Goal: Task Accomplishment & Management: Manage account settings

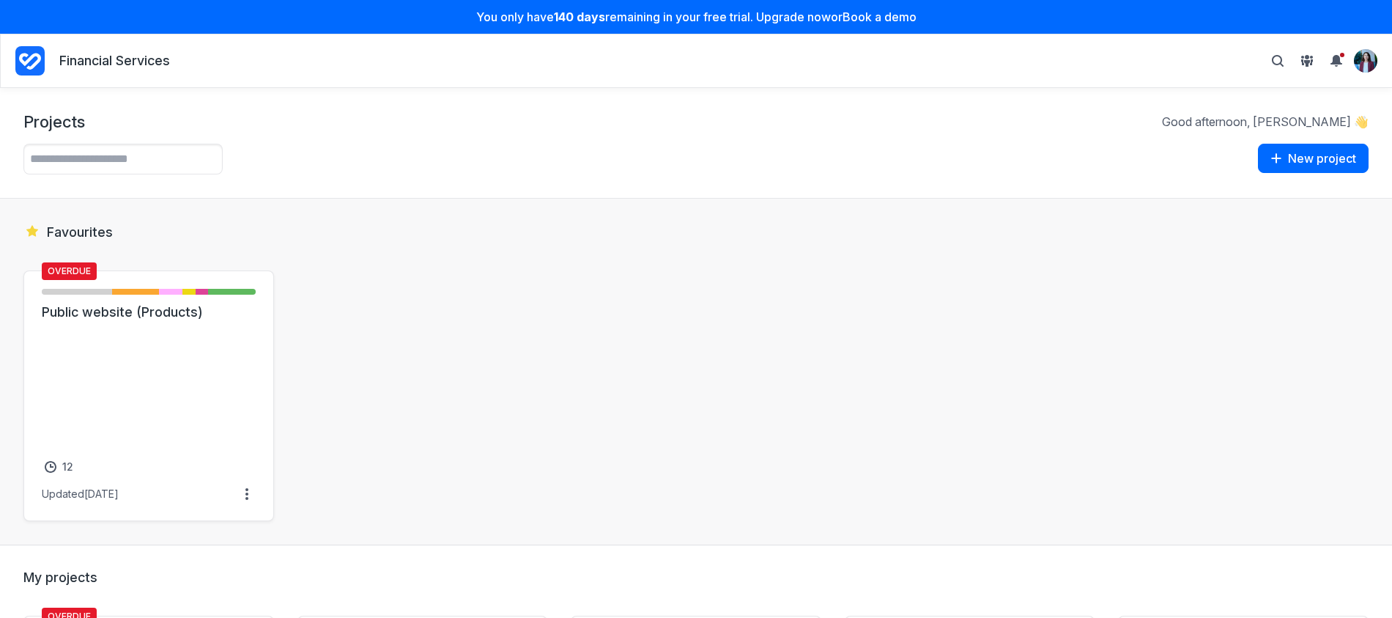
click at [406, 396] on div "Overdue Not started - 6 items ( 33% ) Initial brief - 4 items ( 22% ) Draft - 2…" at bounding box center [696, 395] width 1346 height 251
click at [1371, 51] on img "View profile menu" at bounding box center [1366, 61] width 22 height 22
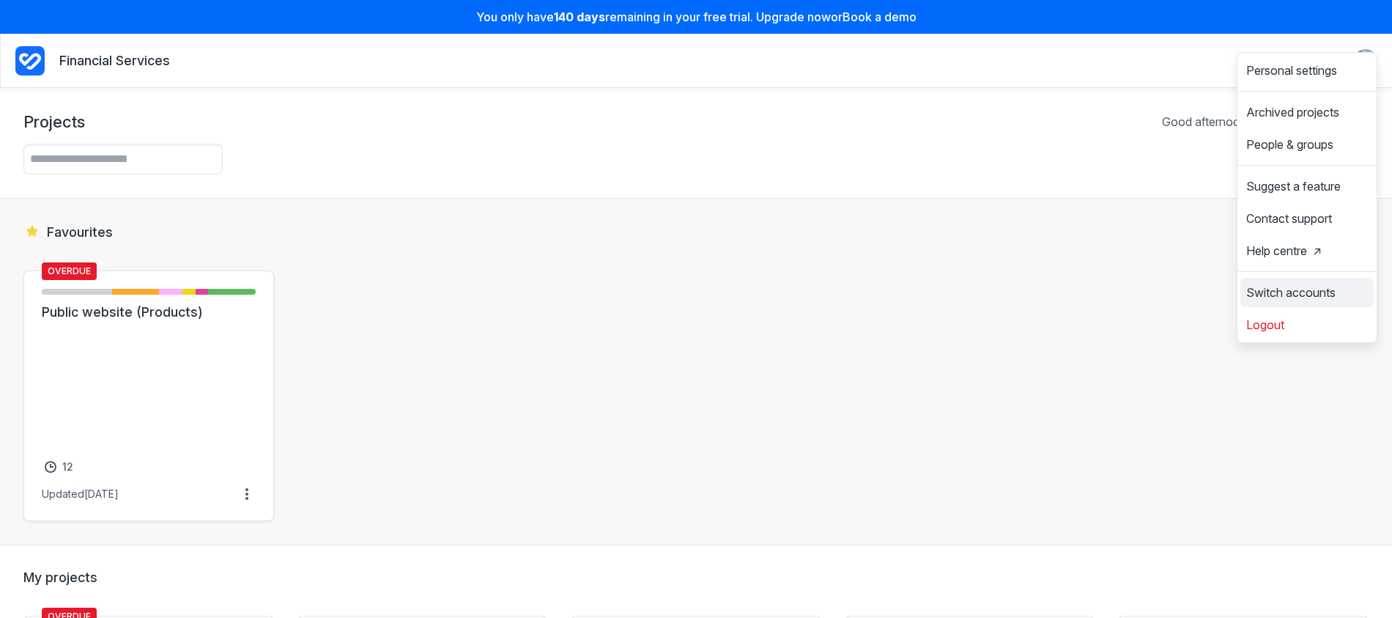
click at [1311, 287] on span "Switch accounts" at bounding box center [1291, 293] width 89 height 12
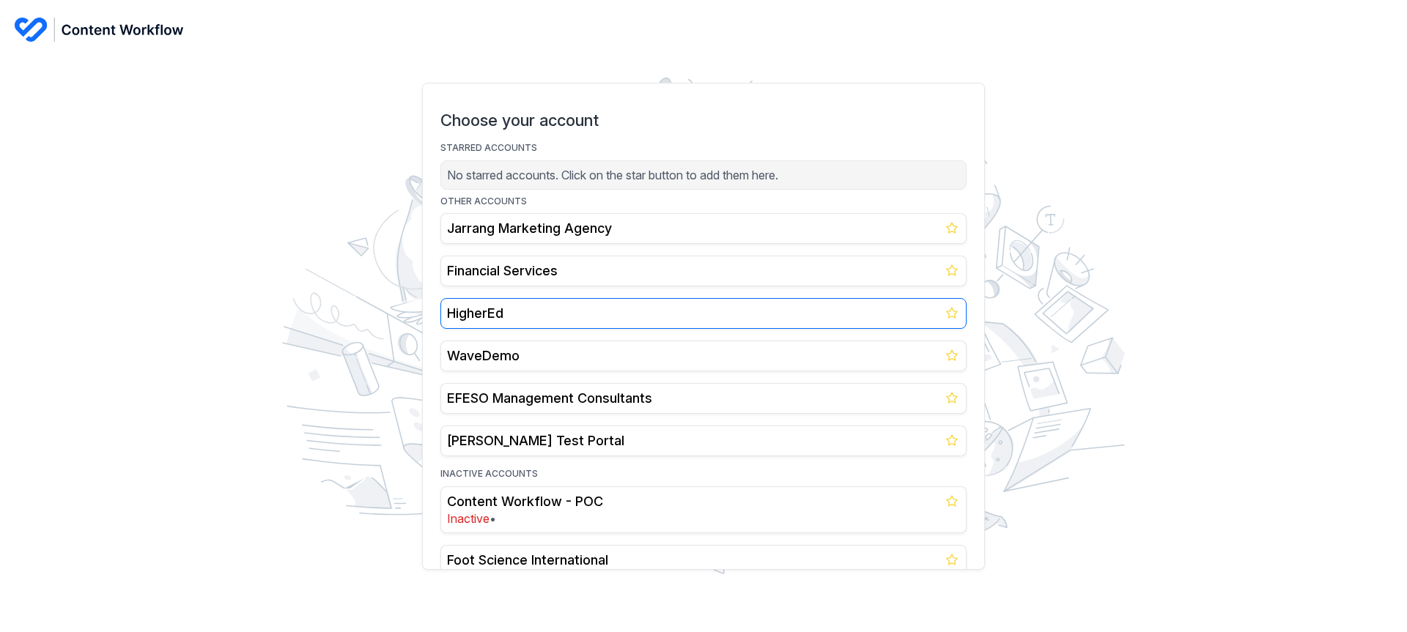
click at [481, 305] on h2 "HigherEd" at bounding box center [703, 314] width 513 height 18
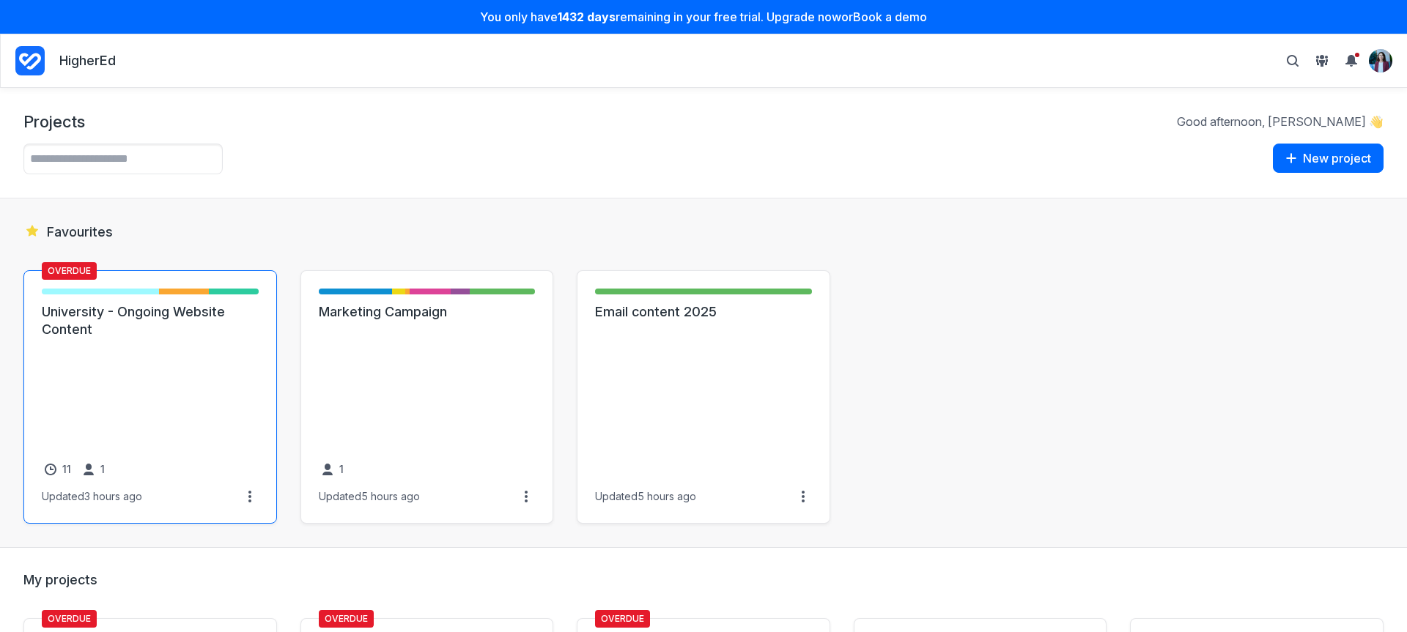
click at [196, 339] on link "University - Ongoing Website Content" at bounding box center [150, 320] width 217 height 35
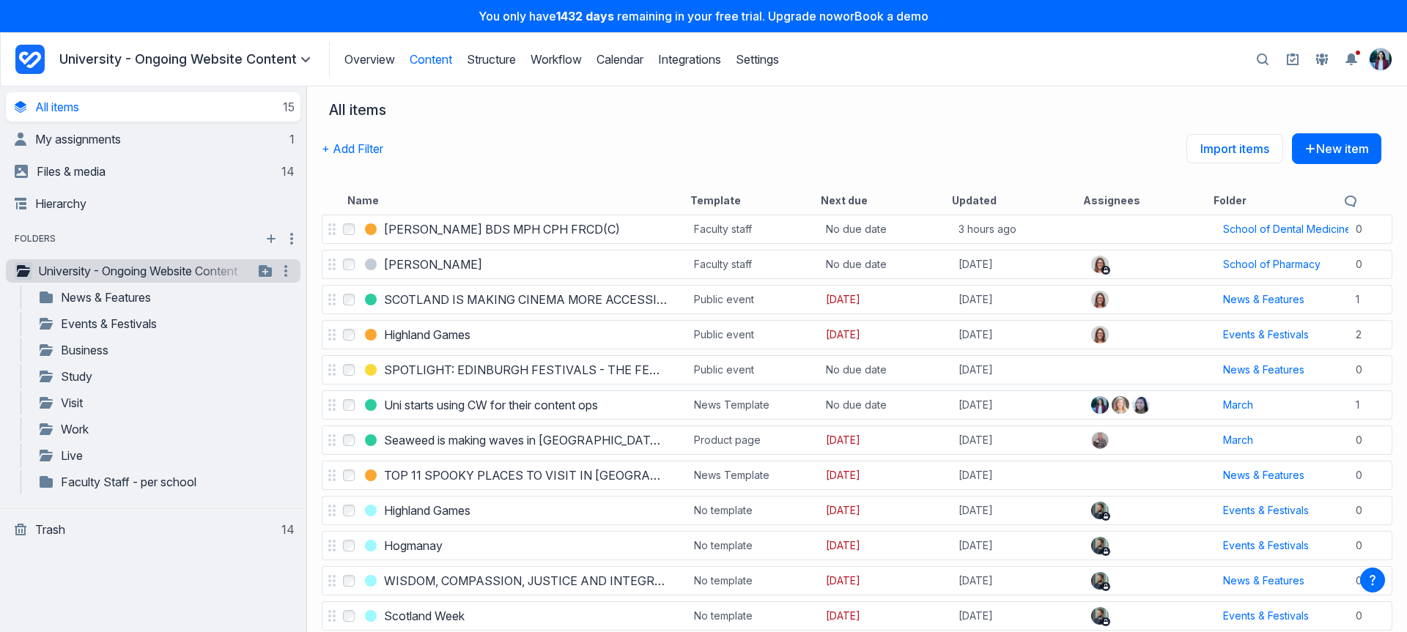
click at [26, 273] on icon "button" at bounding box center [23, 271] width 13 height 12
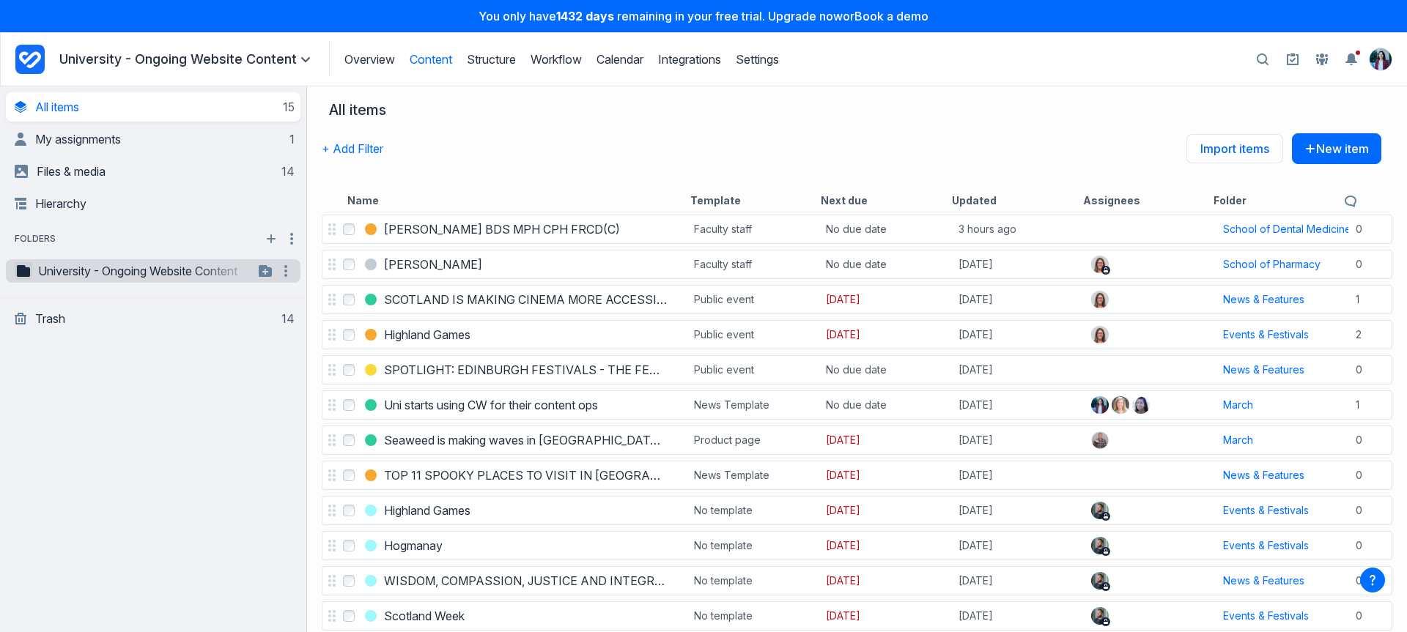
click at [26, 273] on icon "button" at bounding box center [23, 271] width 13 height 12
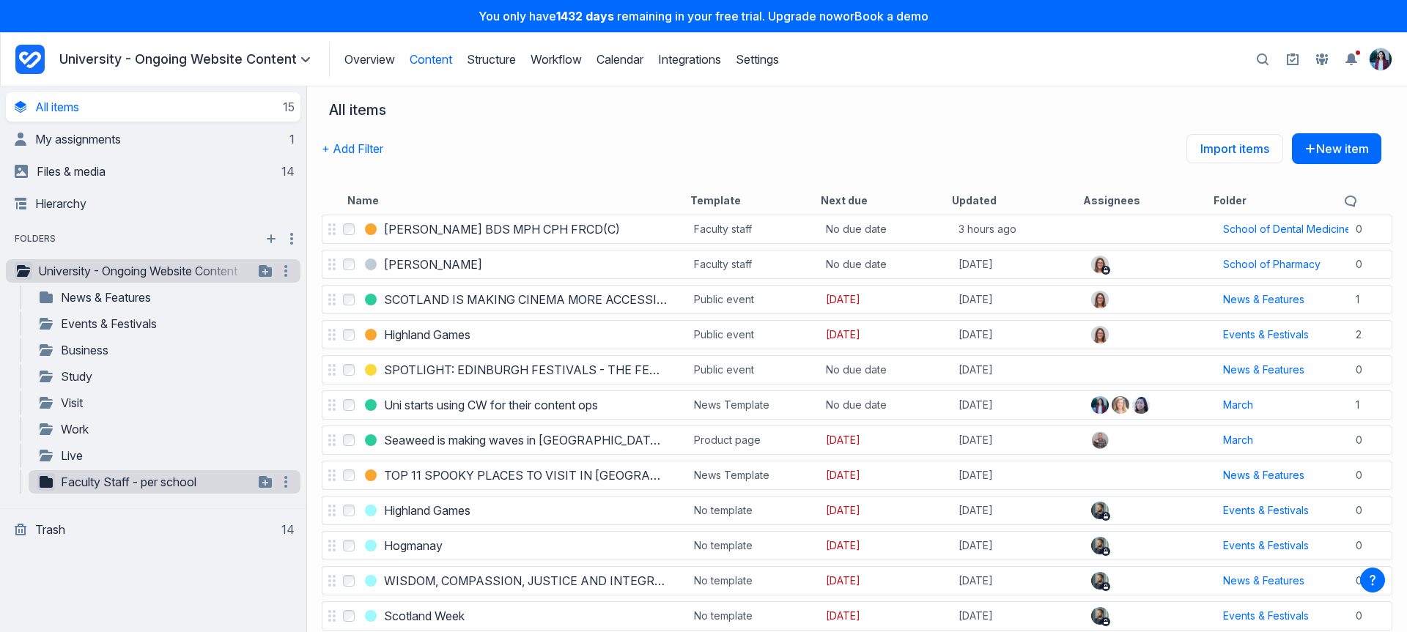
click at [51, 475] on button "button" at bounding box center [46, 482] width 18 height 18
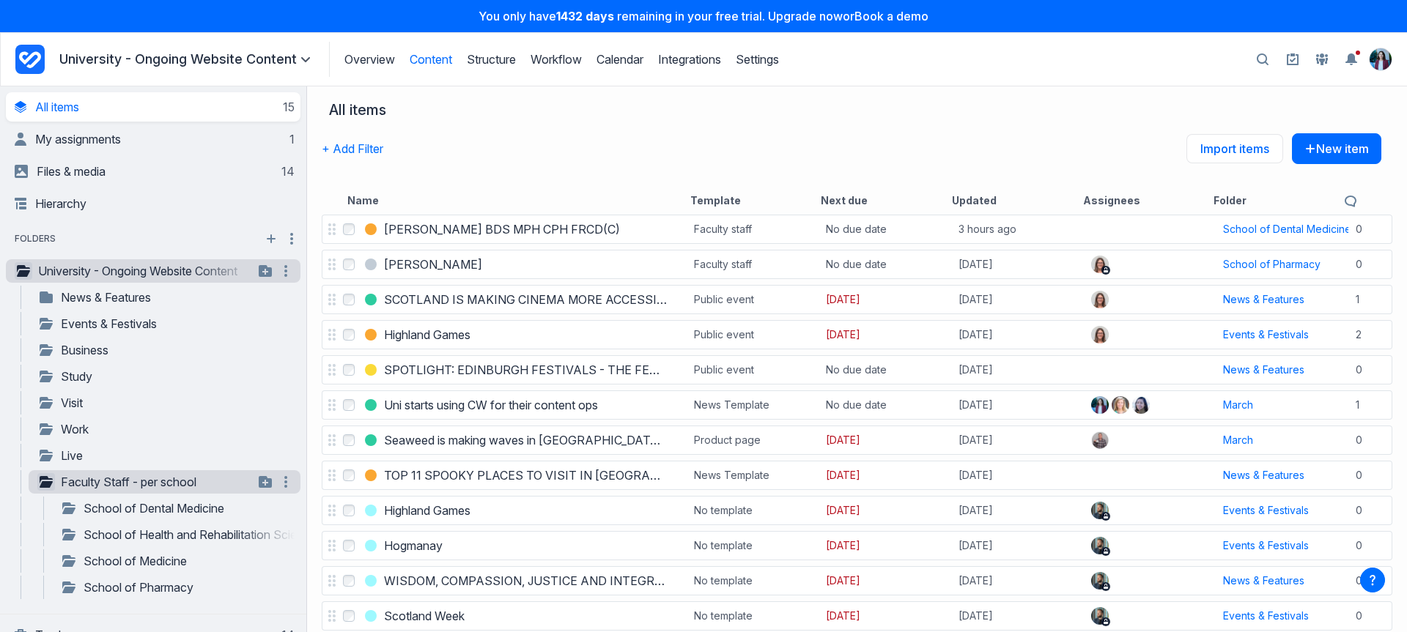
click at [48, 490] on button "button" at bounding box center [46, 482] width 18 height 18
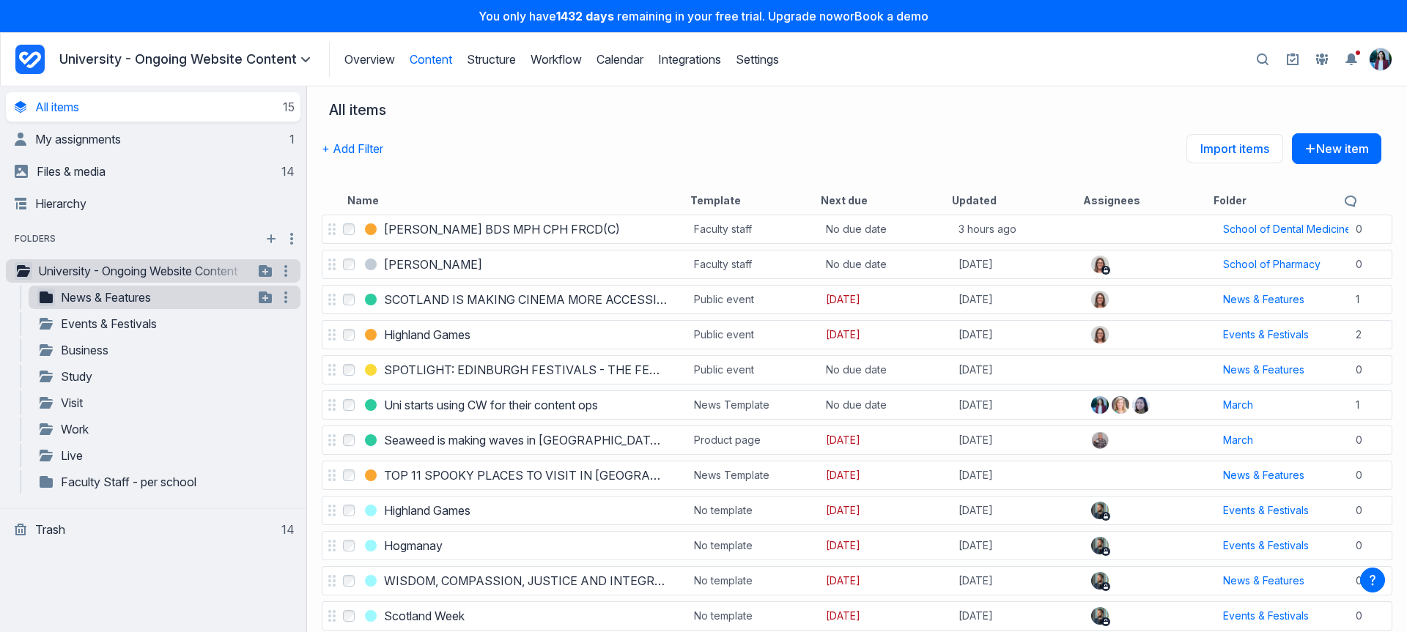
click at [50, 300] on icon "button" at bounding box center [46, 298] width 13 height 12
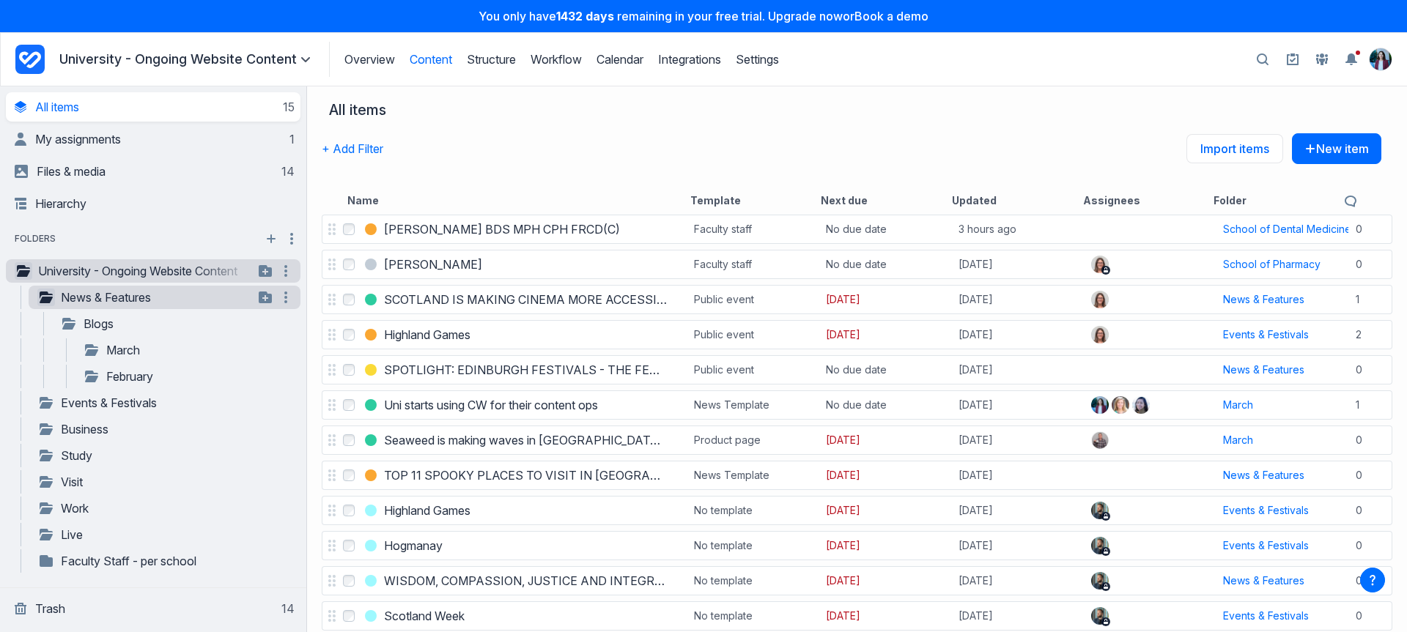
click at [50, 300] on icon "button" at bounding box center [46, 298] width 13 height 12
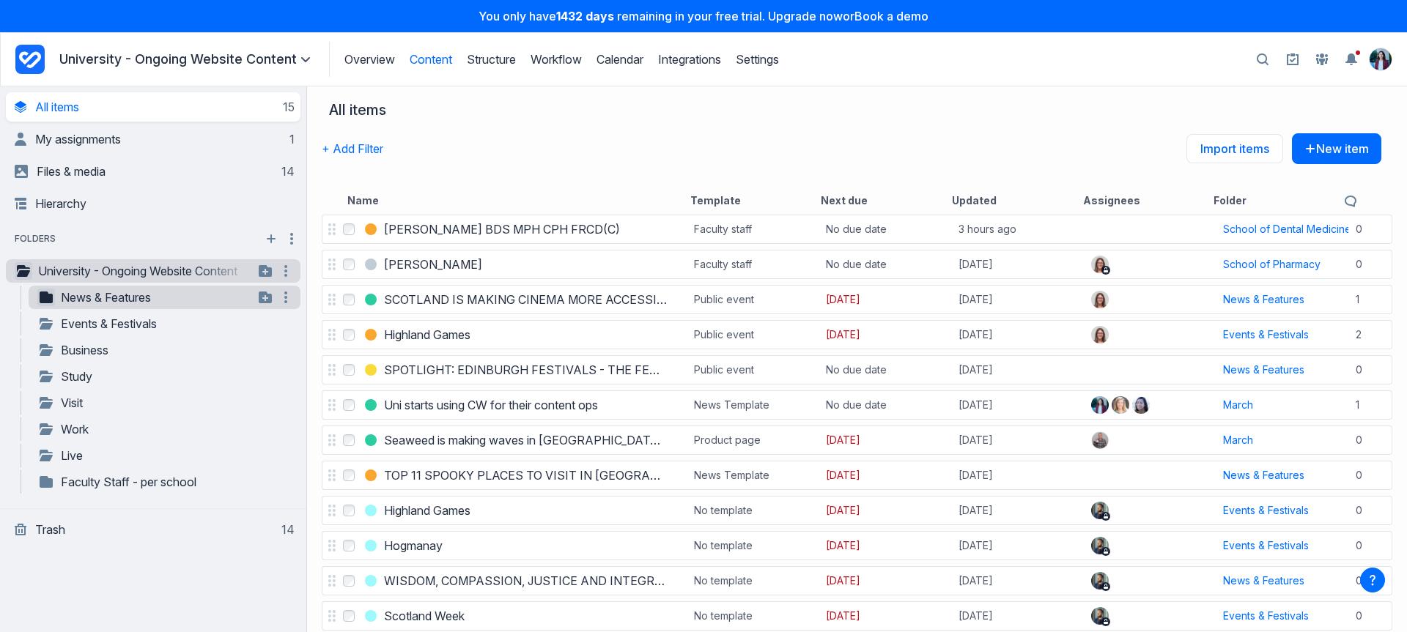
click at [28, 276] on icon "button" at bounding box center [23, 271] width 13 height 12
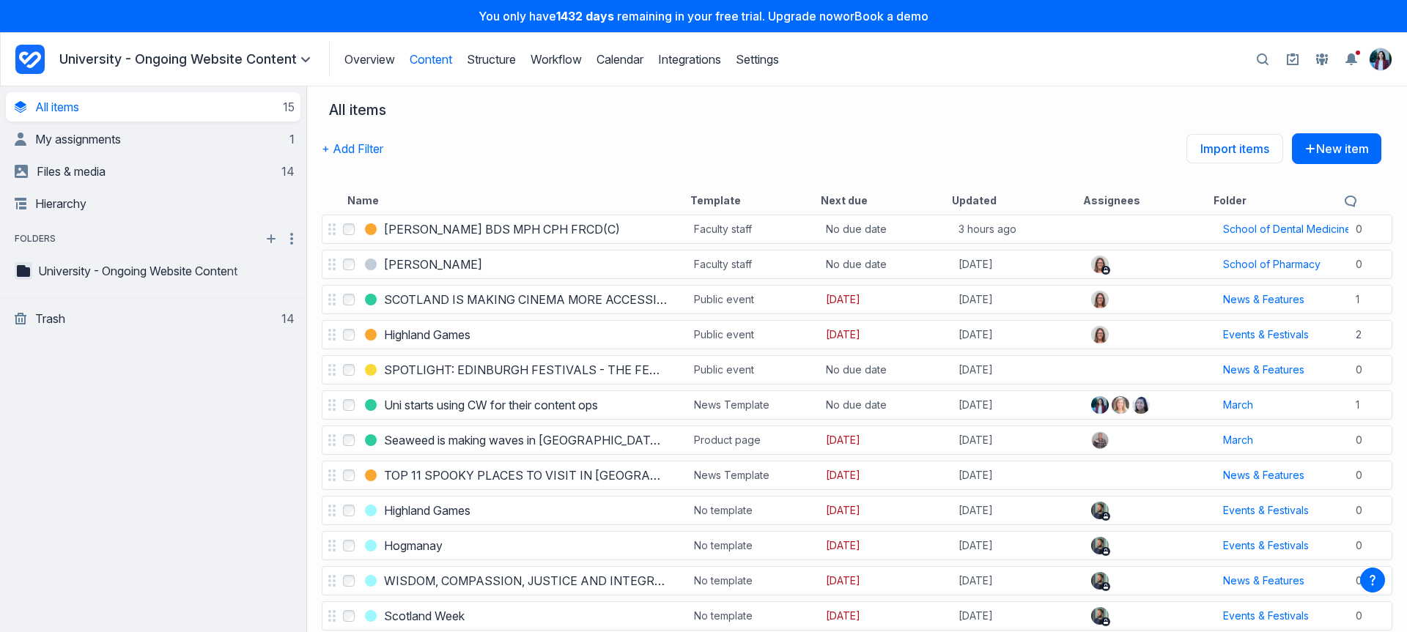
drag, startPoint x: 28, startPoint y: 276, endPoint x: 46, endPoint y: 301, distance: 30.9
click at [28, 276] on icon "button" at bounding box center [23, 271] width 13 height 12
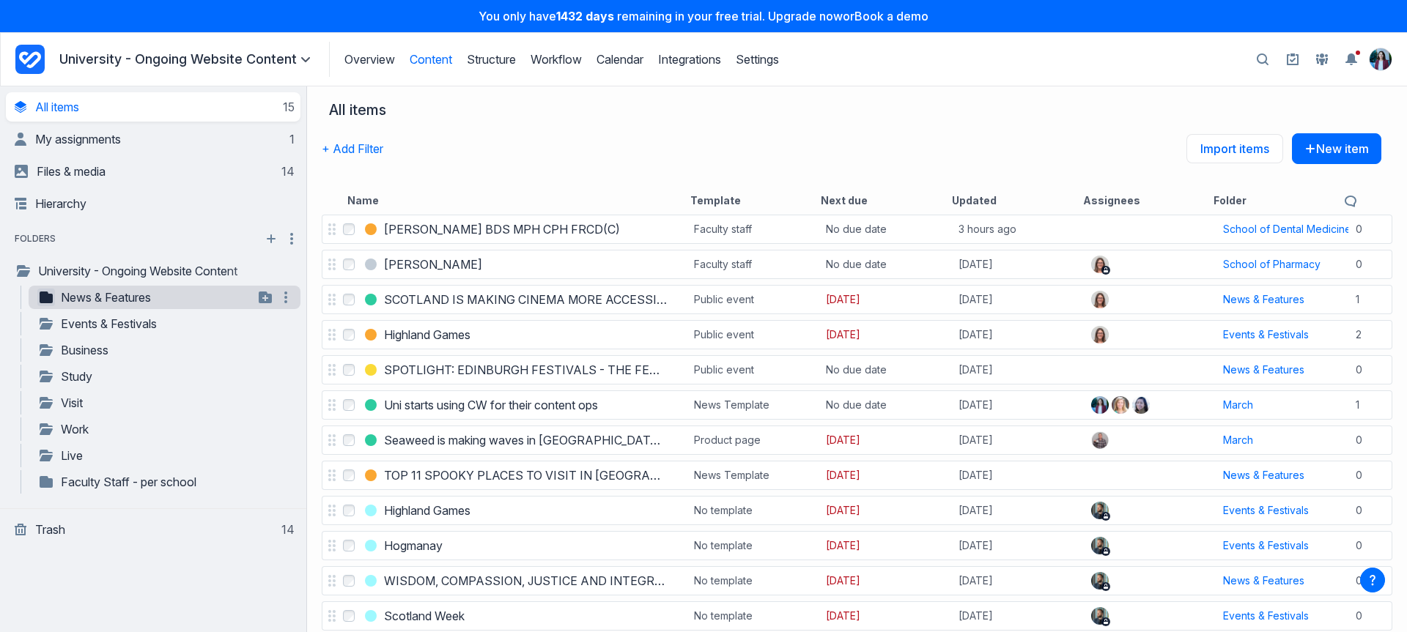
click at [50, 295] on icon "button" at bounding box center [46, 298] width 13 height 12
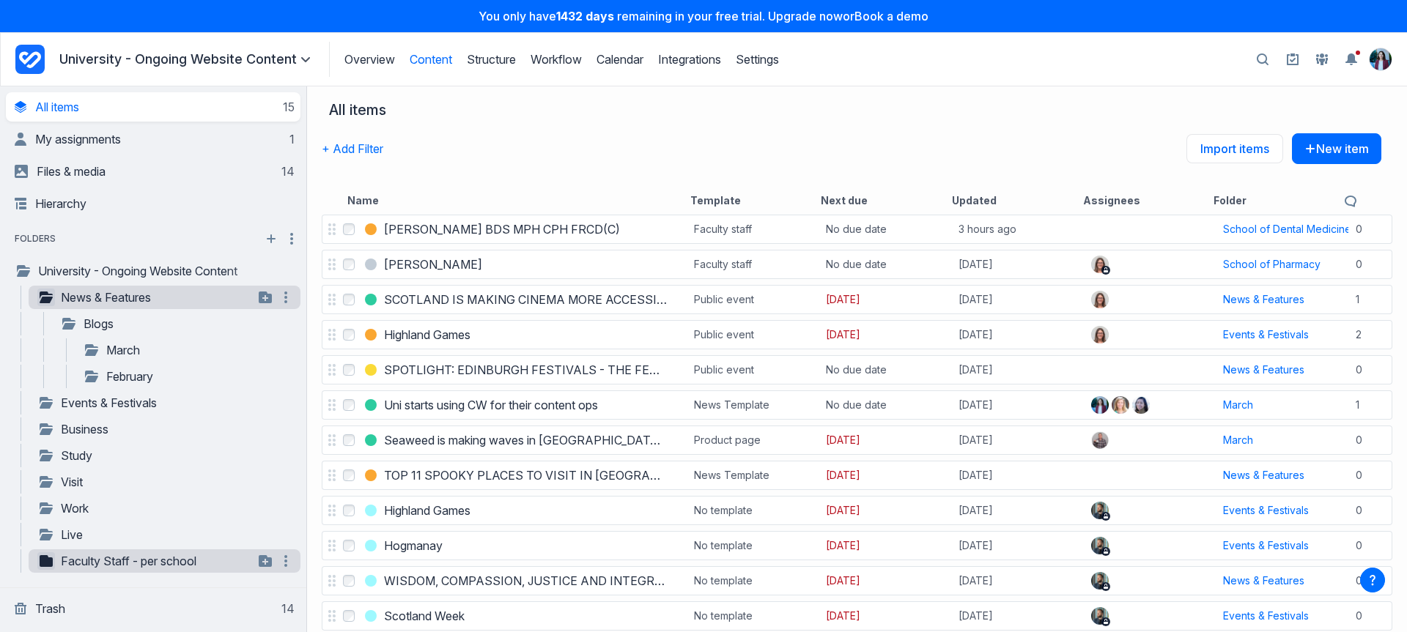
click at [48, 561] on icon "button" at bounding box center [46, 562] width 13 height 12
click at [22, 257] on div "**********" at bounding box center [153, 455] width 295 height 451
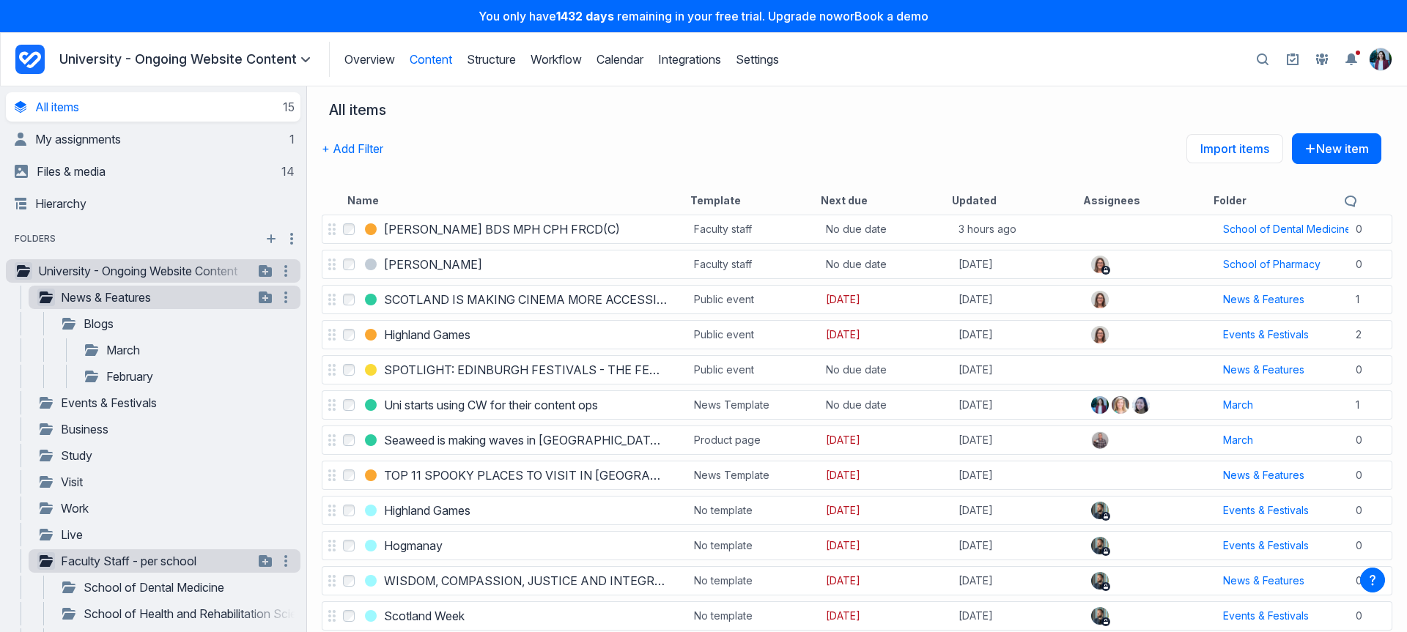
click at [22, 266] on icon "button" at bounding box center [23, 271] width 13 height 12
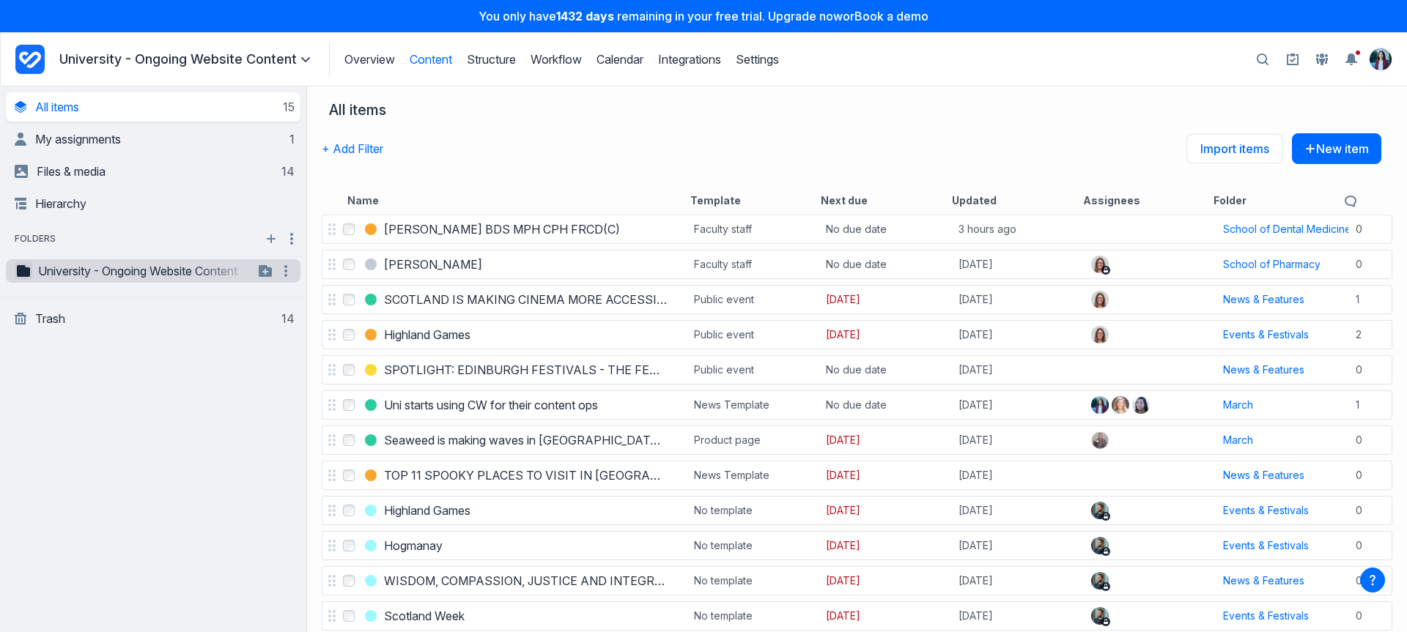
click at [20, 271] on icon "button" at bounding box center [23, 271] width 13 height 12
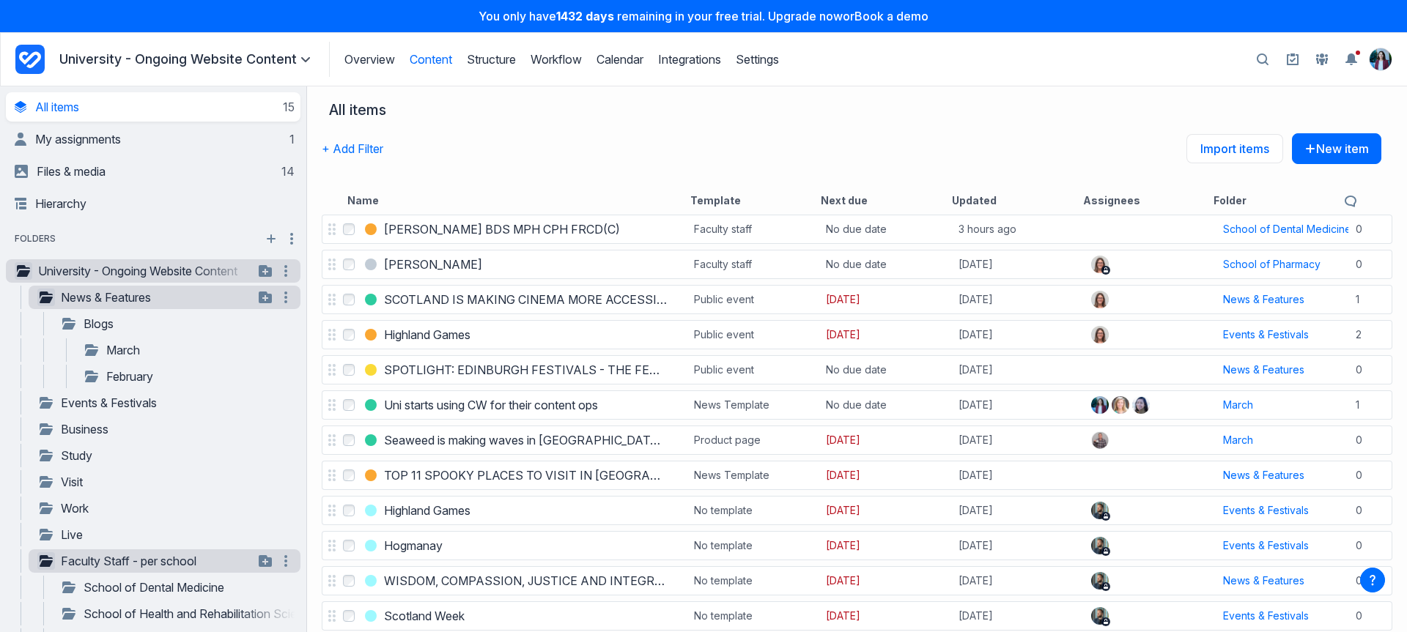
click at [20, 271] on icon "button" at bounding box center [23, 271] width 13 height 12
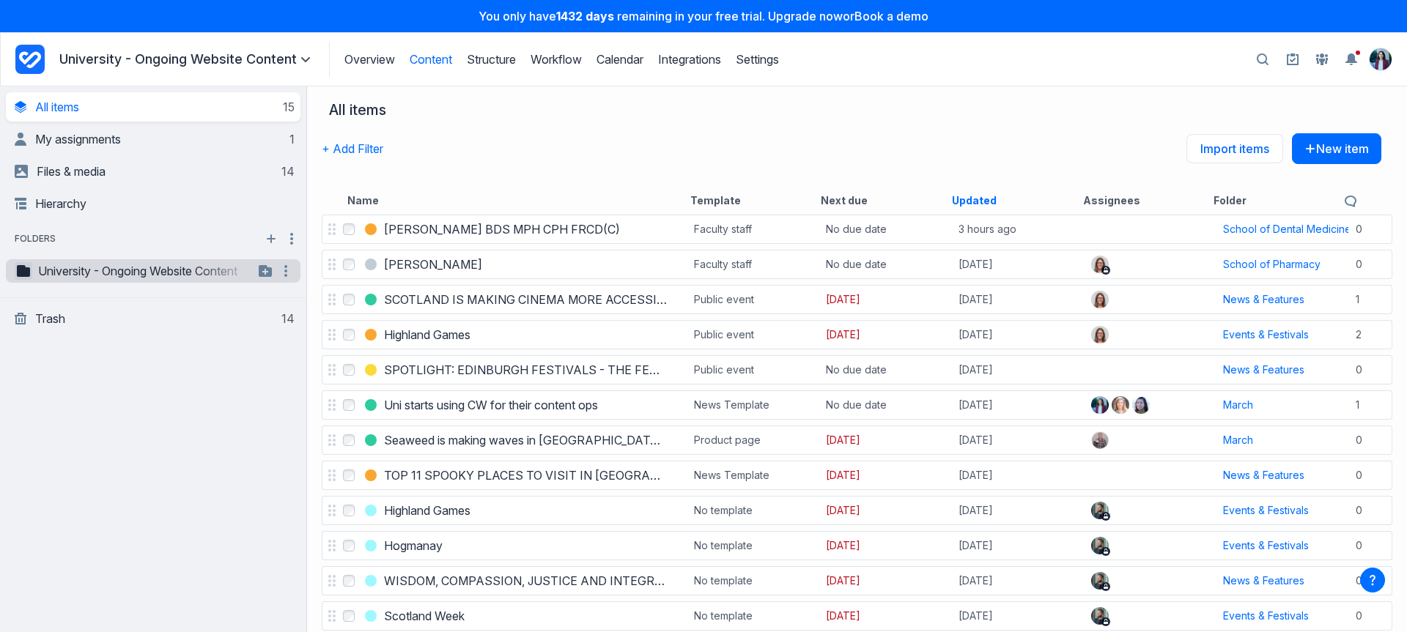
click at [974, 201] on button "Updated" at bounding box center [974, 200] width 45 height 15
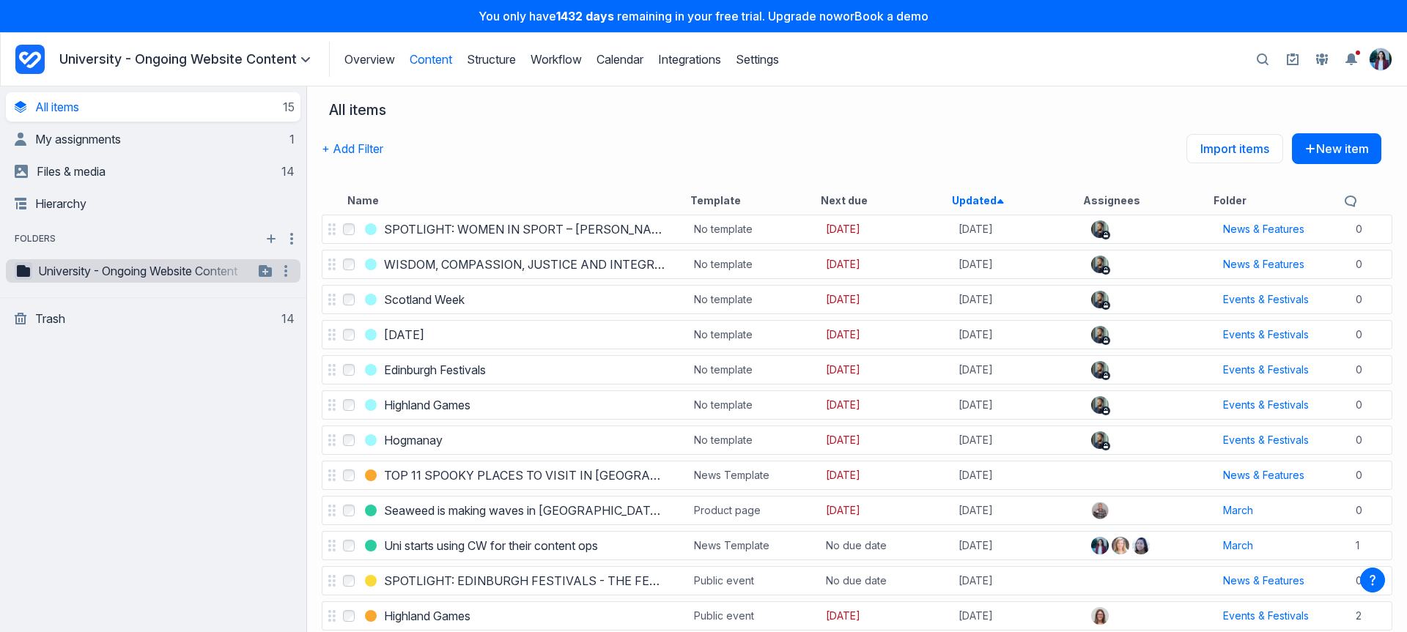
click at [984, 194] on button "Updated asc" at bounding box center [978, 200] width 52 height 15
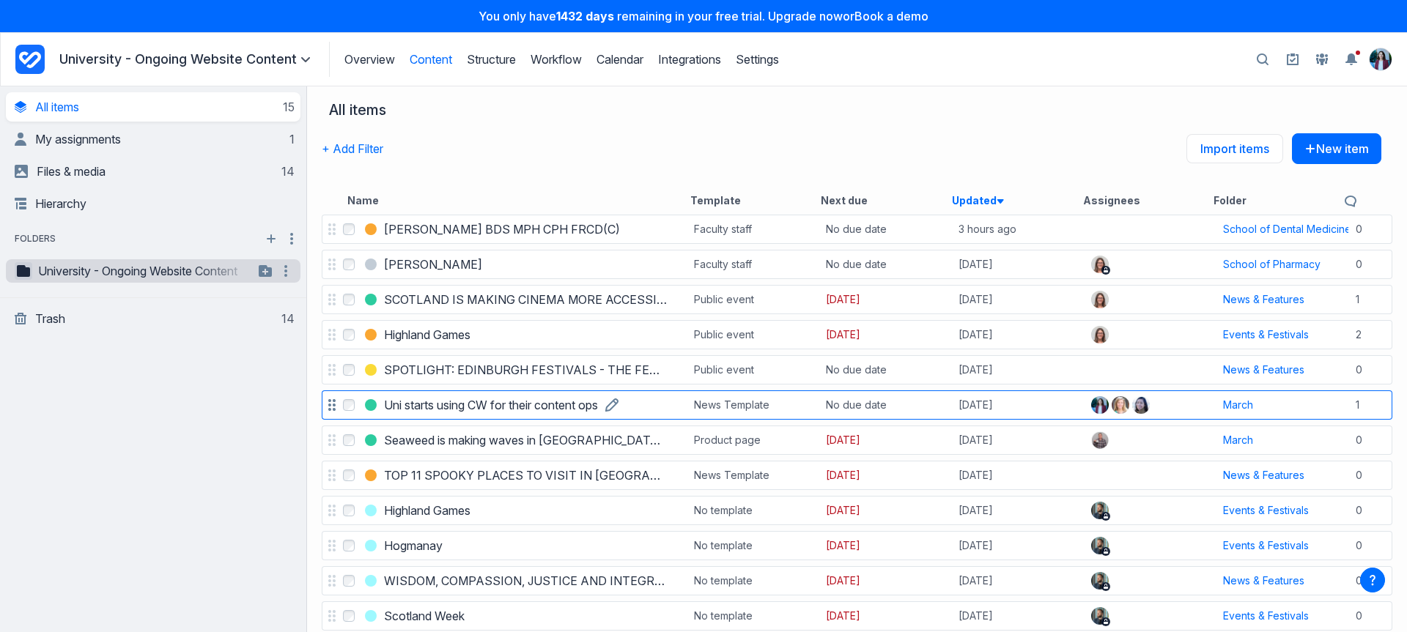
click at [503, 409] on h3 "Uni starts using CW for their content ops" at bounding box center [491, 405] width 214 height 18
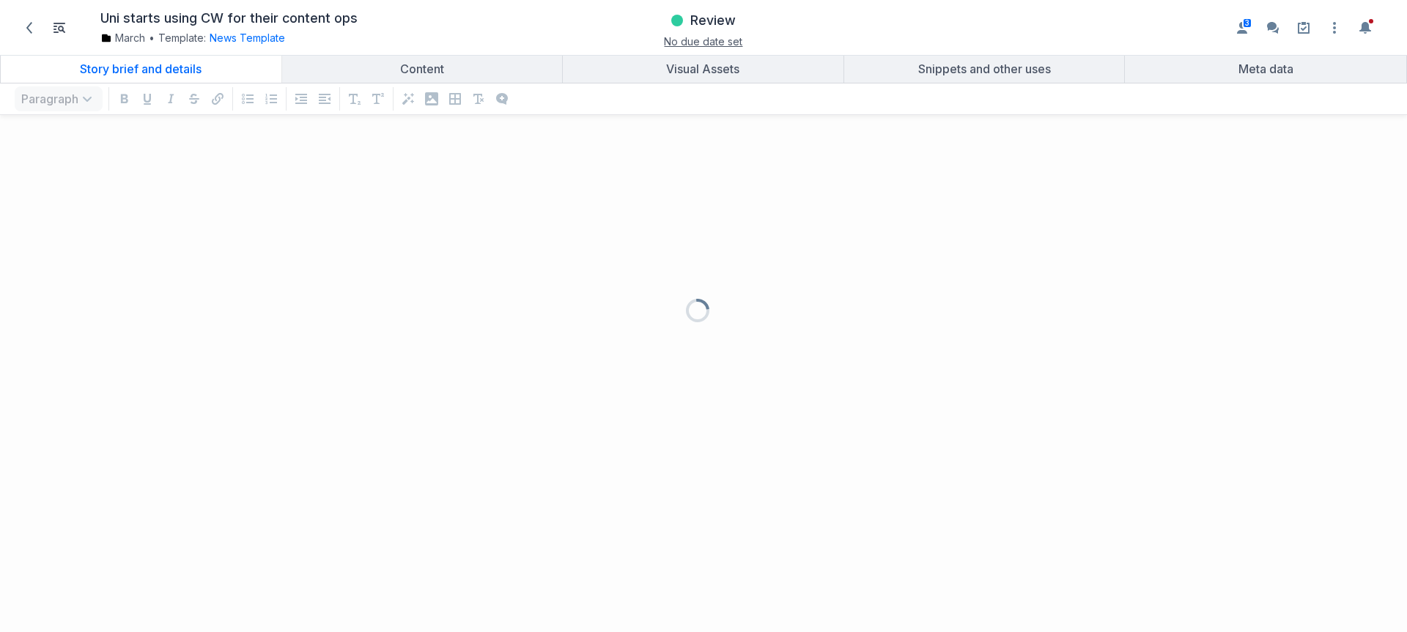
scroll to position [476, 1385]
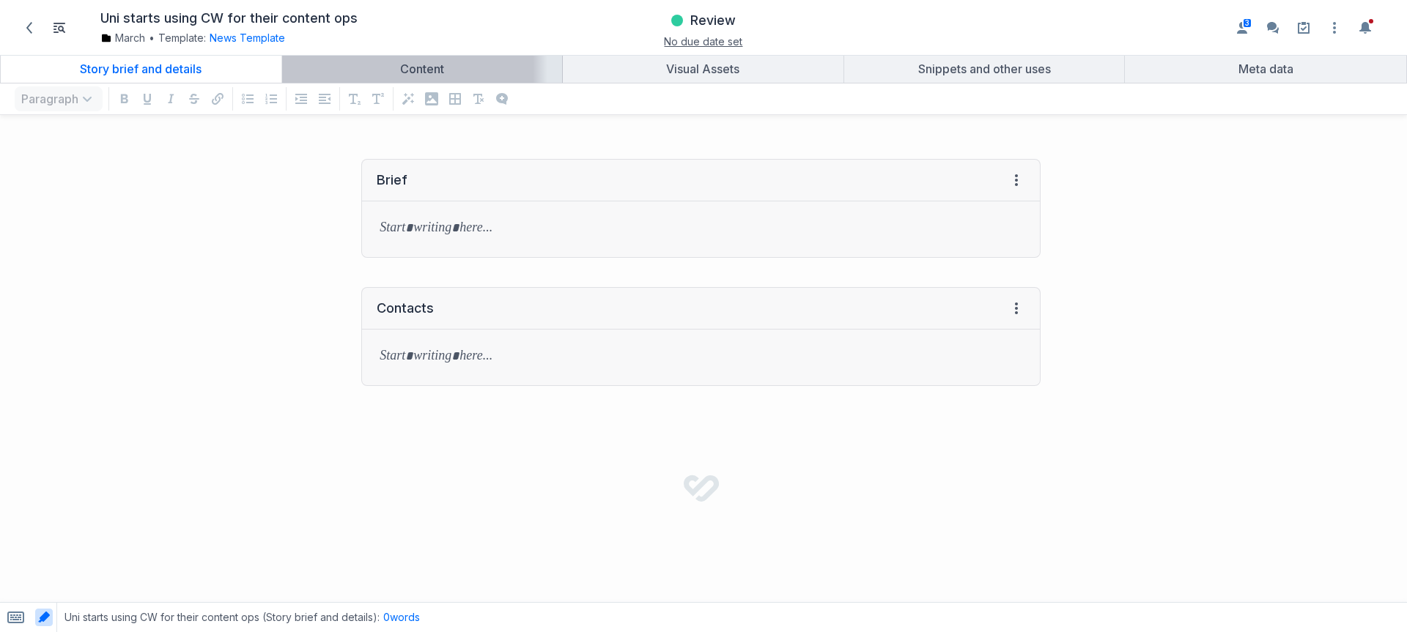
drag, startPoint x: 408, startPoint y: 70, endPoint x: 419, endPoint y: 70, distance: 11.0
click at [408, 70] on div "Content" at bounding box center [422, 69] width 269 height 15
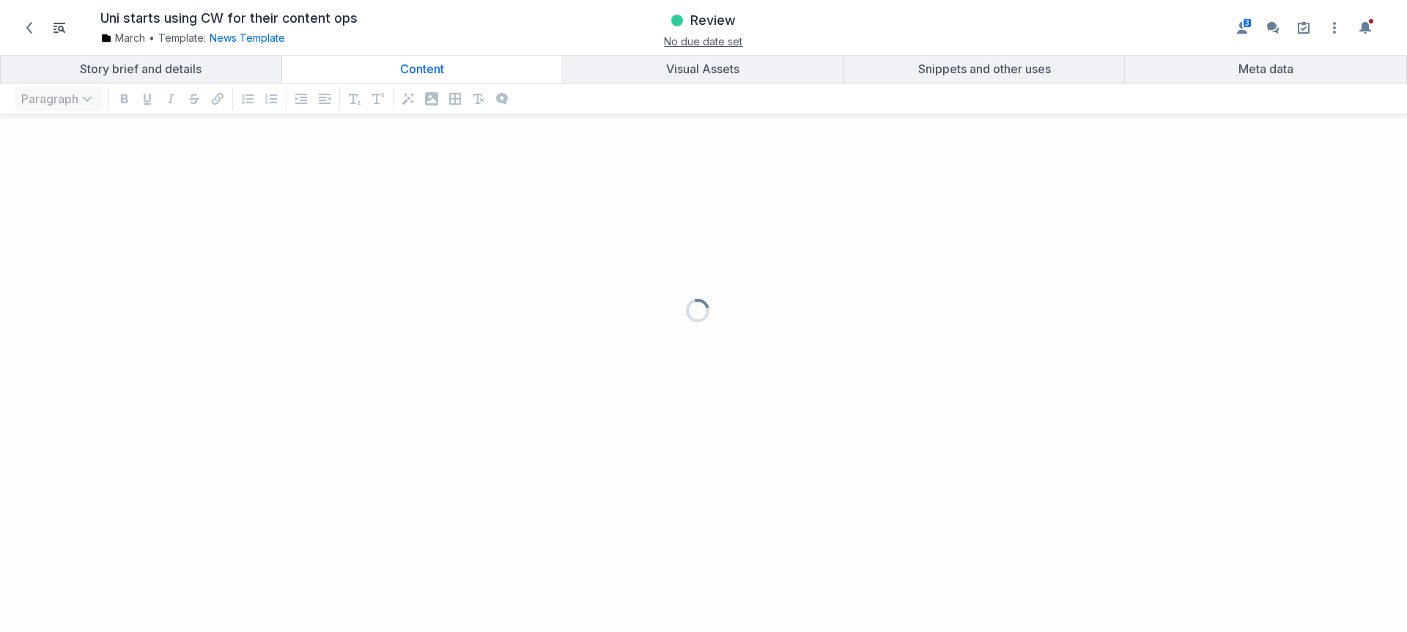
scroll to position [476, 1385]
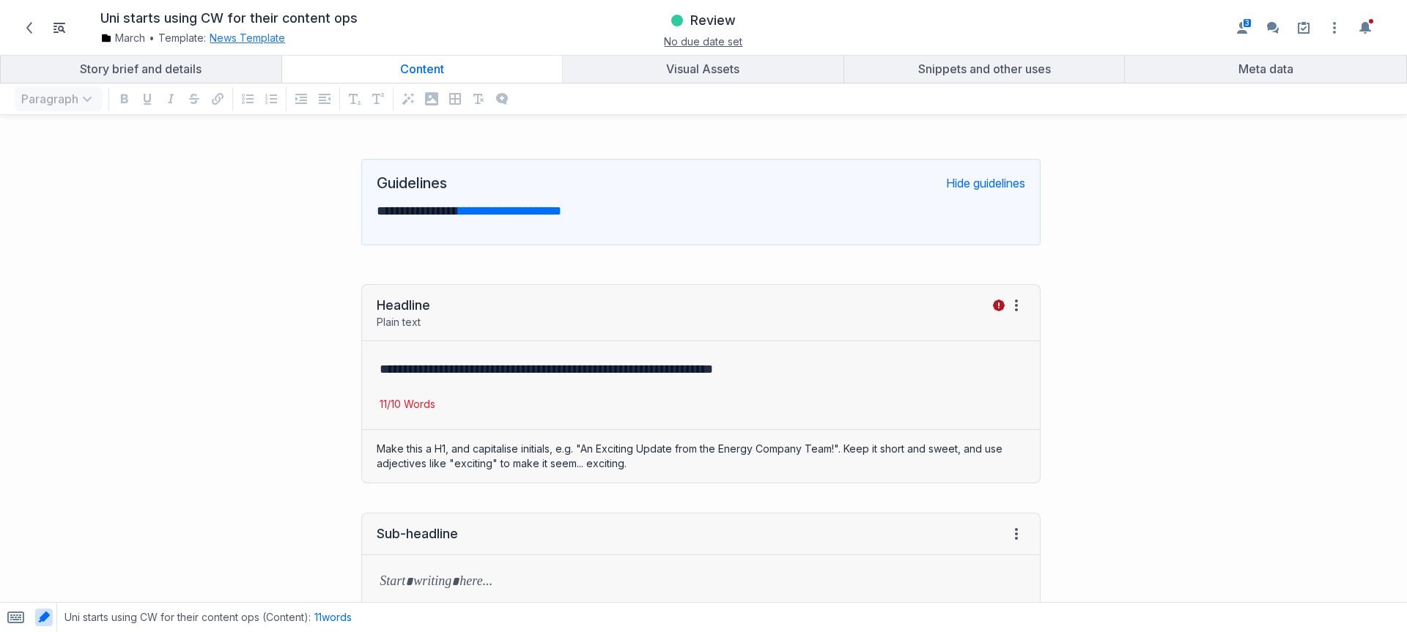
click at [257, 34] on button "News Template" at bounding box center [247, 38] width 75 height 15
click at [276, 128] on link "Edit template" at bounding box center [252, 132] width 68 height 15
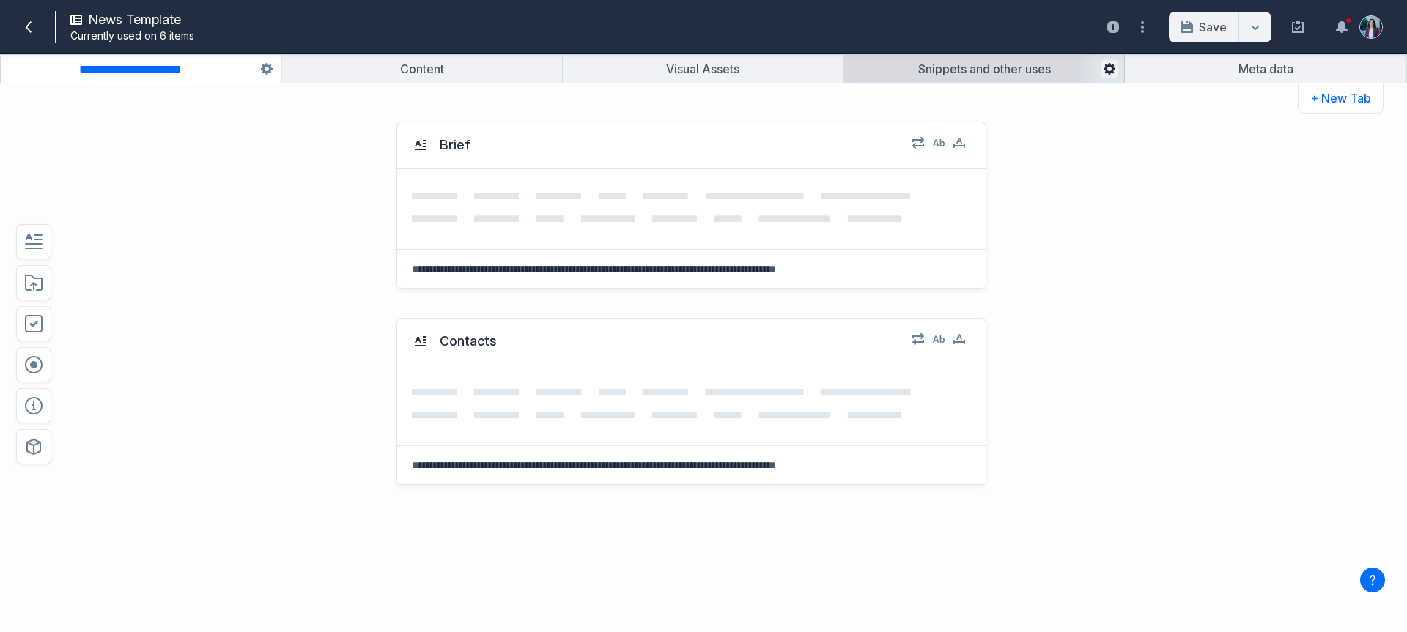
click at [1105, 71] on icon "button" at bounding box center [1110, 69] width 12 height 12
click at [1133, 216] on button "Delete" at bounding box center [1158, 224] width 107 height 27
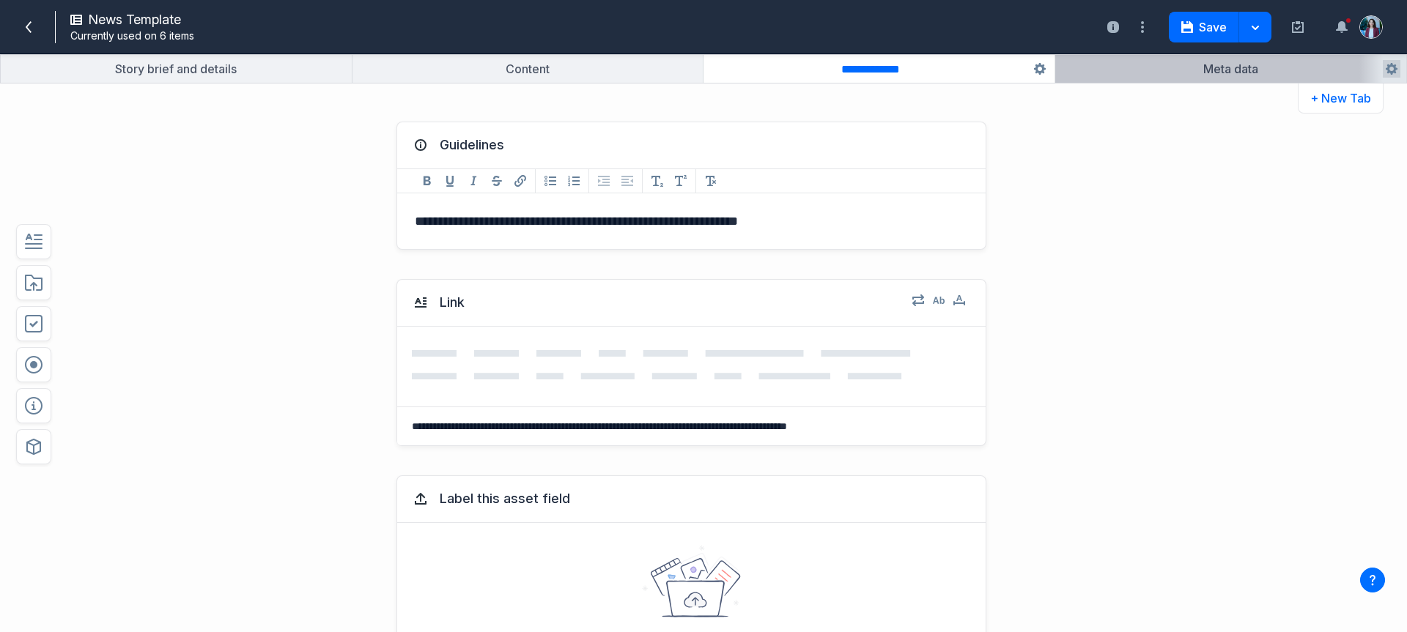
click at [1183, 65] on button "button" at bounding box center [1231, 69] width 352 height 28
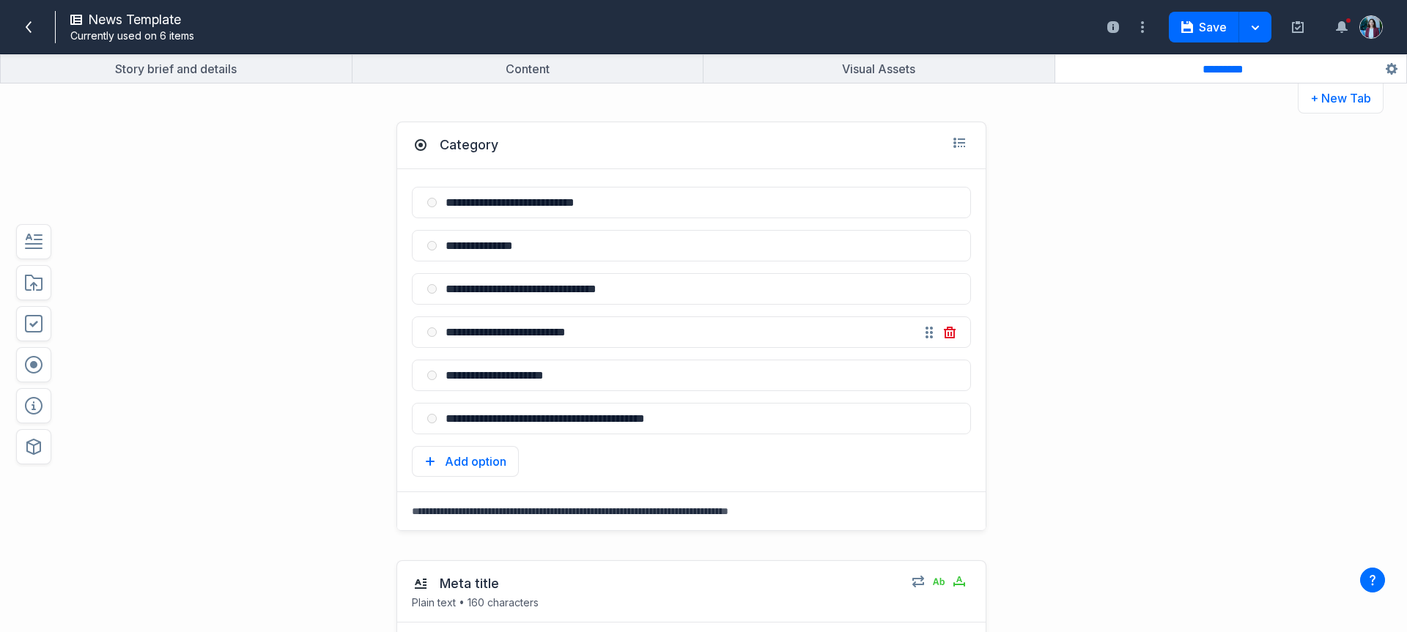
scroll to position [3, 0]
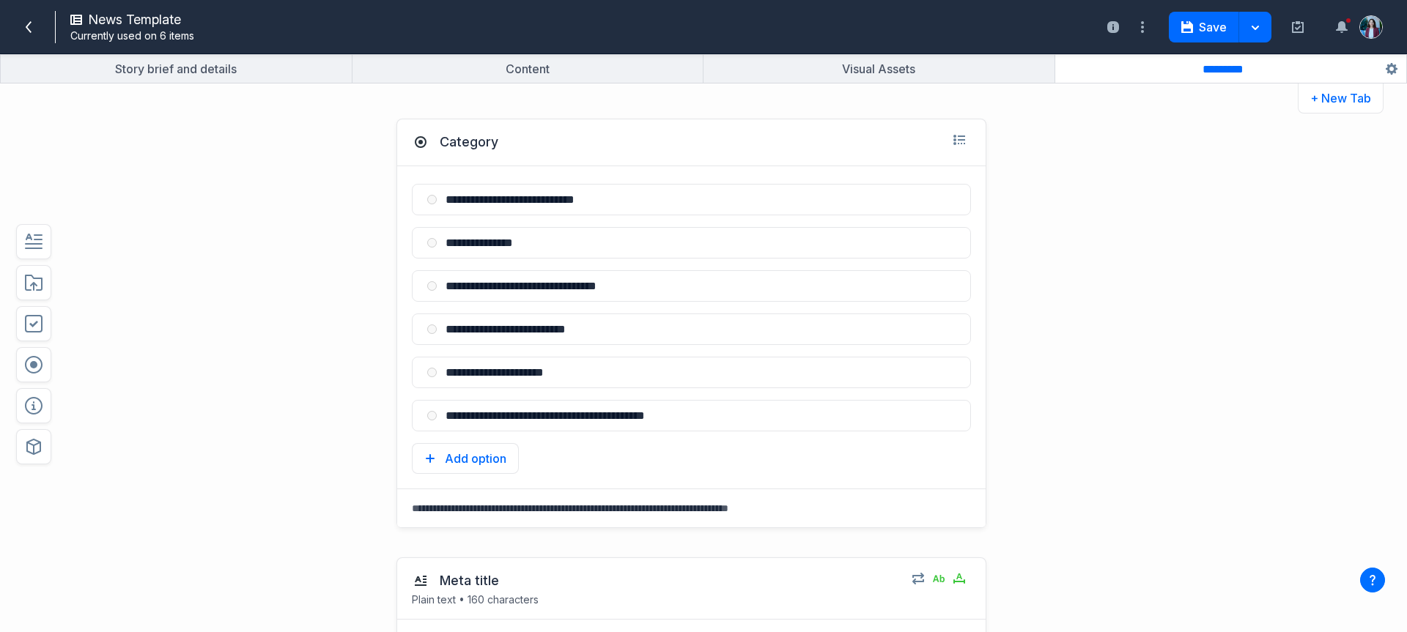
click at [1104, 79] on button "button" at bounding box center [1231, 69] width 352 height 28
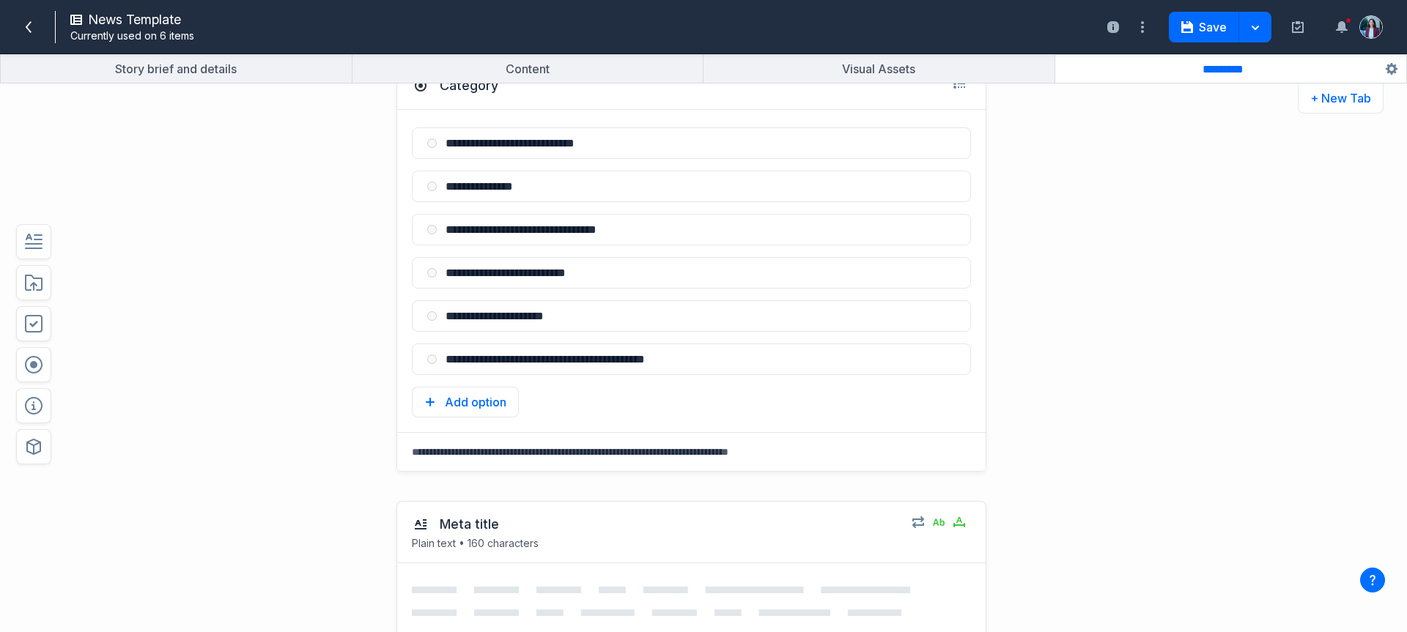
scroll to position [64, 0]
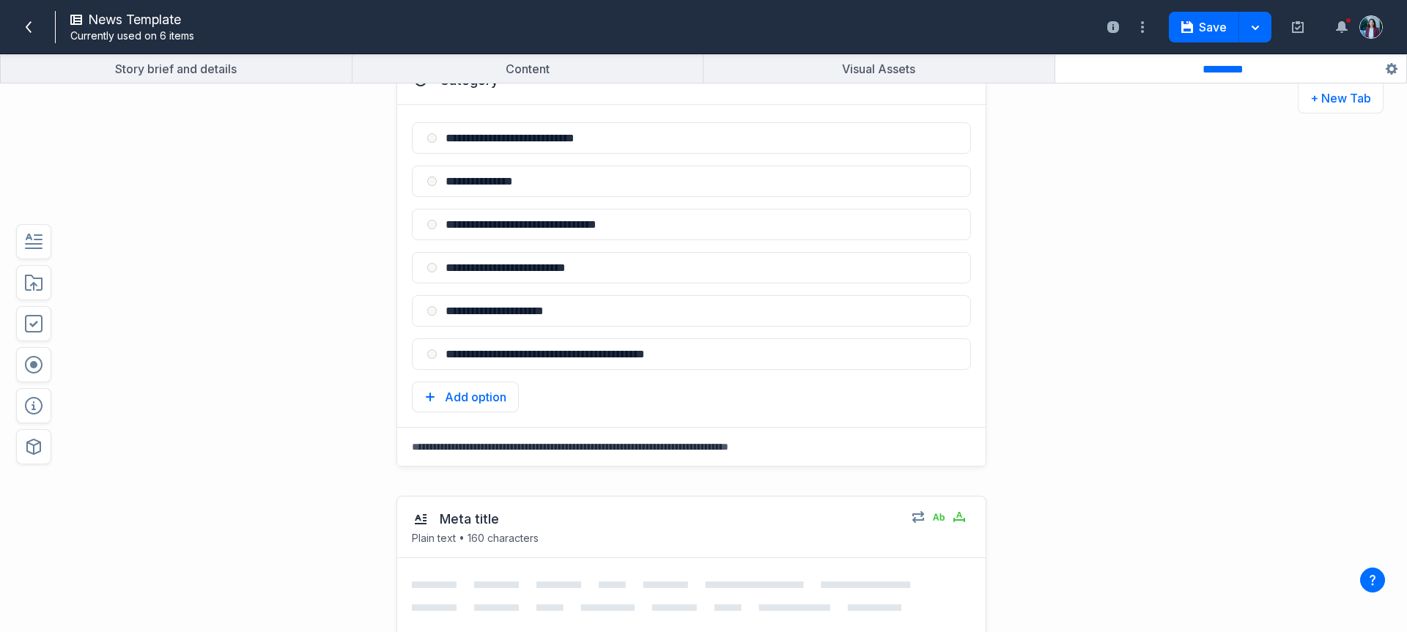
click at [1148, 77] on button "button" at bounding box center [1231, 69] width 352 height 28
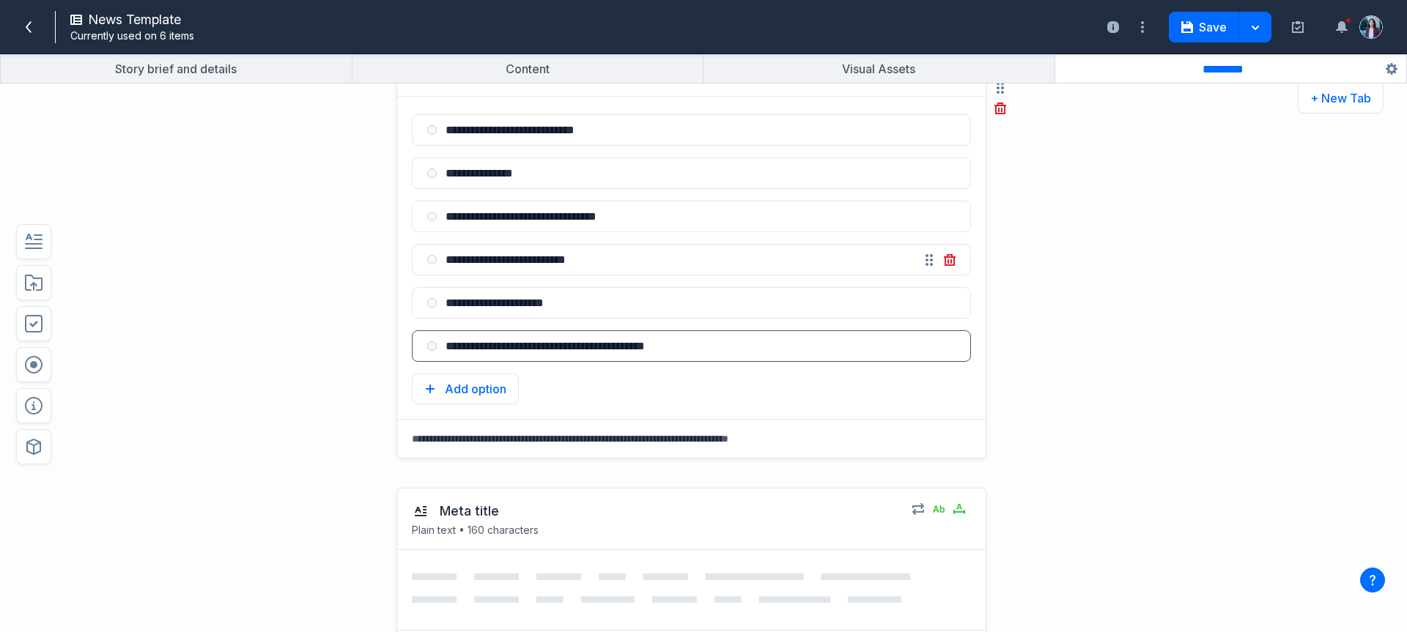
scroll to position [0, 0]
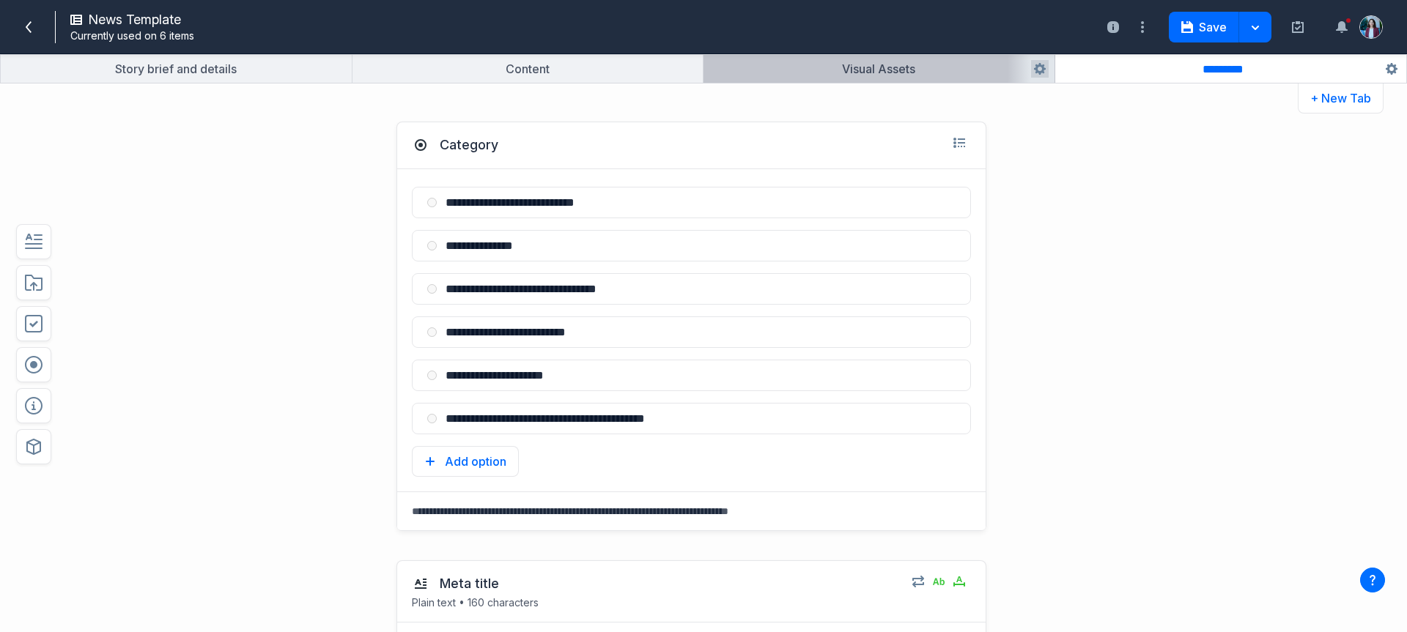
click at [901, 62] on button "button" at bounding box center [879, 69] width 351 height 28
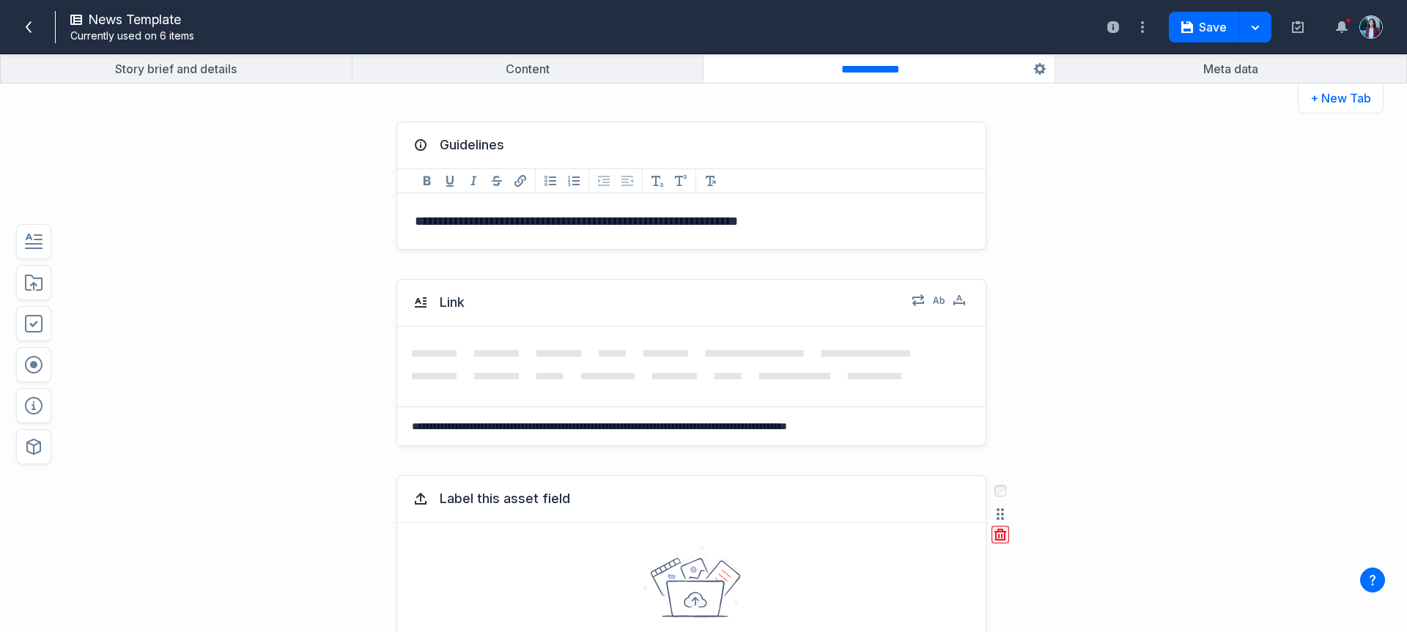
click at [995, 533] on icon "button" at bounding box center [1001, 535] width 12 height 12
click at [507, 424] on textarea "**********" at bounding box center [688, 426] width 583 height 38
click at [518, 426] on textarea "**********" at bounding box center [688, 426] width 583 height 38
click at [995, 530] on icon "button" at bounding box center [1001, 535] width 12 height 12
click at [1016, 593] on button "Delete" at bounding box center [1027, 599] width 47 height 22
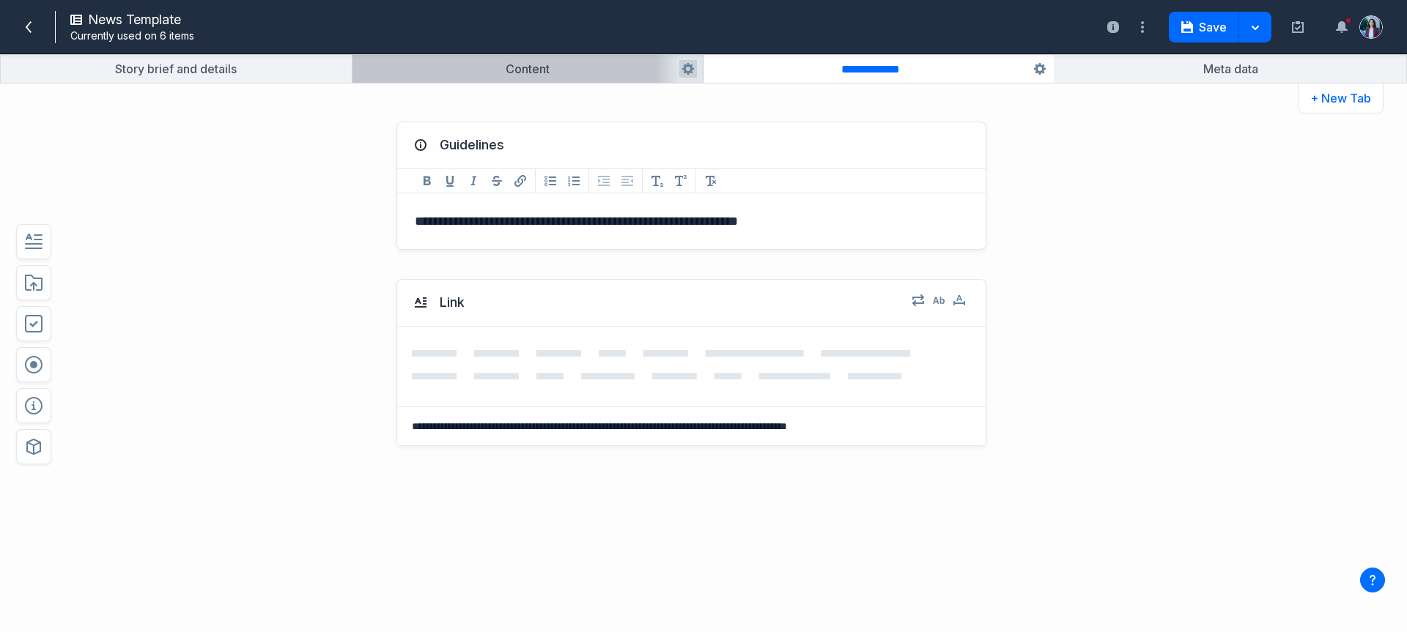
click at [609, 70] on button "button" at bounding box center [528, 69] width 351 height 28
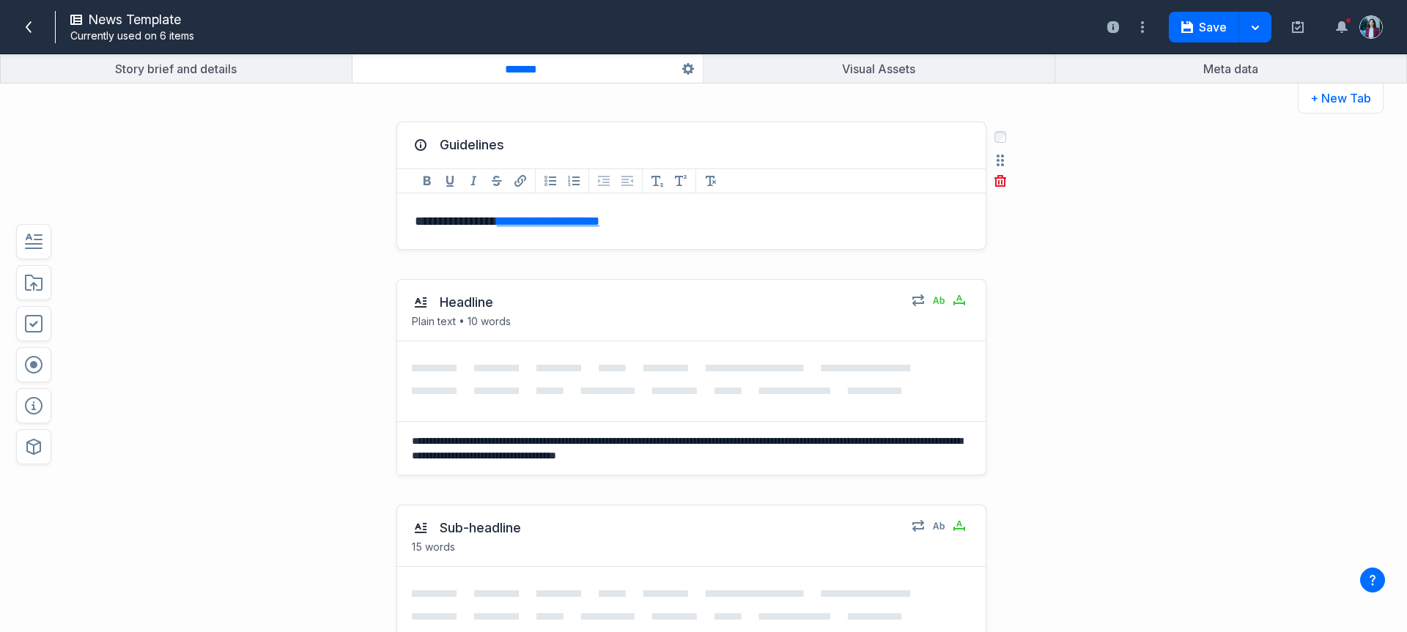
click at [537, 221] on link "**********" at bounding box center [548, 221] width 103 height 13
click at [245, 330] on div "**********" at bounding box center [648, 378] width 1036 height 226
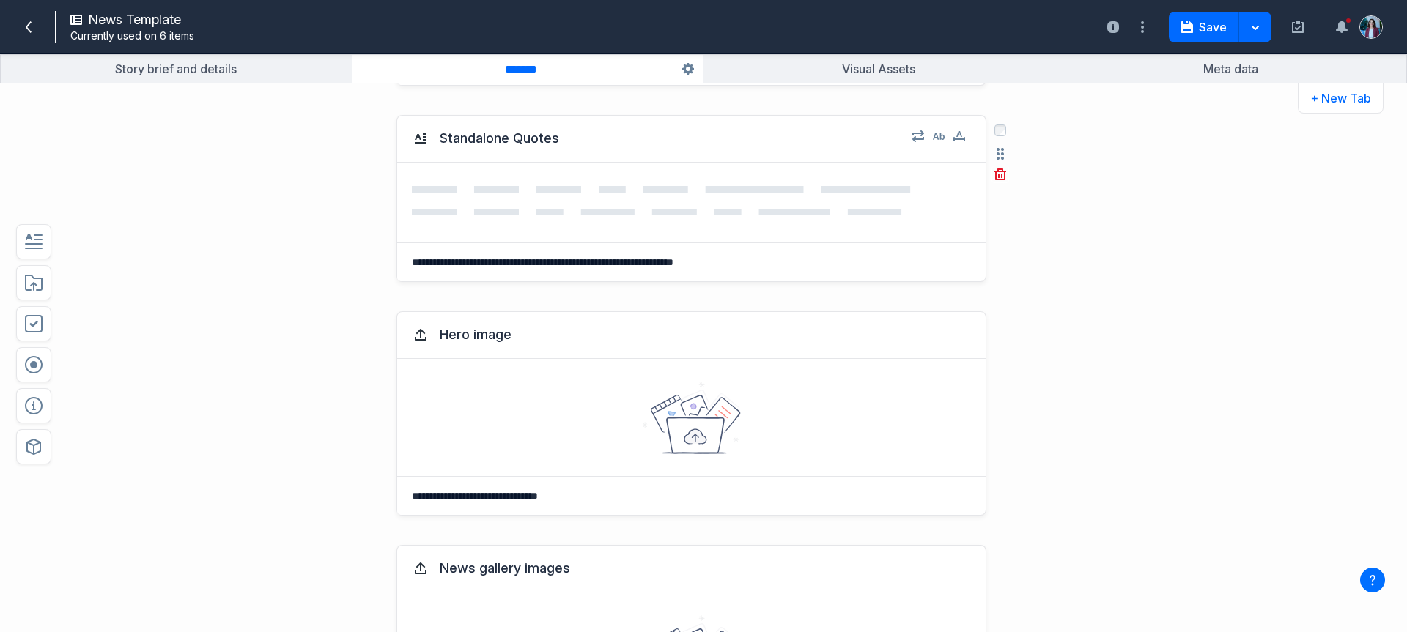
scroll to position [1049, 0]
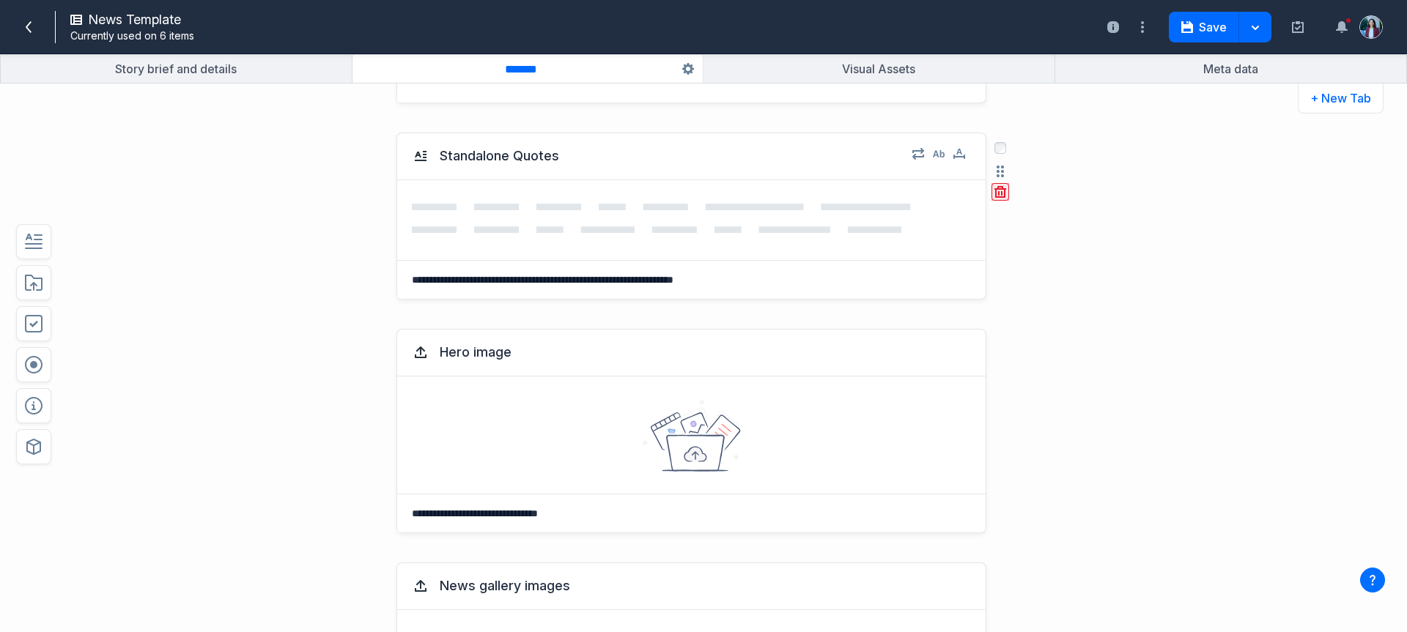
click at [995, 188] on icon "button" at bounding box center [1001, 192] width 12 height 12
click at [1016, 247] on button "Delete" at bounding box center [1027, 257] width 47 height 22
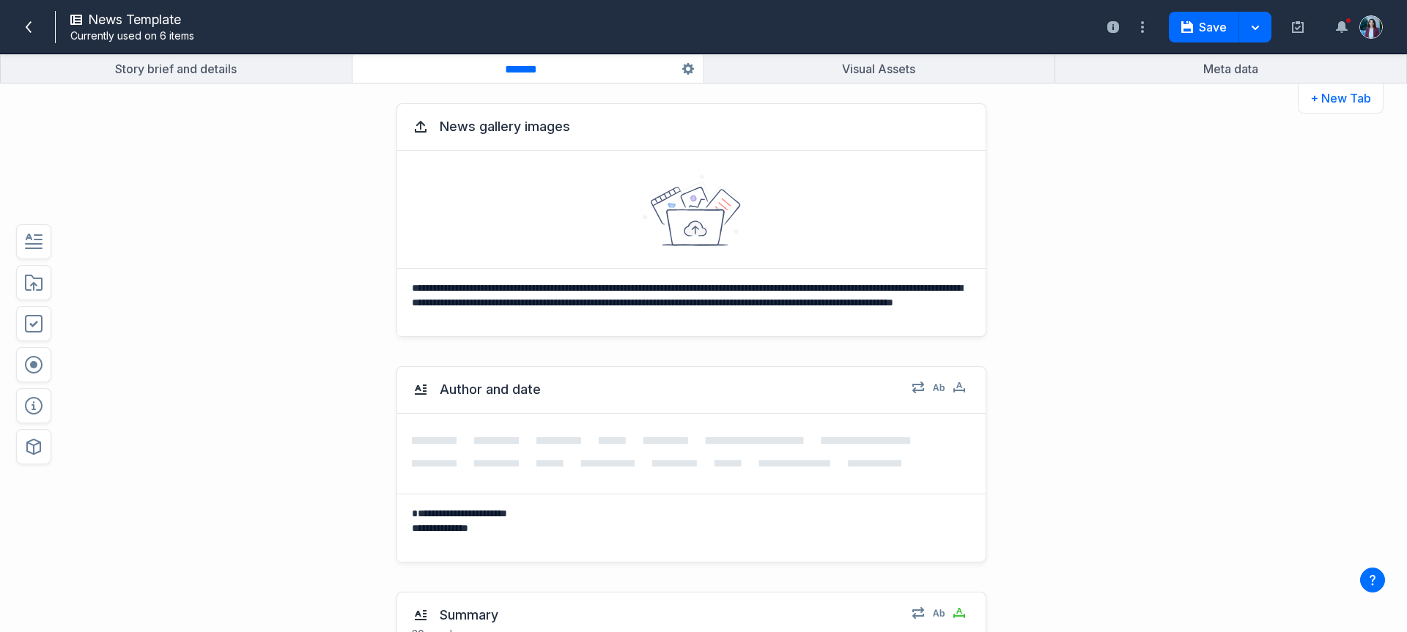
scroll to position [1306, 0]
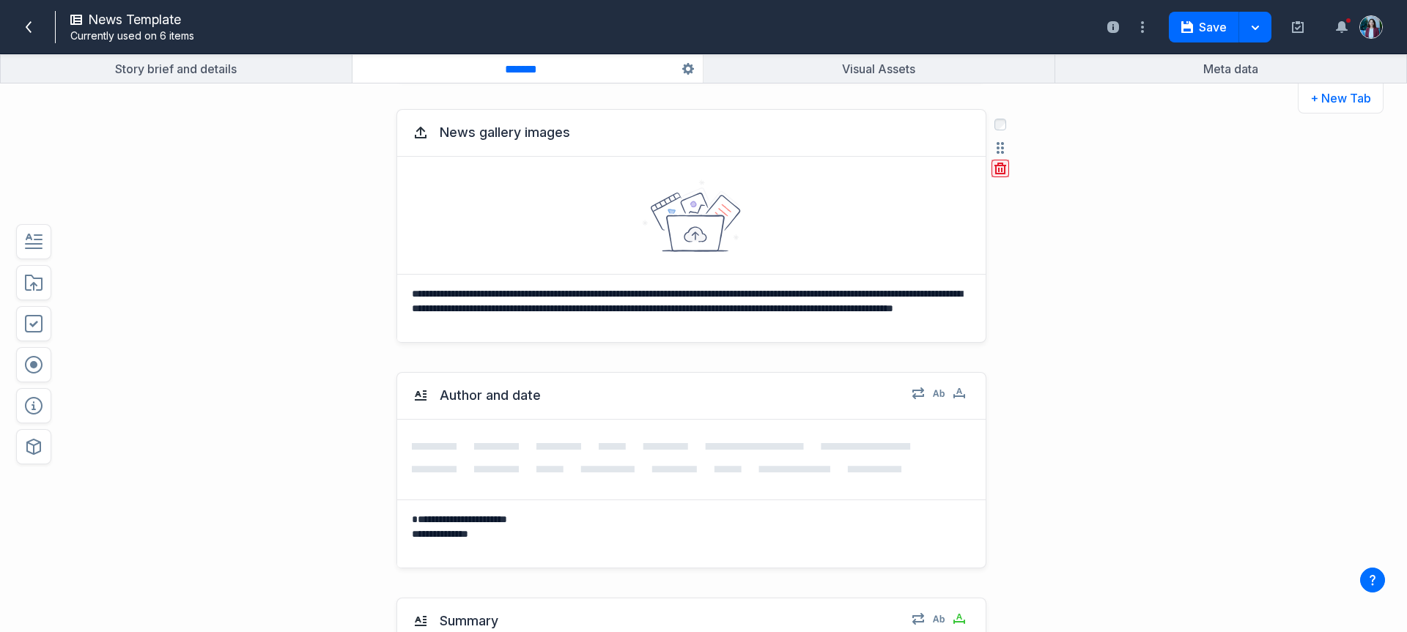
click at [995, 173] on icon "button" at bounding box center [1001, 169] width 12 height 12
click at [1024, 239] on button "Delete" at bounding box center [1027, 233] width 47 height 22
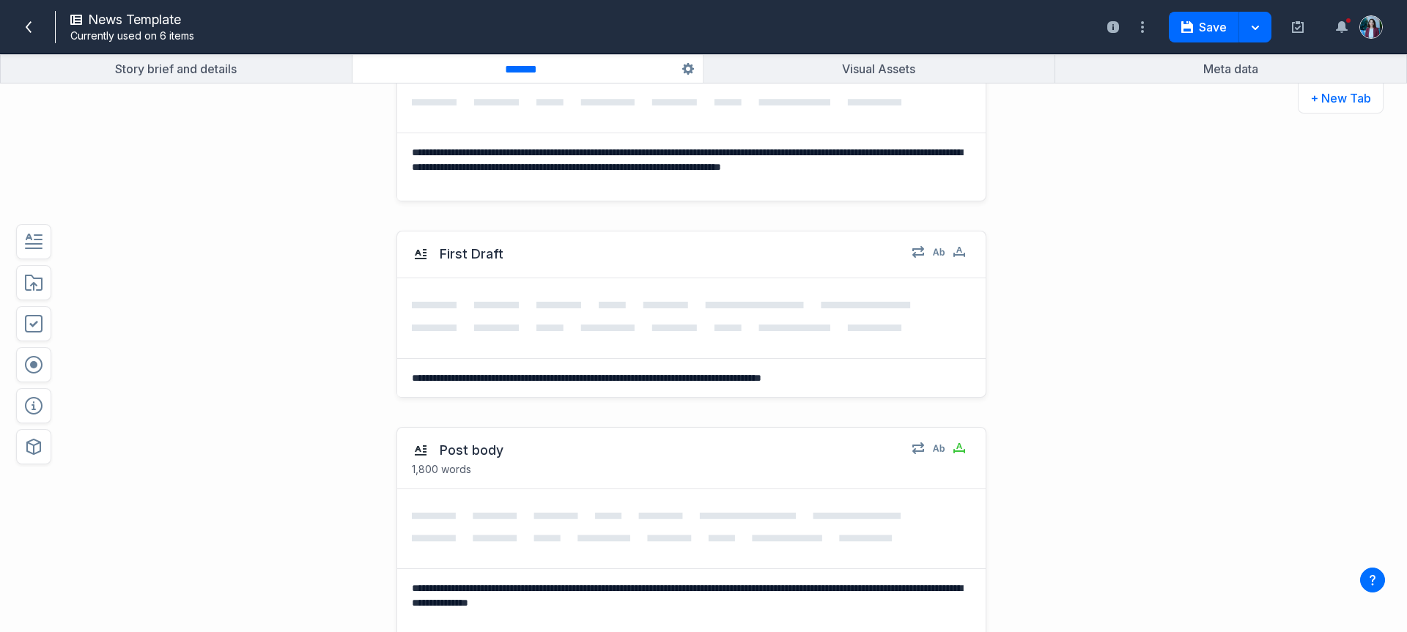
scroll to position [435, 0]
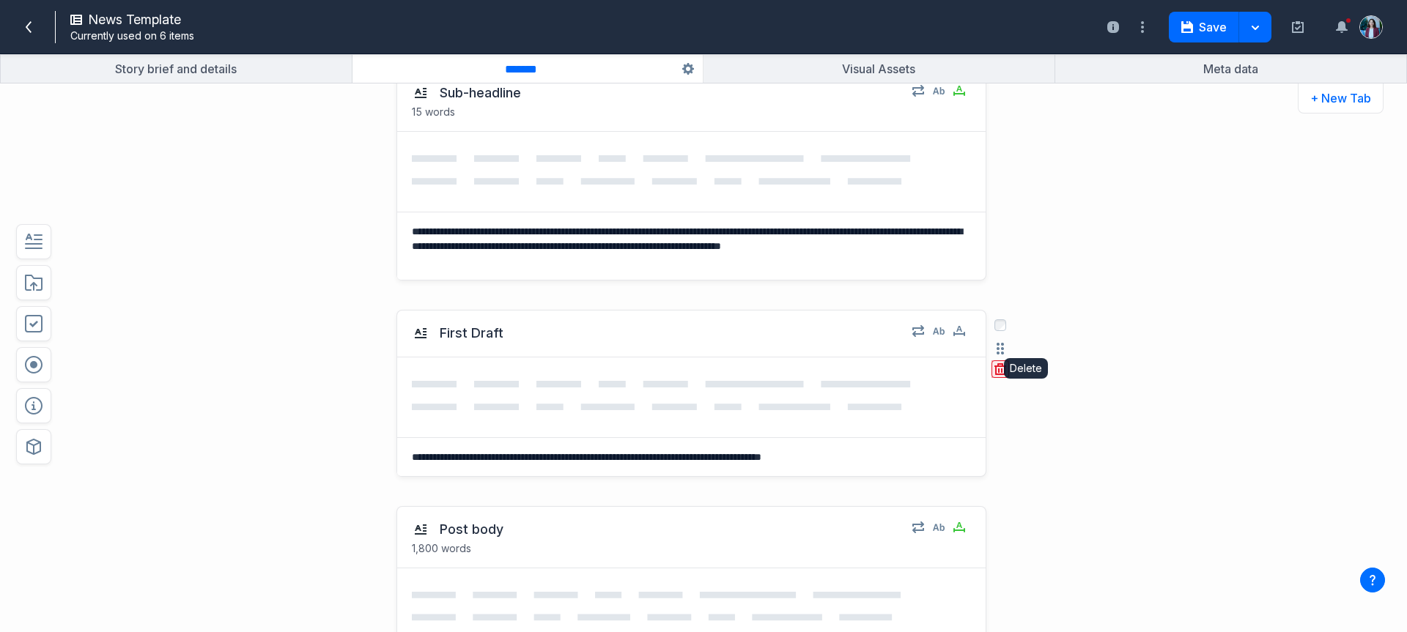
click at [995, 370] on icon "button" at bounding box center [1001, 370] width 12 height 12
click at [1016, 431] on button "Delete" at bounding box center [1027, 434] width 47 height 22
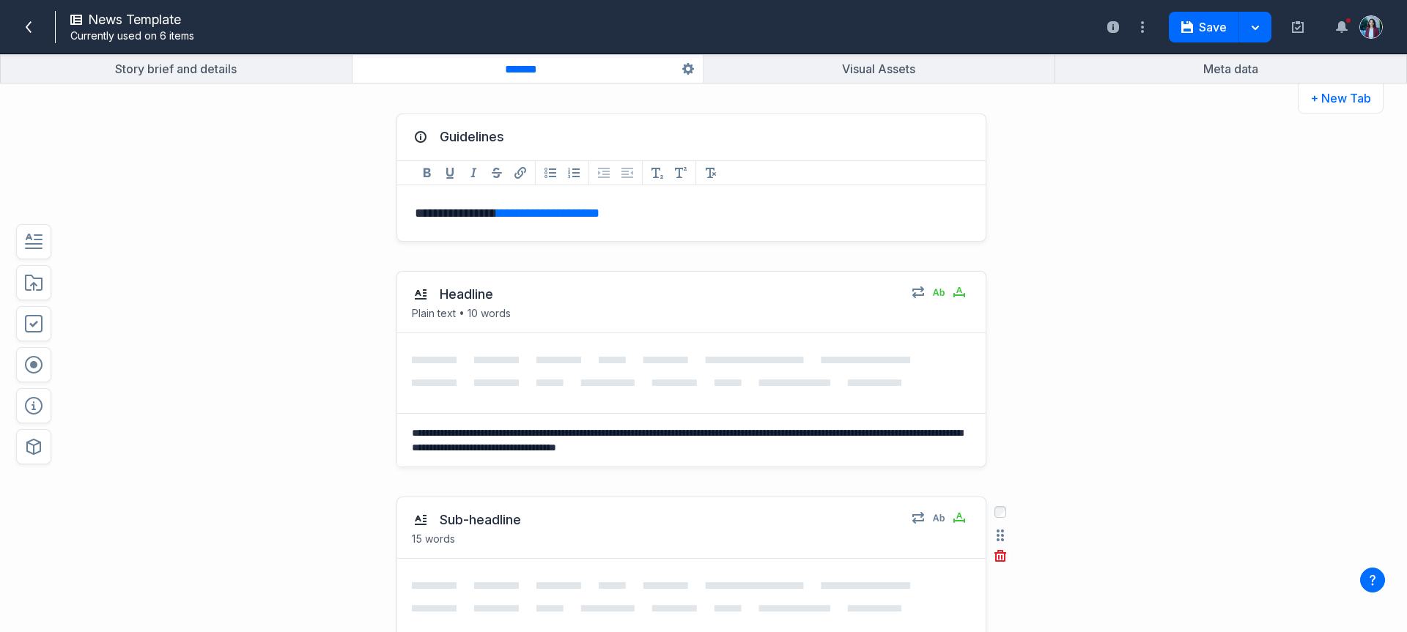
scroll to position [0, 0]
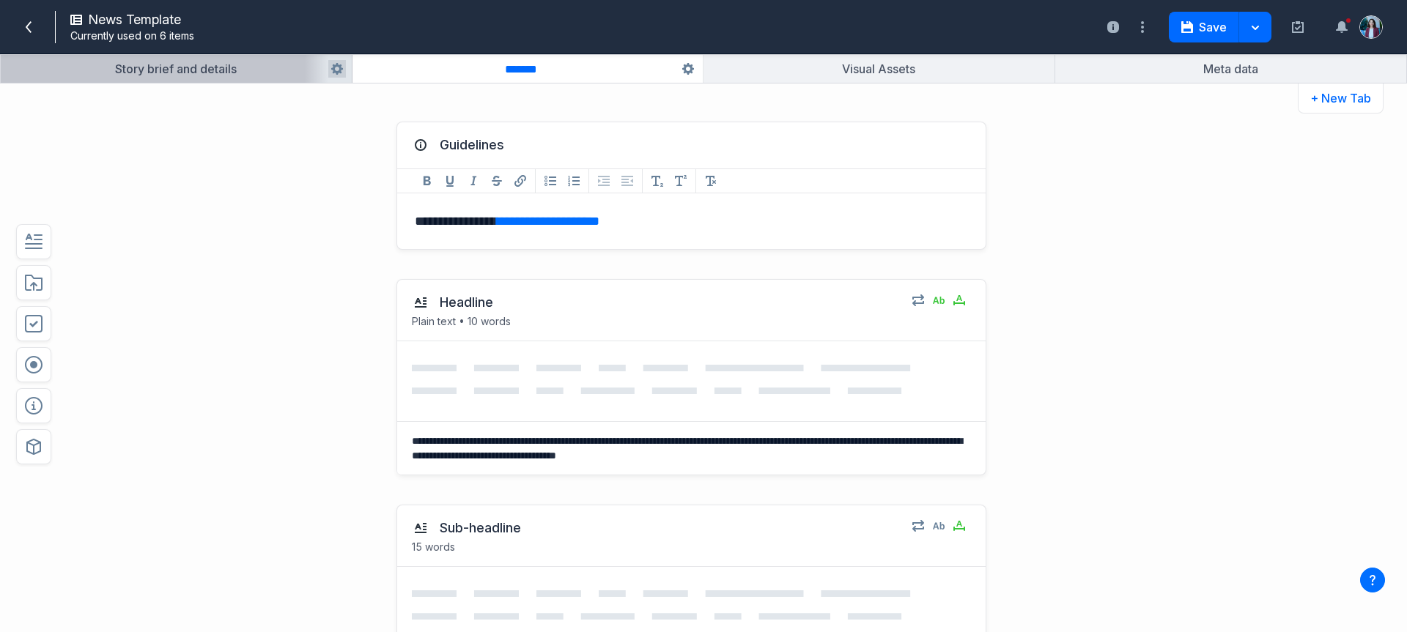
click at [182, 71] on button "button" at bounding box center [176, 69] width 351 height 28
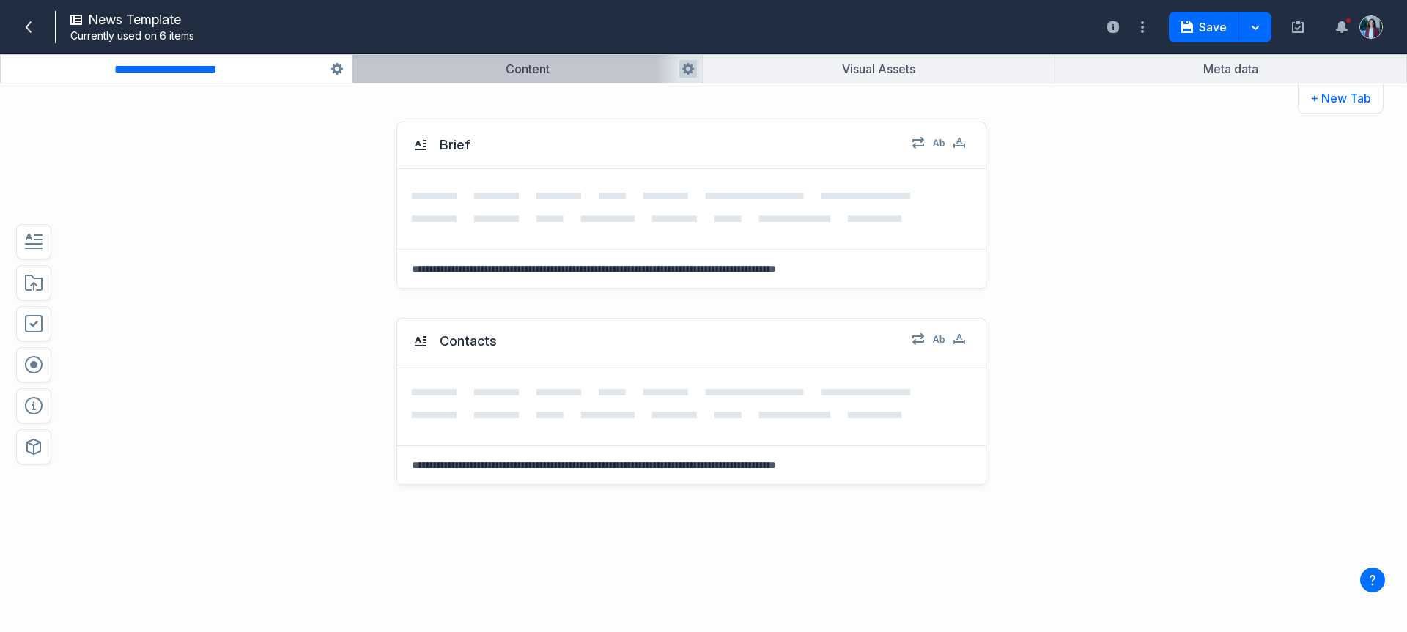
click at [628, 68] on button "button" at bounding box center [528, 69] width 351 height 28
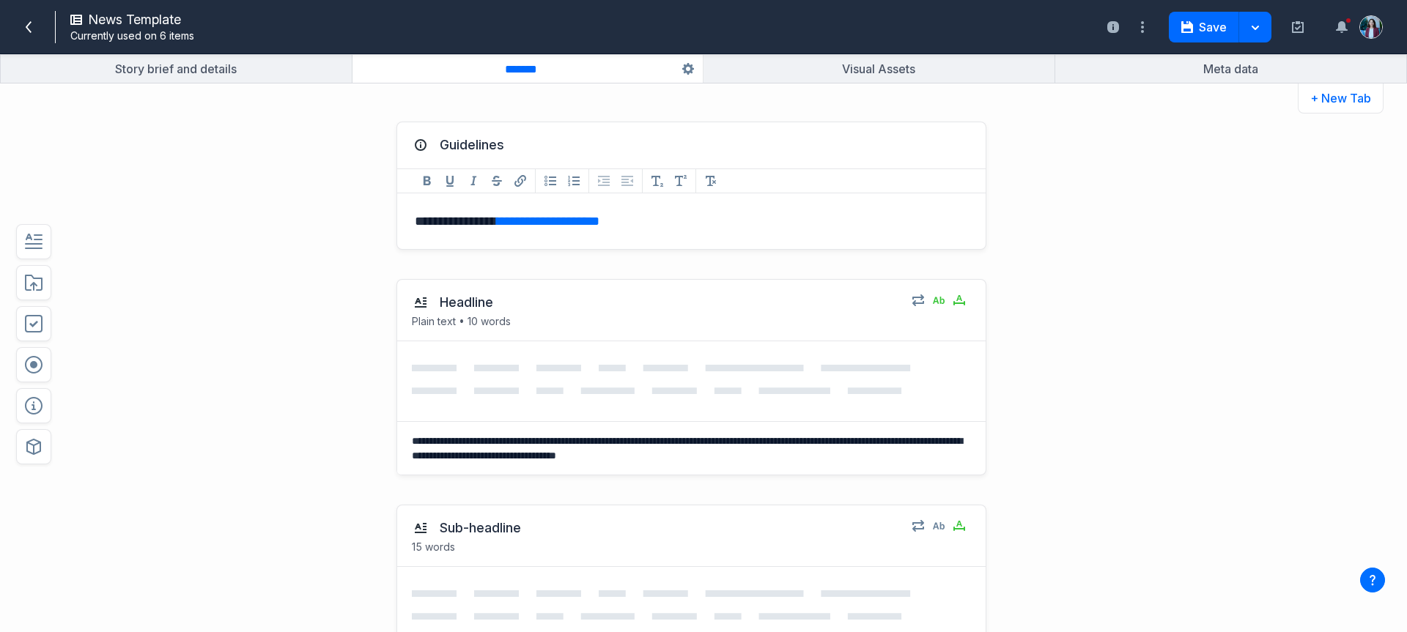
click at [1169, 12] on div "Save Save & close" at bounding box center [1227, 27] width 117 height 31
click at [1197, 33] on button "Save" at bounding box center [1204, 27] width 70 height 31
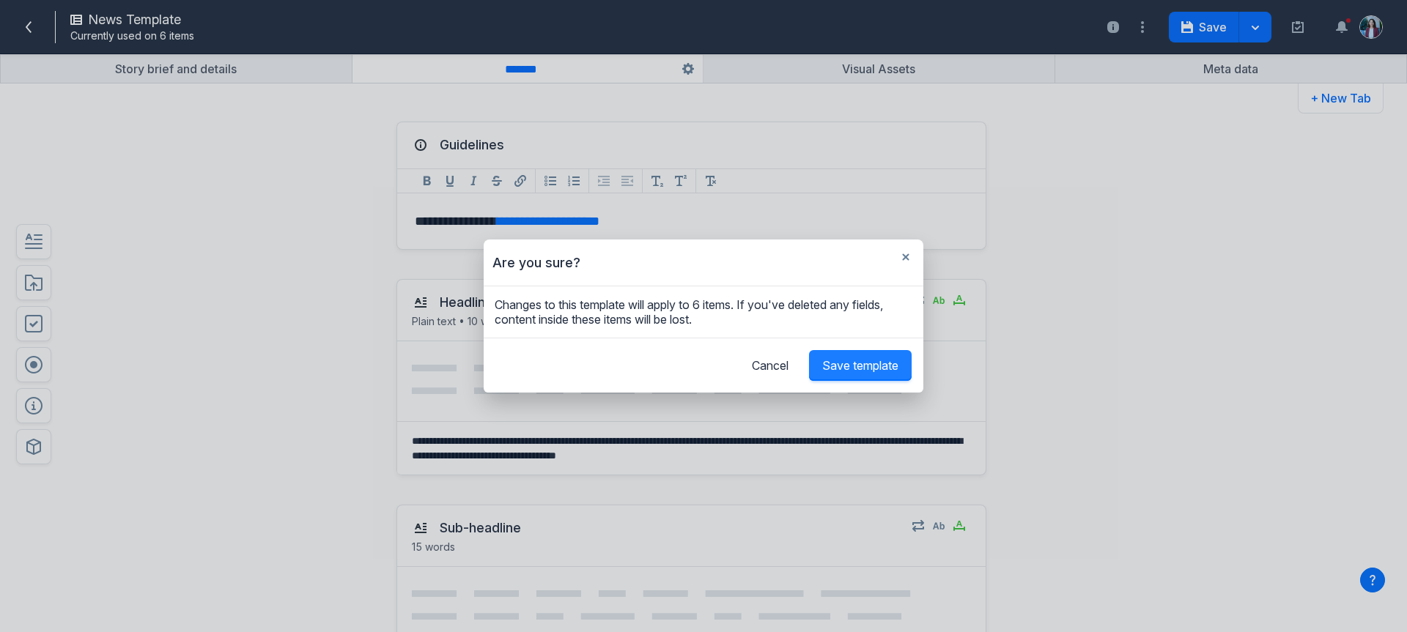
click at [874, 380] on button "Save template" at bounding box center [860, 365] width 103 height 31
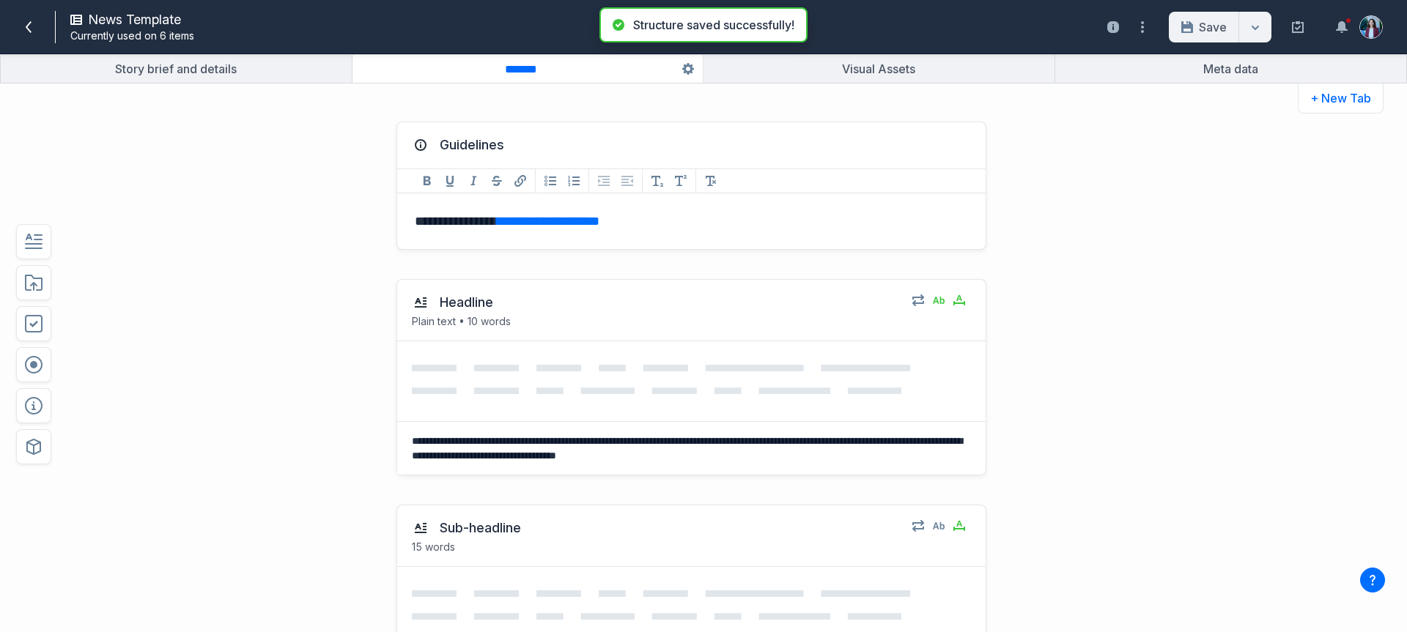
click at [15, 28] on div "News Template Currently used on 6 items" at bounding box center [299, 26] width 578 height 39
click at [21, 32] on span at bounding box center [28, 26] width 23 height 23
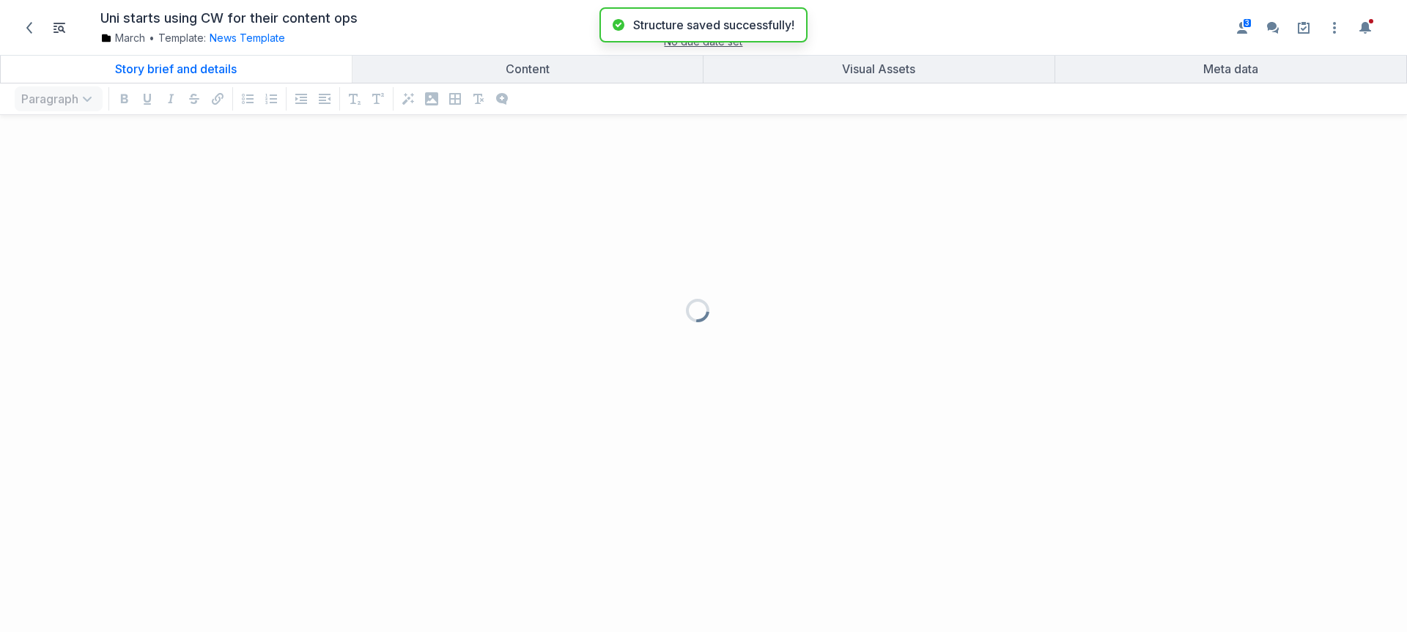
scroll to position [476, 1385]
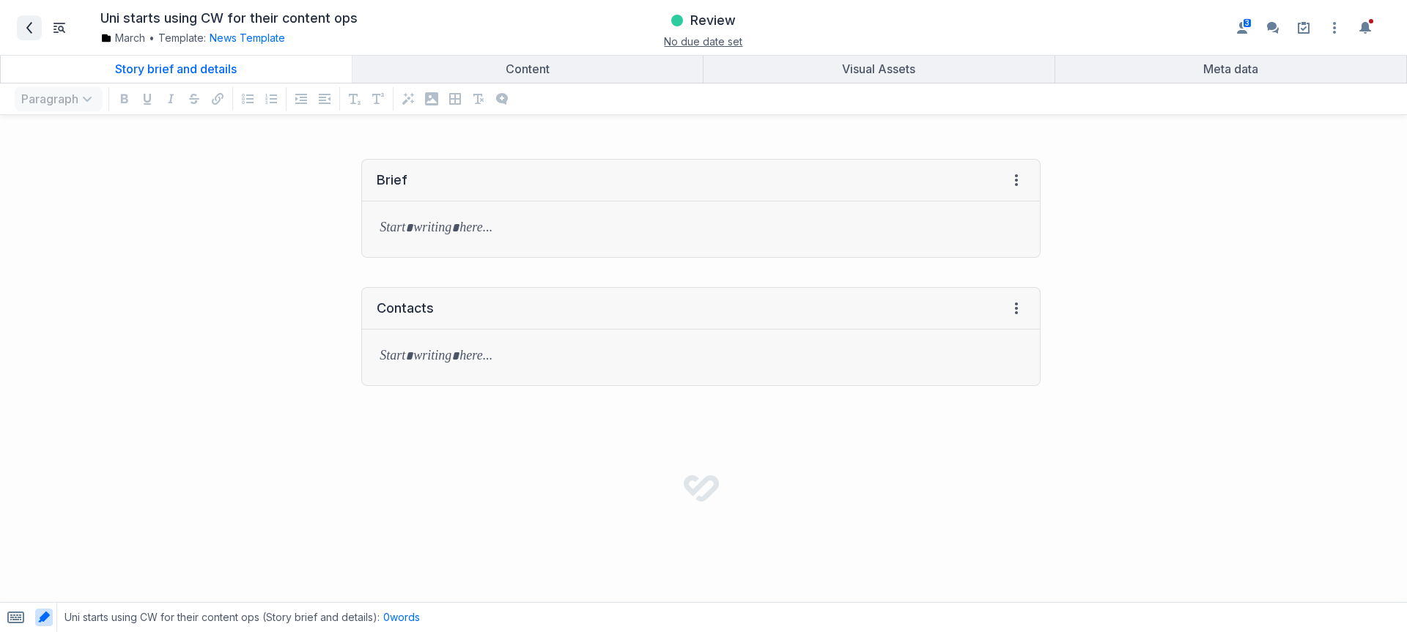
click at [31, 23] on icon at bounding box center [29, 28] width 6 height 12
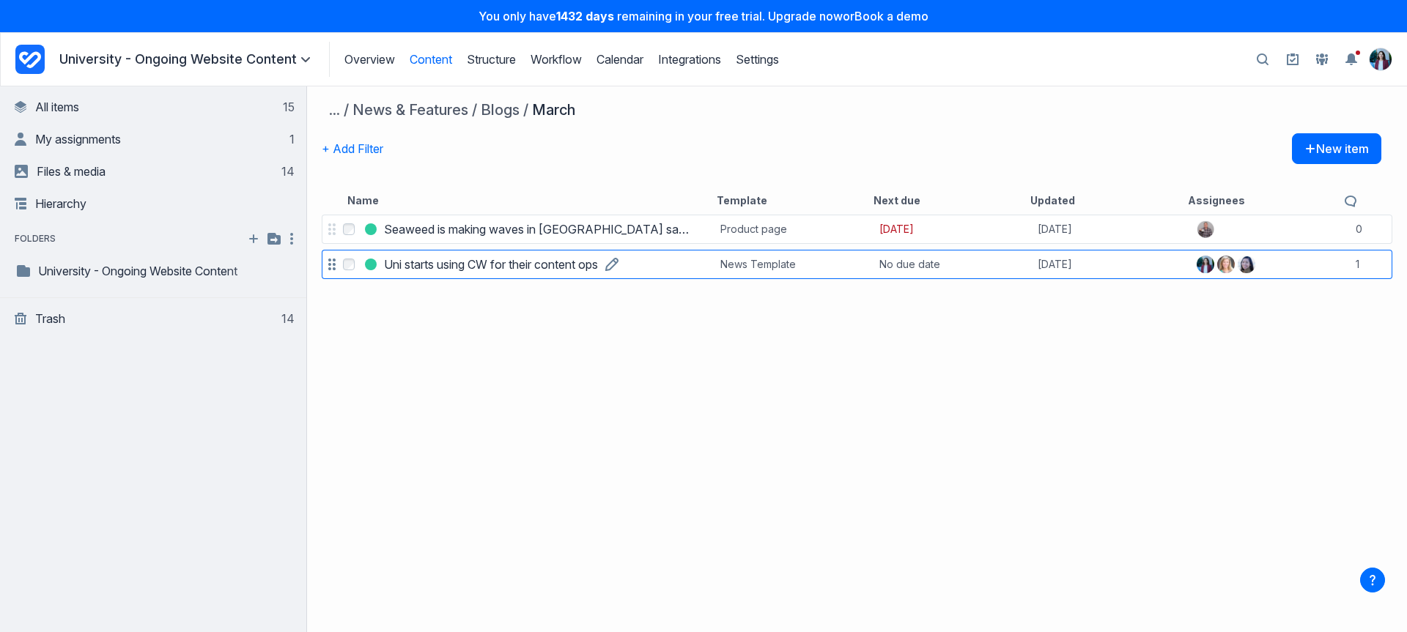
click at [438, 256] on h3 "Uni starts using CW for their content ops" at bounding box center [491, 265] width 214 height 18
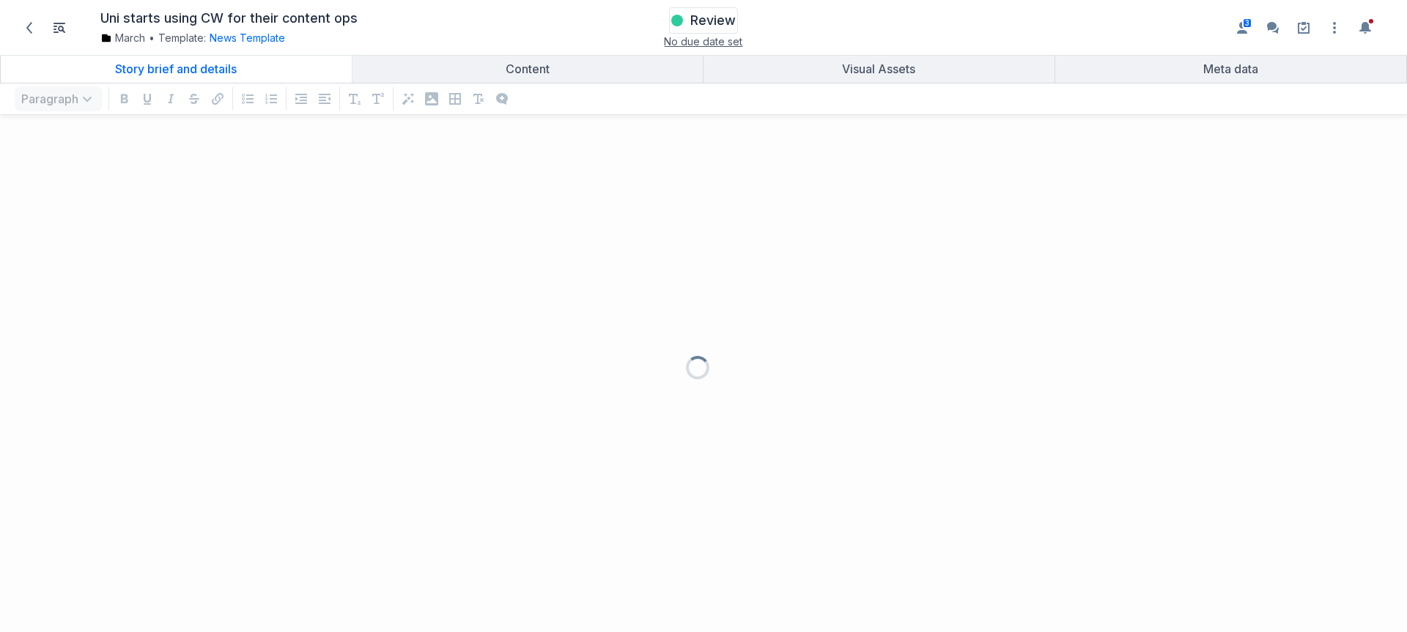
click at [690, 23] on span "Review" at bounding box center [712, 21] width 45 height 18
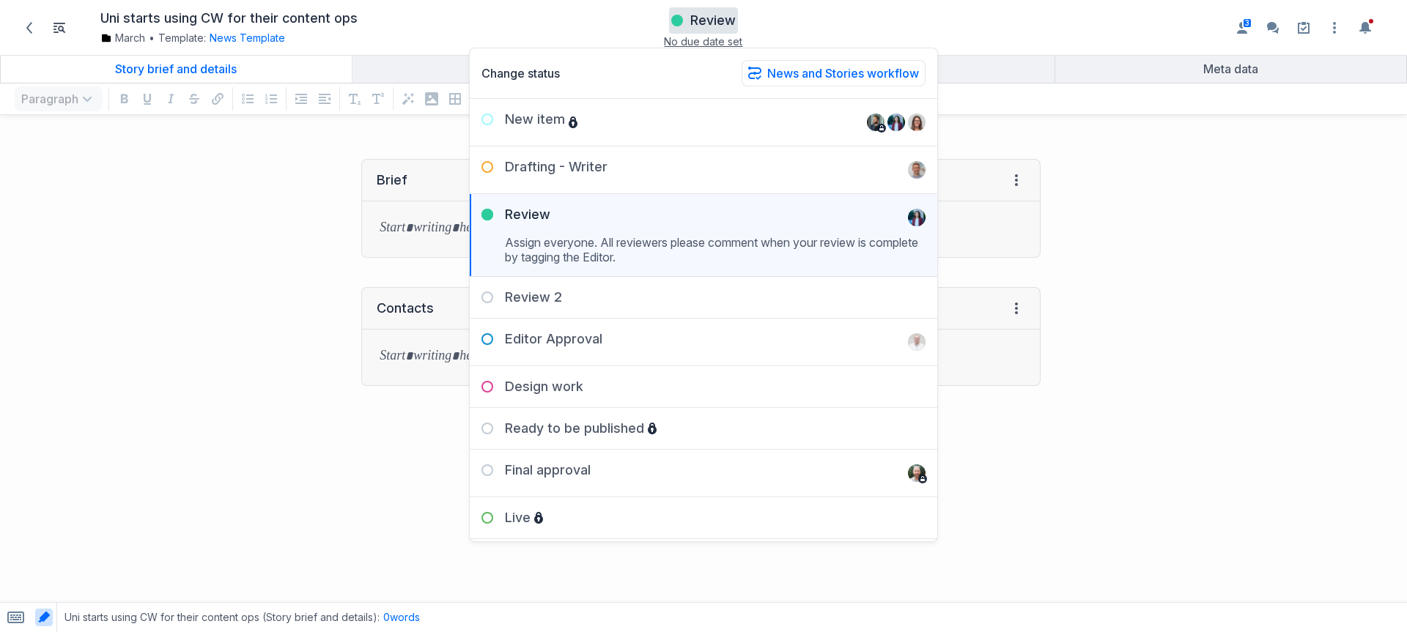
scroll to position [476, 1385]
click at [717, 428] on div "Ready to be published" at bounding box center [704, 422] width 468 height 29
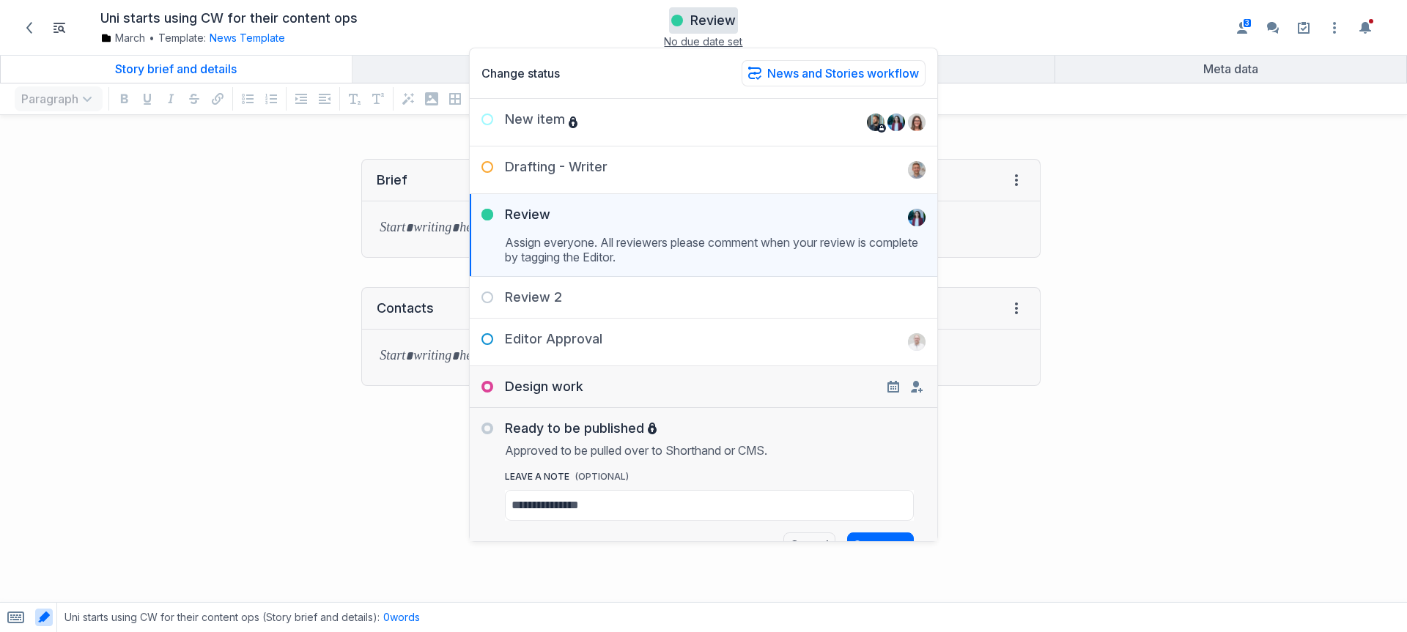
click at [698, 396] on div "Design work Designer has week to complete. leave a Note (OPTIONAL) i Cancel Set…" at bounding box center [704, 387] width 468 height 42
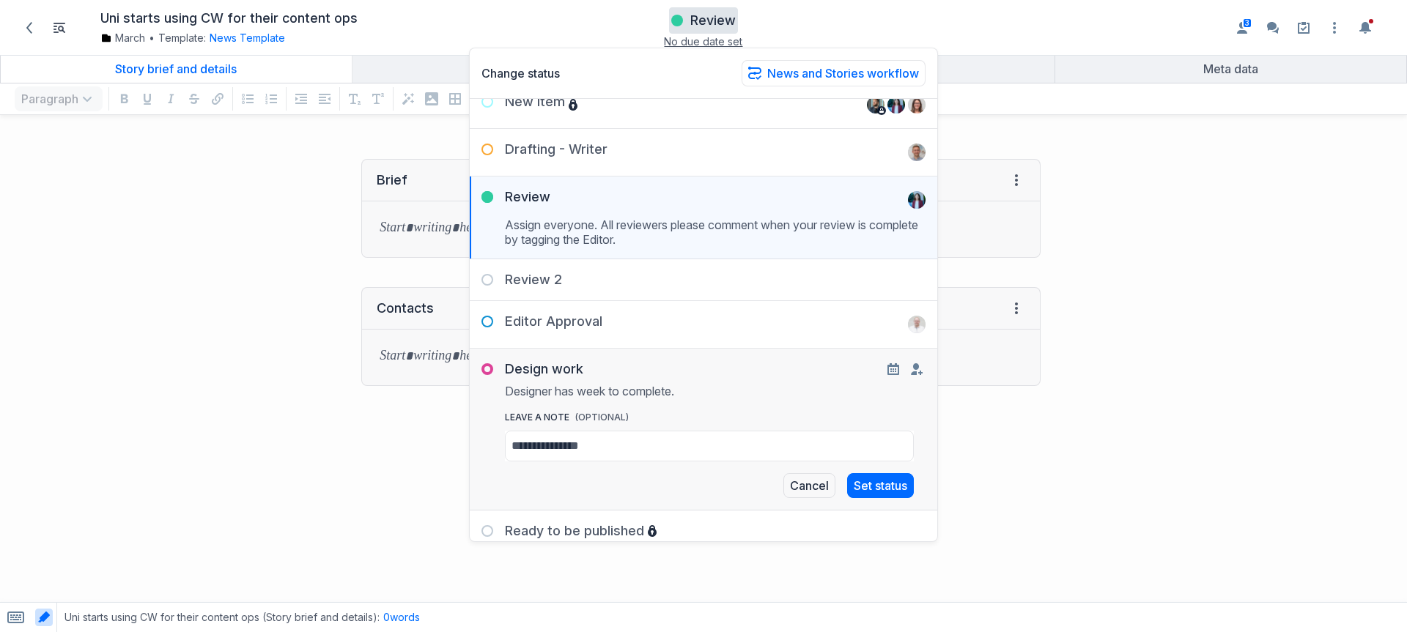
scroll to position [0, 0]
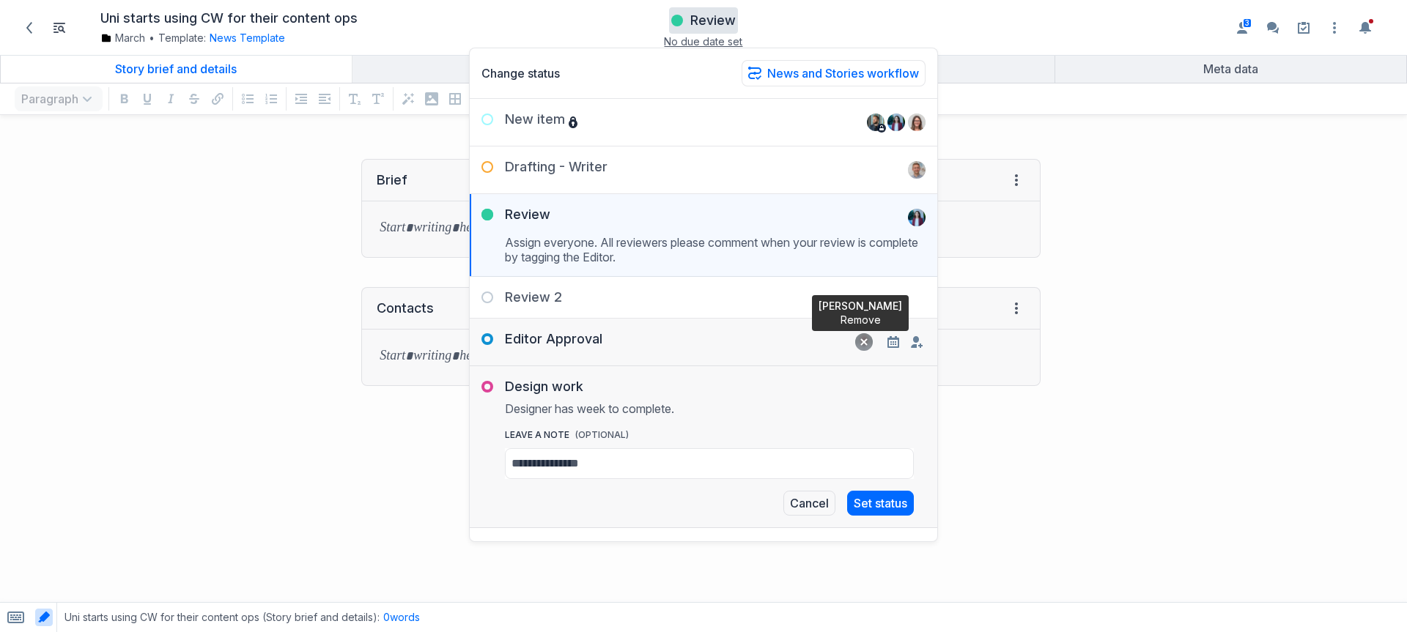
click at [860, 342] on icon "Remove" at bounding box center [863, 342] width 7 height 7
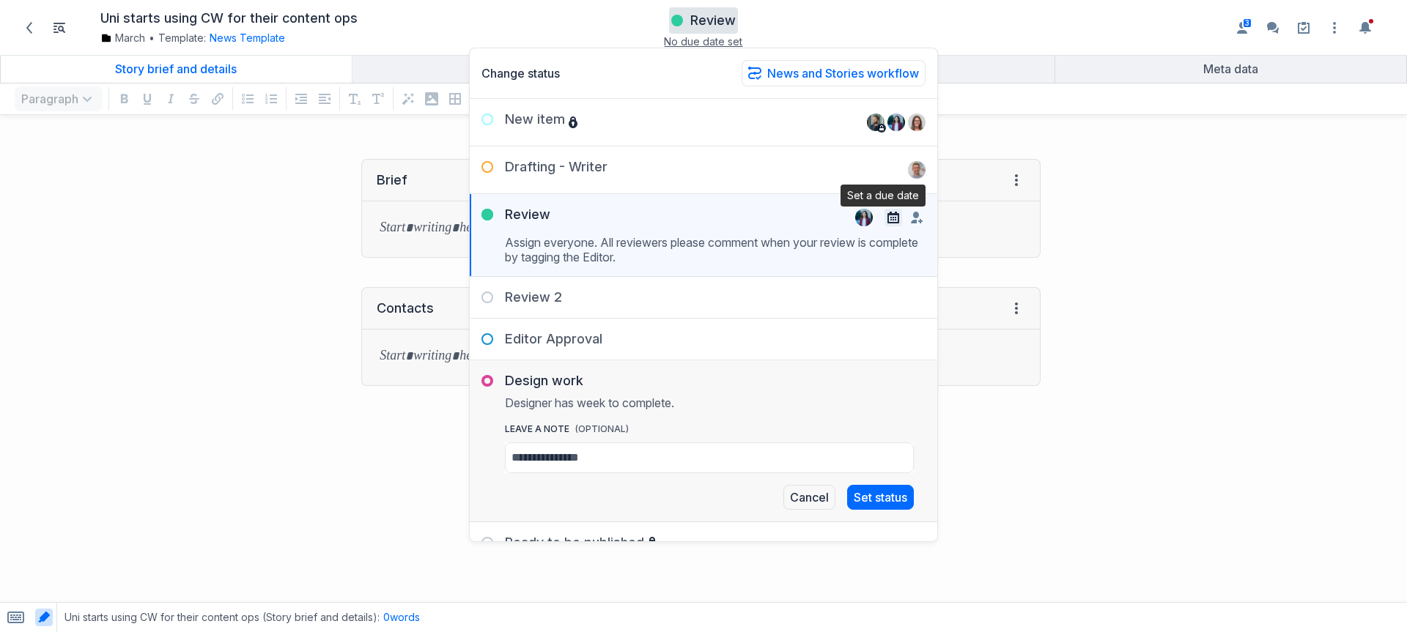
click at [888, 218] on icon "button" at bounding box center [894, 218] width 12 height 12
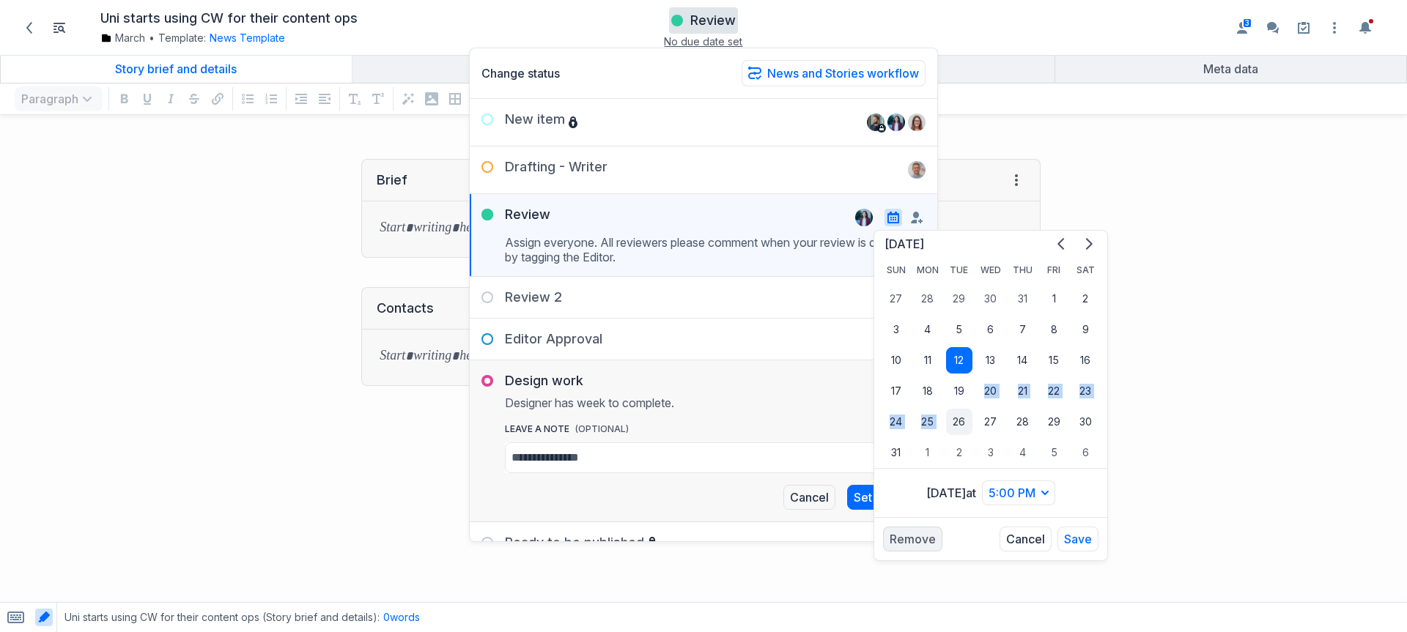
click at [966, 410] on tbody "27 28 29 30 31 1 2 3 4 5 6 7 8 9 10 11 12 13 14 15 16 17 18 19 20 21 22 23 24 2…" at bounding box center [990, 376] width 221 height 185
click at [962, 413] on button "26" at bounding box center [959, 422] width 26 height 26
click at [1095, 536] on button "Save" at bounding box center [1078, 539] width 41 height 25
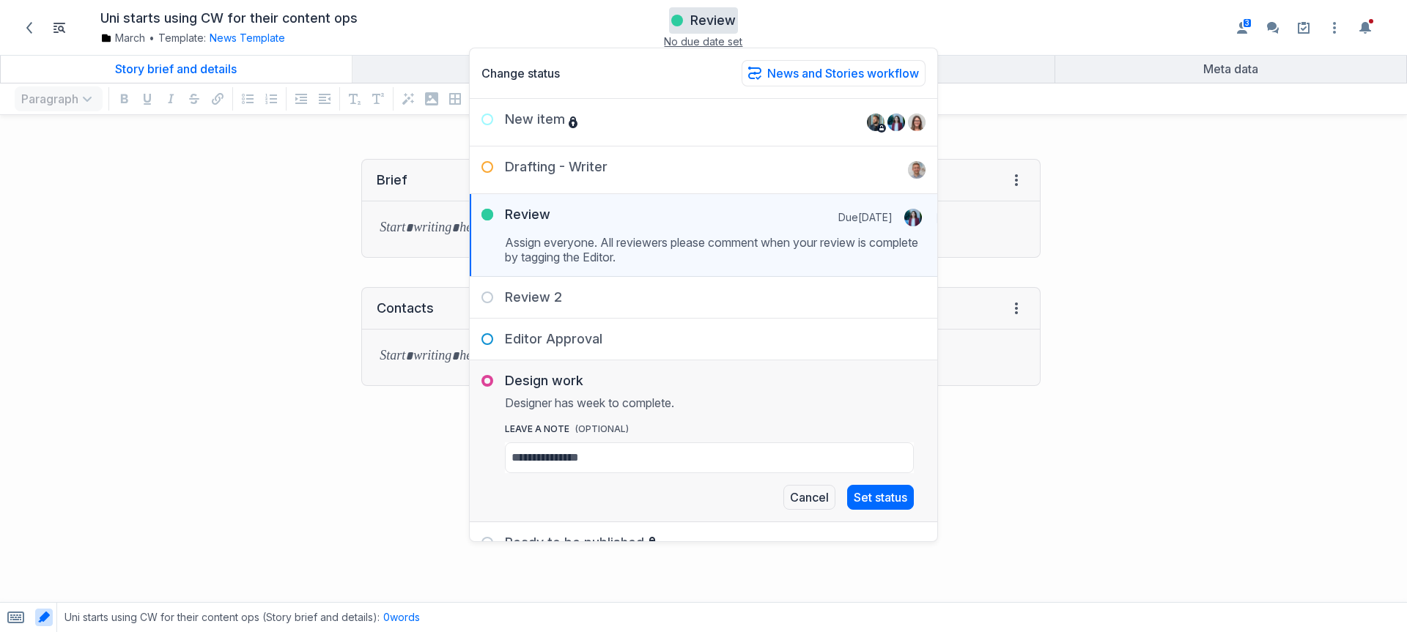
click at [1059, 242] on div at bounding box center [1231, 389] width 352 height 491
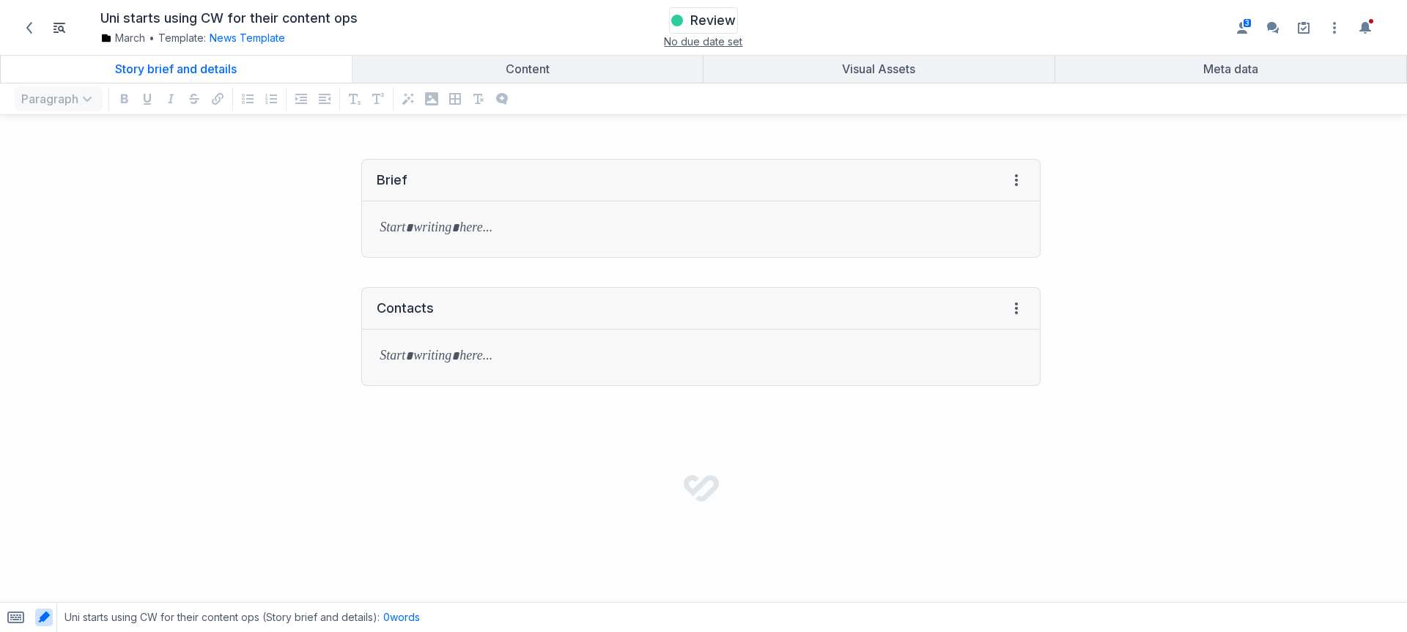
click at [709, 32] on button "Review" at bounding box center [703, 20] width 69 height 26
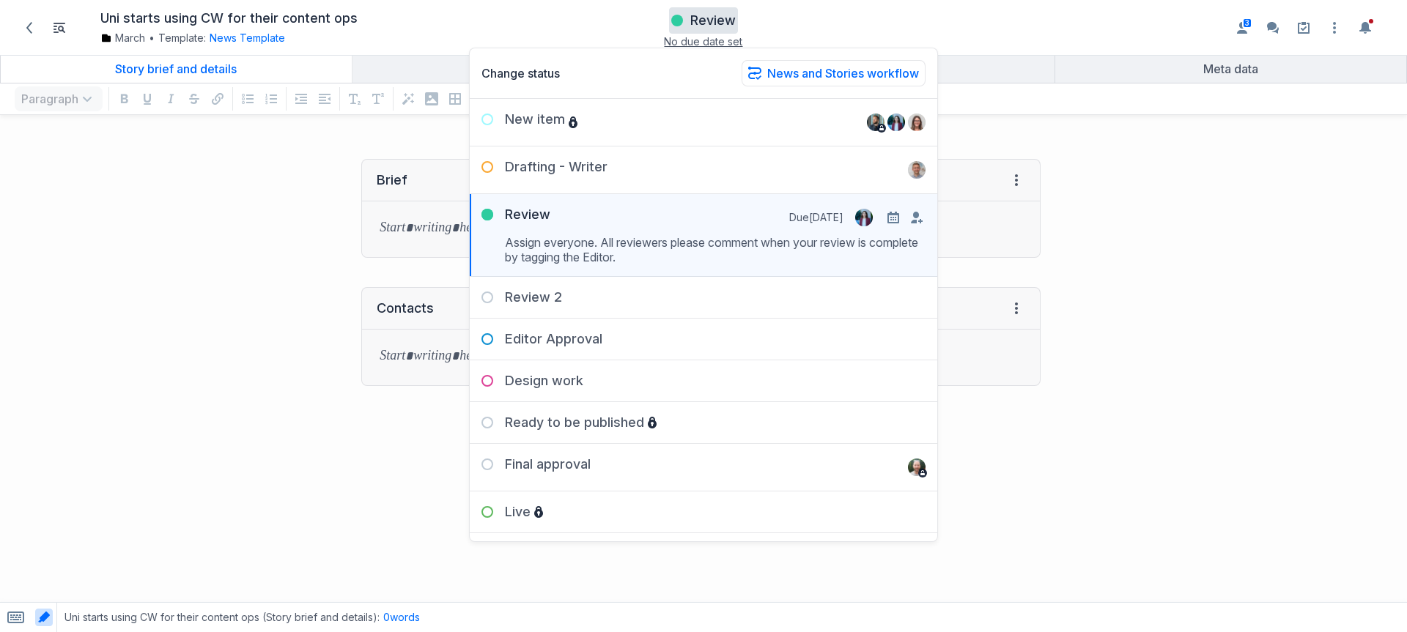
click at [243, 276] on div "Contacts View HTML View history → Tab to insert Enter a prompt Submit" at bounding box center [527, 337] width 1041 height 128
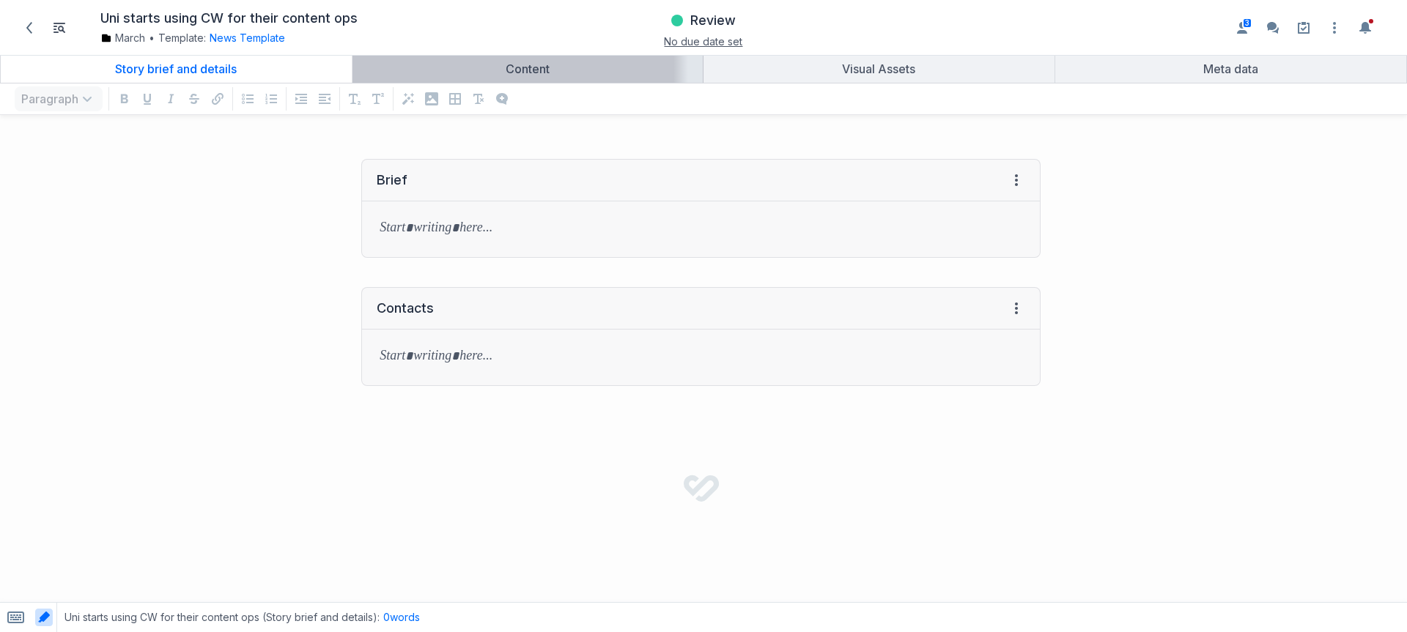
click at [473, 57] on link "Content" at bounding box center [528, 69] width 351 height 28
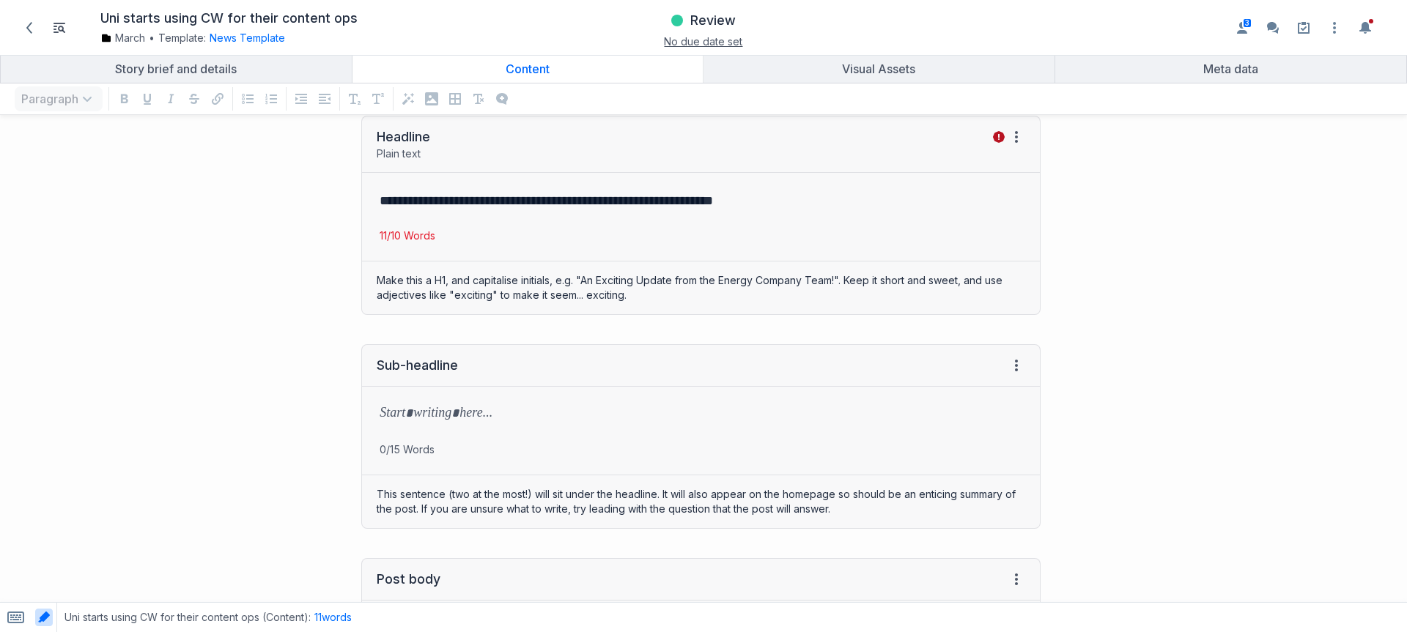
scroll to position [218, 0]
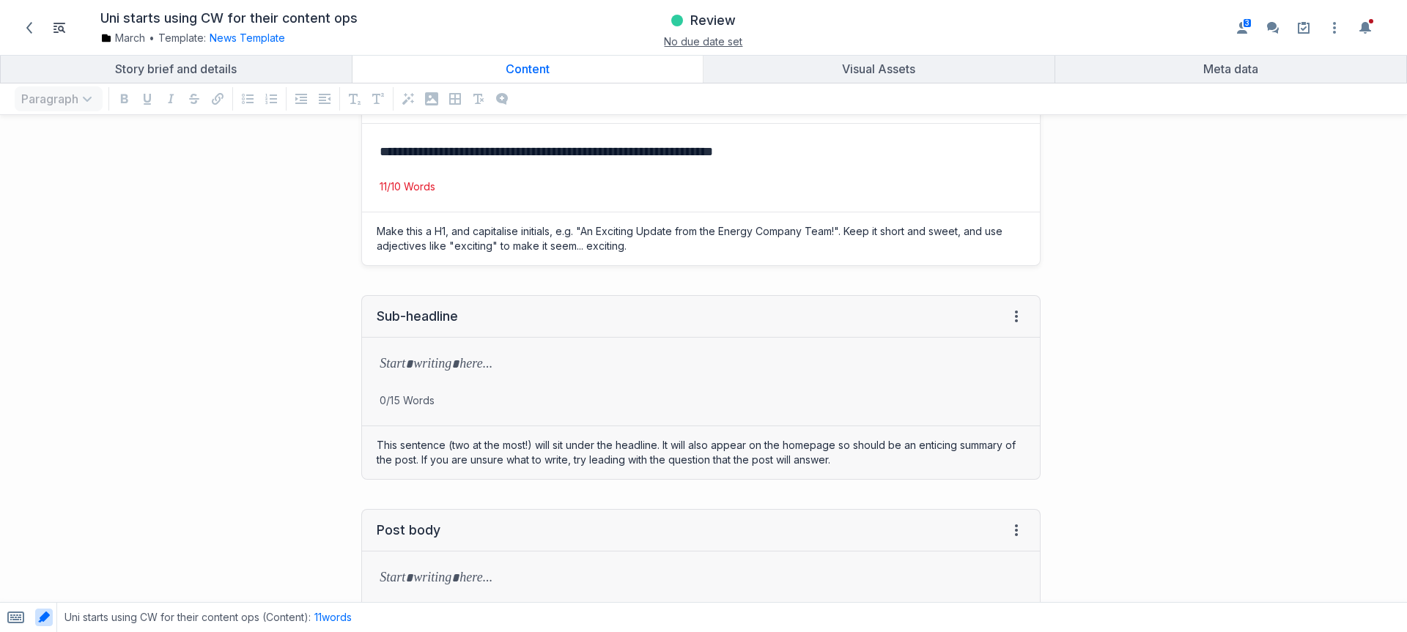
click at [466, 155] on p "**********" at bounding box center [698, 151] width 637 height 21
copy p "**********"
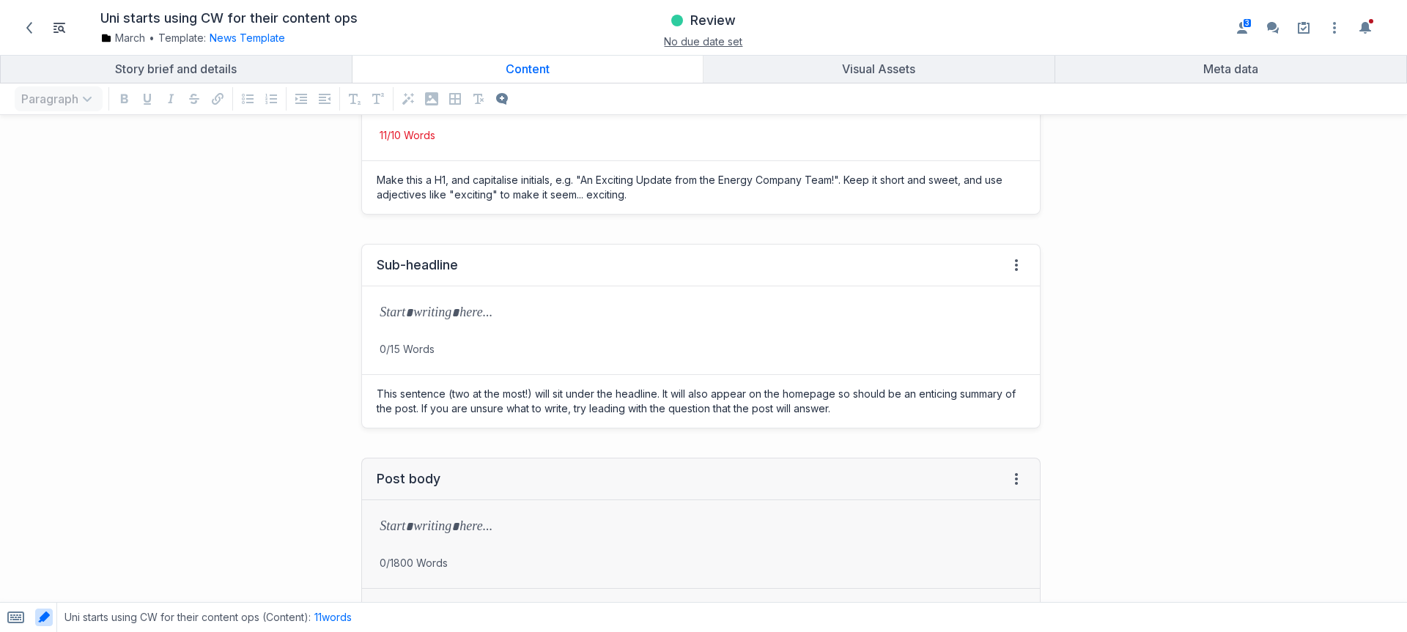
scroll to position [297, 0]
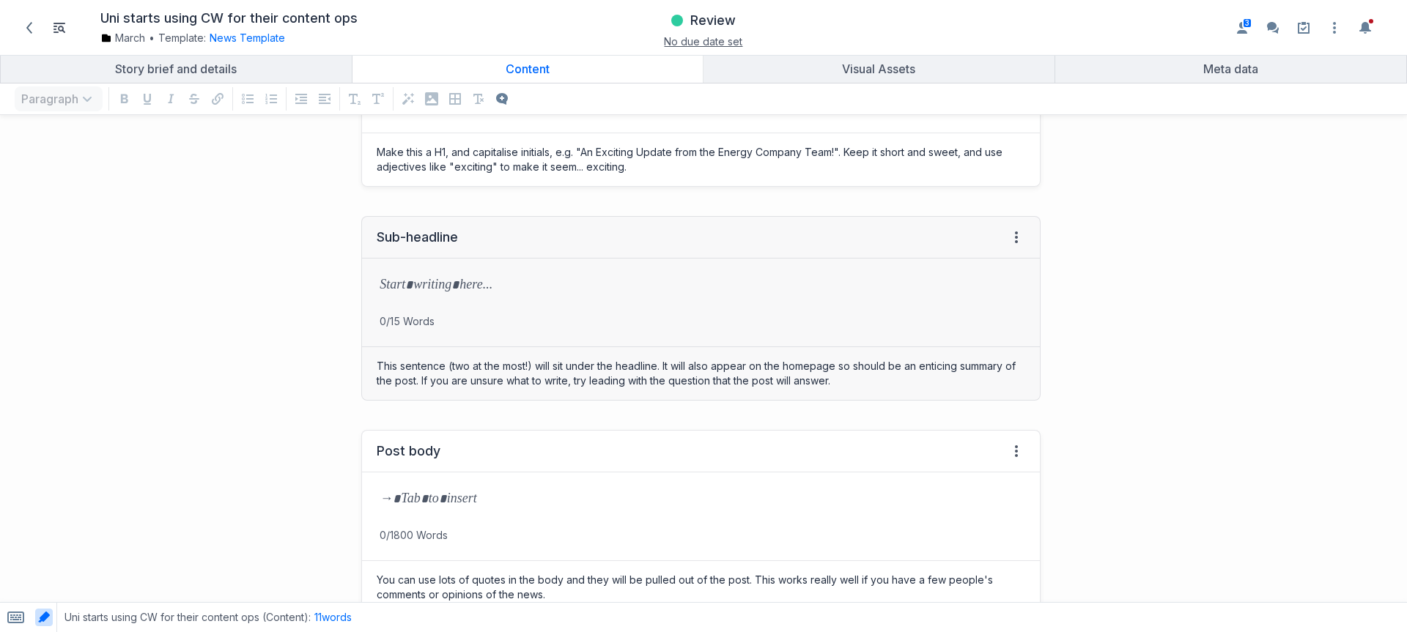
click at [509, 495] on p "grid" at bounding box center [701, 500] width 643 height 21
click at [701, 27] on span "Review" at bounding box center [712, 21] width 45 height 18
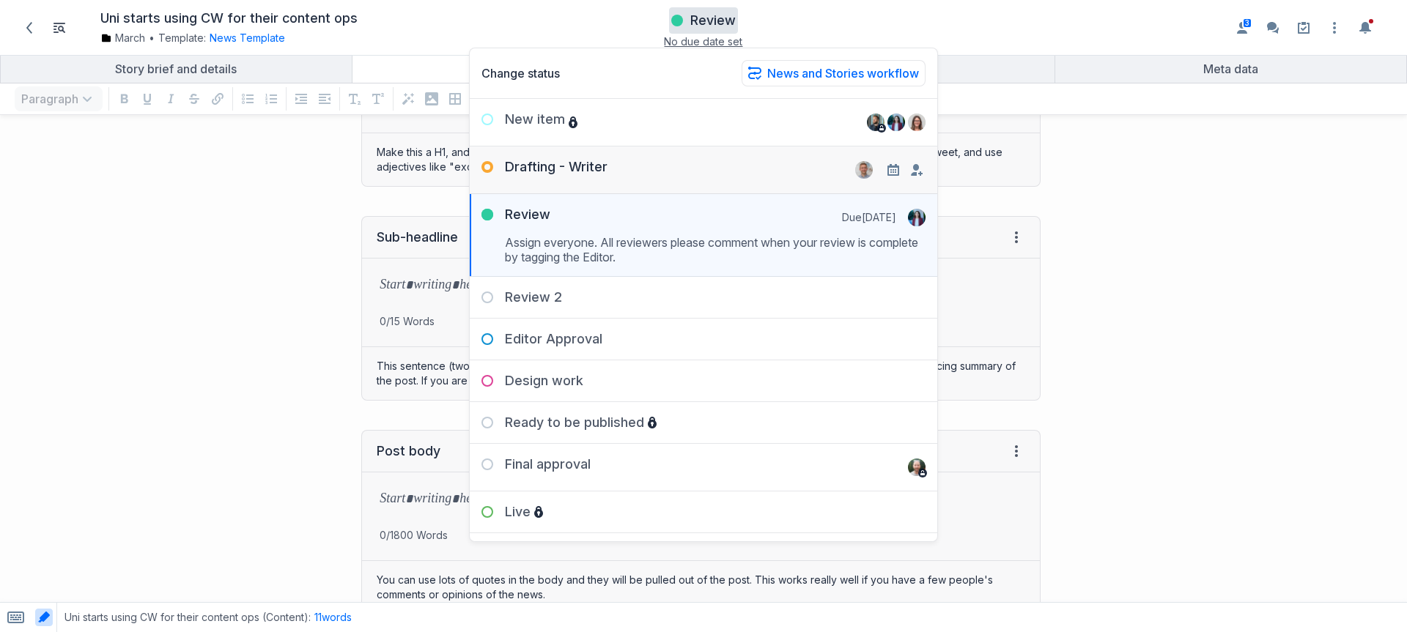
click at [675, 160] on div "Drafting - Writer Remove" at bounding box center [704, 164] width 468 height 35
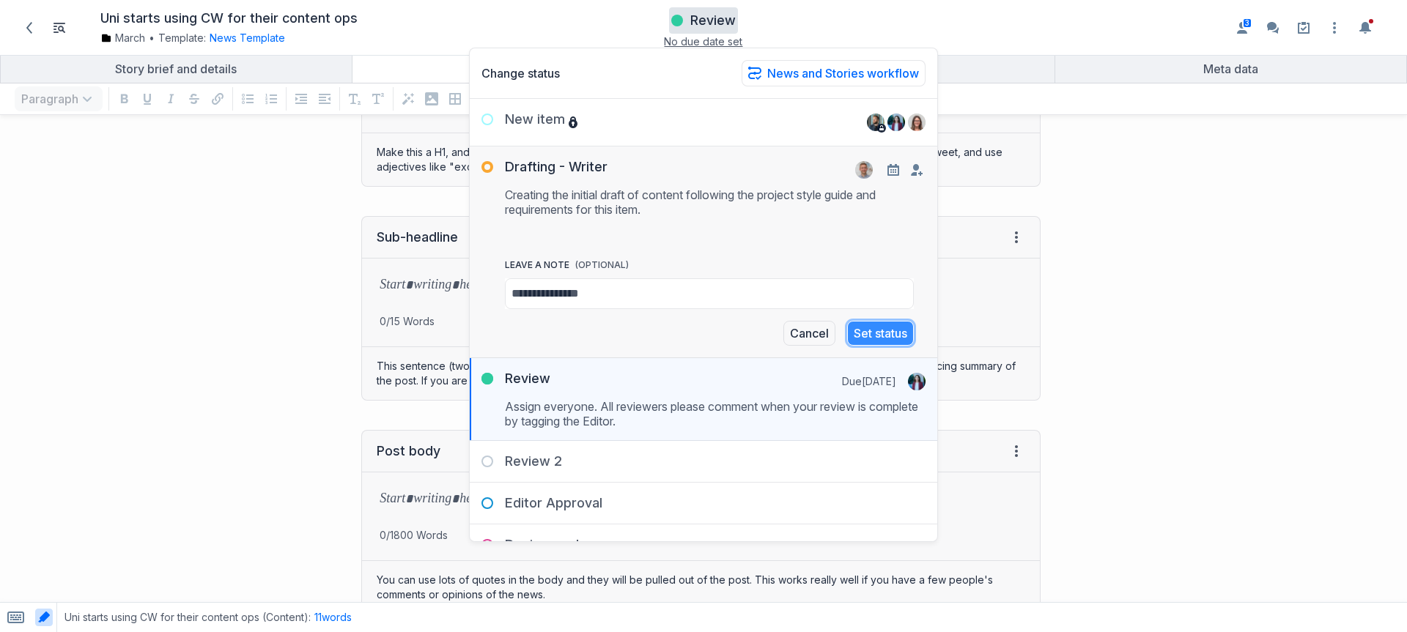
click at [891, 344] on button "Set status" at bounding box center [880, 333] width 67 height 25
drag, startPoint x: 890, startPoint y: 338, endPoint x: 595, endPoint y: 266, distance: 303.2
click at [889, 338] on div "Cancel Set status" at bounding box center [709, 333] width 409 height 25
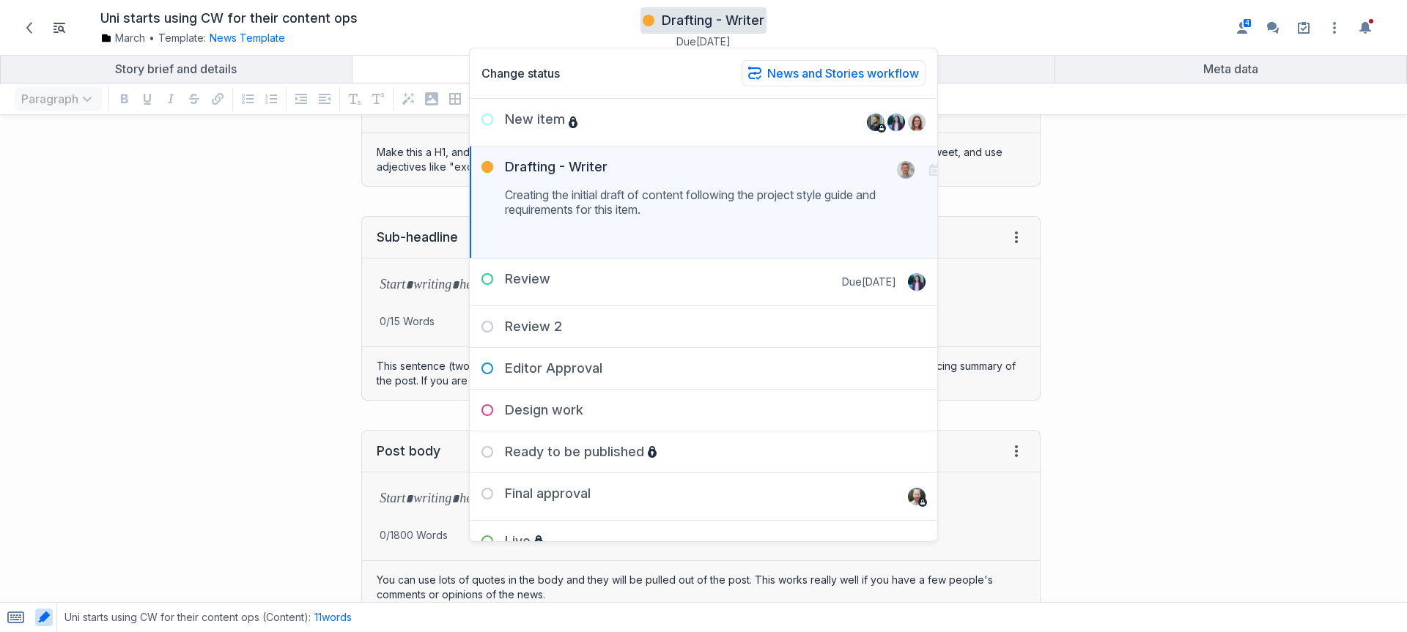
drag, startPoint x: 276, startPoint y: 468, endPoint x: 341, endPoint y: 464, distance: 65.4
click at [276, 468] on div "Post body View HTML View history → Tab to insert Enter a prompt Submit 0/1800 W…" at bounding box center [527, 523] width 1041 height 214
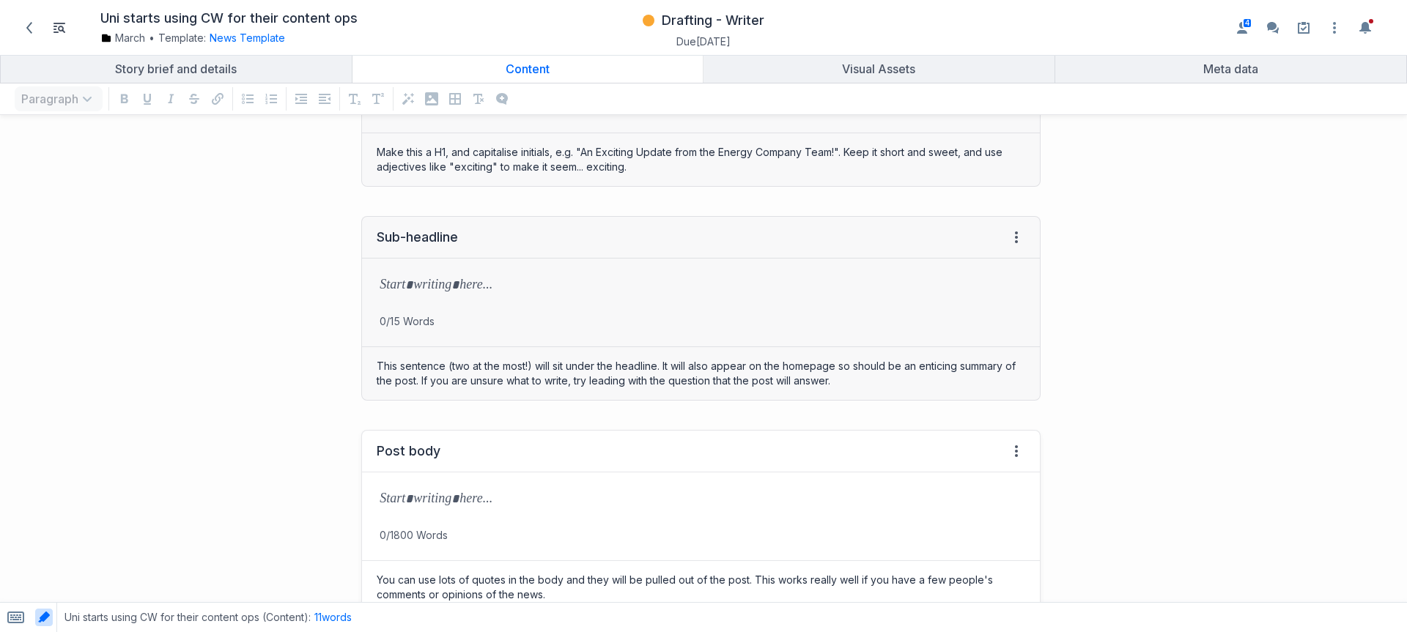
click at [374, 471] on div "Post body View HTML View history" at bounding box center [701, 452] width 678 height 42
click at [405, 502] on p "grid" at bounding box center [701, 500] width 643 height 21
click at [438, 495] on p "grid" at bounding box center [698, 500] width 637 height 21
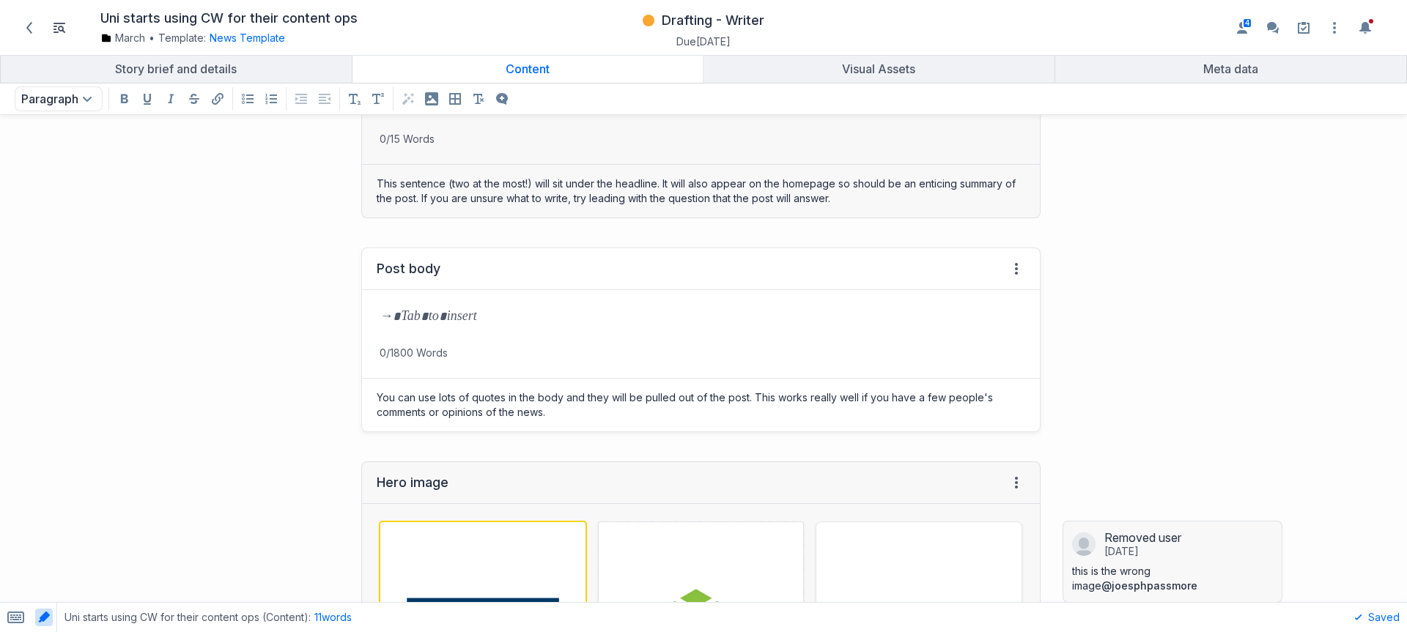
click at [533, 323] on p "grid" at bounding box center [698, 318] width 637 height 21
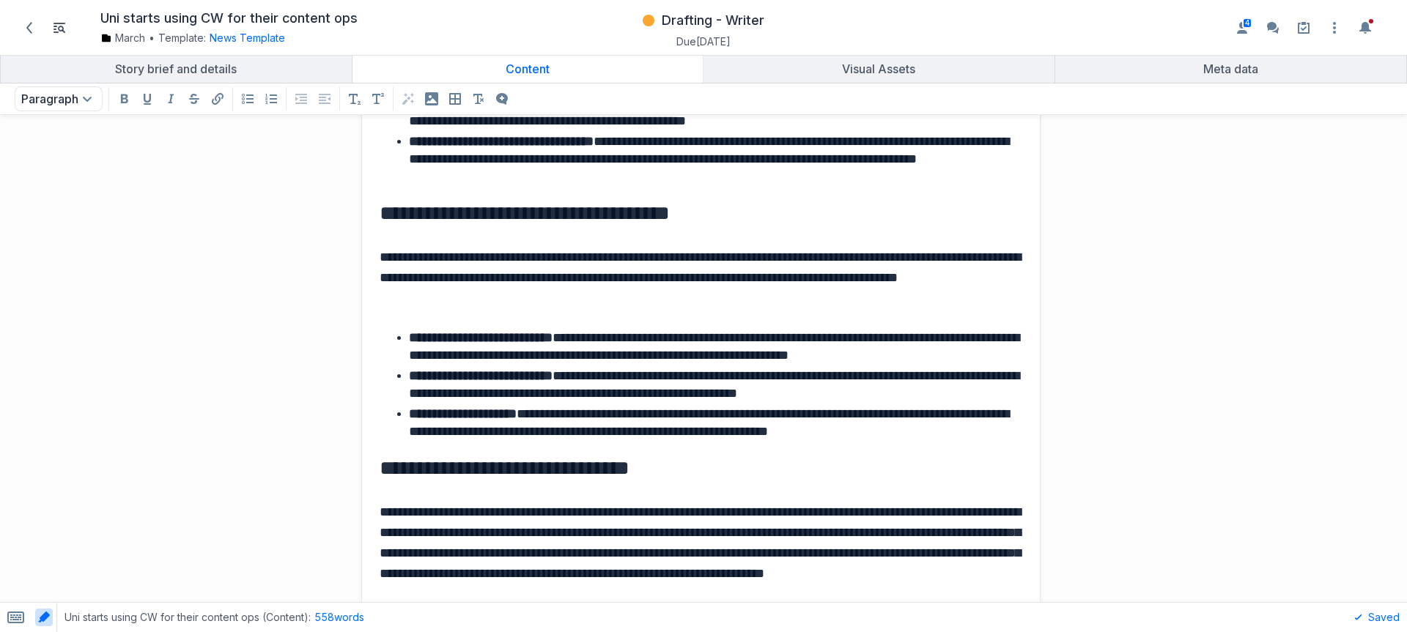
scroll to position [852, 0]
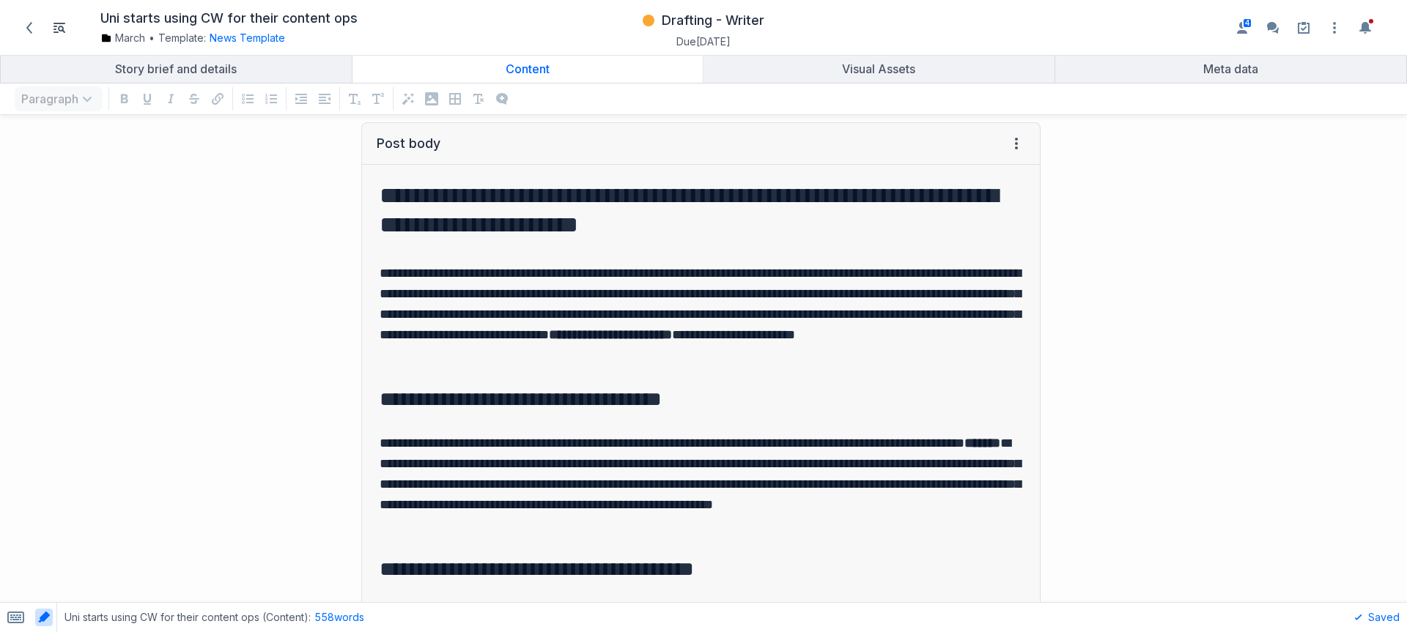
scroll to position [597, 0]
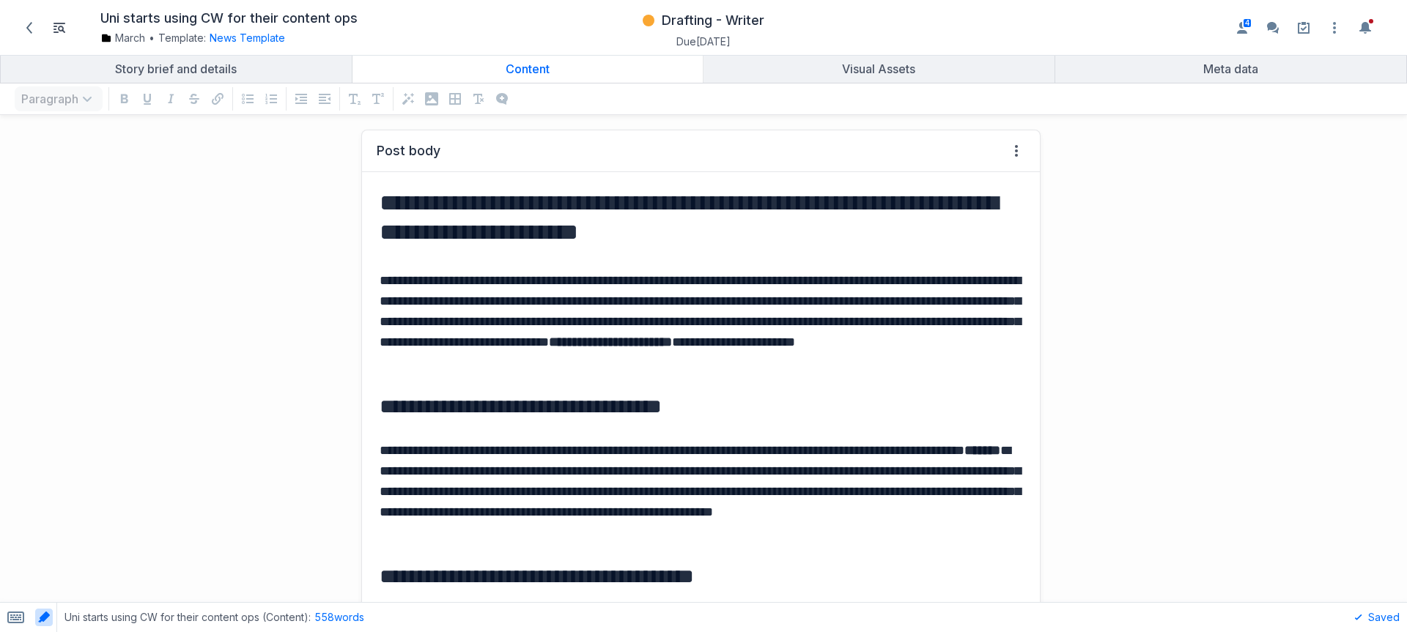
click at [501, 413] on h3 "**********" at bounding box center [698, 407] width 637 height 26
click at [476, 224] on h2 "**********" at bounding box center [698, 217] width 637 height 59
click at [672, 343] on strong "**********" at bounding box center [610, 342] width 123 height 13
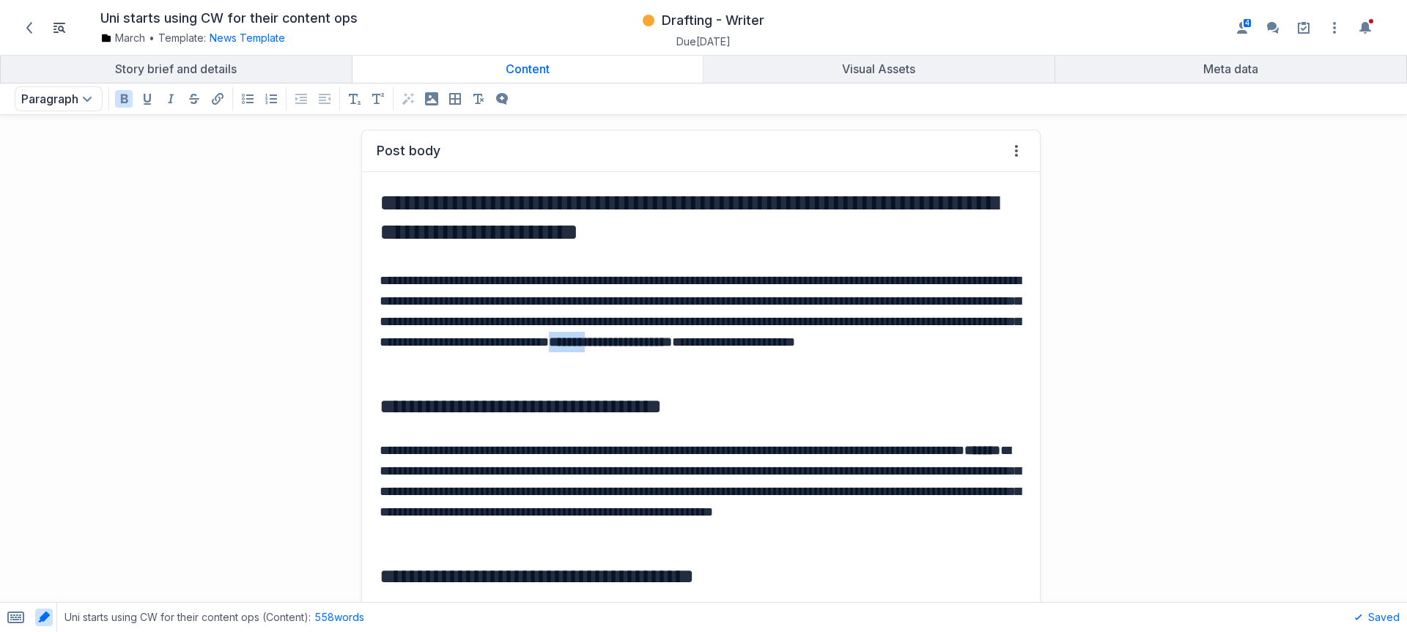
click at [672, 343] on strong "**********" at bounding box center [610, 342] width 123 height 13
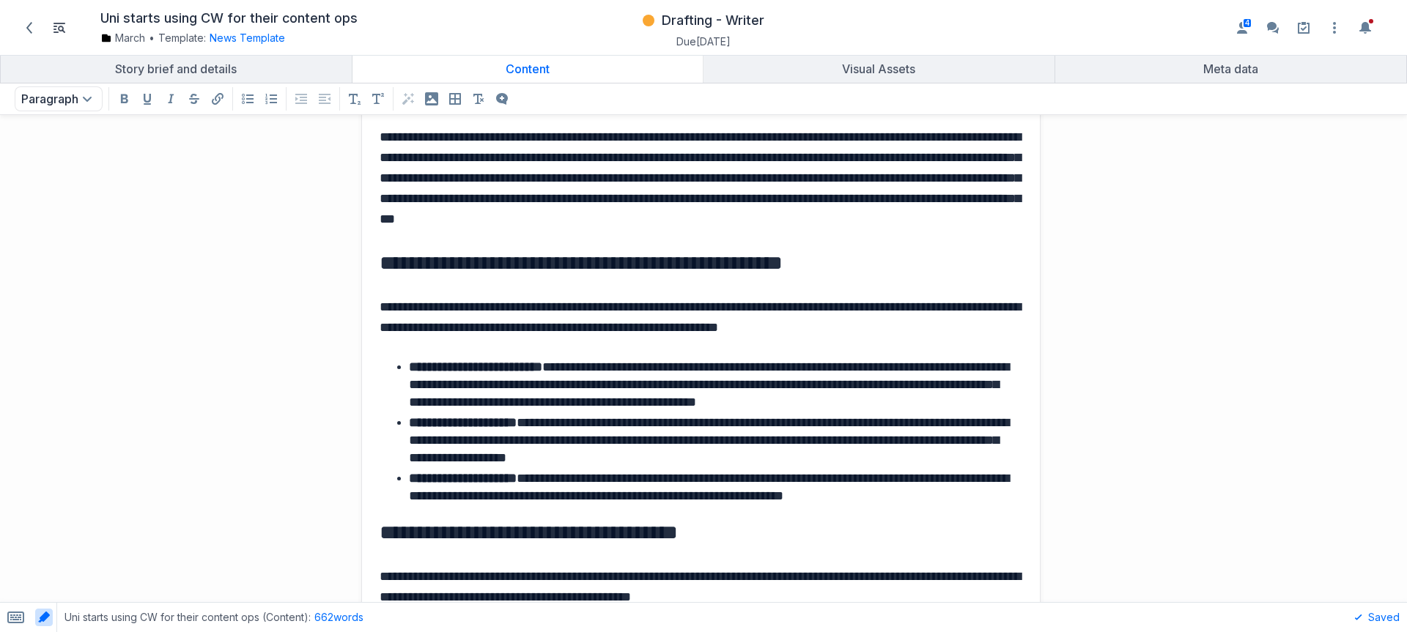
scroll to position [390, 0]
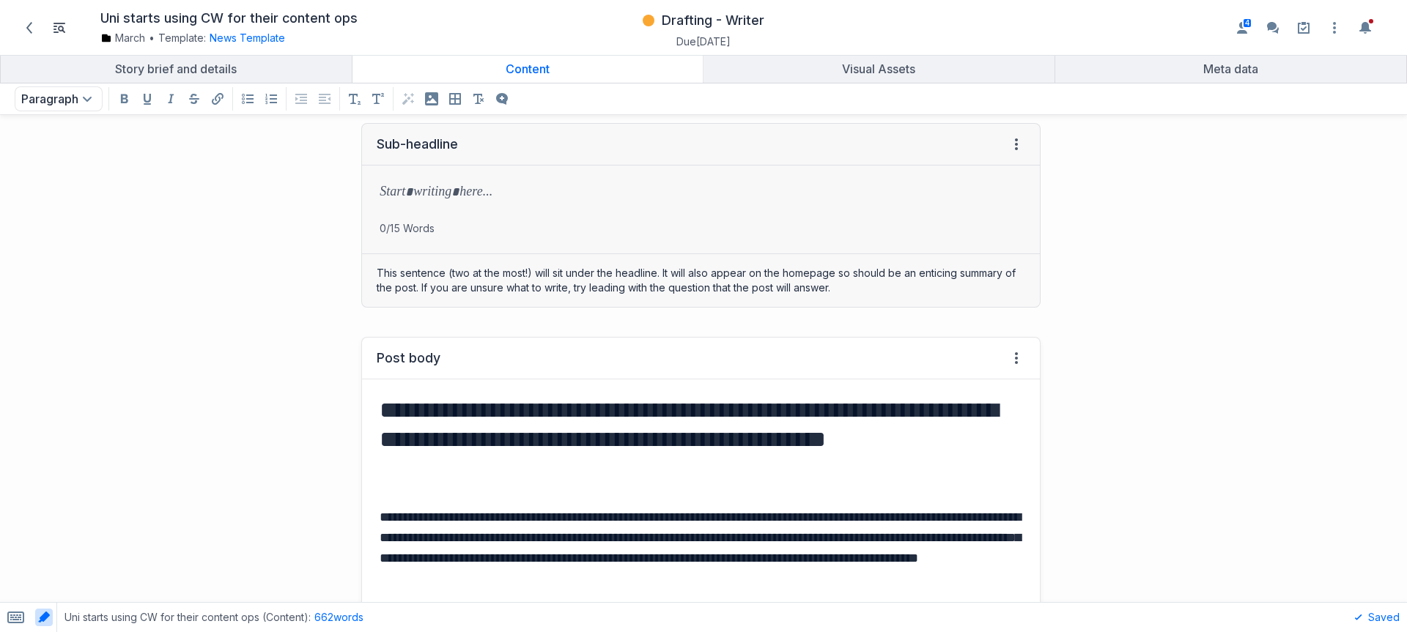
click at [508, 417] on h2 "**********" at bounding box center [698, 440] width 637 height 88
click at [826, 432] on h2 "**********" at bounding box center [698, 440] width 637 height 88
click at [479, 438] on h2 "**********" at bounding box center [698, 440] width 637 height 88
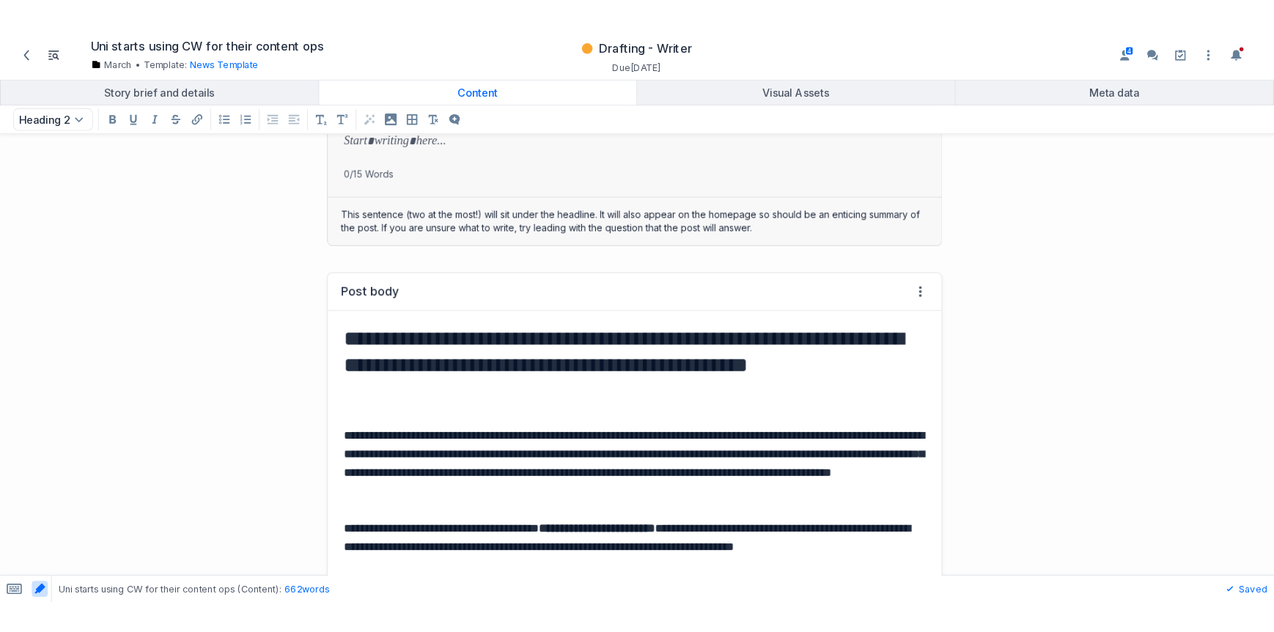
scroll to position [705, 0]
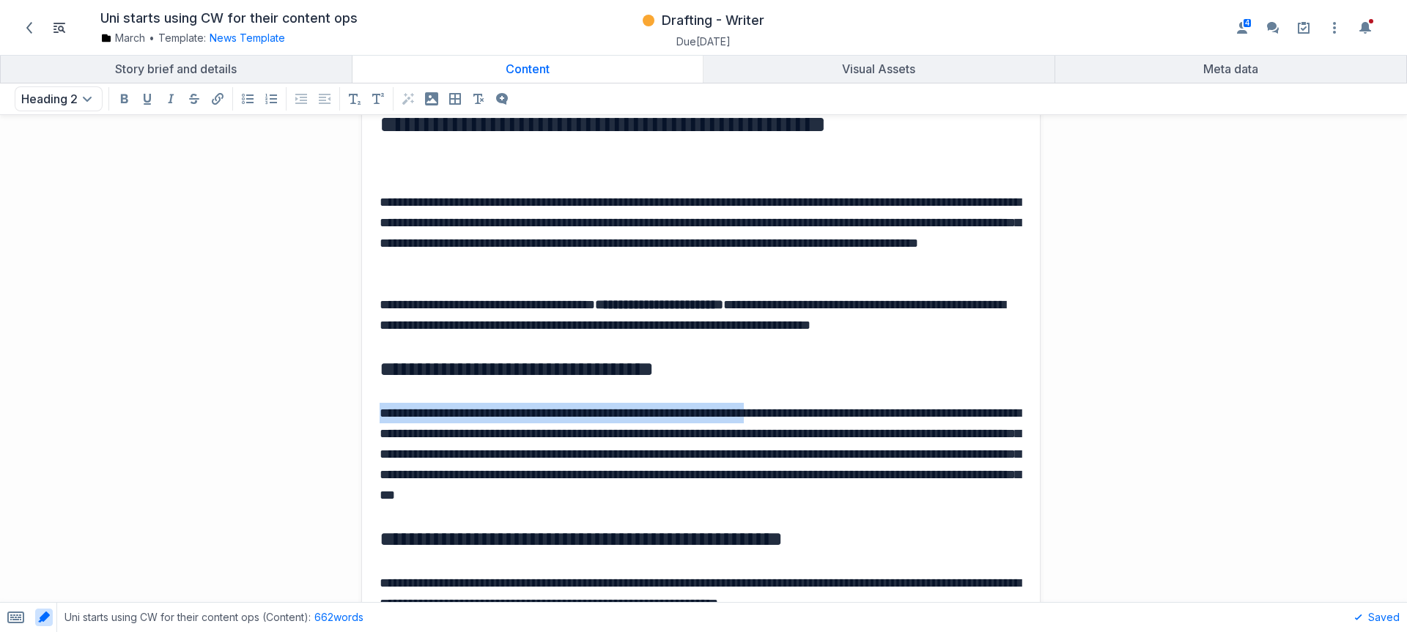
drag, startPoint x: 796, startPoint y: 411, endPoint x: 353, endPoint y: 401, distance: 443.5
click at [540, 422] on p "**********" at bounding box center [698, 454] width 637 height 103
click at [543, 414] on p "**********" at bounding box center [698, 454] width 637 height 103
drag, startPoint x: 558, startPoint y: 411, endPoint x: 772, endPoint y: 417, distance: 213.3
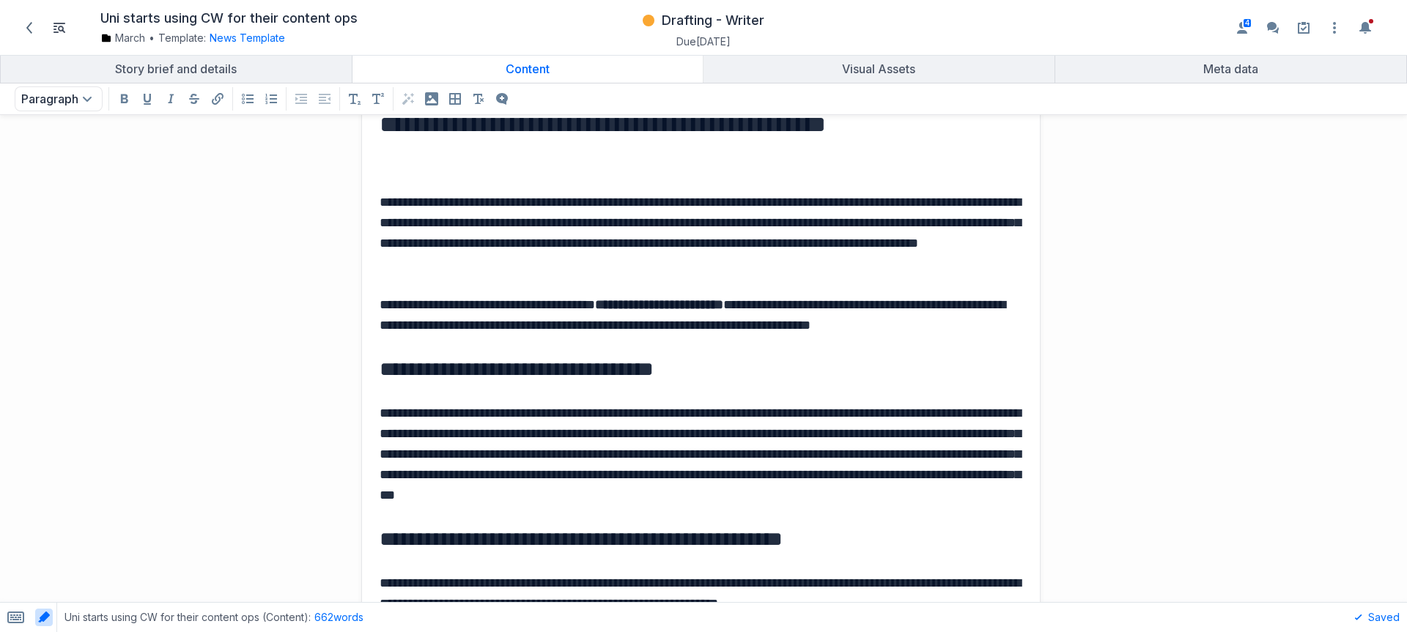
click at [772, 417] on p "**********" at bounding box center [698, 454] width 637 height 103
drag, startPoint x: 797, startPoint y: 414, endPoint x: 554, endPoint y: 413, distance: 242.6
click at [554, 413] on p "**********" at bounding box center [698, 454] width 637 height 103
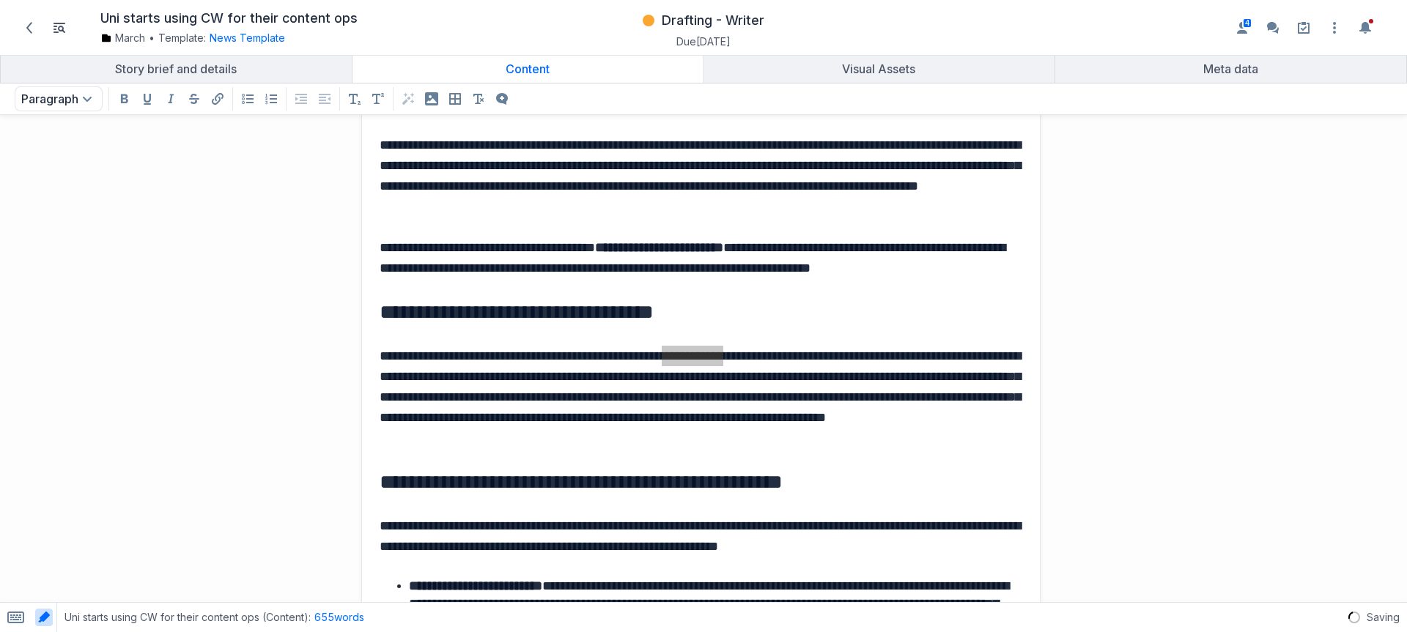
scroll to position [860, 0]
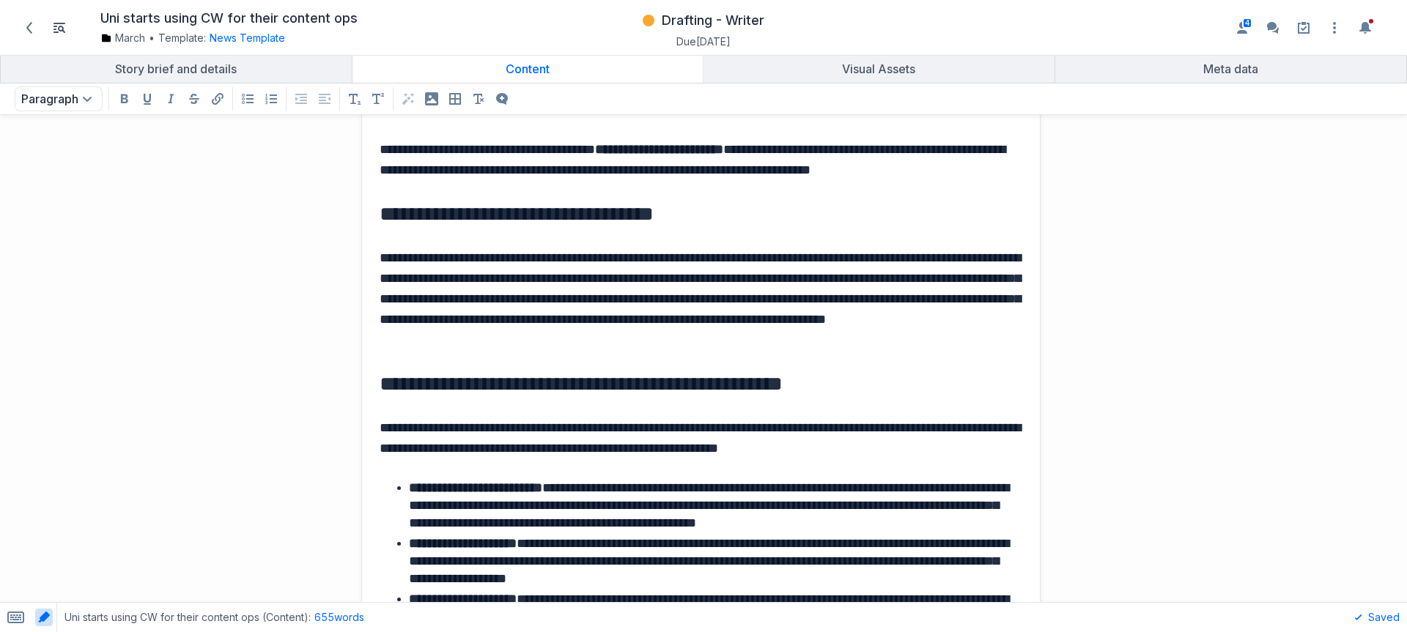
click at [879, 285] on p "**********" at bounding box center [698, 299] width 637 height 103
click at [397, 273] on p "**********" at bounding box center [698, 299] width 637 height 103
click at [722, 319] on p "**********" at bounding box center [698, 299] width 637 height 103
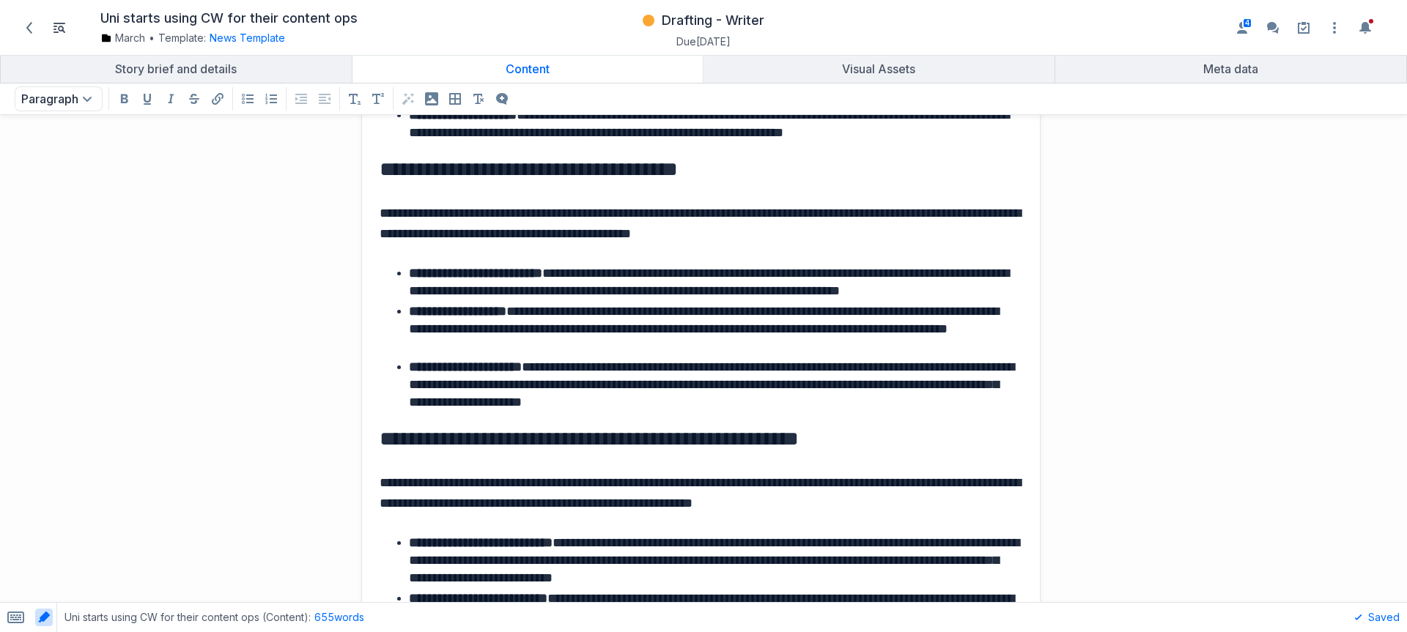
scroll to position [1398, 0]
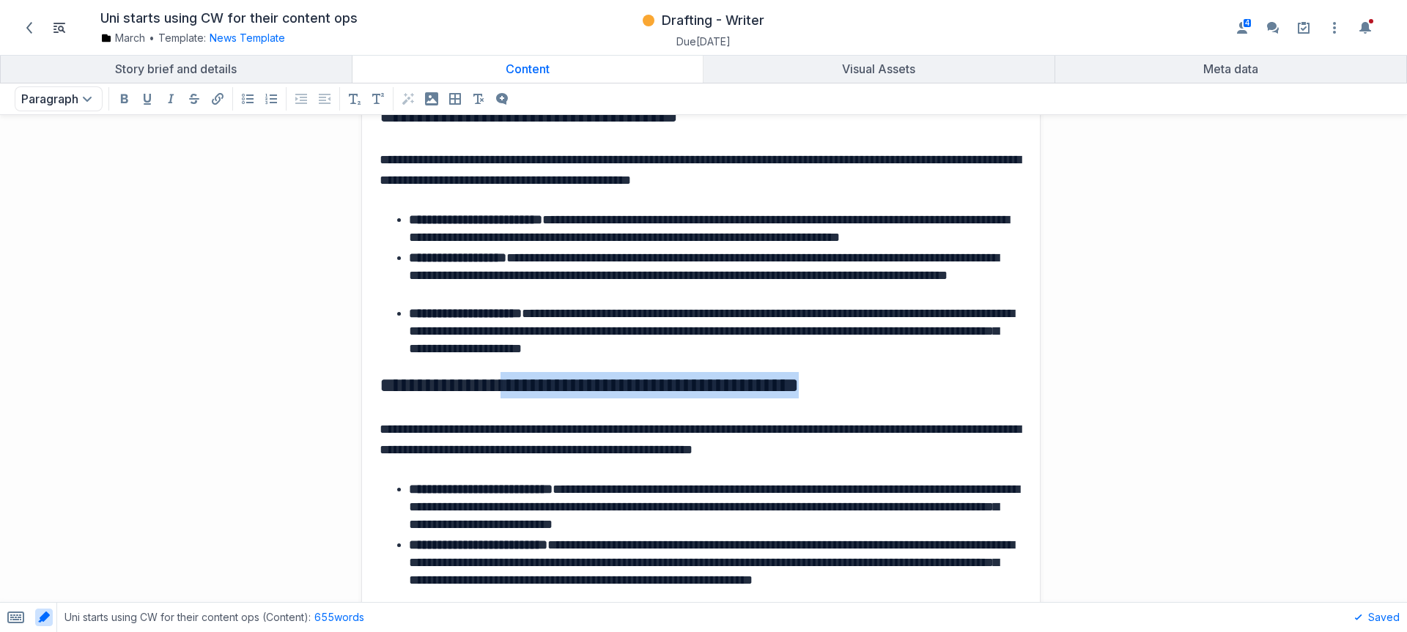
drag, startPoint x: 886, startPoint y: 394, endPoint x: 515, endPoint y: 395, distance: 370.8
click at [515, 395] on h3 "**********" at bounding box center [698, 385] width 637 height 26
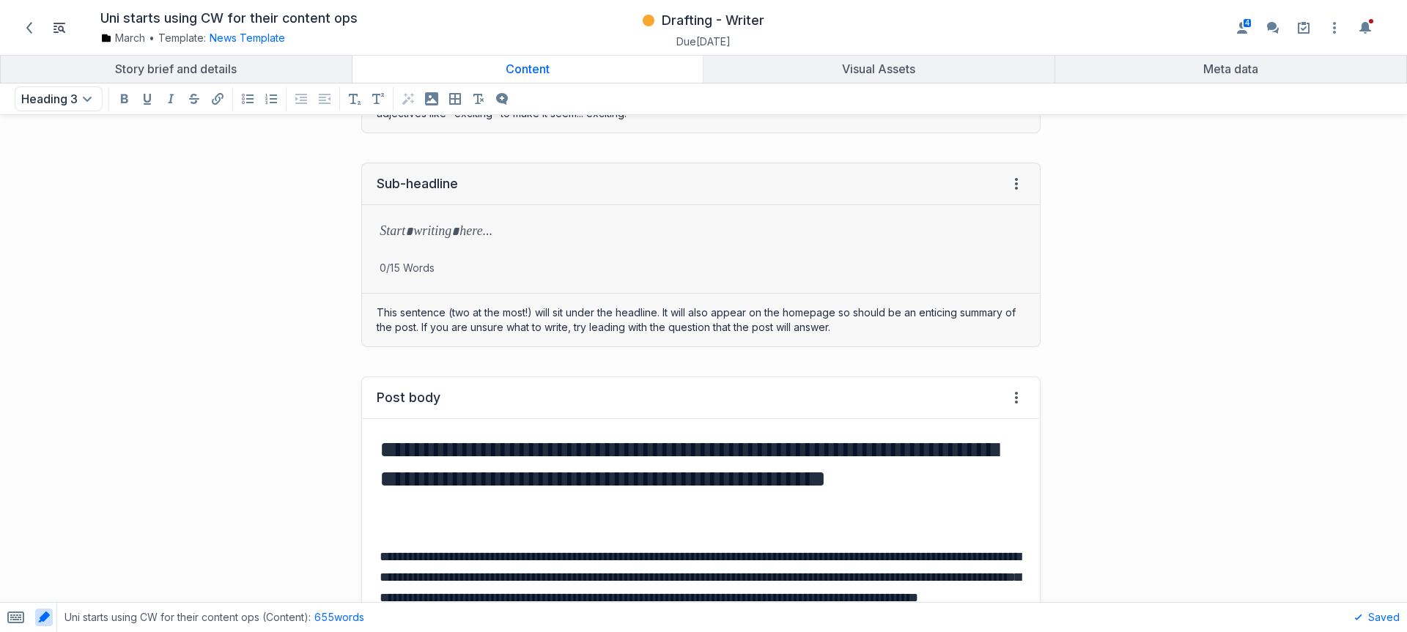
scroll to position [0, 0]
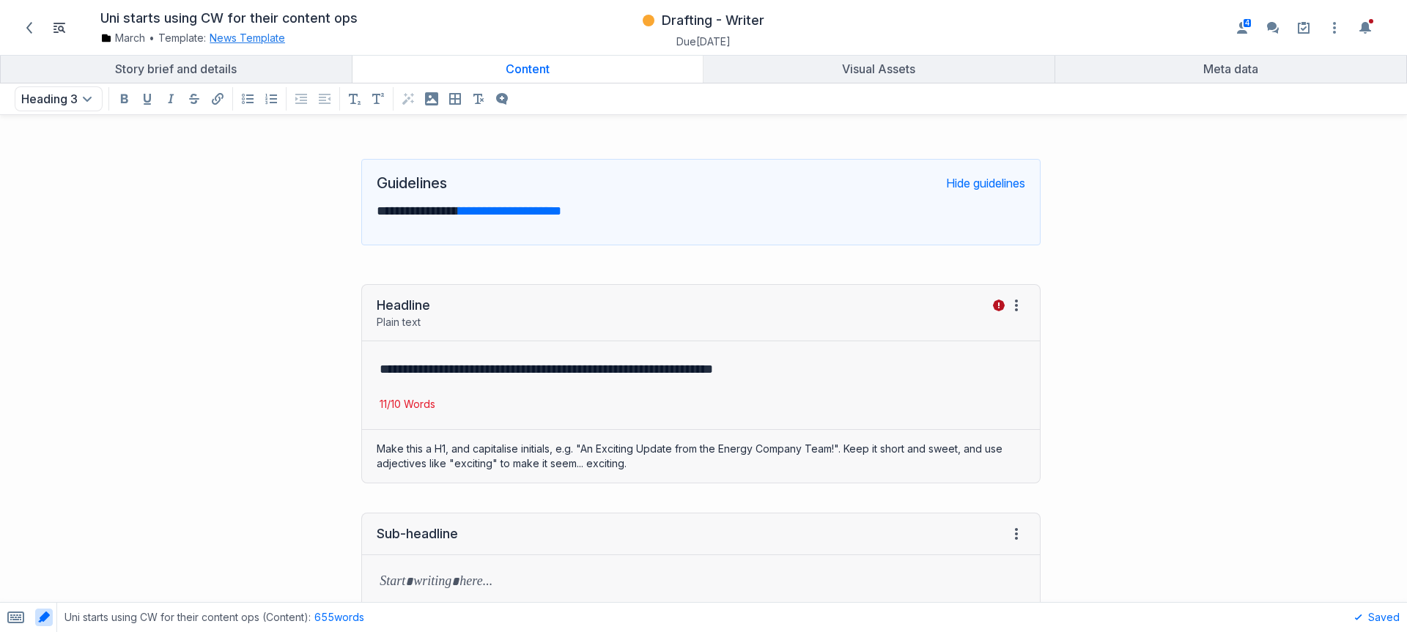
click at [253, 41] on button "News Template" at bounding box center [247, 38] width 75 height 15
click at [237, 268] on div "**********" at bounding box center [527, 206] width 1041 height 125
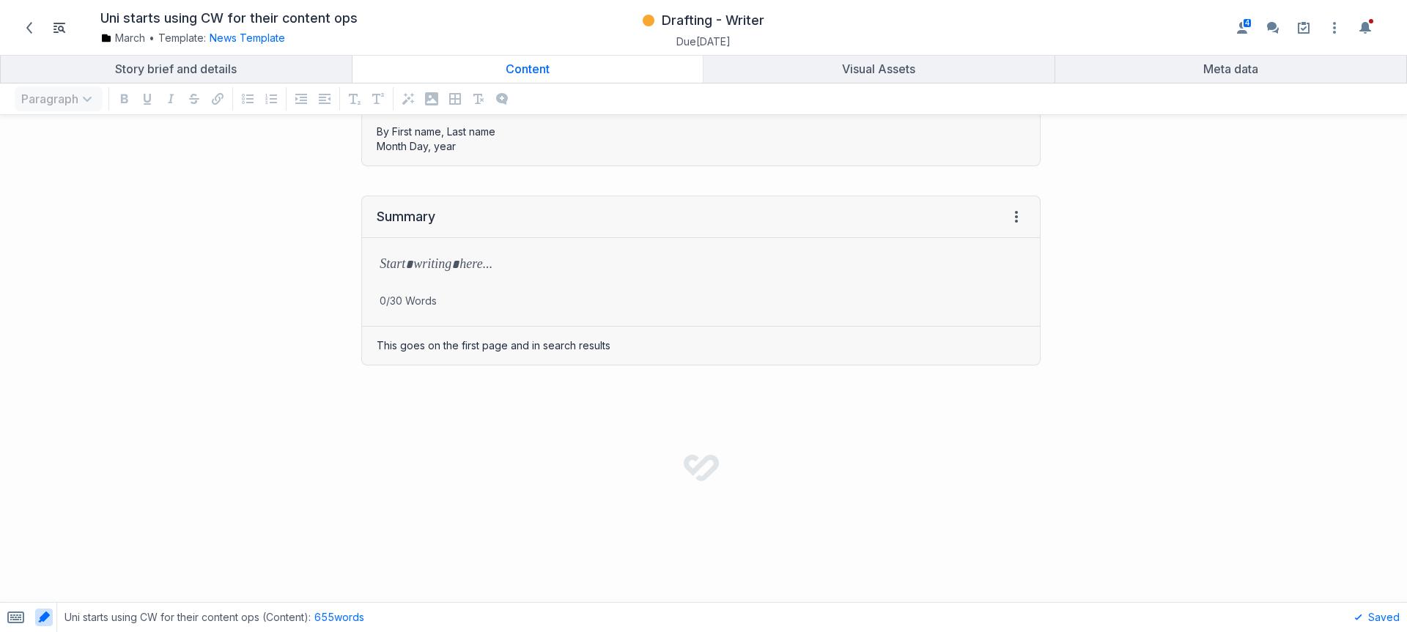
scroll to position [2702, 0]
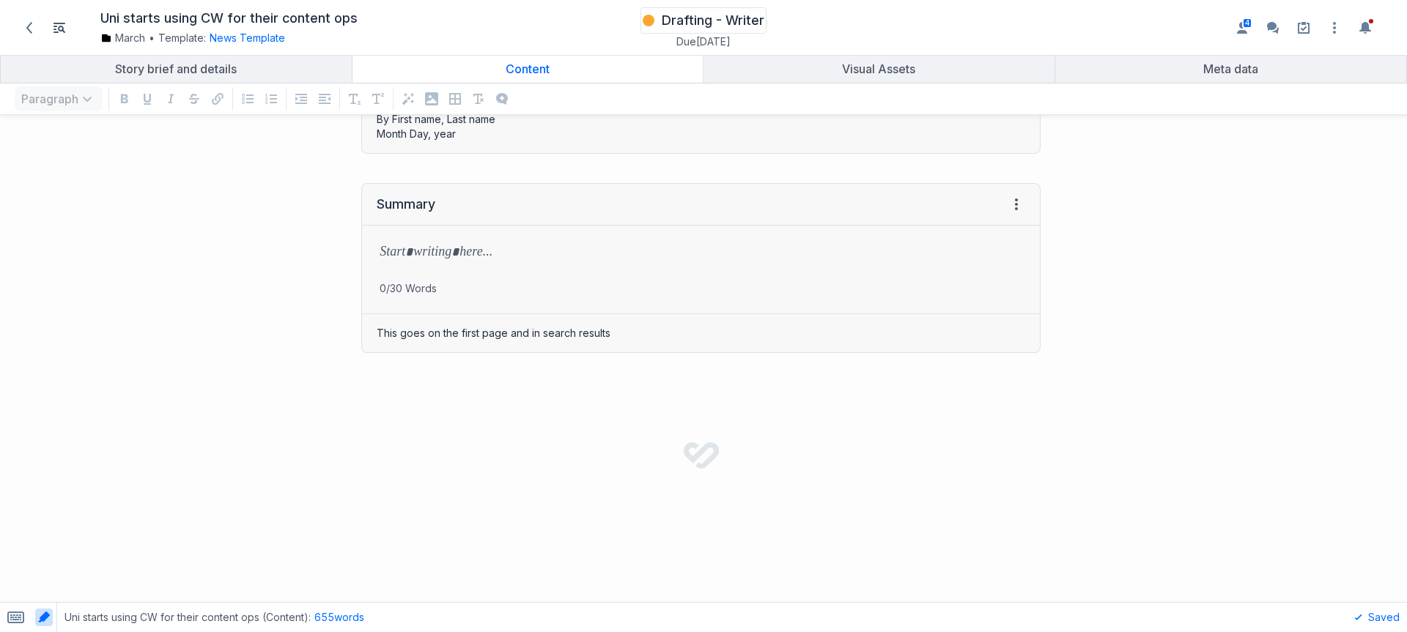
click at [684, 15] on span "Drafting - Writer" at bounding box center [713, 21] width 103 height 18
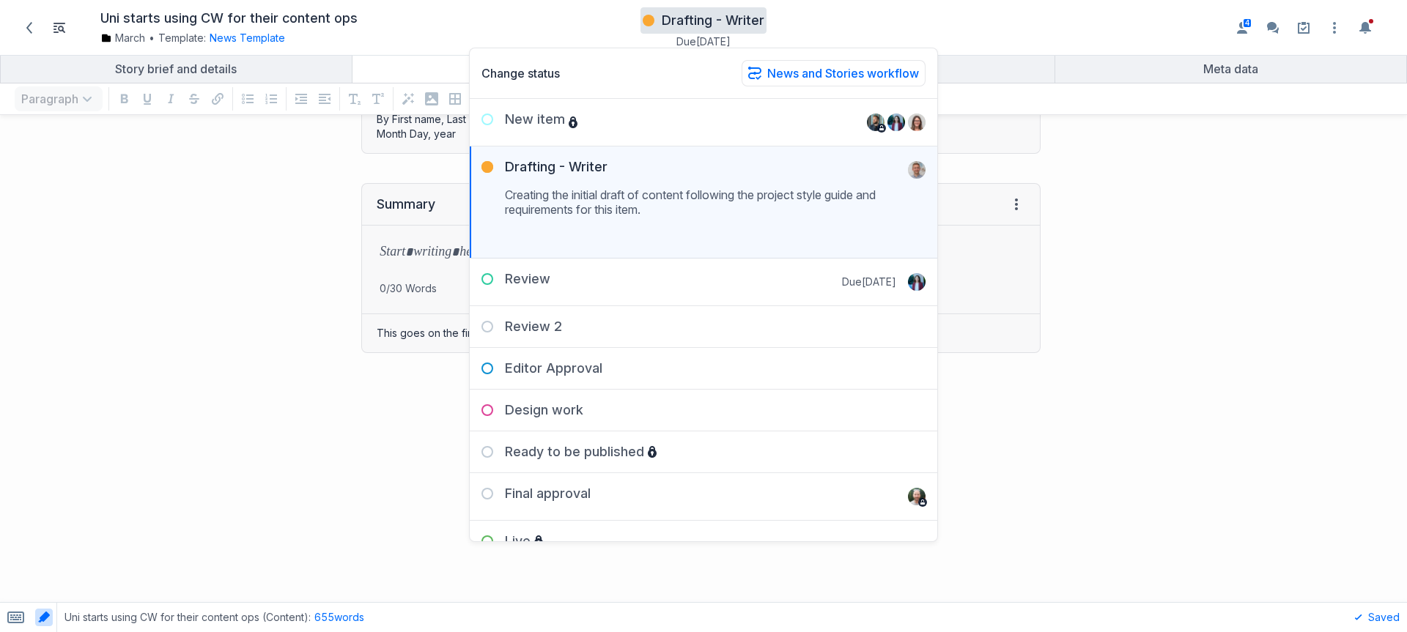
drag, startPoint x: 178, startPoint y: 258, endPoint x: 130, endPoint y: 193, distance: 80.8
click at [178, 257] on div "Summary View HTML View history → Tab to insert Enter a prompt Submit 0/30 Words…" at bounding box center [527, 268] width 1041 height 199
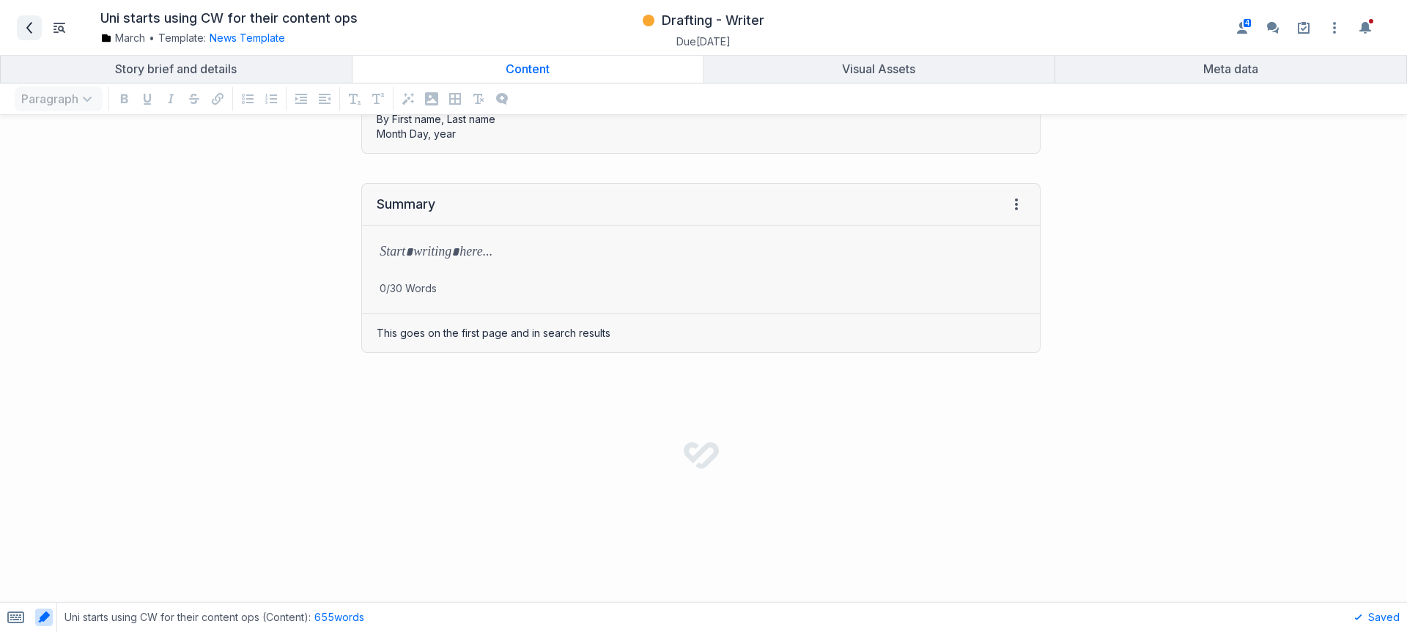
click at [24, 27] on icon at bounding box center [29, 28] width 12 height 12
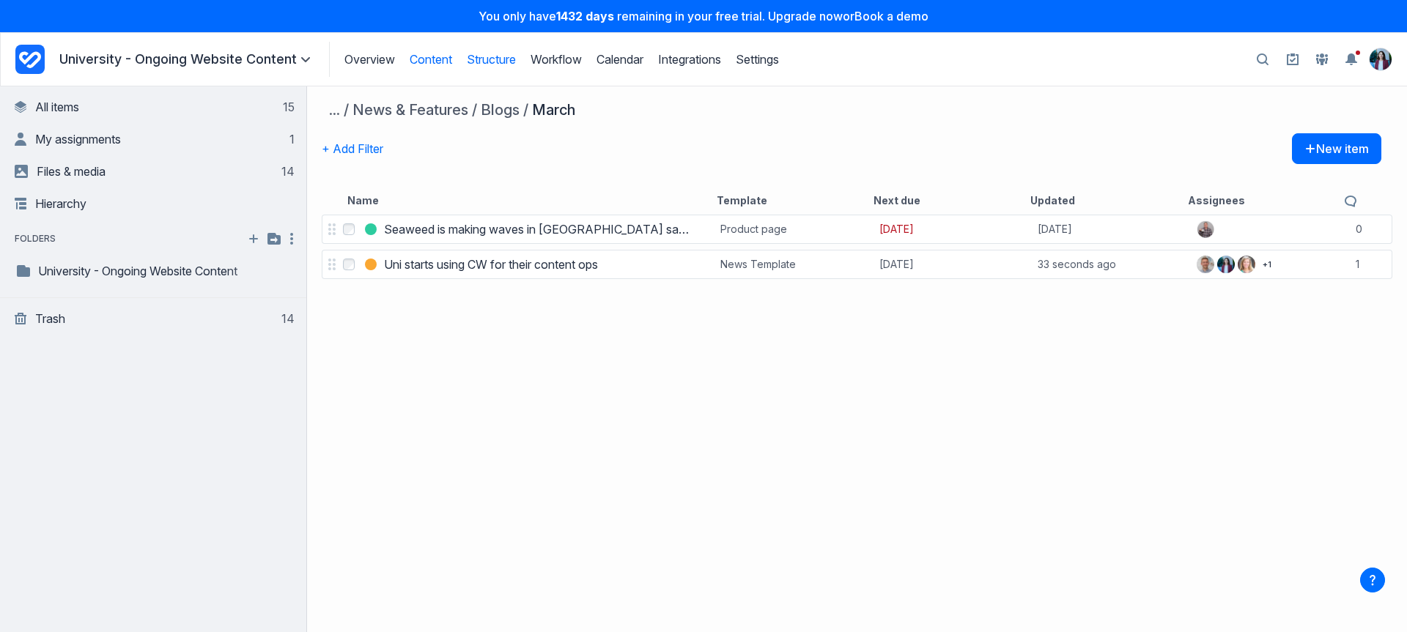
click at [504, 62] on link "Structure" at bounding box center [491, 59] width 49 height 15
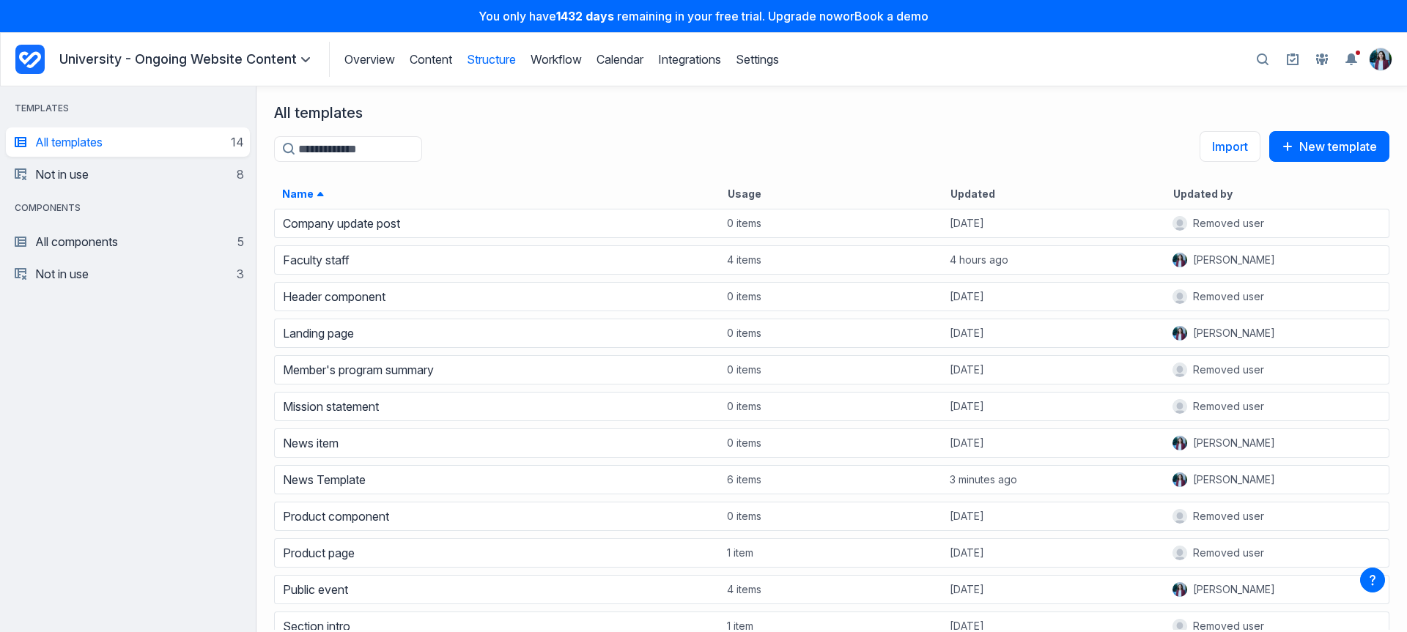
scroll to position [414, 1140]
click at [314, 435] on div "News item" at bounding box center [498, 443] width 444 height 21
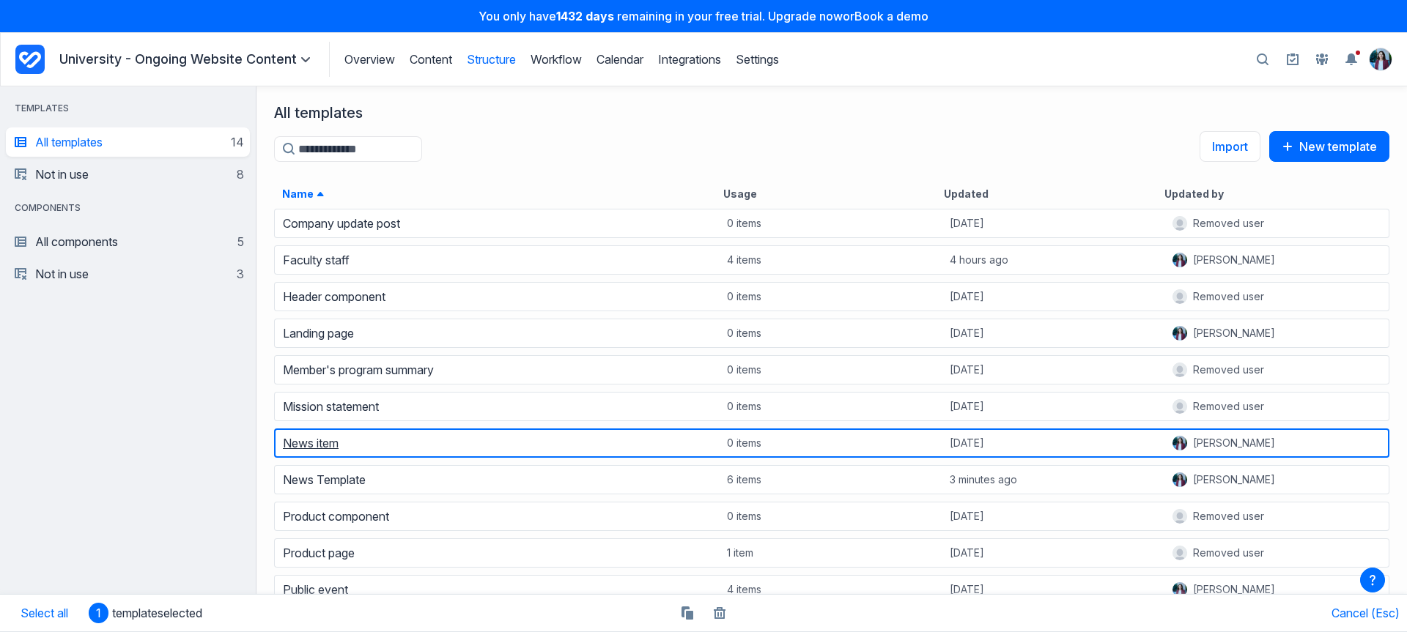
click at [316, 447] on link "News item" at bounding box center [311, 443] width 56 height 15
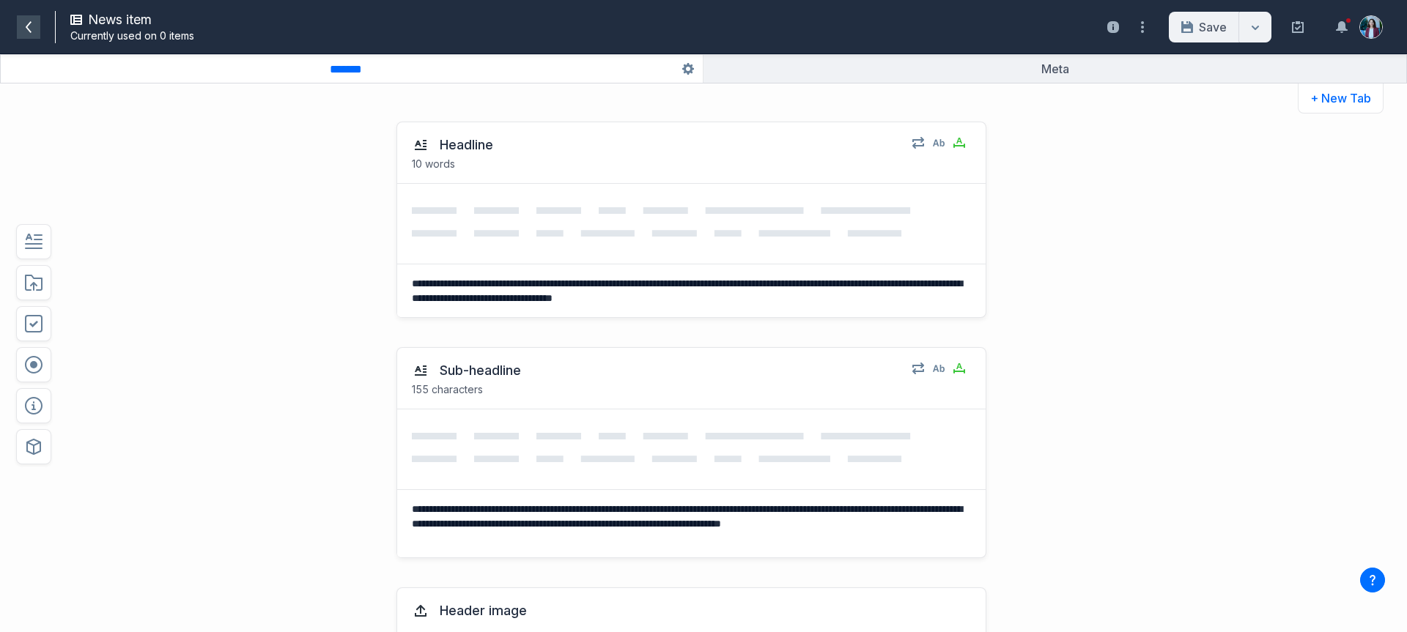
click at [34, 21] on icon at bounding box center [29, 27] width 12 height 12
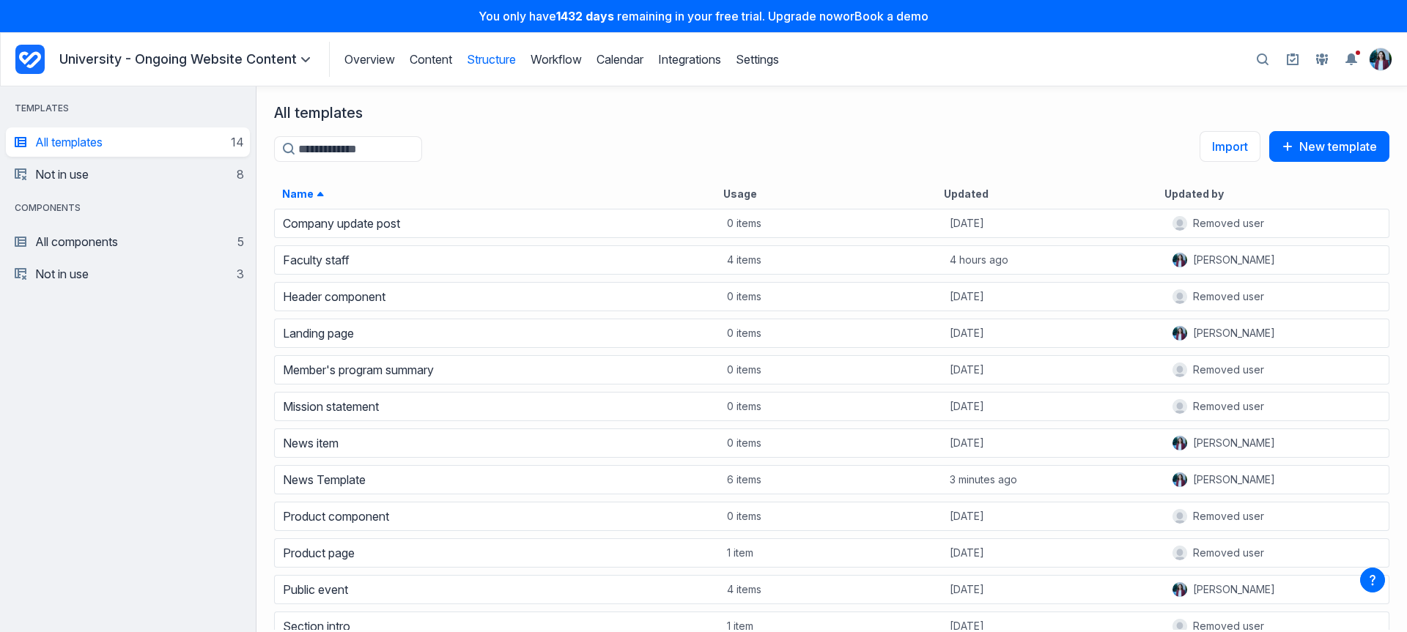
drag, startPoint x: 4, startPoint y: 52, endPoint x: 23, endPoint y: 51, distance: 19.1
click at [4, 52] on header "Overview Structure Workflow Calendar Integrations Settings University - Ongoing…" at bounding box center [703, 59] width 1407 height 54
click at [24, 51] on icon "Project Dashboard" at bounding box center [29, 59] width 29 height 29
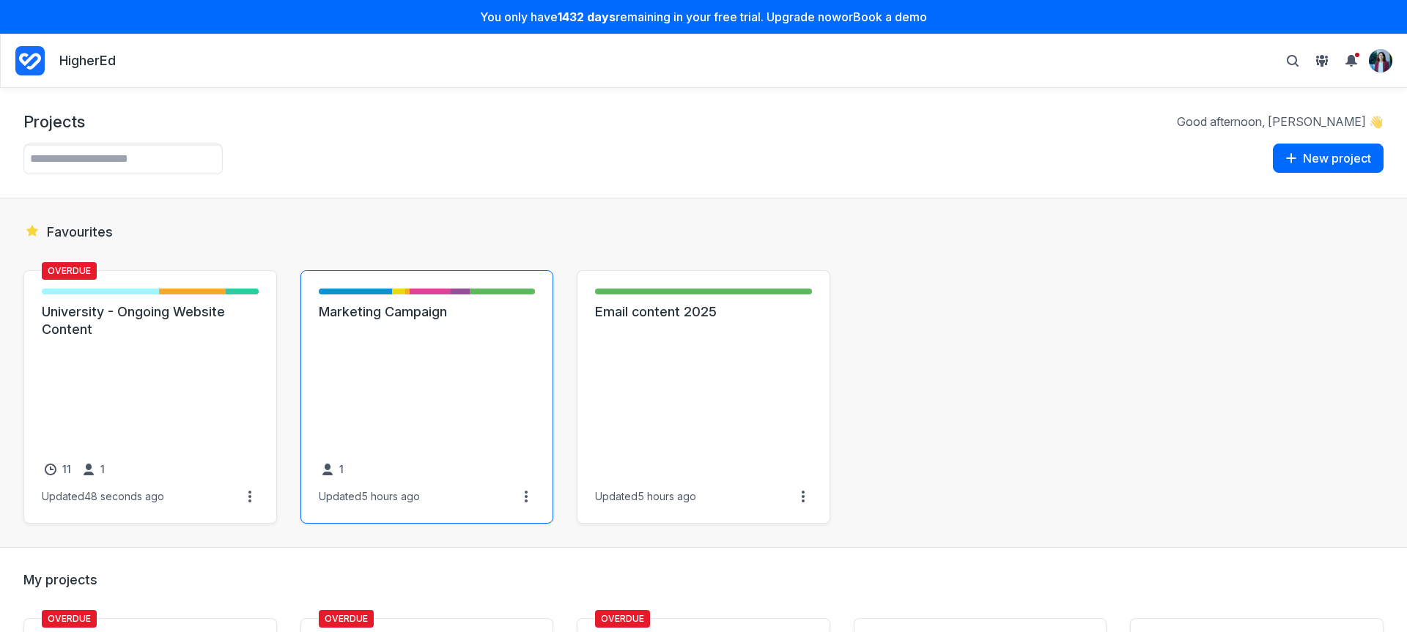
click at [319, 321] on link "Marketing Campaign" at bounding box center [427, 312] width 217 height 18
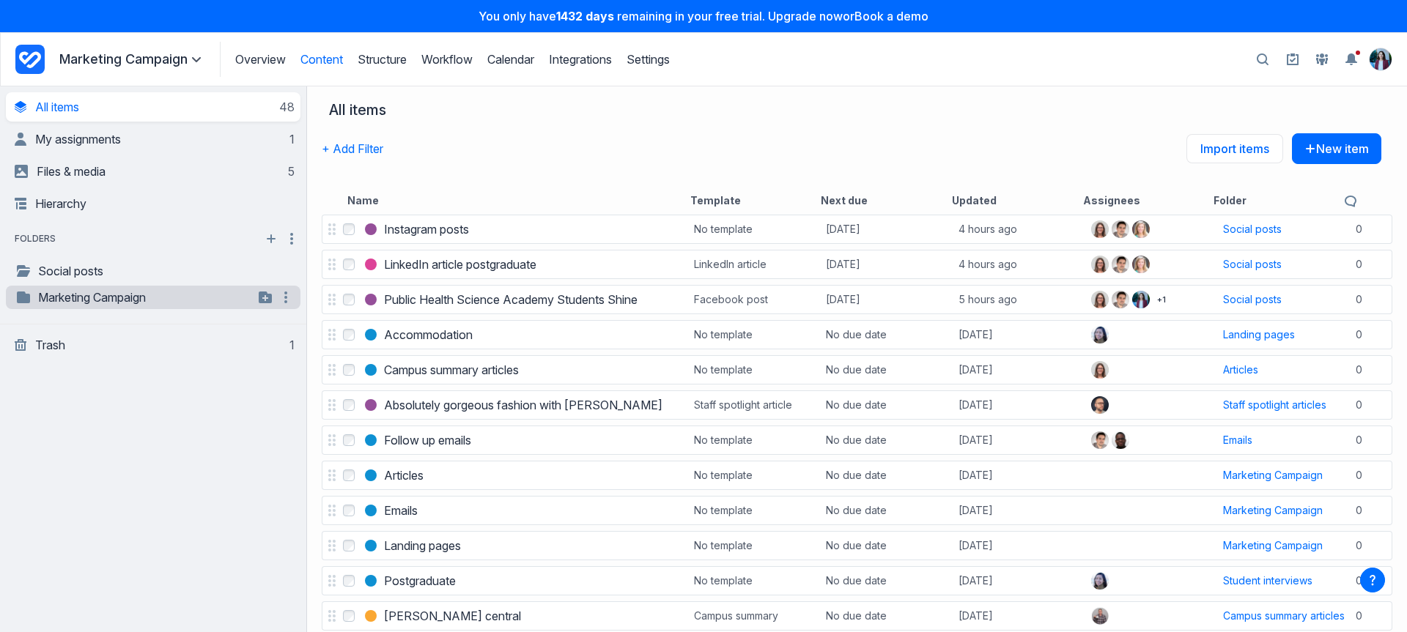
click at [167, 299] on link "Marketing Campaign" at bounding box center [134, 298] width 239 height 18
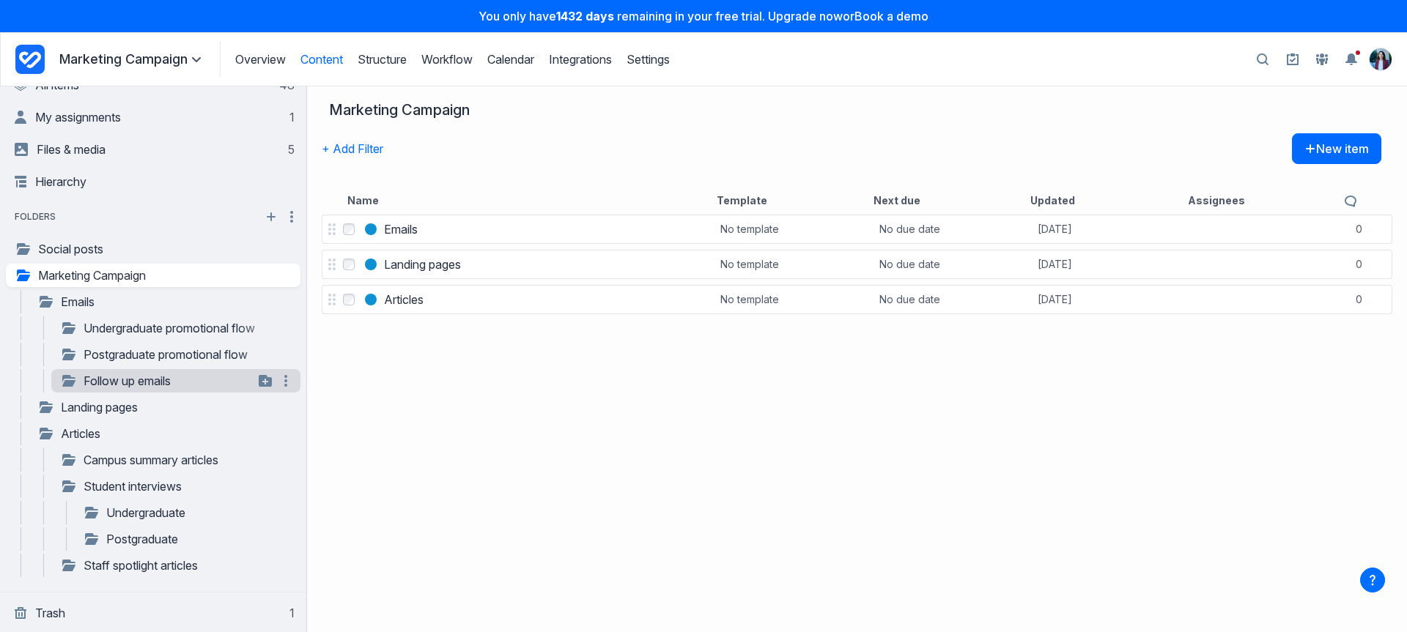
scroll to position [29, 0]
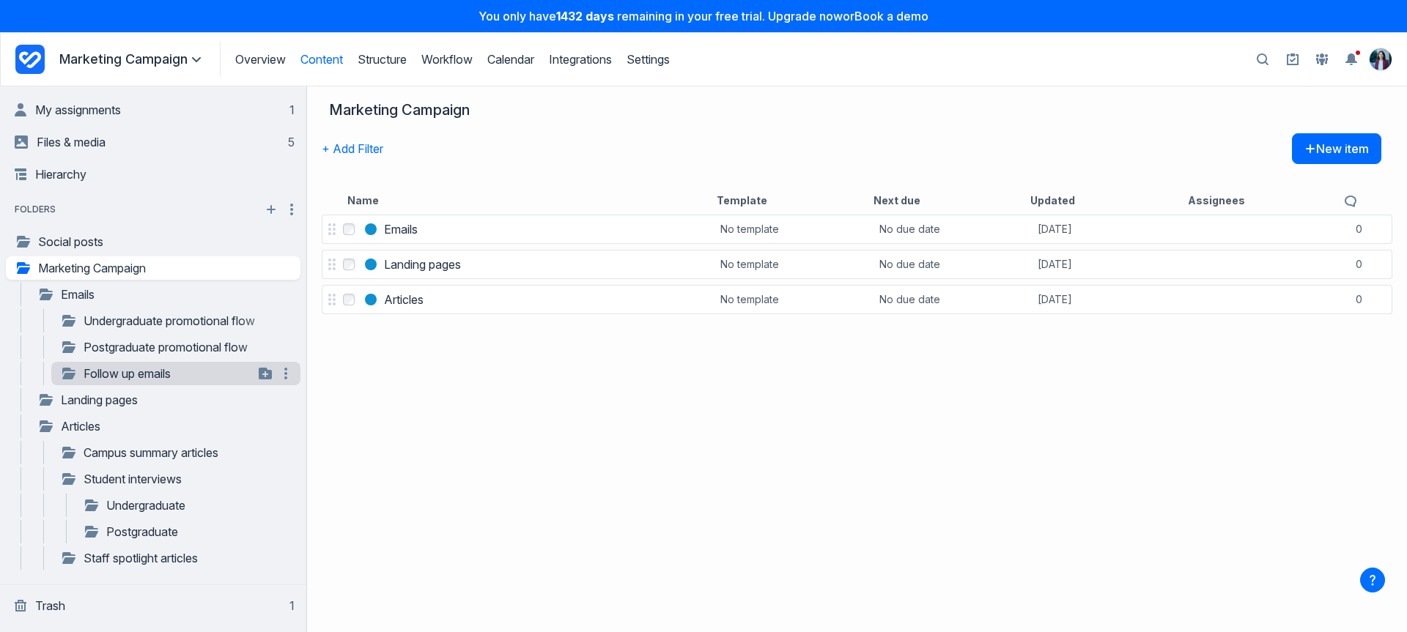
click at [97, 399] on link "Landing pages" at bounding box center [165, 400] width 257 height 18
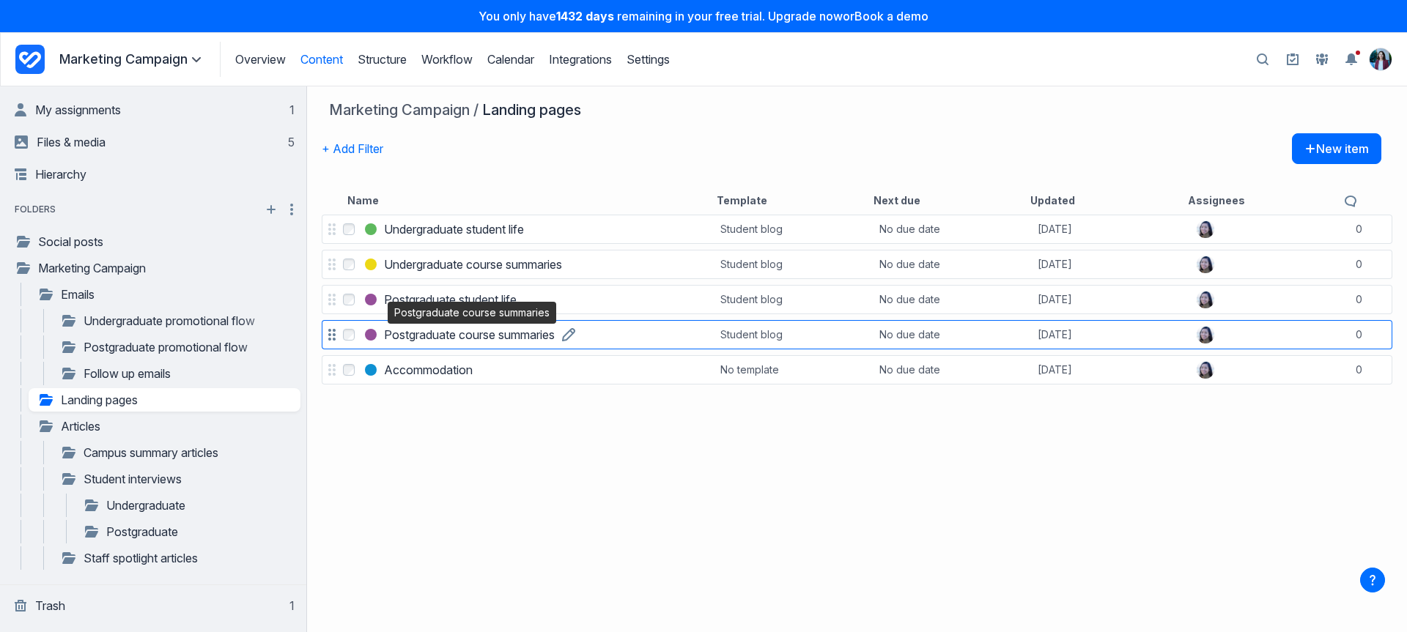
click at [425, 335] on h3 "Postgraduate course summaries" at bounding box center [469, 335] width 171 height 18
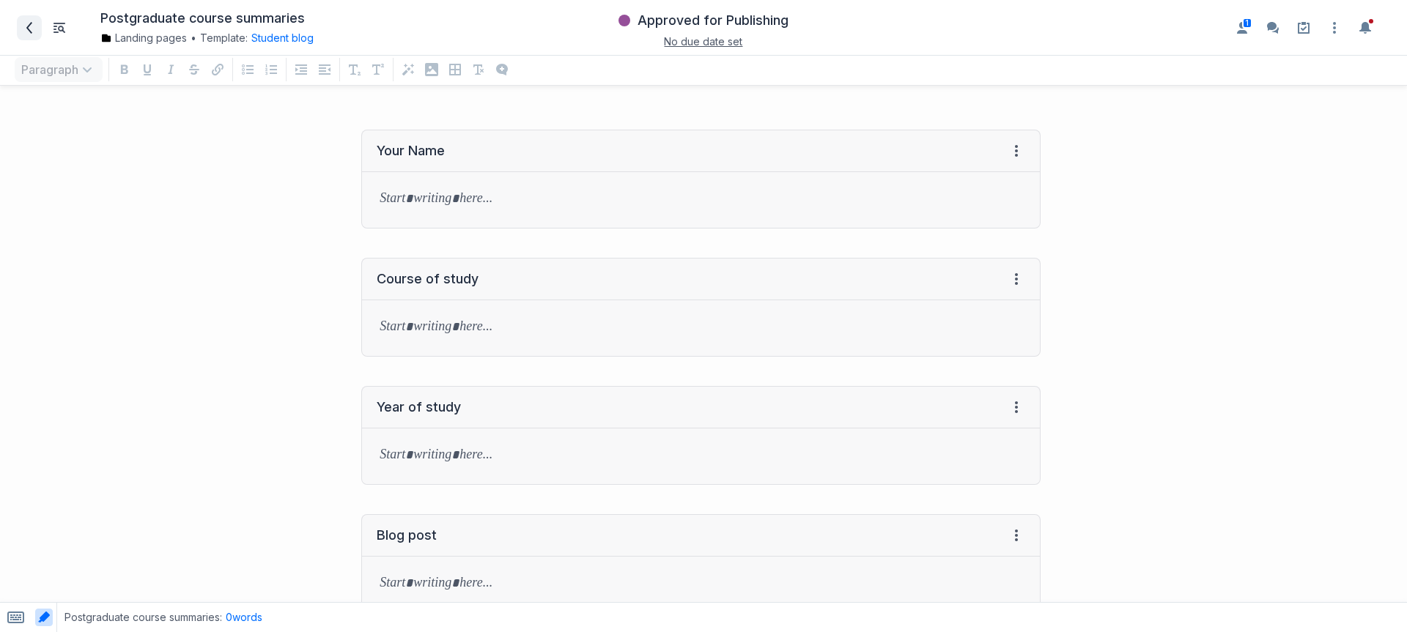
click at [23, 23] on icon at bounding box center [29, 28] width 12 height 12
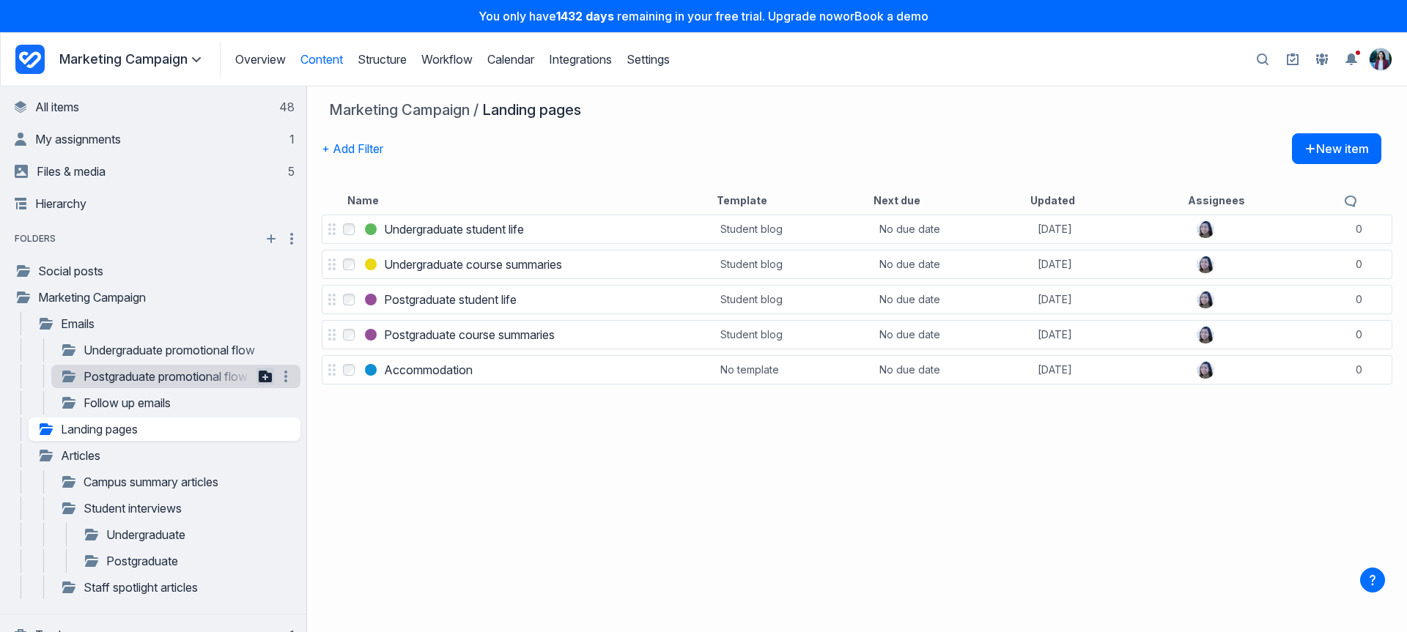
click at [258, 368] on button "button" at bounding box center [266, 377] width 18 height 18
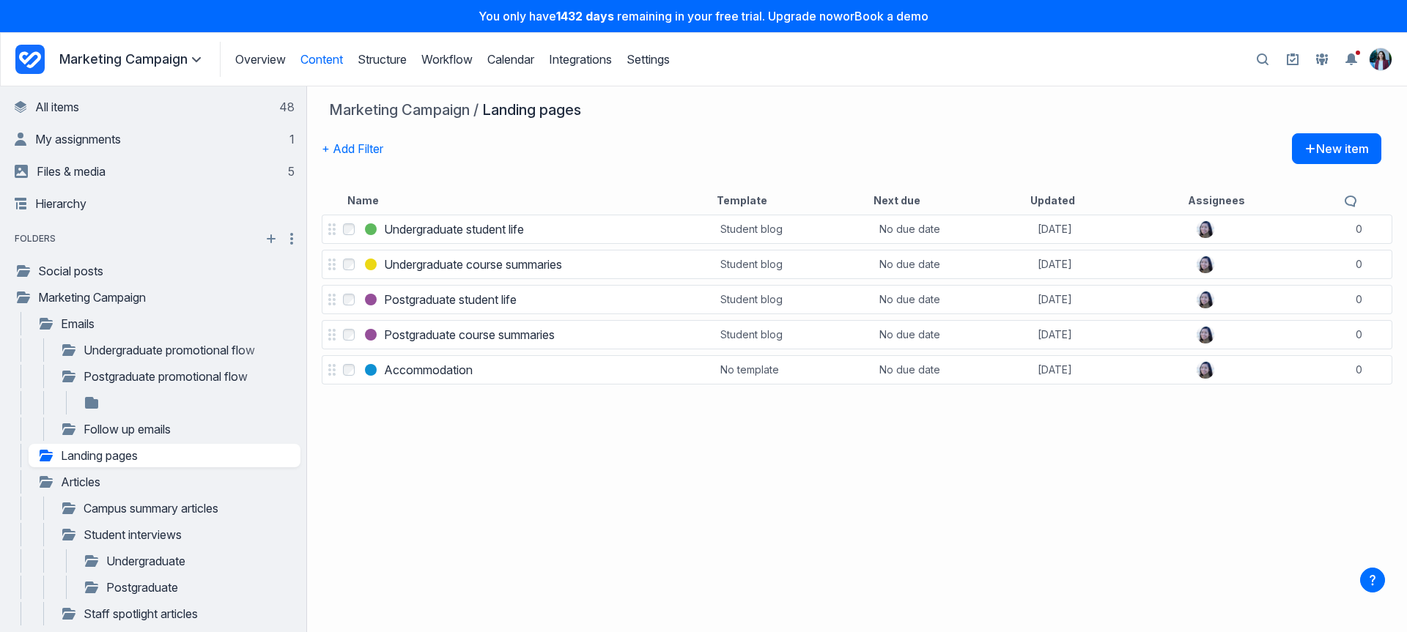
click at [399, 466] on div "Select Undergraduate student life Undergraduate student life Student blog No du…" at bounding box center [857, 422] width 1100 height 421
click at [278, 408] on icon "button" at bounding box center [286, 403] width 18 height 18
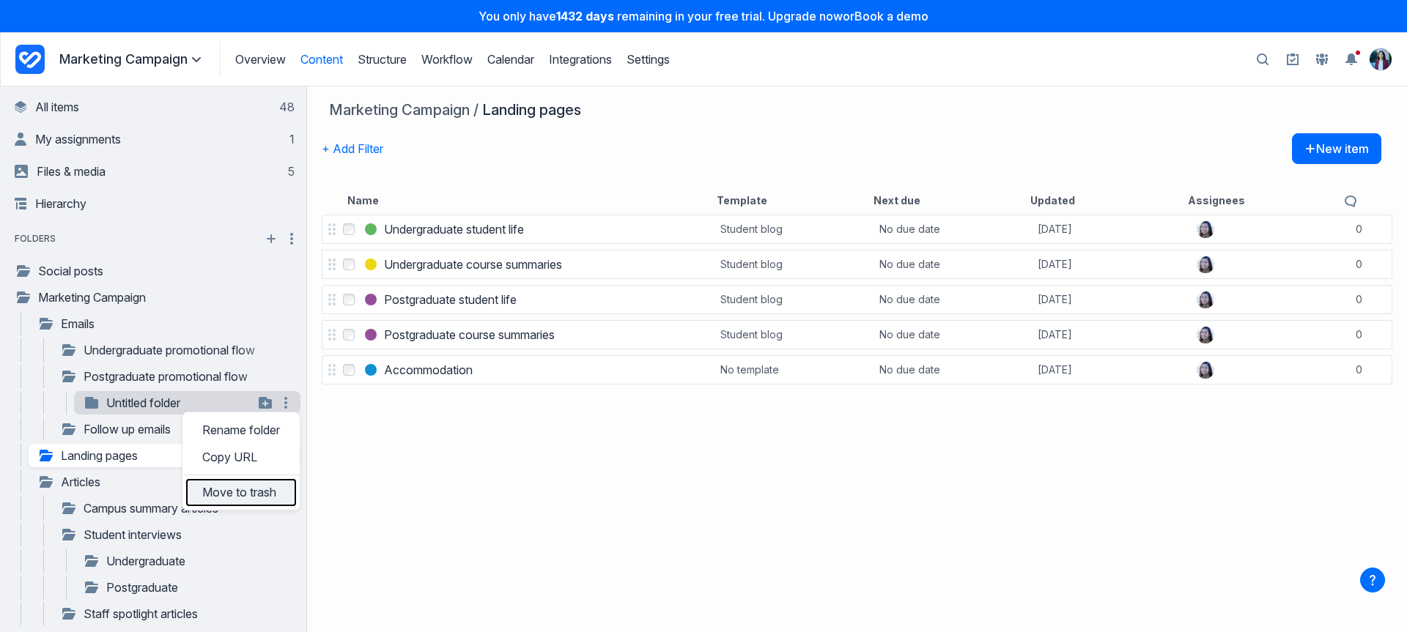
click at [273, 486] on button "Move to trash" at bounding box center [241, 492] width 110 height 27
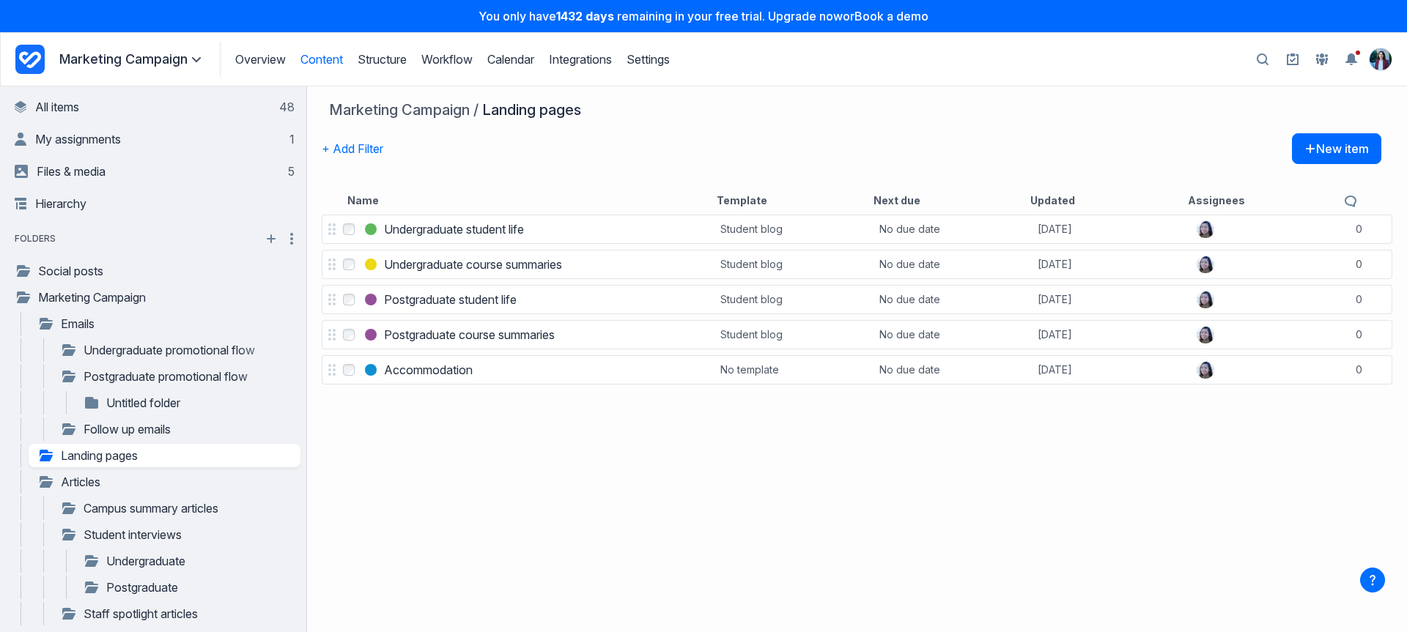
click at [516, 470] on div "Select Undergraduate student life Undergraduate student life Student blog No du…" at bounding box center [857, 422] width 1100 height 421
click at [189, 144] on link "My assignments 1" at bounding box center [155, 139] width 280 height 29
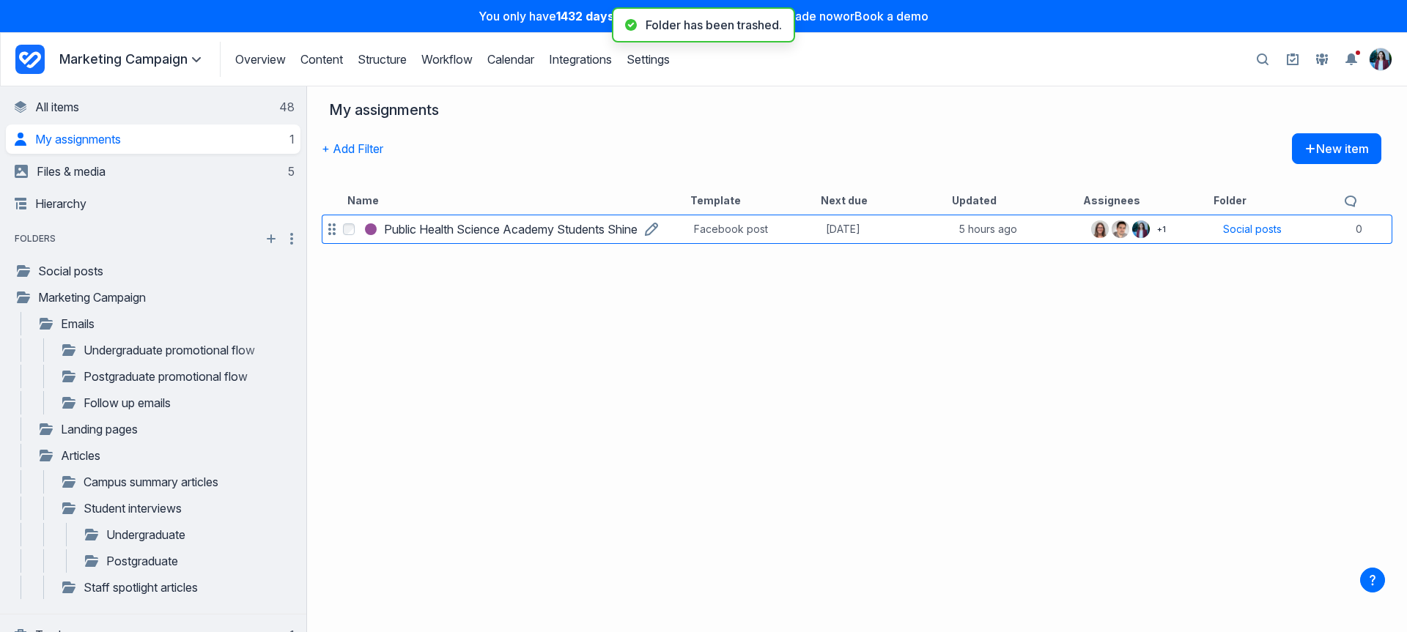
click at [547, 229] on h3 "Public Health Science Academy Students Shine" at bounding box center [511, 230] width 254 height 18
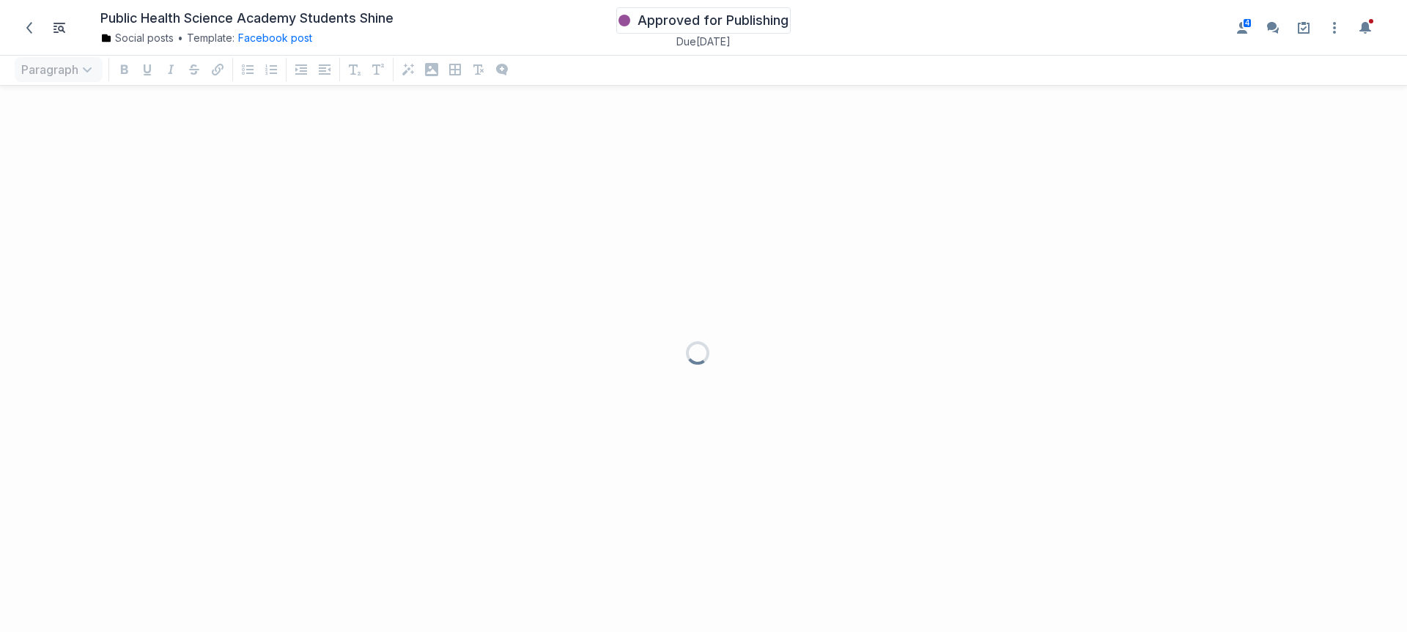
click at [676, 8] on button "Approved for Publishing" at bounding box center [703, 20] width 174 height 26
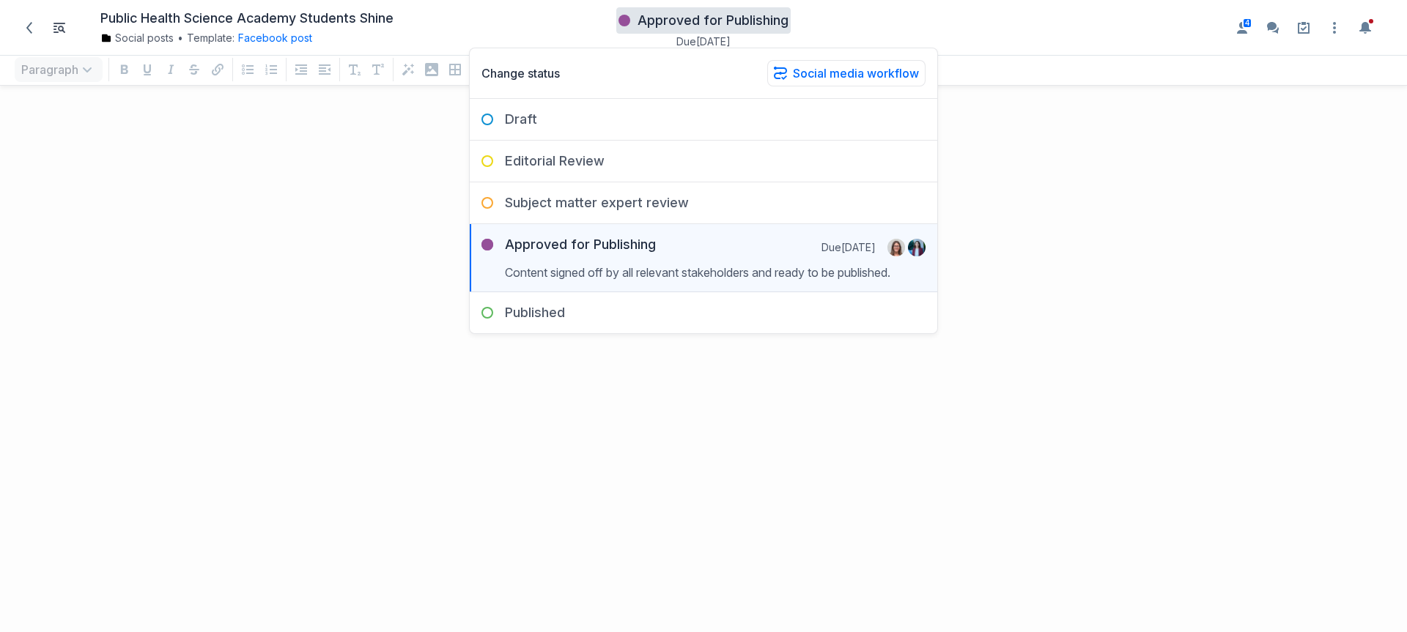
scroll to position [506, 1385]
click at [366, 220] on div at bounding box center [703, 316] width 1407 height 632
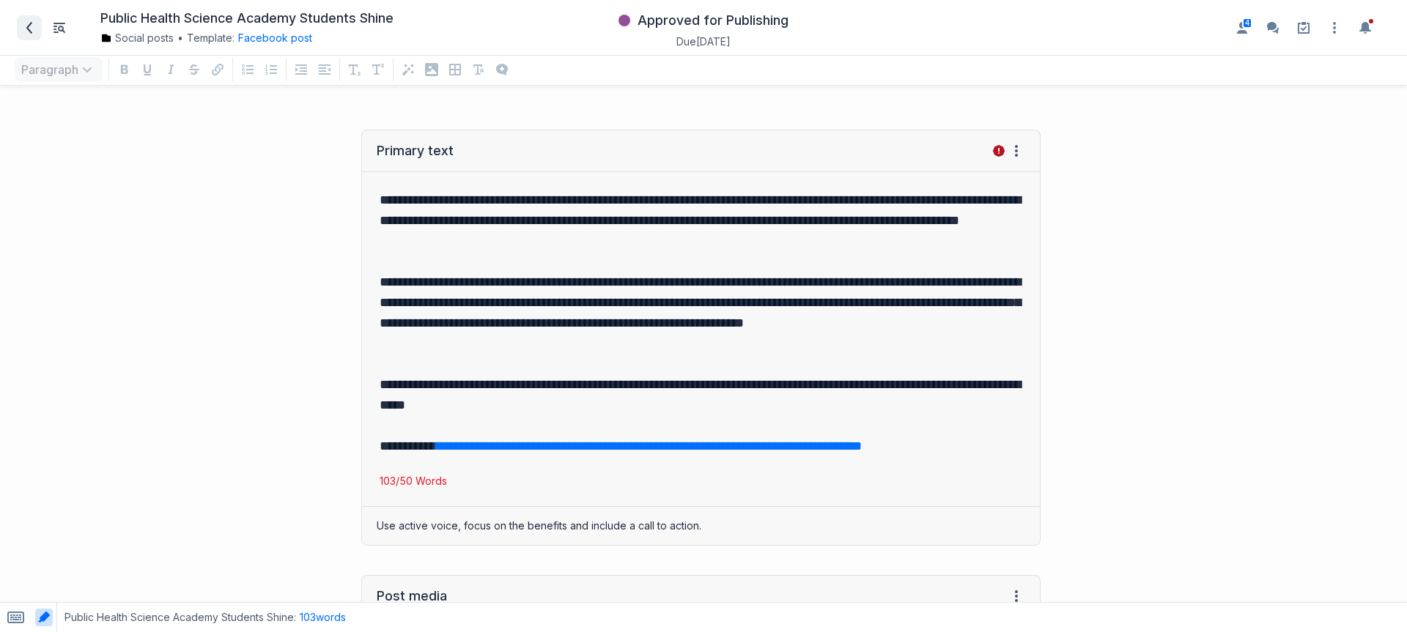
click at [33, 29] on icon at bounding box center [29, 28] width 12 height 12
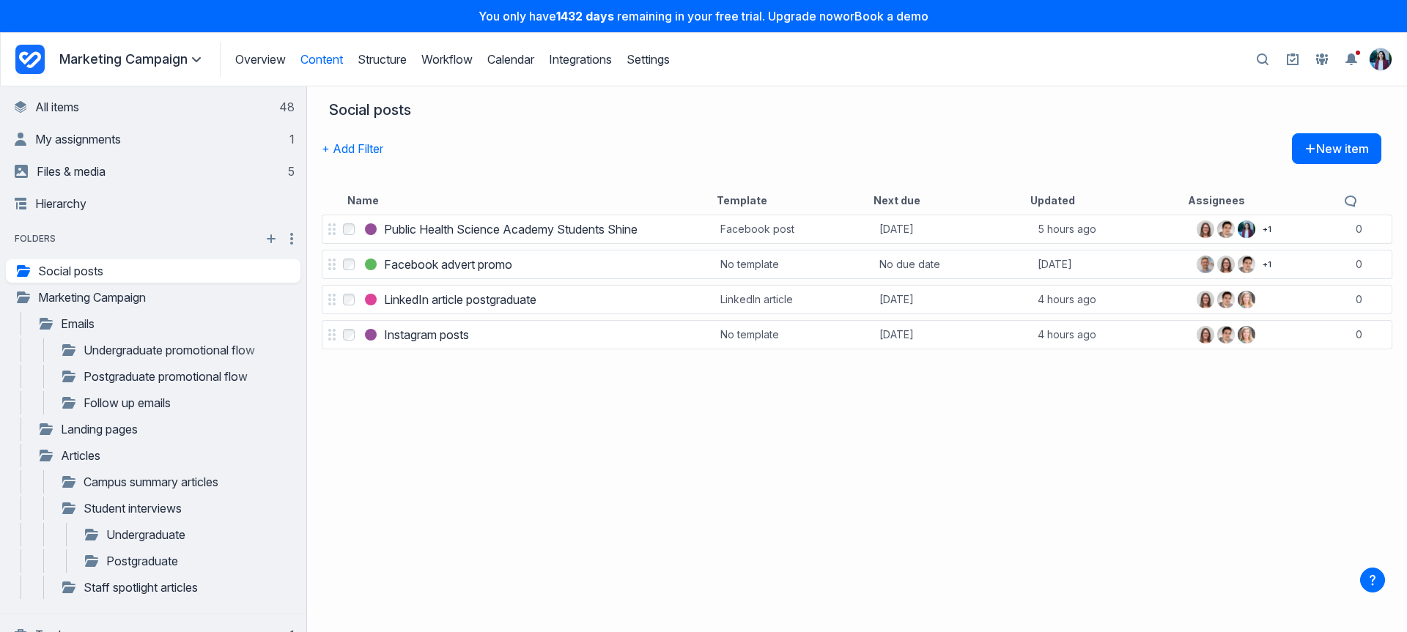
drag, startPoint x: 7, startPoint y: 45, endPoint x: 16, endPoint y: 56, distance: 14.1
click at [7, 45] on header "Overview Structure Workflow Calendar Integrations Settings Marketing Campaign F…" at bounding box center [703, 59] width 1407 height 54
click at [16, 56] on icon "Project Dashboard" at bounding box center [29, 59] width 29 height 29
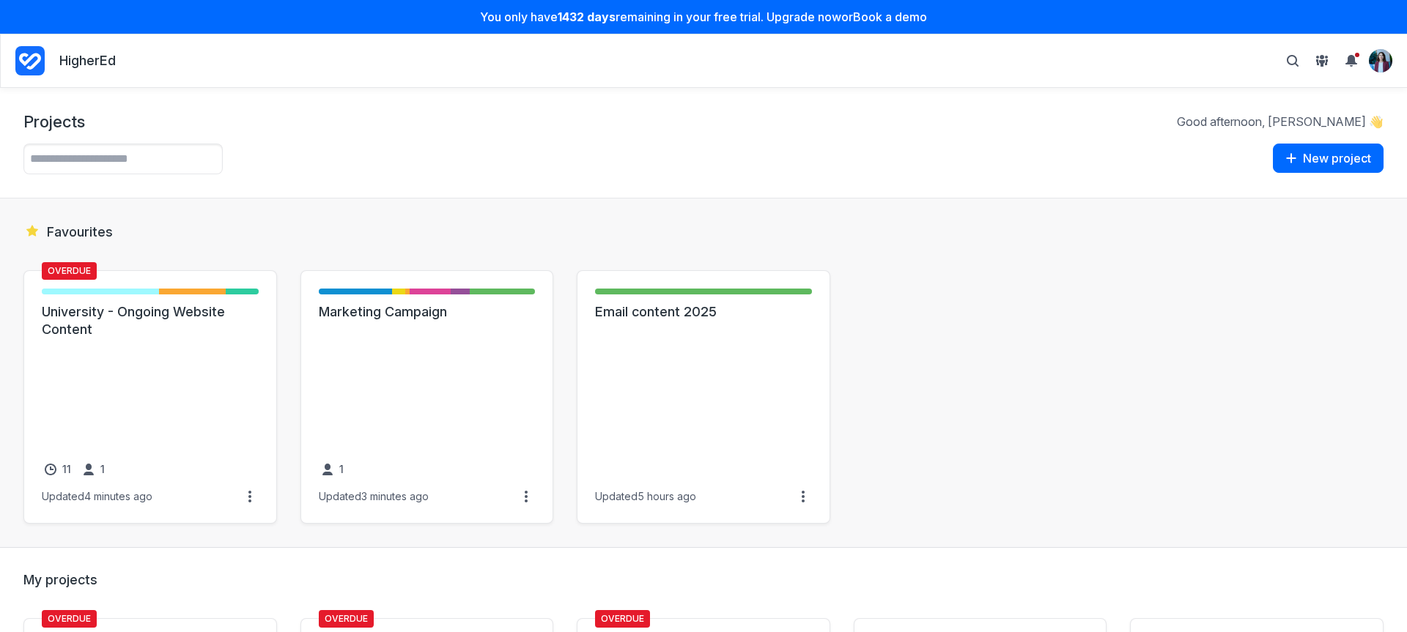
click at [410, 226] on h2 "Favourites" at bounding box center [703, 231] width 1360 height 19
drag, startPoint x: 198, startPoint y: 235, endPoint x: 186, endPoint y: 222, distance: 17.6
click at [197, 235] on h2 "Favourites" at bounding box center [703, 231] width 1360 height 19
drag, startPoint x: 267, startPoint y: 166, endPoint x: 236, endPoint y: 99, distance: 73.5
click at [267, 166] on div "New project New project Project name Cancel Create" at bounding box center [703, 159] width 1360 height 31
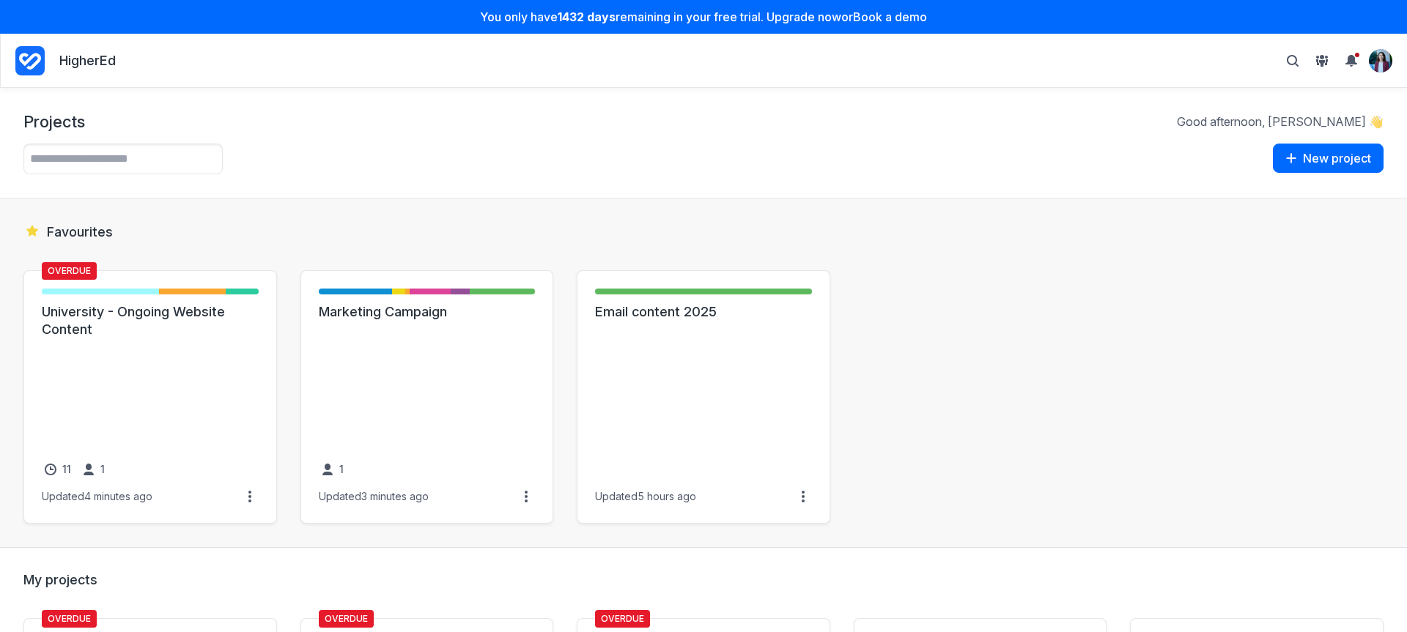
click at [1044, 419] on div "Overdue New item - 7 items ( 54% ) Drafting - Writer - 4 items ( 31% ) Review -…" at bounding box center [703, 397] width 1360 height 254
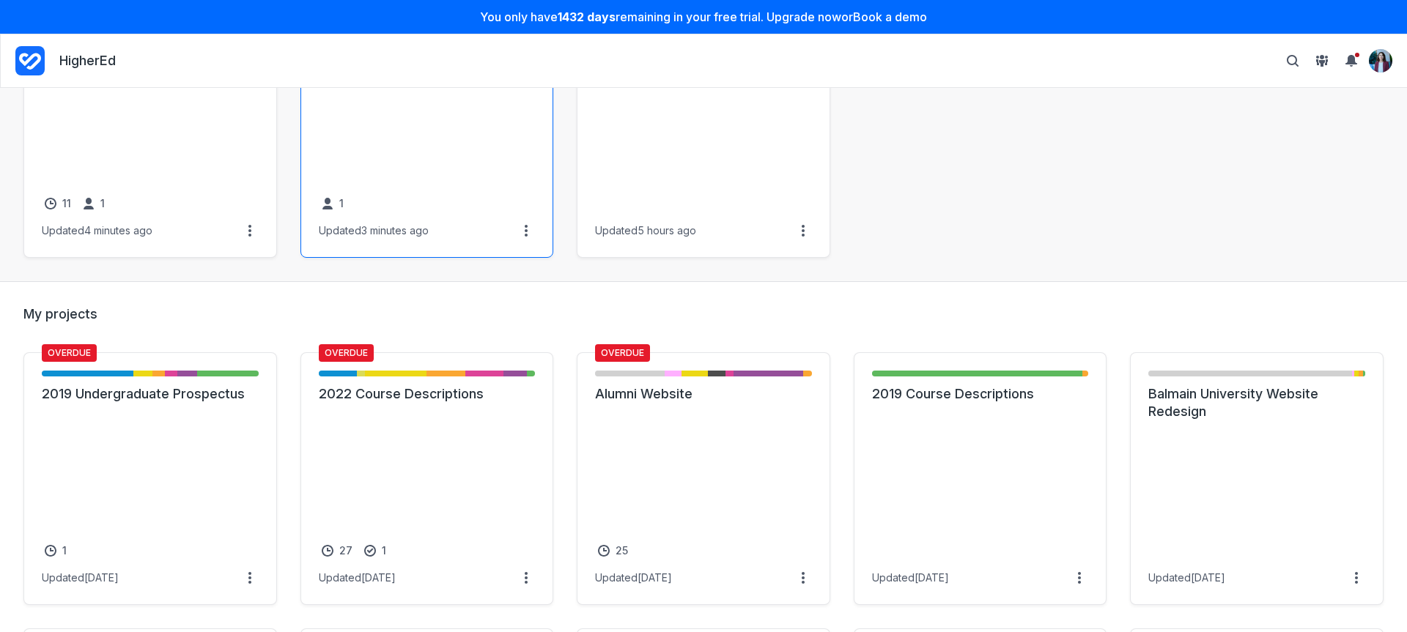
scroll to position [77, 0]
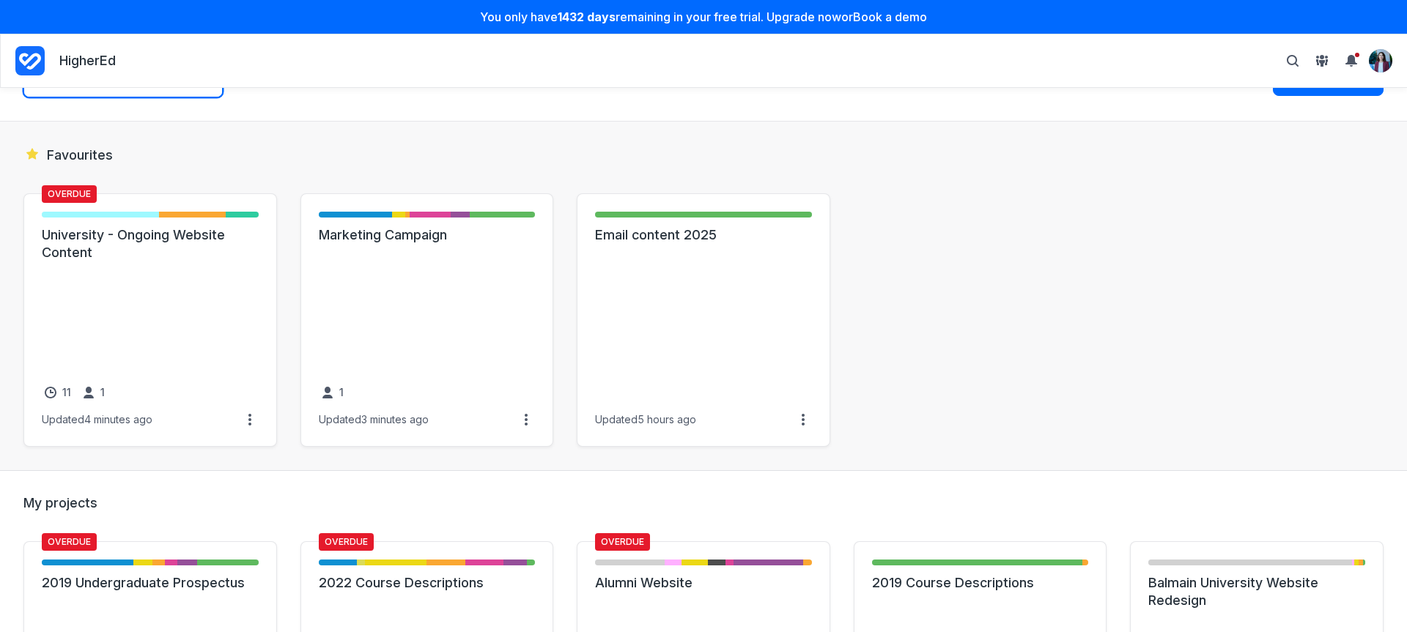
drag, startPoint x: 29, startPoint y: 94, endPoint x: 291, endPoint y: 217, distance: 289.2
click at [159, 198] on div "Projects Good afternoon, Cristina 👋 New project New project Project name Cancel…" at bounding box center [703, 360] width 1407 height 545
drag, startPoint x: 543, startPoint y: 109, endPoint x: 638, endPoint y: 112, distance: 95.3
click at [543, 109] on div "Projects Good afternoon, Cristina 👋 New project New project Project name Cancel…" at bounding box center [703, 66] width 1407 height 111
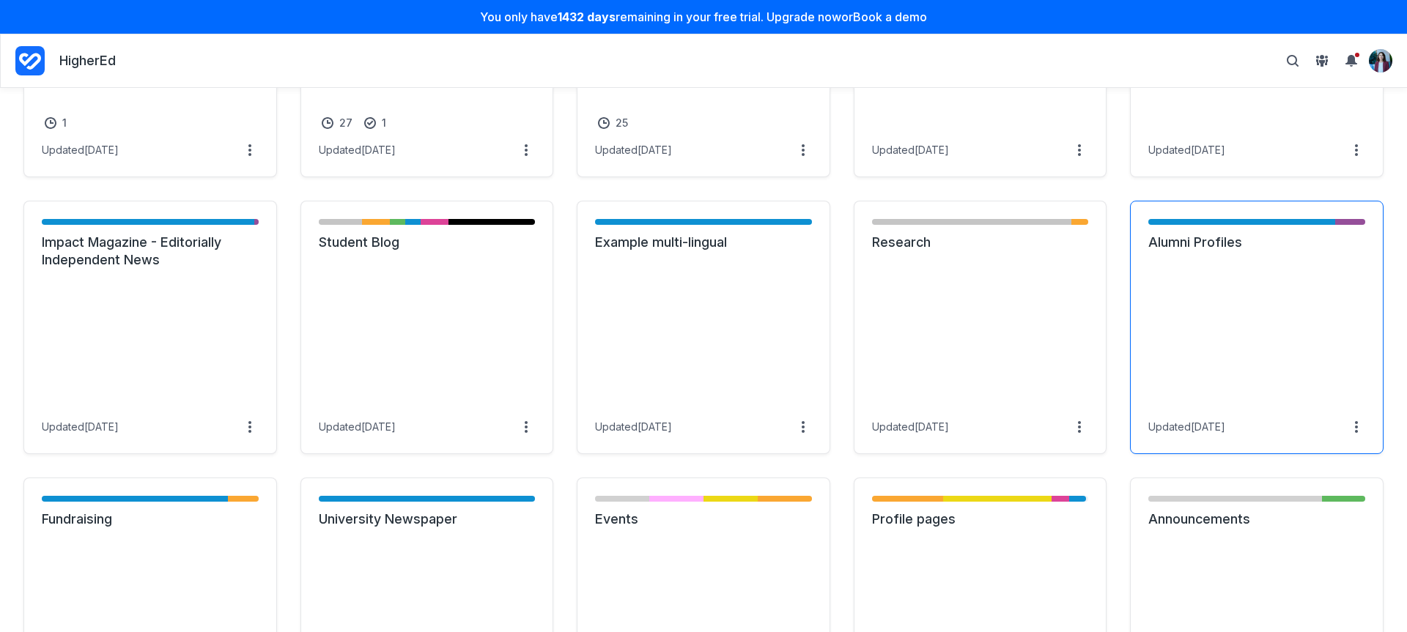
scroll to position [681, 0]
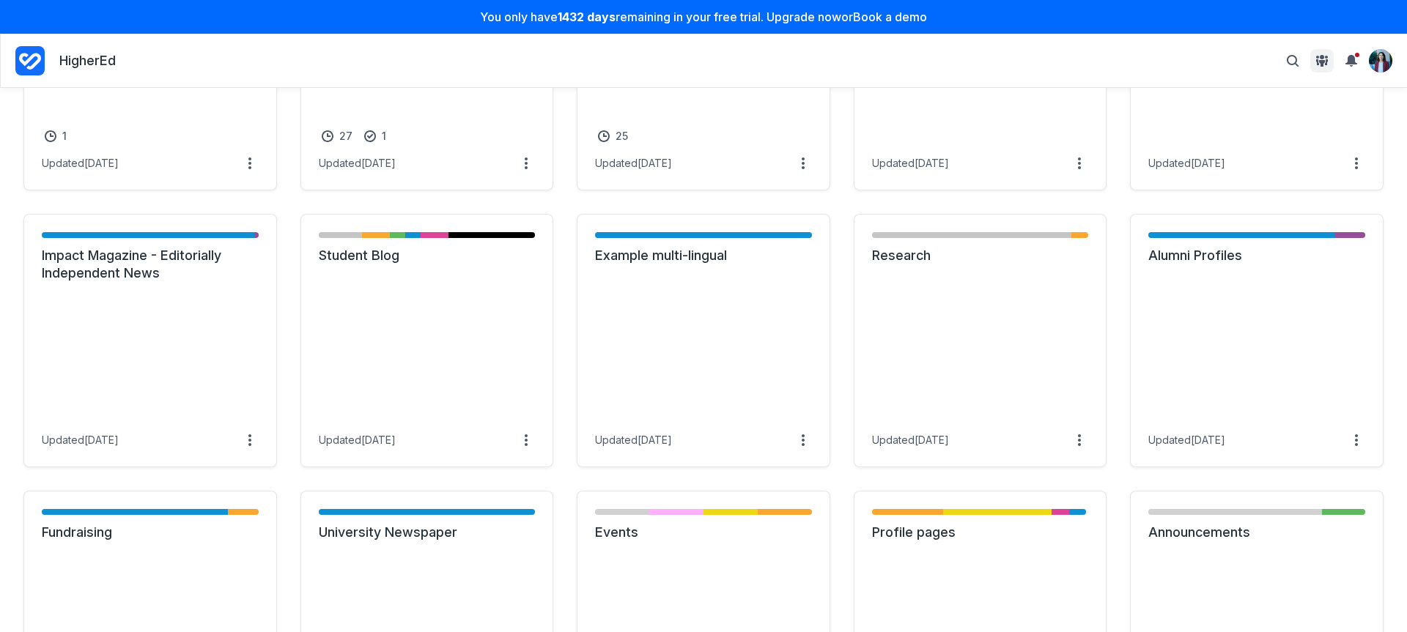
click at [1329, 53] on span "View People & Groups" at bounding box center [1322, 61] width 18 height 18
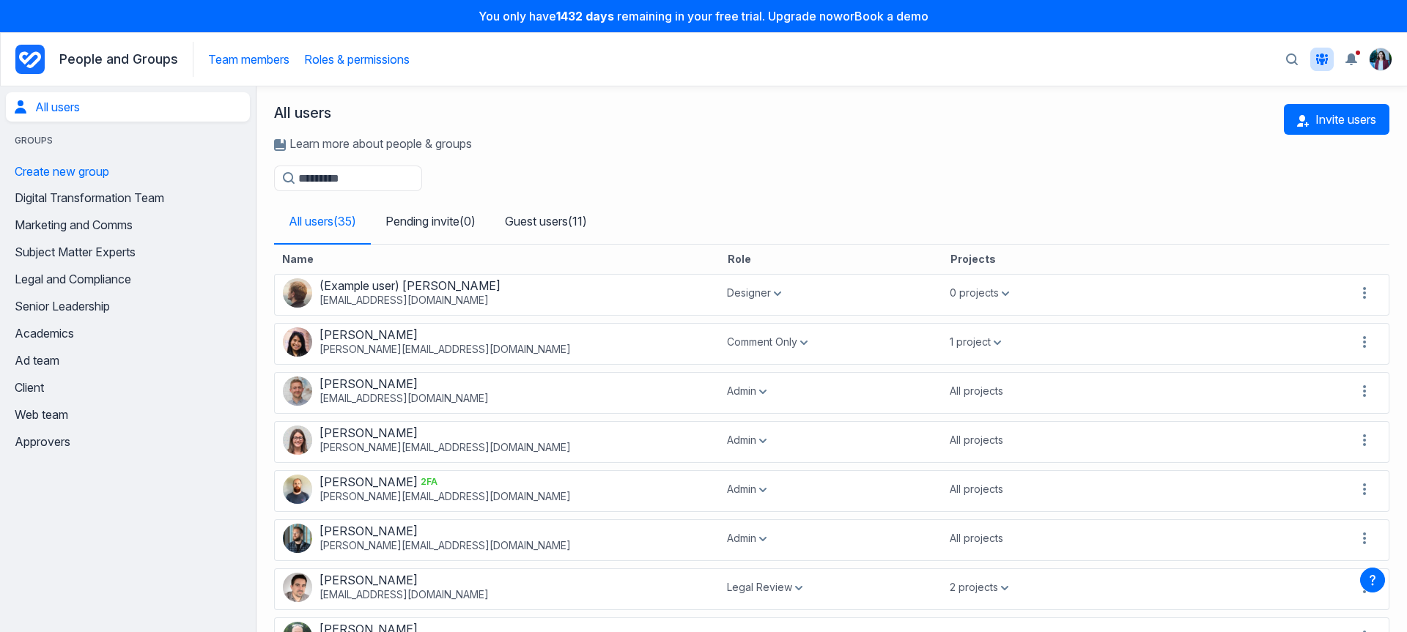
click at [357, 62] on link "Roles & permissions" at bounding box center [357, 59] width 106 height 15
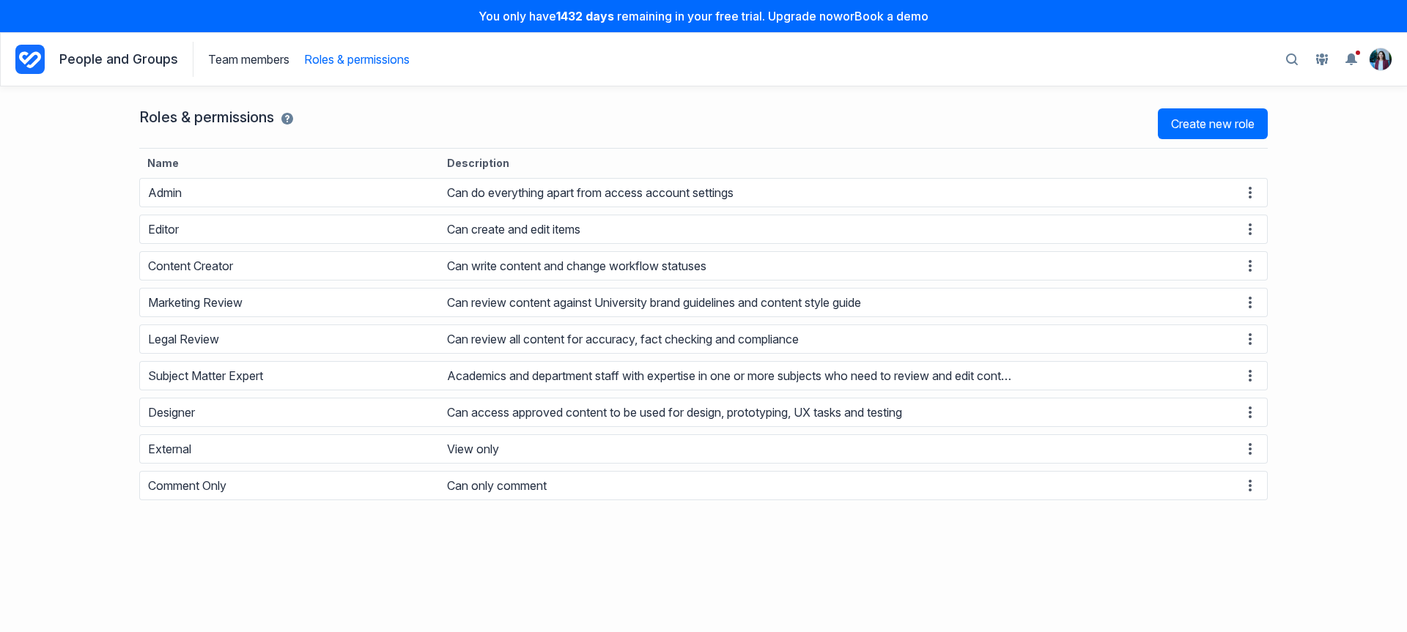
click at [208, 71] on div "Team members Roles & permissions" at bounding box center [301, 59] width 217 height 35
click at [231, 56] on link "Team members" at bounding box center [248, 59] width 81 height 15
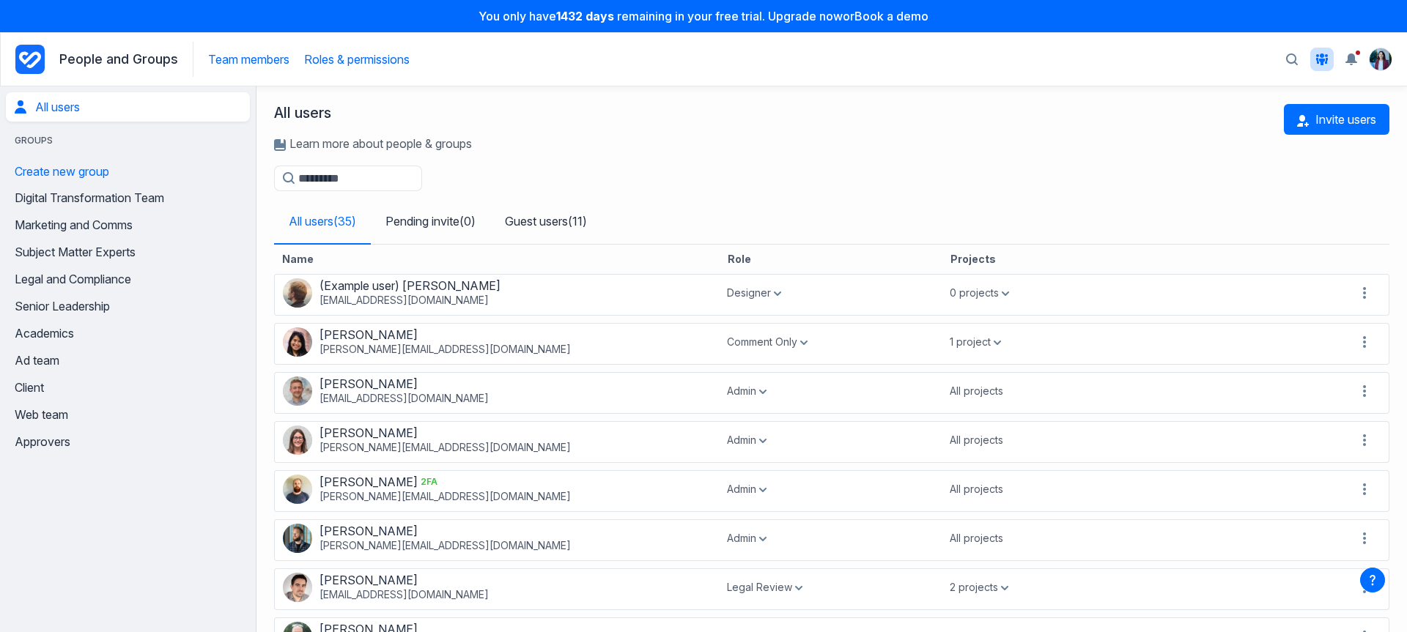
click at [407, 53] on link "Roles & permissions" at bounding box center [357, 59] width 106 height 15
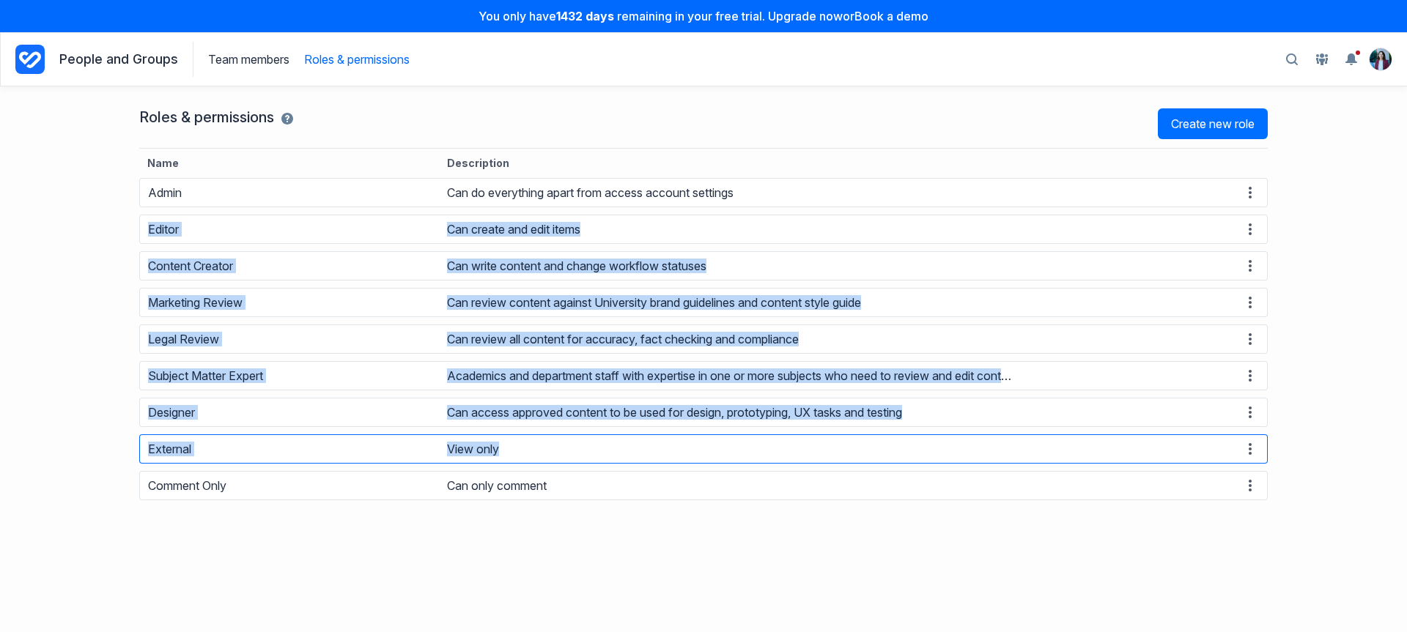
drag, startPoint x: 108, startPoint y: 243, endPoint x: 658, endPoint y: 456, distance: 589.3
click at [658, 456] on div "Roles & permissions Create new role Name Description Admin Can do everything ap…" at bounding box center [703, 359] width 1407 height 546
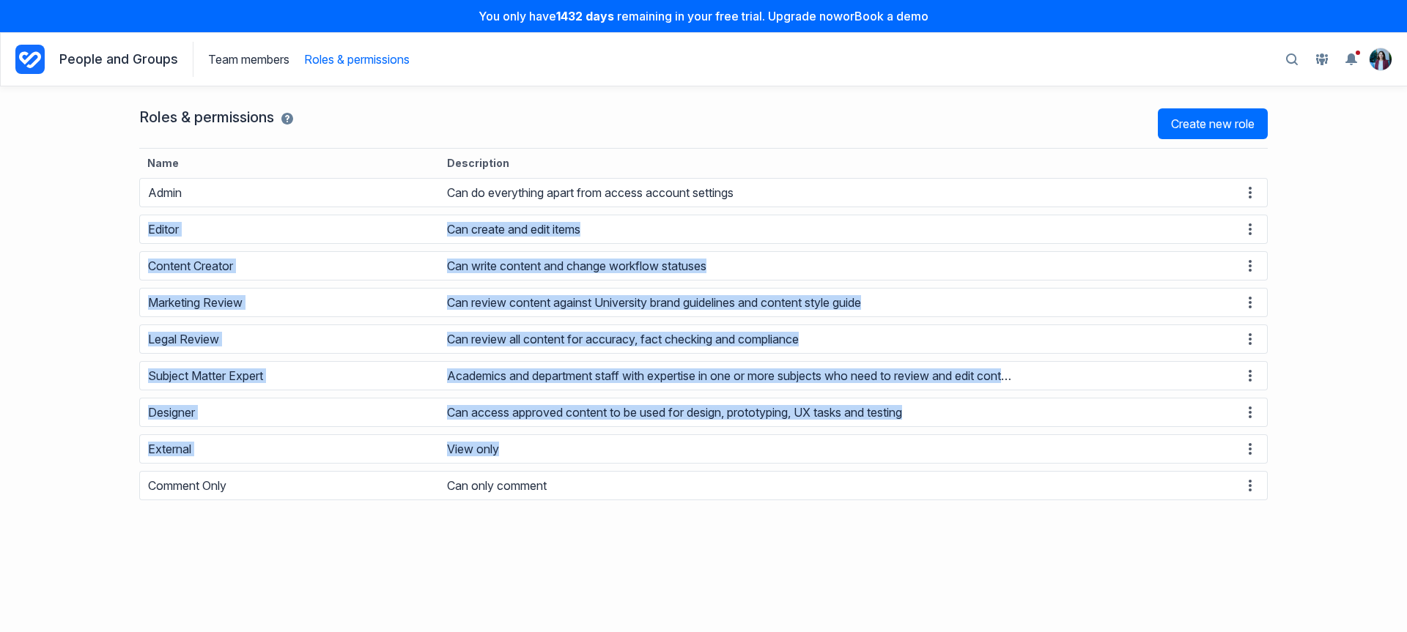
click at [38, 48] on icon "Project Dashboard" at bounding box center [29, 59] width 29 height 29
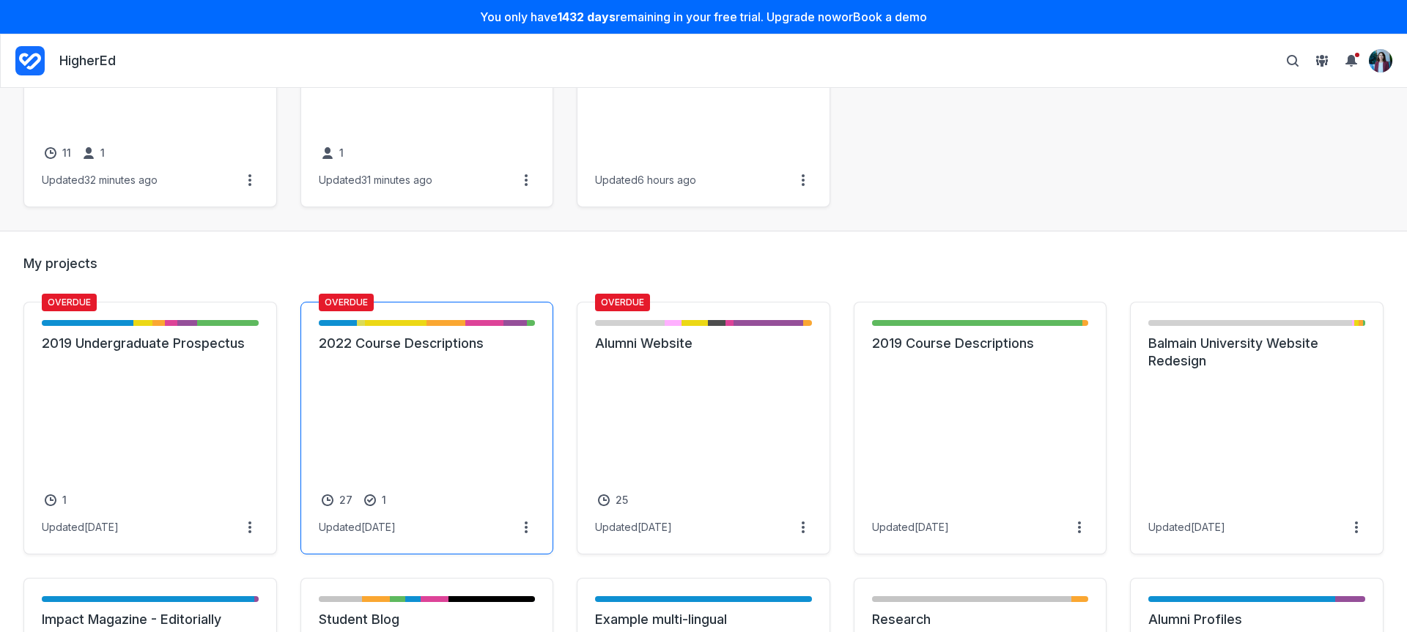
scroll to position [371, 0]
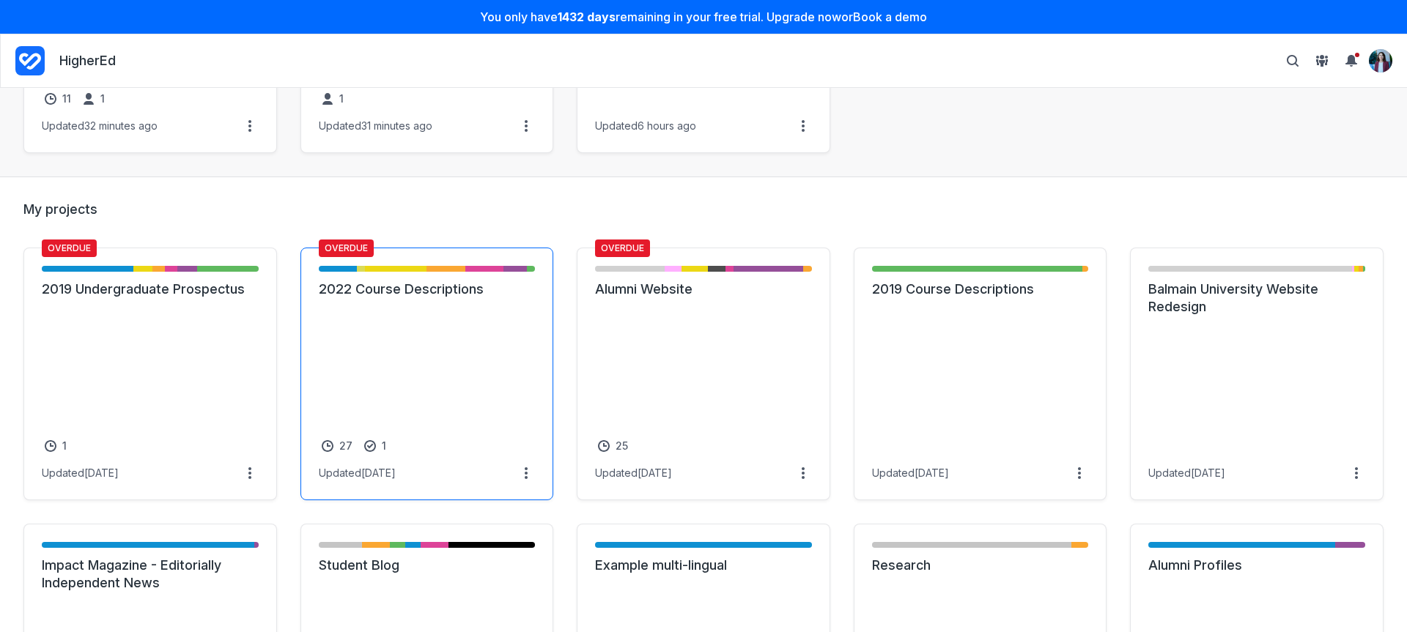
click at [458, 266] on link "Review - Marketing Rep - 5 items ( 18% )" at bounding box center [446, 269] width 38 height 18
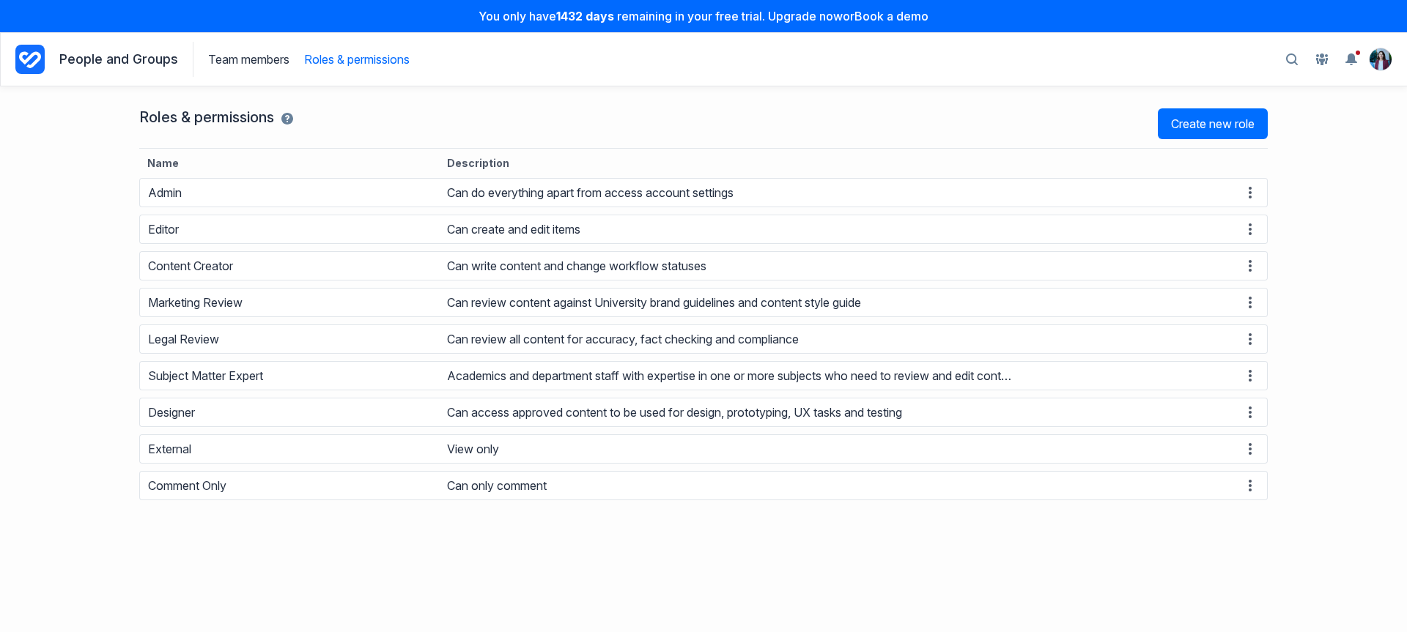
click at [33, 56] on icon "Project Dashboard" at bounding box center [30, 59] width 22 height 17
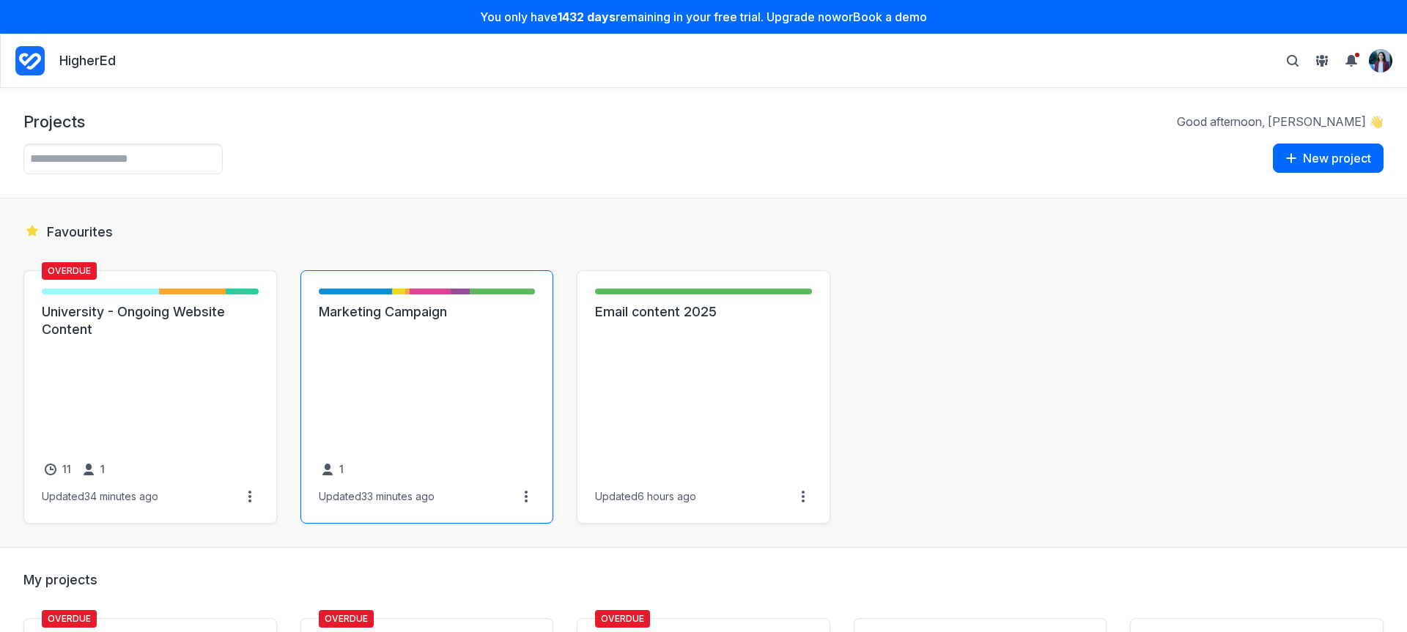
click at [489, 321] on link "Marketing Campaign" at bounding box center [427, 312] width 217 height 18
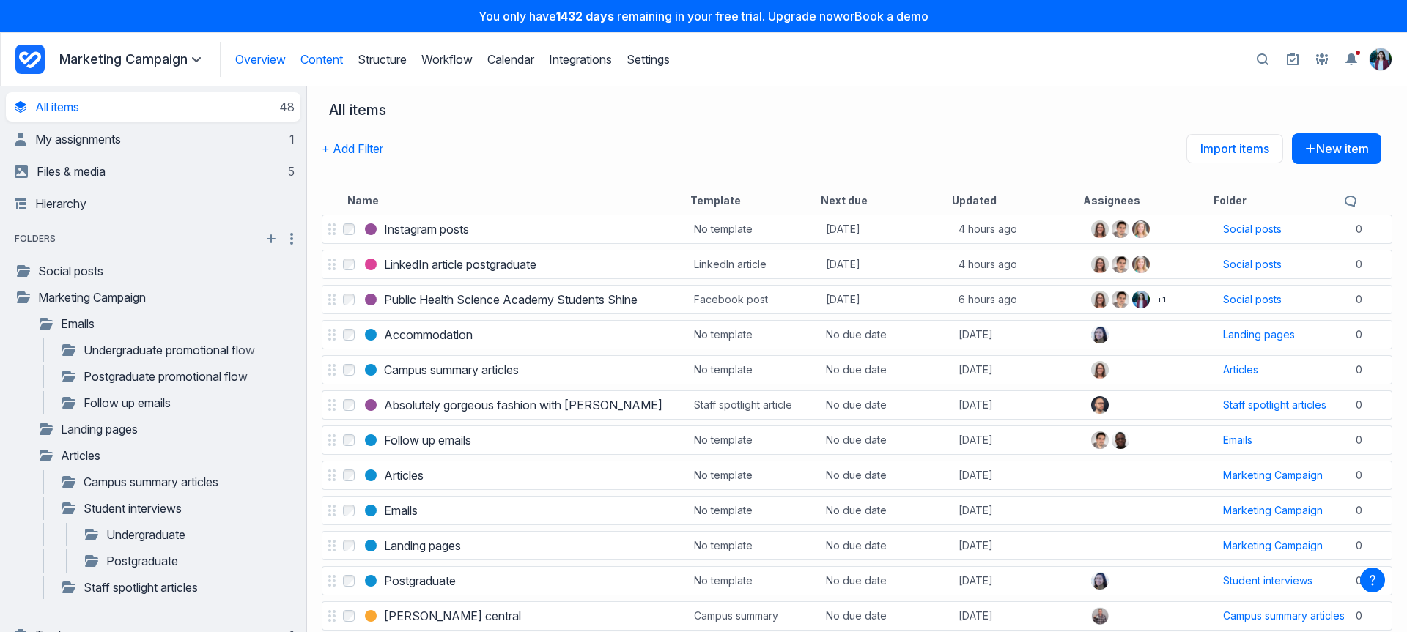
click at [248, 62] on link "Overview" at bounding box center [260, 59] width 51 height 15
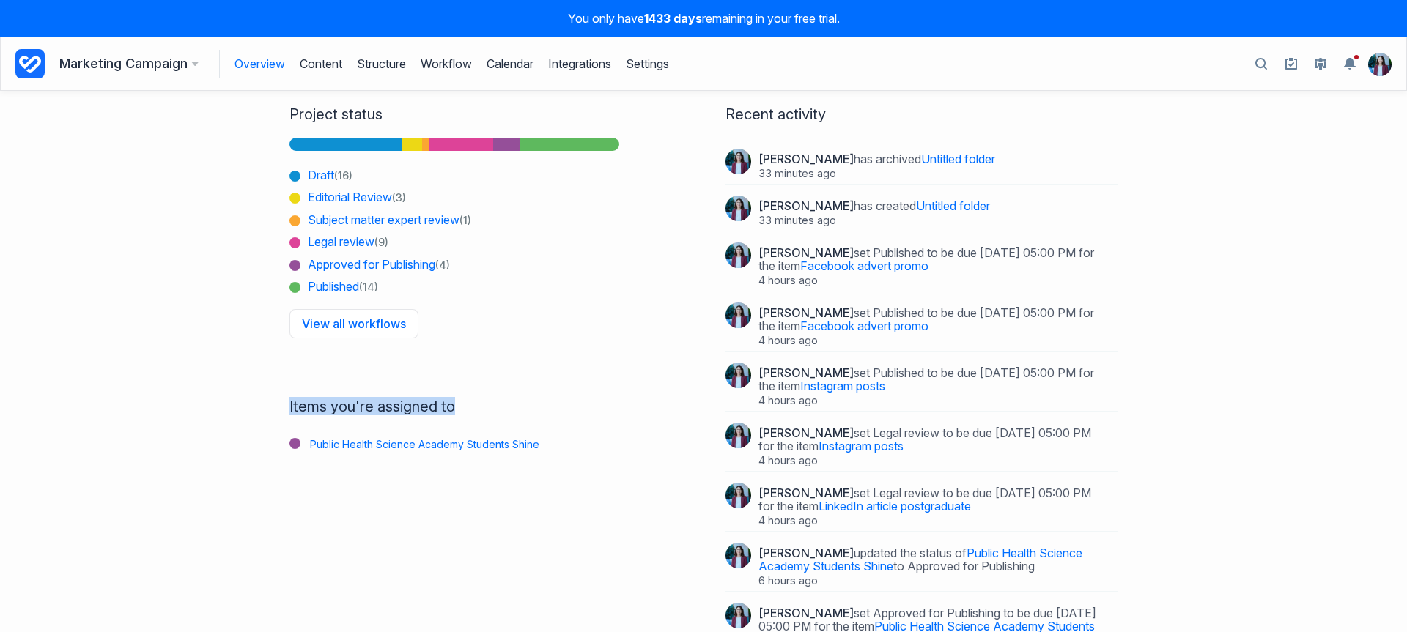
drag, startPoint x: 280, startPoint y: 402, endPoint x: 429, endPoint y: 499, distance: 178.5
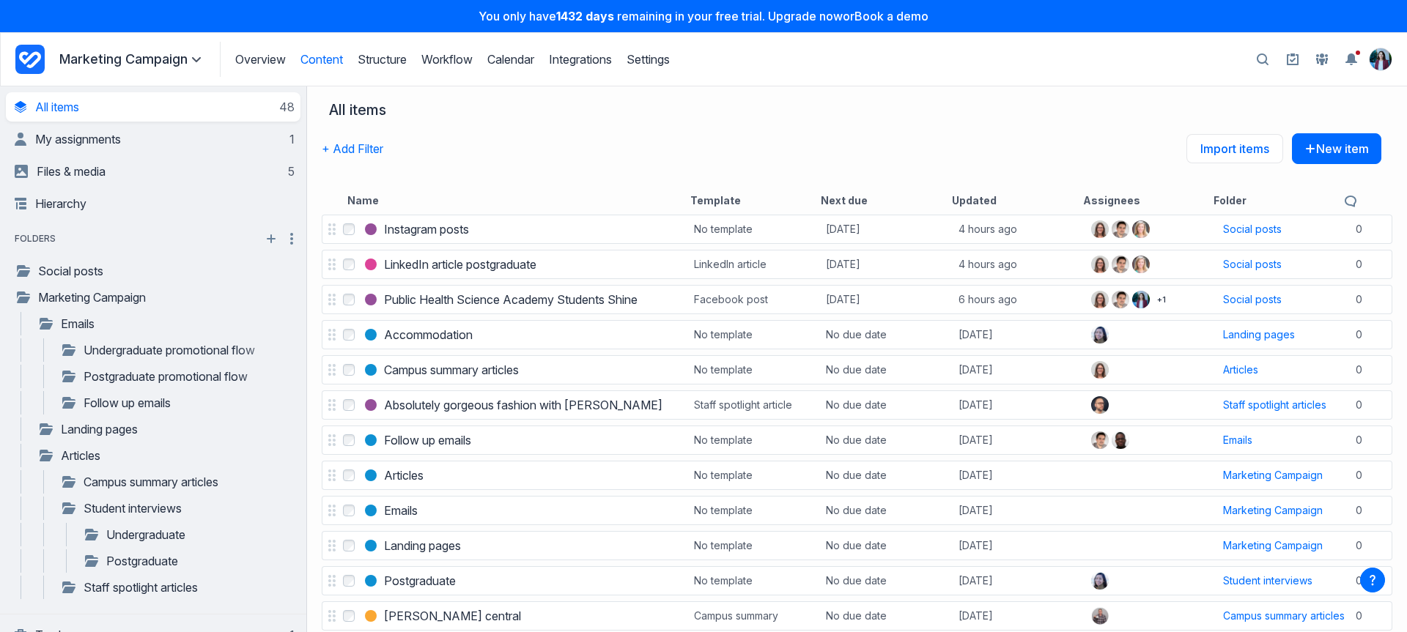
click at [32, 70] on icon "Project Dashboard" at bounding box center [29, 59] width 29 height 29
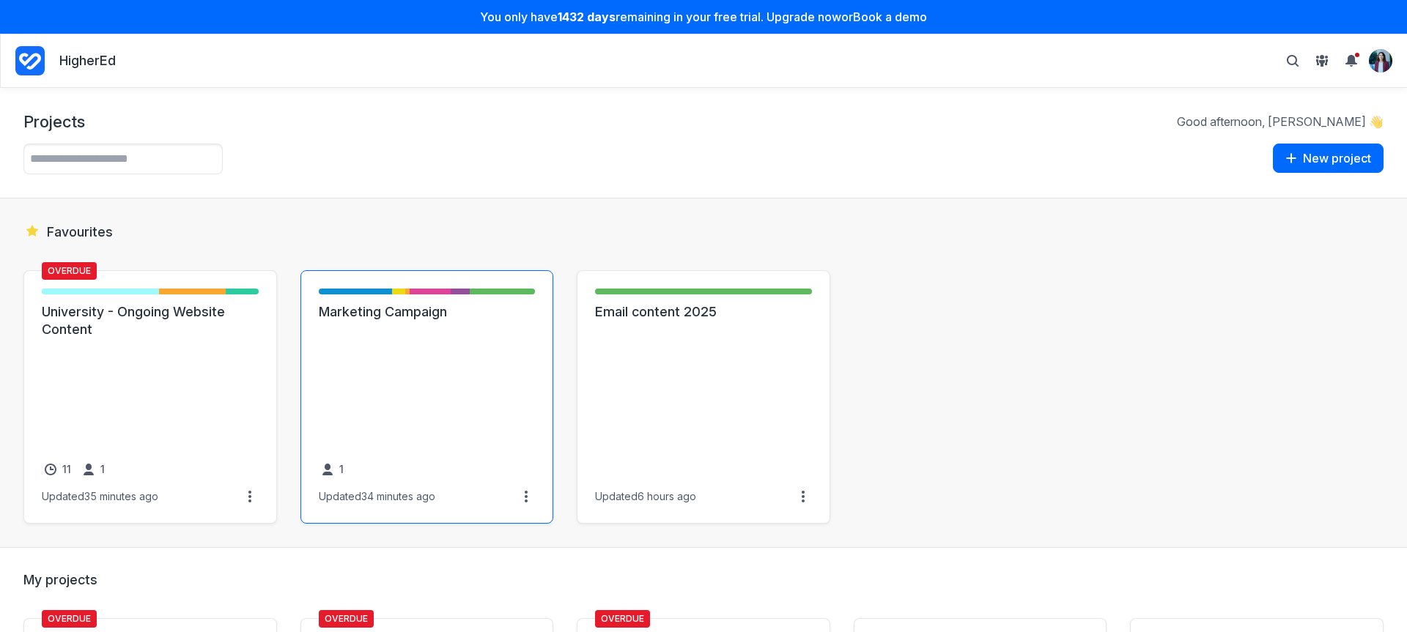
click at [473, 321] on link "Marketing Campaign" at bounding box center [427, 312] width 217 height 18
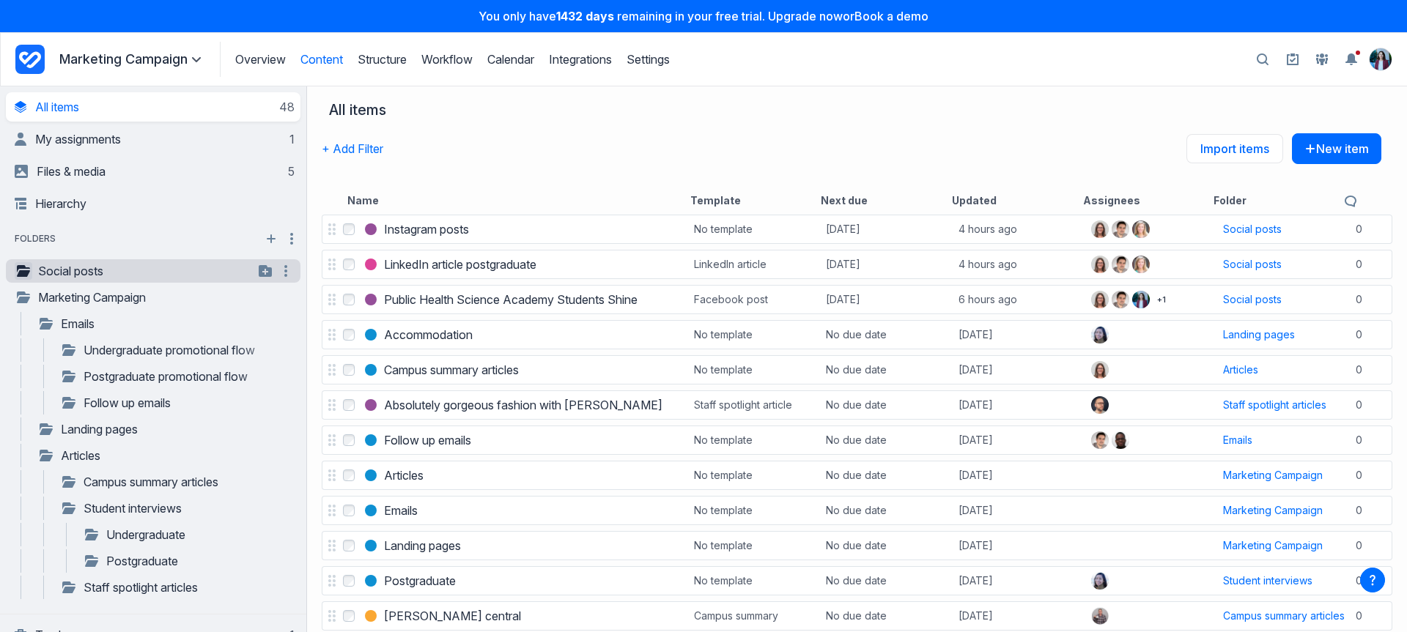
click at [27, 274] on icon "button" at bounding box center [23, 271] width 13 height 12
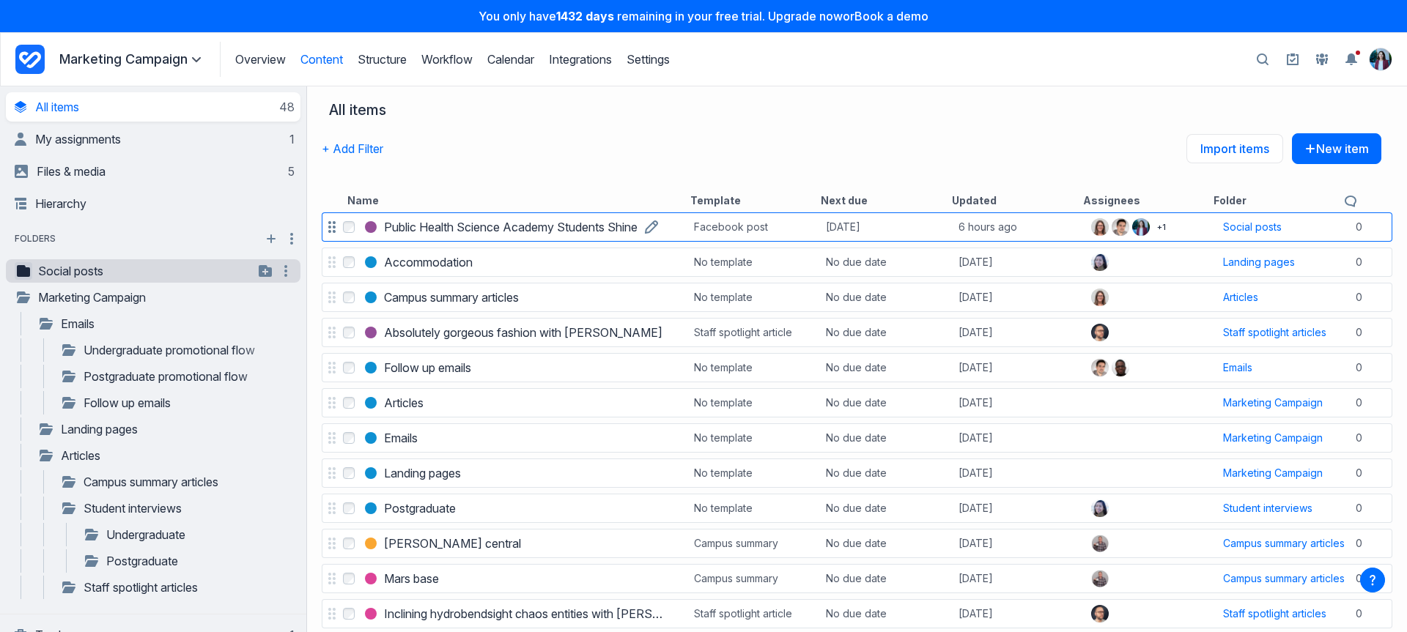
click at [583, 228] on h3 "Public Health Science Academy Students Shine" at bounding box center [511, 227] width 254 height 18
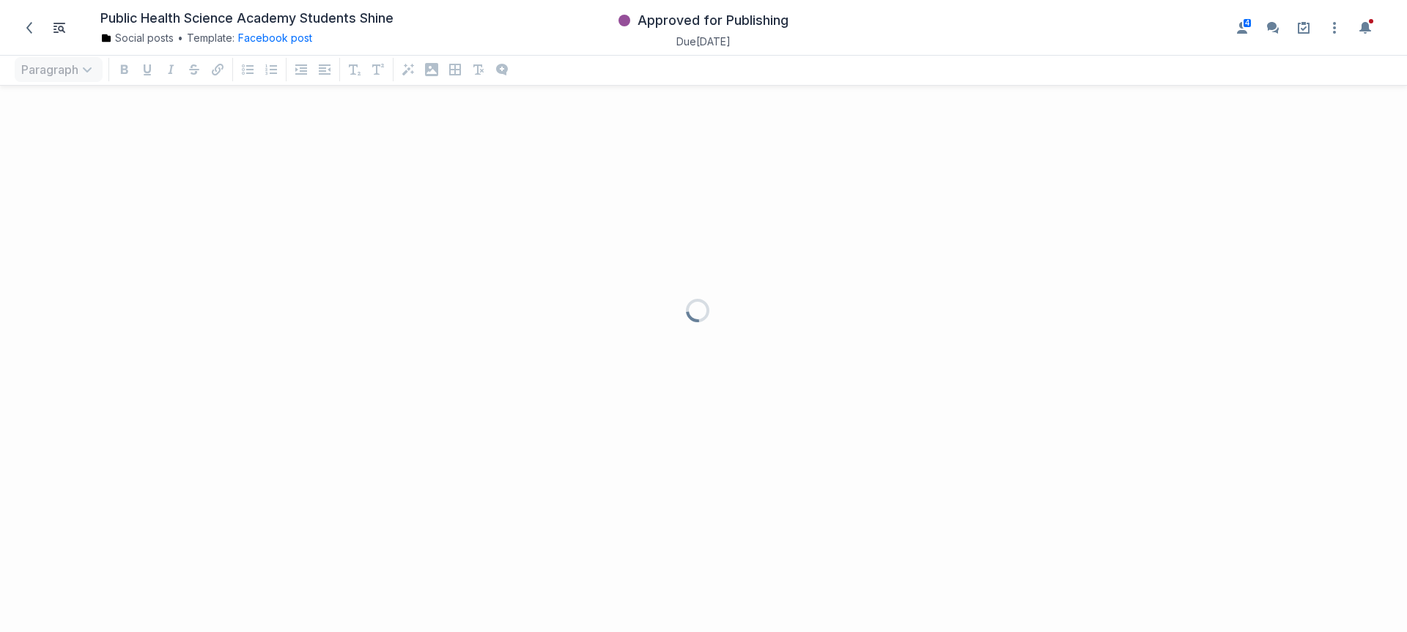
scroll to position [506, 1385]
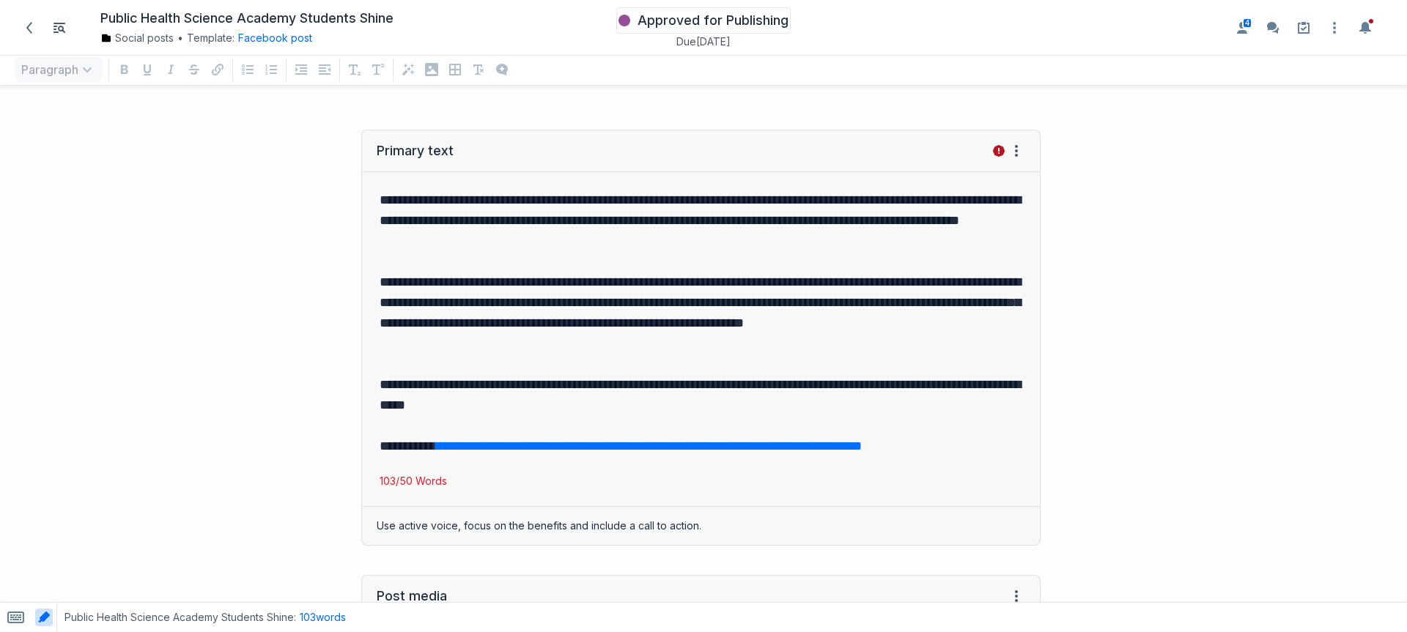
click at [670, 18] on span "Approved for Publishing" at bounding box center [713, 21] width 151 height 18
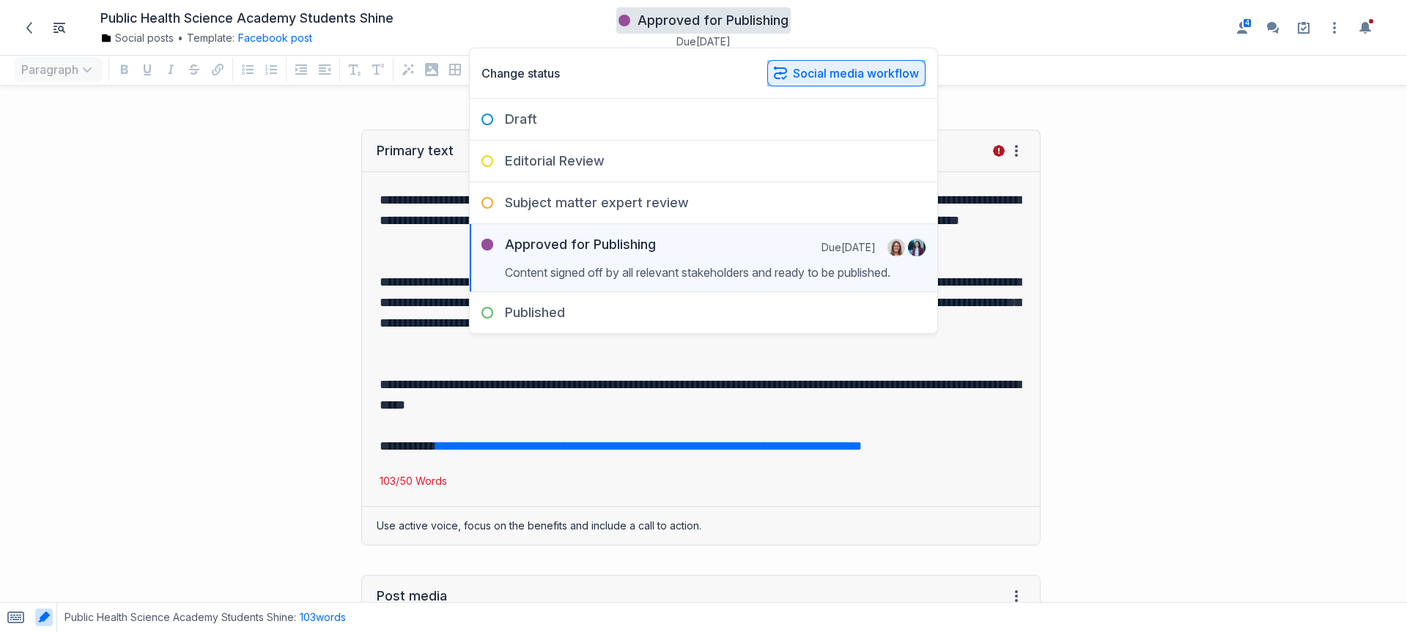
click at [823, 75] on button "Social media workflow" at bounding box center [846, 73] width 158 height 26
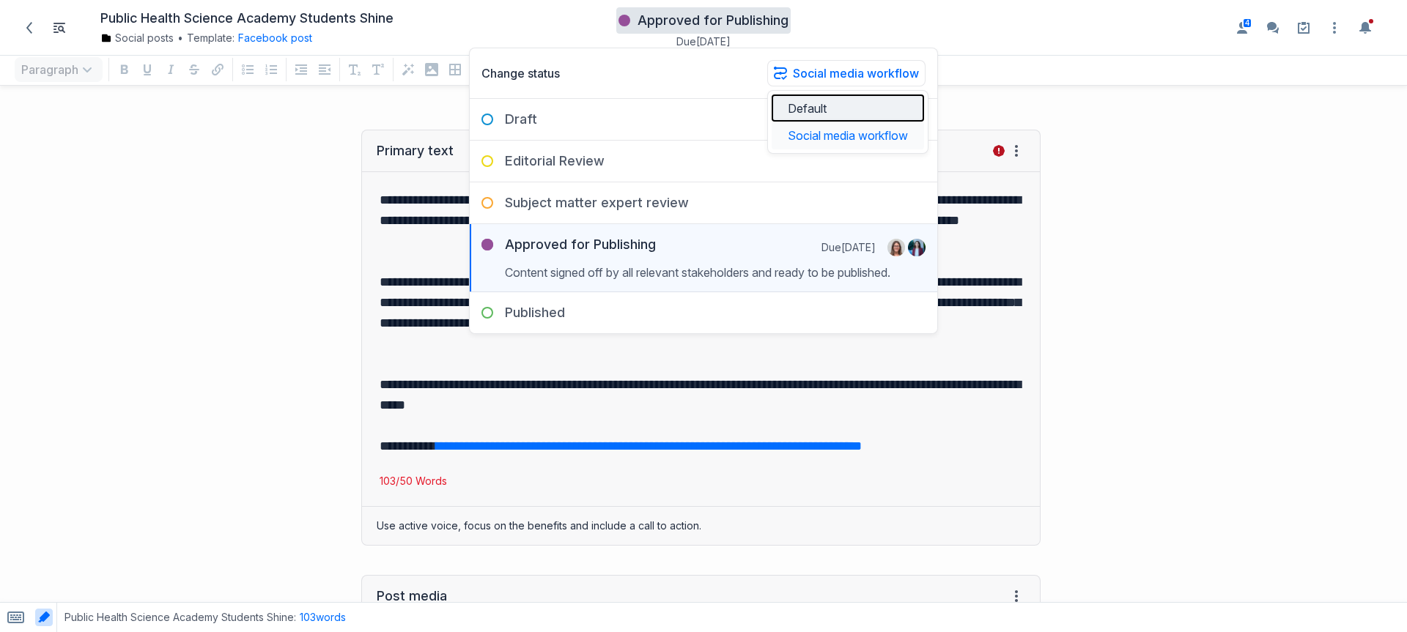
click at [827, 105] on button "Default" at bounding box center [848, 108] width 152 height 27
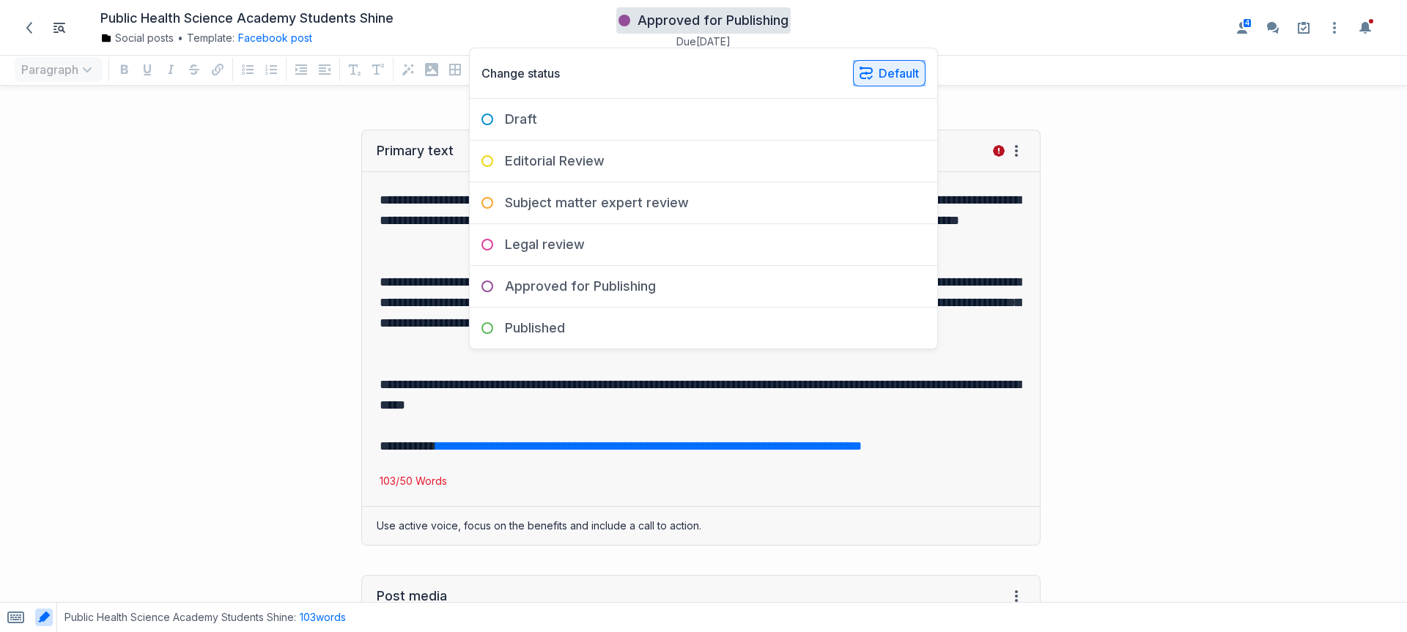
click at [893, 62] on button "Default" at bounding box center [889, 73] width 73 height 26
click at [890, 133] on button "Social media workflow" at bounding box center [933, 135] width 152 height 27
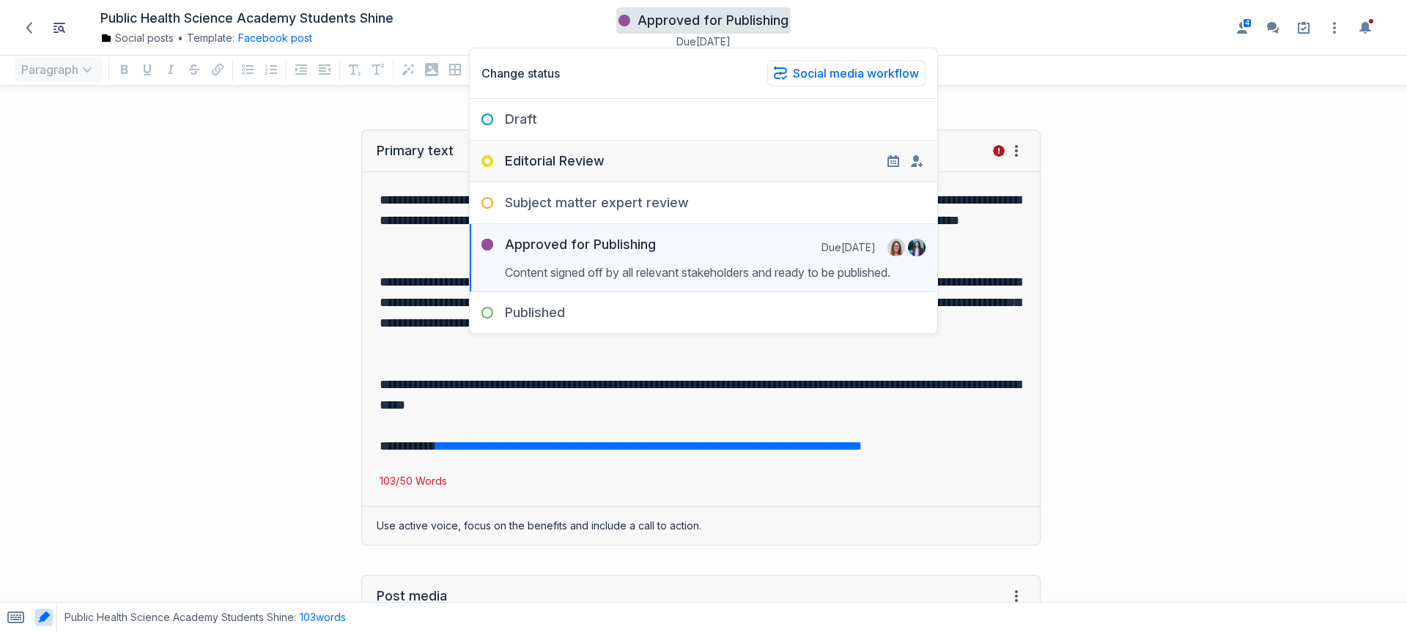
click at [550, 144] on div "Editorial Review" at bounding box center [704, 155] width 468 height 29
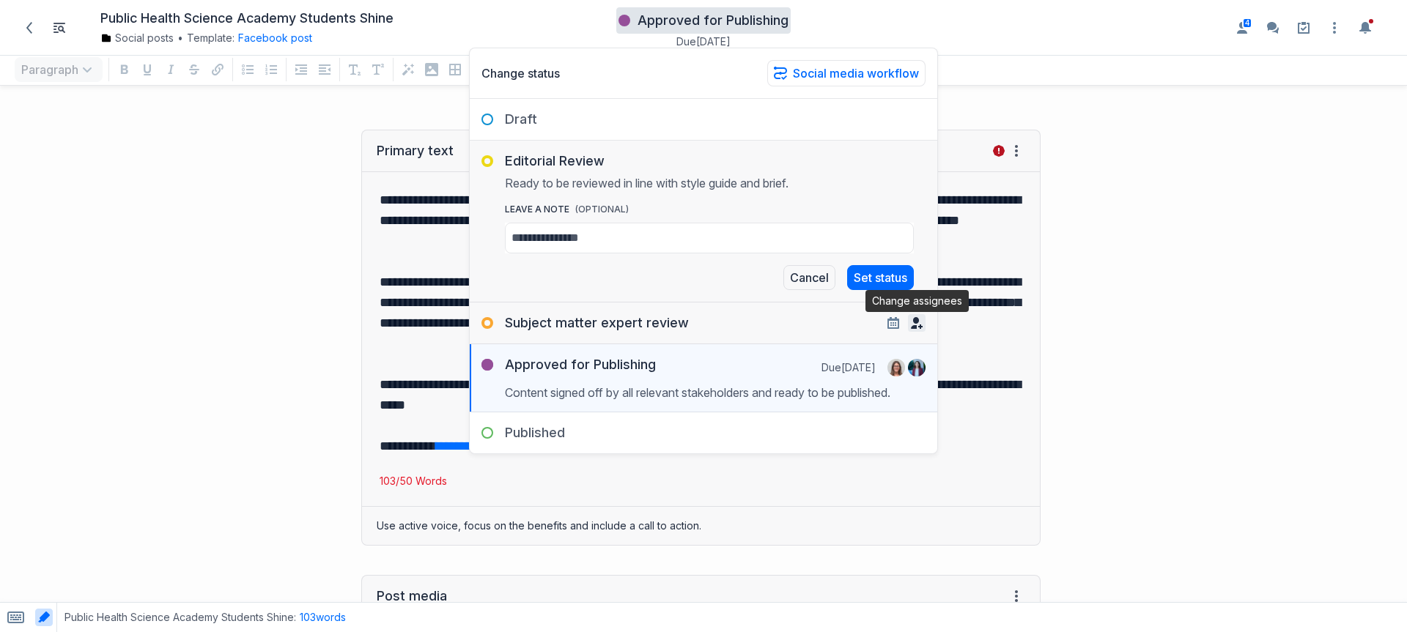
click at [915, 323] on icon "button" at bounding box center [917, 323] width 12 height 12
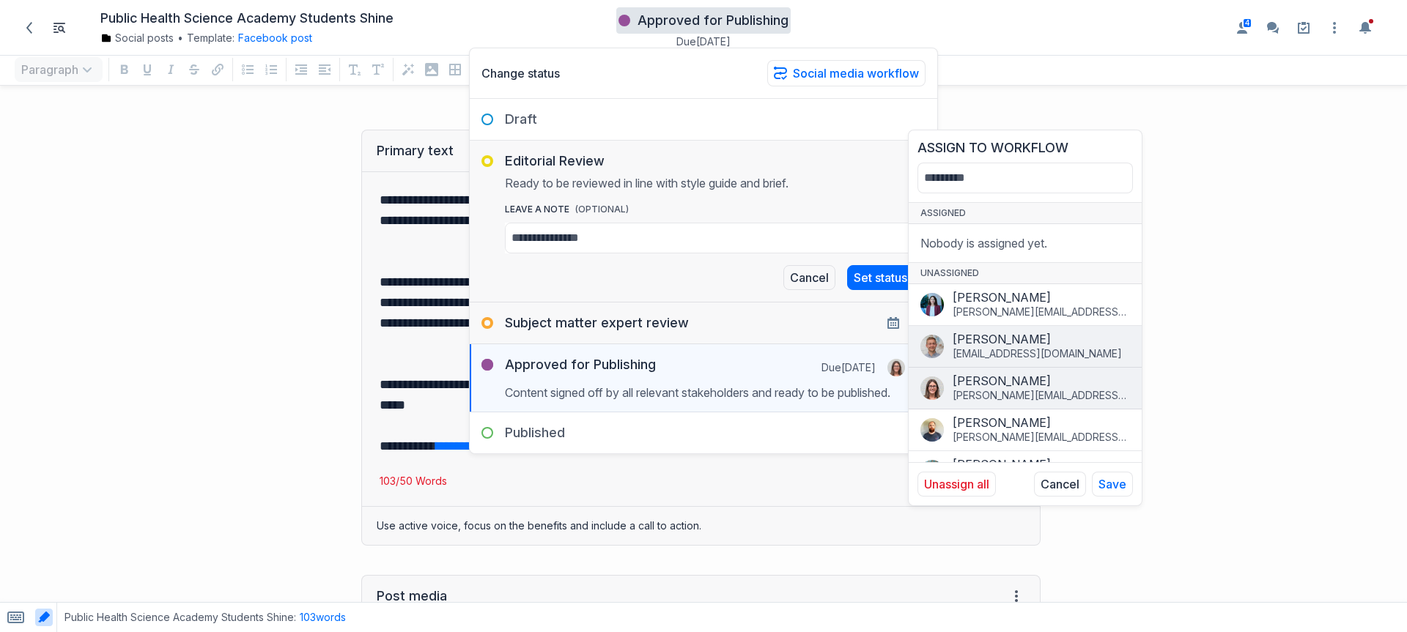
drag, startPoint x: 988, startPoint y: 346, endPoint x: 1019, endPoint y: 373, distance: 41.6
click at [988, 347] on div "angus@gathercontent.com" at bounding box center [1041, 354] width 177 height 15
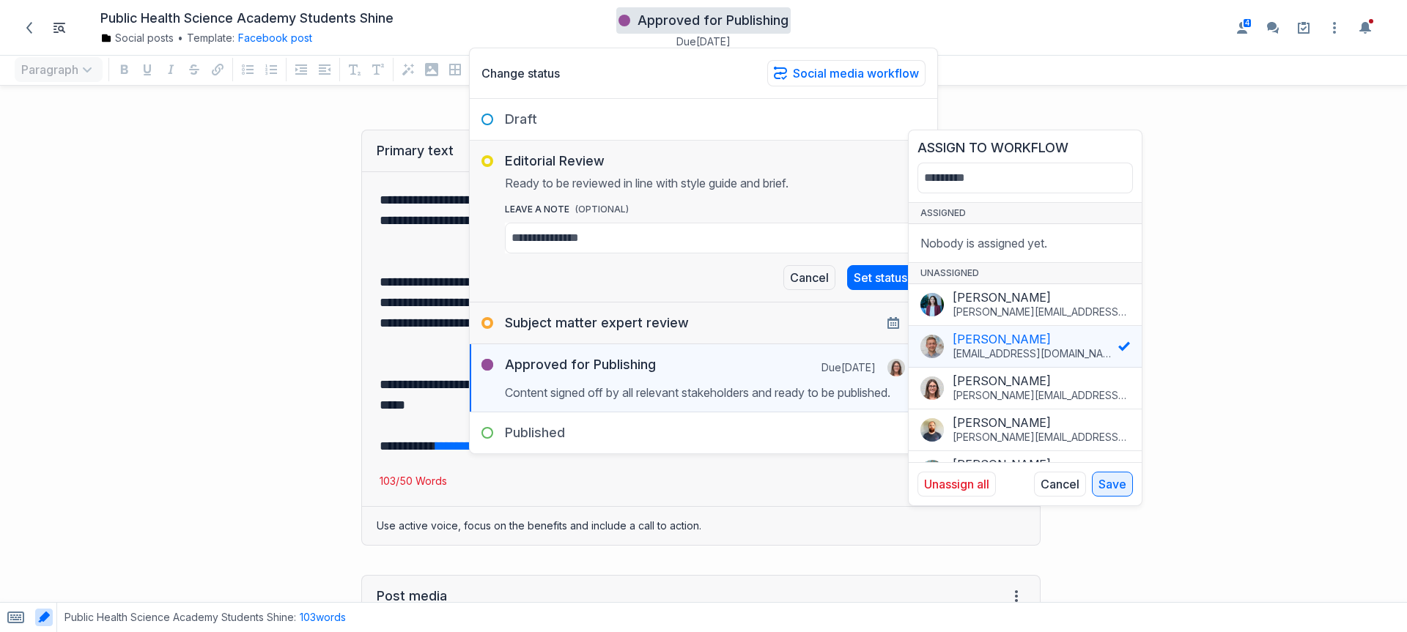
click at [1125, 497] on div "Unassign all Cancel Save" at bounding box center [1025, 483] width 233 height 43
click at [1123, 488] on button "Save" at bounding box center [1112, 484] width 41 height 25
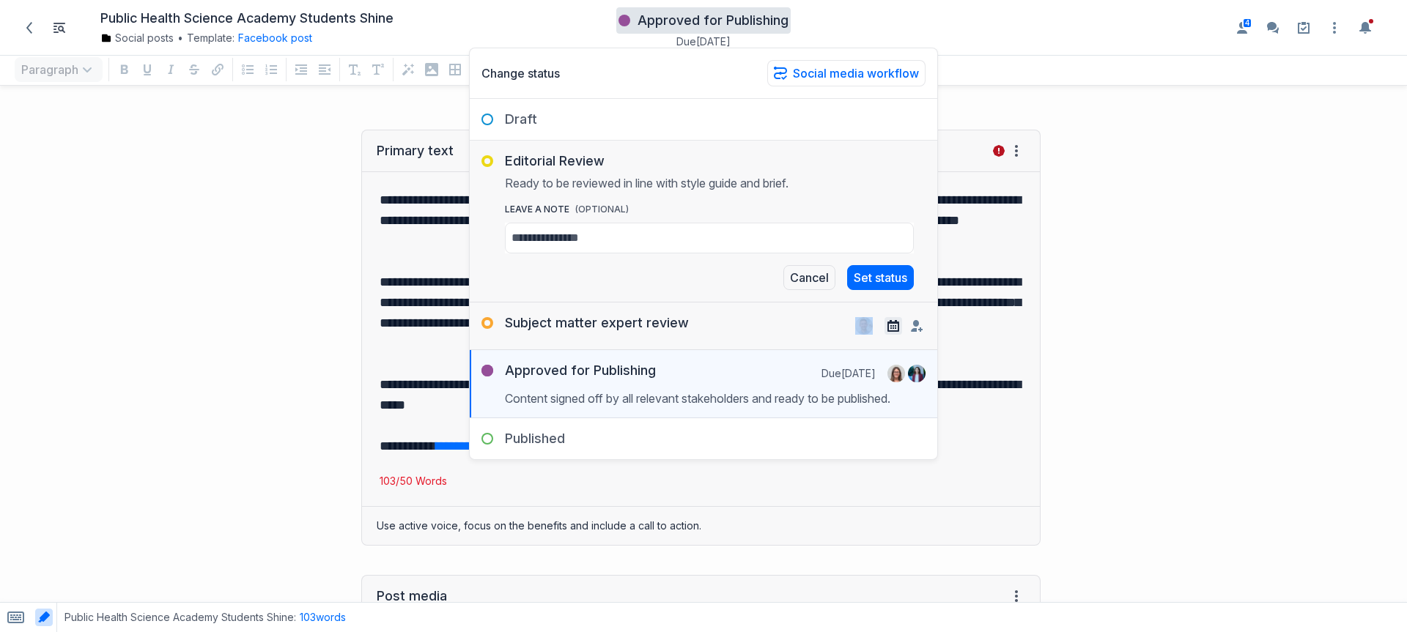
click at [885, 322] on div "Remove" at bounding box center [893, 325] width 88 height 23
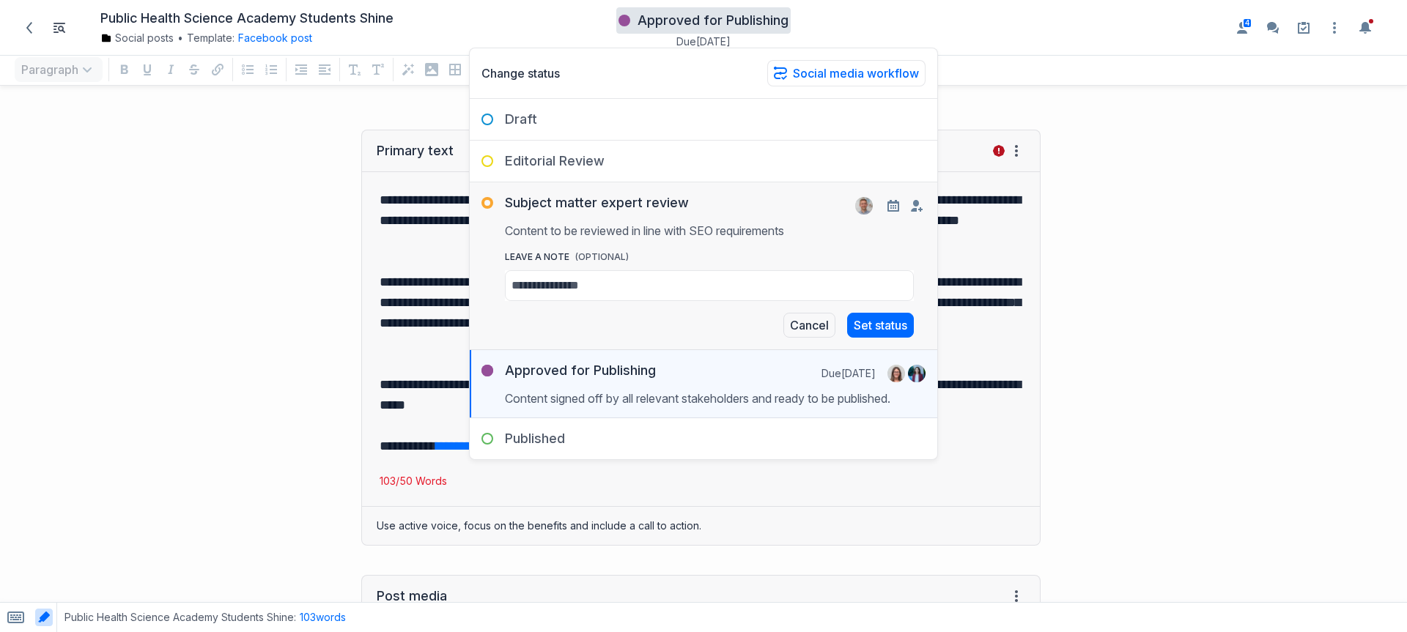
click at [898, 215] on div at bounding box center [911, 205] width 53 height 23
click at [896, 205] on icon "button" at bounding box center [894, 206] width 12 height 12
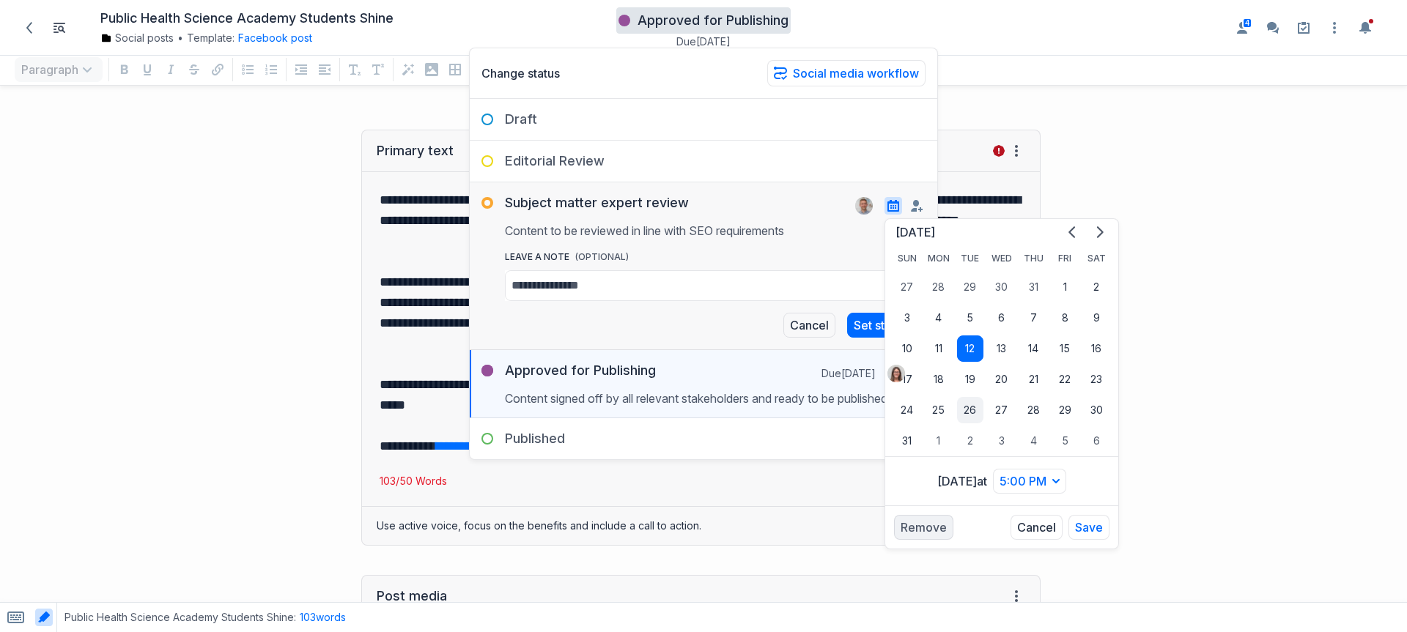
click at [972, 410] on button "26" at bounding box center [970, 410] width 26 height 26
click at [669, 305] on div "leave a Note (OPTIONAL) i" at bounding box center [709, 281] width 409 height 63
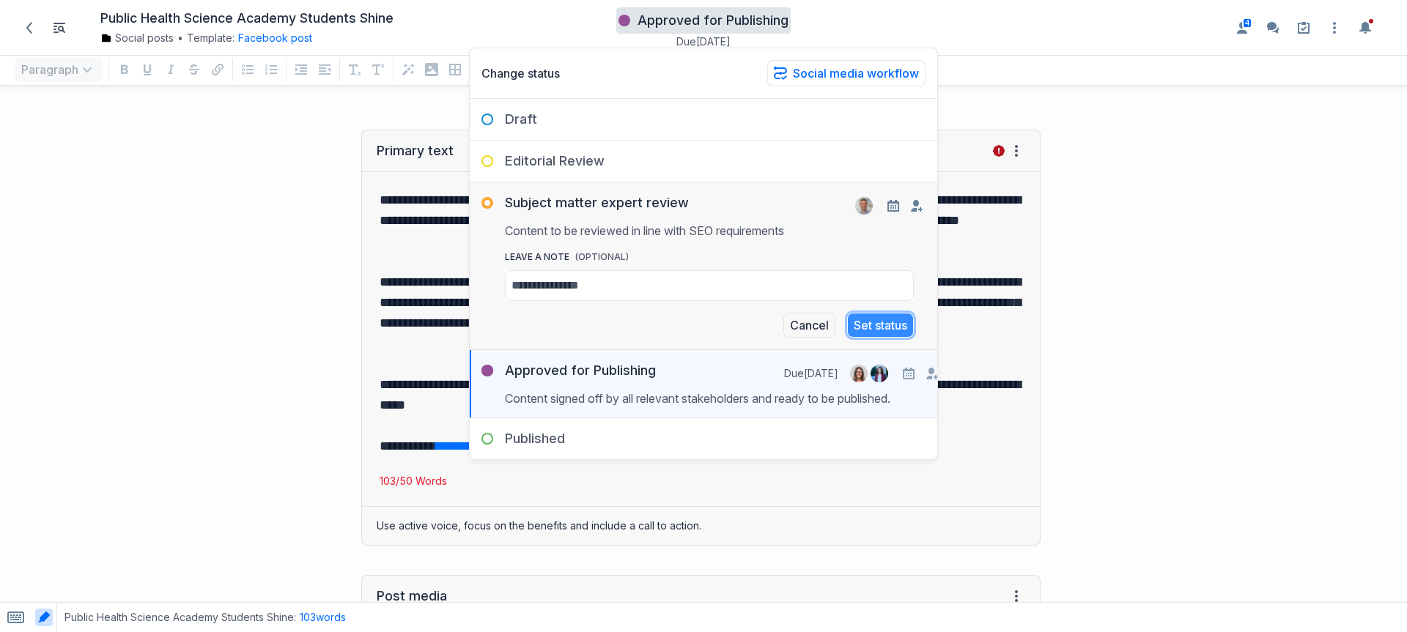
click at [874, 324] on button "Set status" at bounding box center [880, 325] width 67 height 25
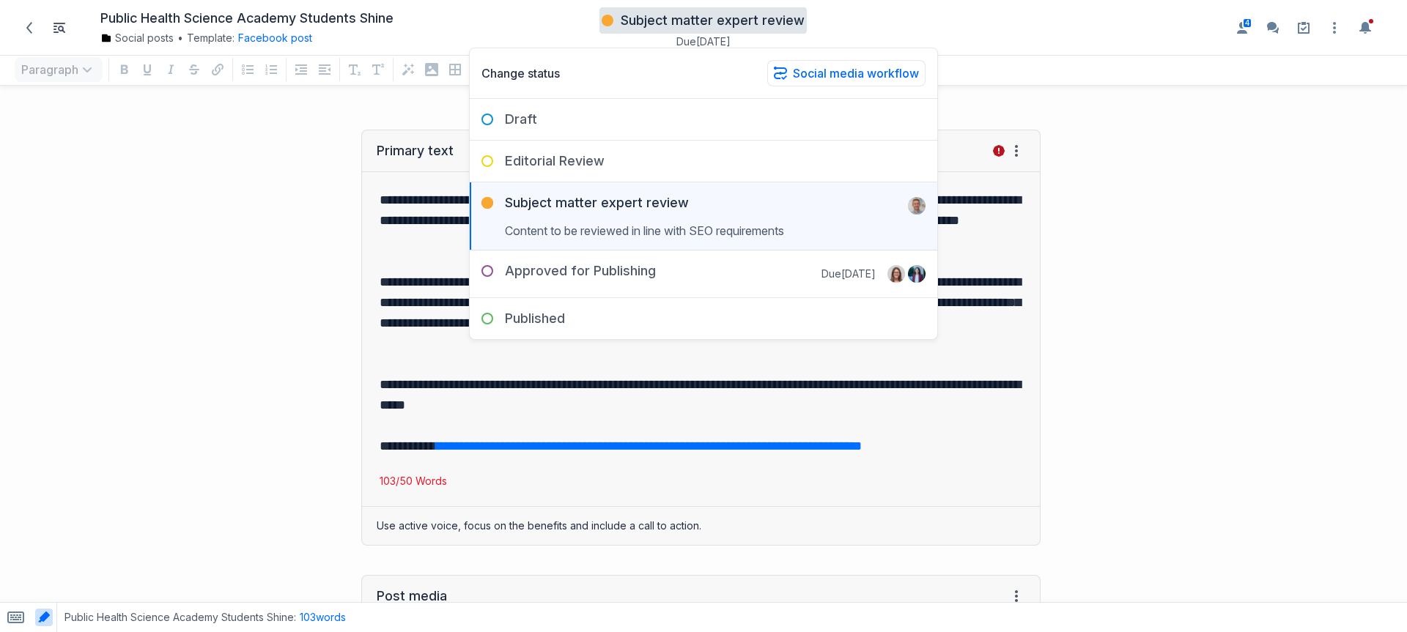
drag, startPoint x: 208, startPoint y: 257, endPoint x: 217, endPoint y: 256, distance: 8.8
click at [210, 257] on div "**********" at bounding box center [527, 338] width 1041 height 446
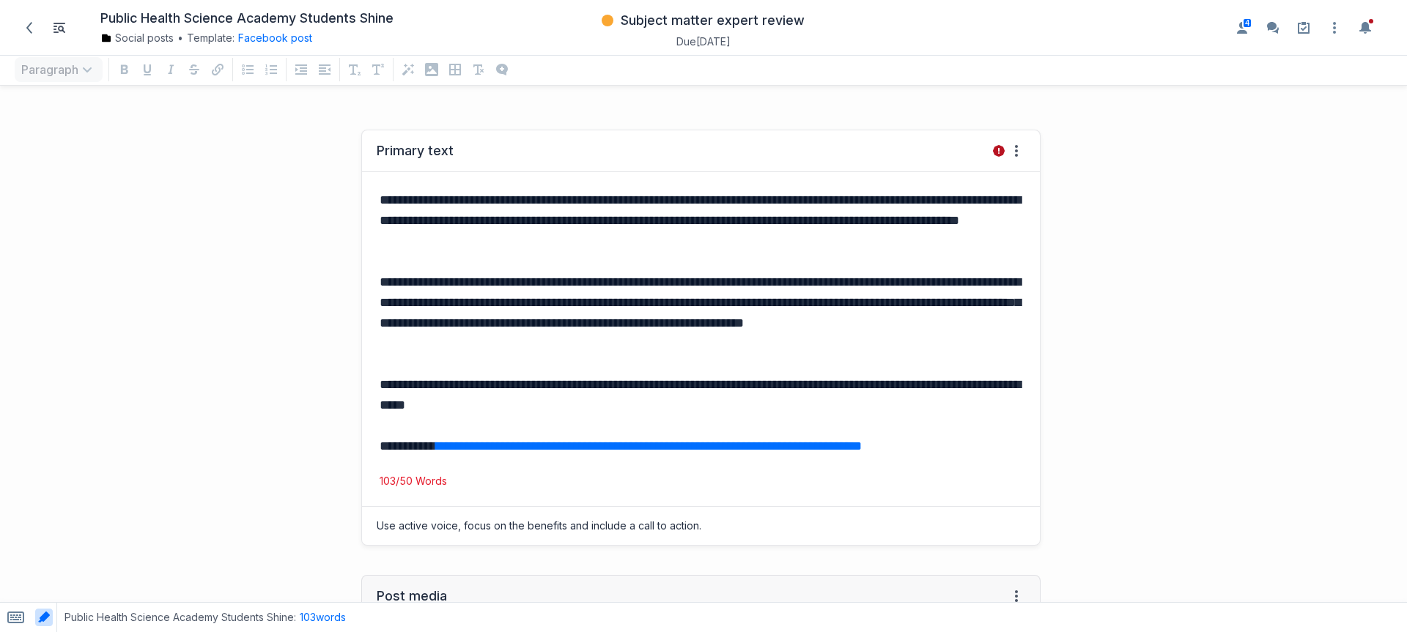
click at [711, 298] on p "**********" at bounding box center [698, 313] width 637 height 82
drag, startPoint x: 619, startPoint y: 249, endPoint x: 462, endPoint y: 246, distance: 156.9
click at [462, 246] on p "**********" at bounding box center [698, 221] width 637 height 62
click at [559, 251] on div "**********" at bounding box center [701, 323] width 678 height 302
drag, startPoint x: 558, startPoint y: 251, endPoint x: 438, endPoint y: 240, distance: 121.5
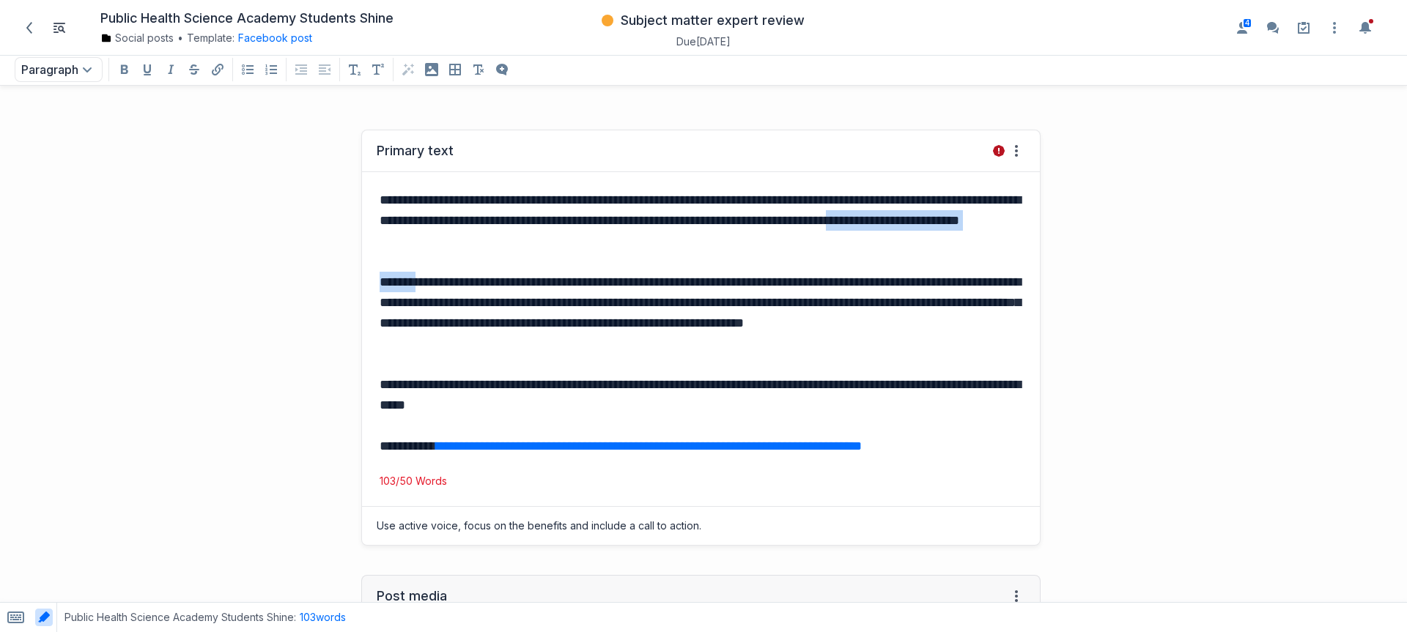
click at [438, 240] on div "**********" at bounding box center [701, 323] width 678 height 302
click at [447, 217] on div "**********" at bounding box center [701, 323] width 678 height 302
click at [536, 243] on p "**********" at bounding box center [698, 221] width 637 height 62
drag, startPoint x: 469, startPoint y: 237, endPoint x: 418, endPoint y: 213, distance: 56.1
click at [385, 235] on p "**********" at bounding box center [698, 221] width 637 height 62
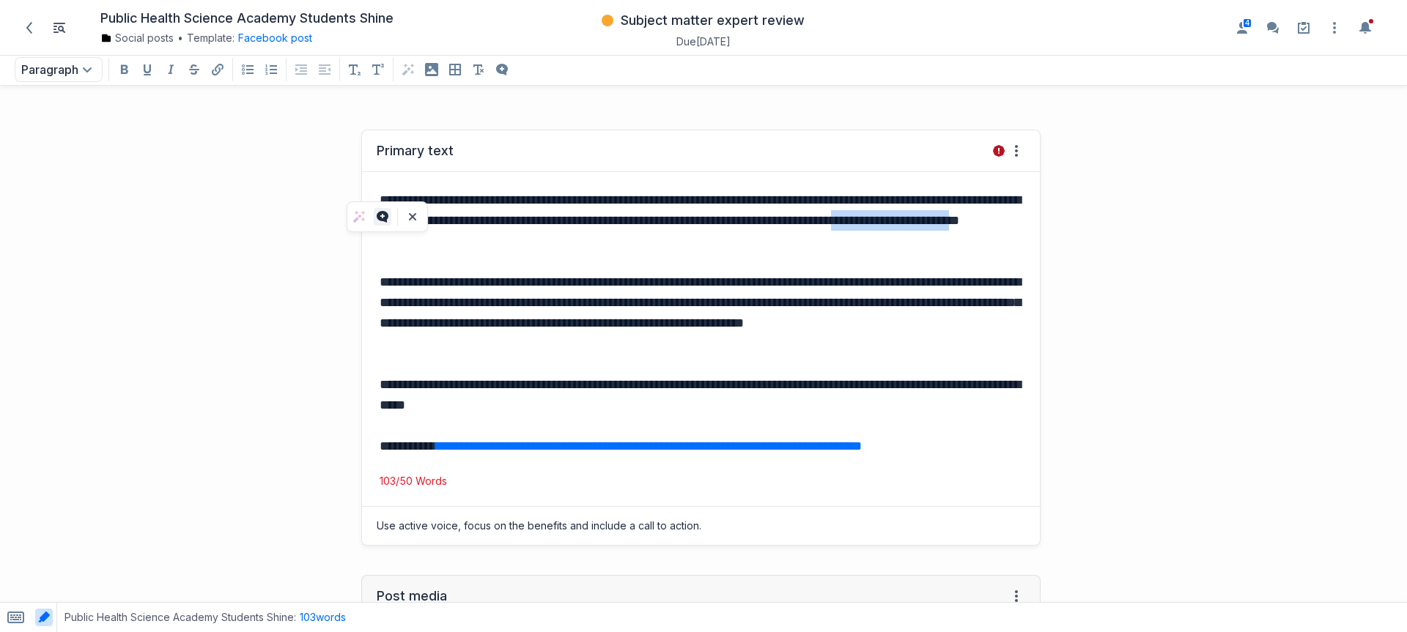
drag, startPoint x: 381, startPoint y: 213, endPoint x: 416, endPoint y: 213, distance: 34.4
click at [382, 213] on icon "Add a comment to selected text" at bounding box center [383, 217] width 12 height 12
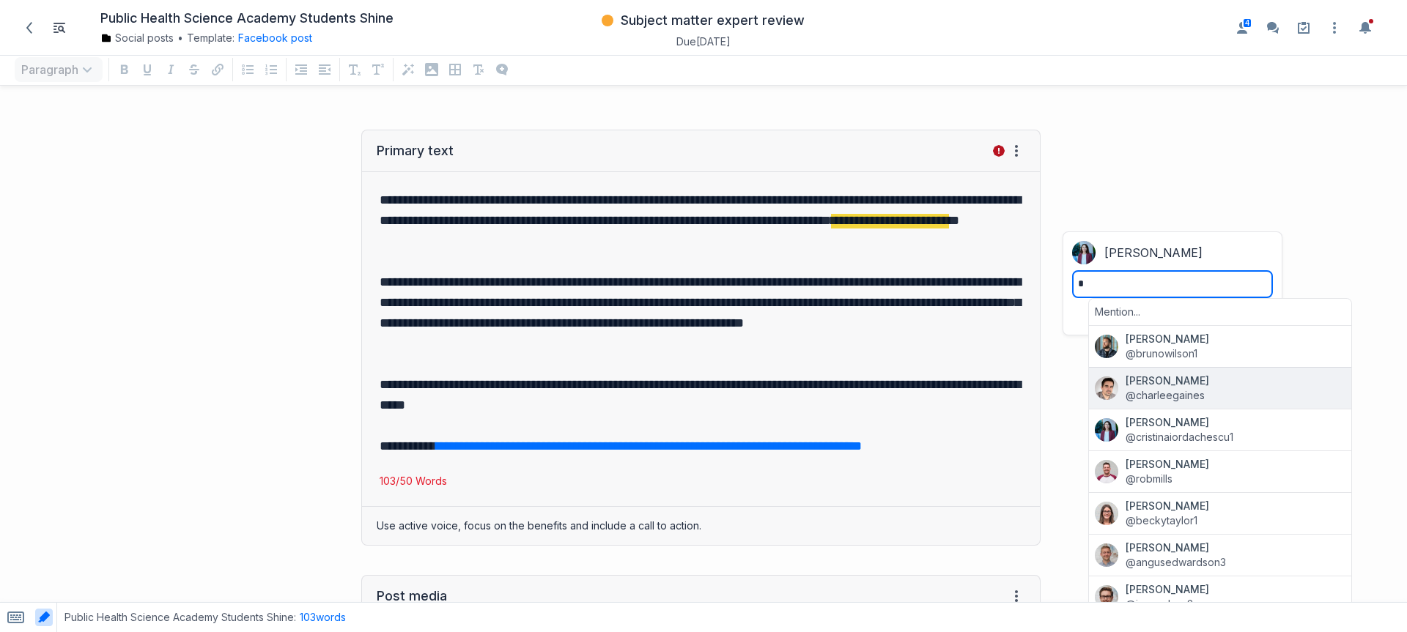
click at [1189, 382] on span "Charlee Gaines" at bounding box center [1236, 381] width 220 height 15
type textarea "**********"
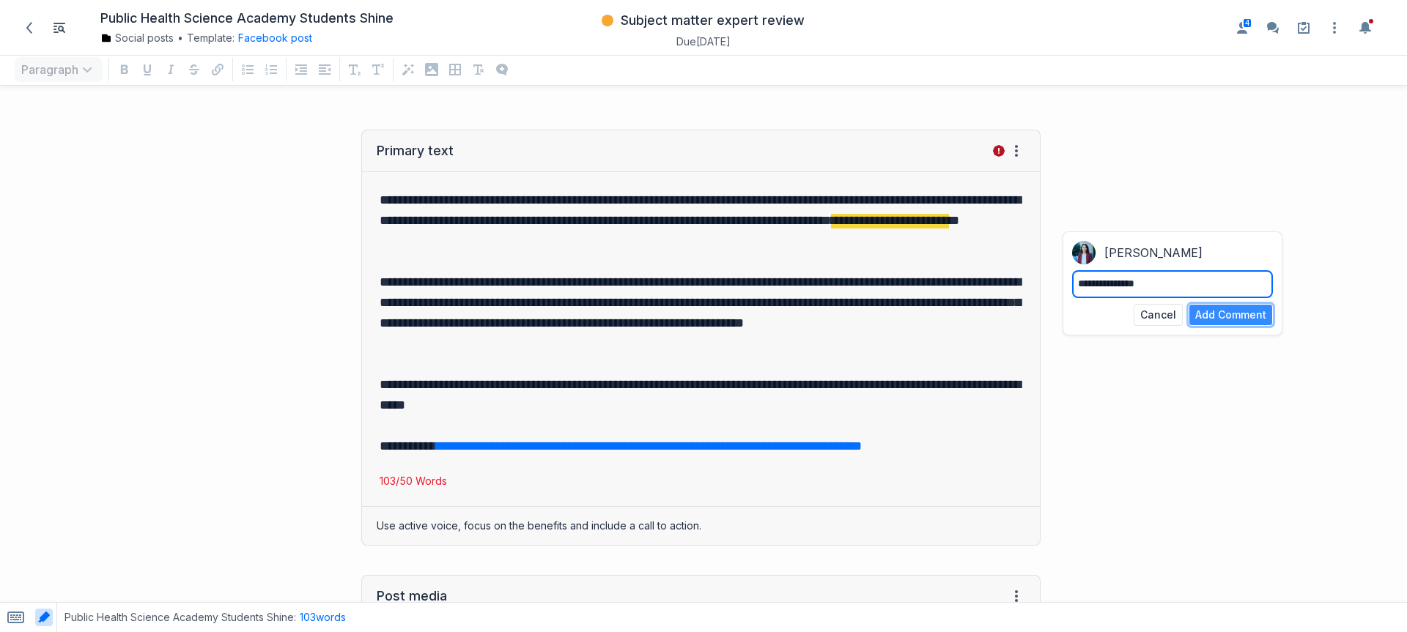
click at [1235, 320] on button "Add Comment" at bounding box center [1231, 315] width 84 height 22
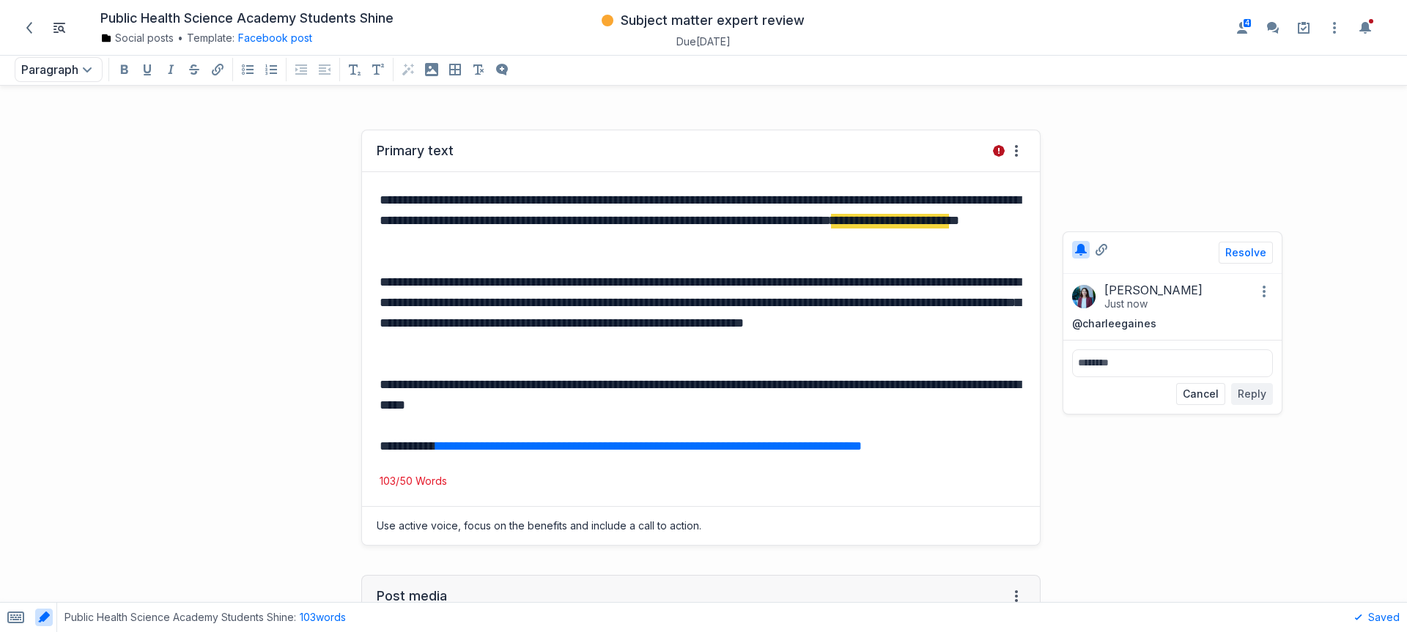
click at [717, 301] on p "**********" at bounding box center [698, 313] width 637 height 82
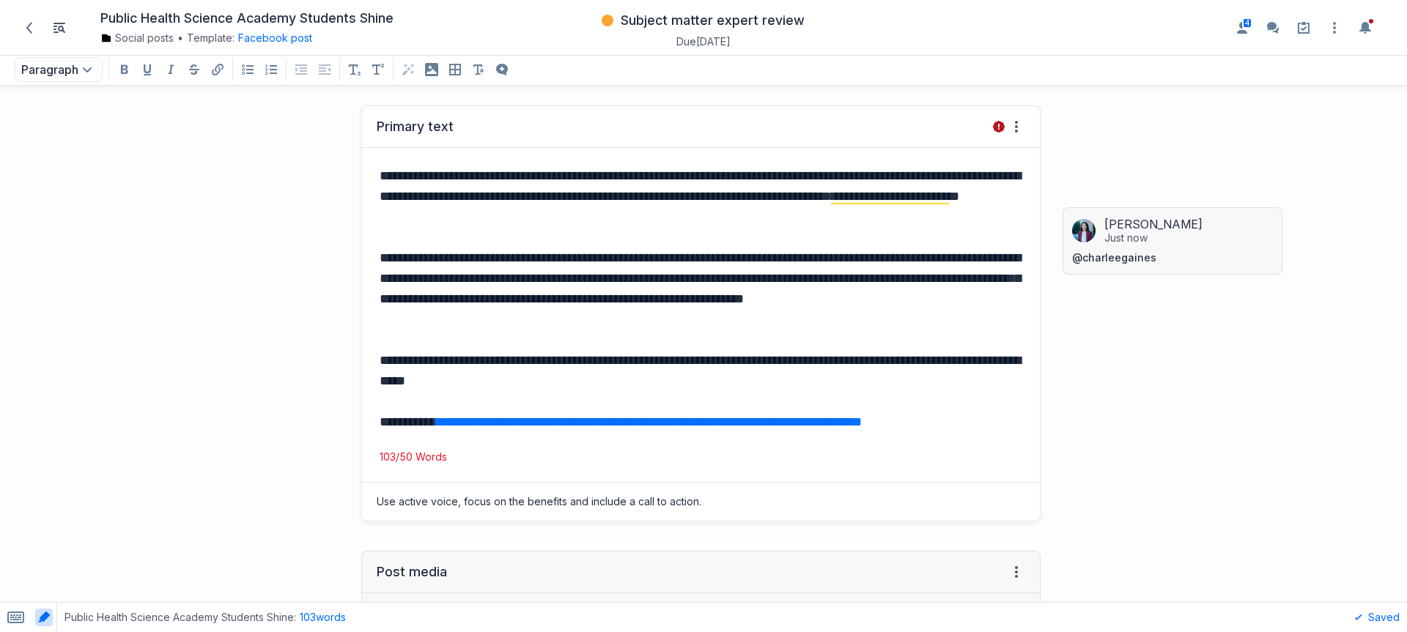
scroll to position [0, 0]
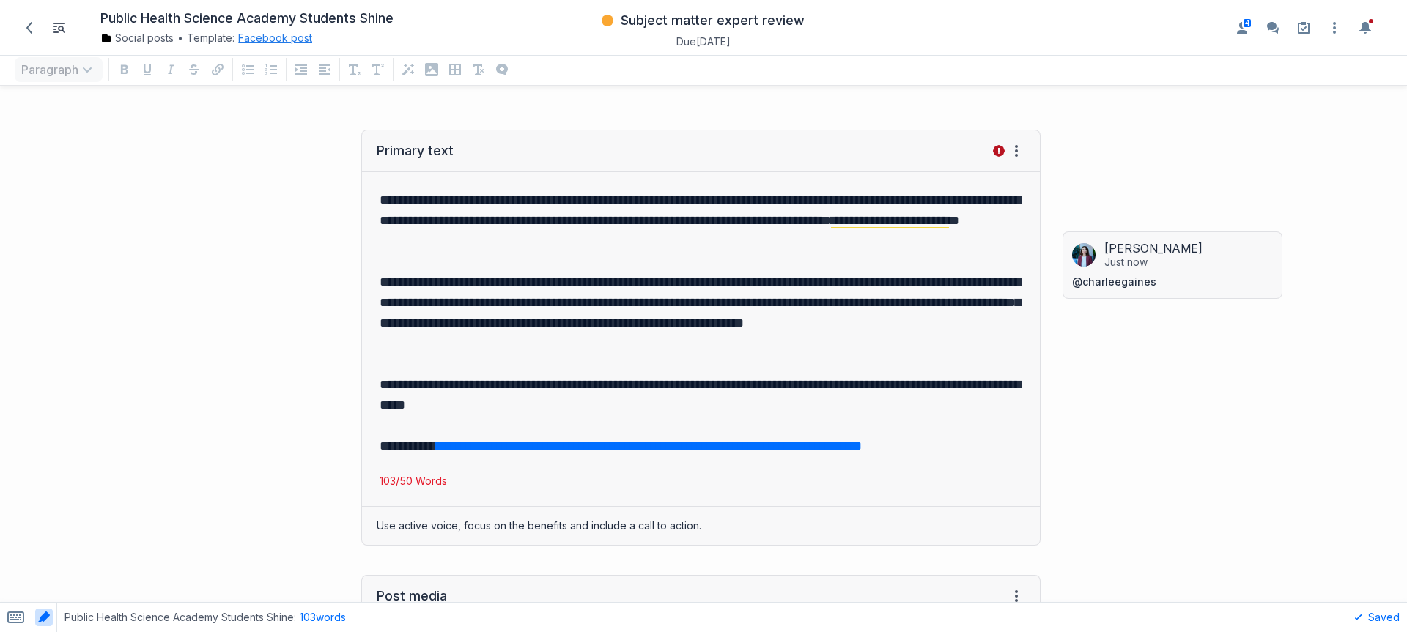
click at [260, 37] on button "Facebook post" at bounding box center [275, 38] width 74 height 15
click at [304, 137] on link "Edit template" at bounding box center [280, 132] width 68 height 15
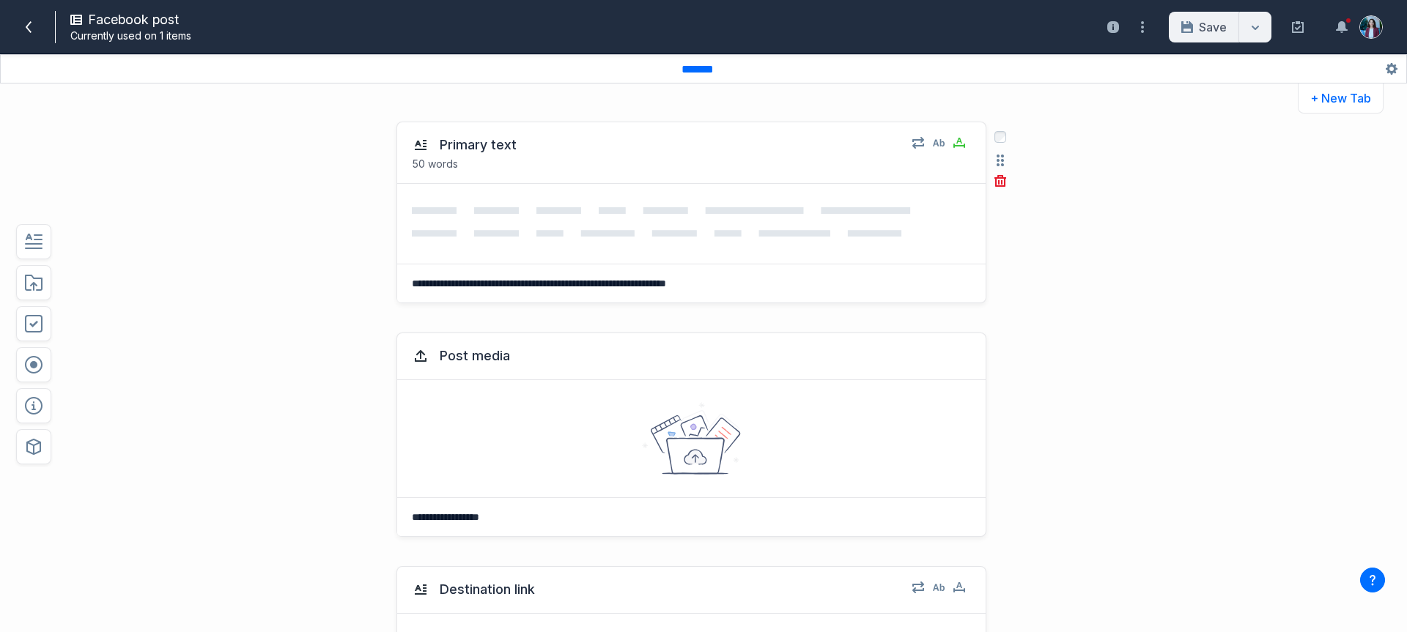
scroll to position [3, 0]
click at [905, 211] on icon at bounding box center [691, 220] width 559 height 33
click at [953, 140] on icon "button" at bounding box center [959, 140] width 12 height 12
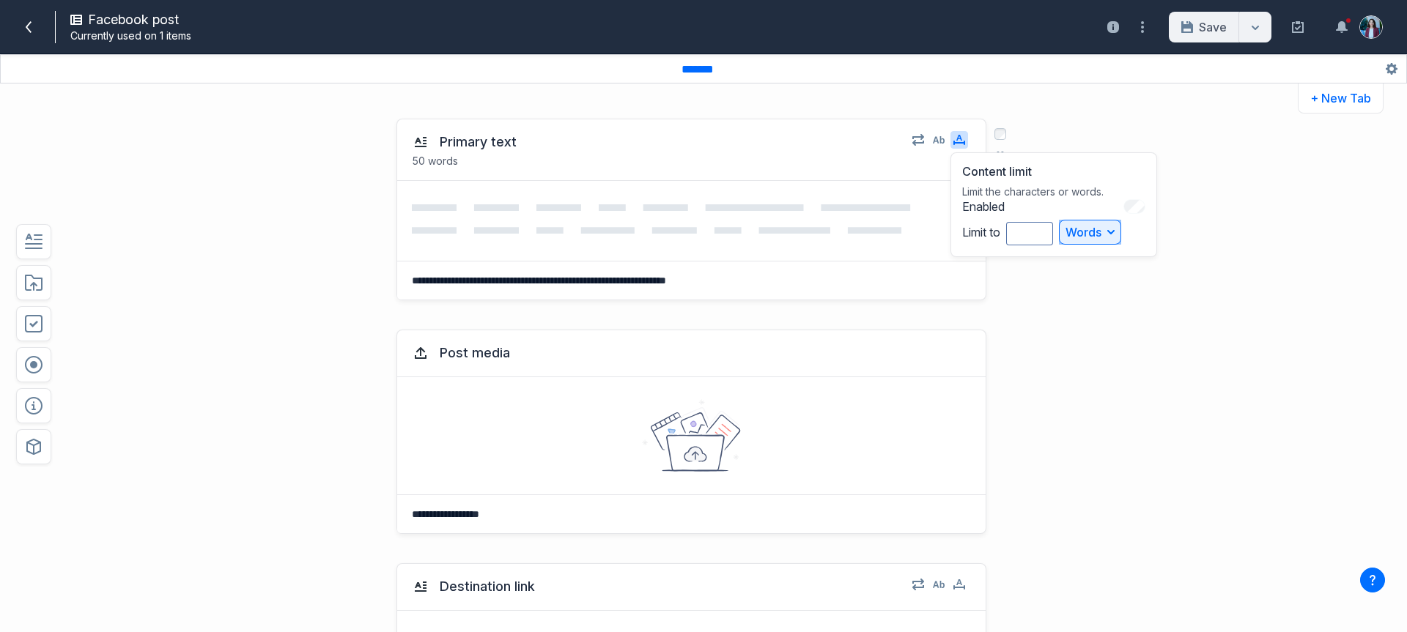
click at [1107, 232] on icon "button" at bounding box center [1110, 232] width 7 height 4
click at [683, 227] on icon at bounding box center [661, 218] width 498 height 29
click at [726, 267] on textarea "**********" at bounding box center [688, 281] width 583 height 38
drag, startPoint x: 737, startPoint y: 278, endPoint x: 313, endPoint y: 261, distance: 424.7
click at [306, 267] on div "**********" at bounding box center [648, 209] width 1036 height 211
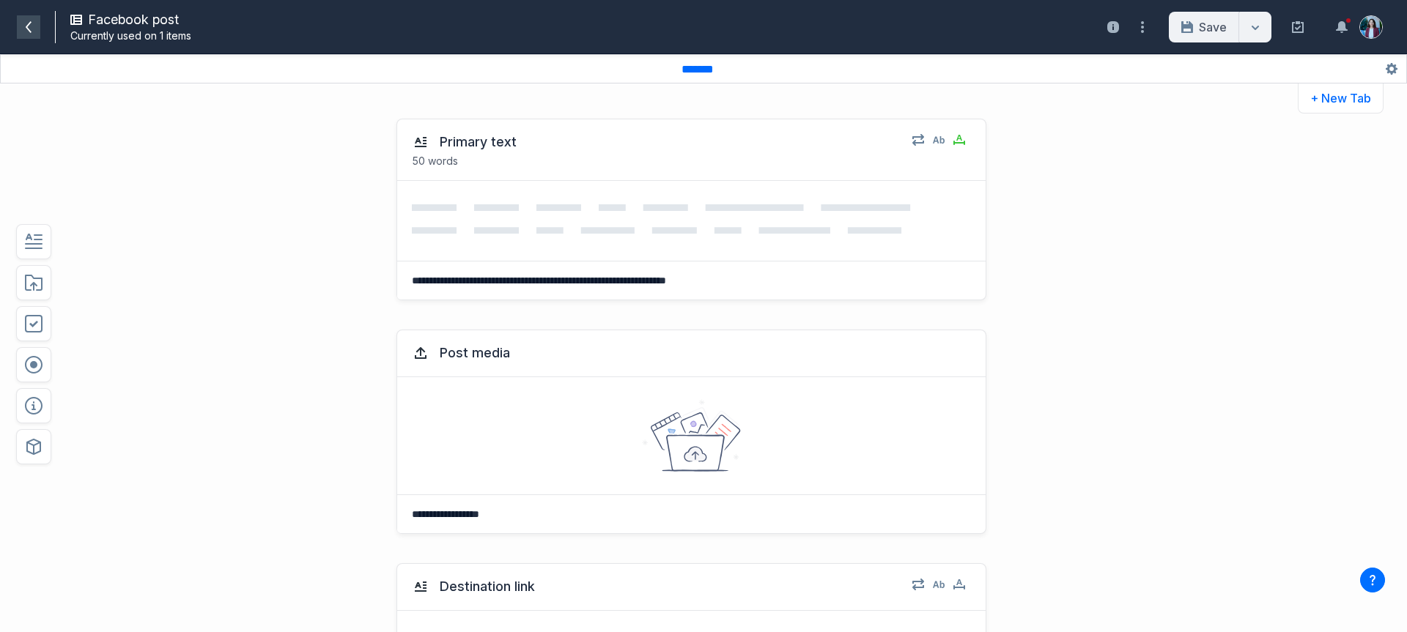
click at [21, 29] on span at bounding box center [28, 26] width 23 height 23
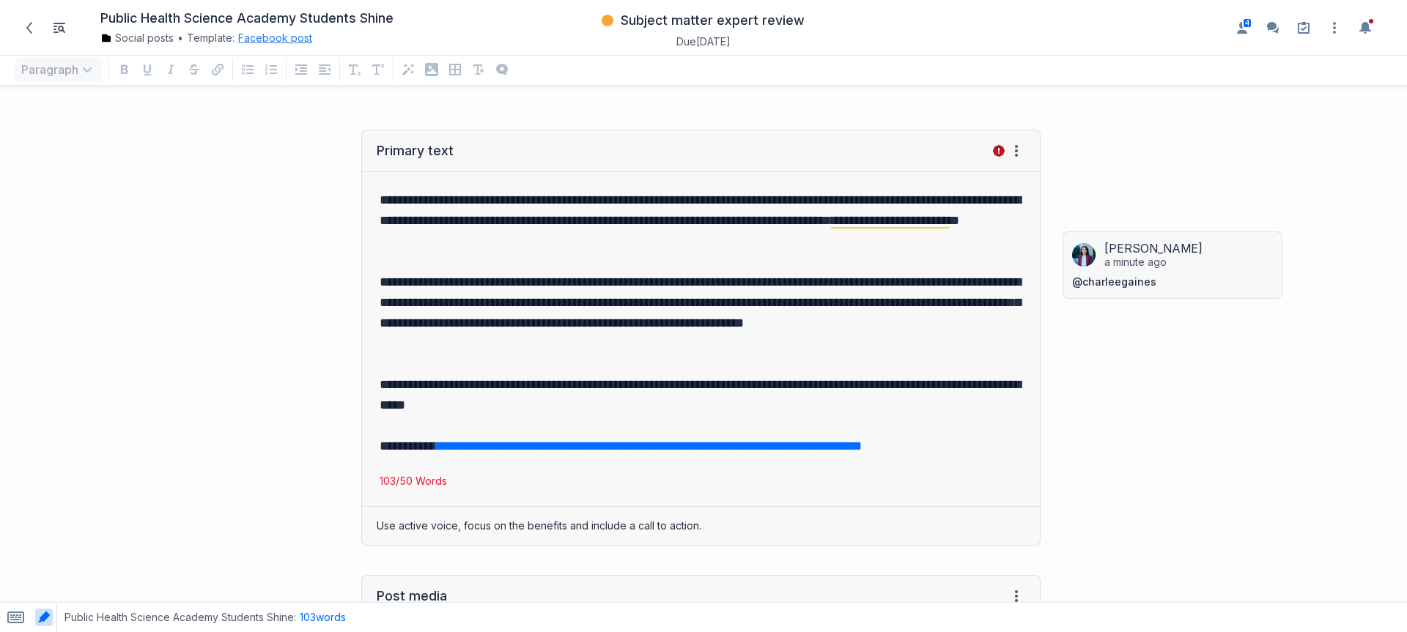
scroll to position [506, 1385]
click at [34, 27] on icon at bounding box center [29, 28] width 12 height 12
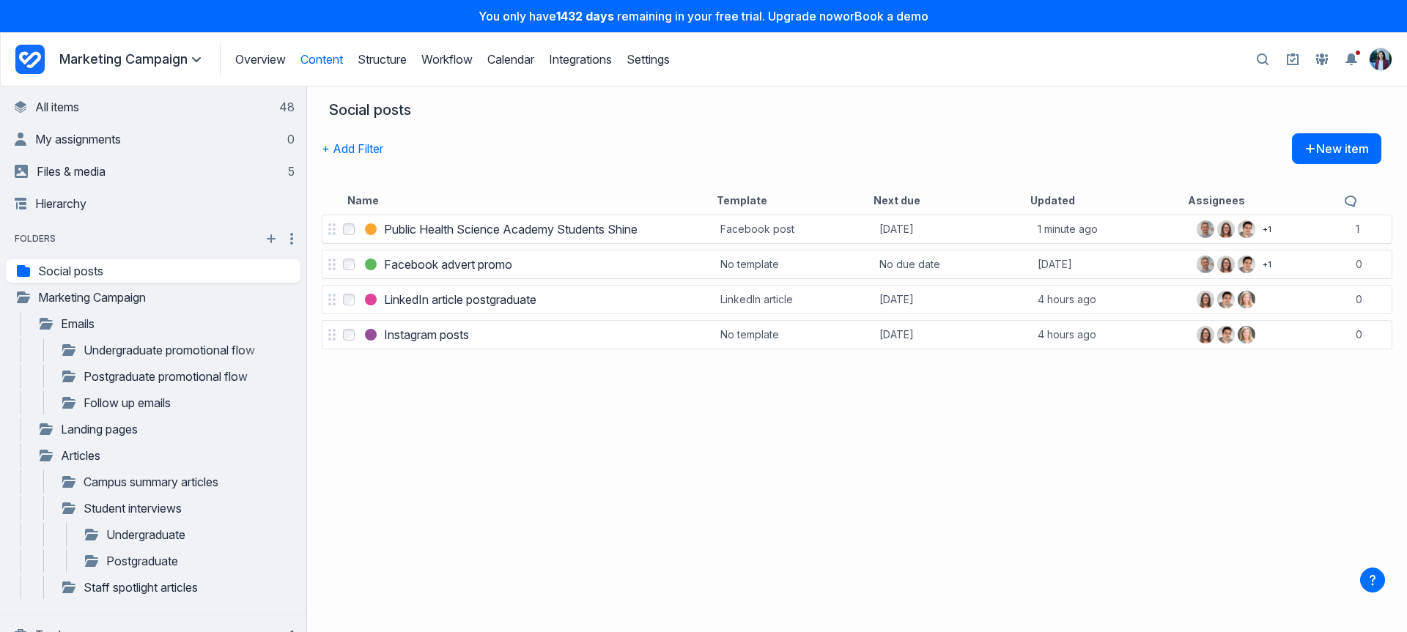
click at [42, 58] on icon "Project Dashboard" at bounding box center [29, 59] width 29 height 29
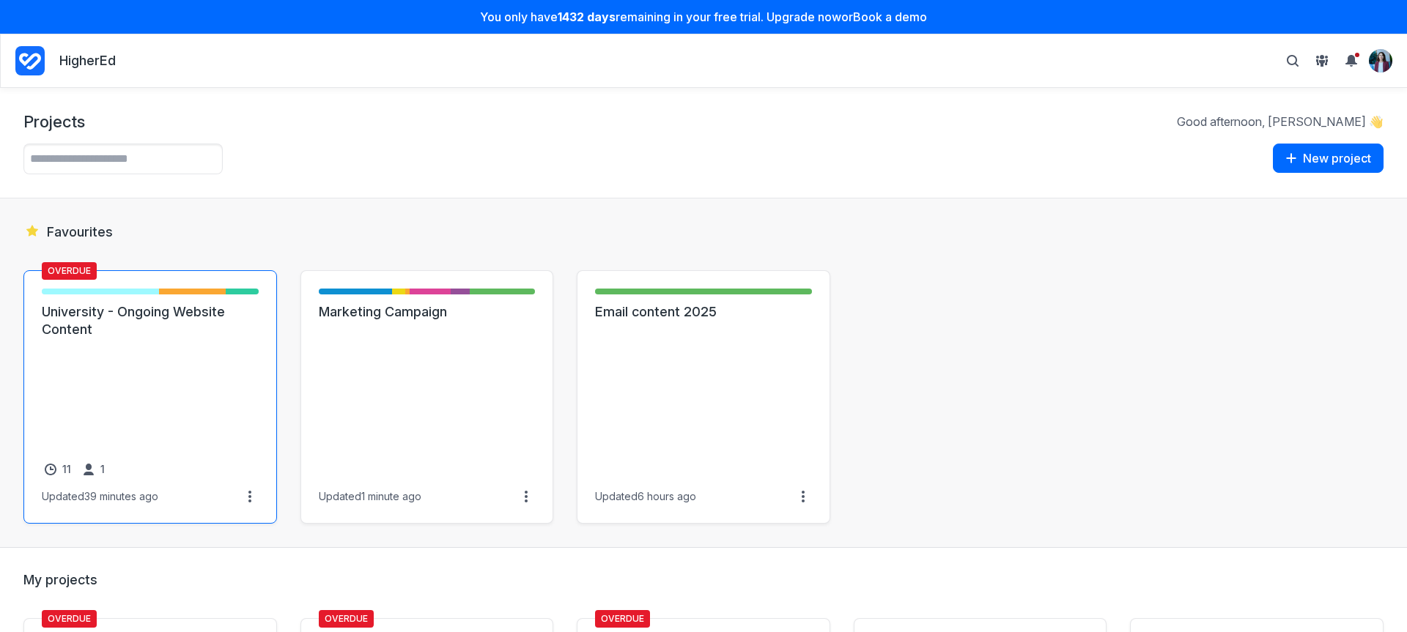
click at [144, 319] on link "University - Ongoing Website Content" at bounding box center [150, 320] width 217 height 35
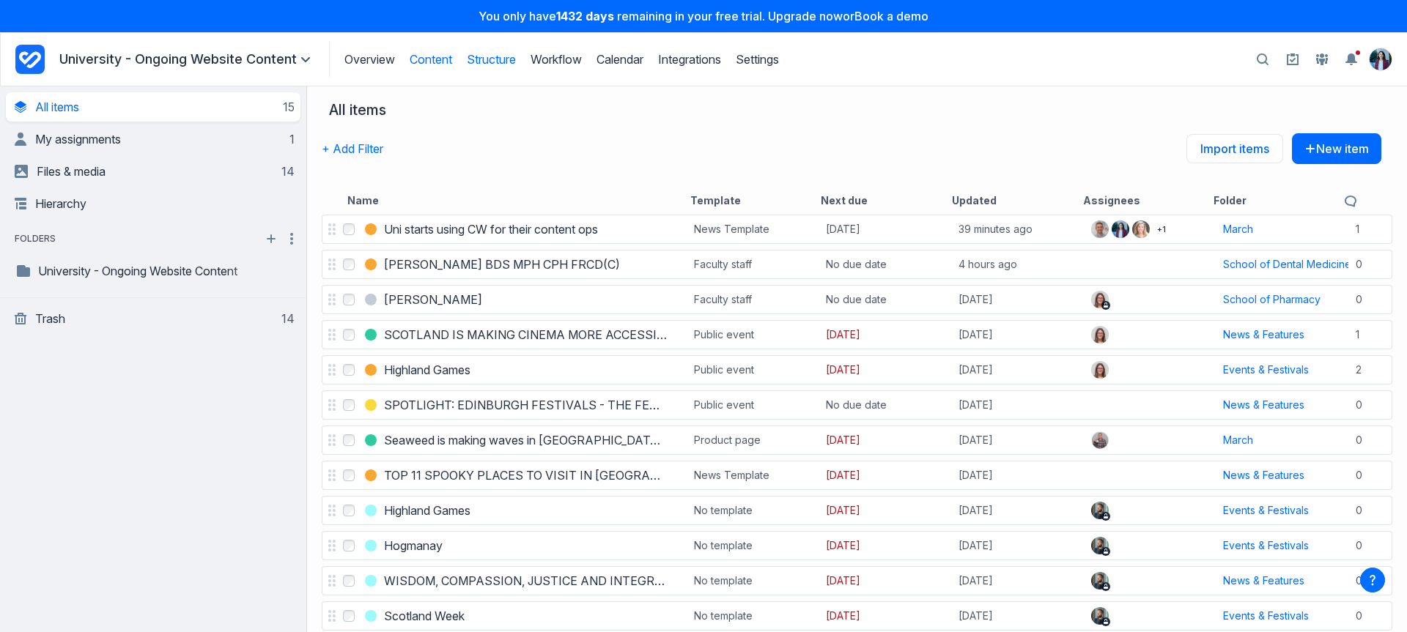
click at [495, 62] on link "Structure" at bounding box center [491, 59] width 49 height 15
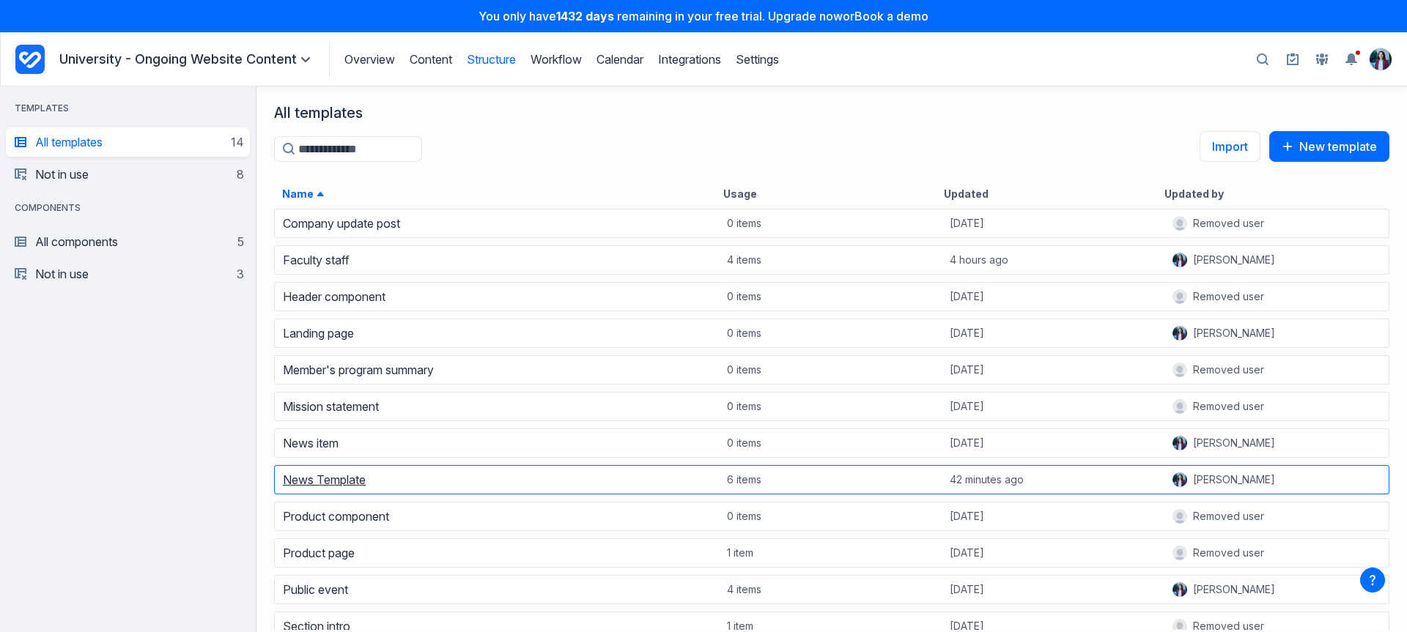
click at [326, 487] on link "News Template" at bounding box center [324, 480] width 83 height 15
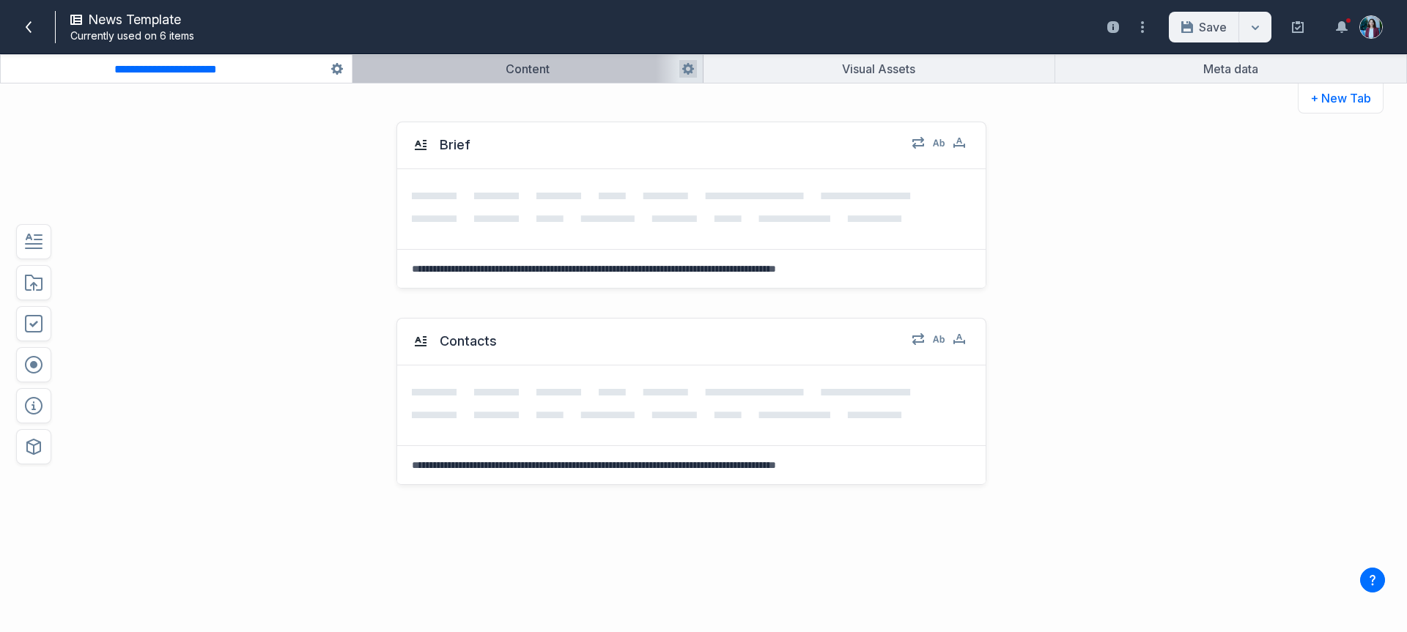
click at [487, 56] on button "button" at bounding box center [528, 69] width 351 height 28
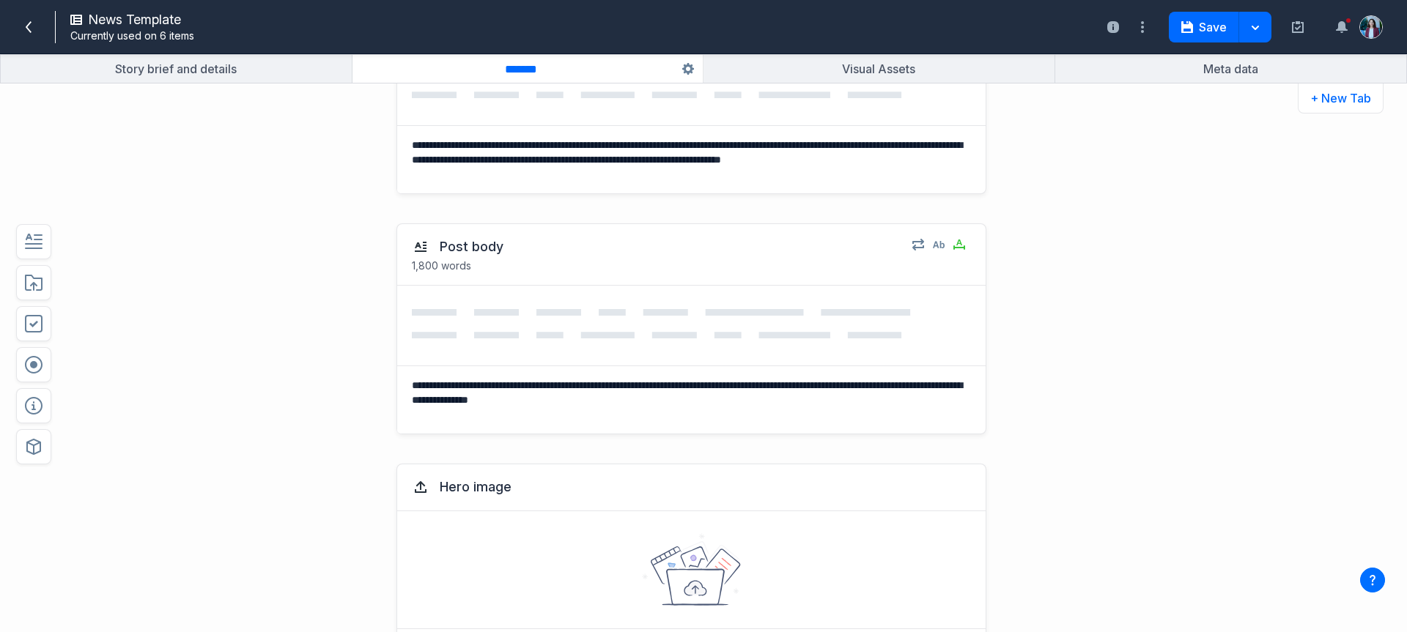
scroll to position [525, 0]
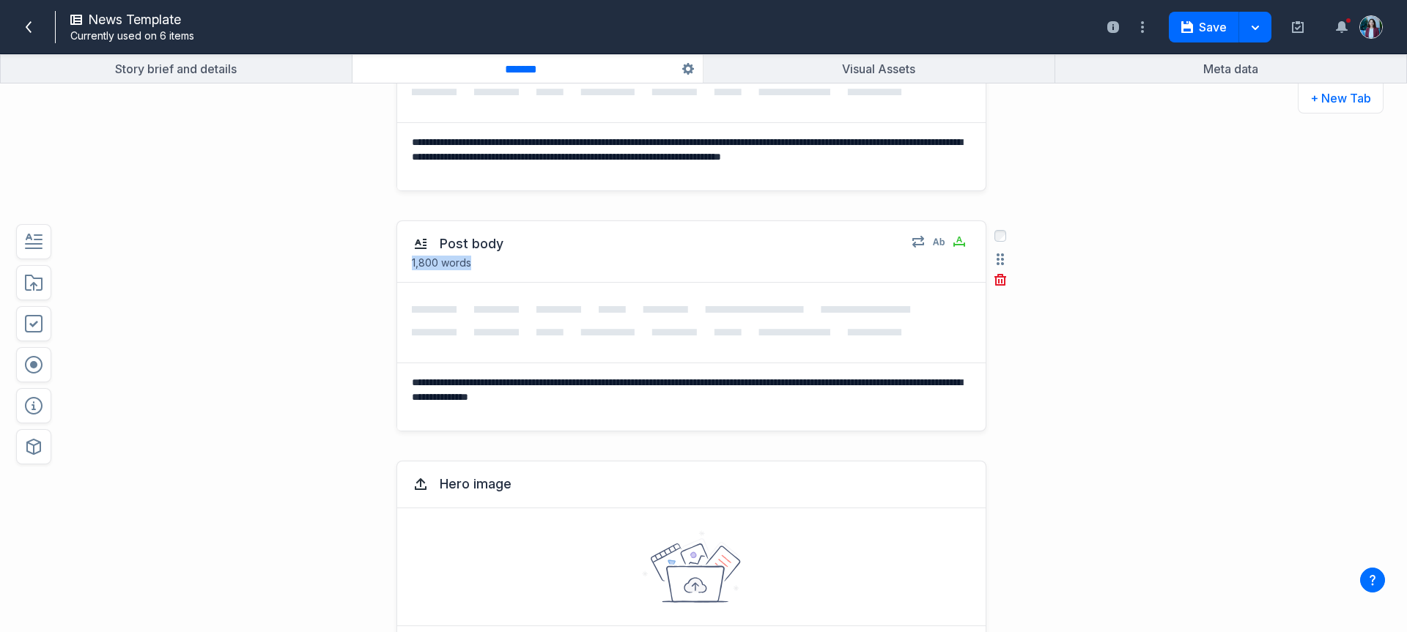
drag, startPoint x: 472, startPoint y: 261, endPoint x: 416, endPoint y: 308, distance: 72.8
click at [380, 258] on div "**********" at bounding box center [648, 326] width 1036 height 240
drag, startPoint x: 683, startPoint y: 402, endPoint x: 398, endPoint y: 380, distance: 285.9
click at [398, 380] on textarea "**********" at bounding box center [688, 397] width 583 height 67
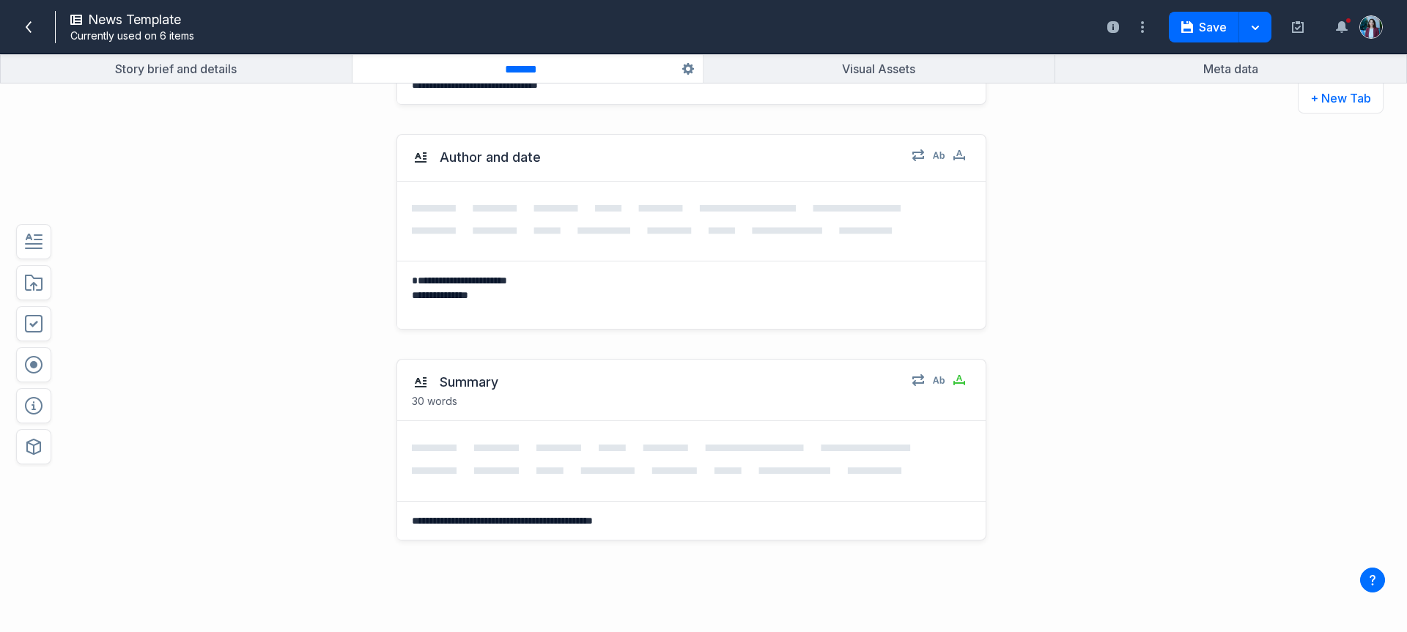
scroll to position [1110, 0]
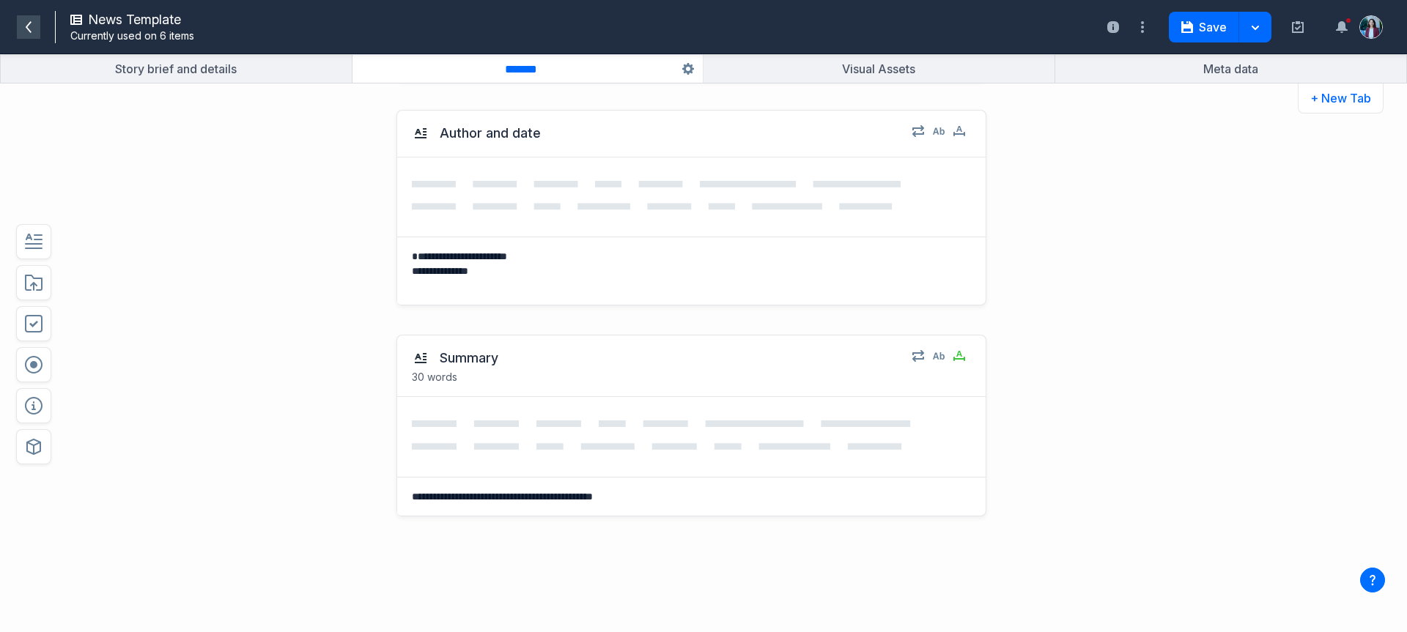
click at [20, 29] on span at bounding box center [28, 26] width 23 height 23
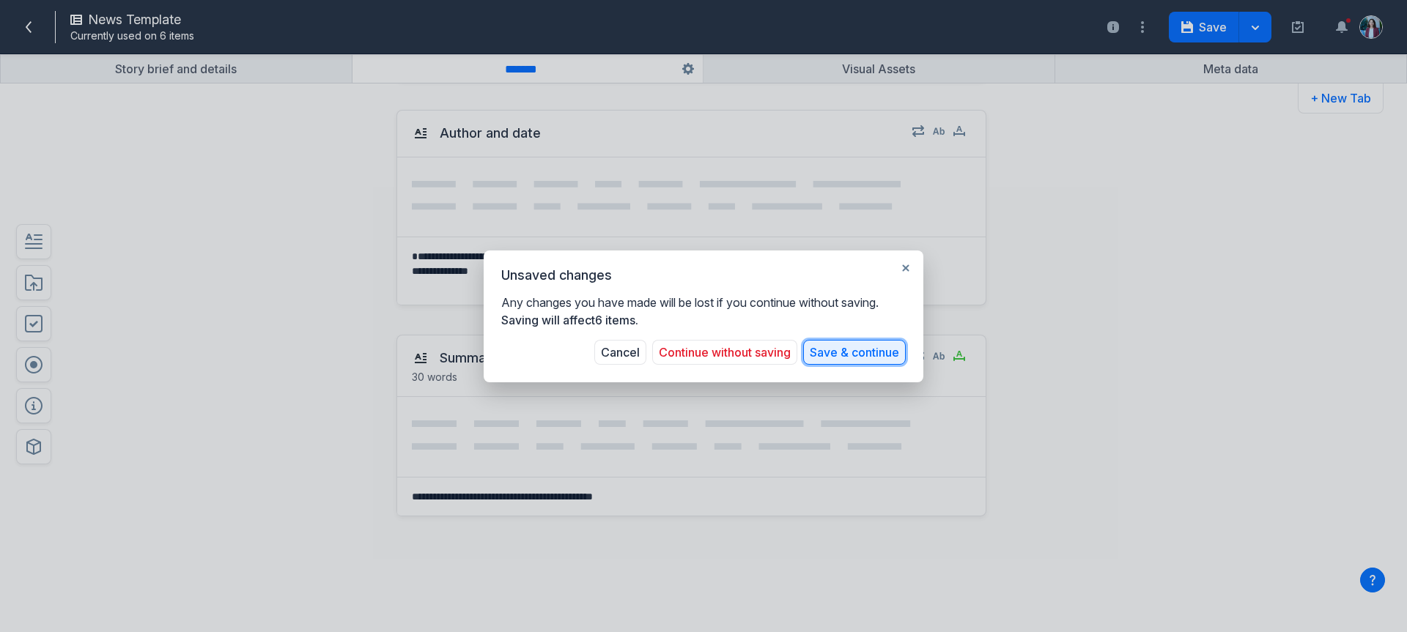
click at [850, 361] on button "Save & continue" at bounding box center [854, 352] width 103 height 25
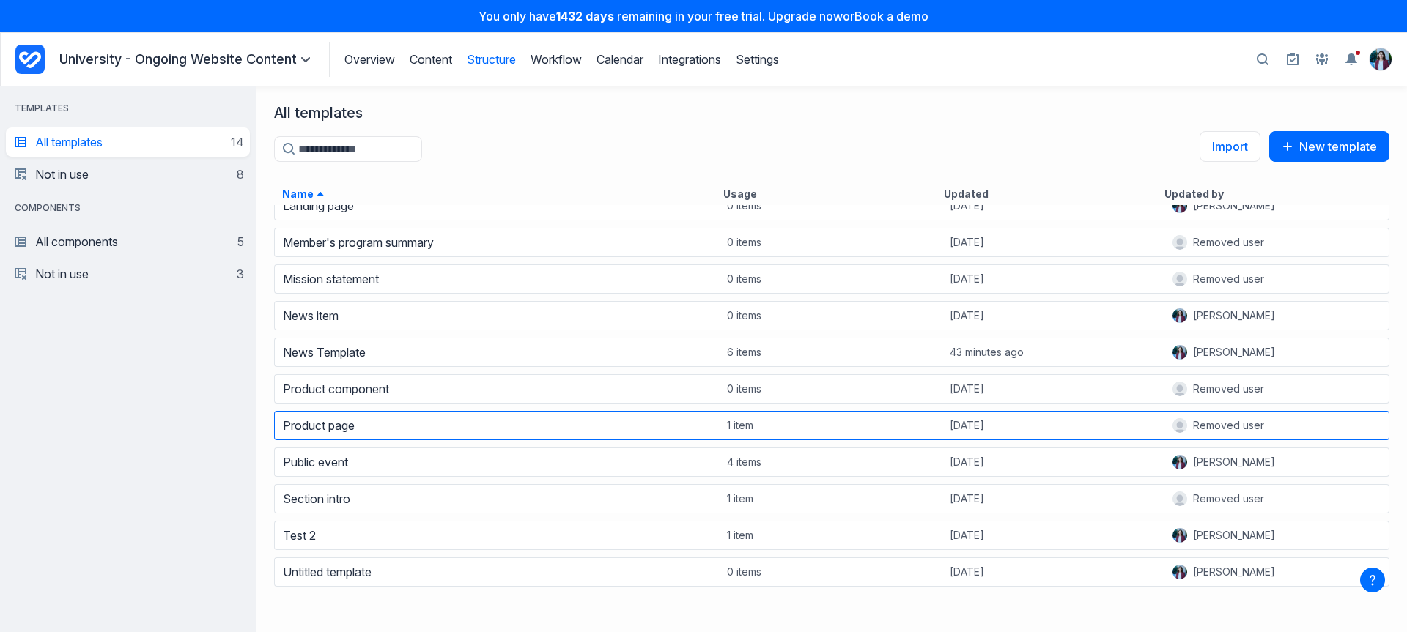
scroll to position [135, 0]
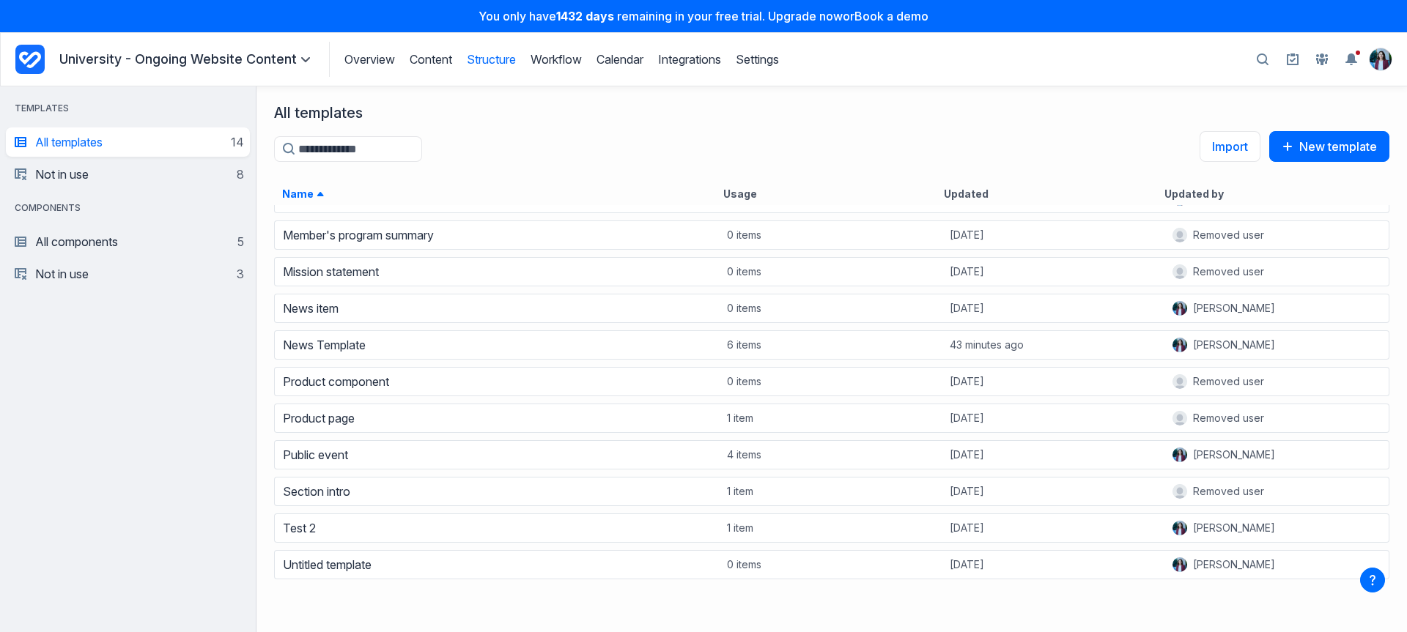
click at [434, 67] on div "Overview Content Structure Workflow Calendar Integrations Settings Structure Wo…" at bounding box center [554, 59] width 450 height 35
click at [440, 55] on link "Content" at bounding box center [431, 59] width 43 height 15
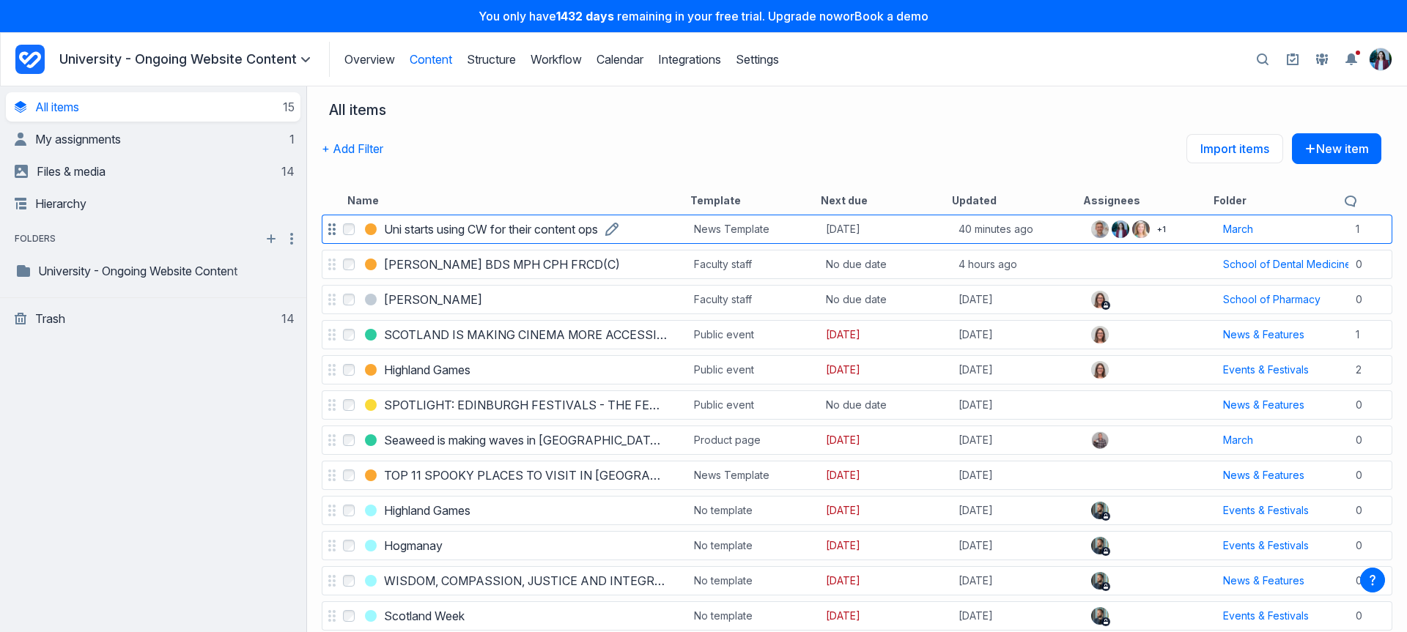
click at [432, 229] on h3 "Uni starts using CW for their content ops" at bounding box center [491, 230] width 214 height 18
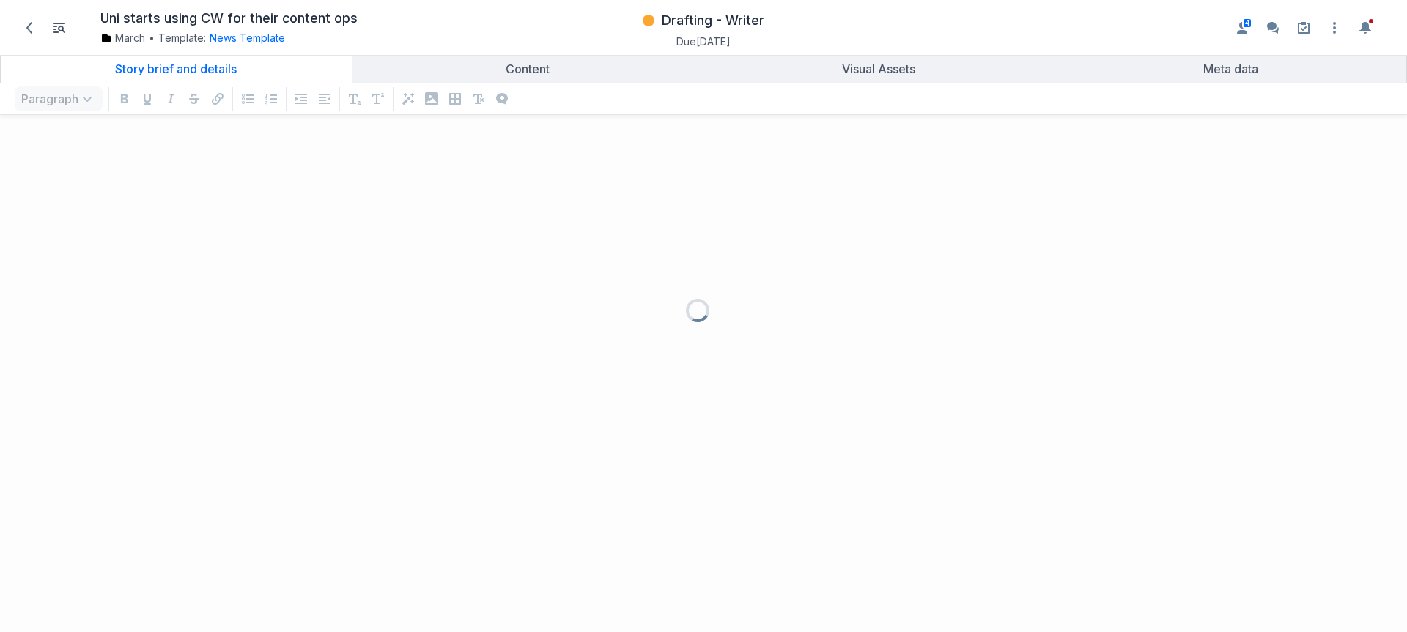
scroll to position [476, 1385]
click at [233, 39] on button "News Template" at bounding box center [247, 38] width 75 height 15
click at [84, 288] on div at bounding box center [703, 316] width 1407 height 632
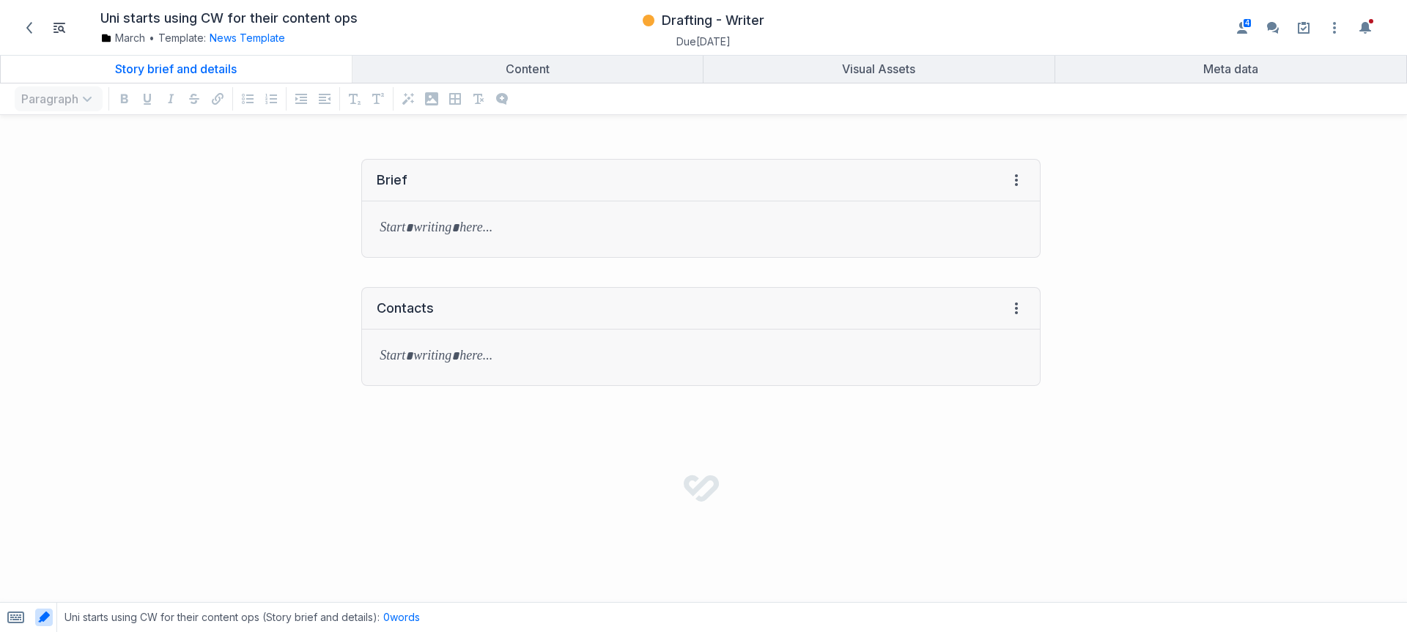
click at [248, 67] on div "Story brief and details" at bounding box center [176, 69] width 339 height 15
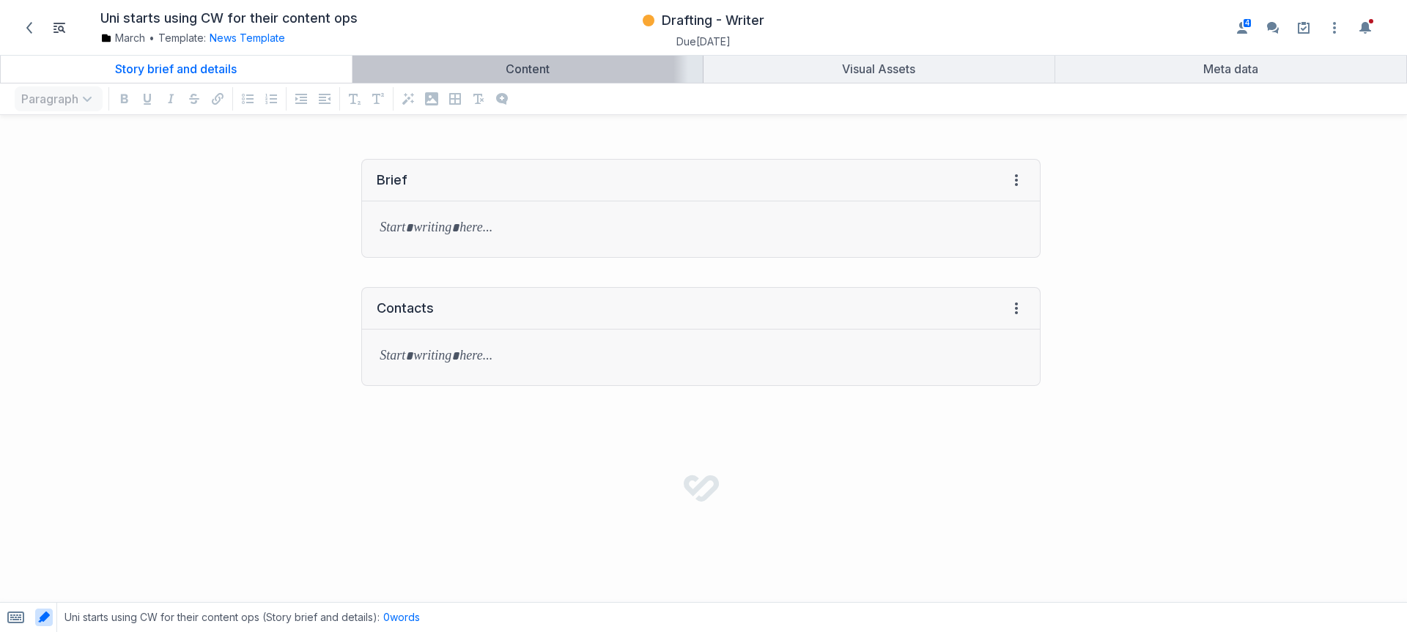
click at [533, 67] on div "Content" at bounding box center [527, 69] width 339 height 15
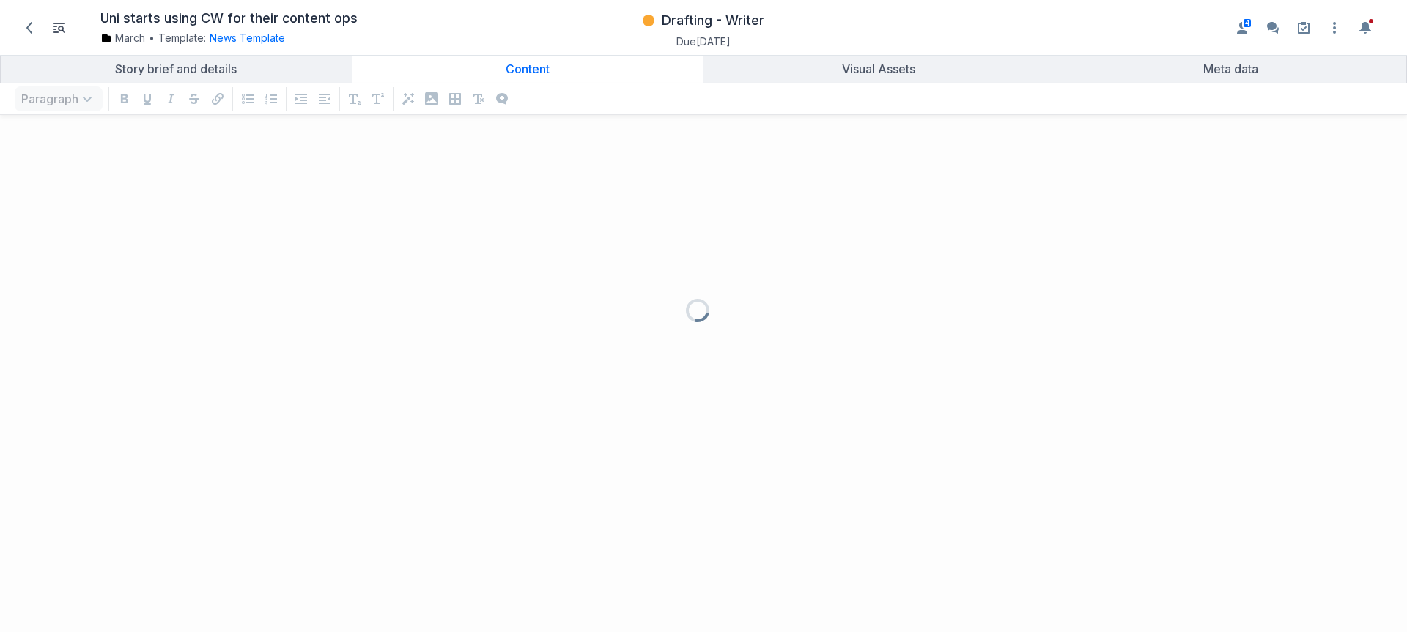
scroll to position [476, 1385]
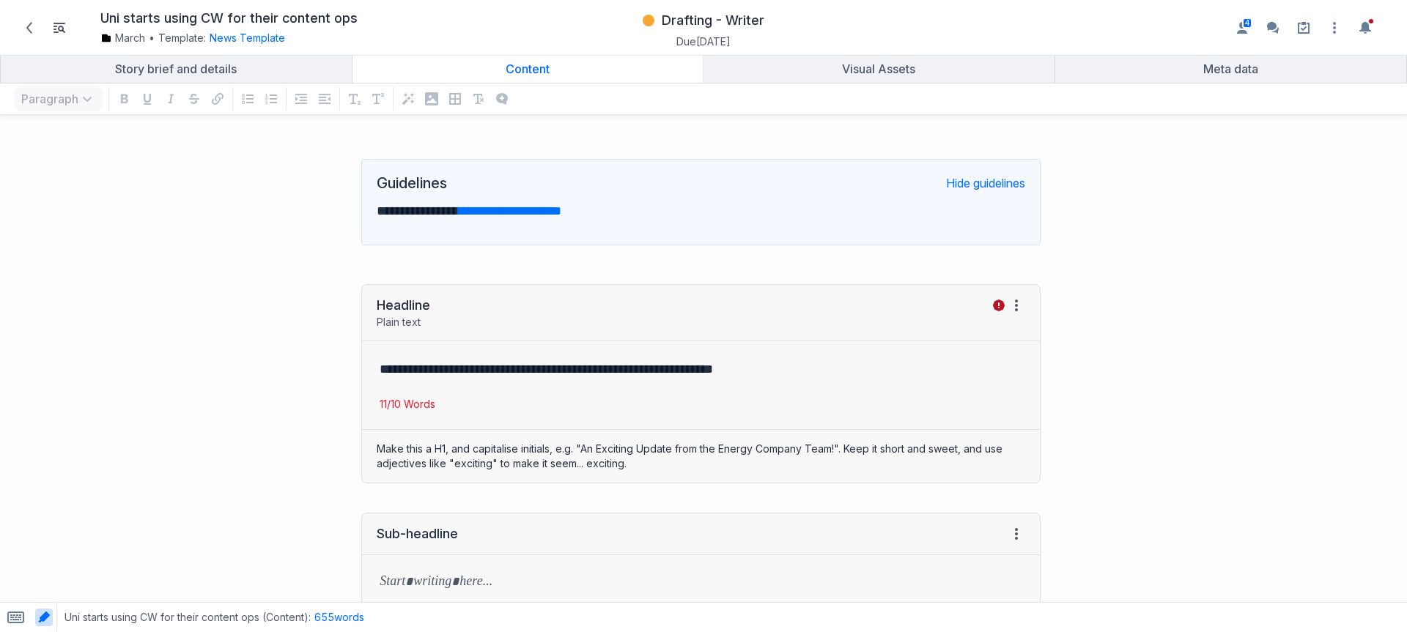
drag, startPoint x: 423, startPoint y: 306, endPoint x: 318, endPoint y: 315, distance: 105.2
click at [319, 315] on div "**********" at bounding box center [527, 384] width 1041 height 229
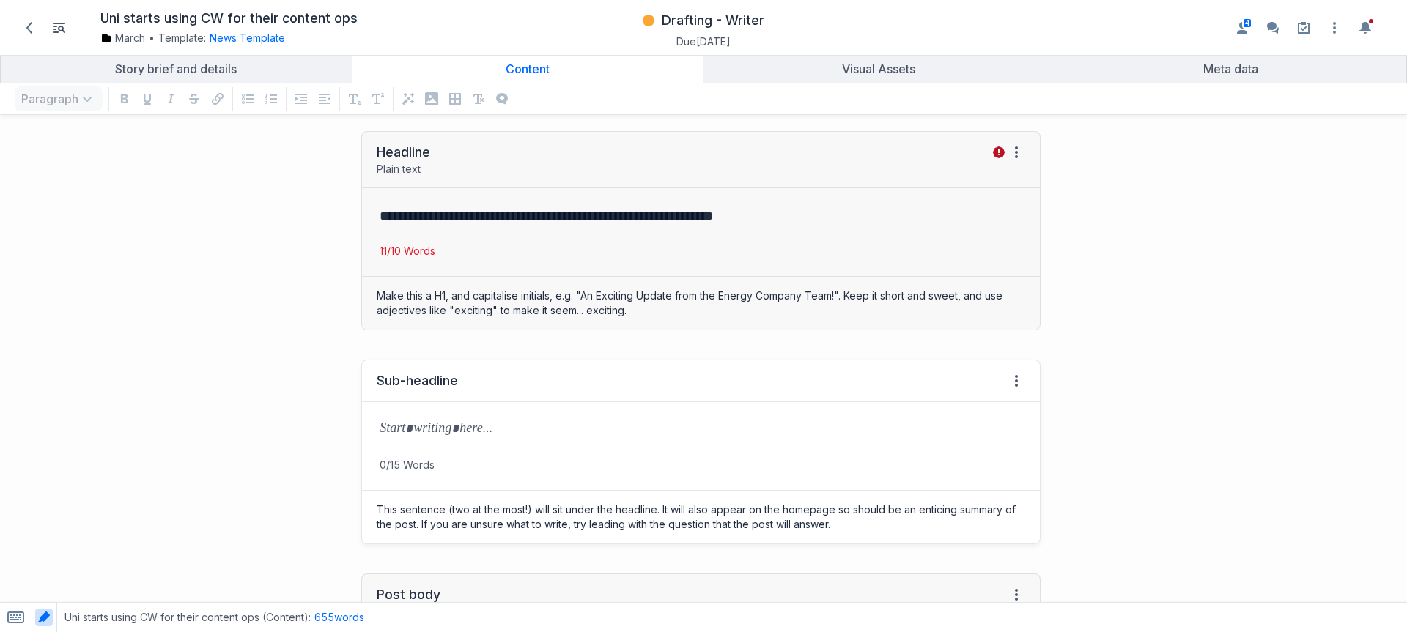
drag, startPoint x: 471, startPoint y: 388, endPoint x: 364, endPoint y: 395, distance: 107.9
click at [364, 395] on div "Sub-headline View HTML View history" at bounding box center [701, 382] width 678 height 42
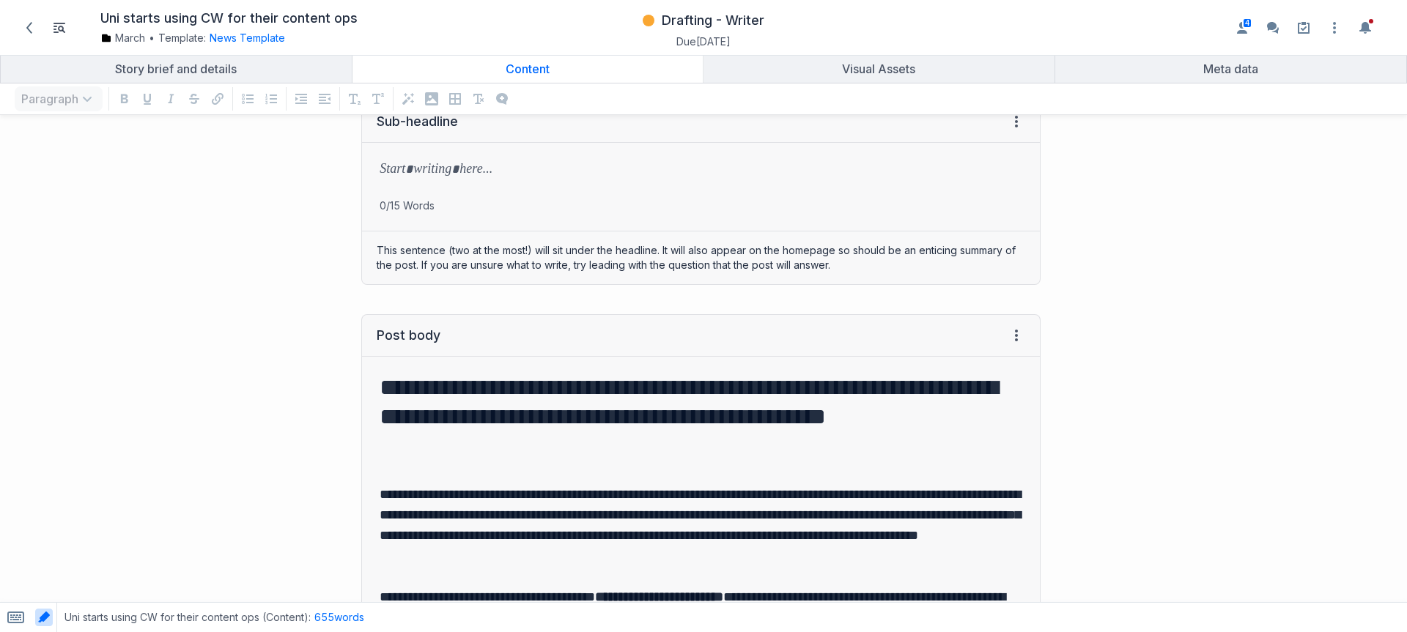
scroll to position [448, 0]
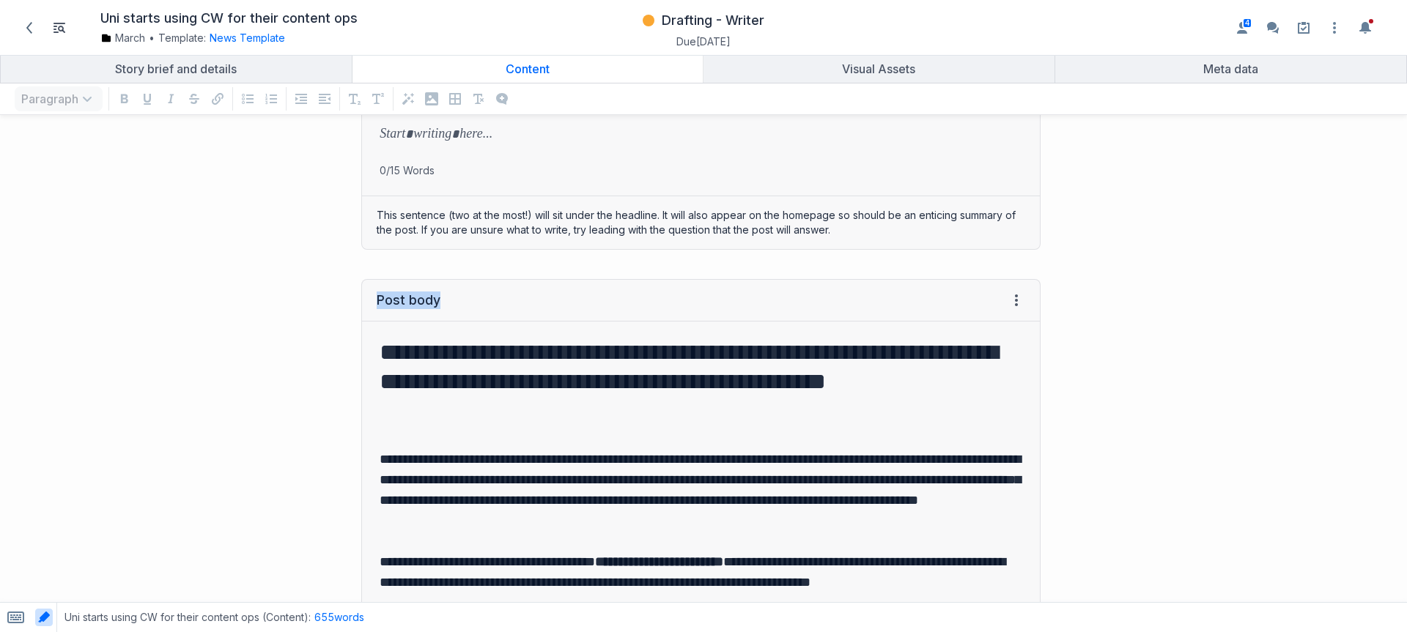
drag, startPoint x: 440, startPoint y: 307, endPoint x: 336, endPoint y: 287, distance: 106.7
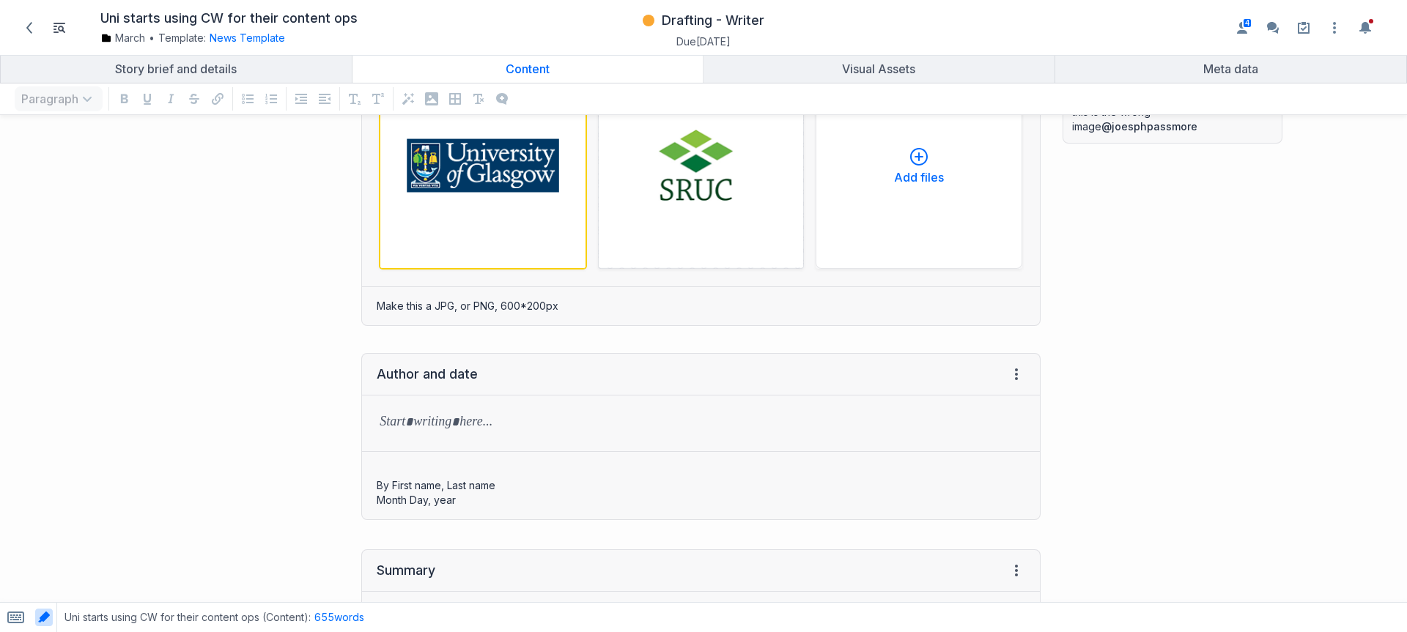
scroll to position [2410, 0]
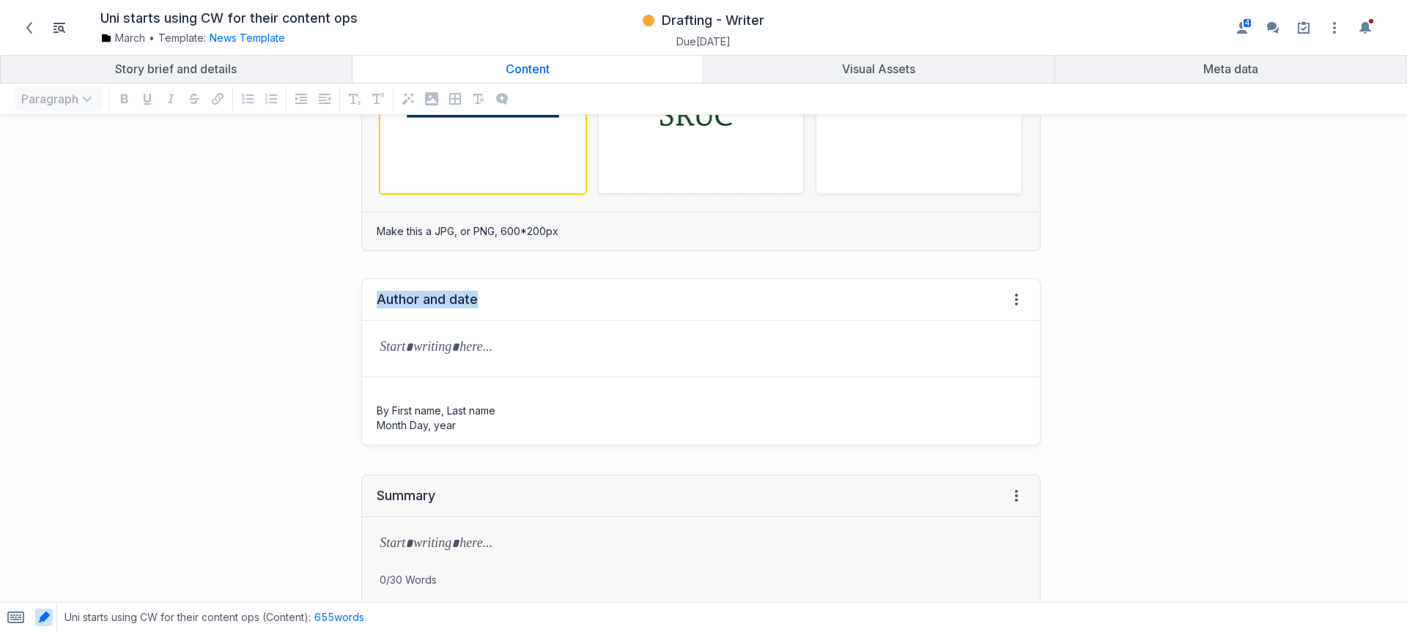
drag, startPoint x: 415, startPoint y: 284, endPoint x: 479, endPoint y: 297, distance: 65.1
click at [477, 297] on div "Author and date View HTML View history" at bounding box center [701, 300] width 678 height 42
click at [300, 295] on div "Author and date View HTML View history → Tab to insert Enter a prompt Submit By…" at bounding box center [527, 362] width 1041 height 196
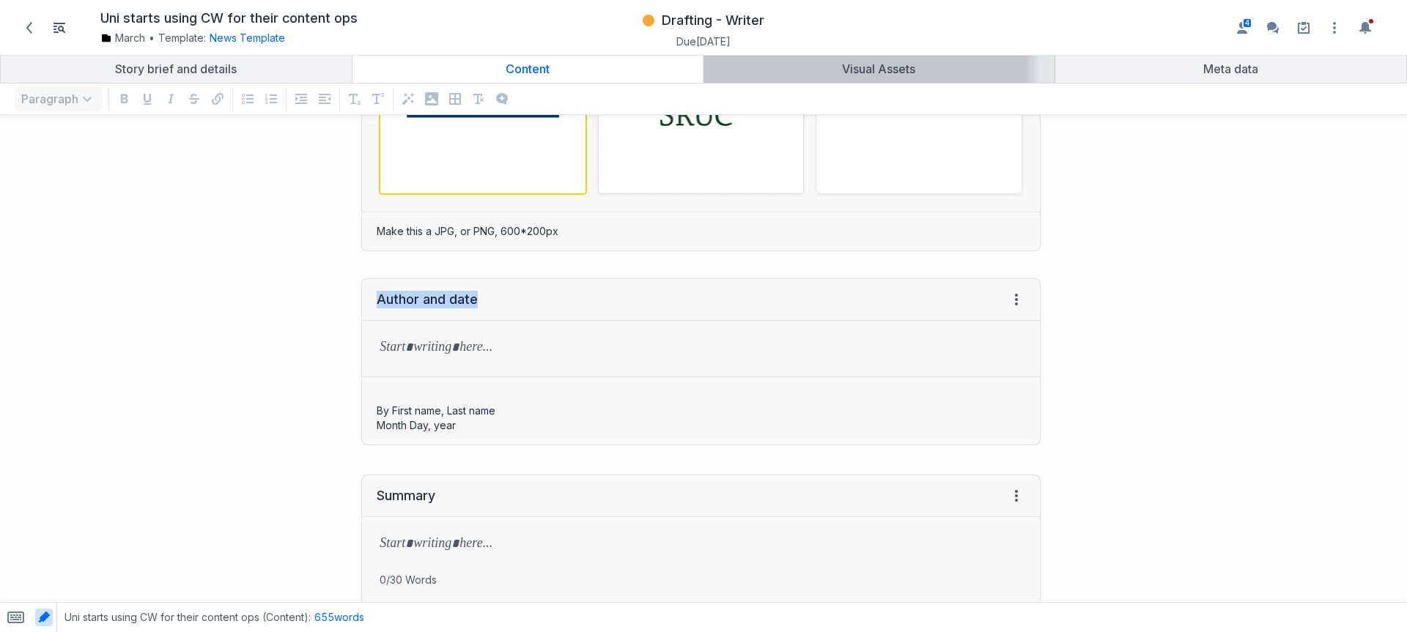
click at [832, 63] on div "Visual Assets" at bounding box center [878, 69] width 339 height 15
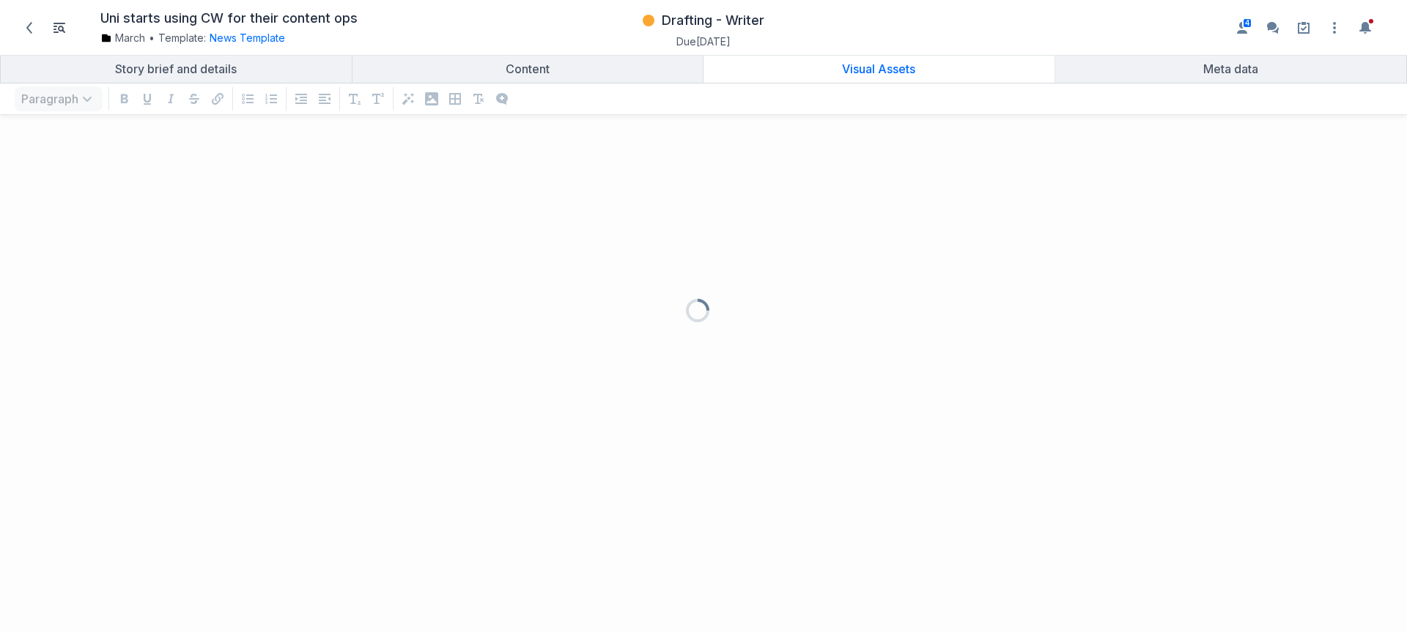
scroll to position [476, 1385]
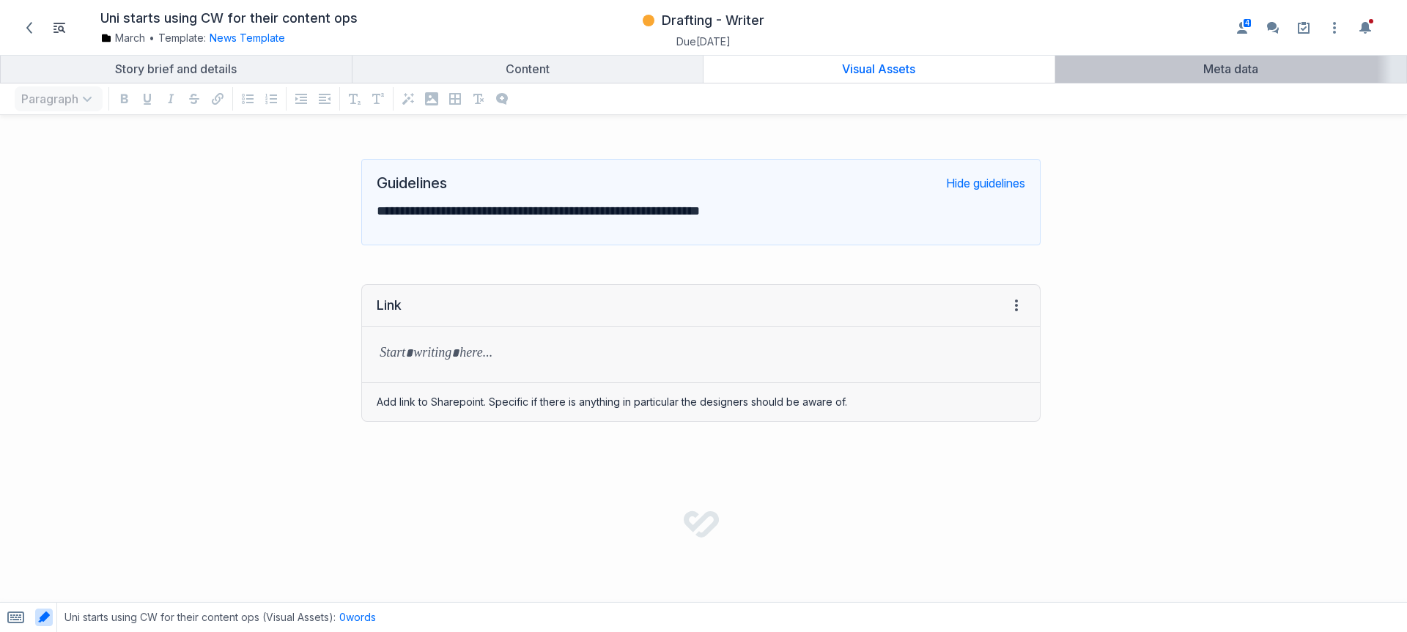
click at [1222, 78] on link "Meta data" at bounding box center [1231, 69] width 352 height 28
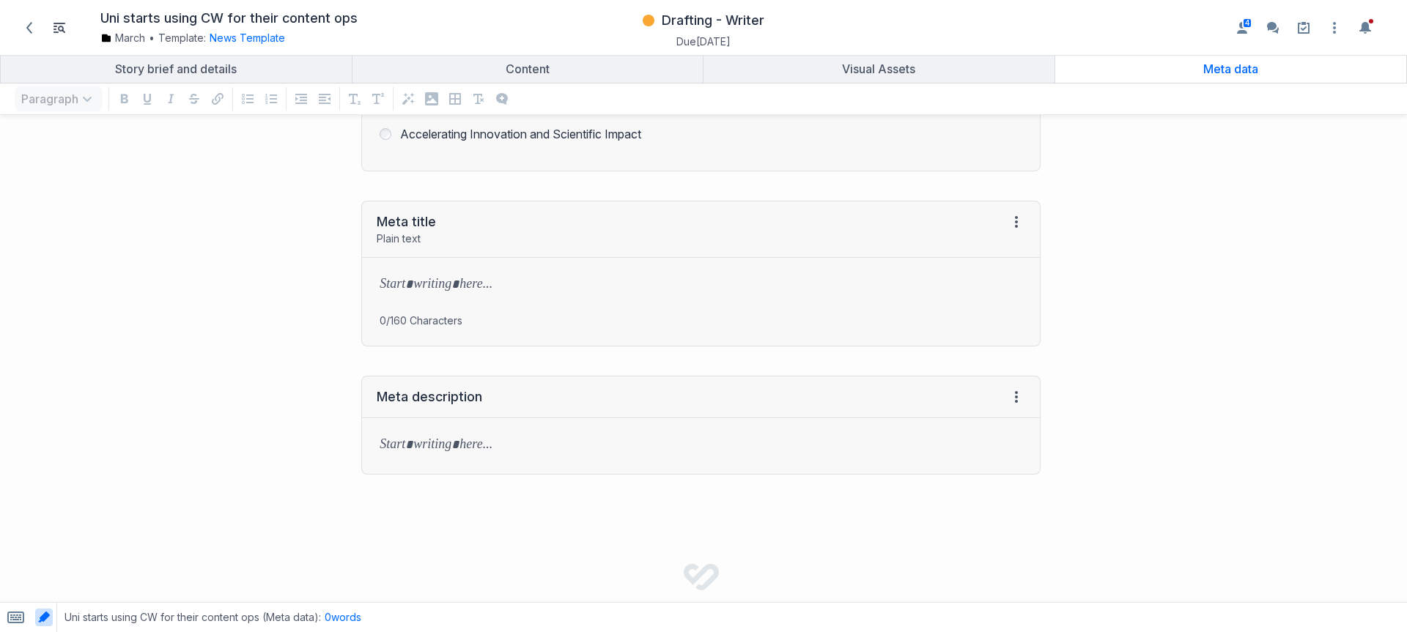
scroll to position [245, 0]
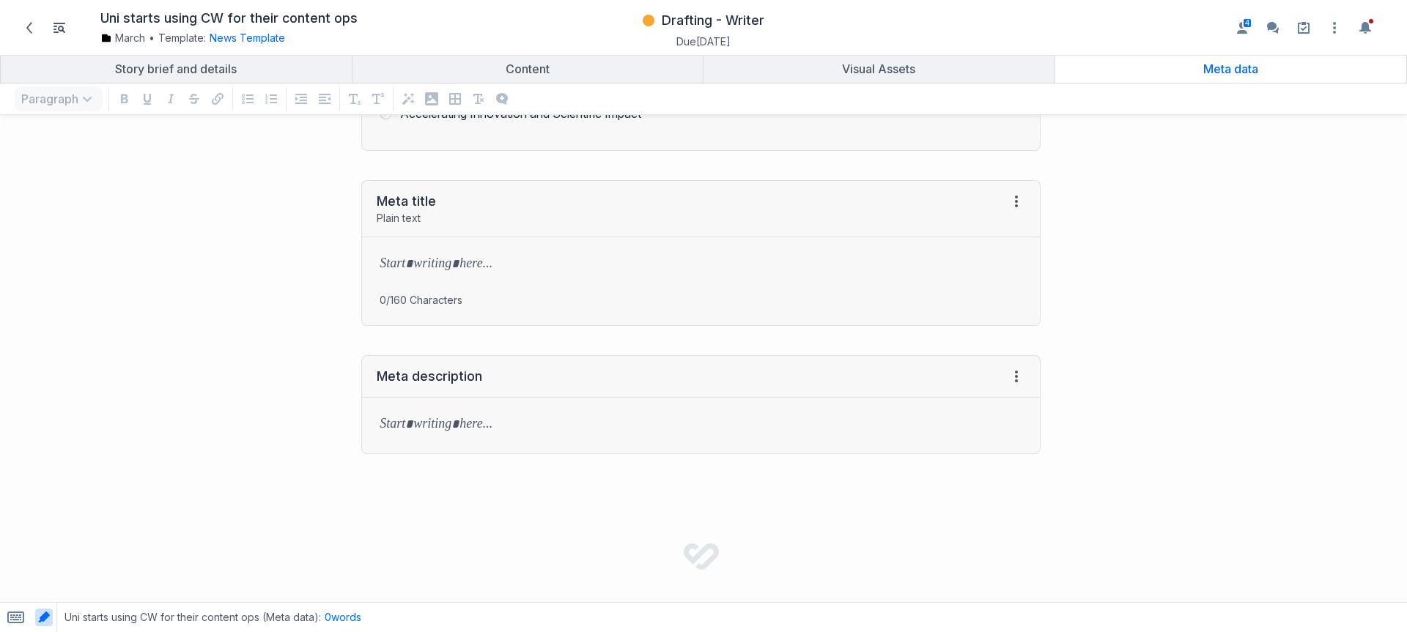
drag, startPoint x: 120, startPoint y: 268, endPoint x: 90, endPoint y: 154, distance: 118.2
click at [120, 268] on div "Meta title Plain text View HTML View history → Tab to insert Enter a prompt Sub…" at bounding box center [527, 253] width 1041 height 175
click at [33, 32] on icon at bounding box center [29, 28] width 12 height 12
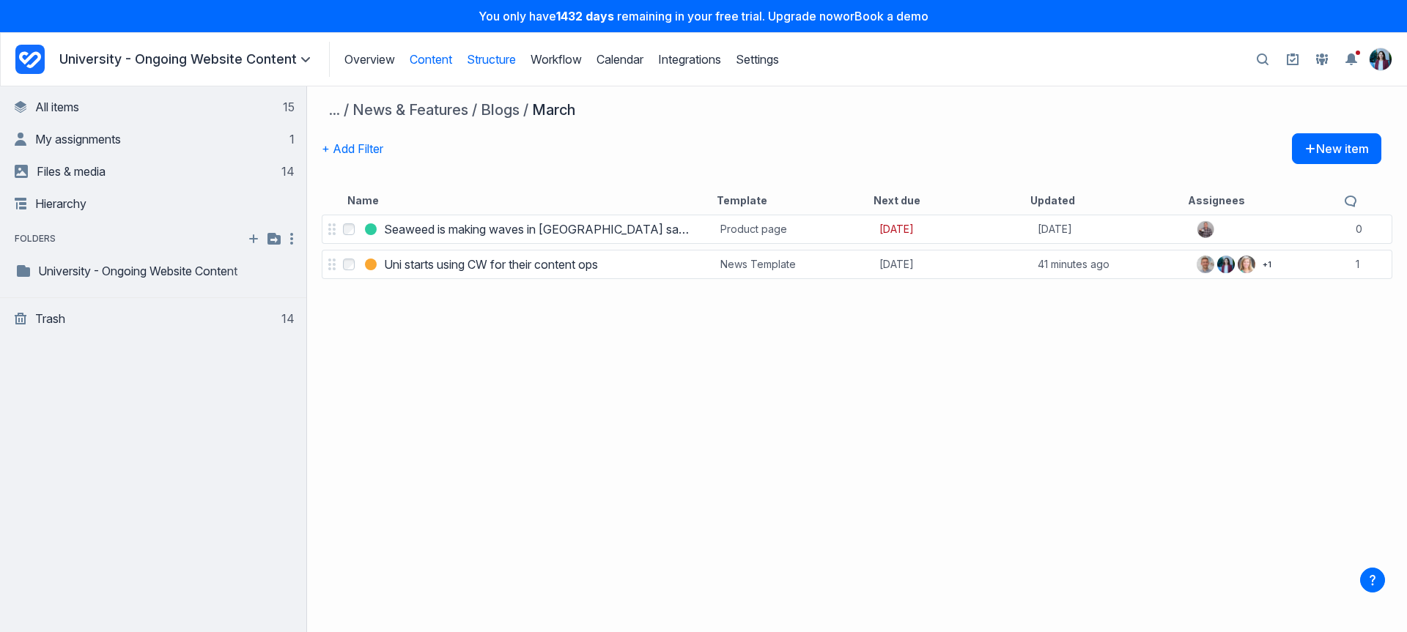
click at [490, 58] on link "Structure" at bounding box center [491, 59] width 49 height 15
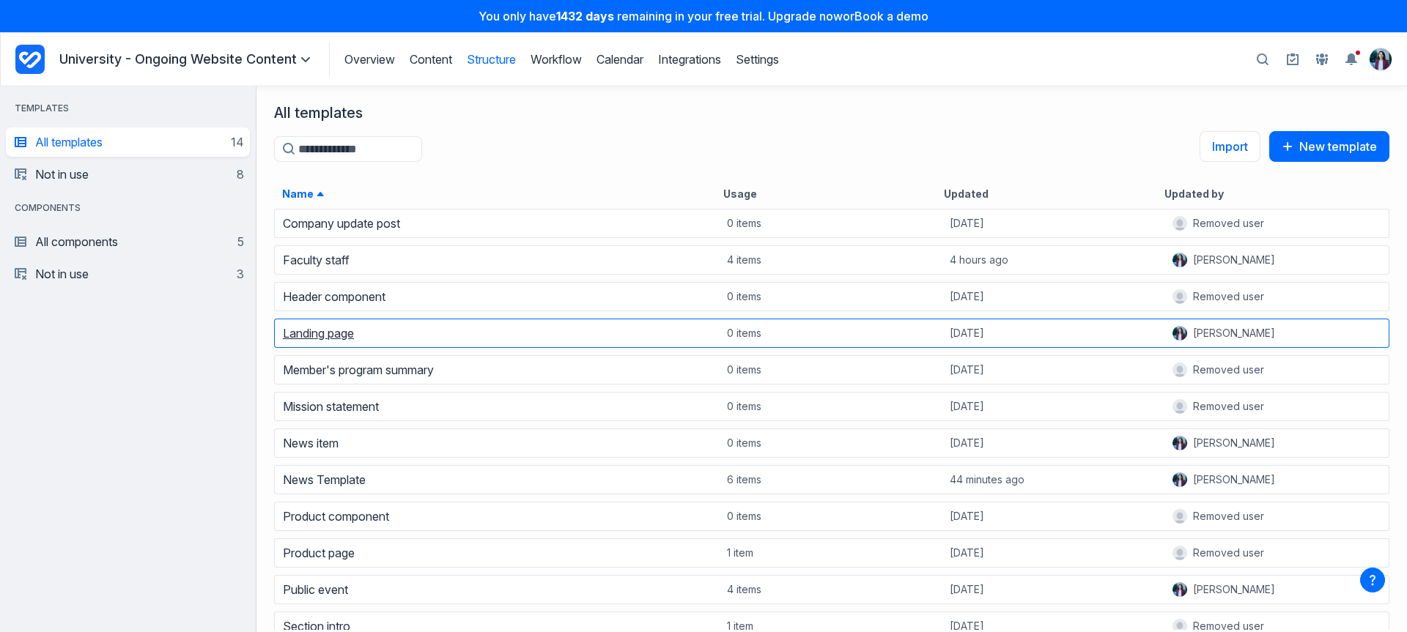
click at [347, 341] on link "Landing page" at bounding box center [318, 333] width 71 height 15
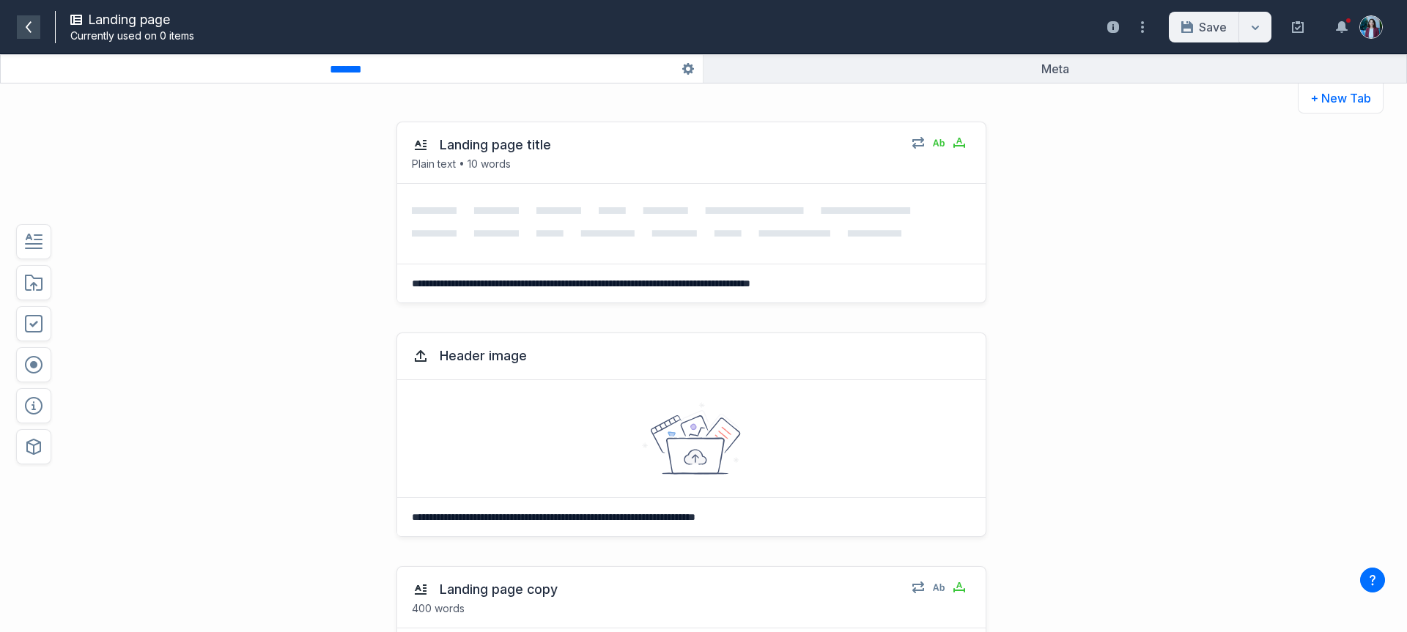
click at [20, 24] on span at bounding box center [28, 26] width 23 height 23
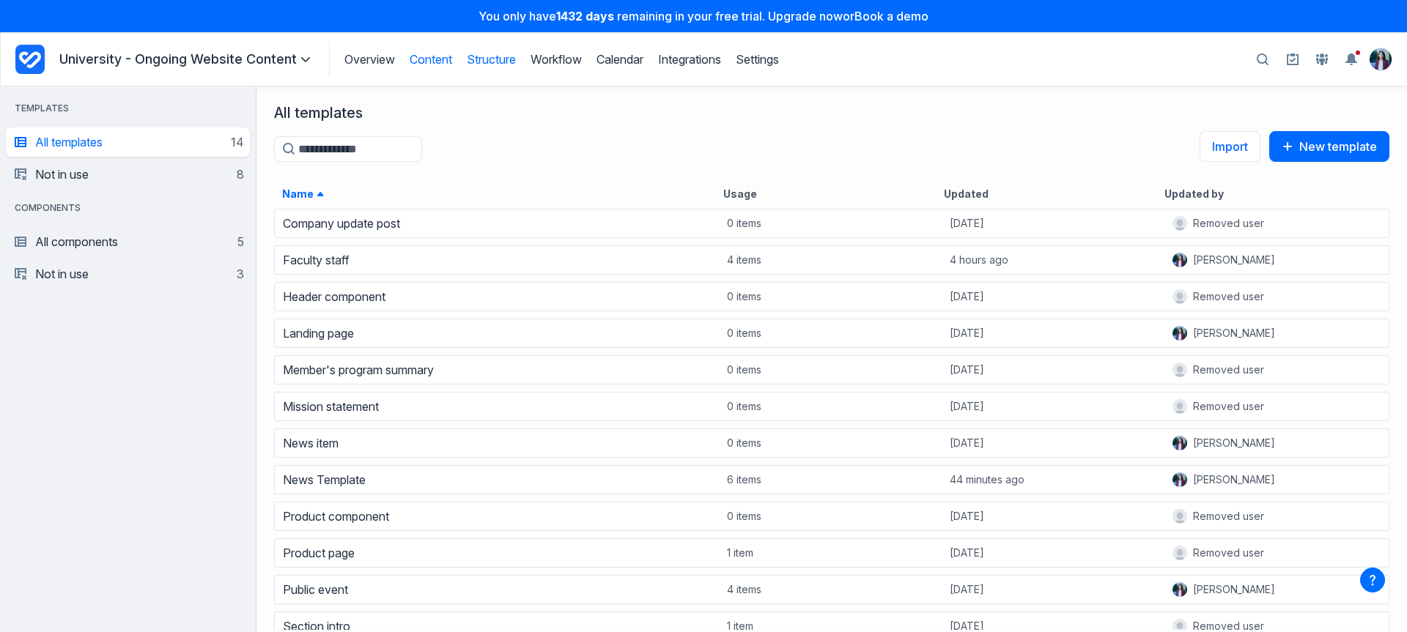
click at [436, 59] on link "Content" at bounding box center [431, 59] width 43 height 15
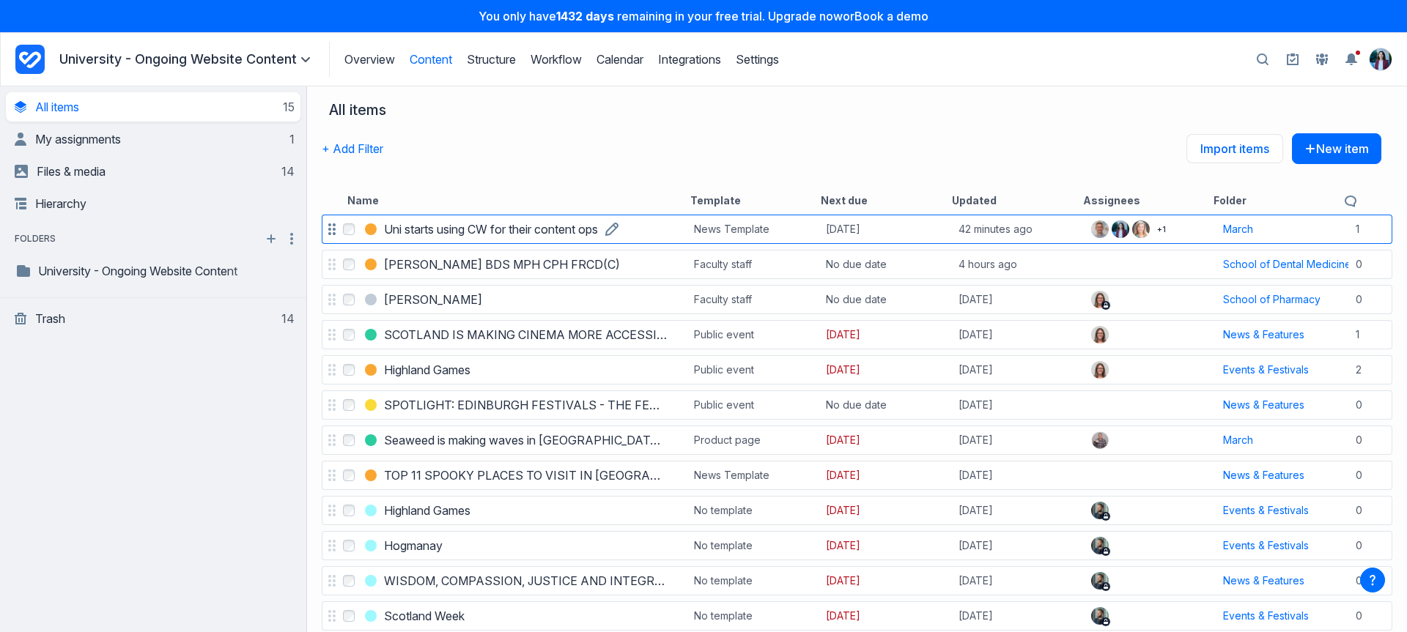
click at [435, 236] on h3 "Uni starts using CW for their content ops" at bounding box center [491, 230] width 214 height 18
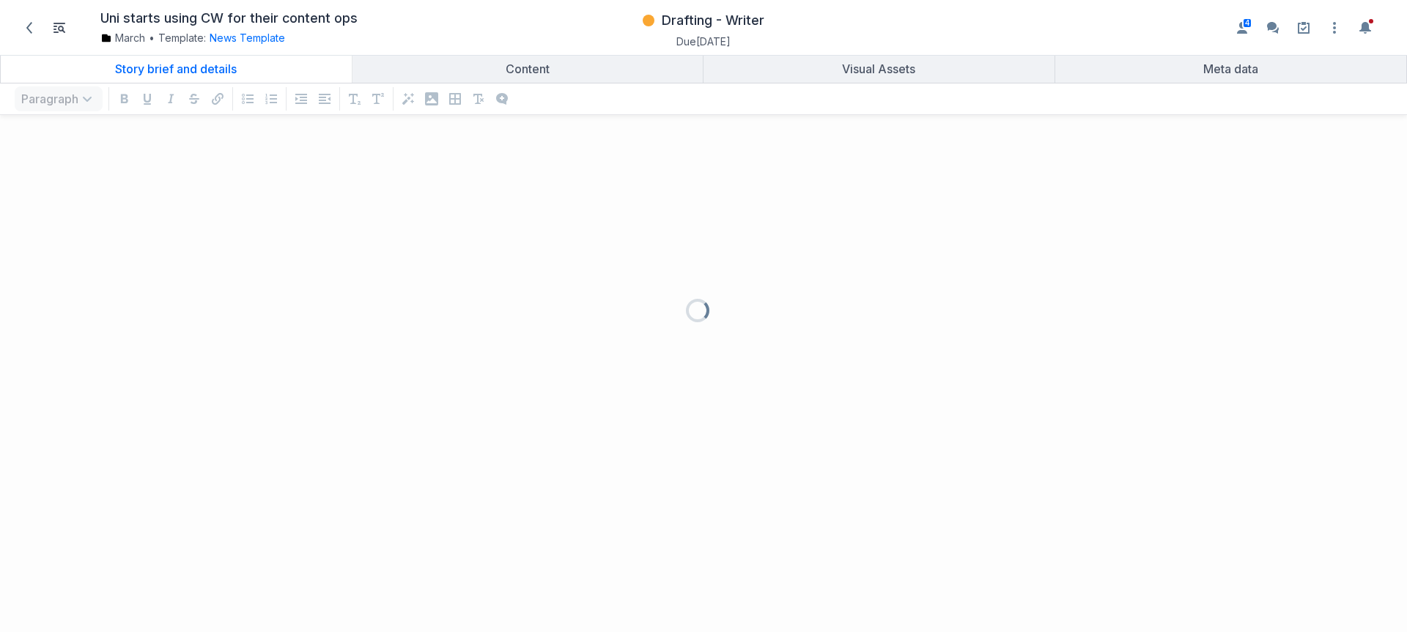
scroll to position [476, 1385]
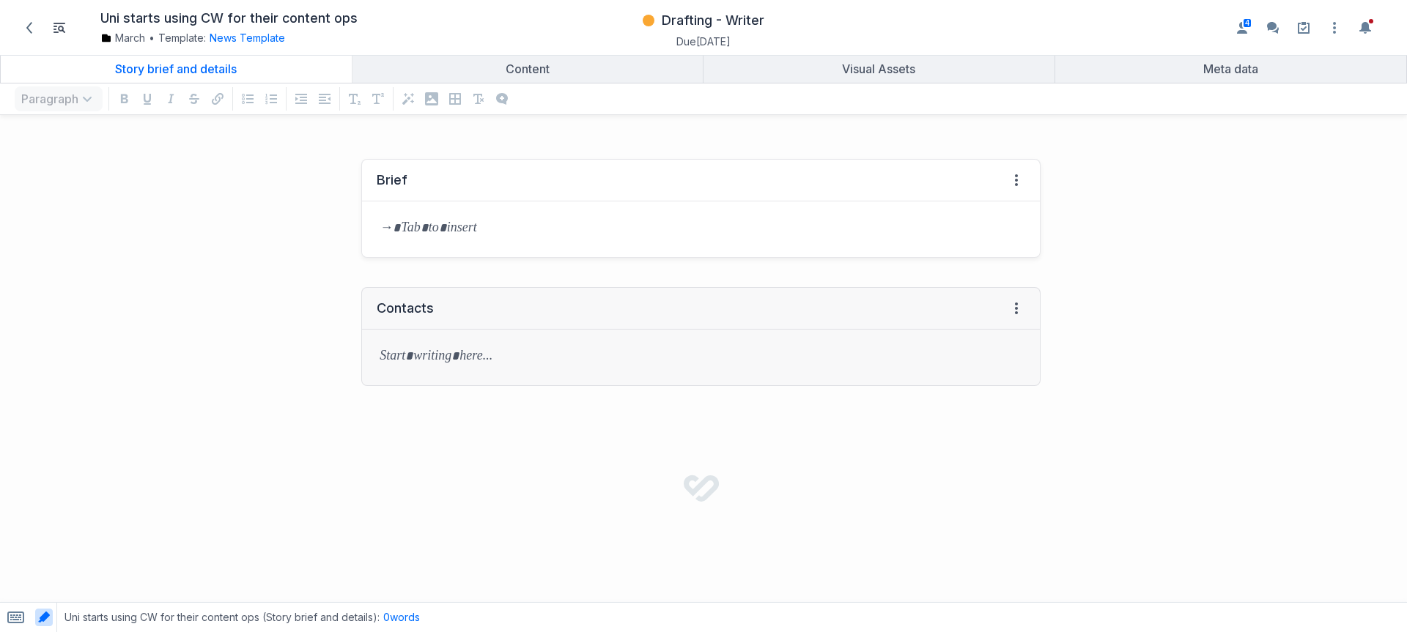
click at [461, 231] on p "grid" at bounding box center [701, 229] width 643 height 21
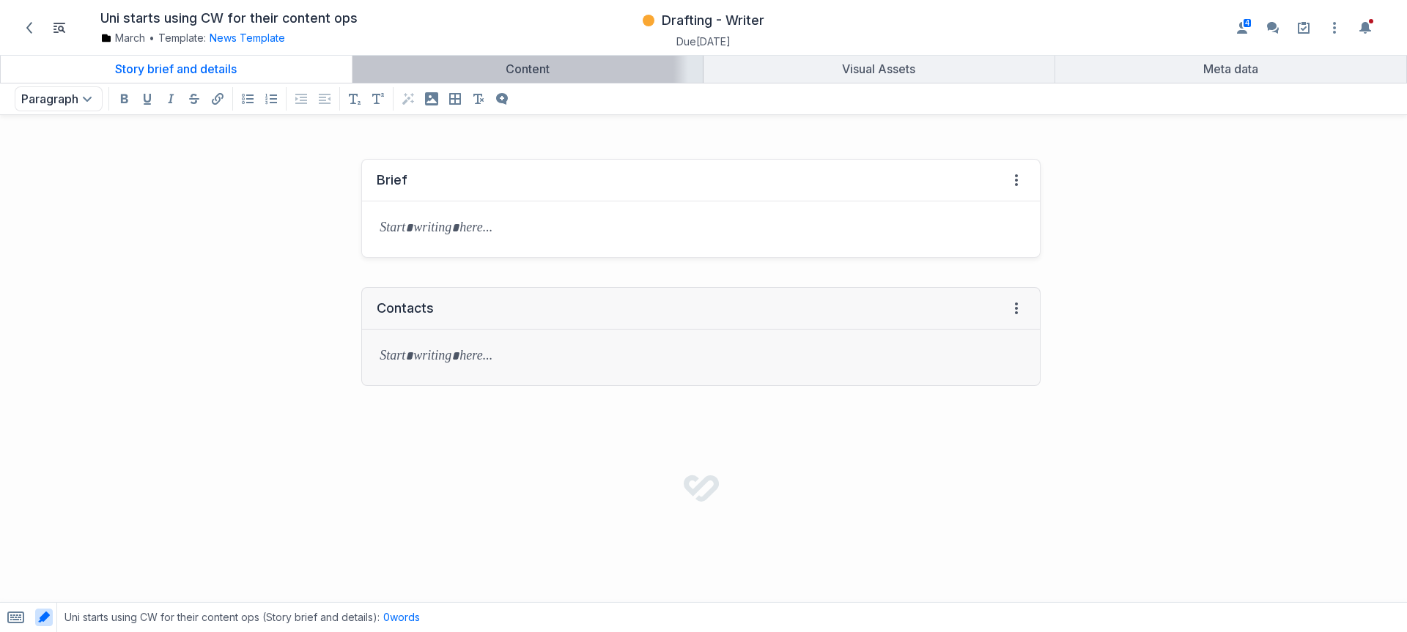
click at [547, 74] on div "Content" at bounding box center [527, 69] width 339 height 15
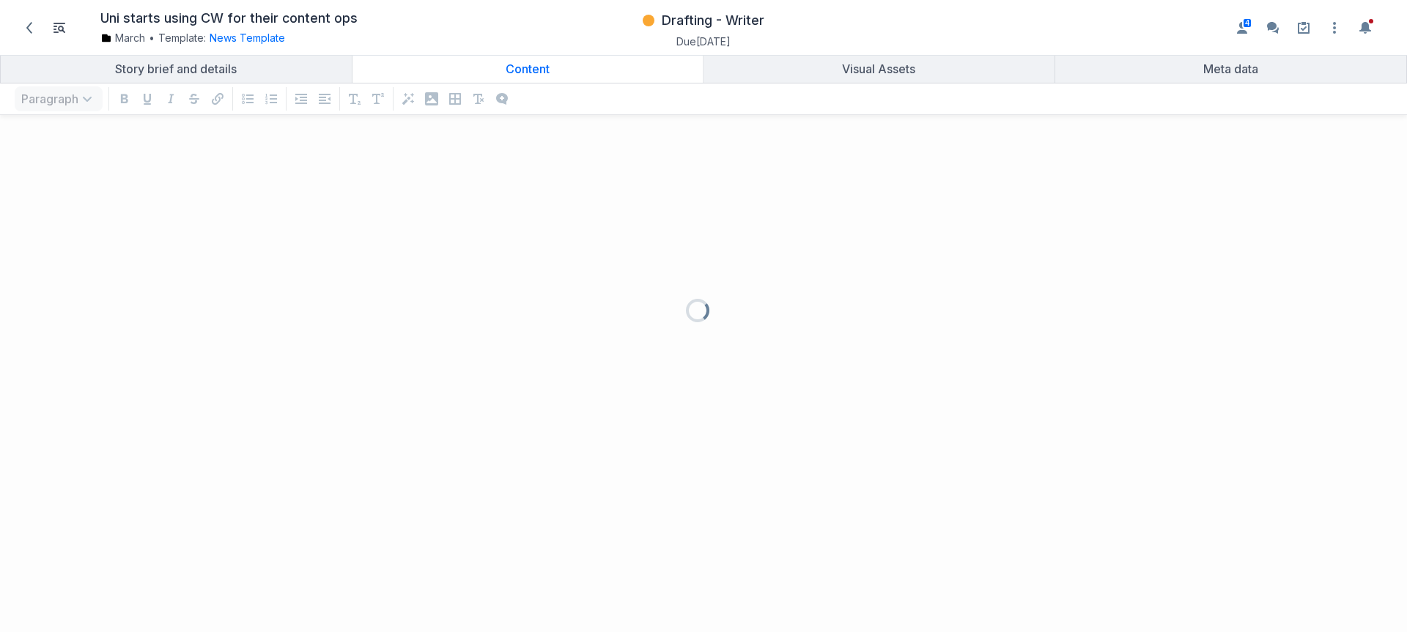
scroll to position [476, 1385]
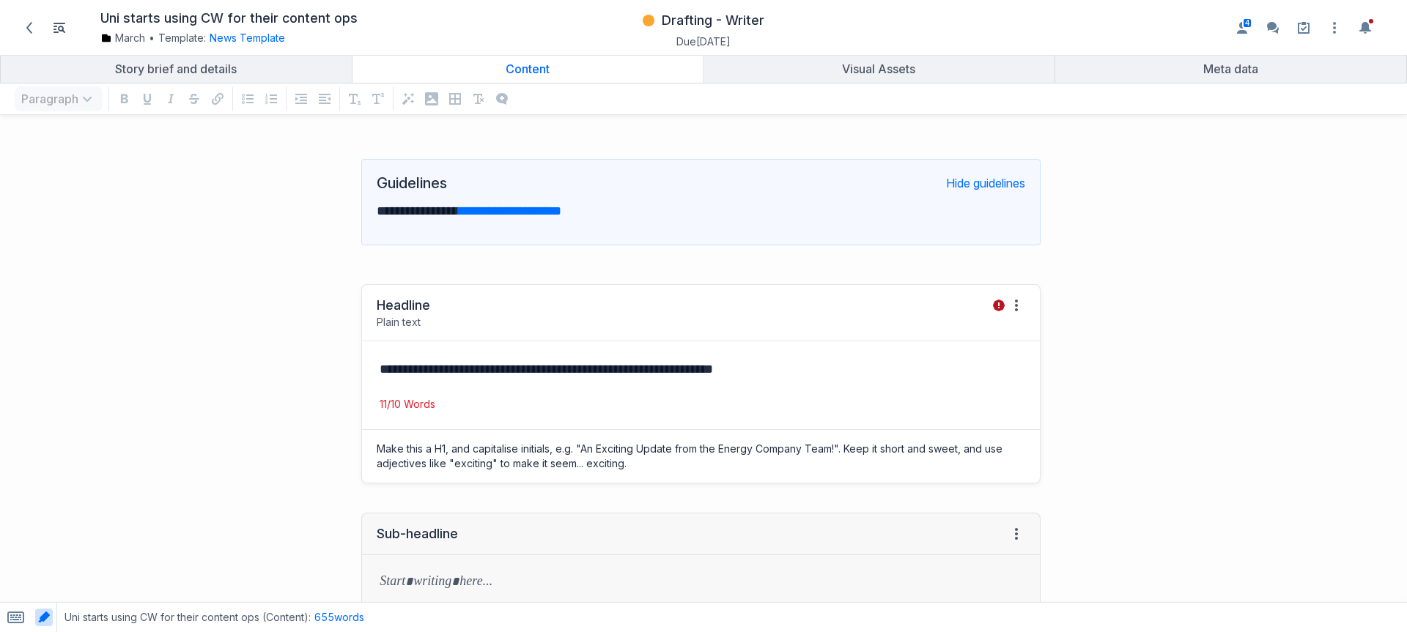
drag, startPoint x: 528, startPoint y: 376, endPoint x: 547, endPoint y: 378, distance: 19.2
click at [528, 376] on p "**********" at bounding box center [698, 369] width 637 height 21
drag, startPoint x: 849, startPoint y: 410, endPoint x: 405, endPoint y: 317, distance: 454.5
click at [409, 350] on div "**********" at bounding box center [701, 377] width 678 height 70
drag, startPoint x: 381, startPoint y: 305, endPoint x: 563, endPoint y: 311, distance: 181.8
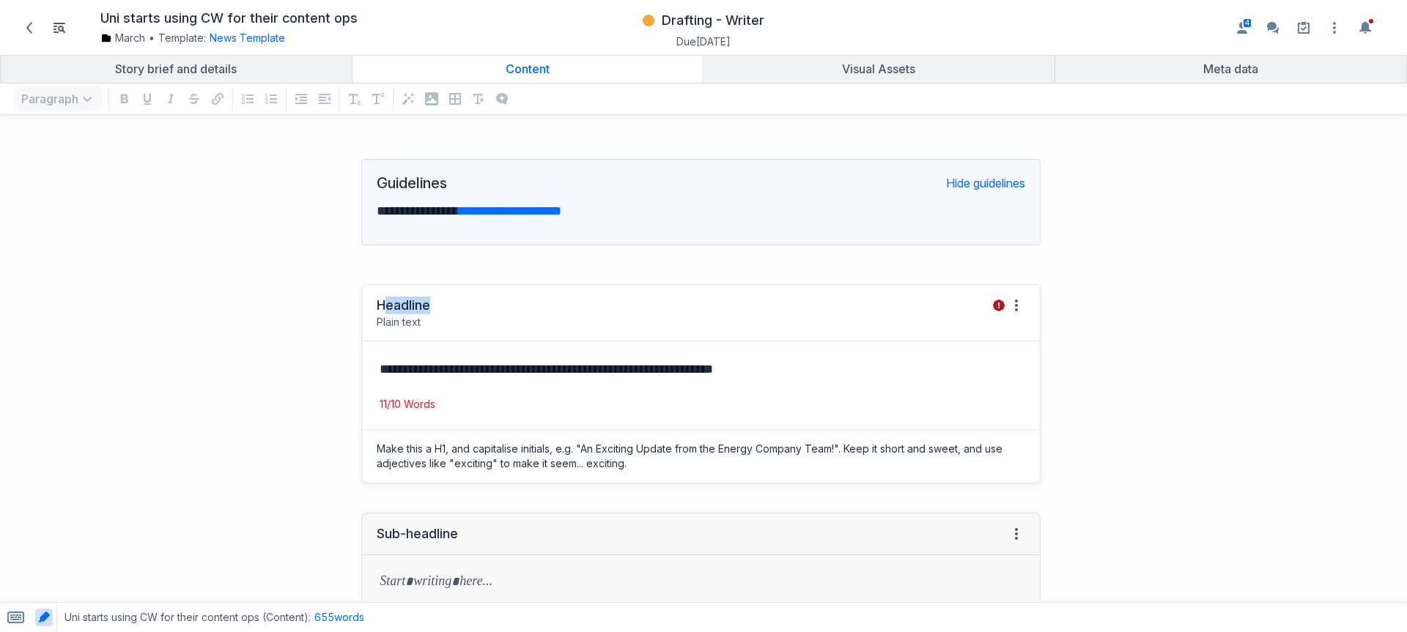
click at [565, 310] on div "Headline Plain text View HTML View history" at bounding box center [701, 313] width 678 height 56
click at [377, 303] on div "Headline" at bounding box center [403, 306] width 53 height 18
drag, startPoint x: 375, startPoint y: 303, endPoint x: 502, endPoint y: 325, distance: 128.6
click at [504, 324] on div "Headline Plain text View HTML View history" at bounding box center [701, 313] width 678 height 56
drag, startPoint x: 471, startPoint y: 328, endPoint x: 431, endPoint y: 339, distance: 41.3
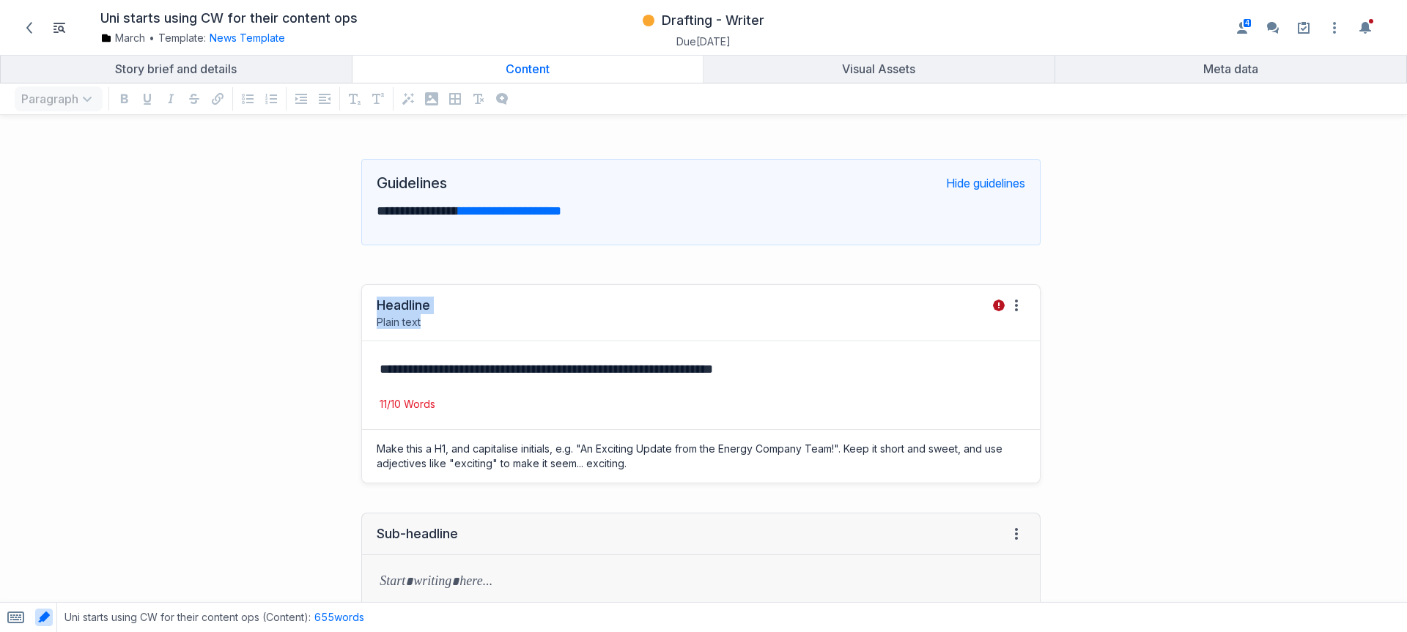
click at [471, 328] on div "Headline Plain text View HTML View history" at bounding box center [701, 313] width 678 height 56
drag, startPoint x: 376, startPoint y: 320, endPoint x: 440, endPoint y: 325, distance: 64.6
click at [440, 325] on div "Headline Plain text View HTML View history" at bounding box center [701, 313] width 678 height 56
drag, startPoint x: 418, startPoint y: 407, endPoint x: 388, endPoint y: 406, distance: 30.1
click at [389, 404] on p "11/10 Words" at bounding box center [701, 404] width 678 height 15
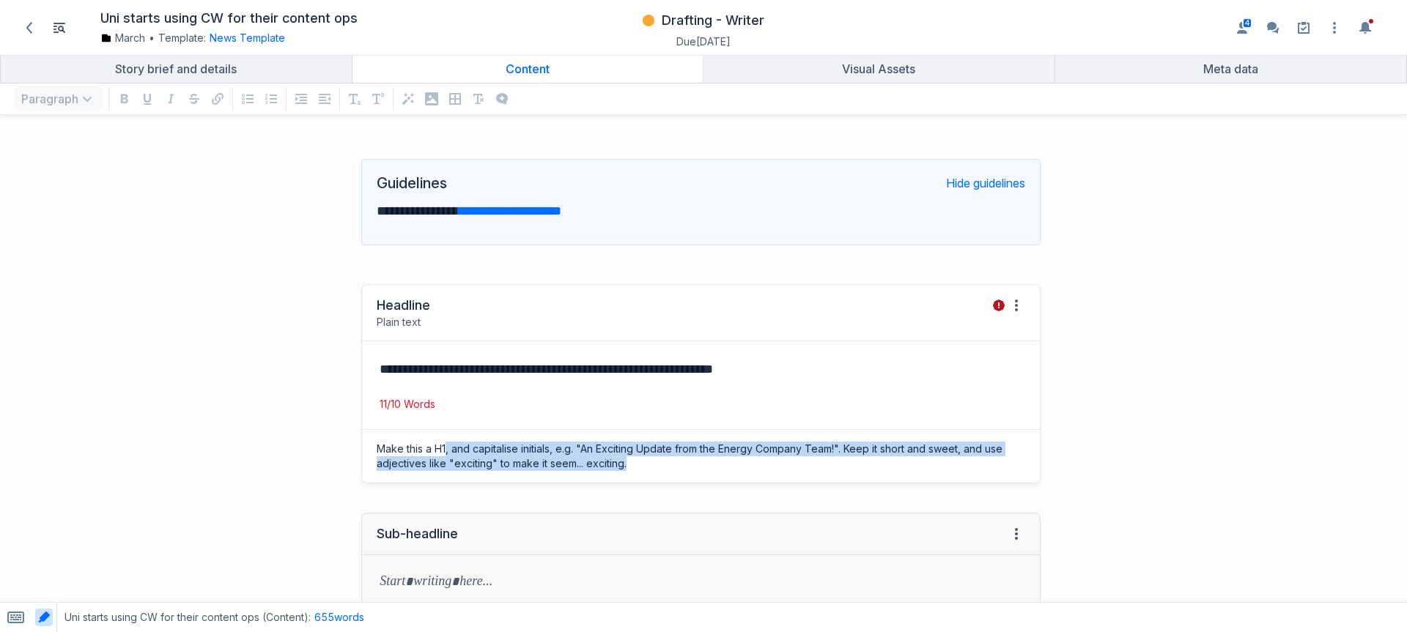
drag, startPoint x: 681, startPoint y: 470, endPoint x: 416, endPoint y: 443, distance: 266.0
click at [443, 443] on div "Make this a H1, and capitalise initials, e.g. "An Exciting Update from the Ener…" at bounding box center [701, 456] width 678 height 53
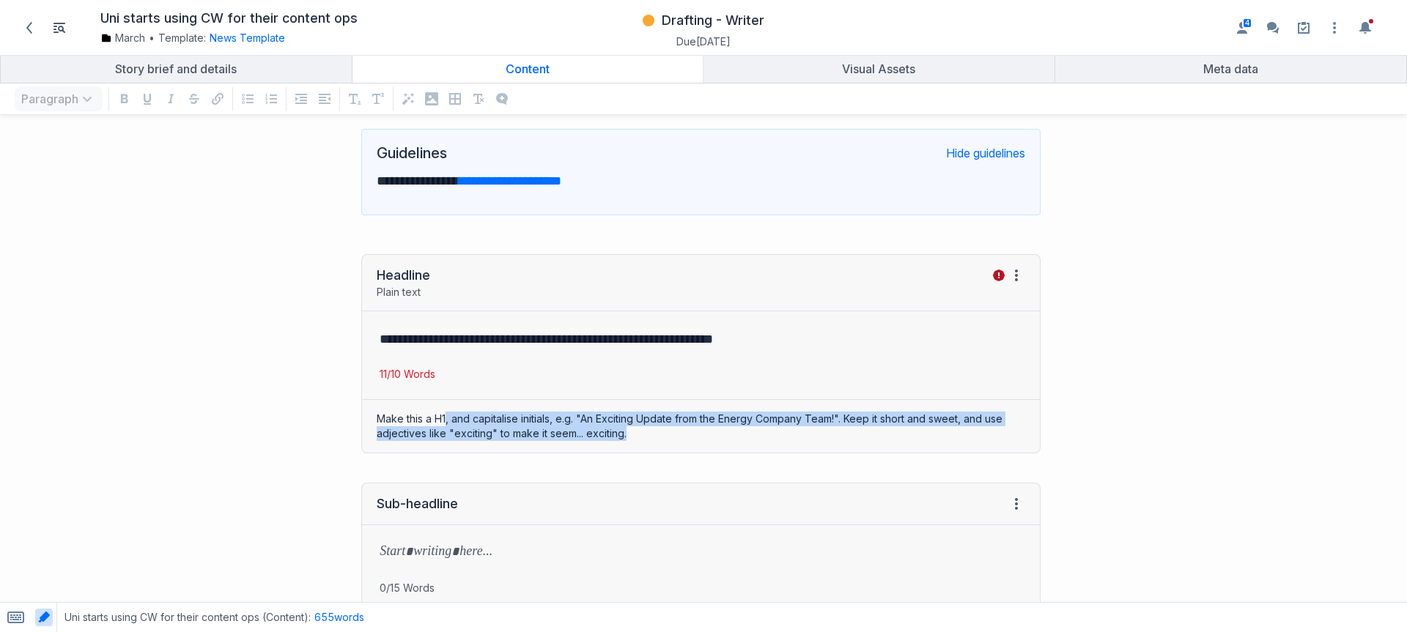
scroll to position [52, 0]
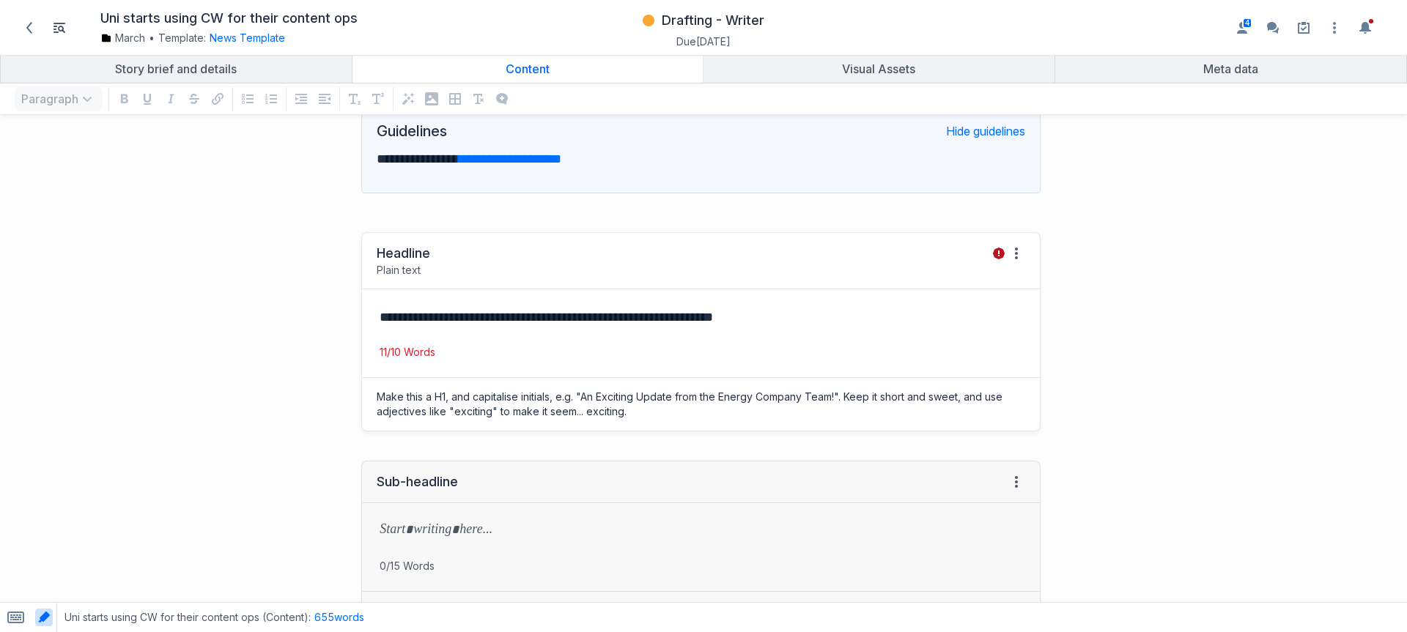
click at [466, 328] on div "**********" at bounding box center [701, 317] width 678 height 56
drag, startPoint x: 695, startPoint y: 325, endPoint x: 907, endPoint y: 337, distance: 212.2
click at [715, 331] on div "**********" at bounding box center [701, 317] width 678 height 56
click at [838, 325] on p "**********" at bounding box center [698, 317] width 637 height 21
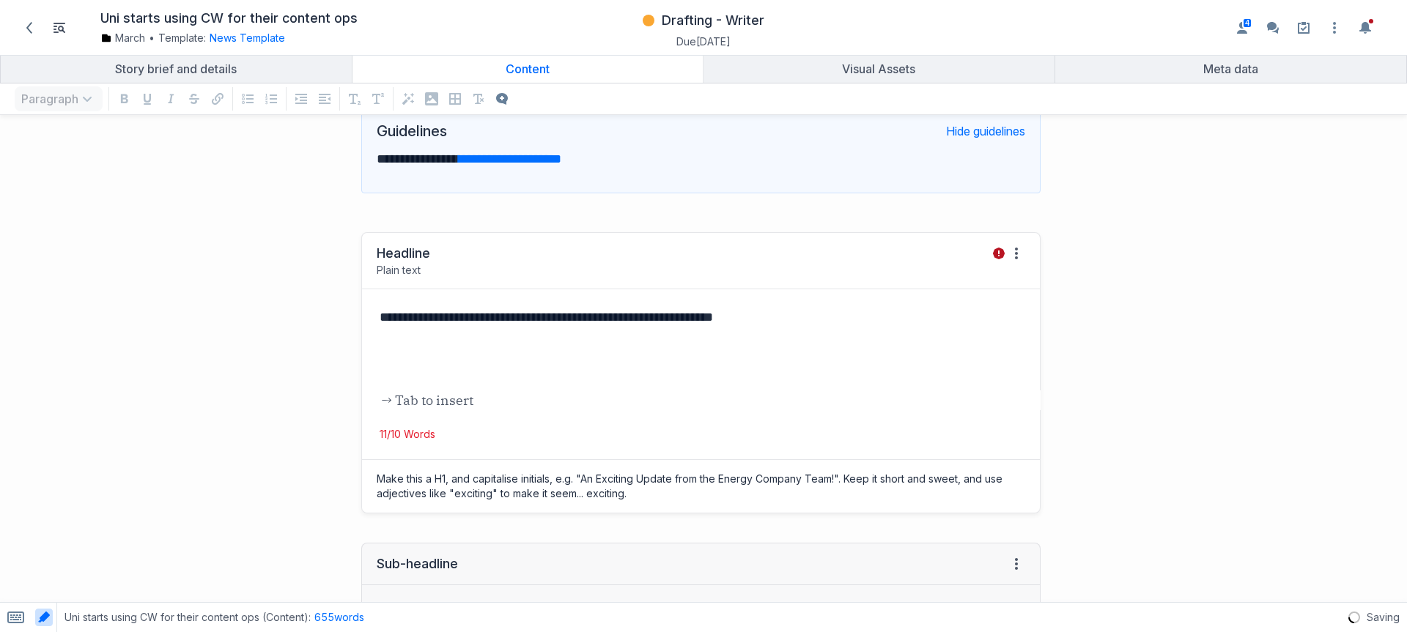
click at [498, 344] on div "**********" at bounding box center [701, 358] width 678 height 138
click at [447, 333] on div "**********" at bounding box center [701, 358] width 678 height 138
click at [412, 386] on div "**********" at bounding box center [701, 358] width 678 height 138
drag, startPoint x: 452, startPoint y: 92, endPoint x: 449, endPoint y: 165, distance: 73.4
click at [452, 92] on div "Disabled Table format" at bounding box center [454, 98] width 23 height 23
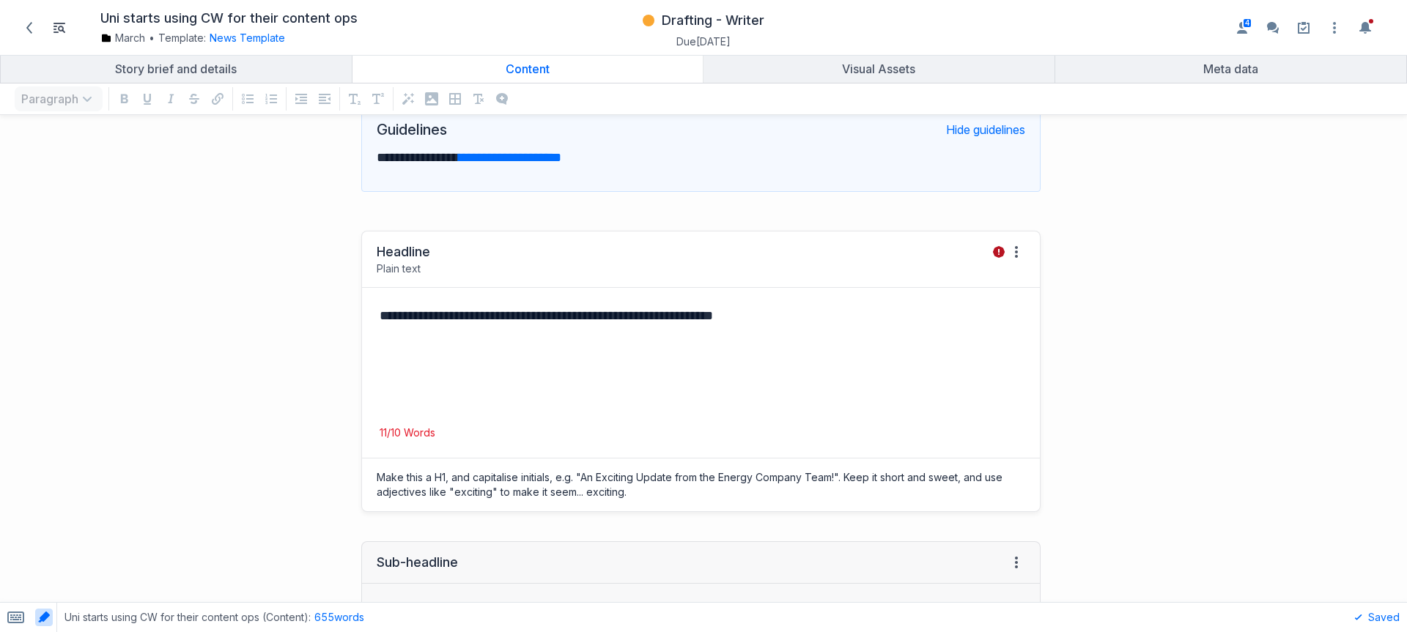
scroll to position [55, 0]
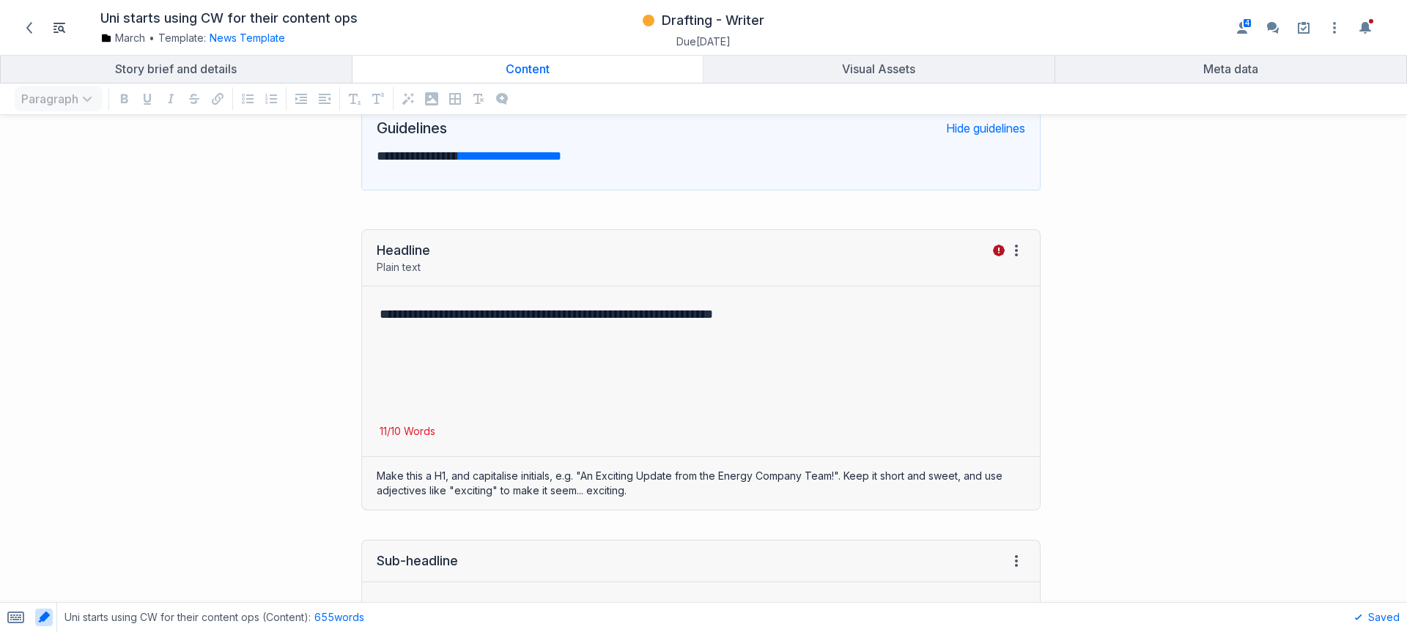
click at [432, 98] on div "Disabled undefined format" at bounding box center [431, 98] width 23 height 23
drag, startPoint x: 447, startPoint y: 97, endPoint x: 457, endPoint y: 100, distance: 10.2
click at [447, 97] on div "Disabled Table format" at bounding box center [454, 98] width 23 height 23
drag, startPoint x: 457, startPoint y: 100, endPoint x: 438, endPoint y: 118, distance: 25.9
click at [456, 100] on div "Disabled Table format" at bounding box center [454, 98] width 23 height 23
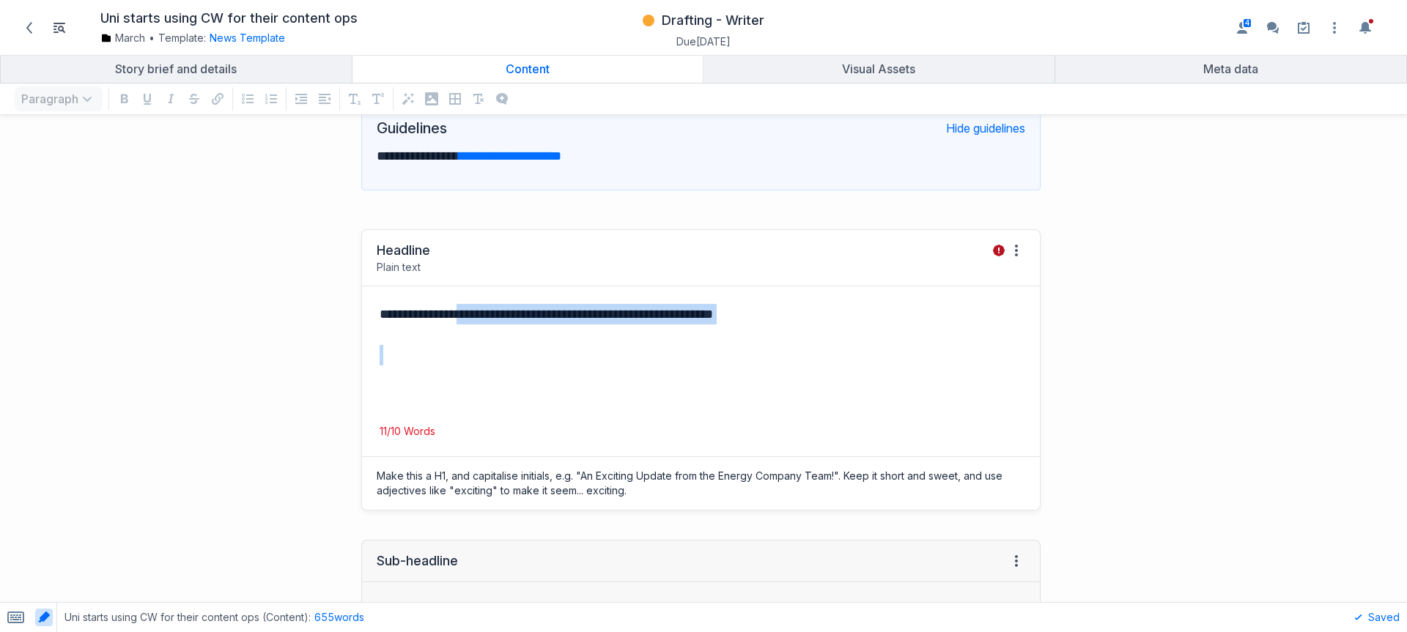
click at [474, 331] on div "**********" at bounding box center [701, 356] width 678 height 138
click at [852, 380] on div "**********" at bounding box center [701, 356] width 678 height 138
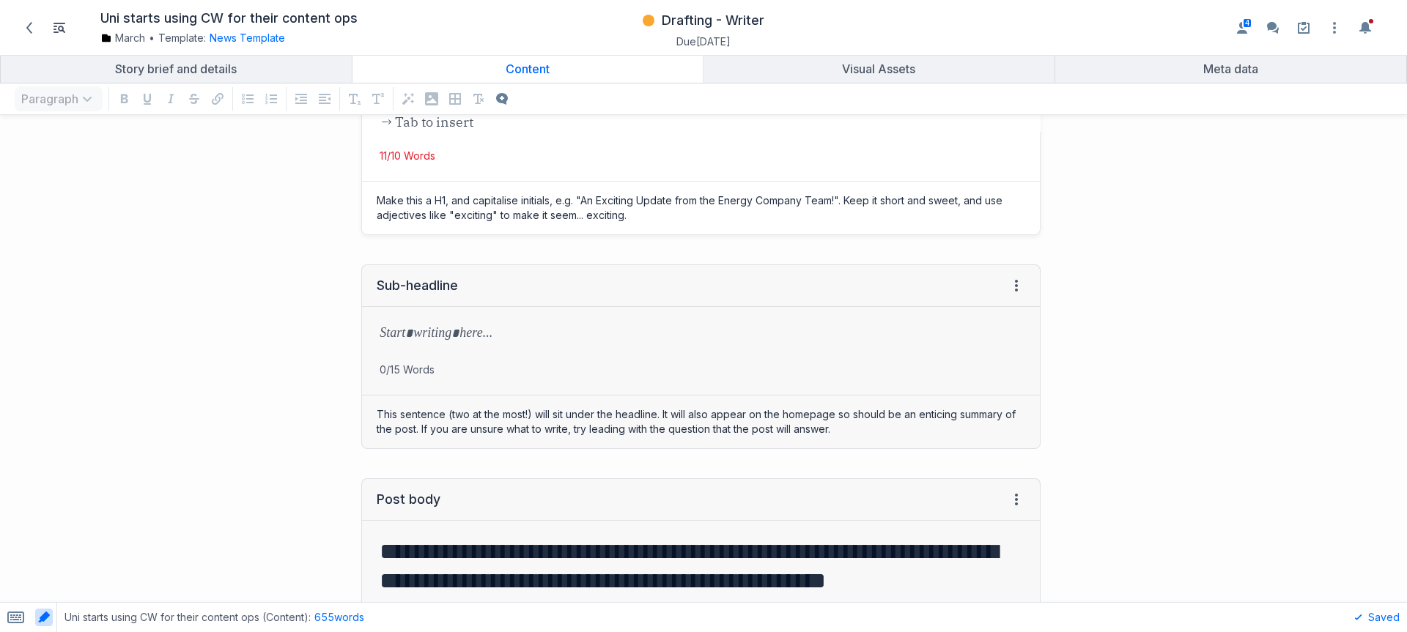
scroll to position [432, 0]
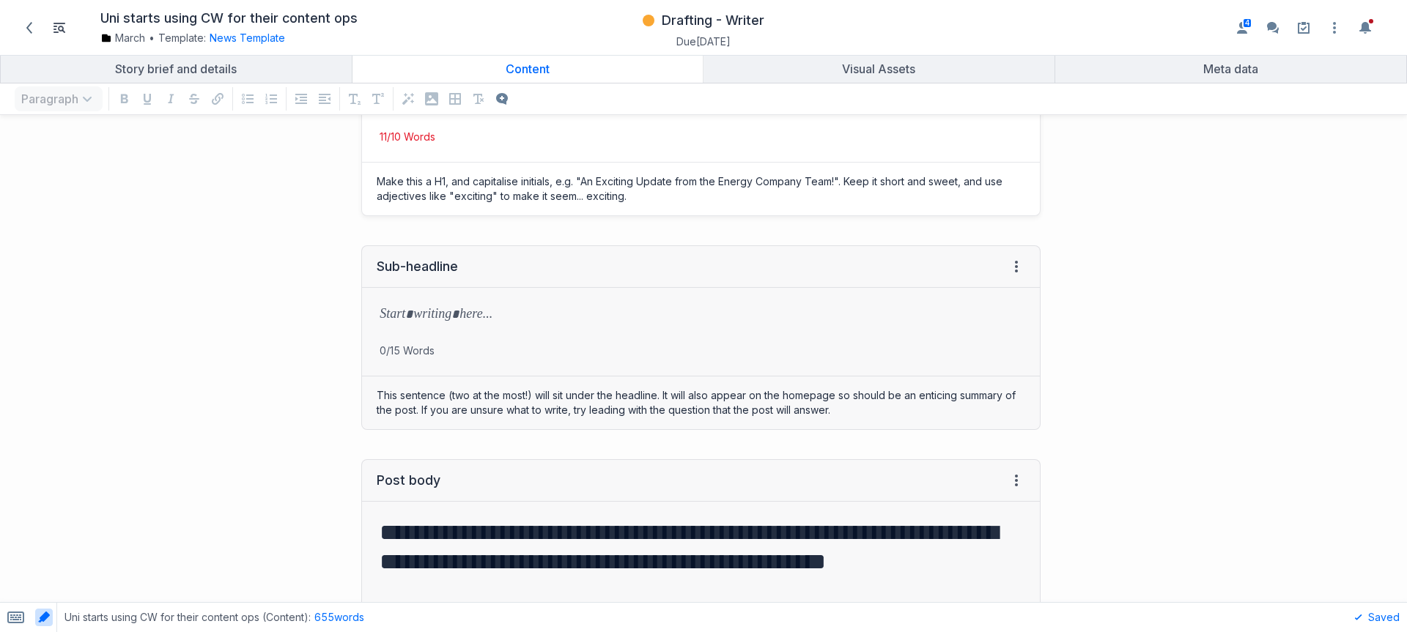
click at [464, 298] on div "grid" at bounding box center [701, 316] width 678 height 56
drag, startPoint x: 455, startPoint y: 100, endPoint x: 569, endPoint y: 274, distance: 208.2
click at [455, 103] on icon "button" at bounding box center [455, 99] width 12 height 12
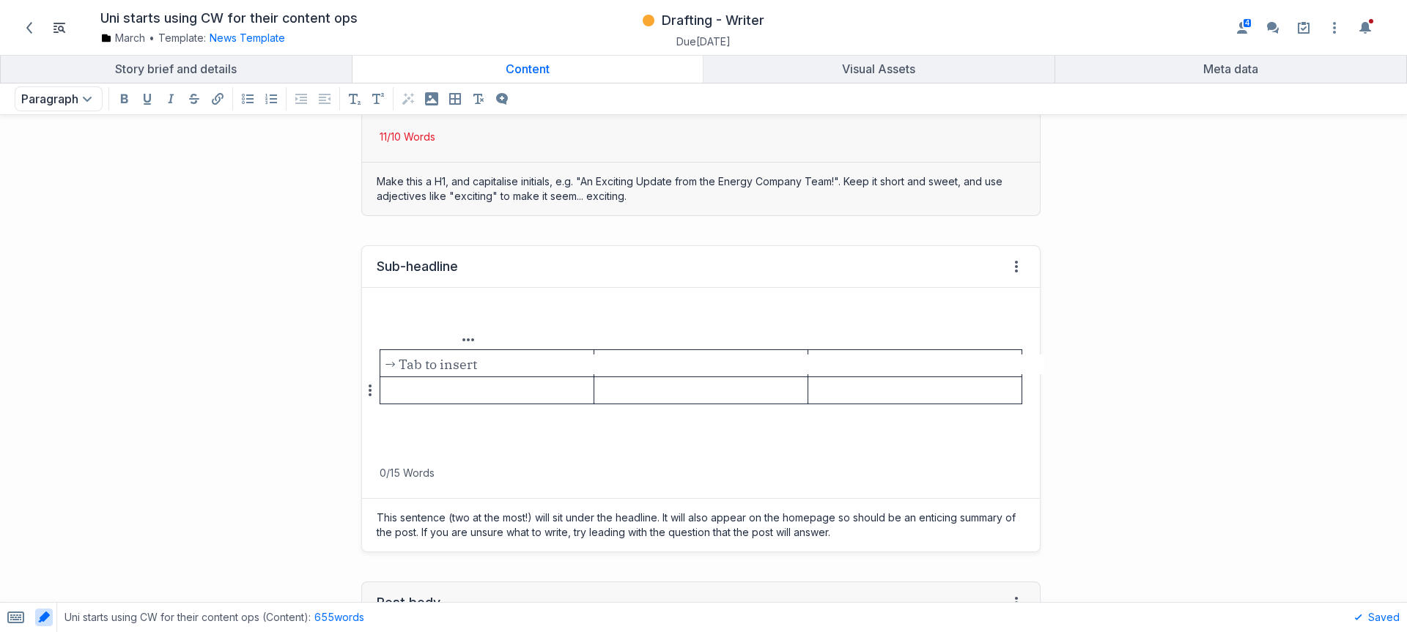
click at [534, 385] on p "grid" at bounding box center [486, 390] width 207 height 21
click at [35, 17] on span at bounding box center [29, 27] width 23 height 23
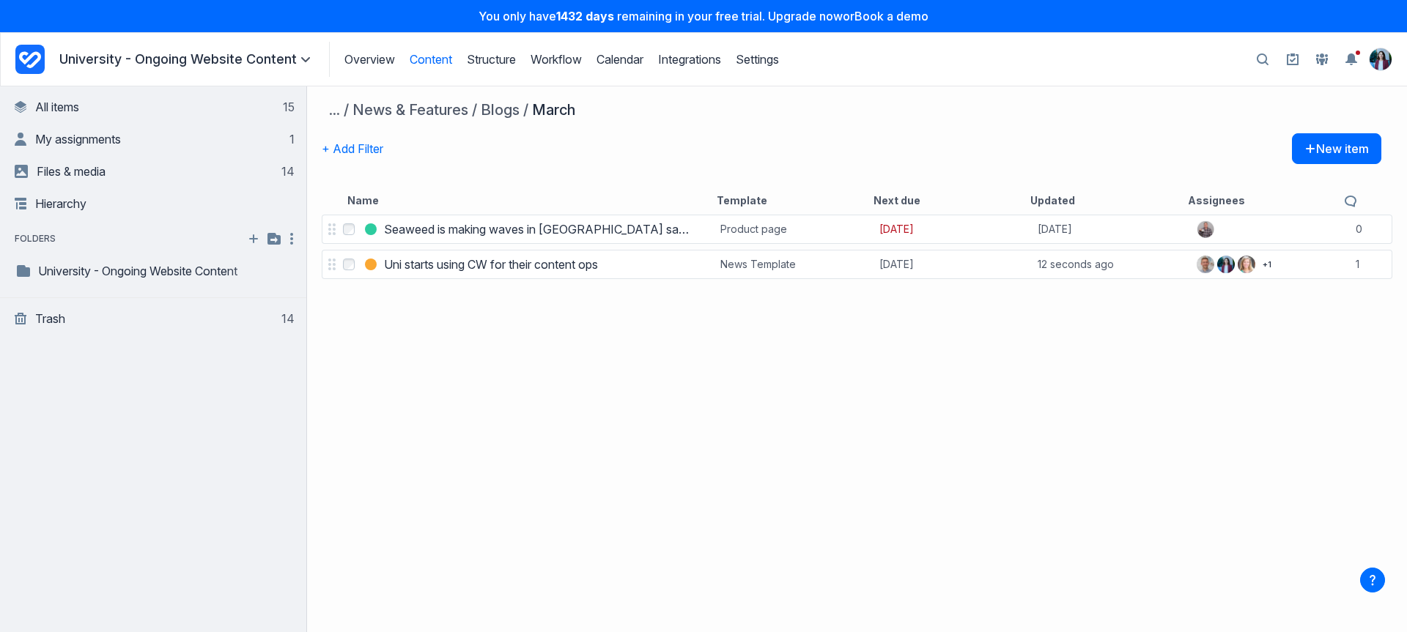
click at [22, 70] on icon "Project Dashboard" at bounding box center [29, 59] width 29 height 29
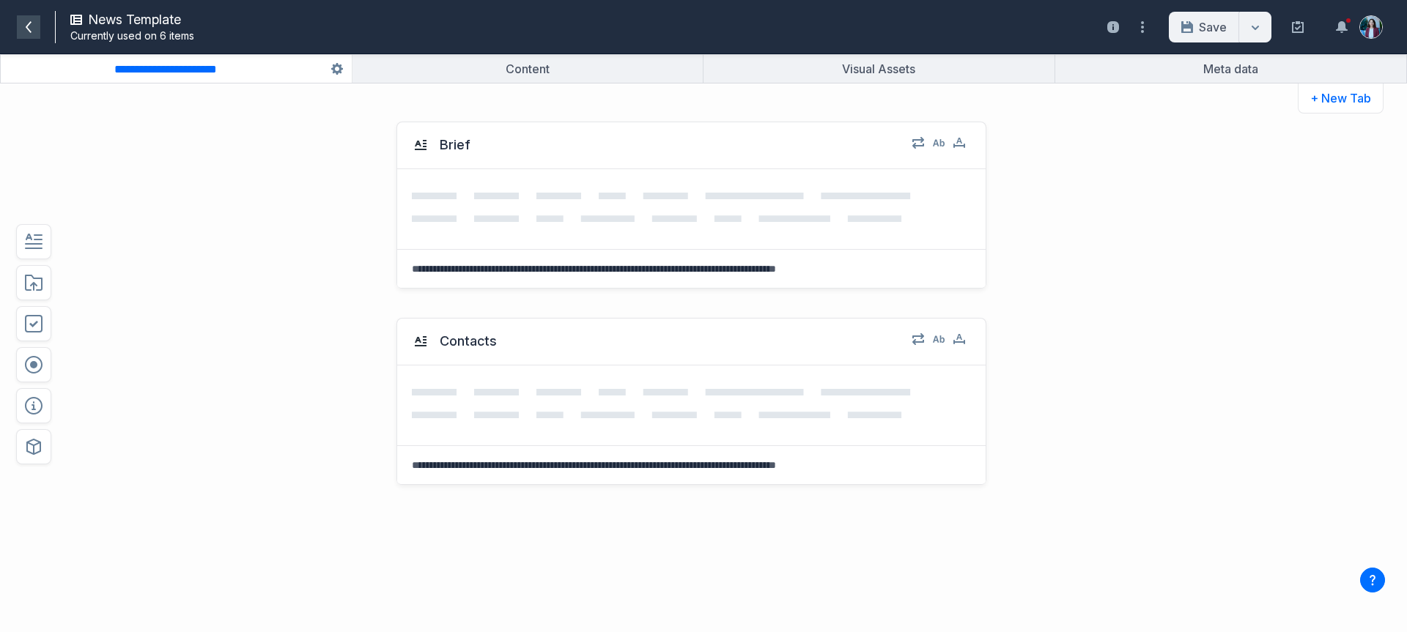
click at [29, 18] on span at bounding box center [28, 26] width 23 height 23
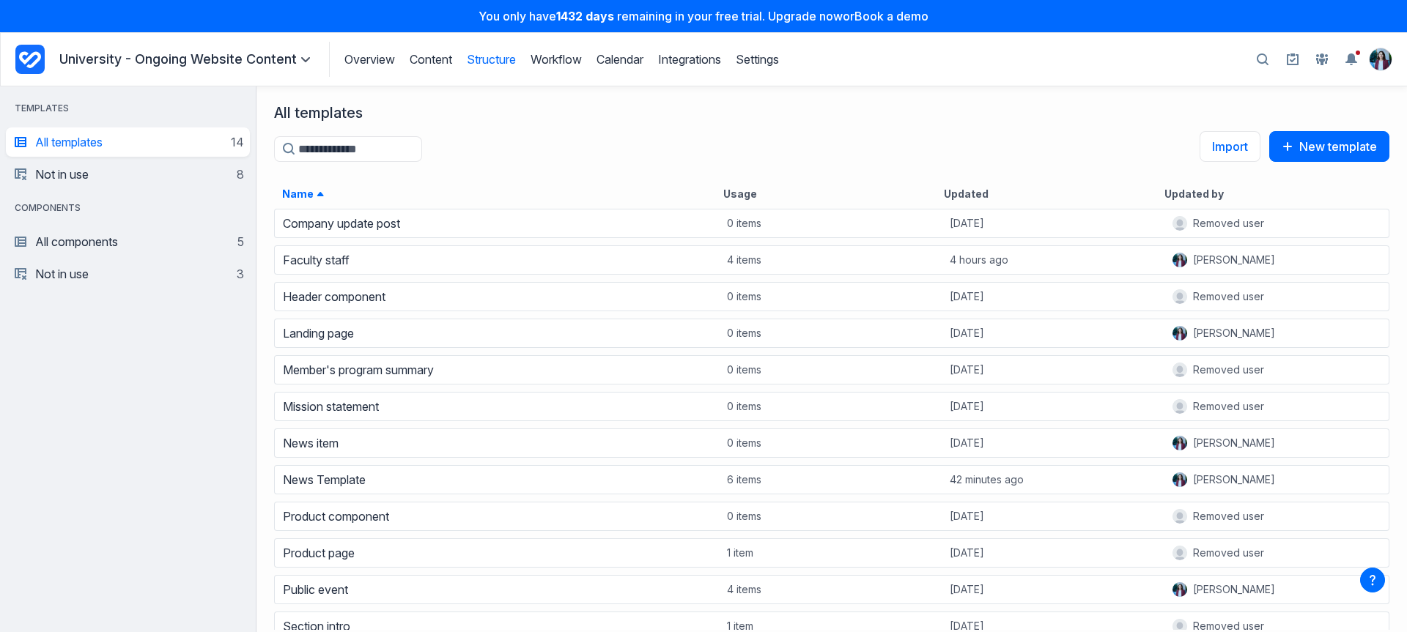
scroll to position [414, 1140]
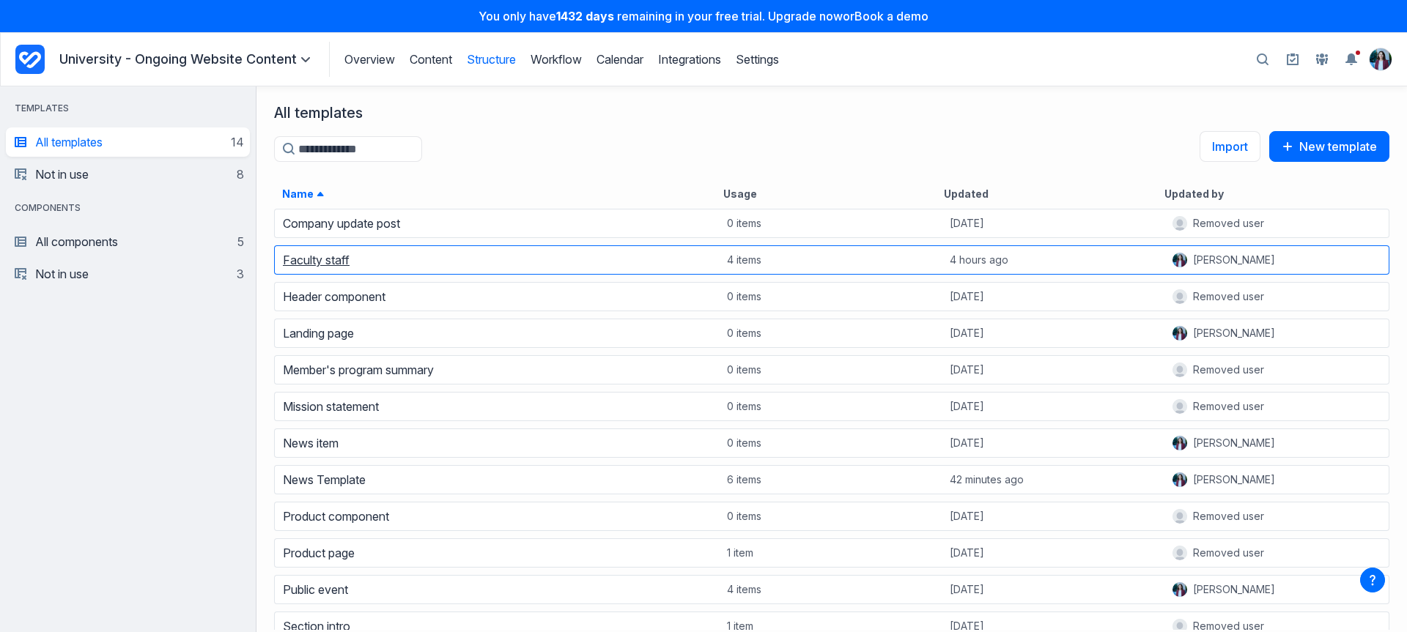
click at [310, 261] on link "Faculty staff" at bounding box center [316, 260] width 67 height 15
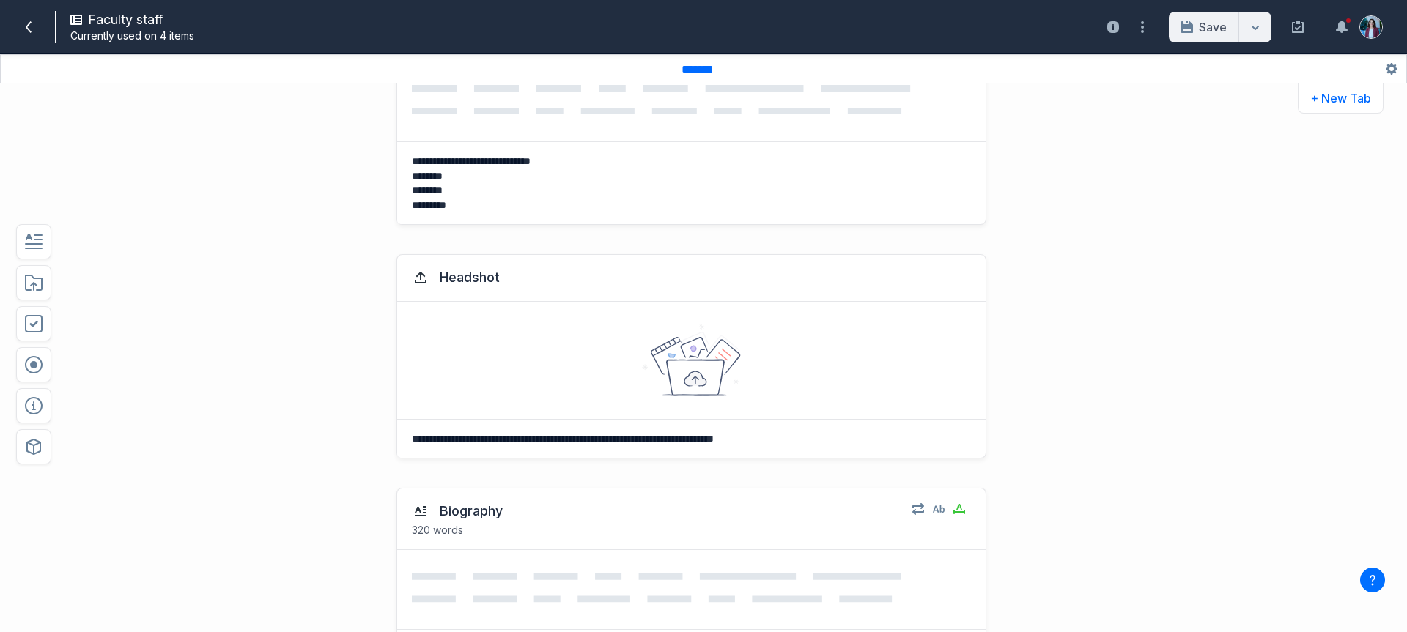
scroll to position [814, 0]
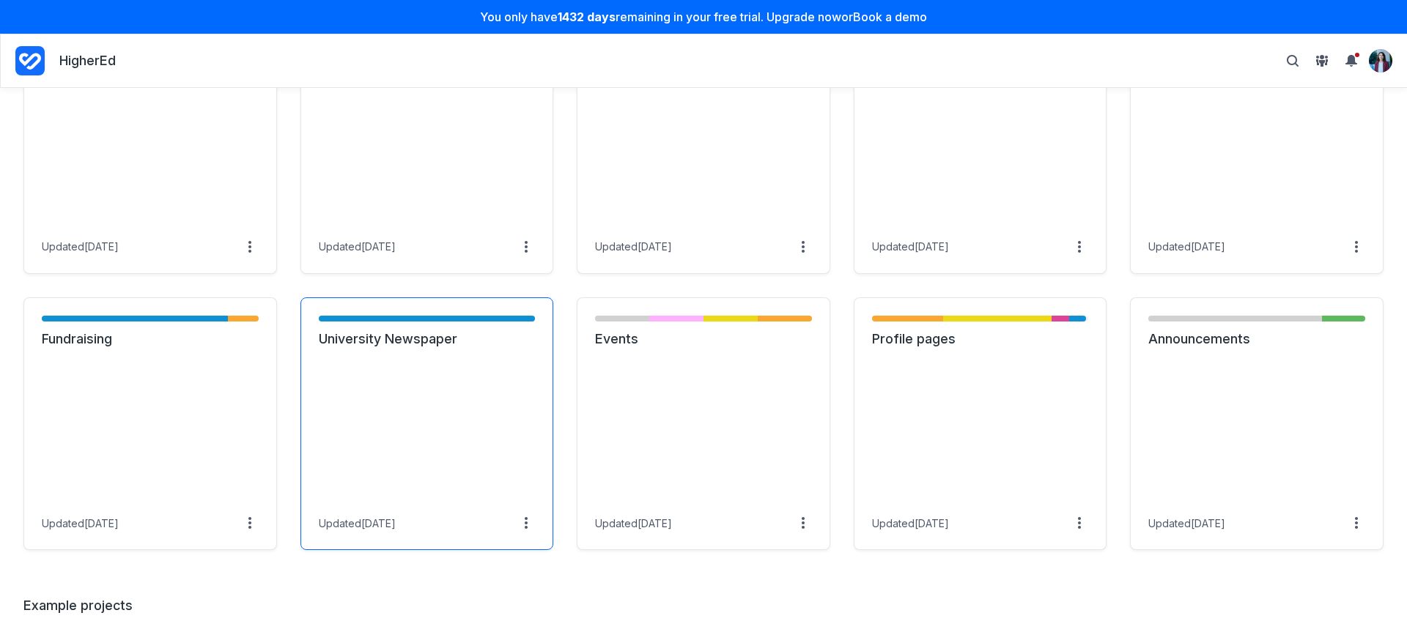
scroll to position [679, 0]
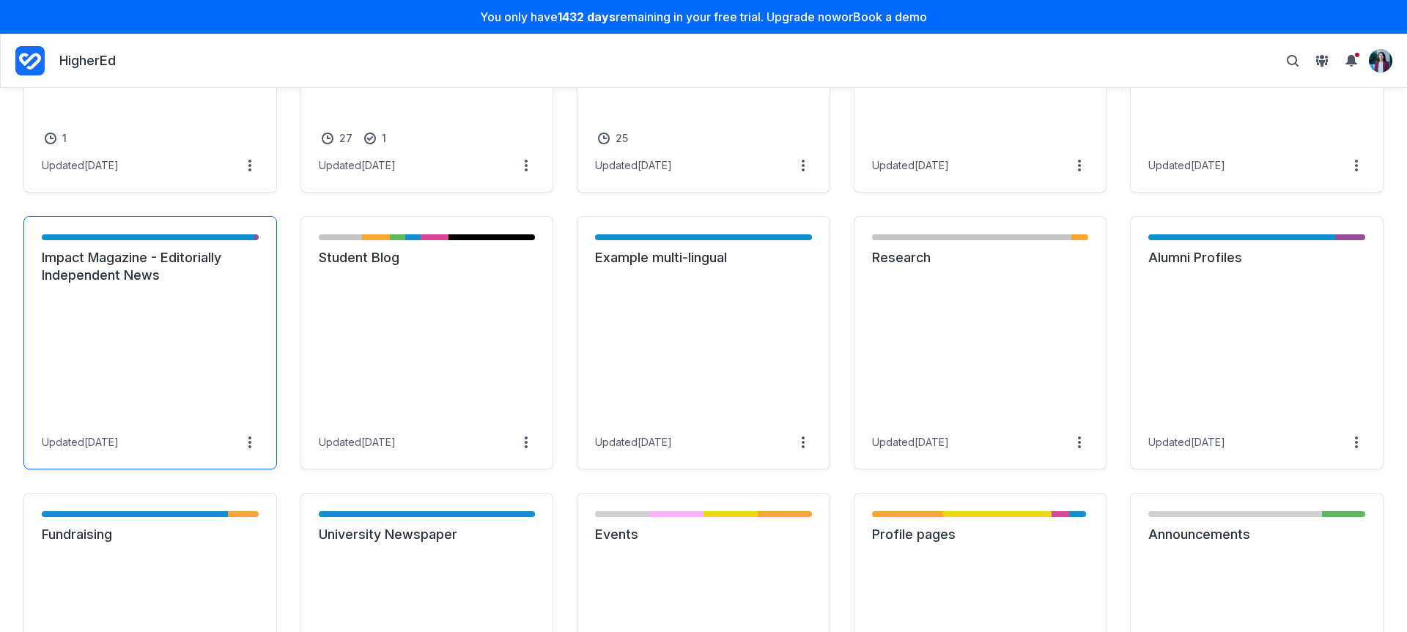
click at [156, 284] on link "Impact Magazine - Editorially Independent News" at bounding box center [150, 266] width 217 height 35
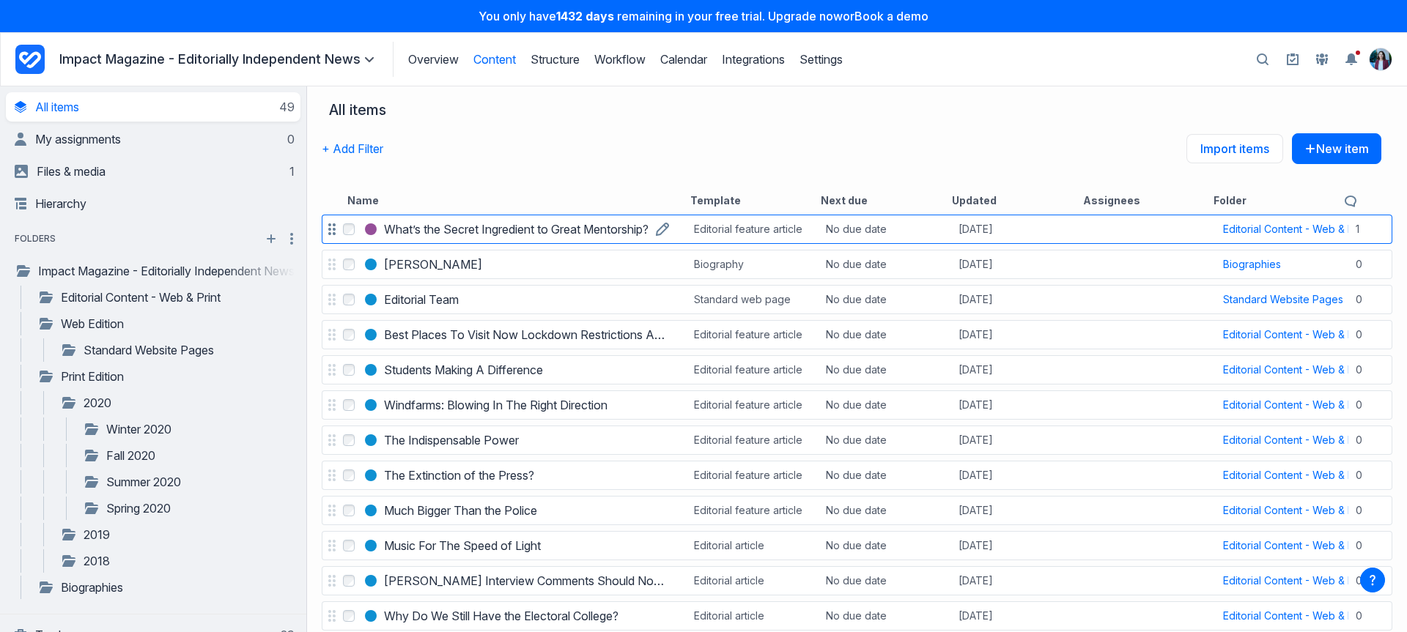
click at [573, 224] on h3 "What’s the Secret Ingredient to Great Mentorship?" at bounding box center [516, 230] width 265 height 18
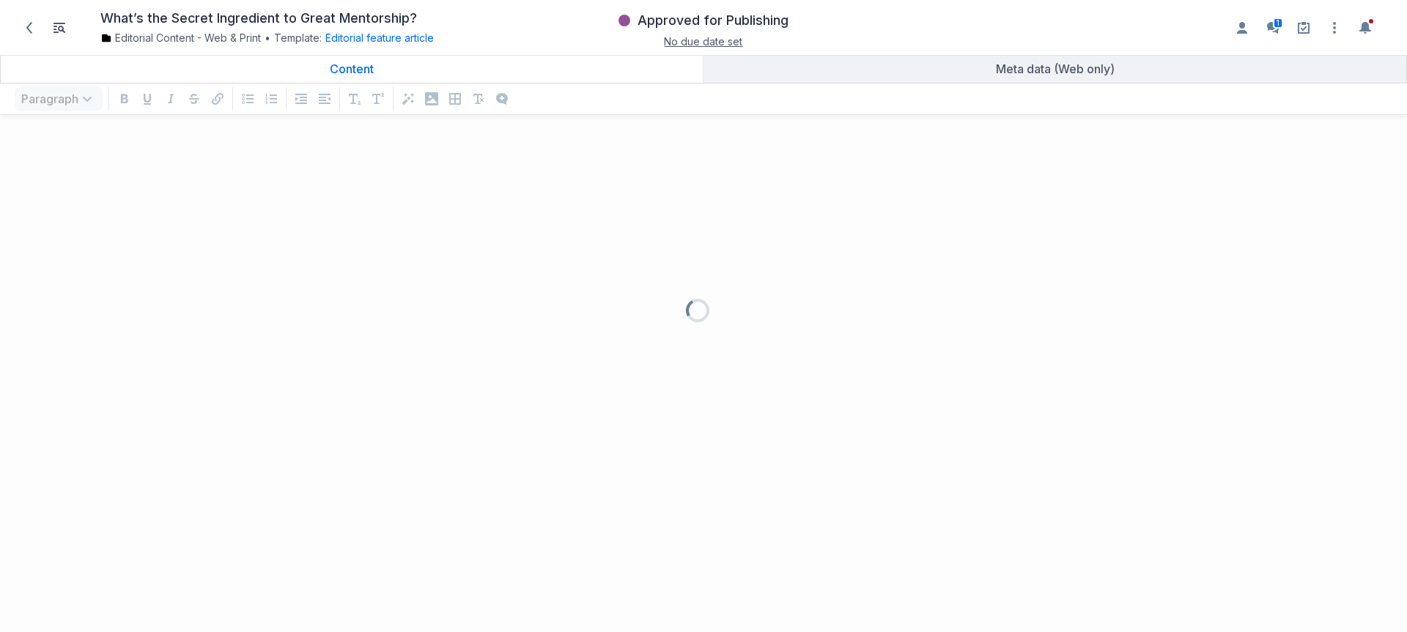
scroll to position [476, 1385]
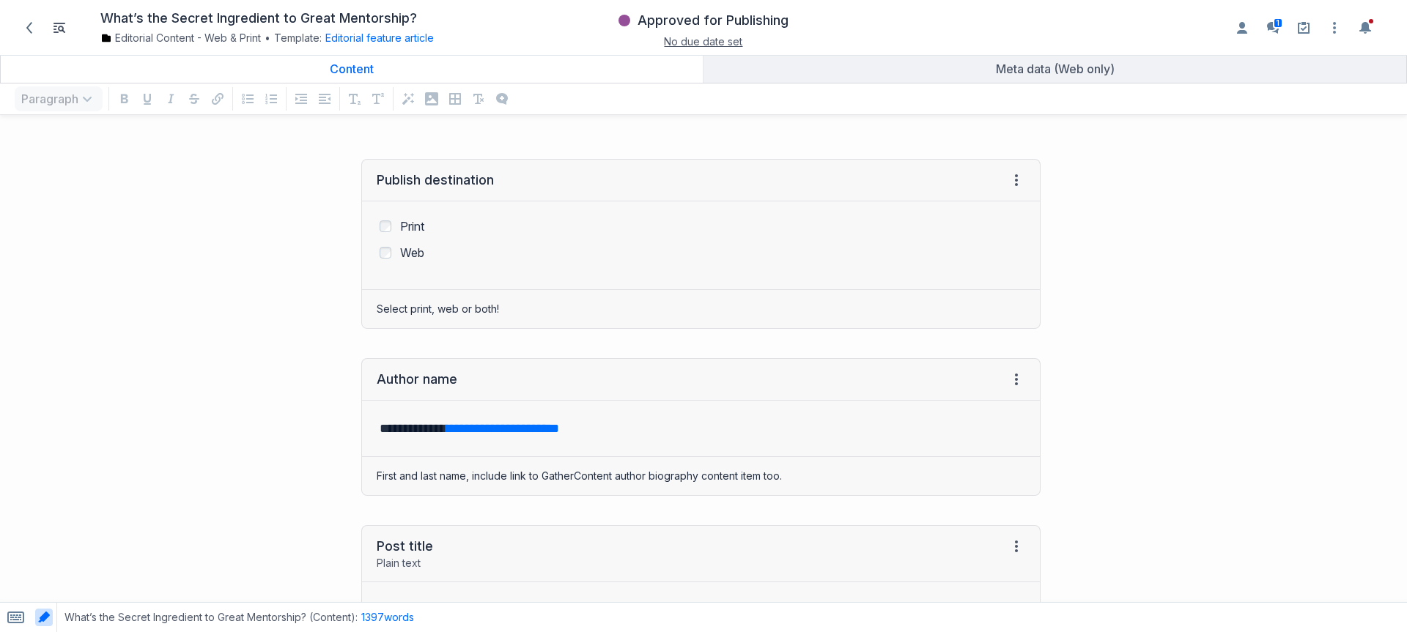
click at [275, 208] on div "Publish destination View HTML View history ﻿ ﻿ Print Web Select print, web or b…" at bounding box center [527, 243] width 1041 height 199
click at [668, 34] on button "No due date set" at bounding box center [703, 41] width 78 height 15
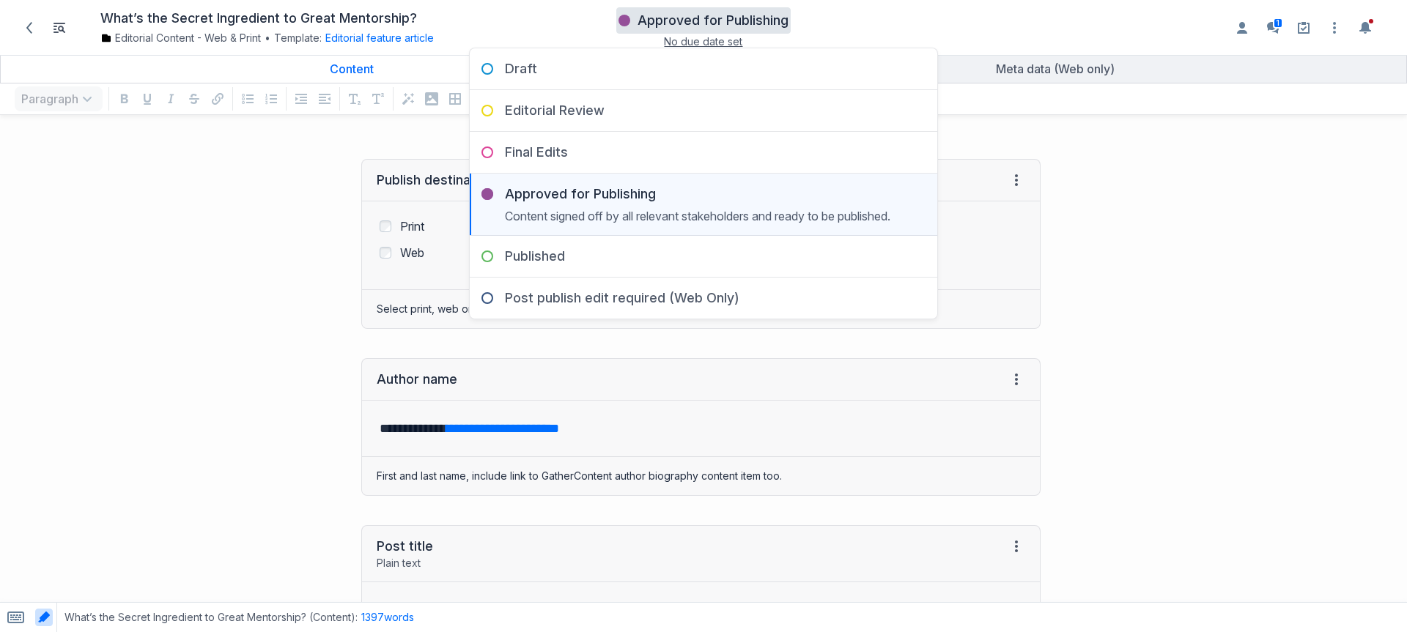
click at [242, 218] on div "Publish destination View HTML View history ﻿ ﻿ Print Web Select print, web or b…" at bounding box center [527, 243] width 1041 height 199
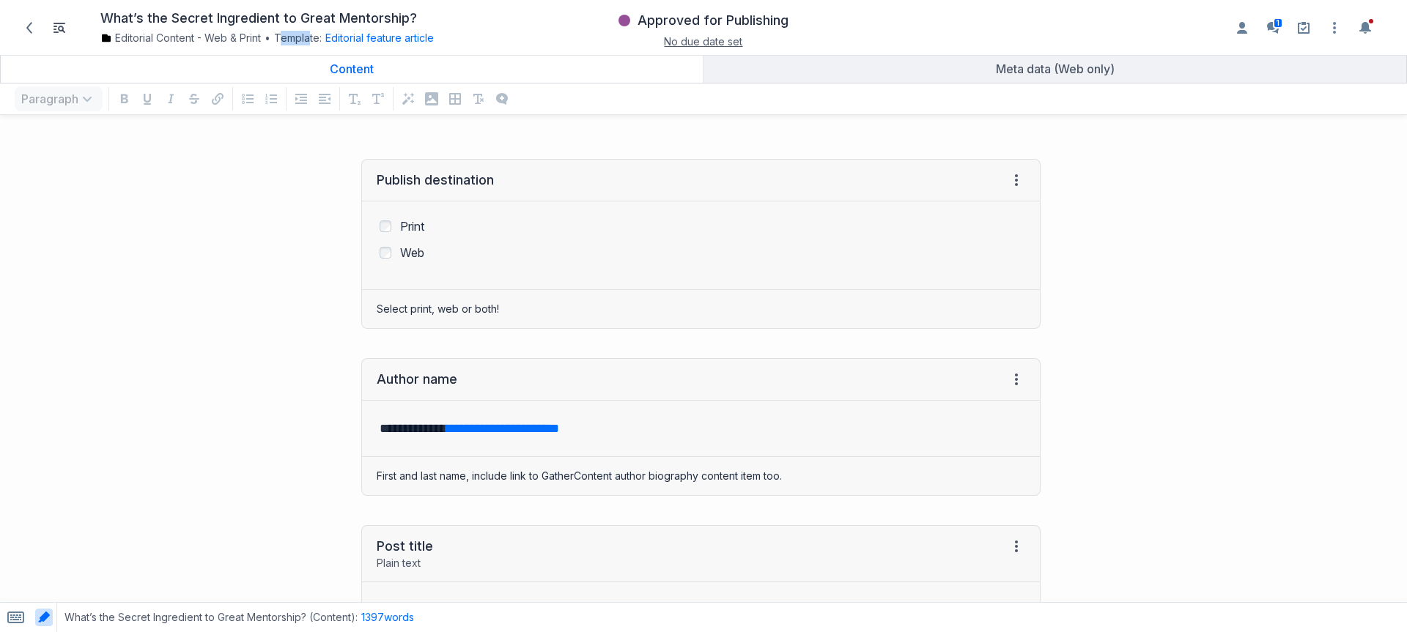
drag, startPoint x: 283, startPoint y: 32, endPoint x: 310, endPoint y: 35, distance: 27.4
click at [310, 35] on div "Editorial Content - Web & Print • Template: Editorial feature article Change te…" at bounding box center [282, 38] width 364 height 15
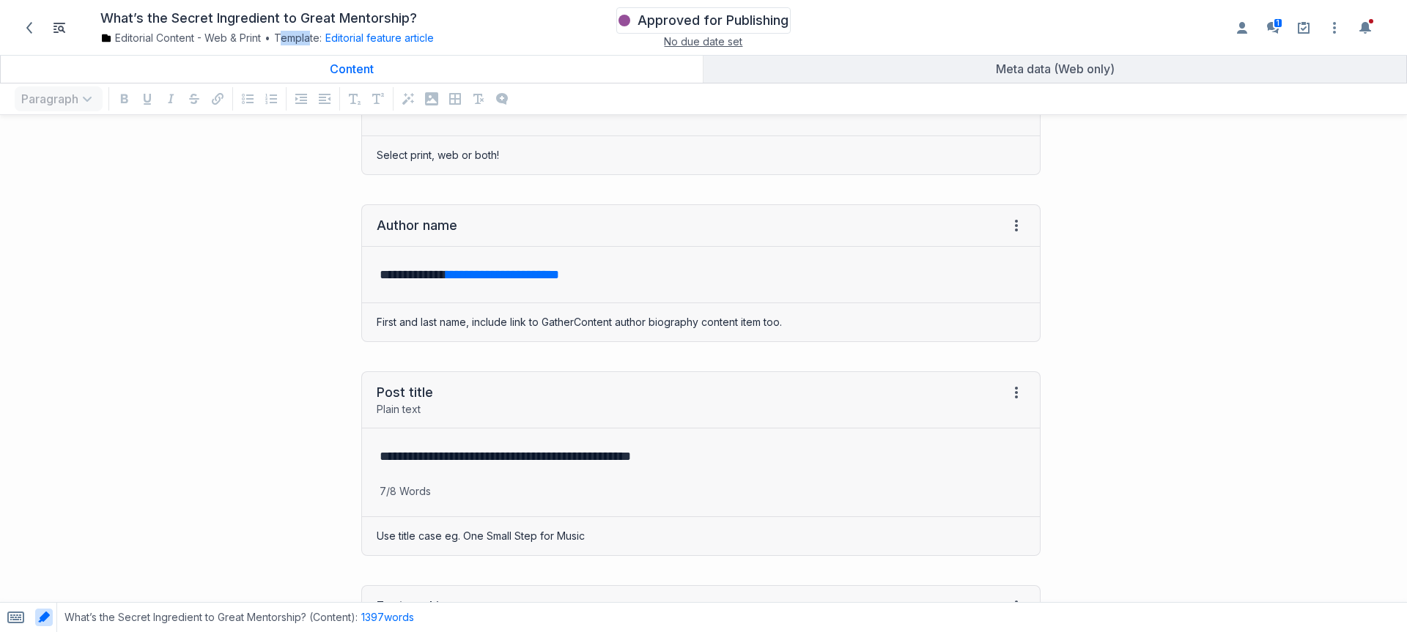
scroll to position [171, 0]
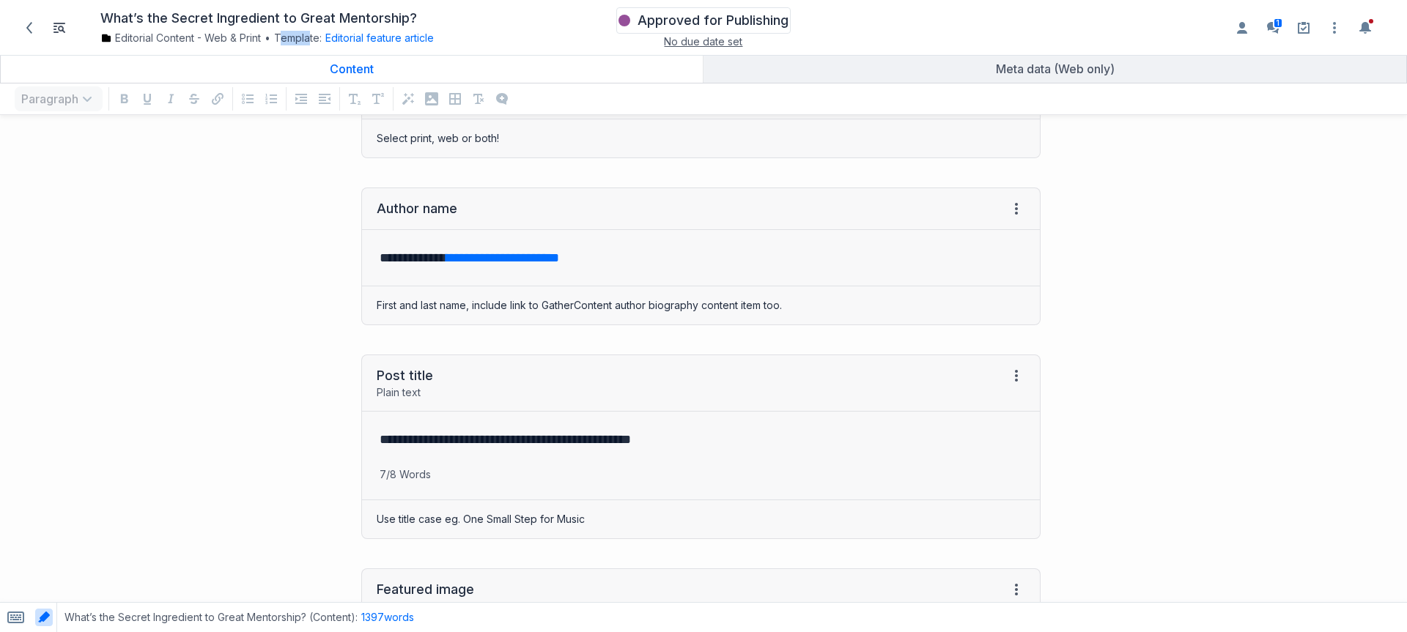
click at [690, 26] on span "Approved for Publishing" at bounding box center [713, 21] width 151 height 18
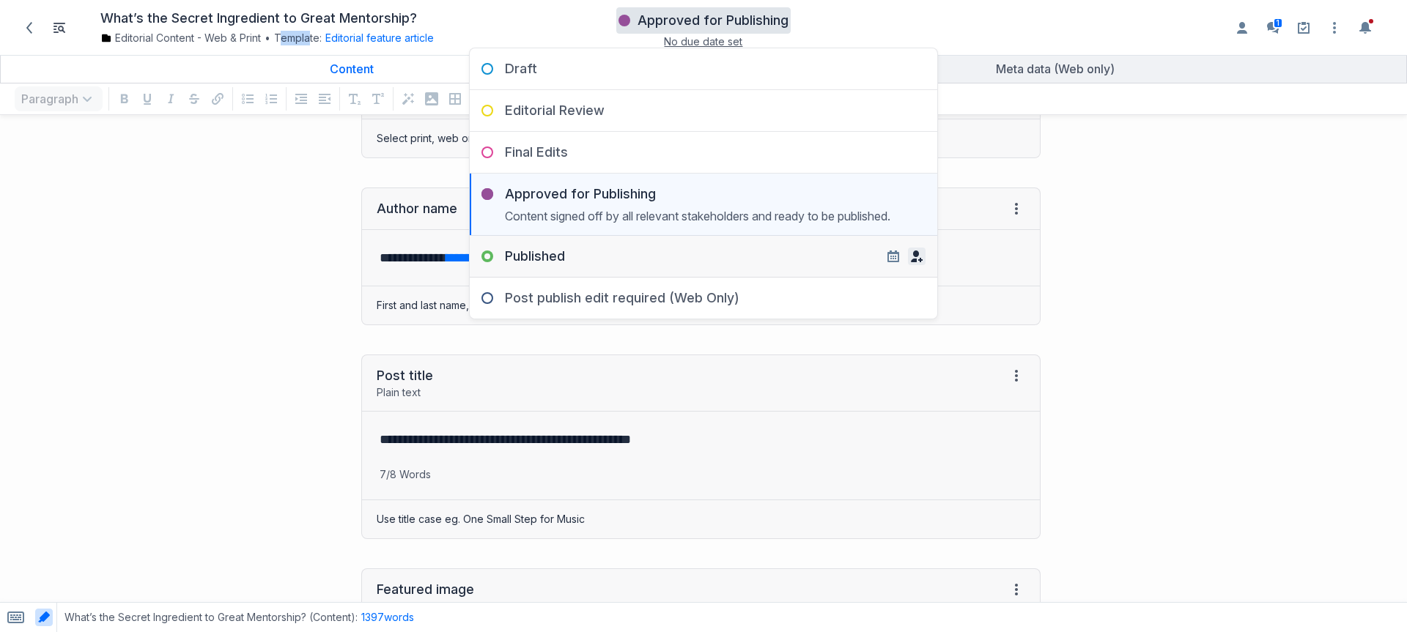
click at [916, 259] on icon "button" at bounding box center [917, 257] width 12 height 12
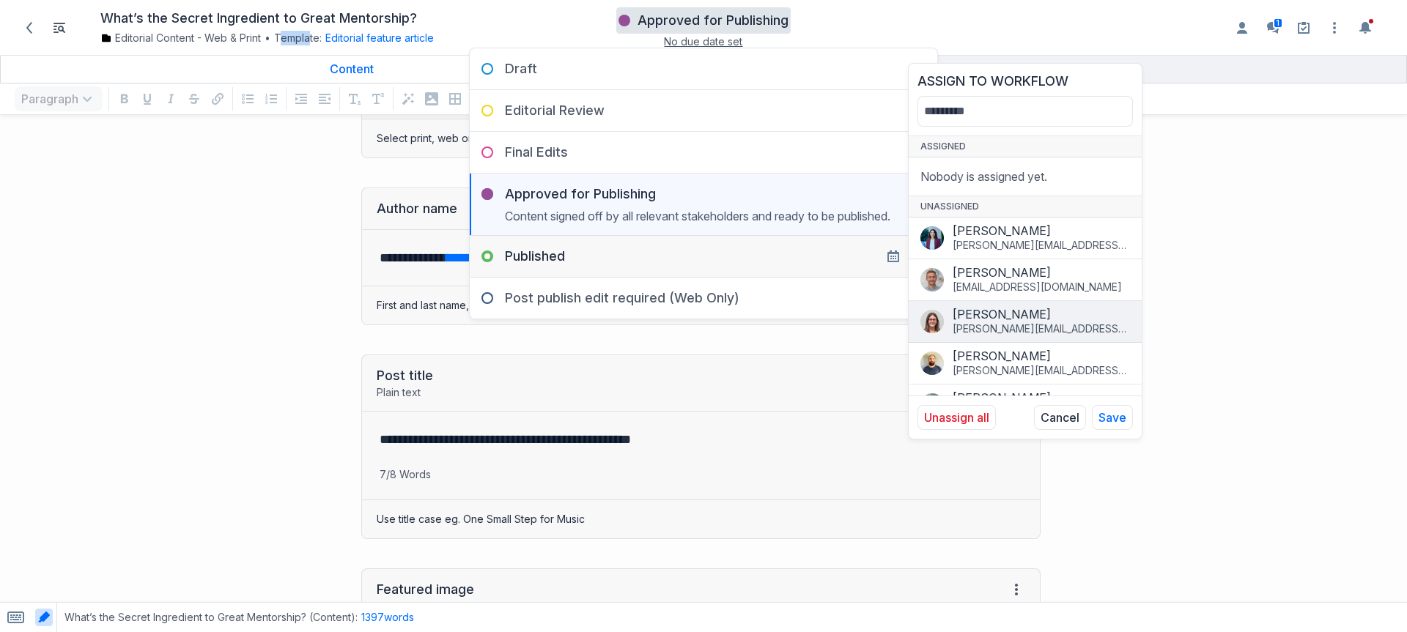
click at [1027, 317] on div "[PERSON_NAME]" at bounding box center [1041, 314] width 177 height 15
click at [1112, 413] on button "Save" at bounding box center [1112, 417] width 41 height 25
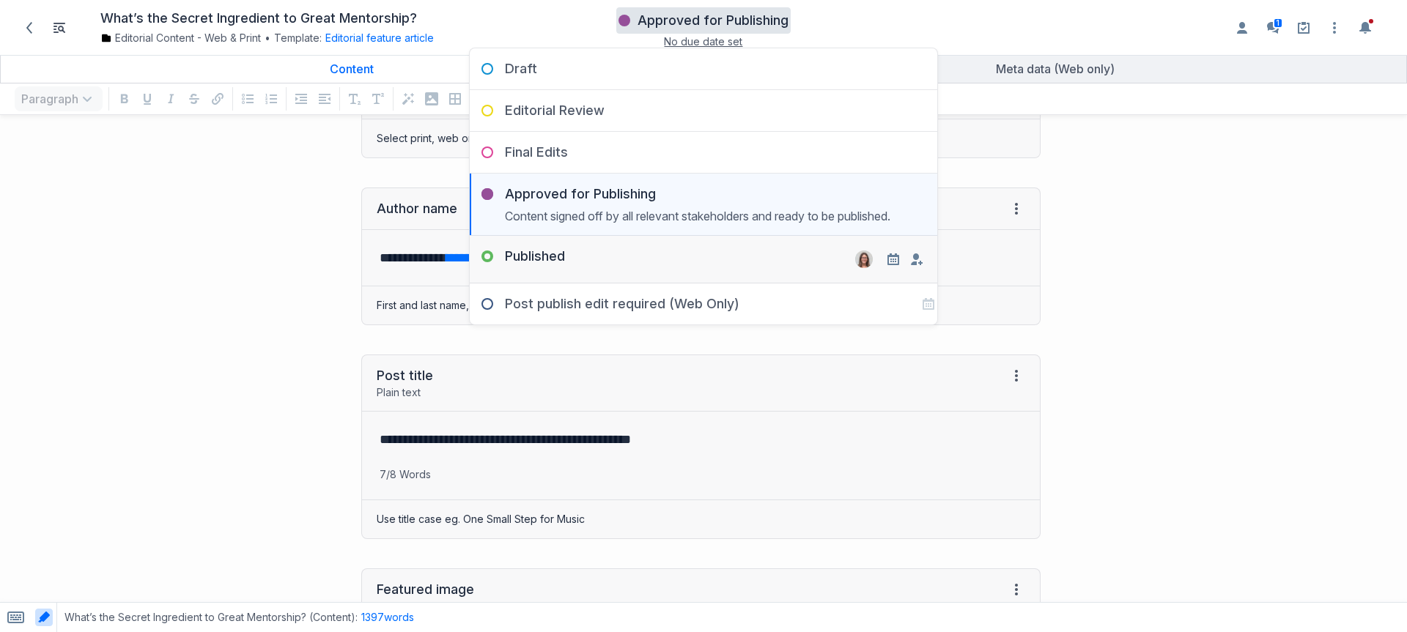
click at [727, 260] on div "Published Remove" at bounding box center [704, 253] width 468 height 35
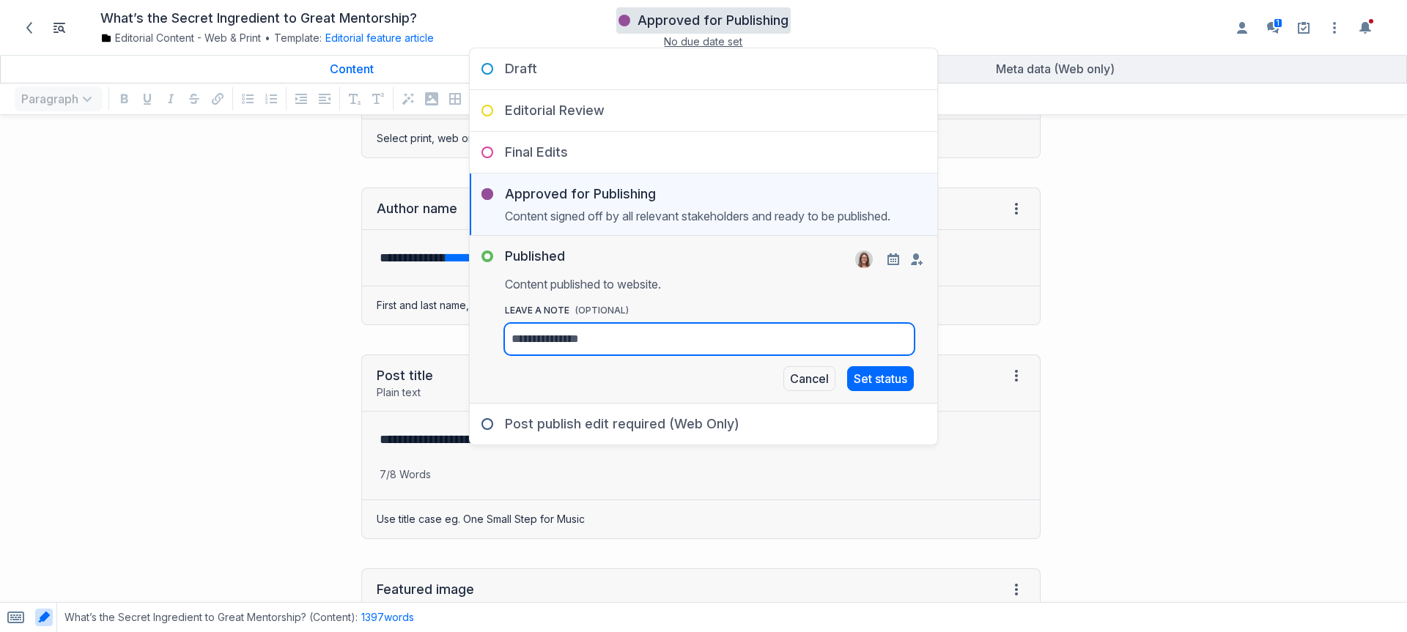
click at [649, 343] on textarea "leave a Note (OPTIONAL)" at bounding box center [577, 339] width 144 height 31
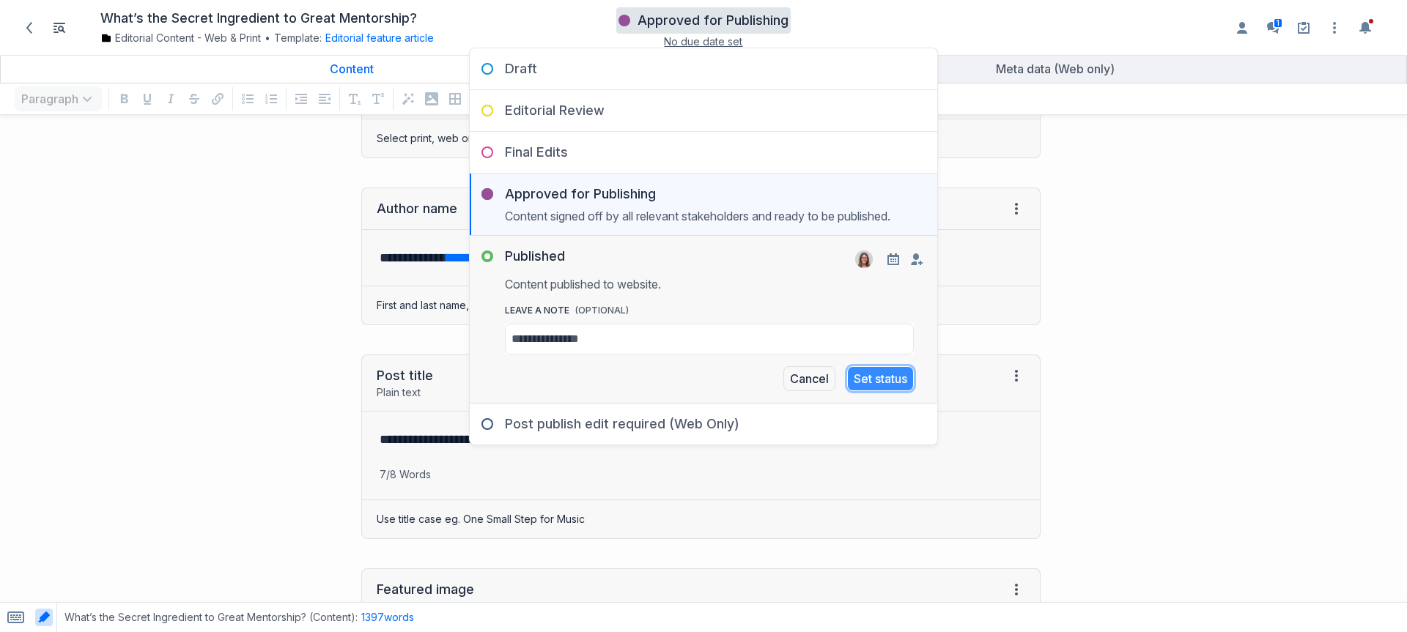
click at [893, 374] on button "Set status" at bounding box center [880, 378] width 67 height 25
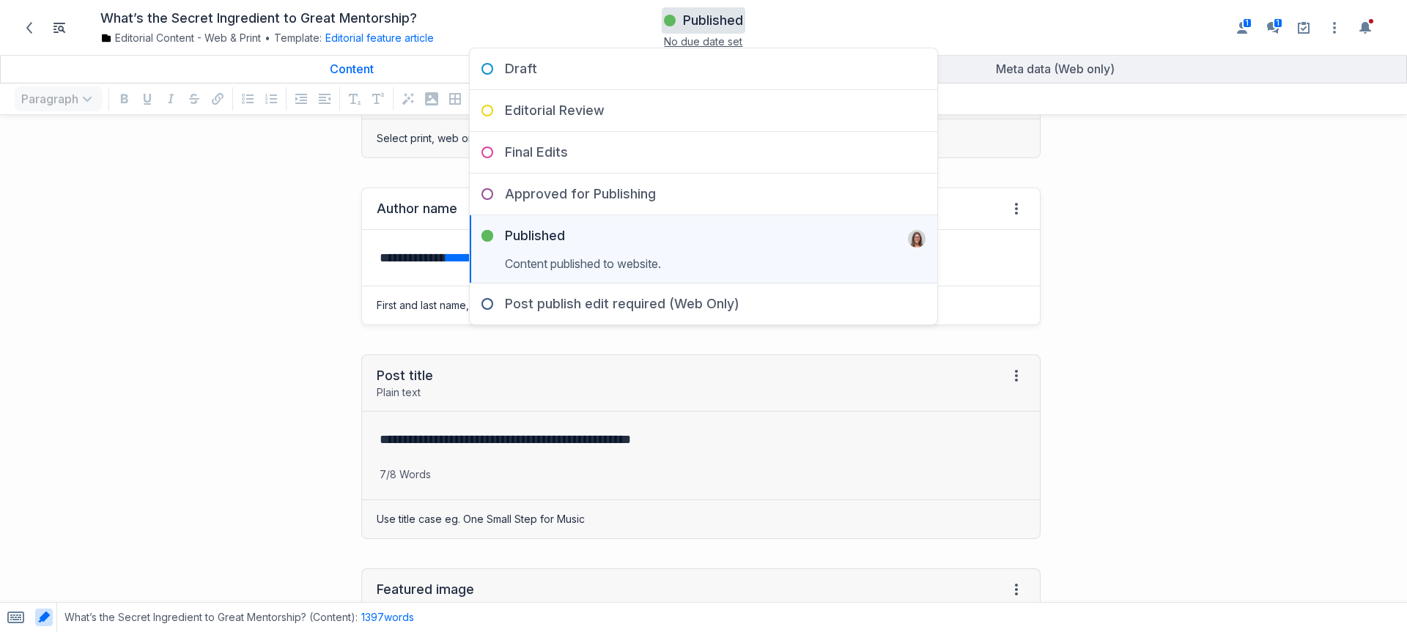
click at [377, 291] on div "First and last name, include link to GatherContent author biography content ite…" at bounding box center [701, 306] width 678 height 38
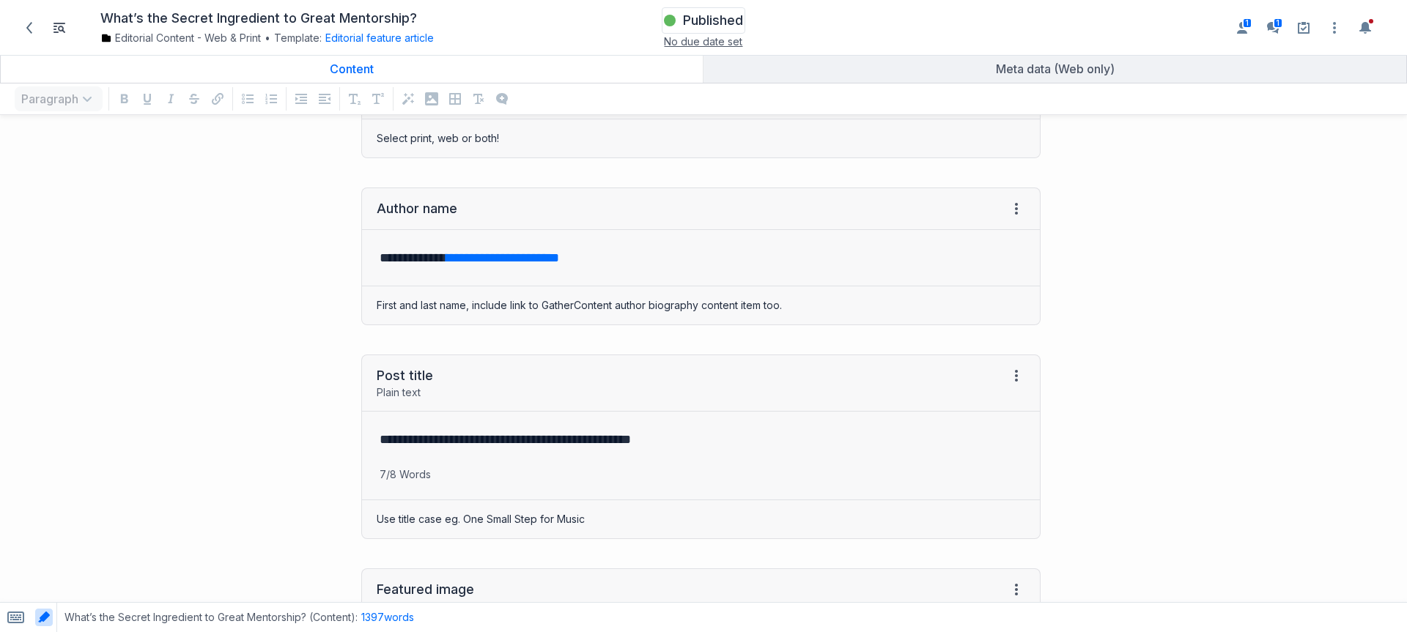
click at [691, 18] on span "Published" at bounding box center [713, 21] width 60 height 18
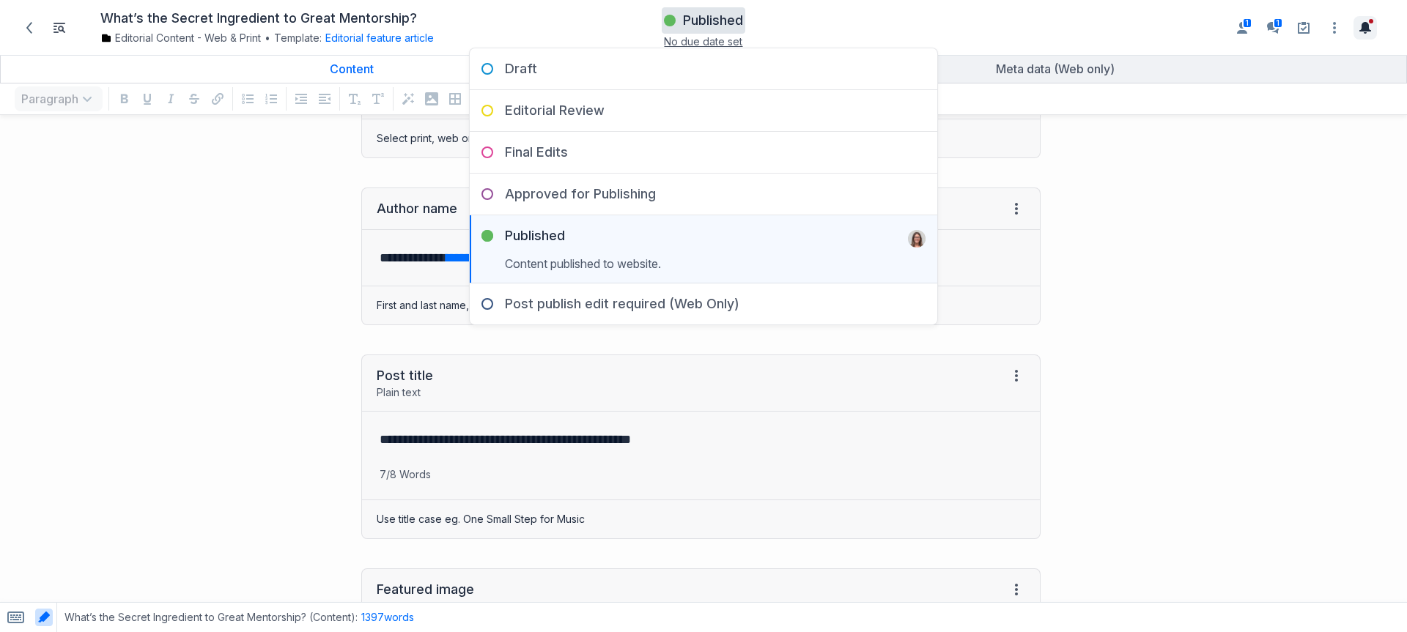
click at [1359, 28] on icon "Toggle the notification sidebar" at bounding box center [1365, 28] width 12 height 12
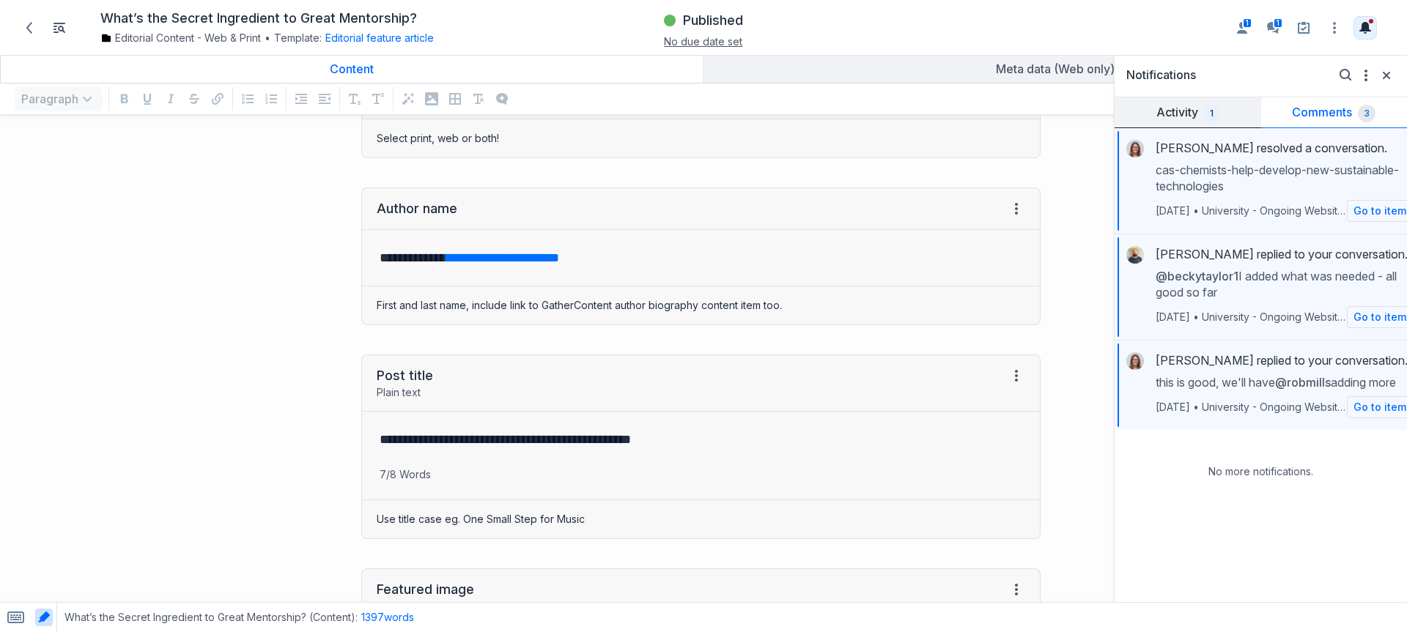
scroll to position [0, 0]
click at [1159, 116] on link "Activity 1" at bounding box center [1188, 112] width 147 height 31
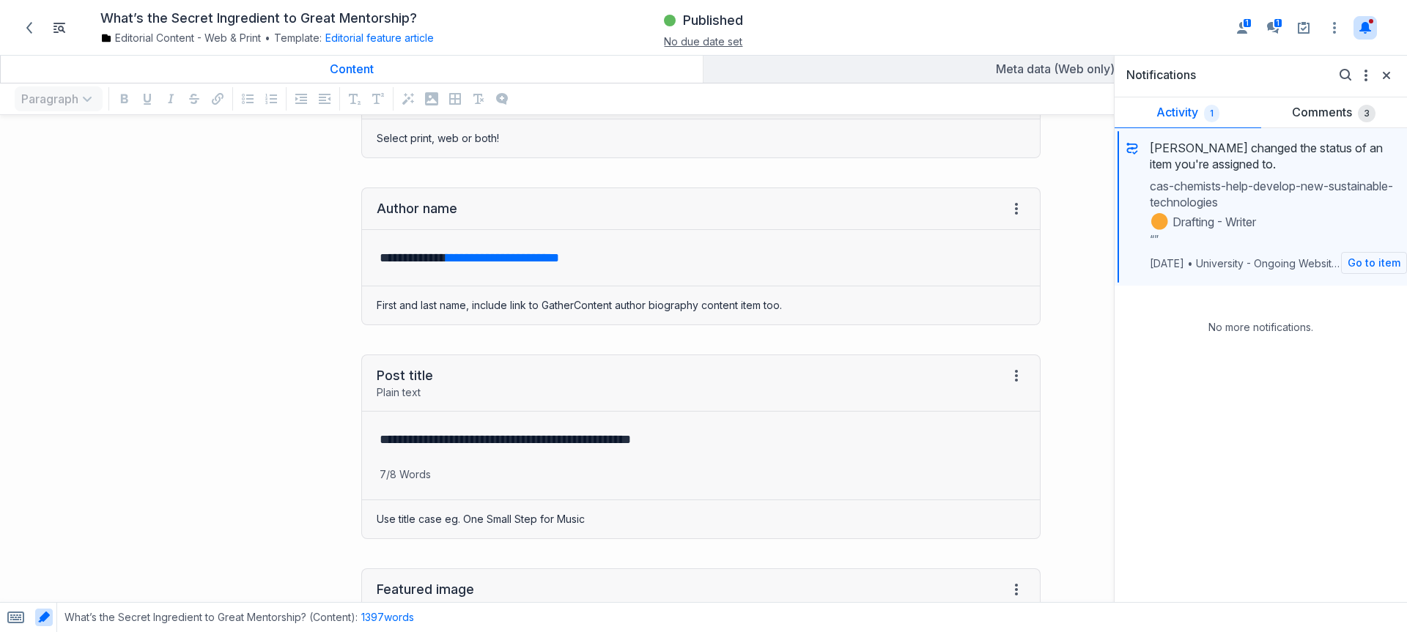
click at [328, 202] on div "**********" at bounding box center [527, 256] width 1041 height 167
click at [30, 24] on icon at bounding box center [29, 28] width 6 height 12
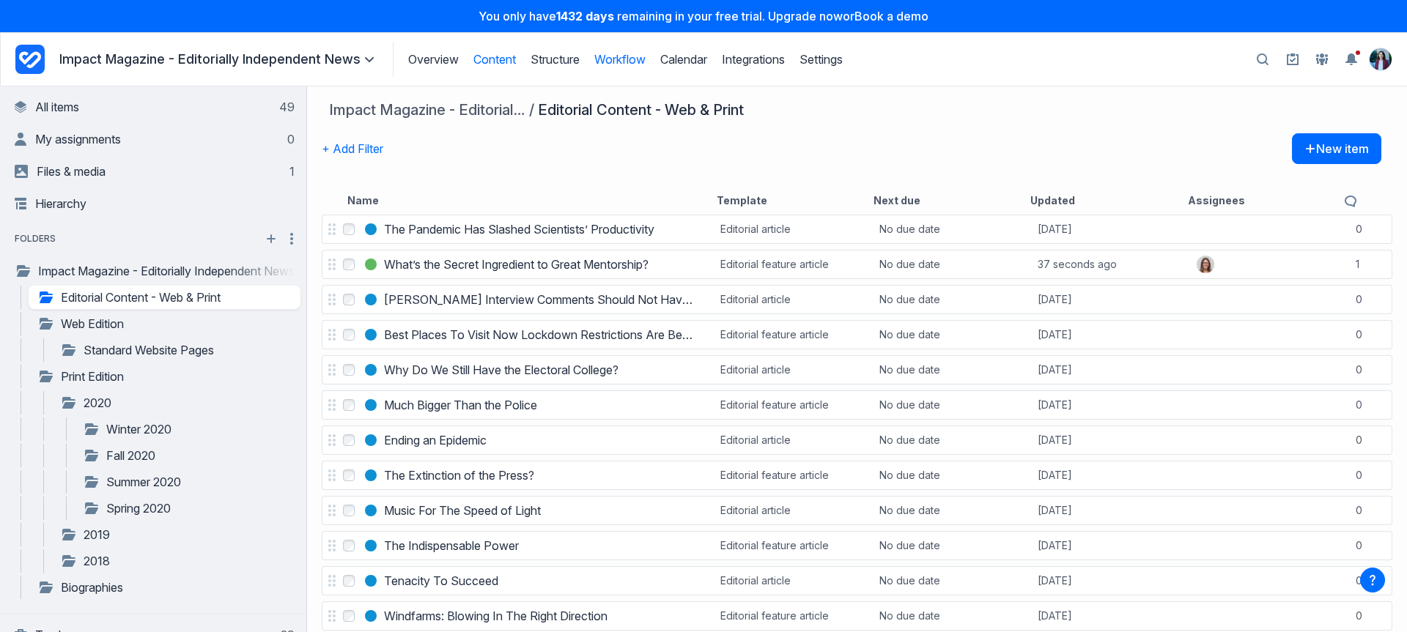
click at [638, 52] on link "Workflow" at bounding box center [619, 59] width 51 height 15
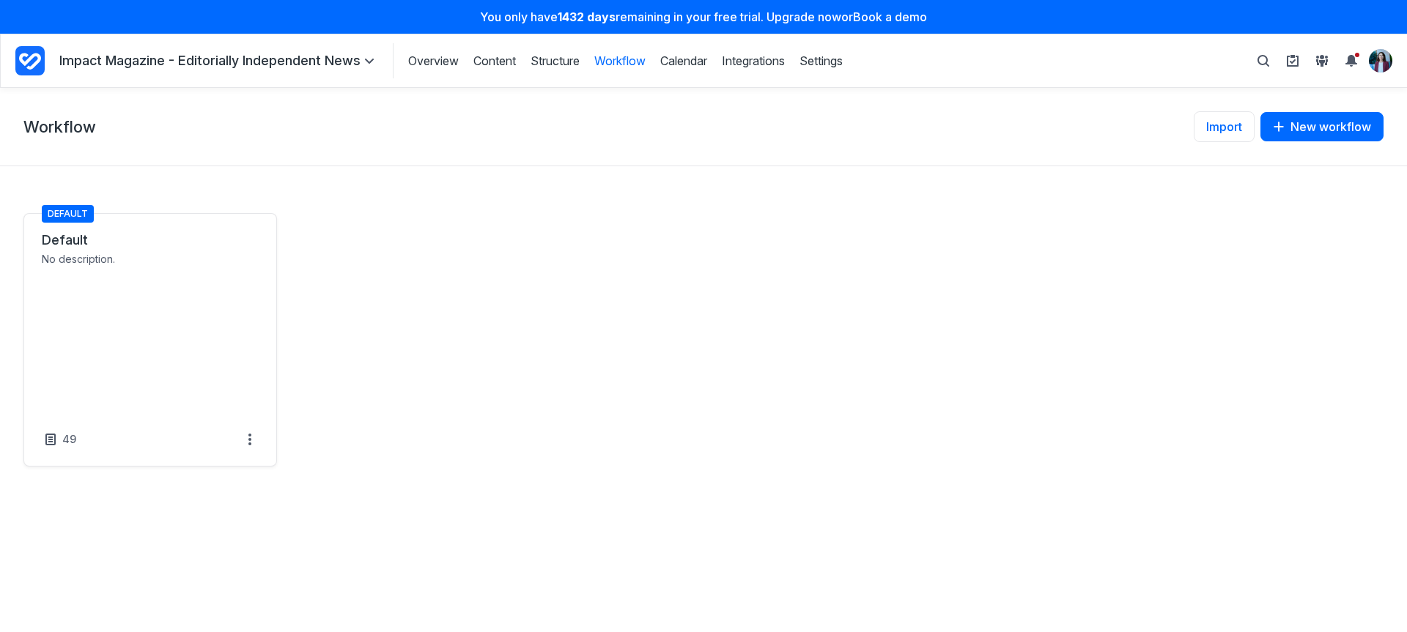
click at [248, 249] on link "Default" at bounding box center [150, 241] width 217 height 18
select select "*****"
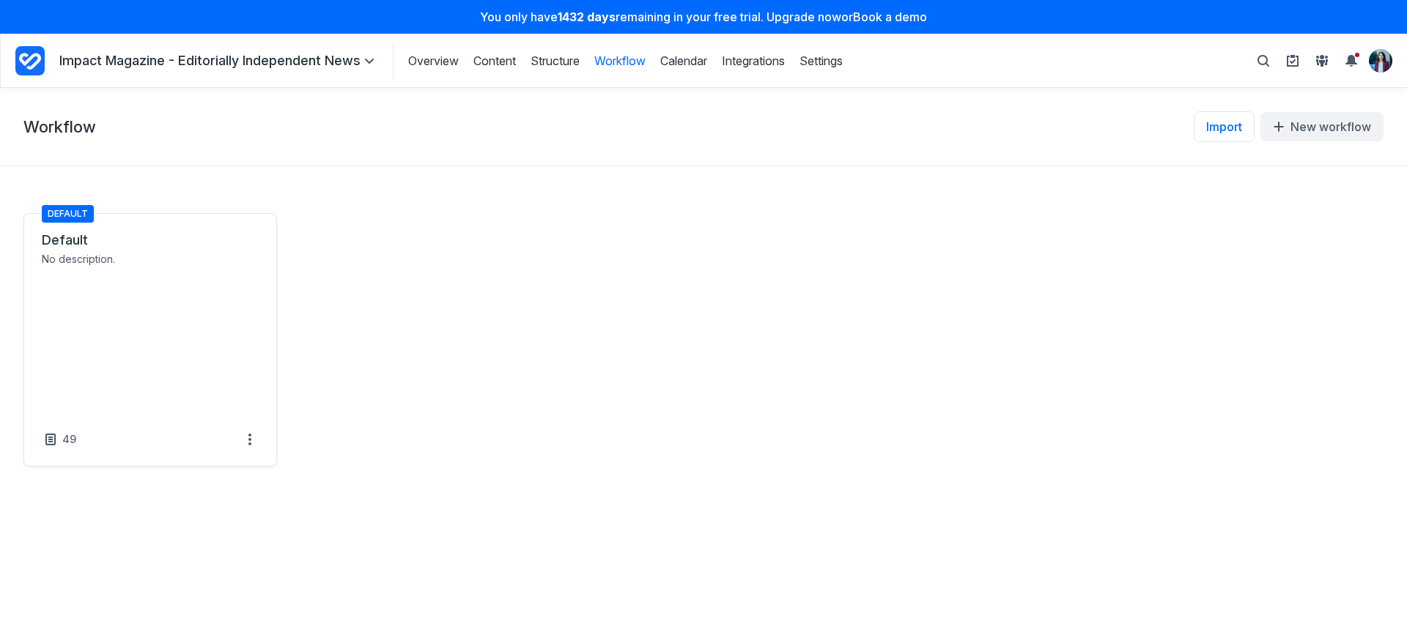
select select "*****"
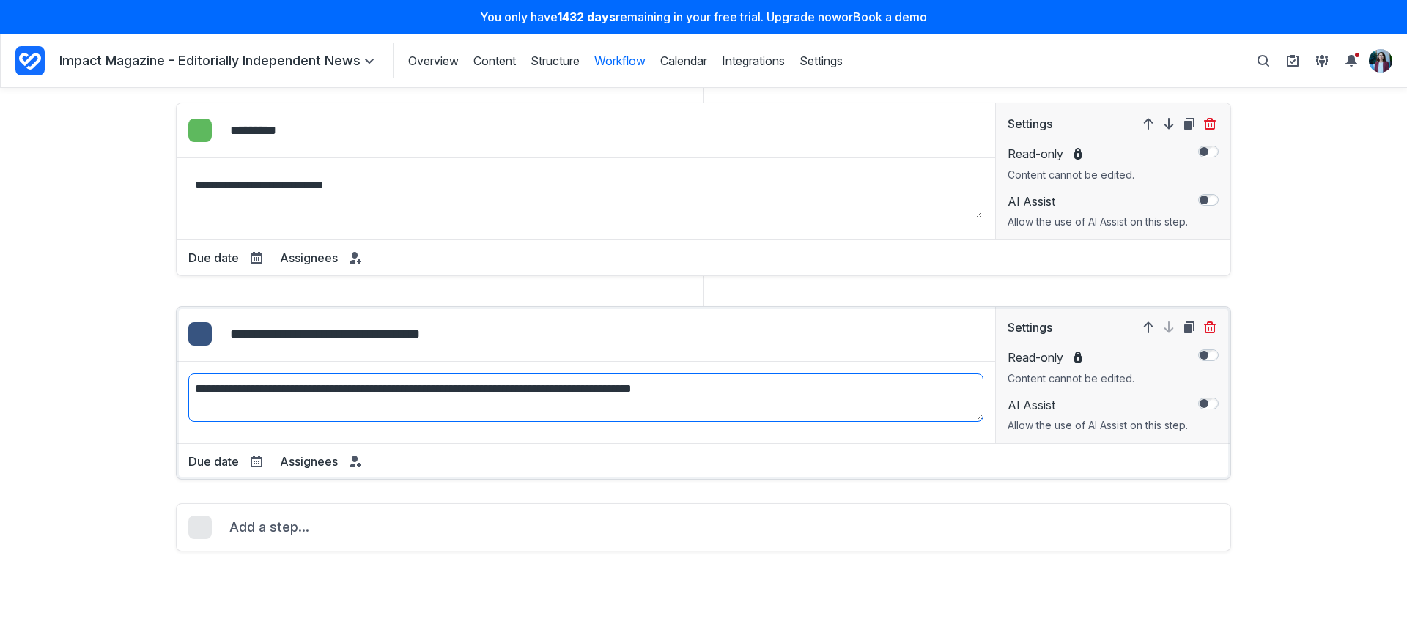
scroll to position [958, 0]
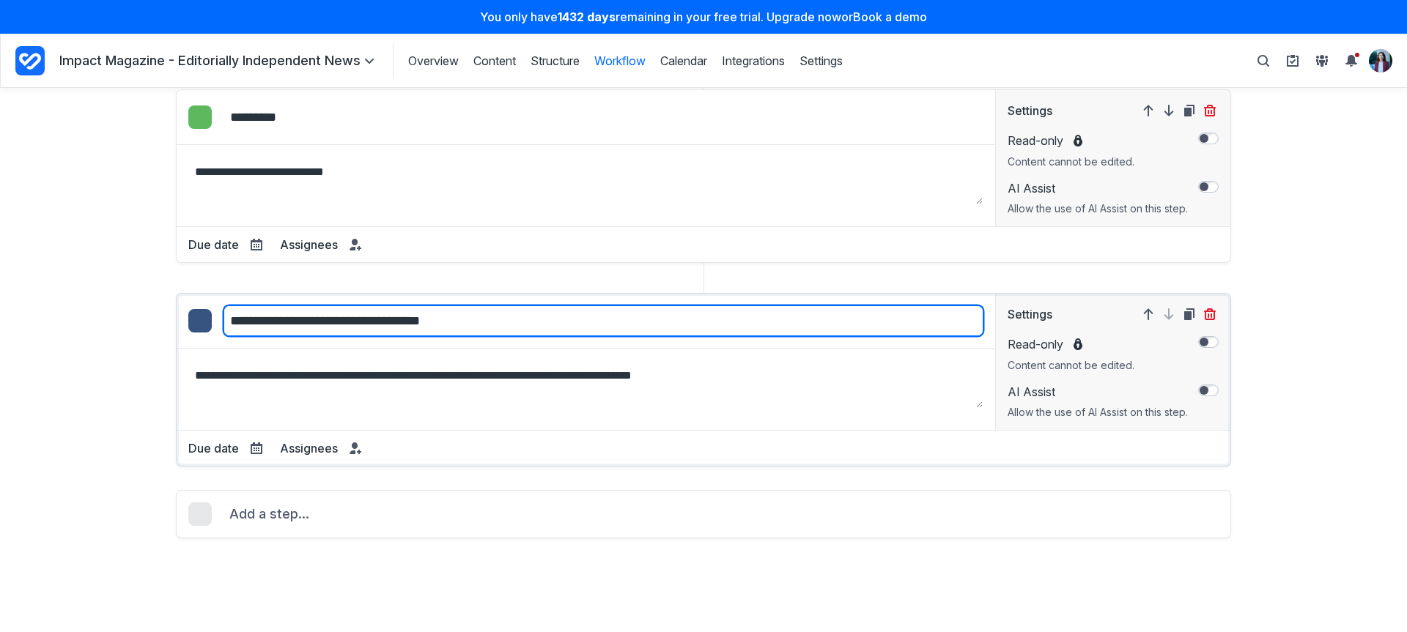
click at [289, 324] on input "**********" at bounding box center [604, 321] width 760 height 31
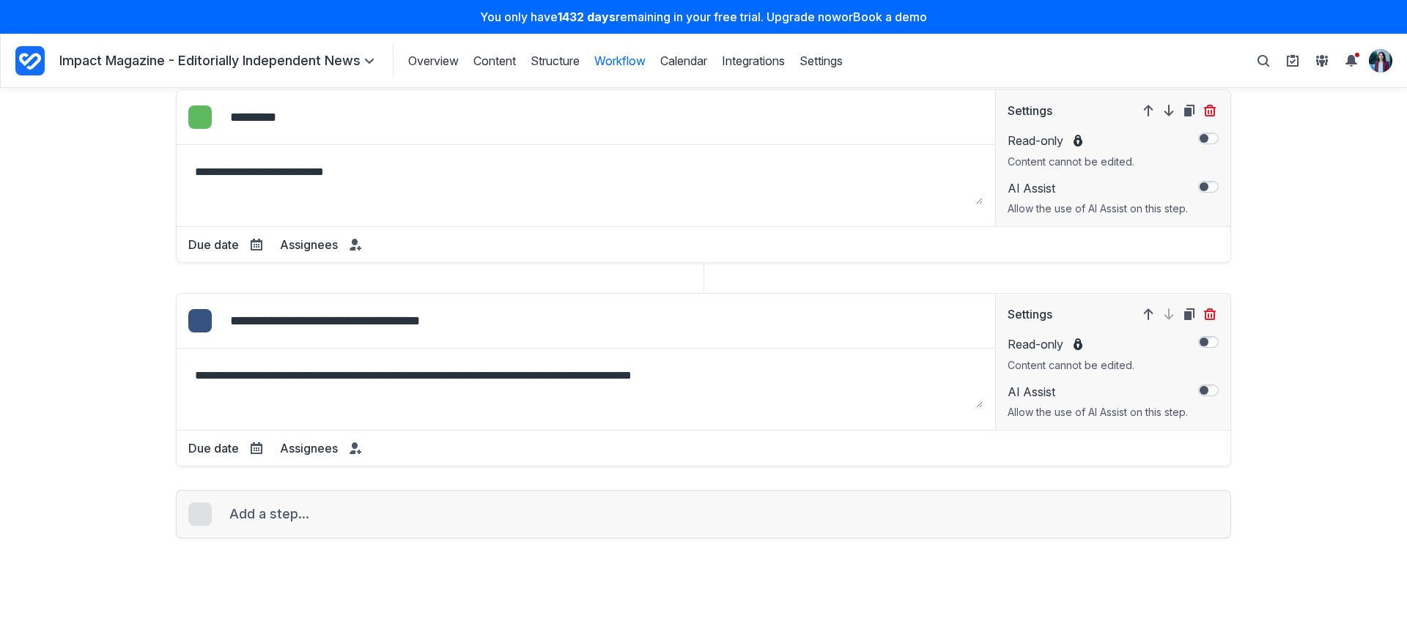
click at [268, 517] on span "Add a step..." at bounding box center [269, 514] width 80 height 21
select select "*****"
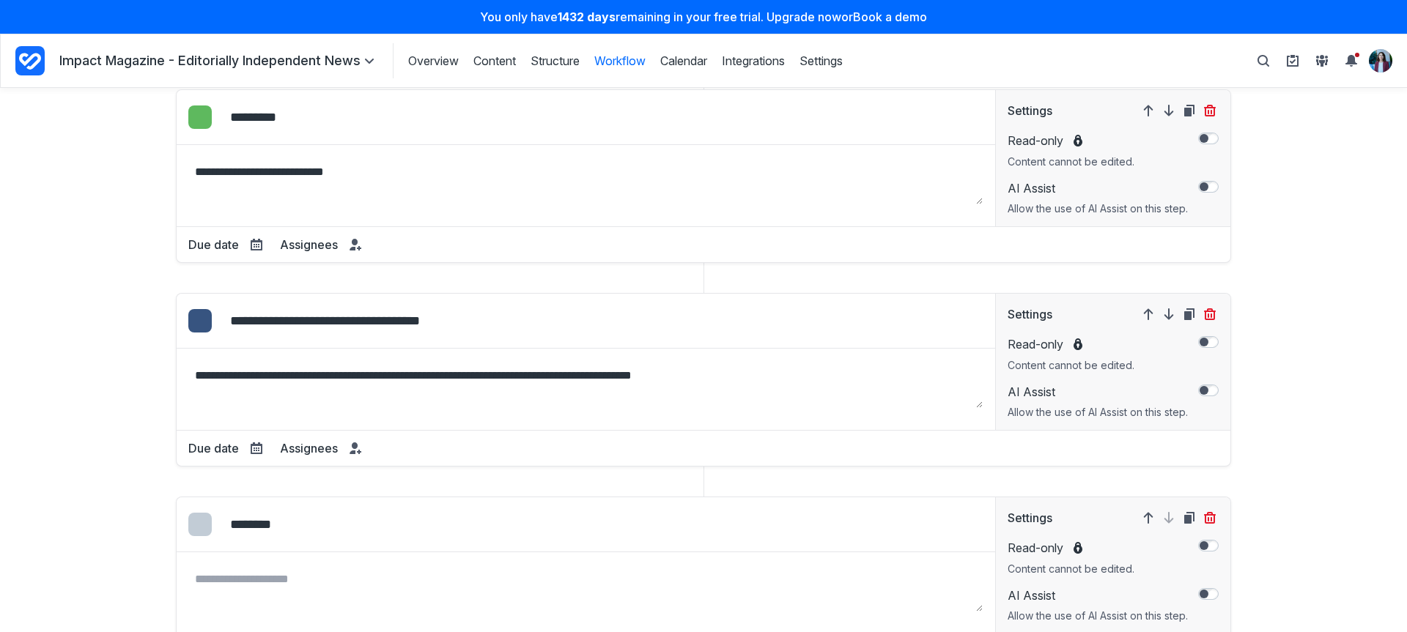
scroll to position [1162, 0]
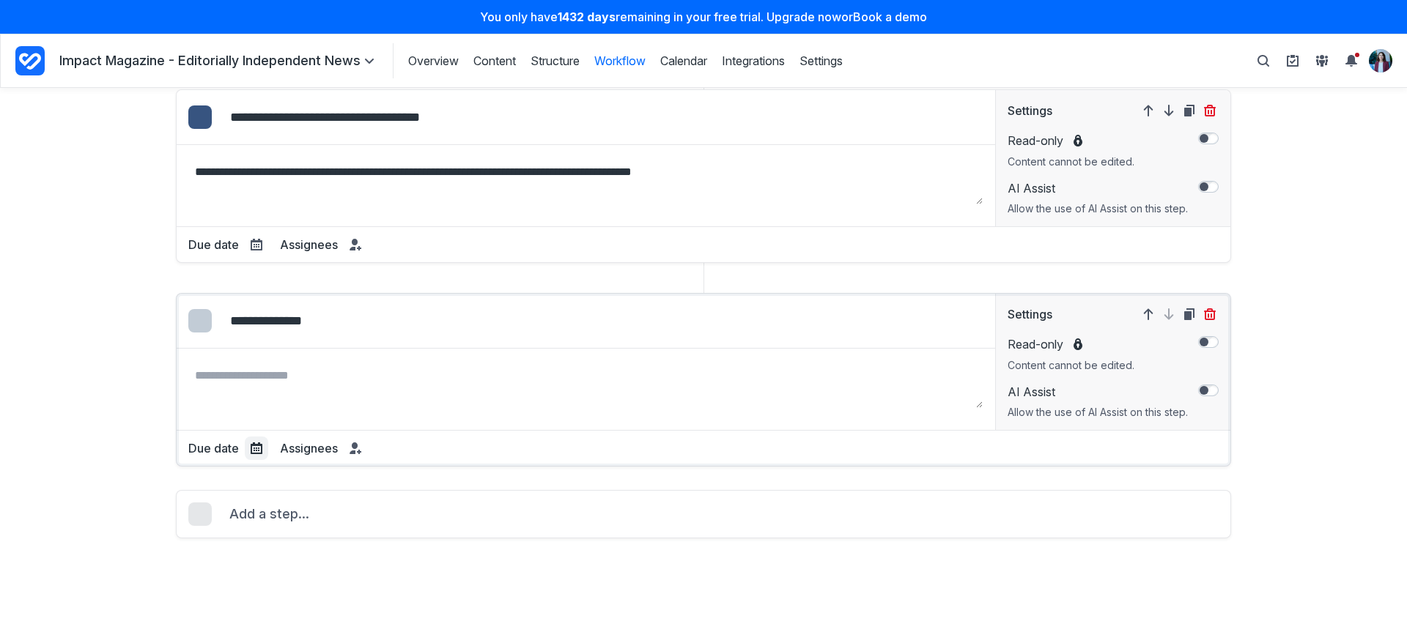
click at [251, 444] on icon at bounding box center [257, 449] width 12 height 12
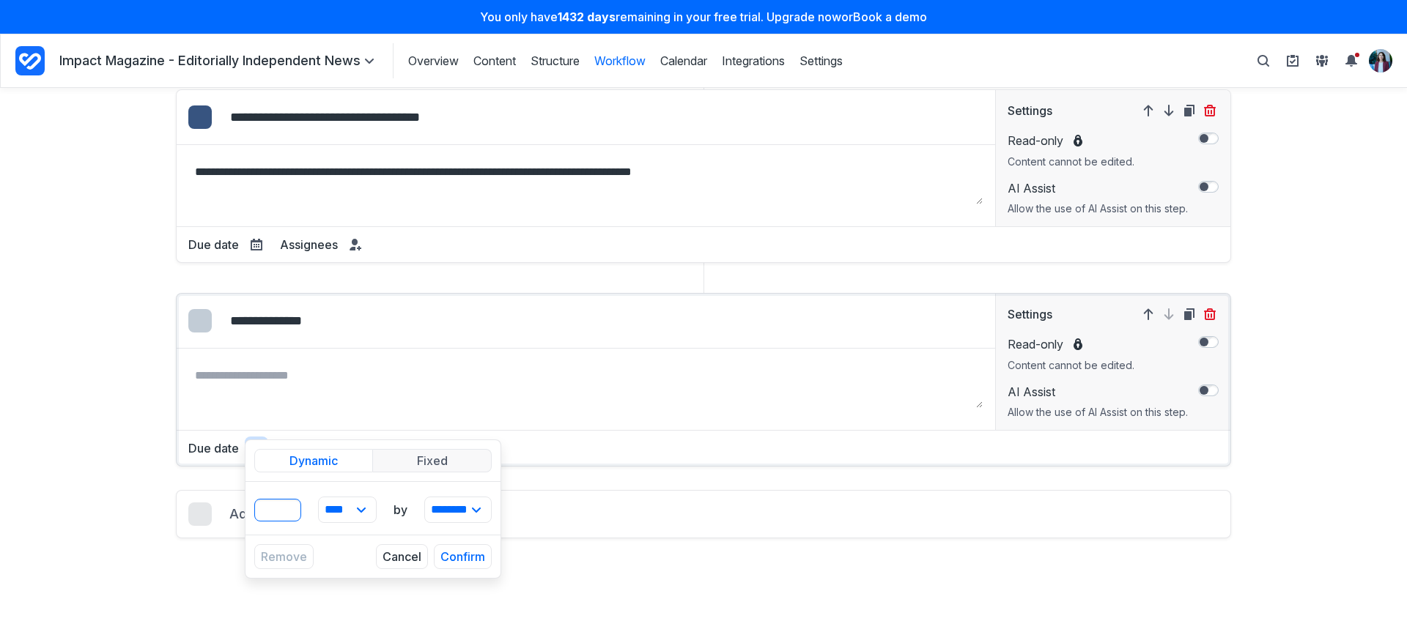
type input "**********"
type input "*"
click at [283, 505] on input "*" at bounding box center [277, 510] width 47 height 23
click at [333, 506] on select "**** ***** ******" at bounding box center [347, 510] width 57 height 25
select select "******"
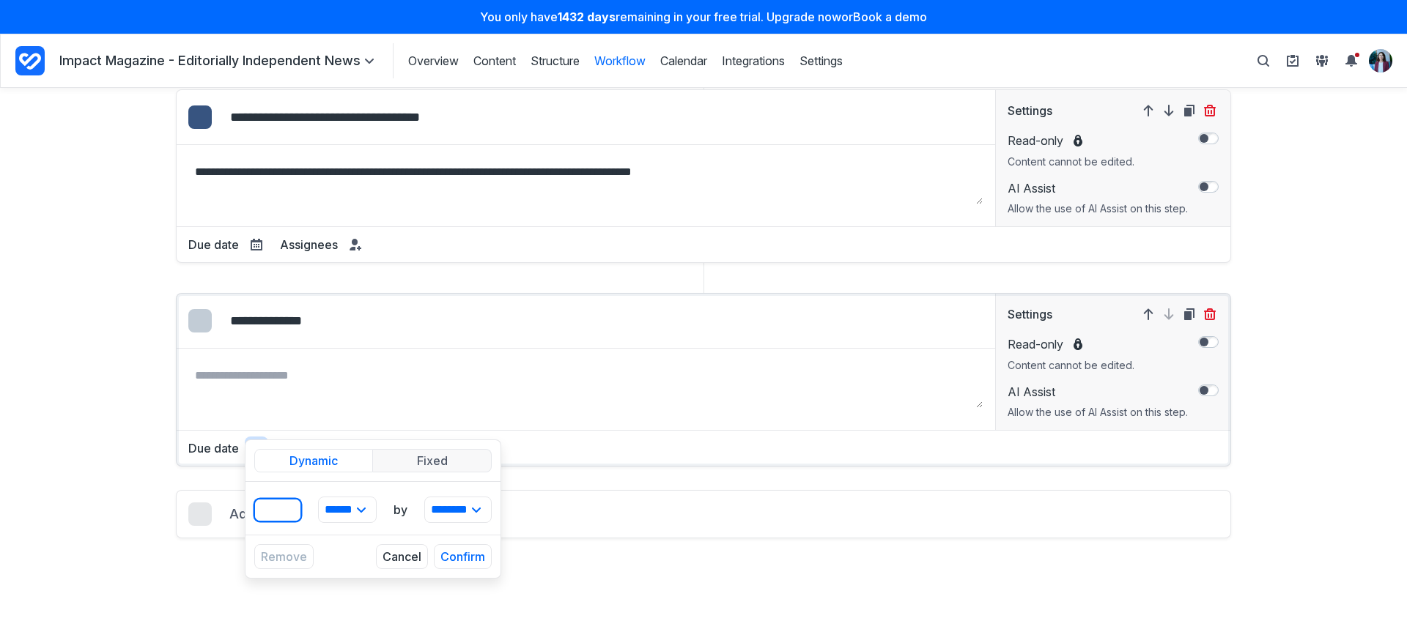
click at [284, 509] on input "*" at bounding box center [277, 510] width 47 height 23
click at [284, 506] on input "*" at bounding box center [277, 510] width 47 height 23
type input "*"
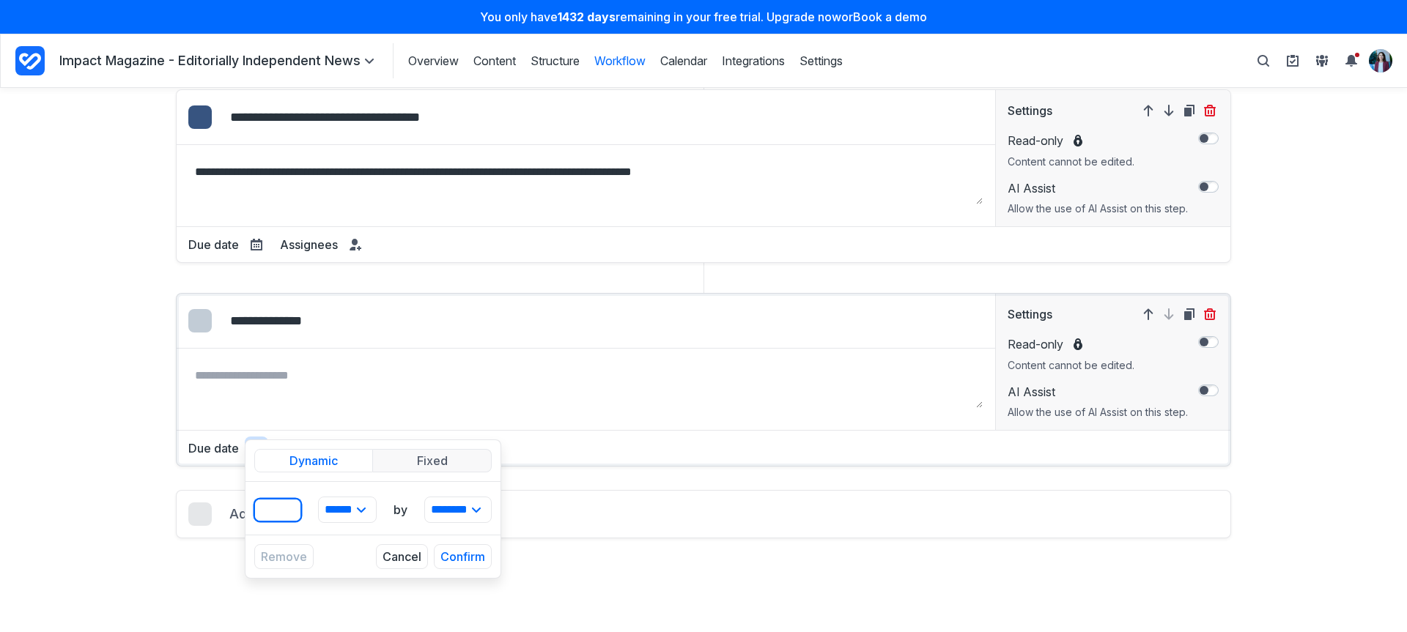
click at [284, 506] on input "*" at bounding box center [277, 510] width 47 height 23
drag, startPoint x: 451, startPoint y: 552, endPoint x: 402, endPoint y: 530, distance: 53.1
click at [451, 551] on button "Confirm" at bounding box center [463, 557] width 58 height 25
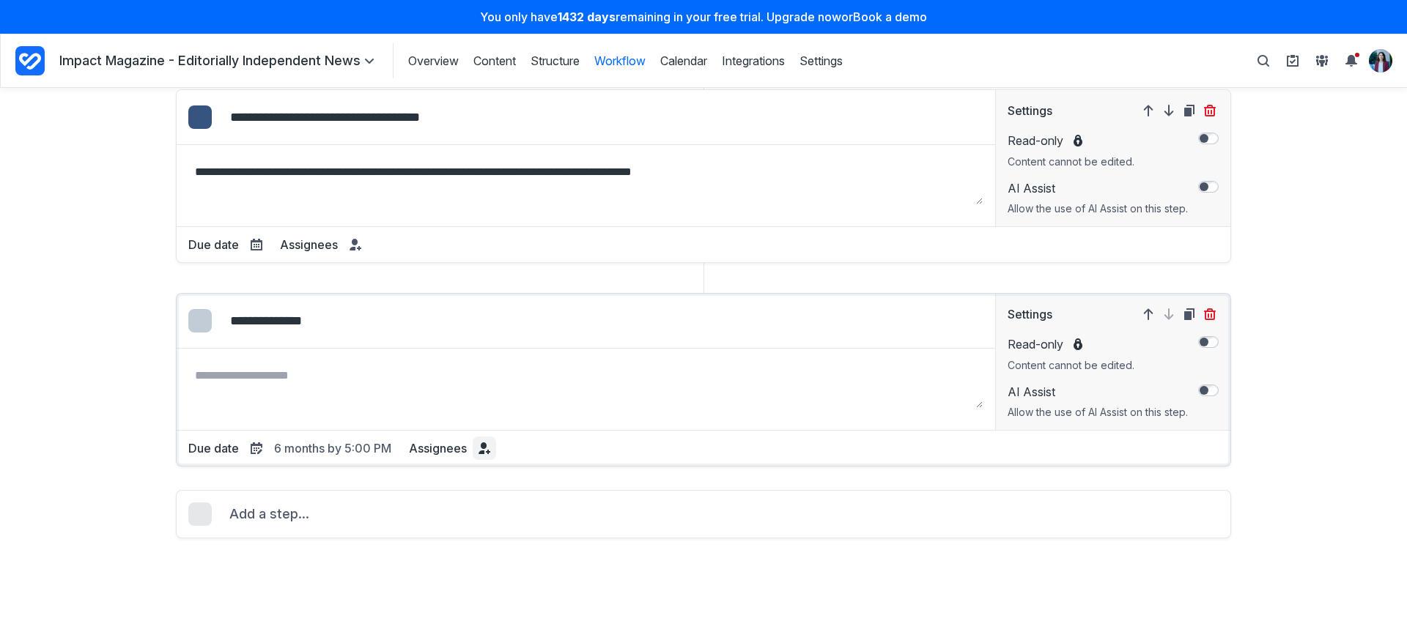
click at [476, 454] on span at bounding box center [485, 449] width 18 height 18
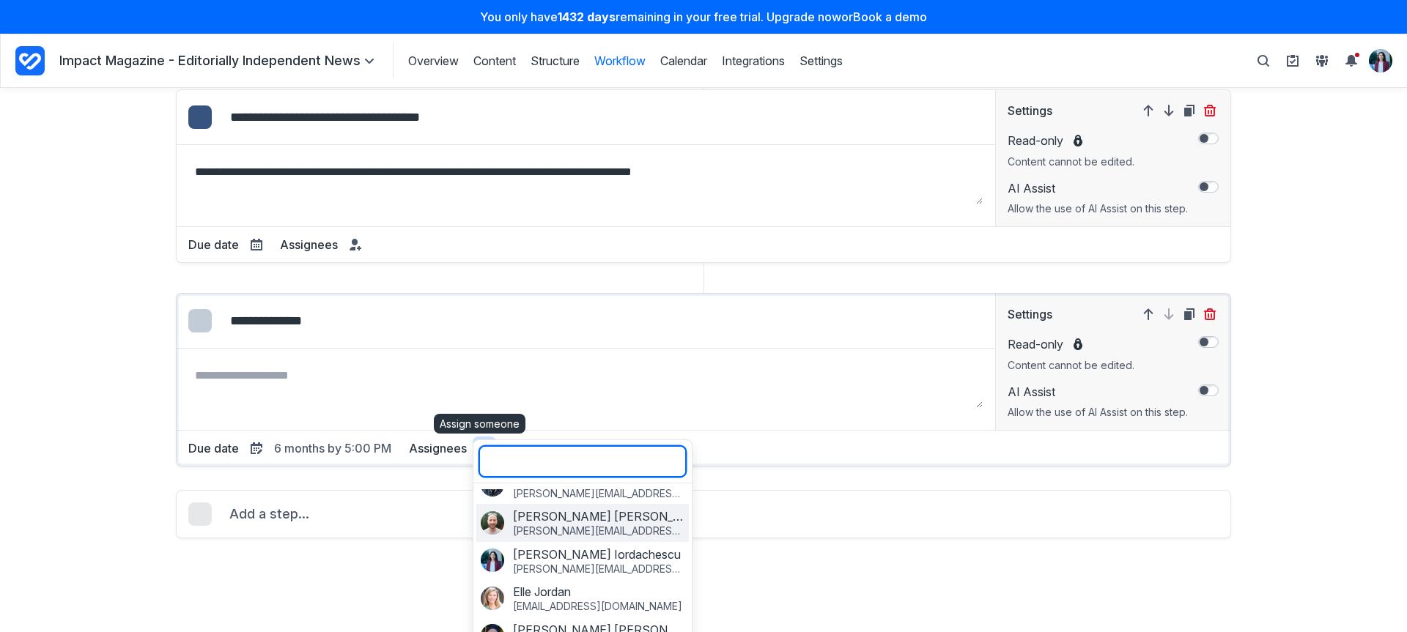
scroll to position [138, 0]
click at [575, 525] on p "[PERSON_NAME][EMAIL_ADDRESS][DOMAIN_NAME]" at bounding box center [598, 529] width 171 height 13
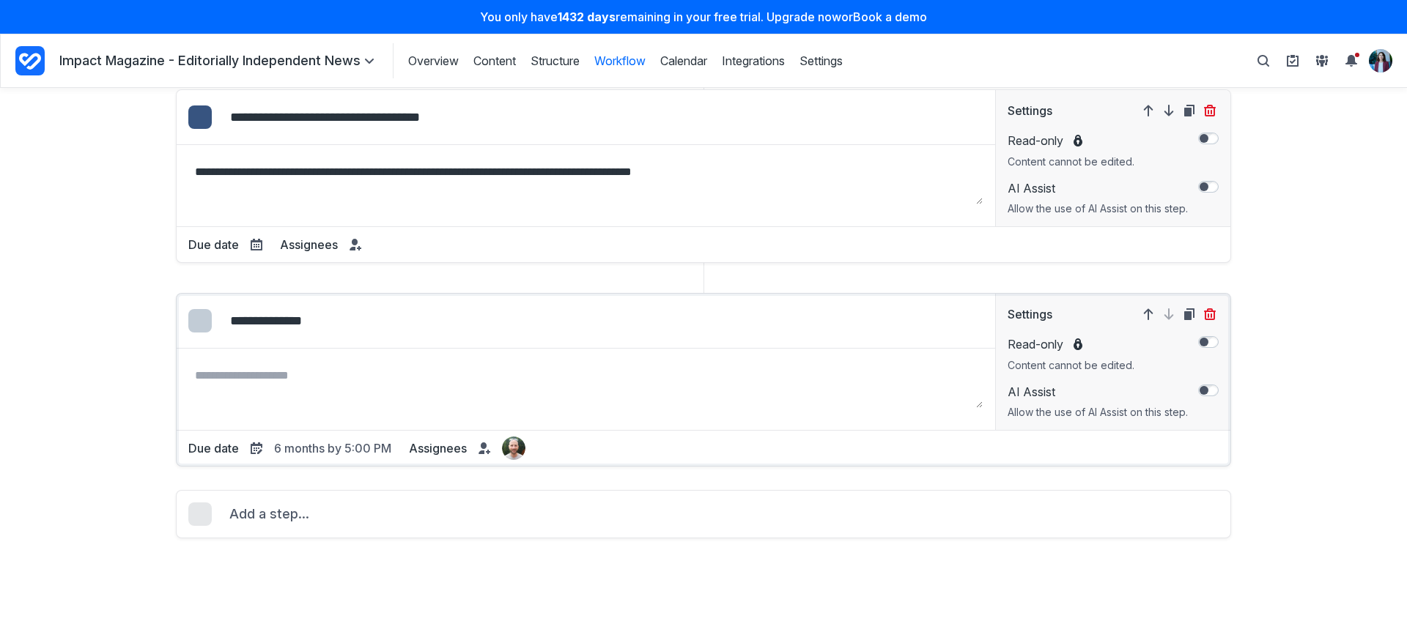
click at [204, 322] on div "Edit colour" at bounding box center [199, 320] width 23 height 23
click at [272, 335] on label "Select colour: #8B47EB" at bounding box center [277, 331] width 18 height 18
type input "*******"
click at [30, 53] on icon "Project Dashboard" at bounding box center [29, 60] width 29 height 29
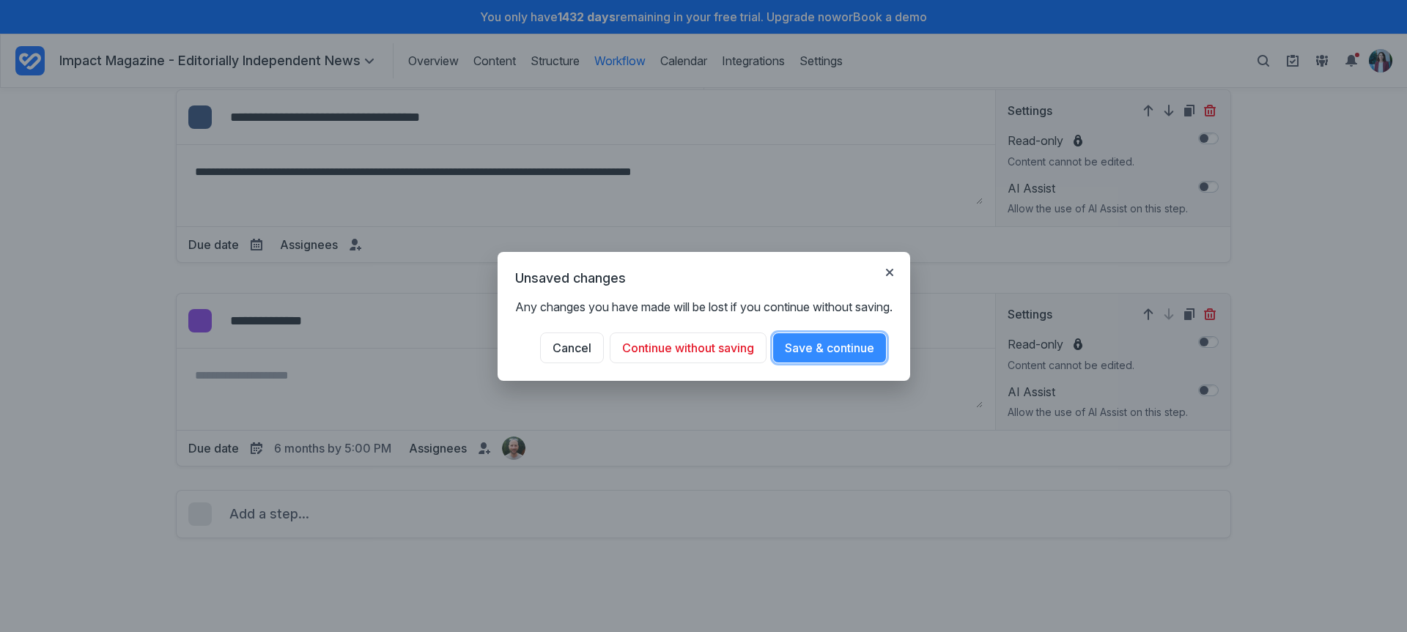
click at [833, 345] on button "Save & continue" at bounding box center [829, 348] width 114 height 31
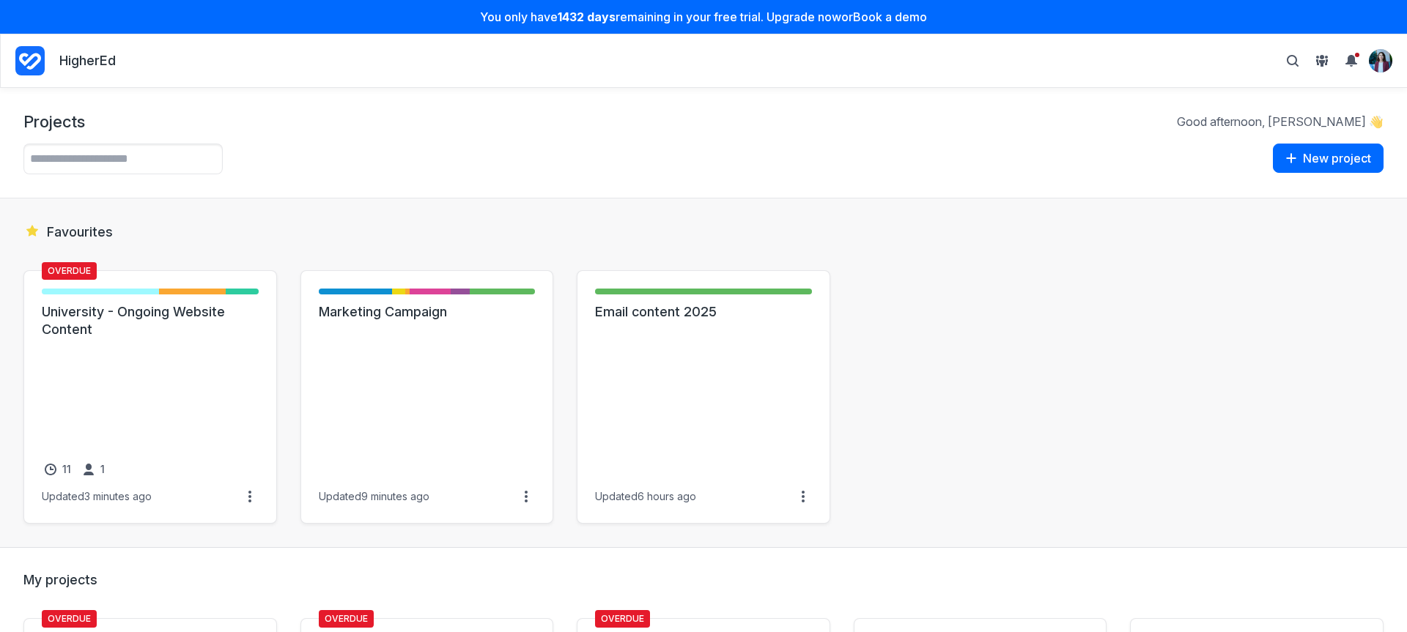
drag, startPoint x: 23, startPoint y: 59, endPoint x: 99, endPoint y: 111, distance: 92.1
click at [23, 59] on icon "Project Dashboard" at bounding box center [29, 60] width 29 height 29
click at [629, 321] on link "Email content 2025" at bounding box center [703, 312] width 217 height 18
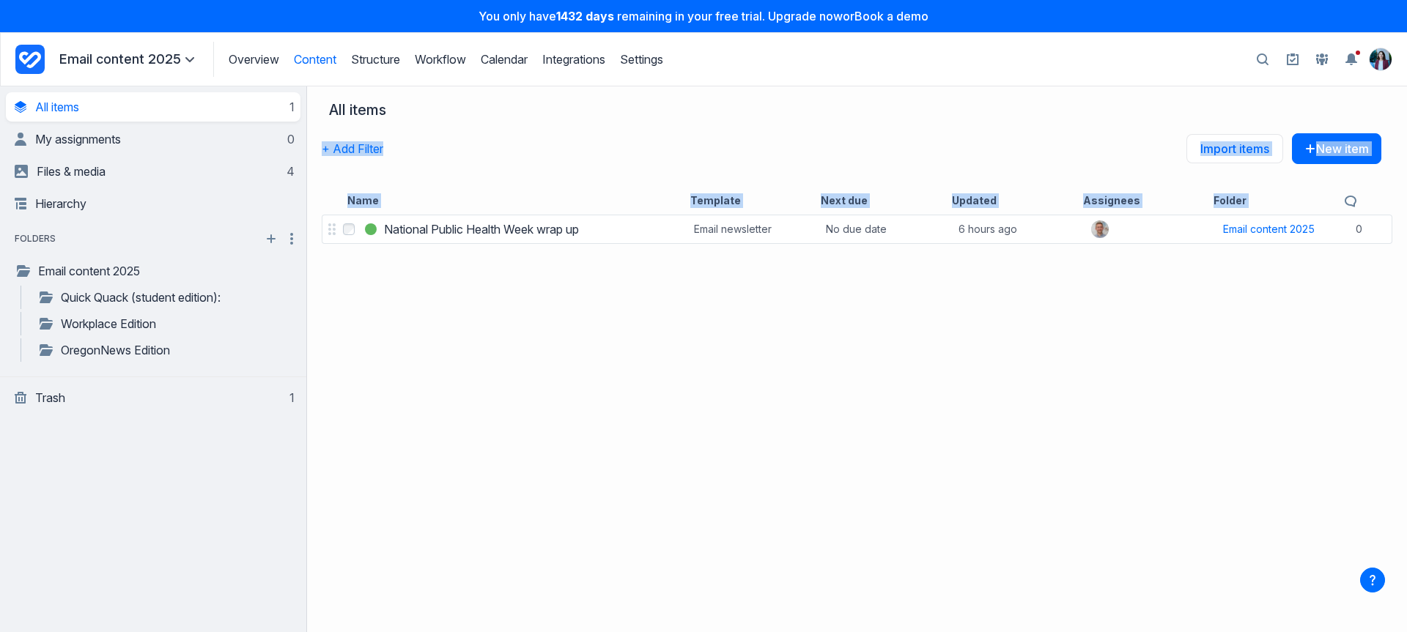
drag, startPoint x: 337, startPoint y: 142, endPoint x: 482, endPoint y: 267, distance: 191.3
click at [386, 252] on div "All items + Add Filter Import items New item Name Template Next due Updated Ass…" at bounding box center [857, 359] width 1100 height 546
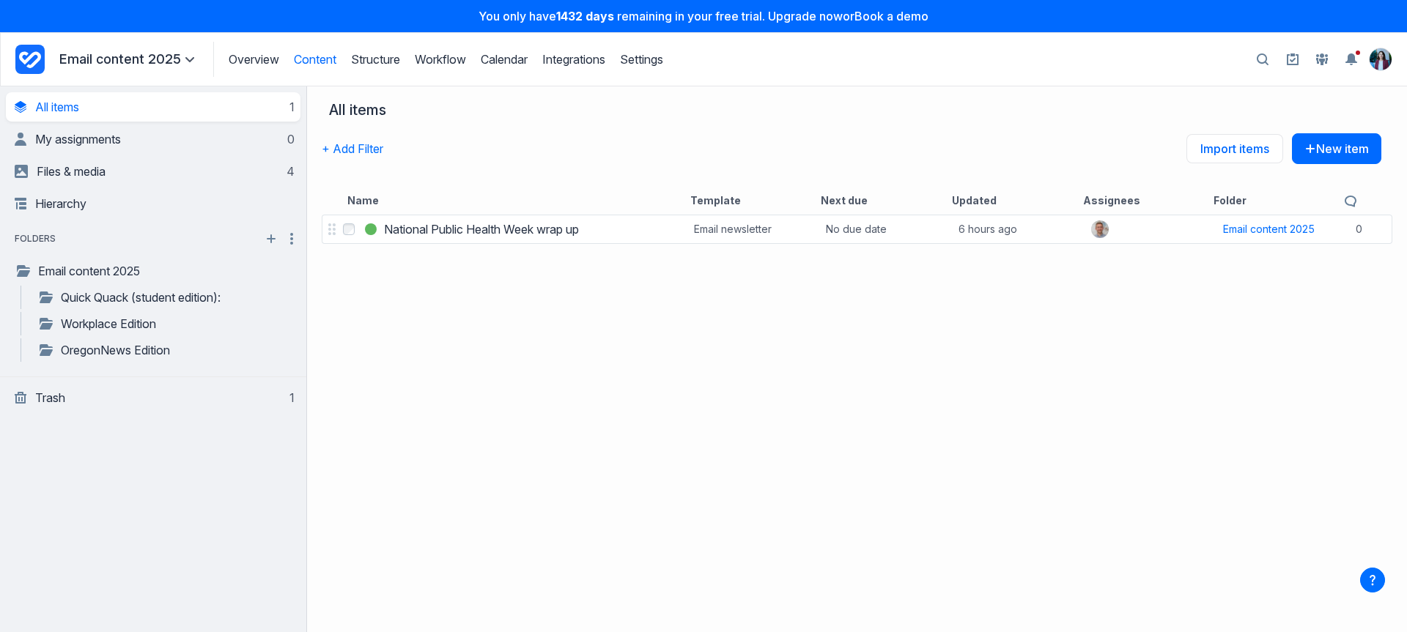
drag, startPoint x: 801, startPoint y: 320, endPoint x: 641, endPoint y: 296, distance: 162.2
click at [801, 320] on div "Select National Public Health Week wrap up National Public Health Week wrap up …" at bounding box center [857, 422] width 1100 height 421
drag, startPoint x: 740, startPoint y: 202, endPoint x: 638, endPoint y: 197, distance: 102.7
click at [638, 197] on div "Name Template Next due Updated Assignees Folder" at bounding box center [852, 199] width 1060 height 26
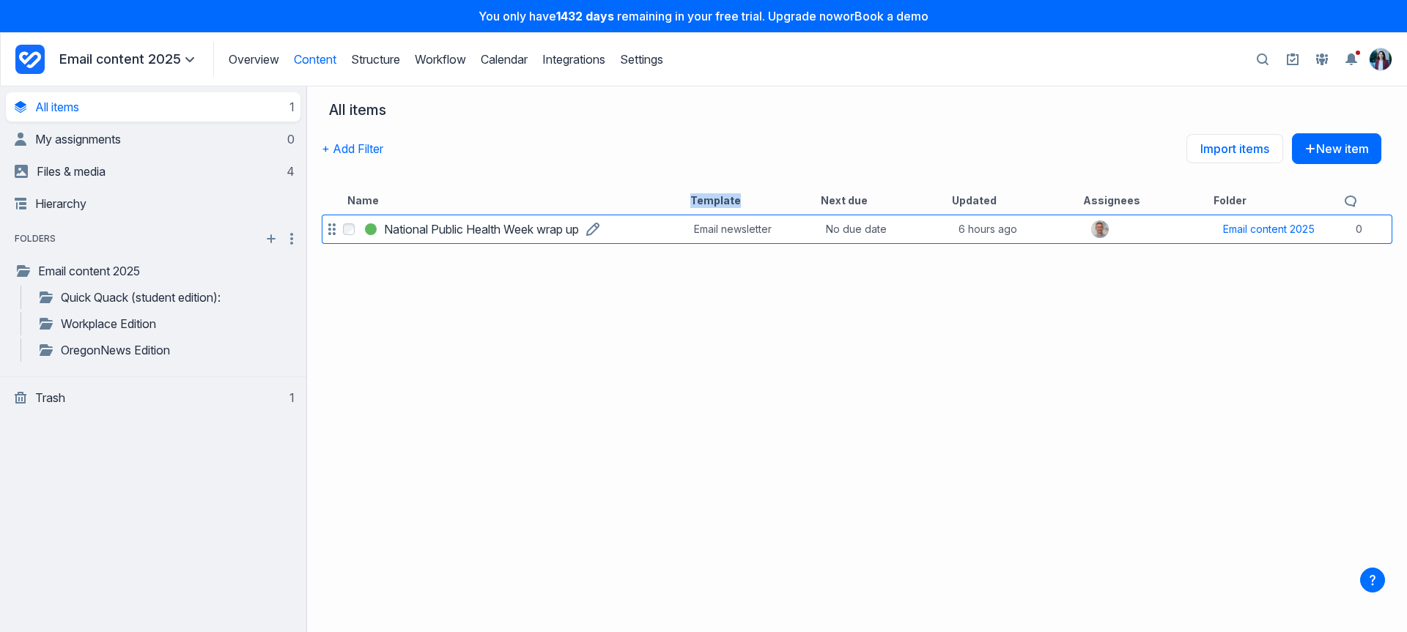
click at [528, 229] on h3 "National Public Health Week wrap up" at bounding box center [481, 230] width 195 height 18
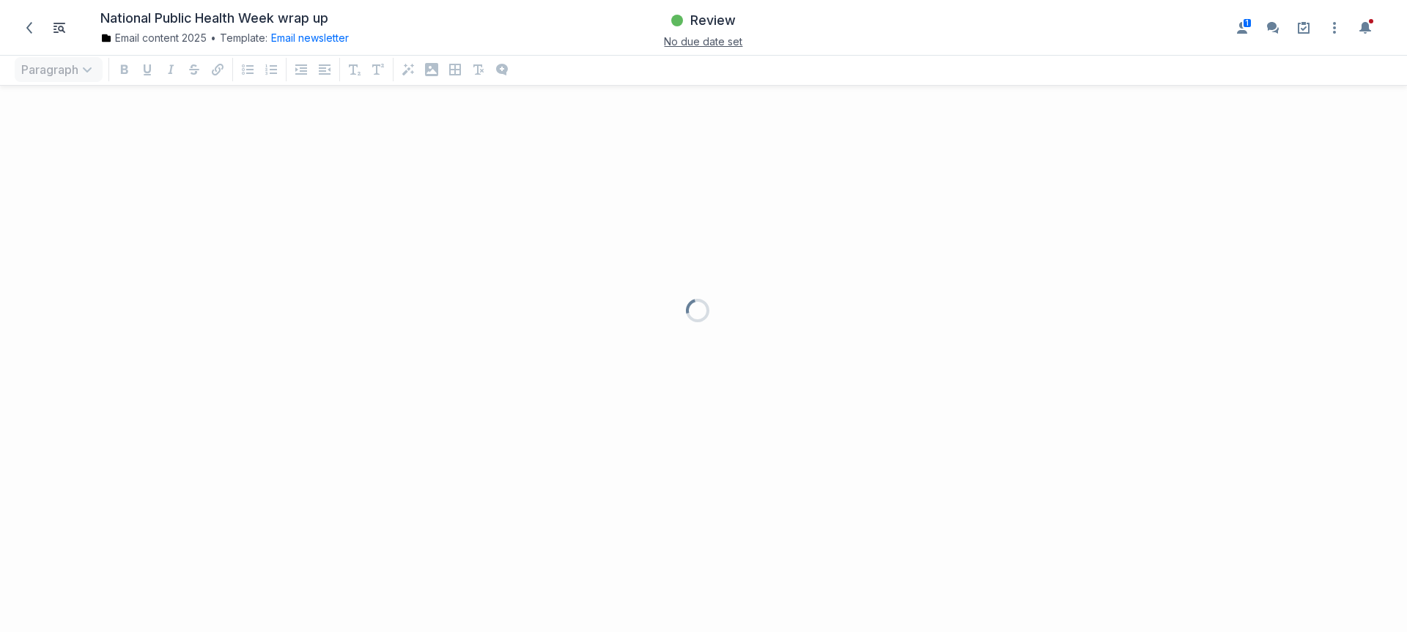
scroll to position [506, 1385]
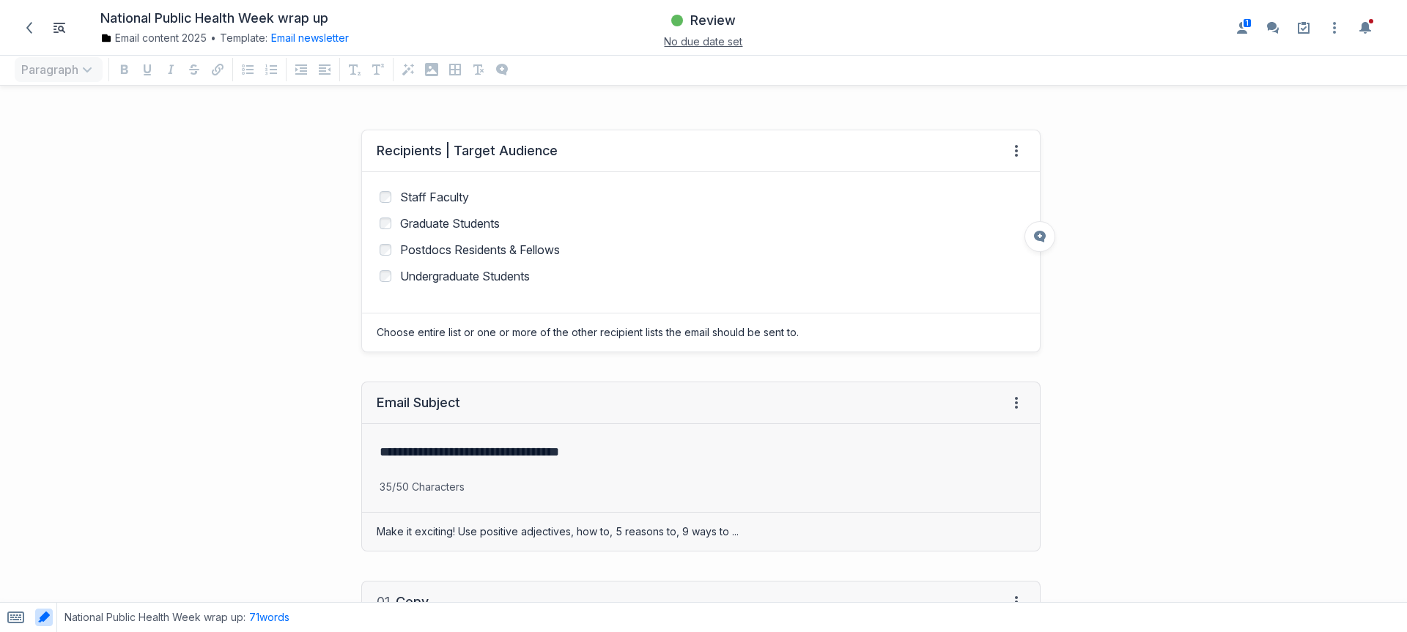
drag, startPoint x: 506, startPoint y: 150, endPoint x: 620, endPoint y: 150, distance: 113.6
click at [620, 150] on div "Recipients | Target Audience View HTML View history" at bounding box center [701, 151] width 678 height 42
drag, startPoint x: 530, startPoint y: 136, endPoint x: 438, endPoint y: 147, distance: 93.1
click at [438, 147] on div "Recipients | Target Audience View HTML View history" at bounding box center [701, 151] width 678 height 42
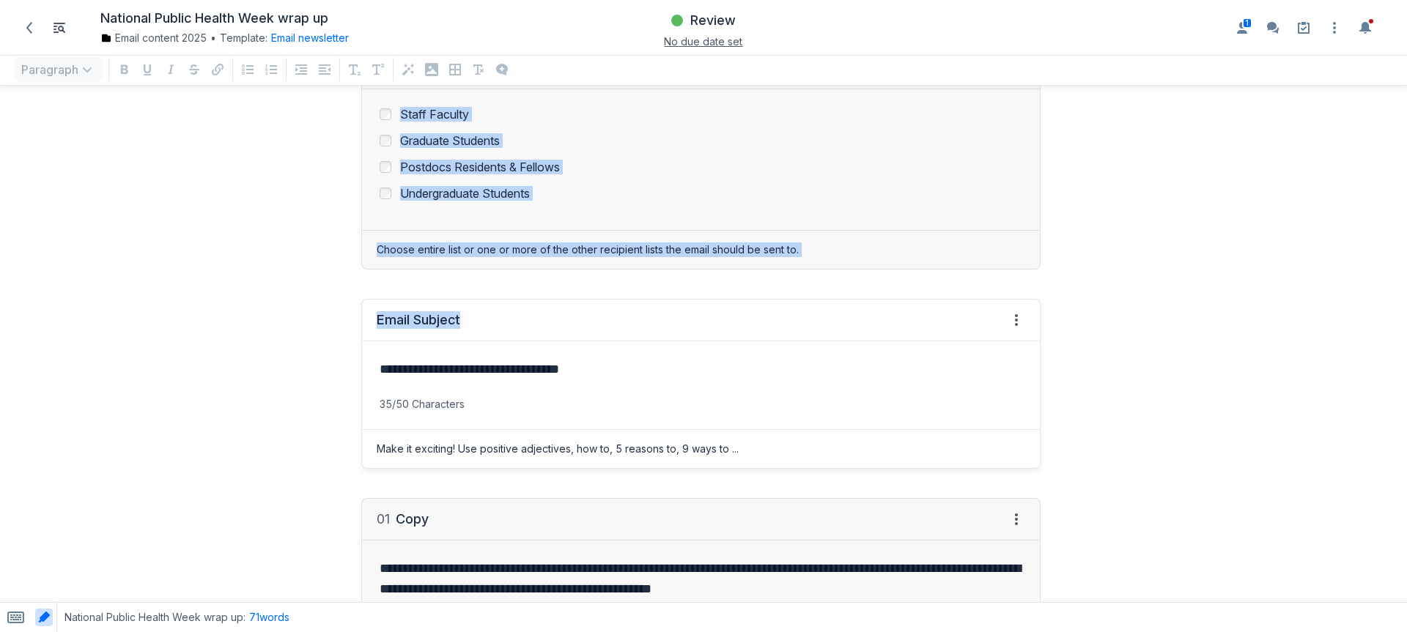
drag, startPoint x: 402, startPoint y: 330, endPoint x: 490, endPoint y: 427, distance: 131.3
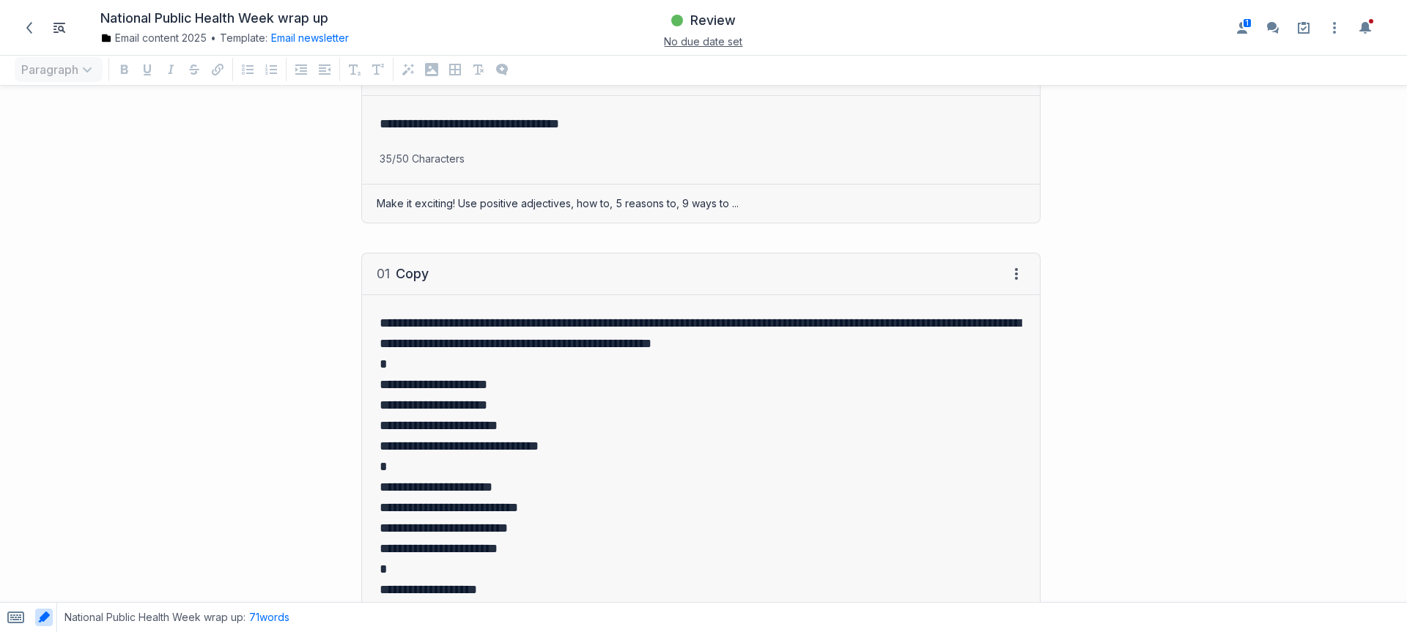
scroll to position [501, 0]
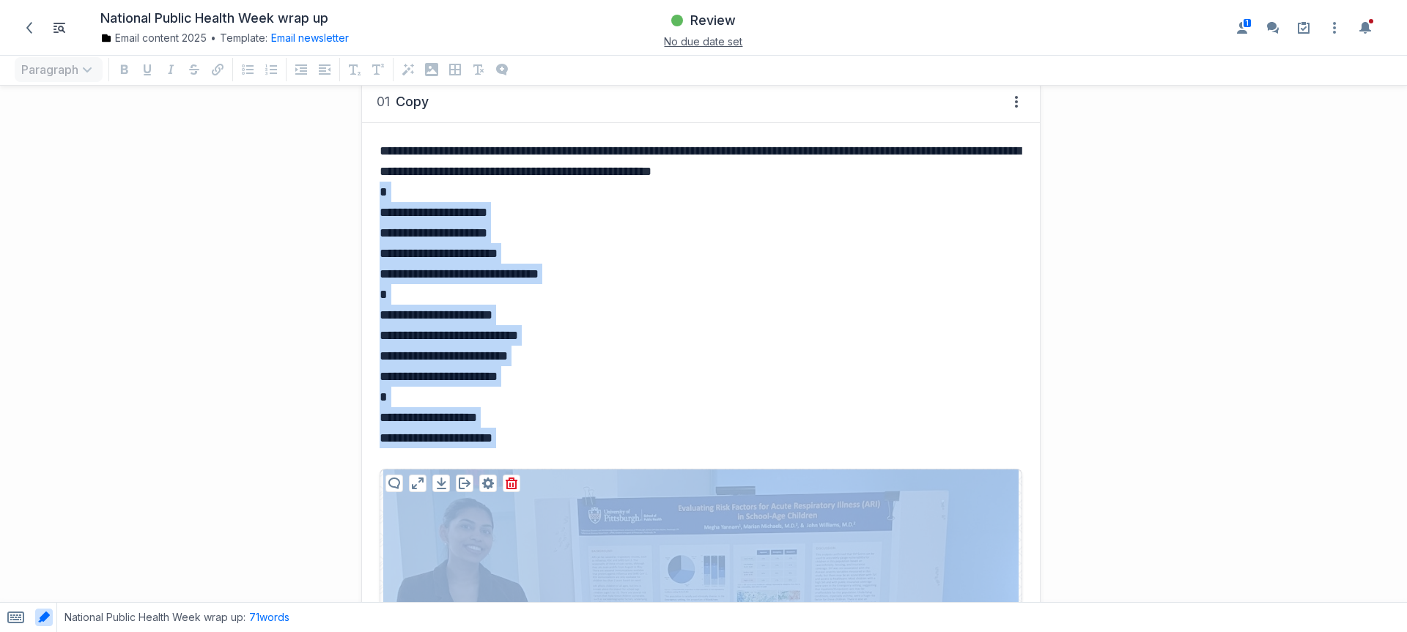
drag, startPoint x: 460, startPoint y: 180, endPoint x: 564, endPoint y: 535, distance: 369.5
click at [564, 535] on div "**********" at bounding box center [701, 571] width 678 height 896
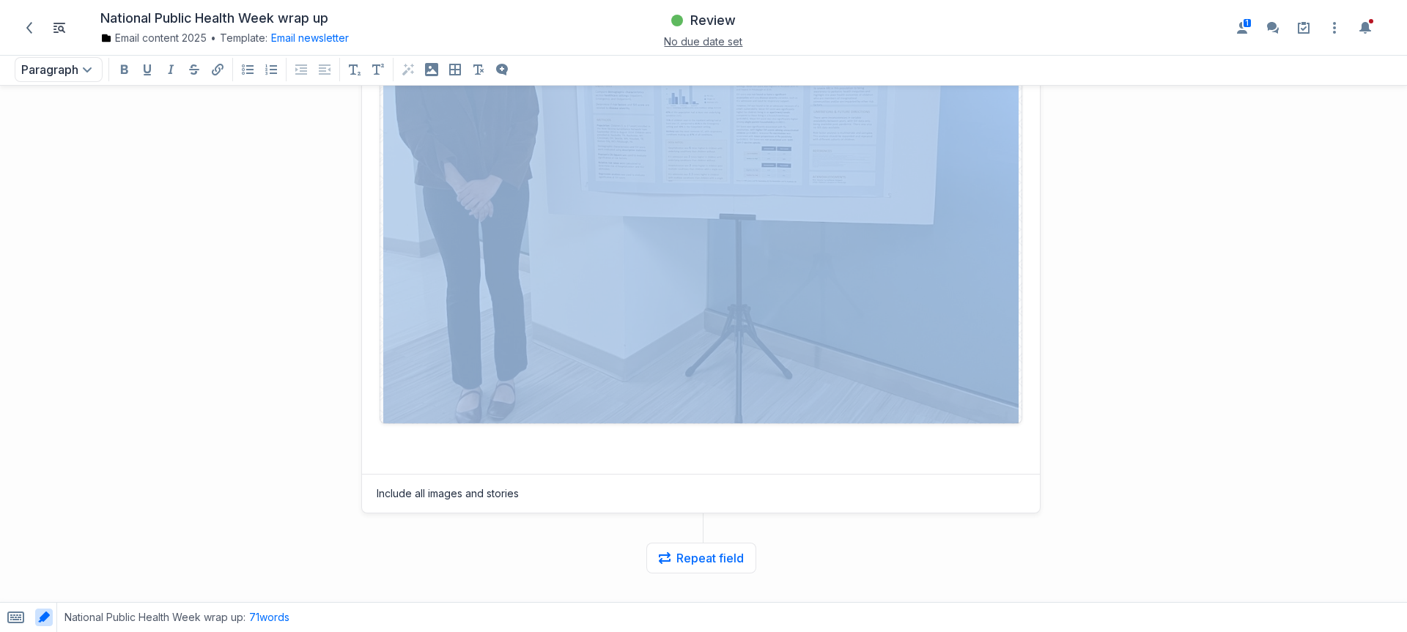
scroll to position [1072, 0]
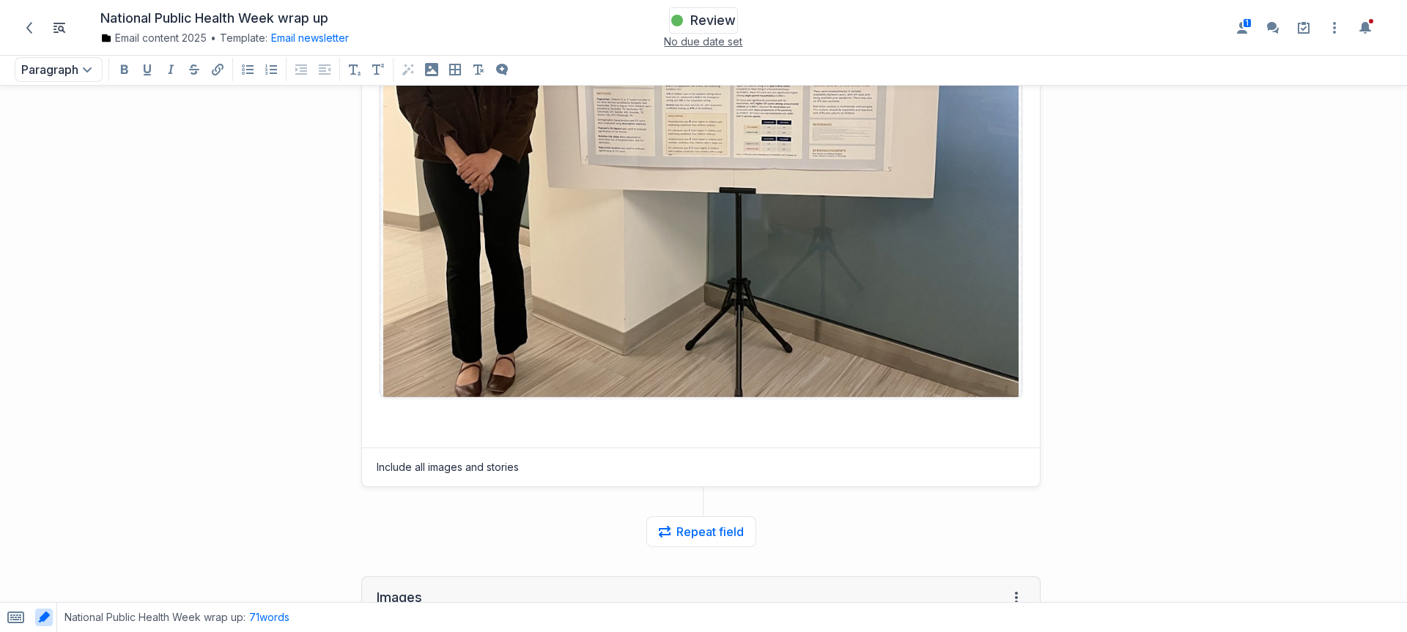
click at [704, 12] on span "Review" at bounding box center [712, 21] width 45 height 18
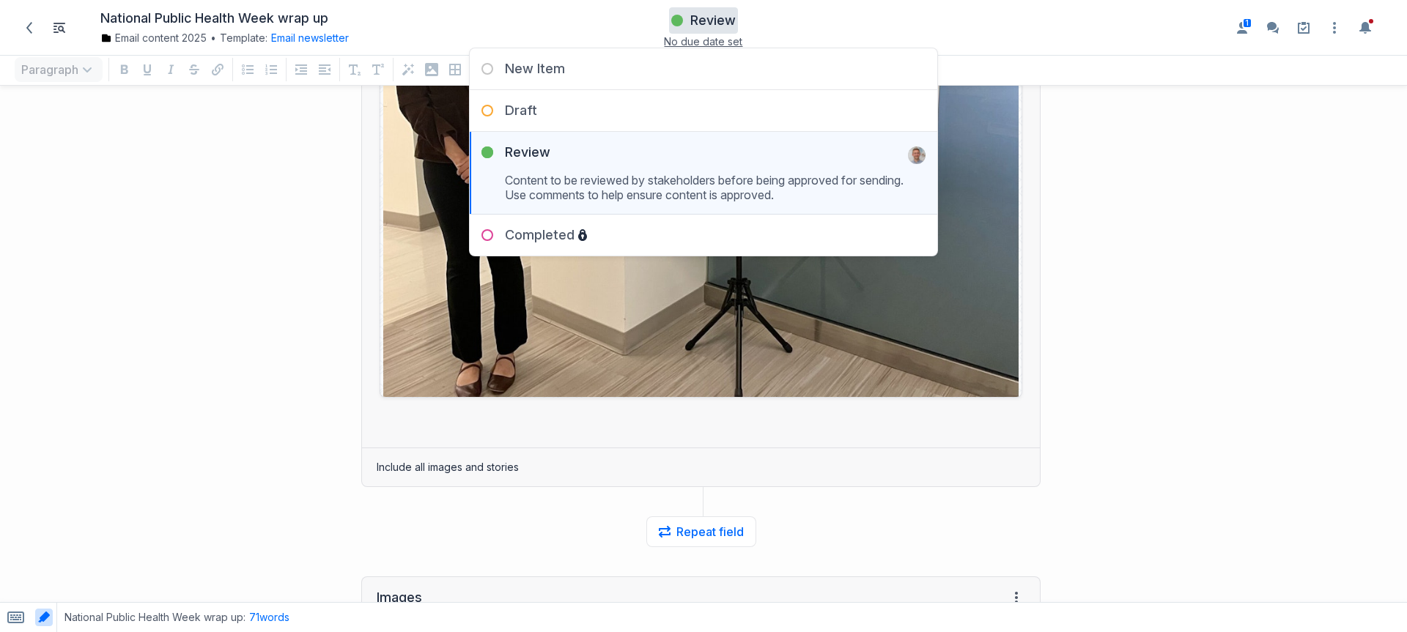
click at [297, 215] on div "**********" at bounding box center [527, 28] width 1041 height 1068
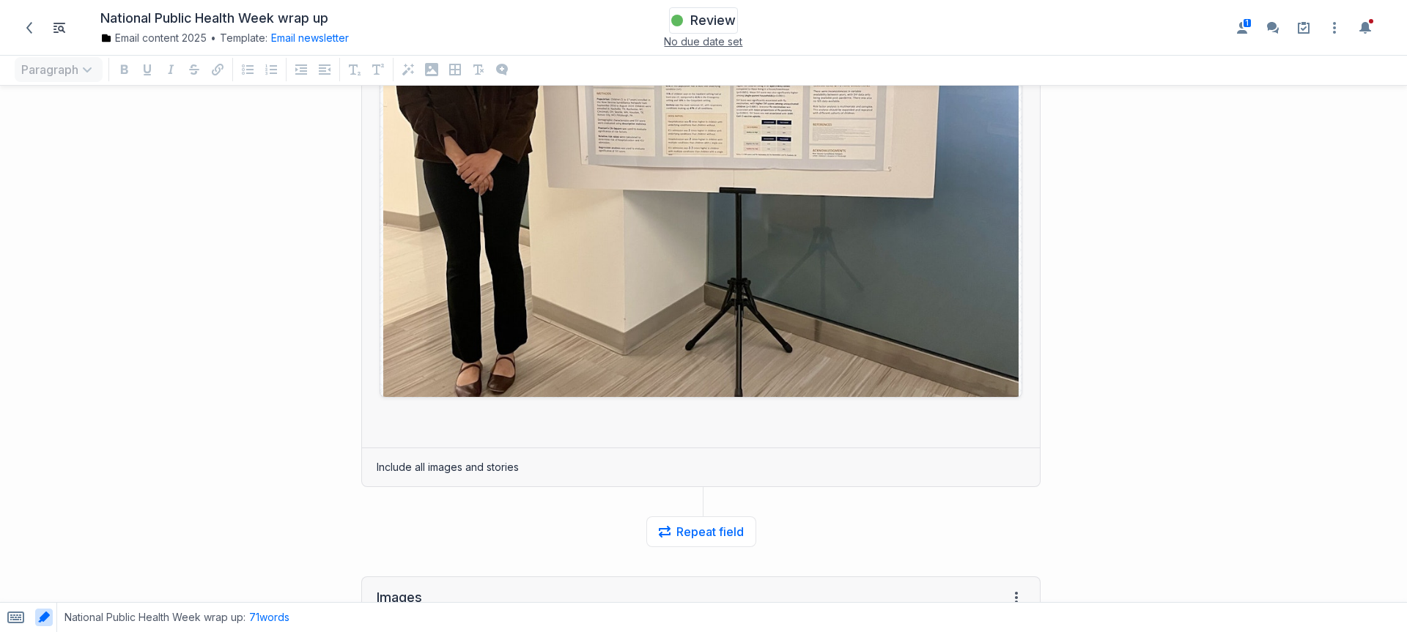
click at [701, 12] on span "Review" at bounding box center [712, 21] width 45 height 18
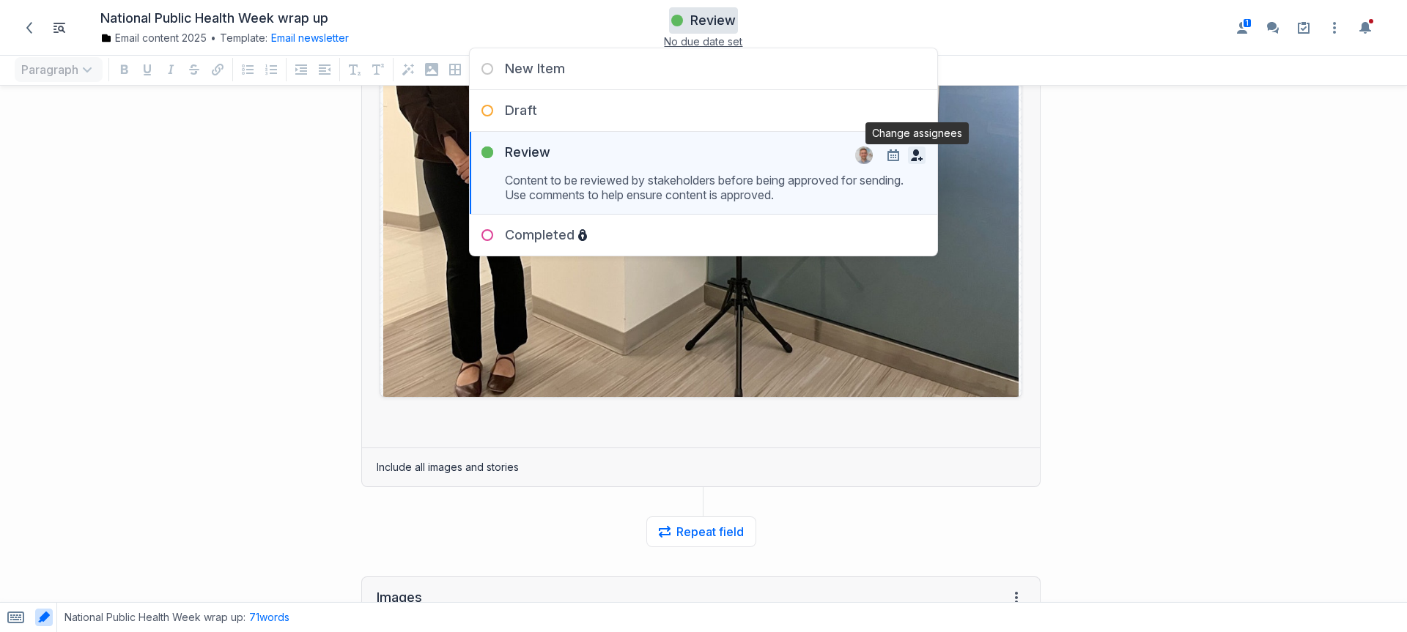
click at [913, 157] on icon "button" at bounding box center [917, 156] width 12 height 12
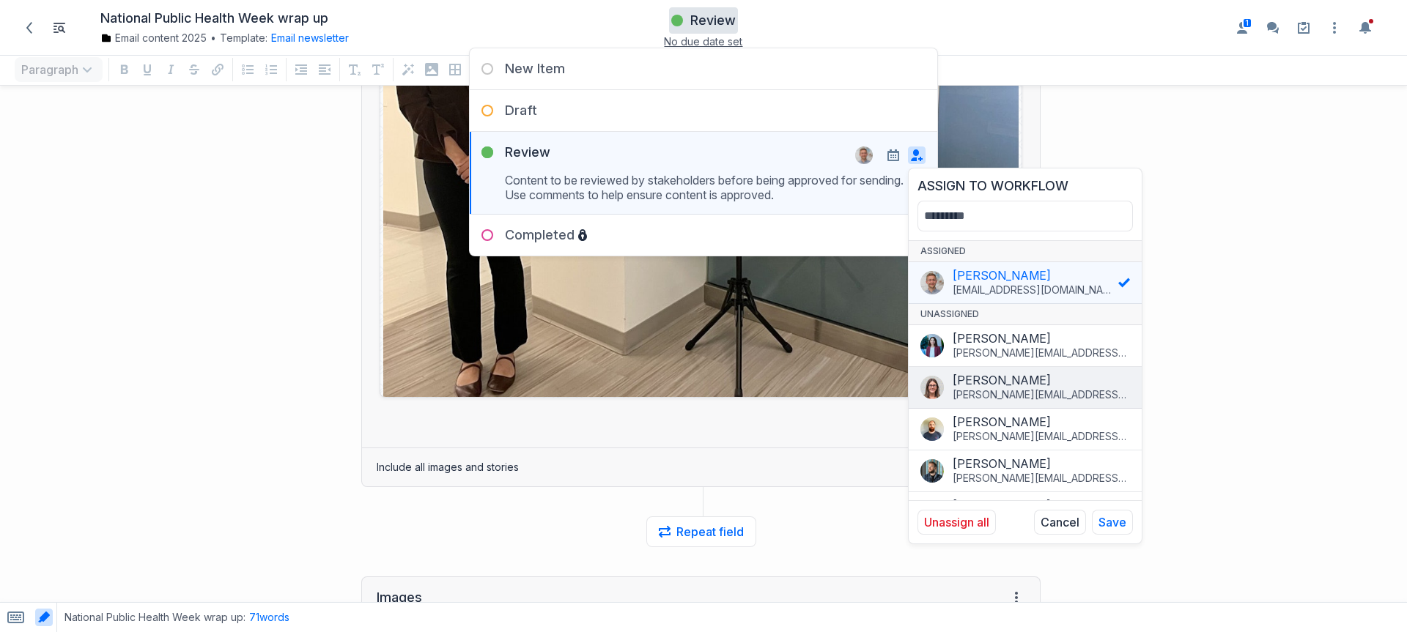
click at [990, 374] on div "[PERSON_NAME]" at bounding box center [1041, 380] width 177 height 15
click at [1129, 525] on button "Save" at bounding box center [1112, 522] width 41 height 25
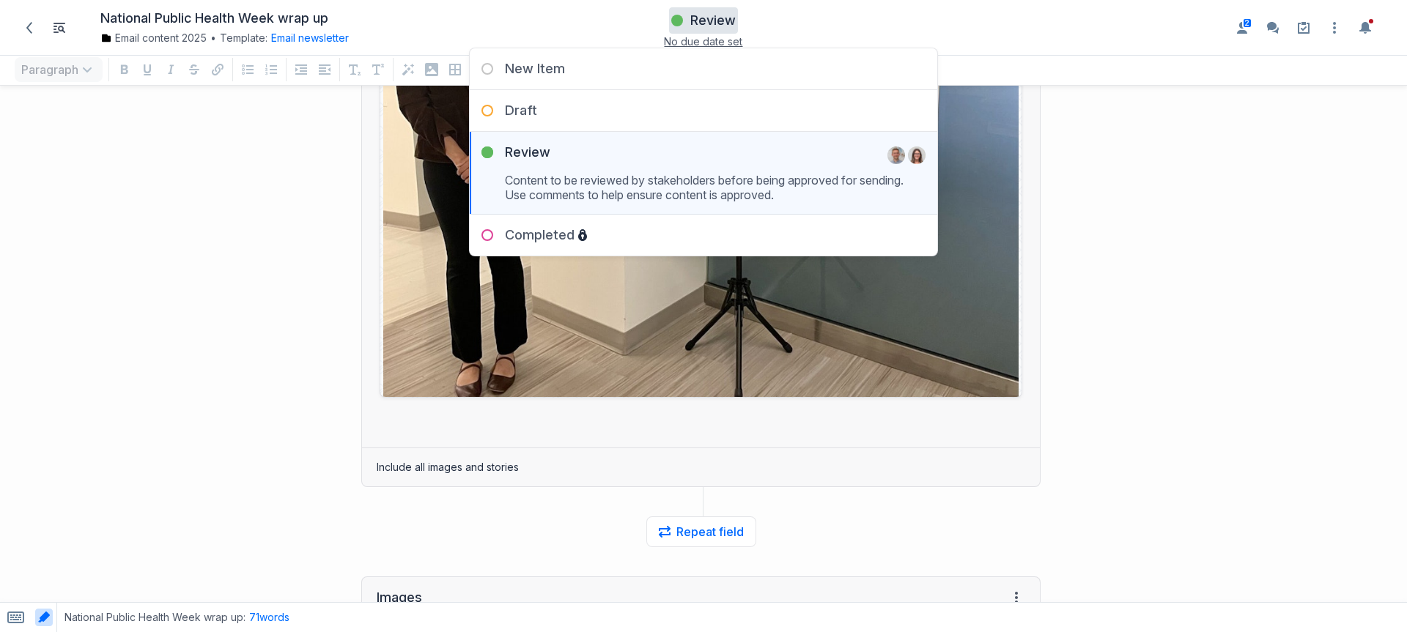
click at [1097, 157] on div at bounding box center [1231, 76] width 352 height 2066
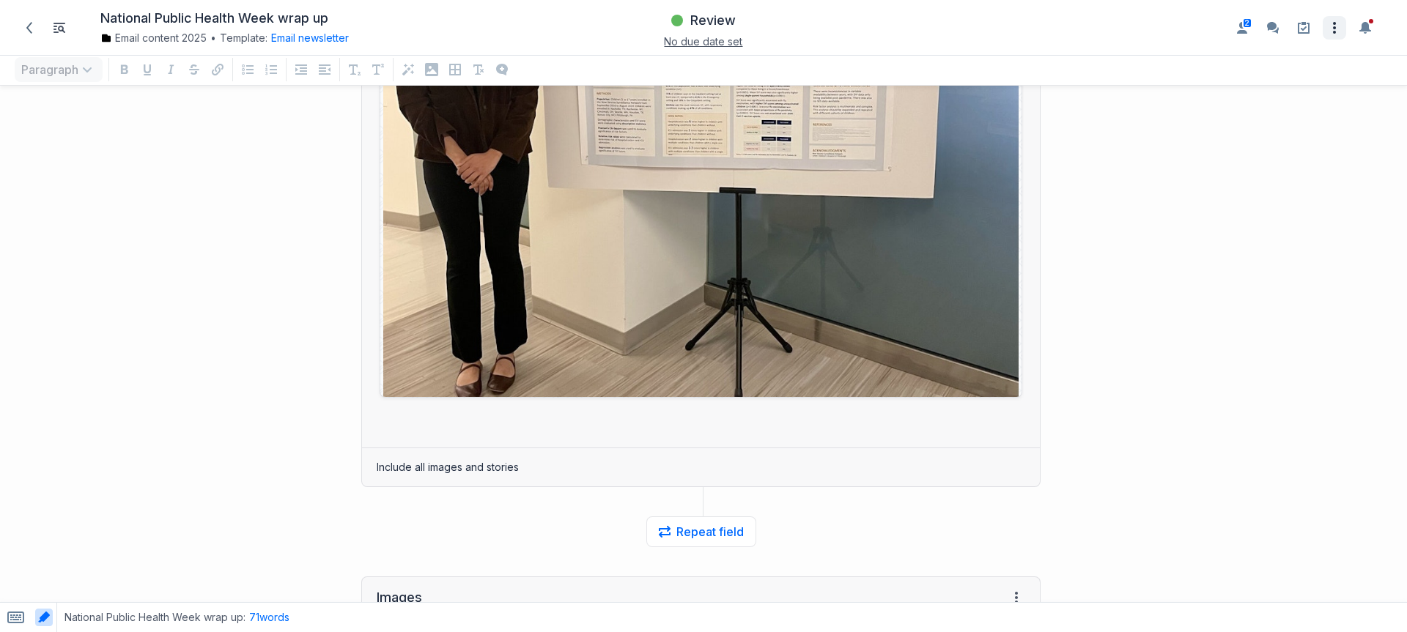
click at [1337, 20] on icon "Open item settings" at bounding box center [1335, 28] width 18 height 18
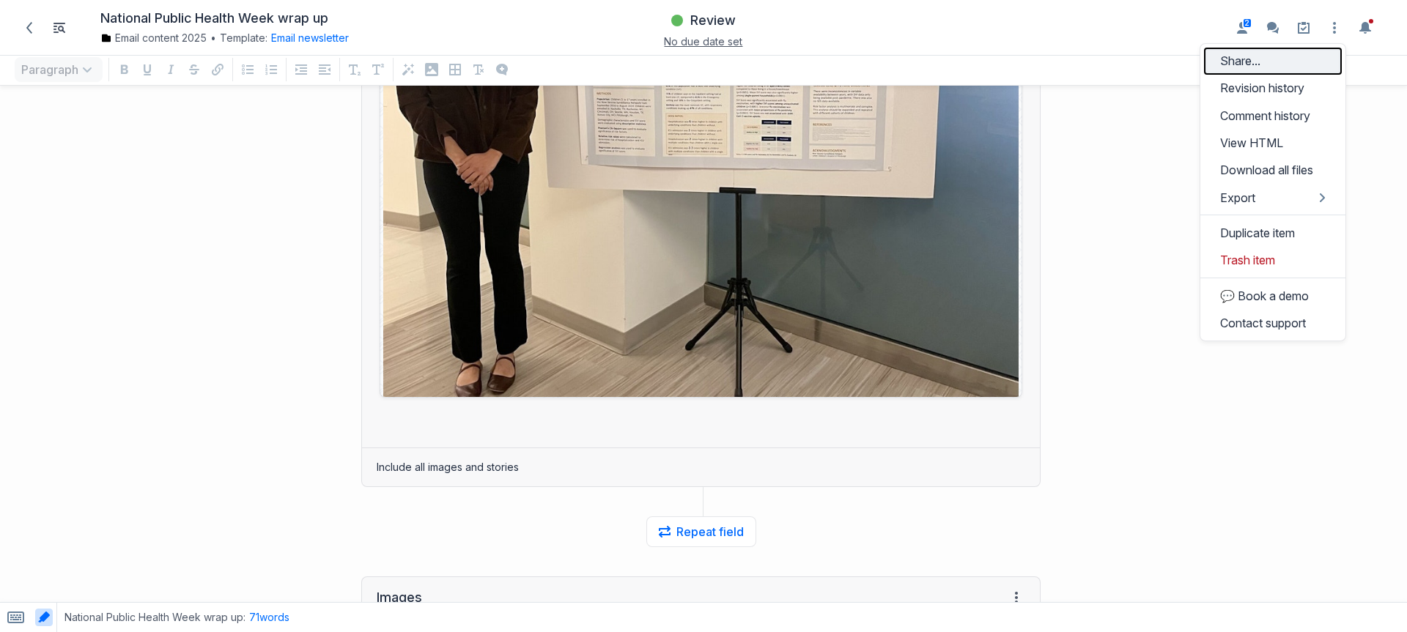
click at [1267, 69] on button "Share..." at bounding box center [1273, 61] width 138 height 27
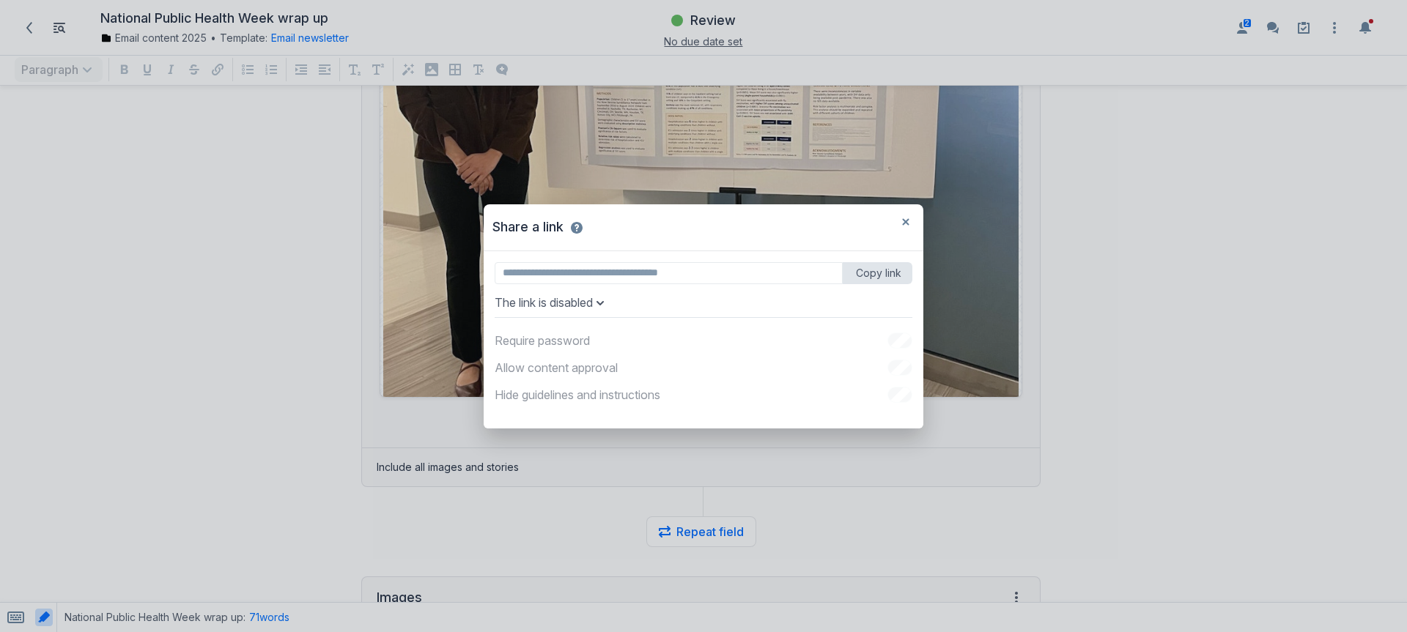
type input "**********"
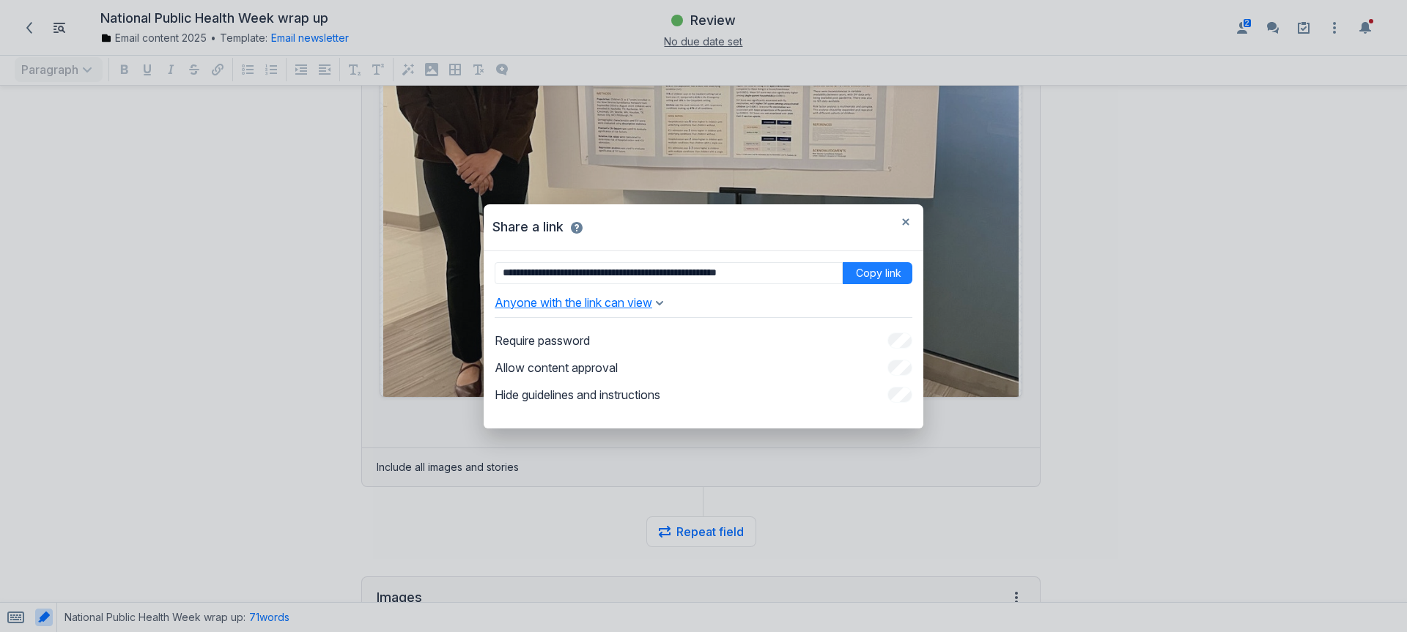
click at [663, 303] on icon "button" at bounding box center [659, 303] width 7 height 4
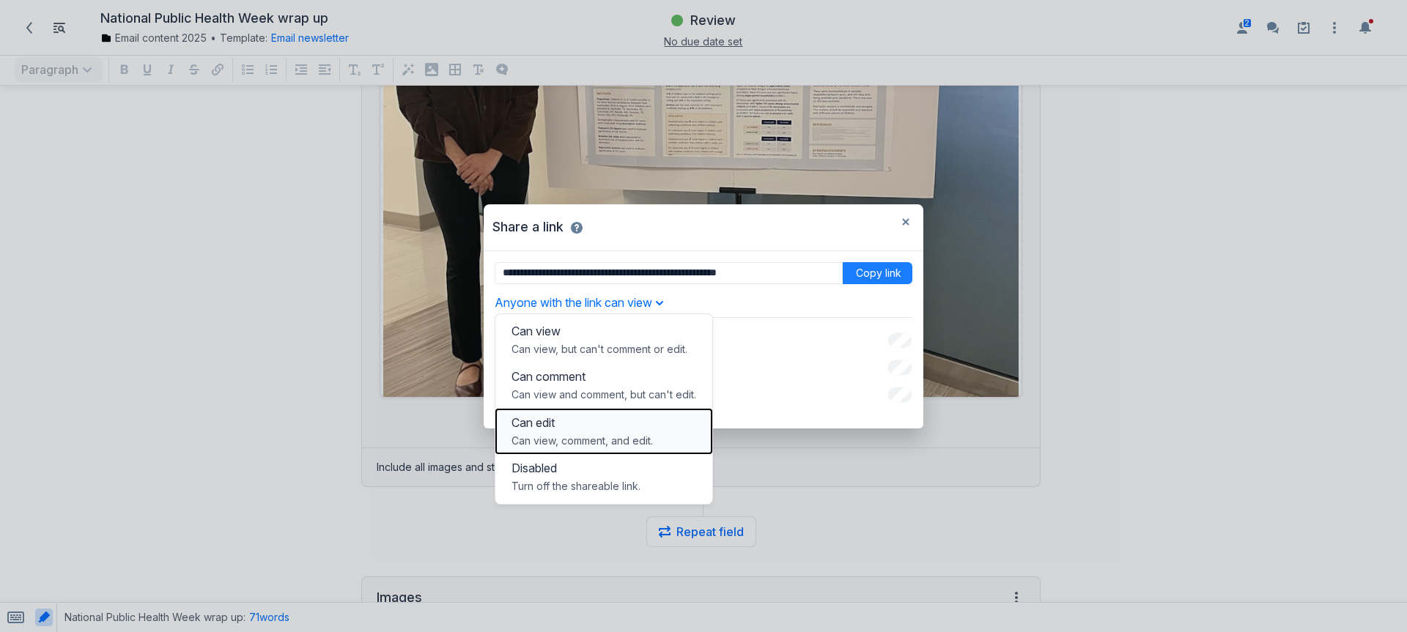
drag, startPoint x: 604, startPoint y: 435, endPoint x: 680, endPoint y: 374, distance: 97.5
click at [602, 436] on p "Can view, comment, and edit." at bounding box center [604, 441] width 185 height 15
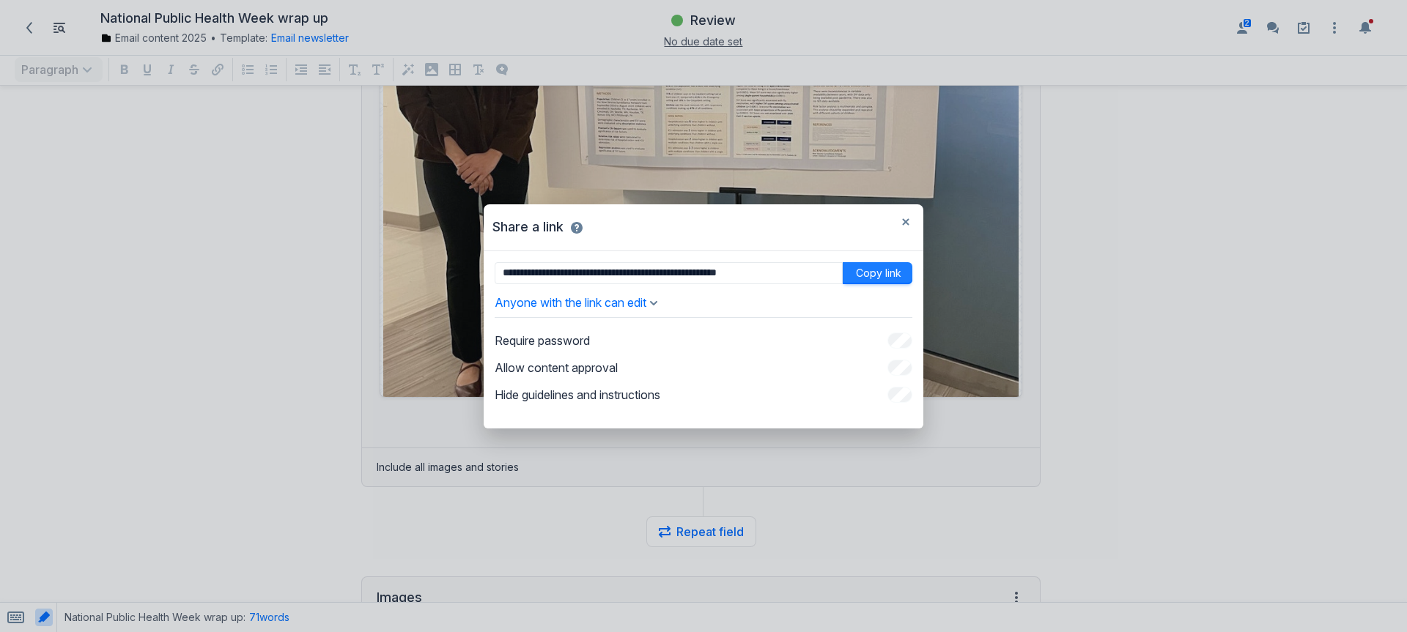
click at [876, 271] on button "Copy link" at bounding box center [878, 273] width 70 height 22
click at [155, 320] on div "**********" at bounding box center [703, 316] width 1407 height 632
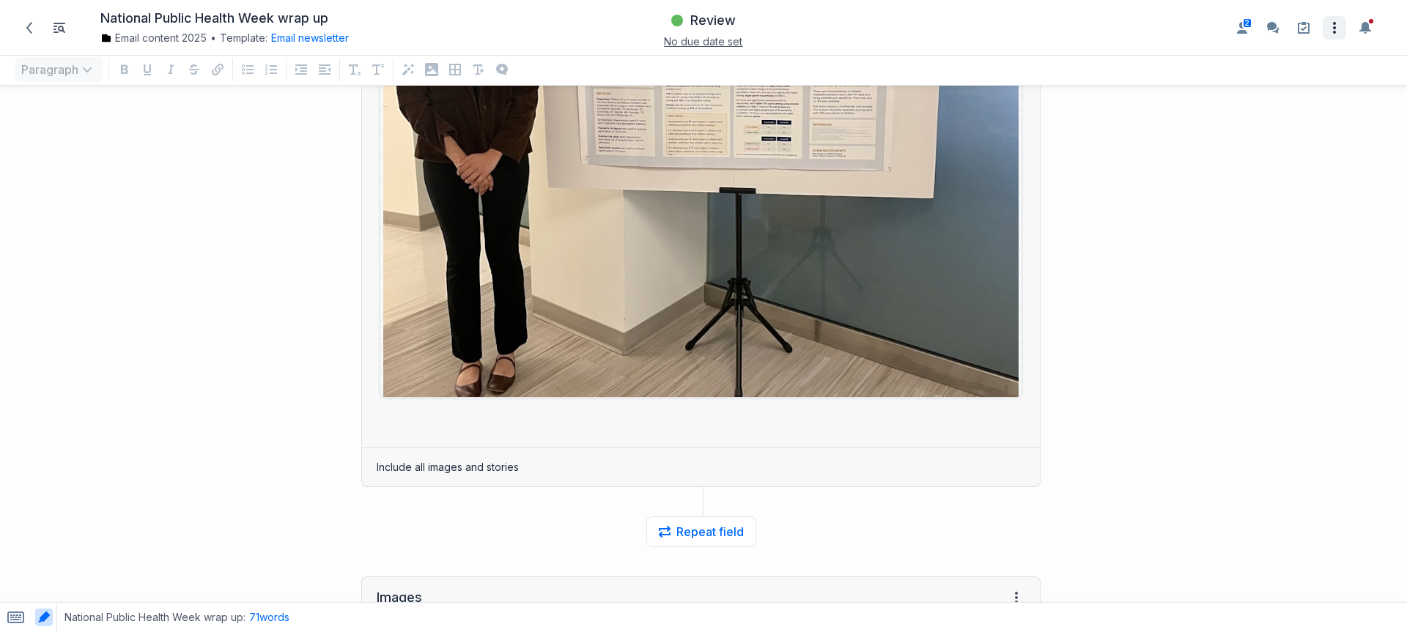
click at [1327, 20] on icon "Open item settings" at bounding box center [1335, 28] width 18 height 18
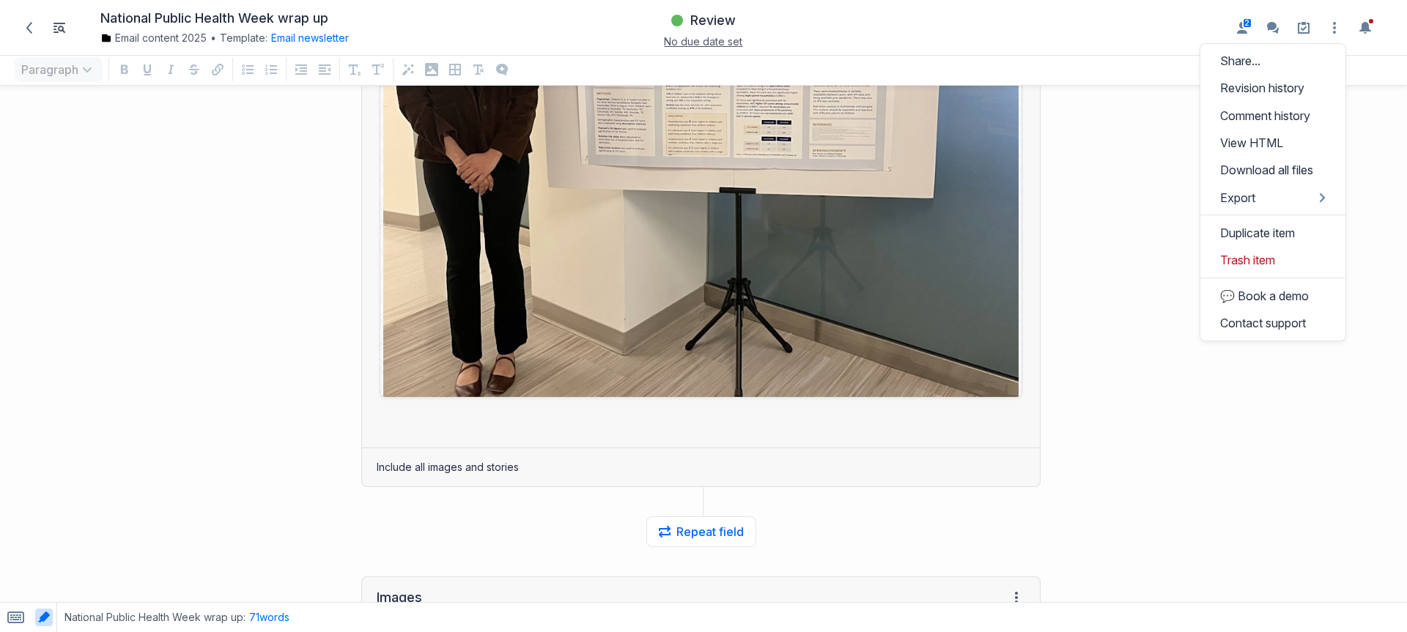
click at [1126, 298] on div at bounding box center [1231, 76] width 352 height 2066
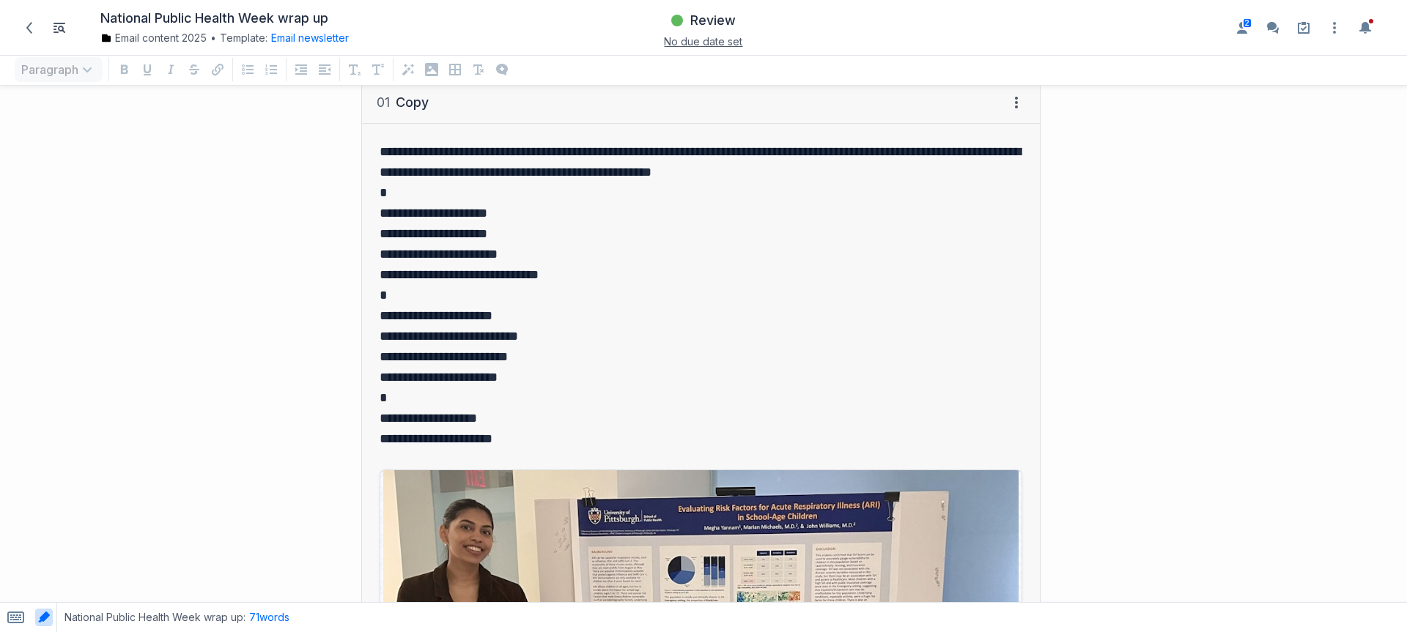
scroll to position [162, 0]
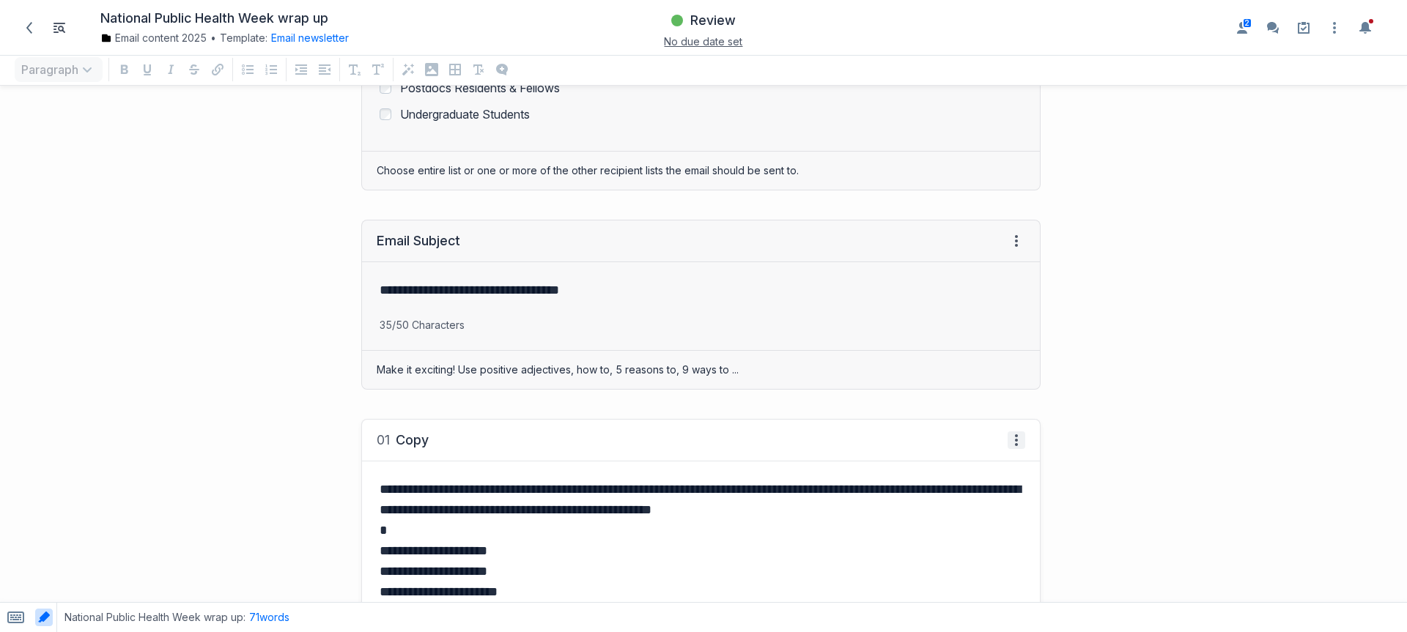
click at [1011, 443] on icon "grid" at bounding box center [1017, 441] width 12 height 12
click at [1034, 492] on span "View history" at bounding box center [1060, 490] width 83 height 18
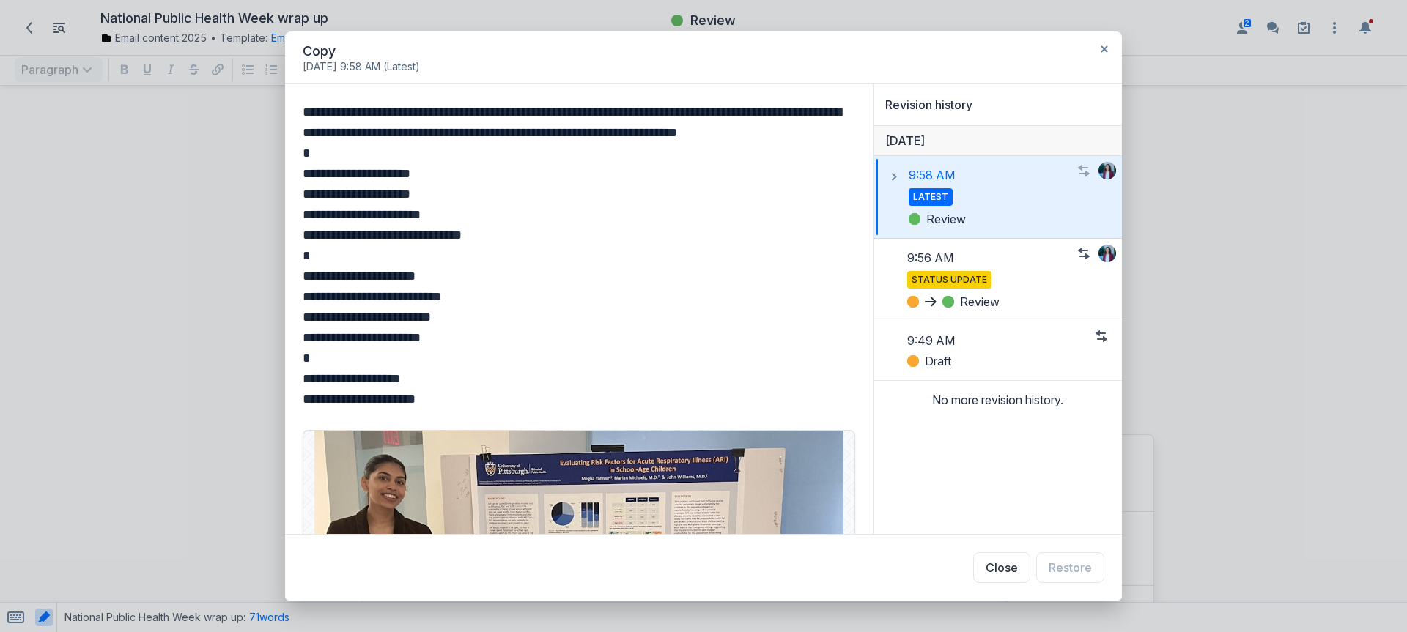
scroll to position [20, 0]
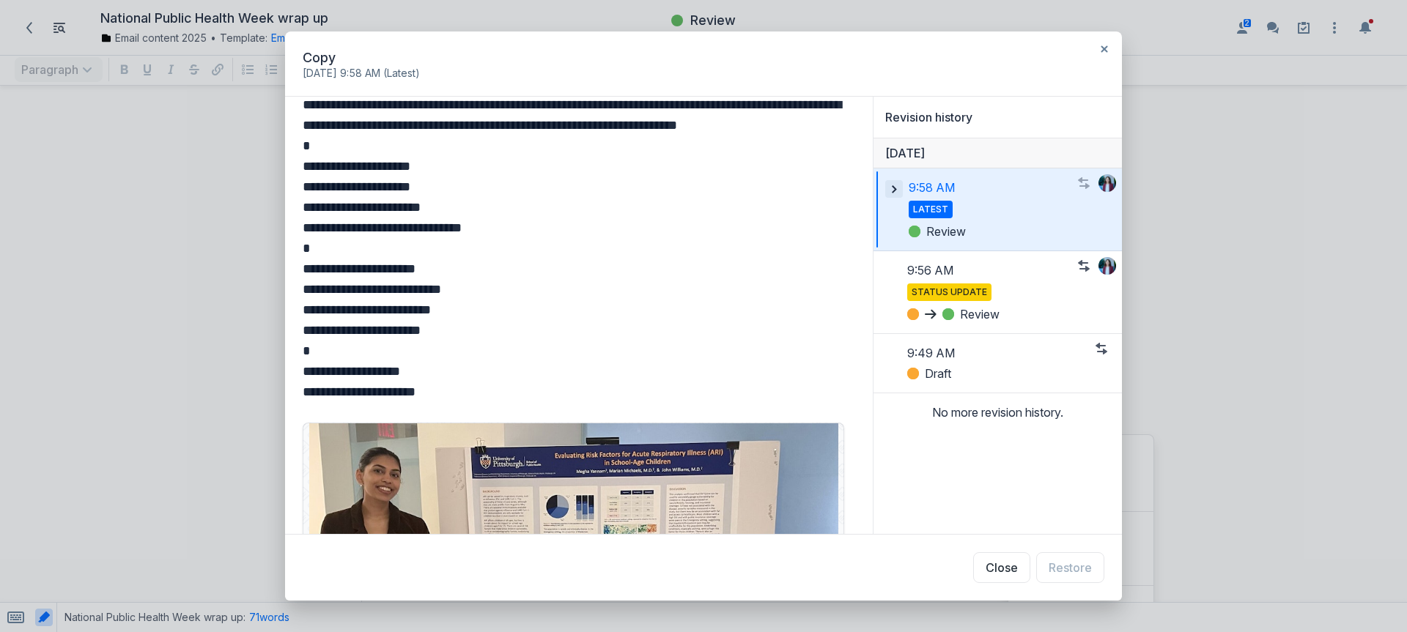
click at [896, 181] on button "button" at bounding box center [894, 189] width 18 height 18
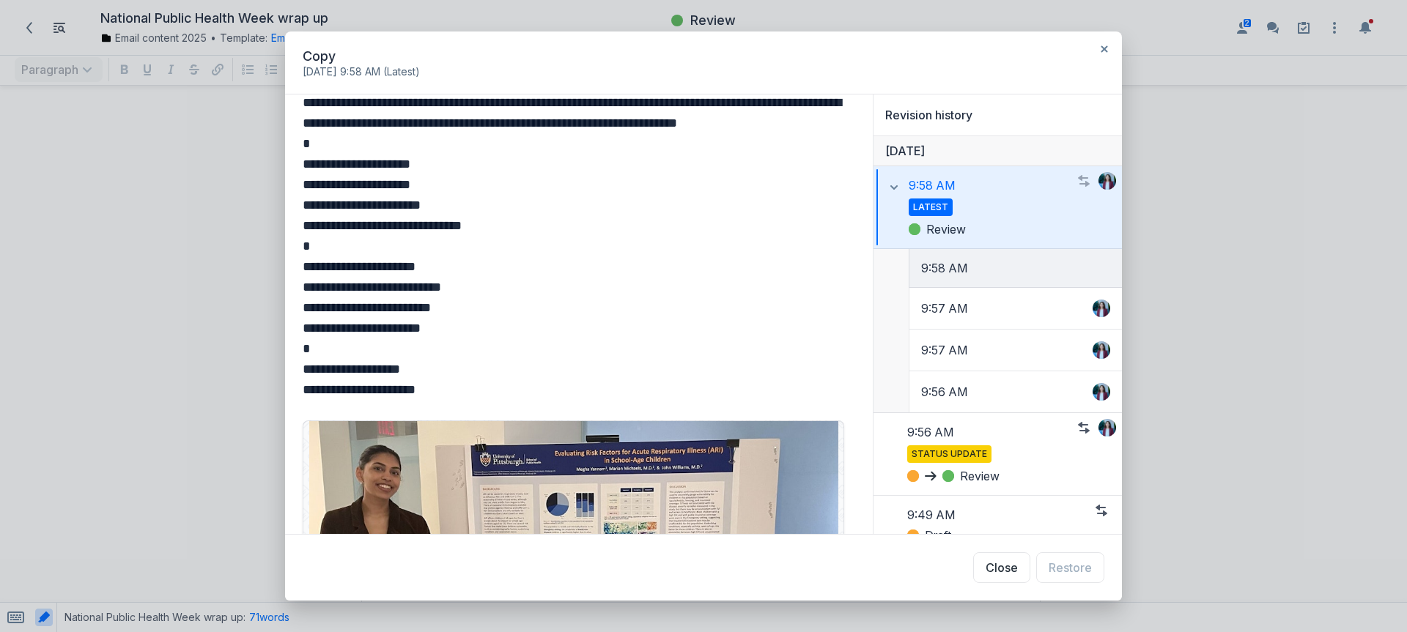
click at [994, 267] on li "9:58 AM" at bounding box center [1015, 268] width 213 height 39
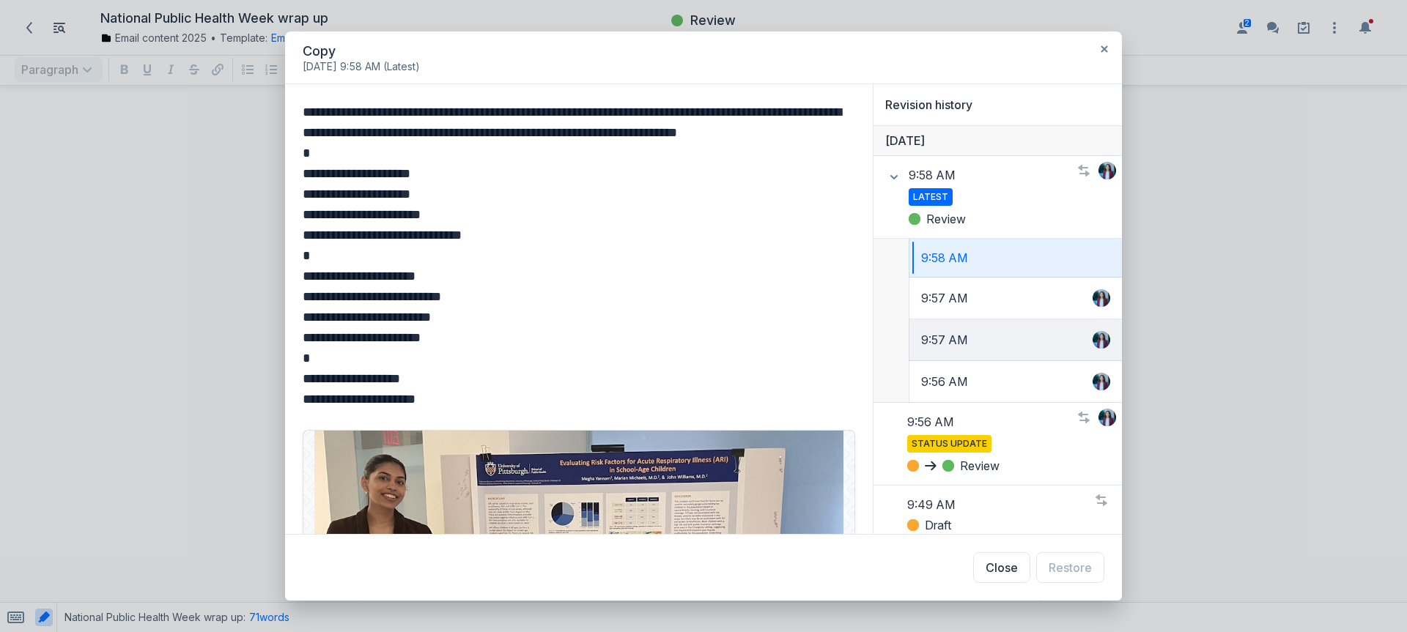
click at [991, 320] on li "9:57 AM" at bounding box center [1015, 341] width 213 height 42
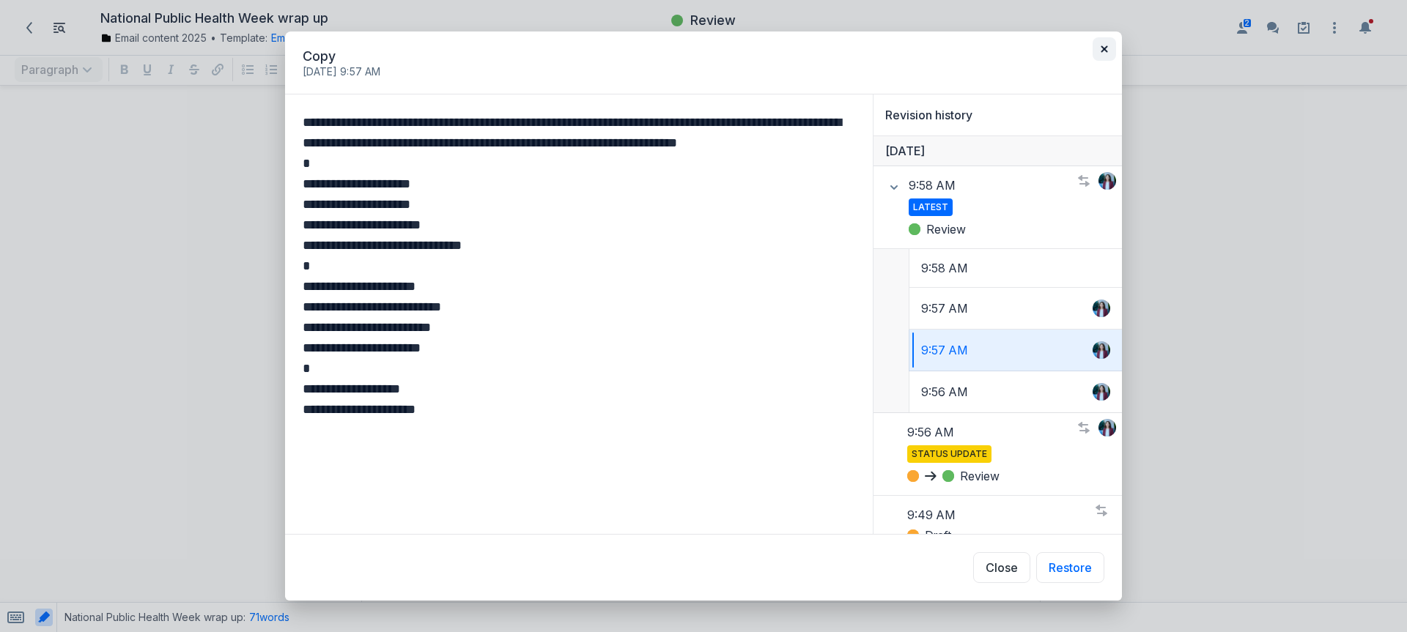
click at [1106, 49] on icon "button" at bounding box center [1104, 48] width 7 height 7
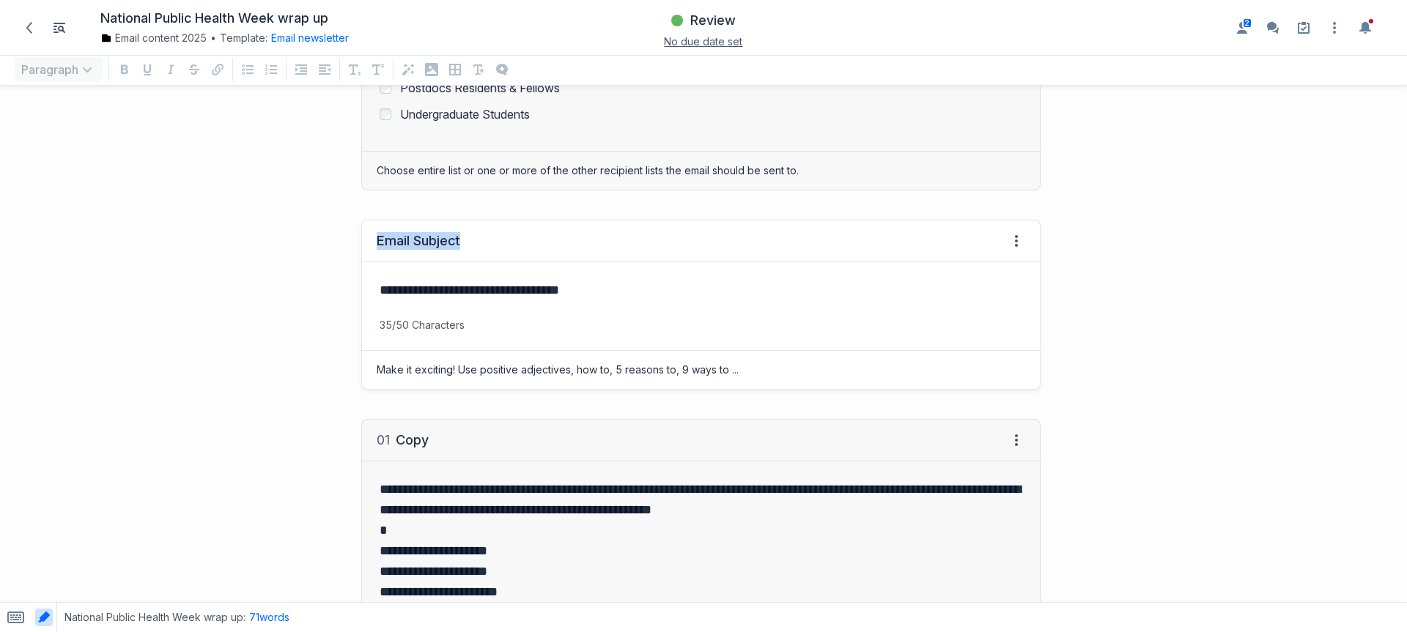
drag, startPoint x: 634, startPoint y: 232, endPoint x: 634, endPoint y: 242, distance: 10.3
click at [634, 232] on div "Email Subject View HTML View history" at bounding box center [701, 242] width 678 height 42
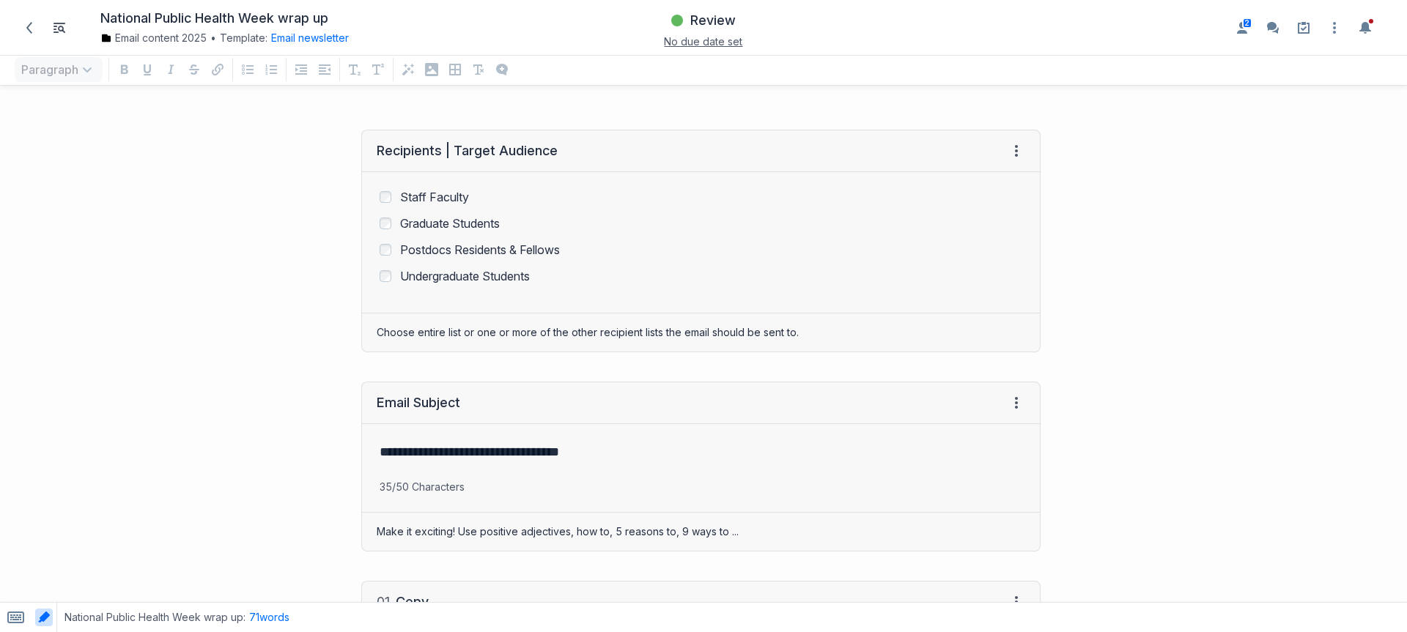
click at [1346, 30] on div "2 Open item settings Share... Revision history Comment history View HTML Downlo…" at bounding box center [1307, 27] width 160 height 23
click at [1336, 30] on icon "Open item settings" at bounding box center [1335, 28] width 18 height 18
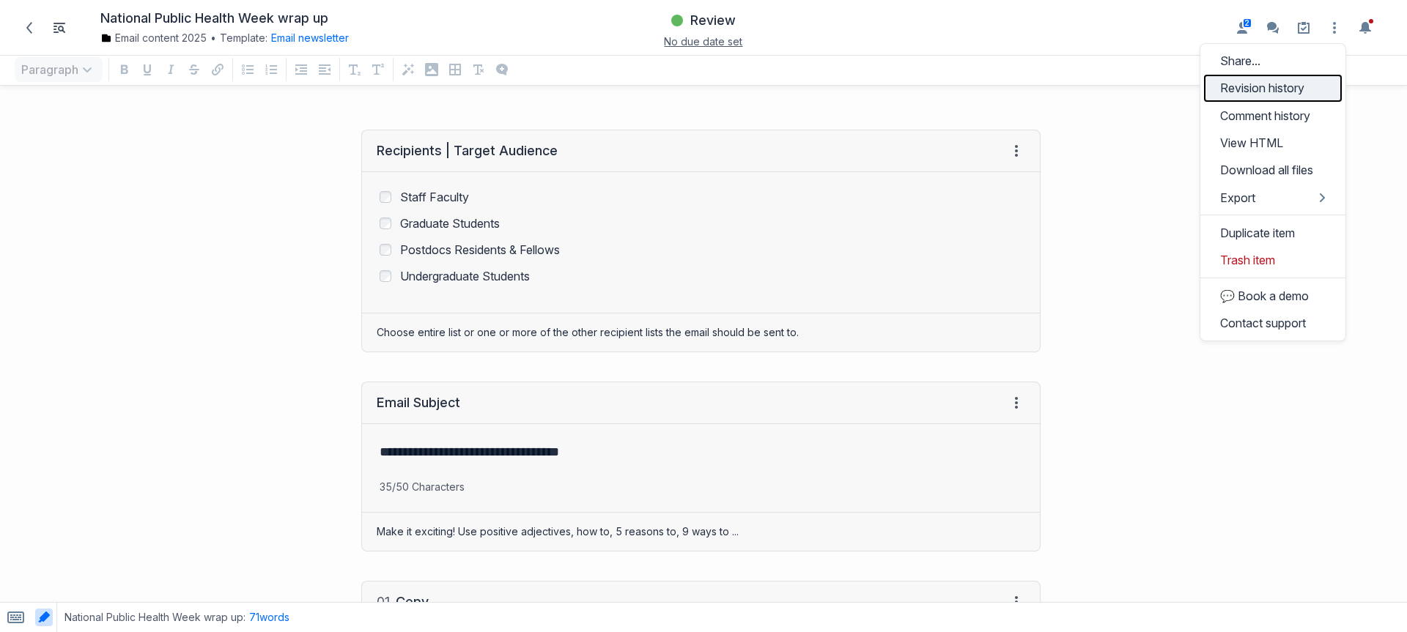
click at [1292, 85] on link "Revision history" at bounding box center [1273, 88] width 138 height 27
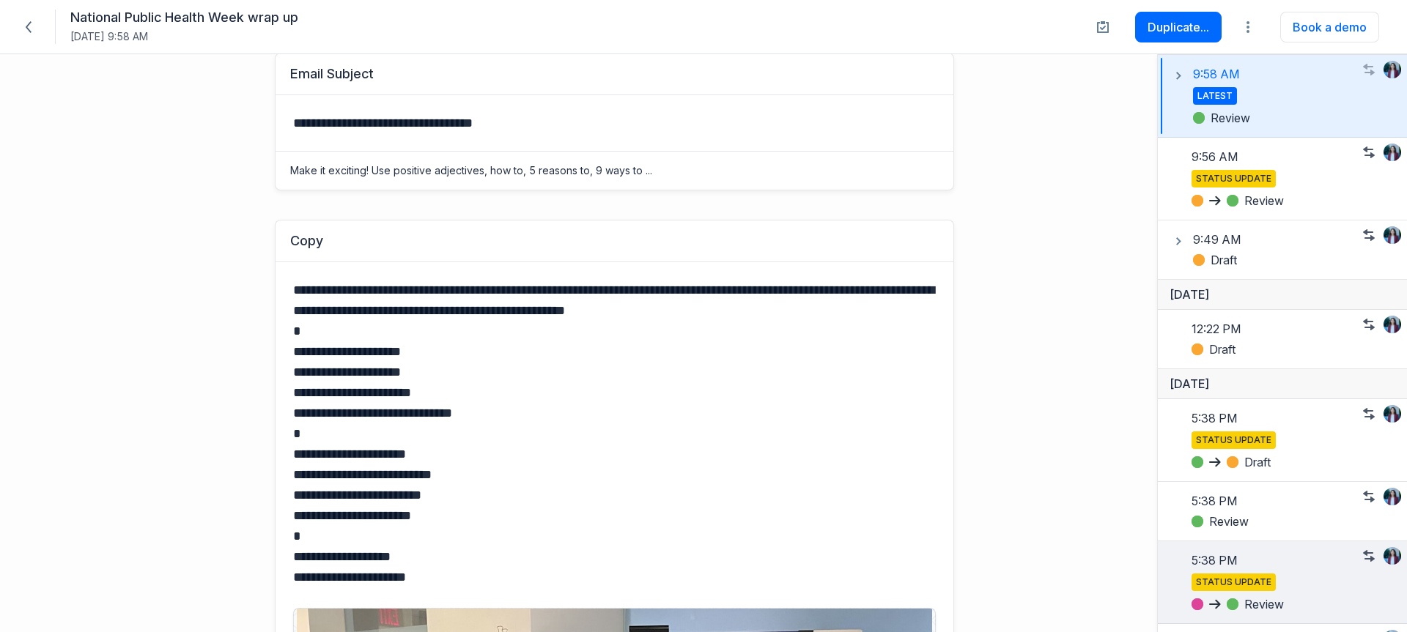
scroll to position [89, 0]
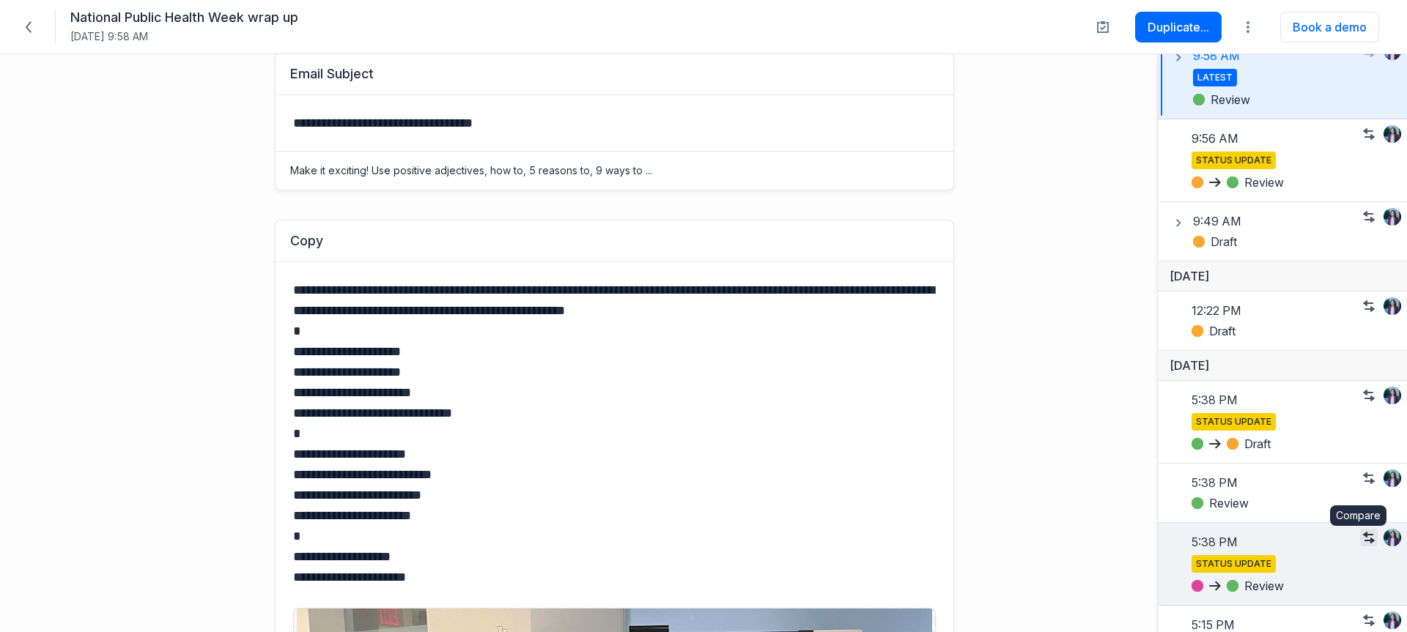
click at [1363, 536] on icon "button" at bounding box center [1369, 538] width 12 height 12
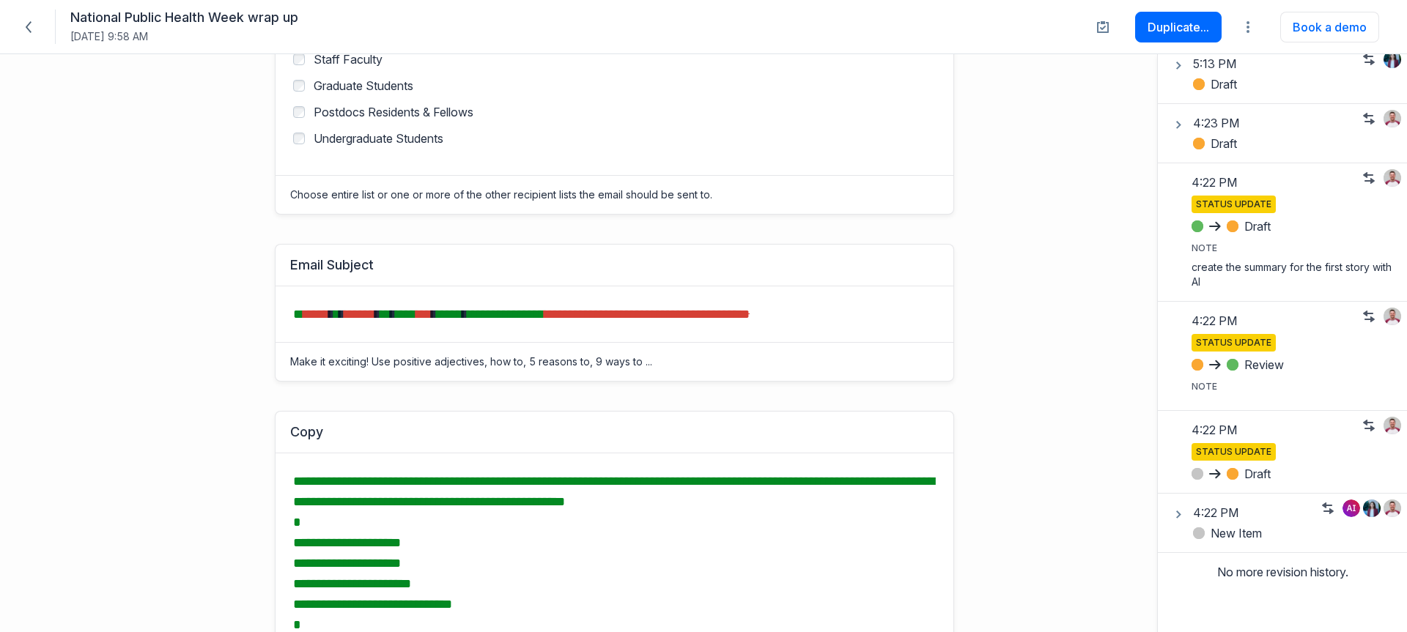
scroll to position [207, 0]
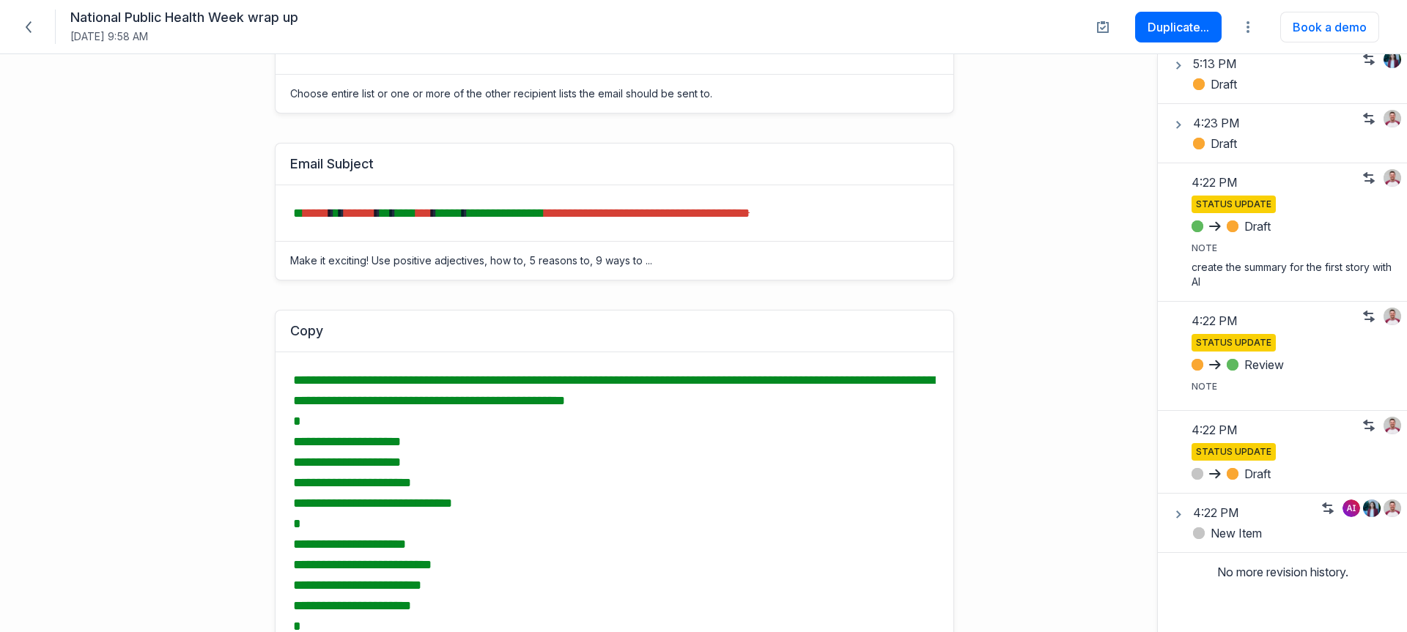
click at [122, 145] on div "**********" at bounding box center [527, 211] width 1041 height 167
click at [34, 29] on icon at bounding box center [29, 27] width 12 height 12
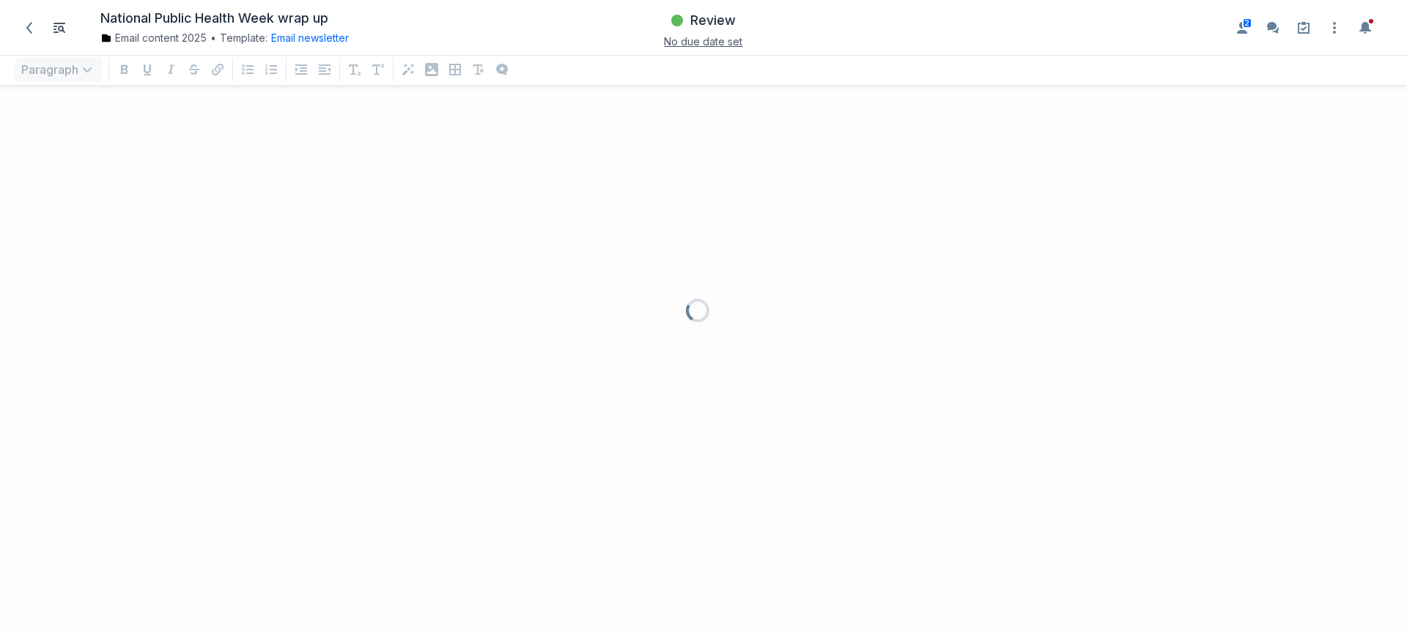
scroll to position [506, 1385]
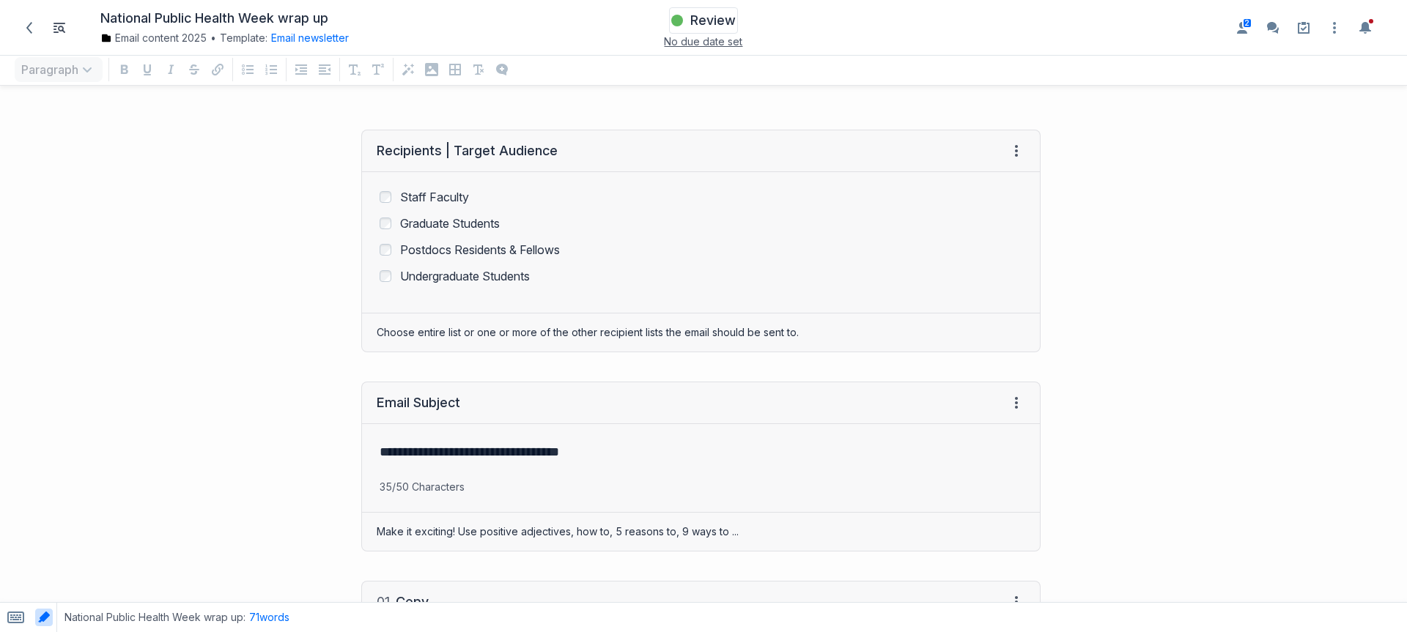
click at [690, 26] on div "Review" at bounding box center [703, 21] width 64 height 22
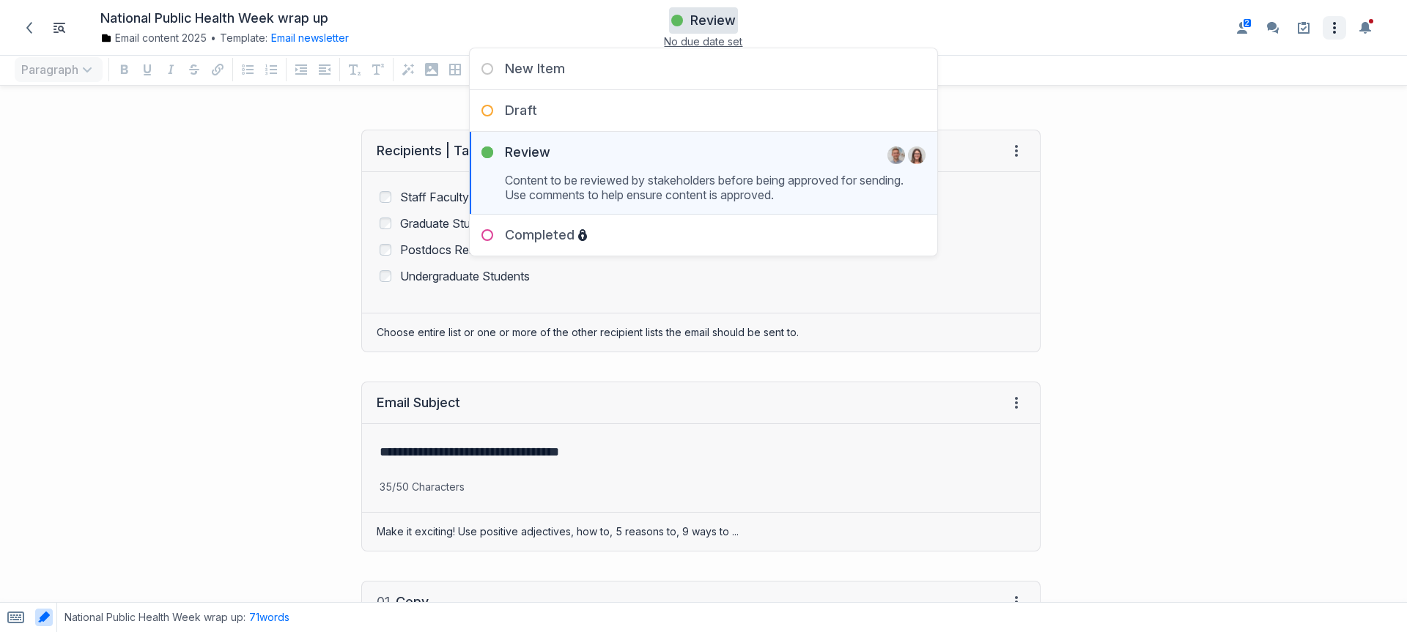
click at [1332, 37] on button "Open item settings" at bounding box center [1334, 27] width 23 height 23
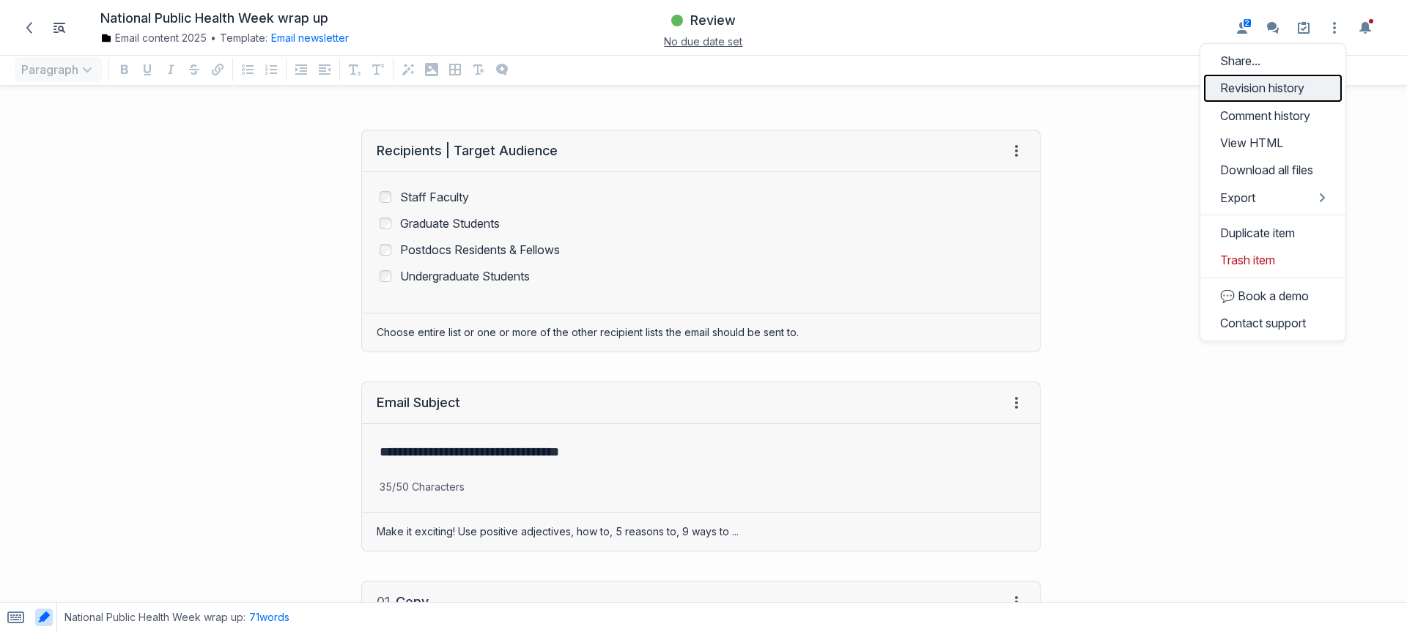
click at [1313, 95] on link "Revision history" at bounding box center [1273, 88] width 138 height 27
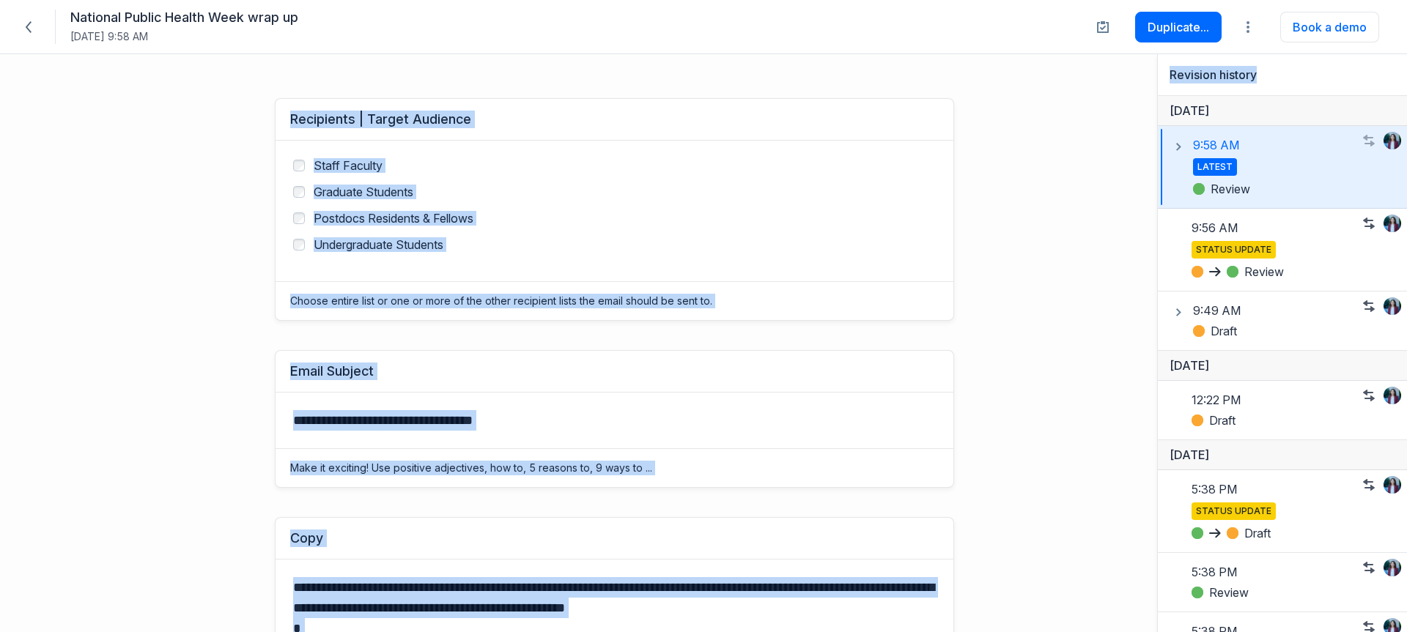
drag, startPoint x: 1200, startPoint y: 75, endPoint x: 1129, endPoint y: 78, distance: 71.9
click at [1129, 78] on main "**********" at bounding box center [703, 343] width 1407 height 578
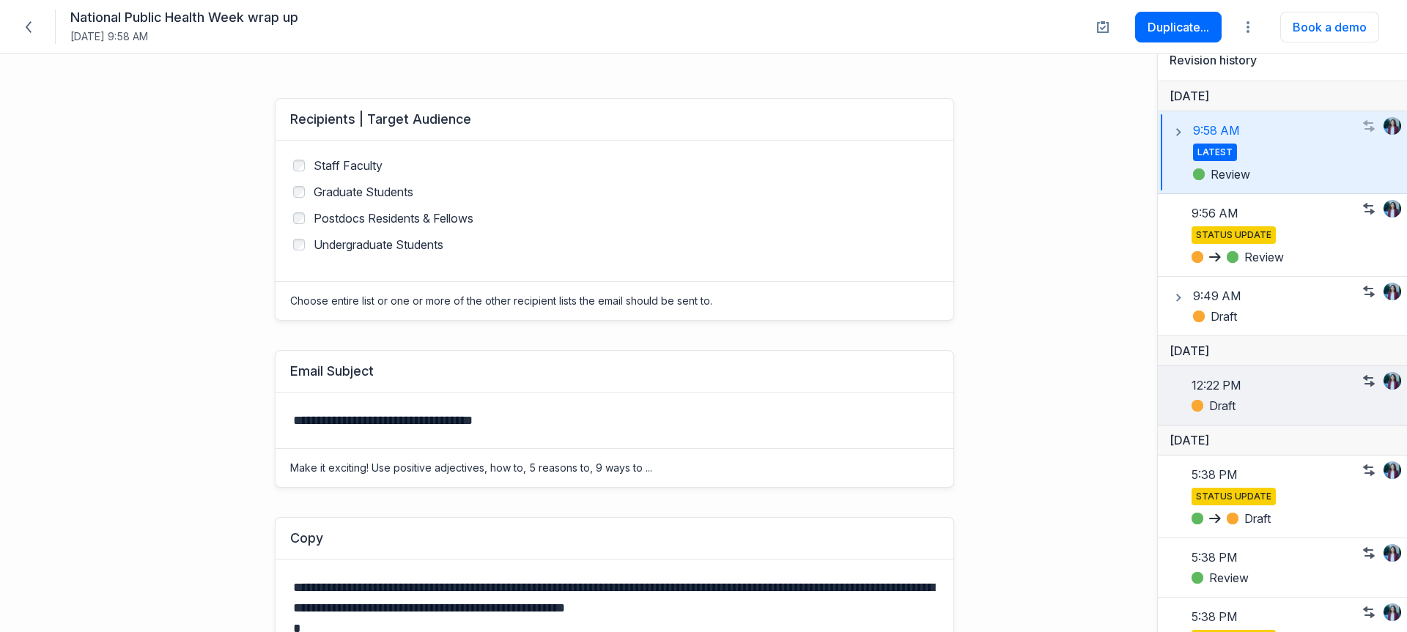
scroll to position [18, 0]
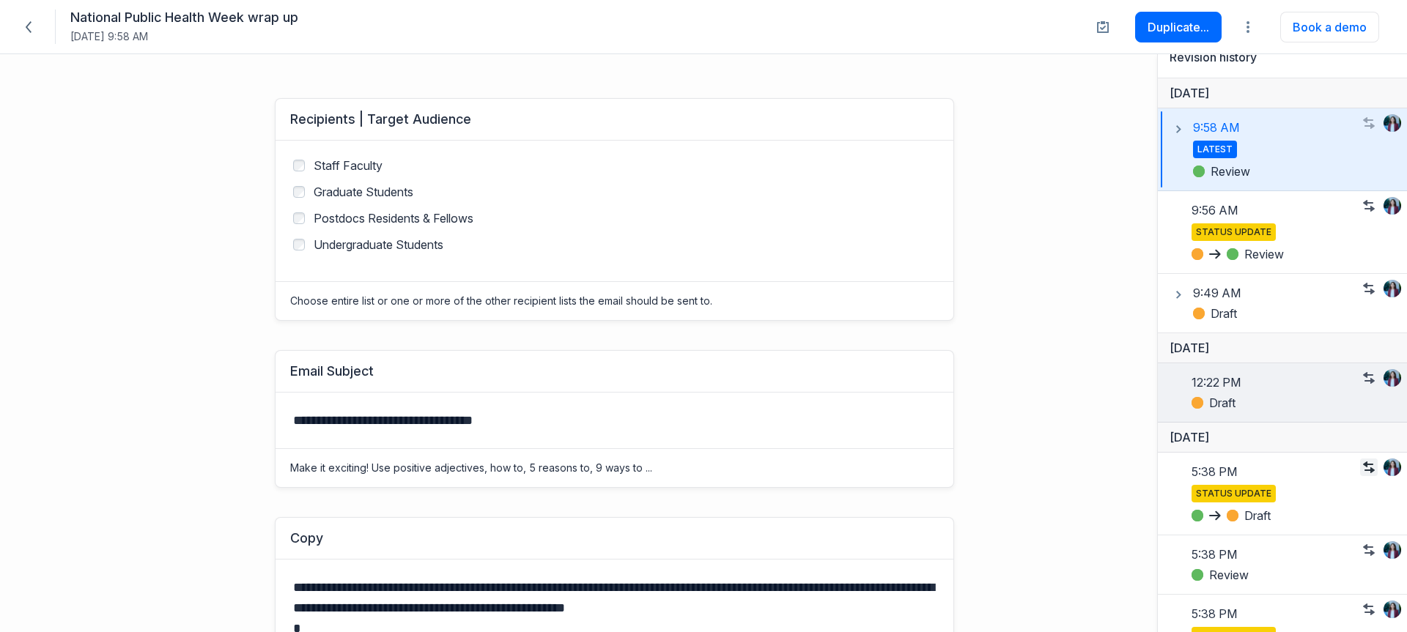
drag, startPoint x: 1355, startPoint y: 471, endPoint x: 1173, endPoint y: 392, distance: 198.9
click at [1363, 471] on icon "button" at bounding box center [1369, 468] width 12 height 12
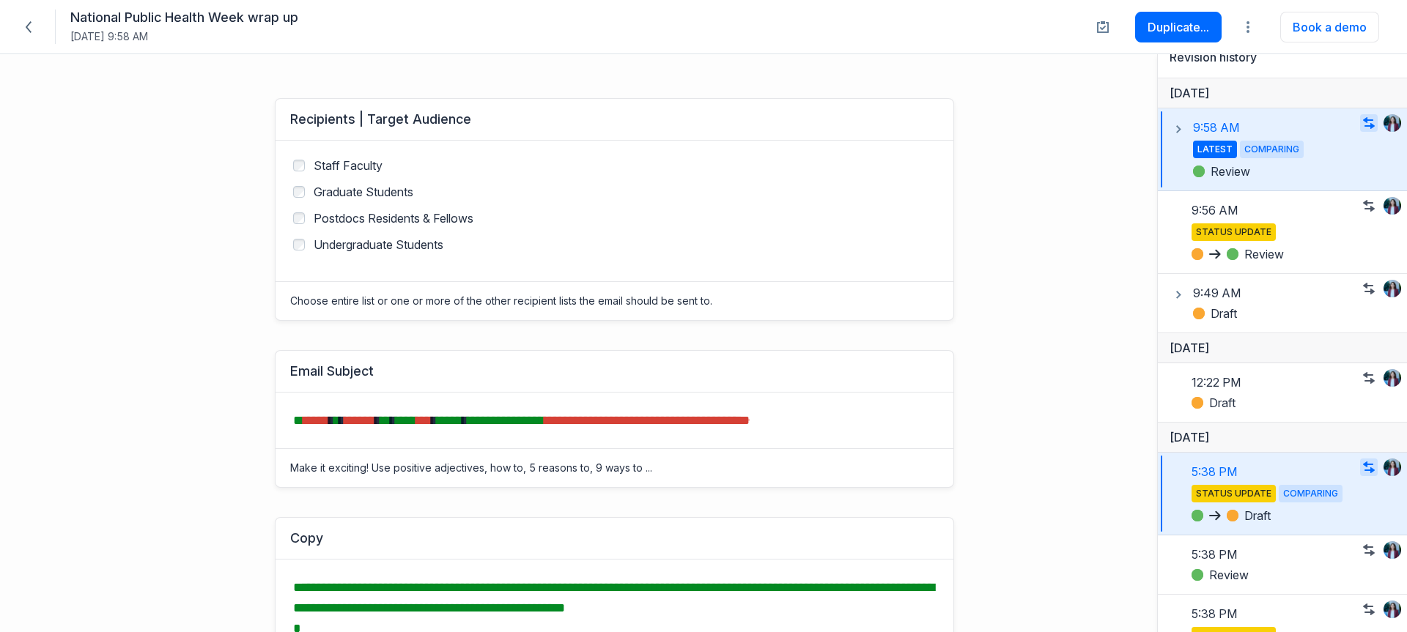
drag, startPoint x: 1011, startPoint y: 217, endPoint x: 851, endPoint y: 235, distance: 160.8
click at [1003, 219] on div "Recipients | Target Audience ﻿ ﻿ ﻿ ﻿ ﻿ ﻿ ﻿ ﻿ Staff Faculty Graduate Students Po…" at bounding box center [527, 210] width 1041 height 252
click at [26, 35] on span at bounding box center [28, 26] width 23 height 23
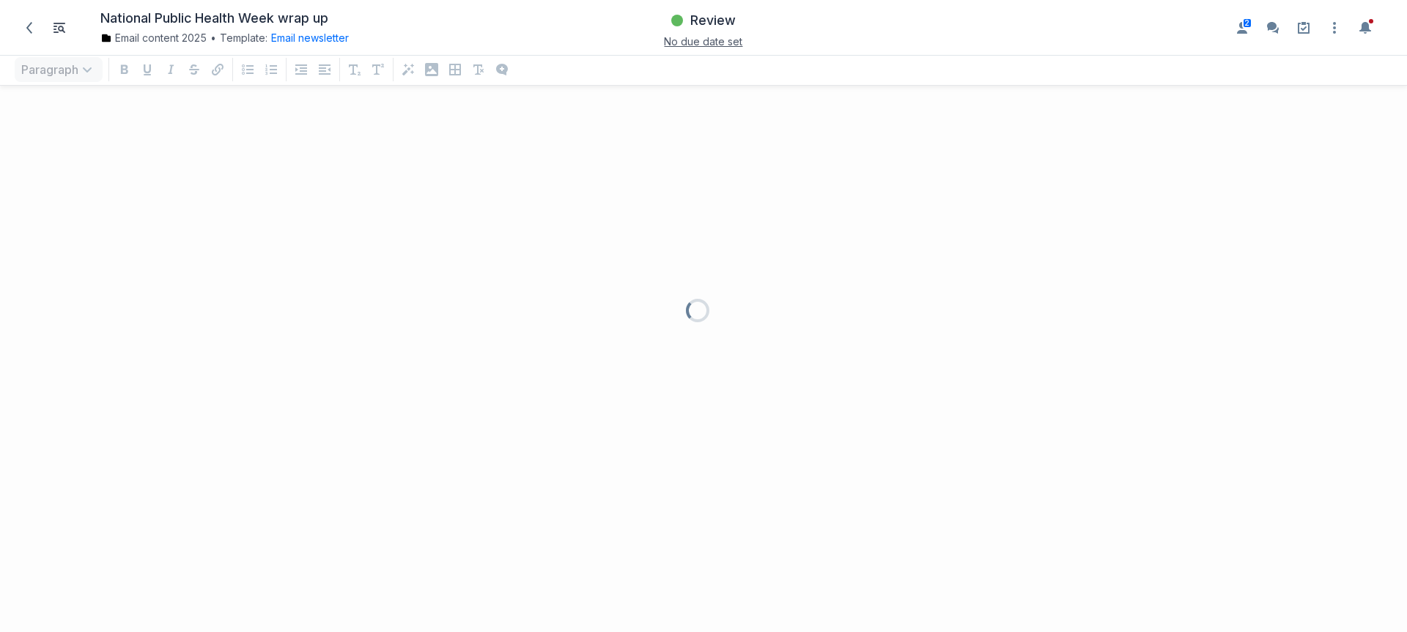
scroll to position [506, 1385]
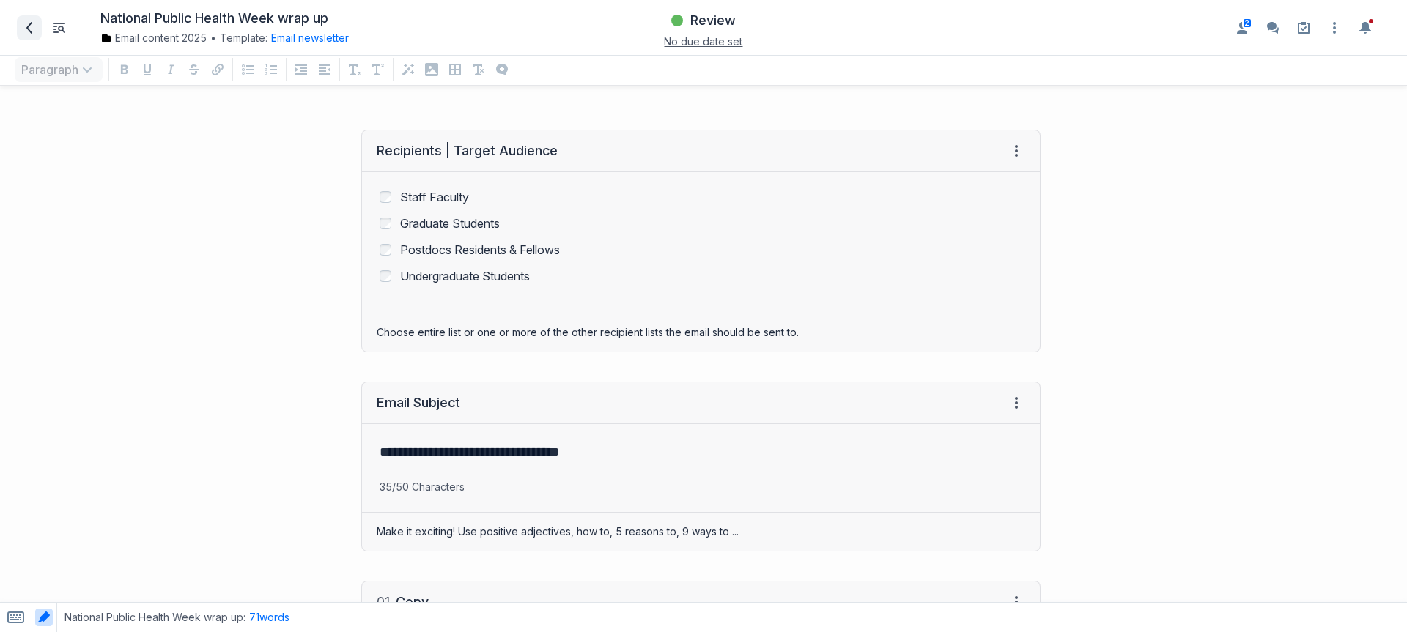
click at [22, 27] on span at bounding box center [29, 27] width 23 height 23
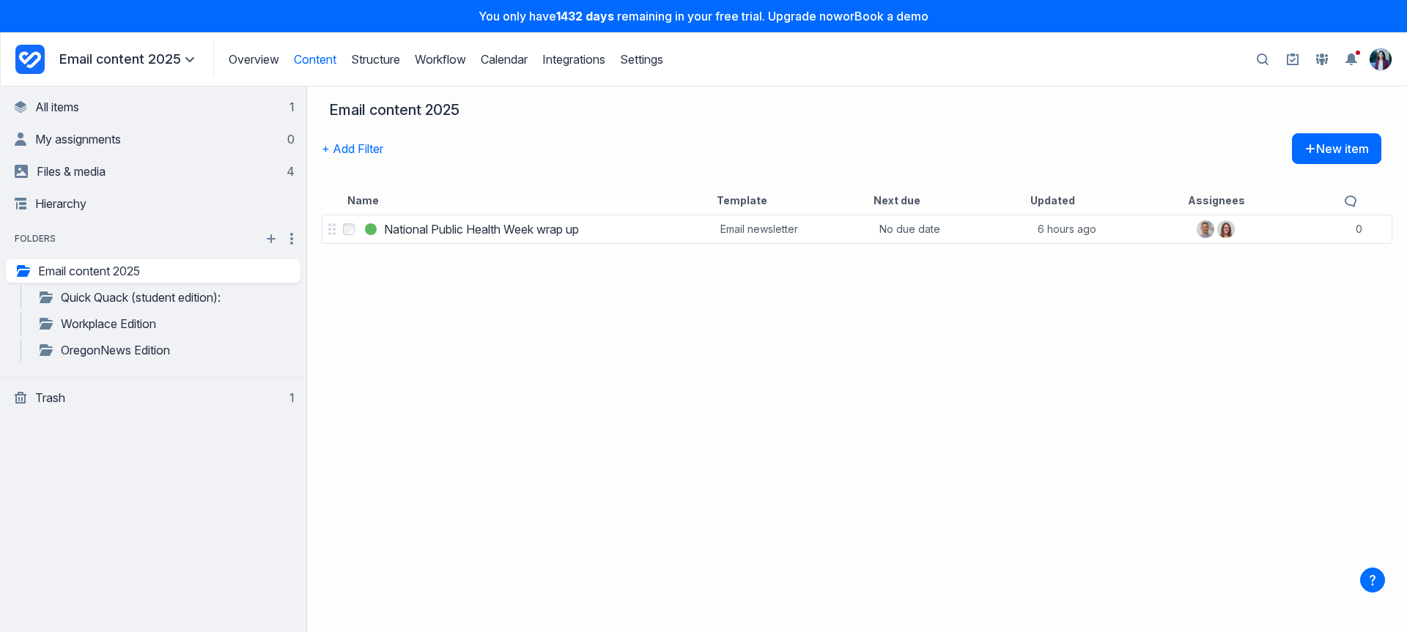
click at [31, 64] on icon "Project Dashboard" at bounding box center [29, 59] width 29 height 29
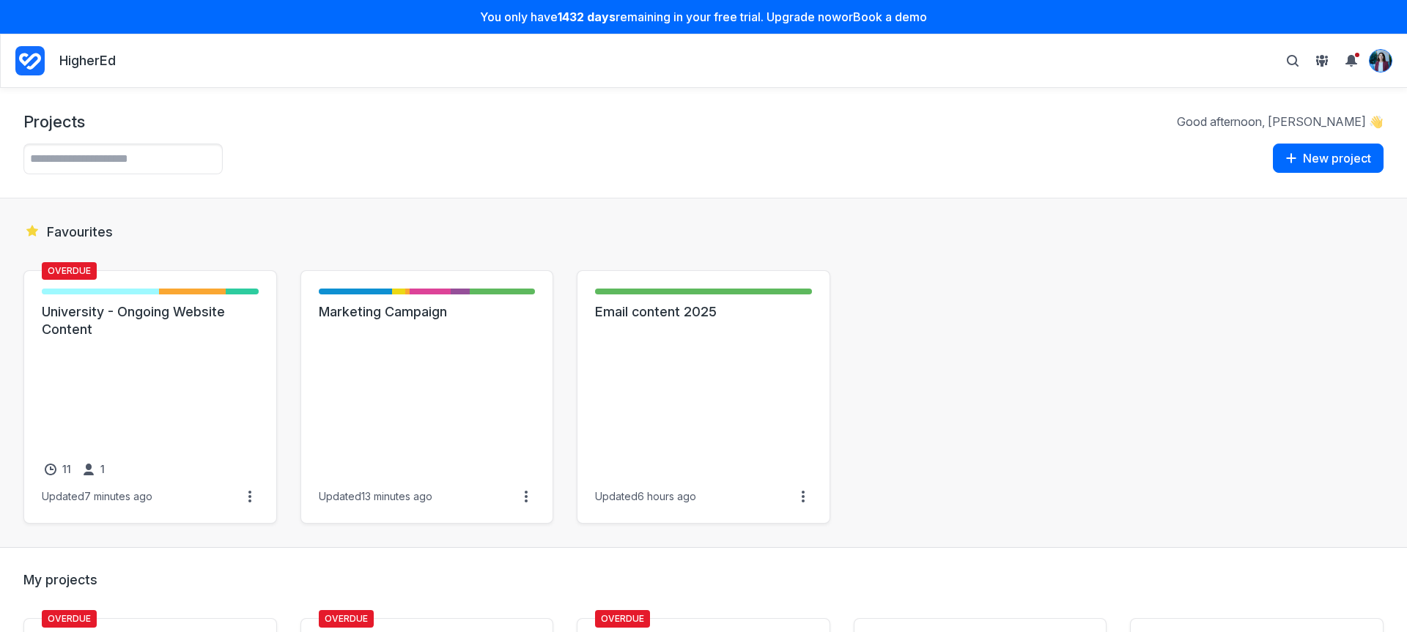
click at [1386, 53] on img "View profile menu" at bounding box center [1381, 61] width 22 height 22
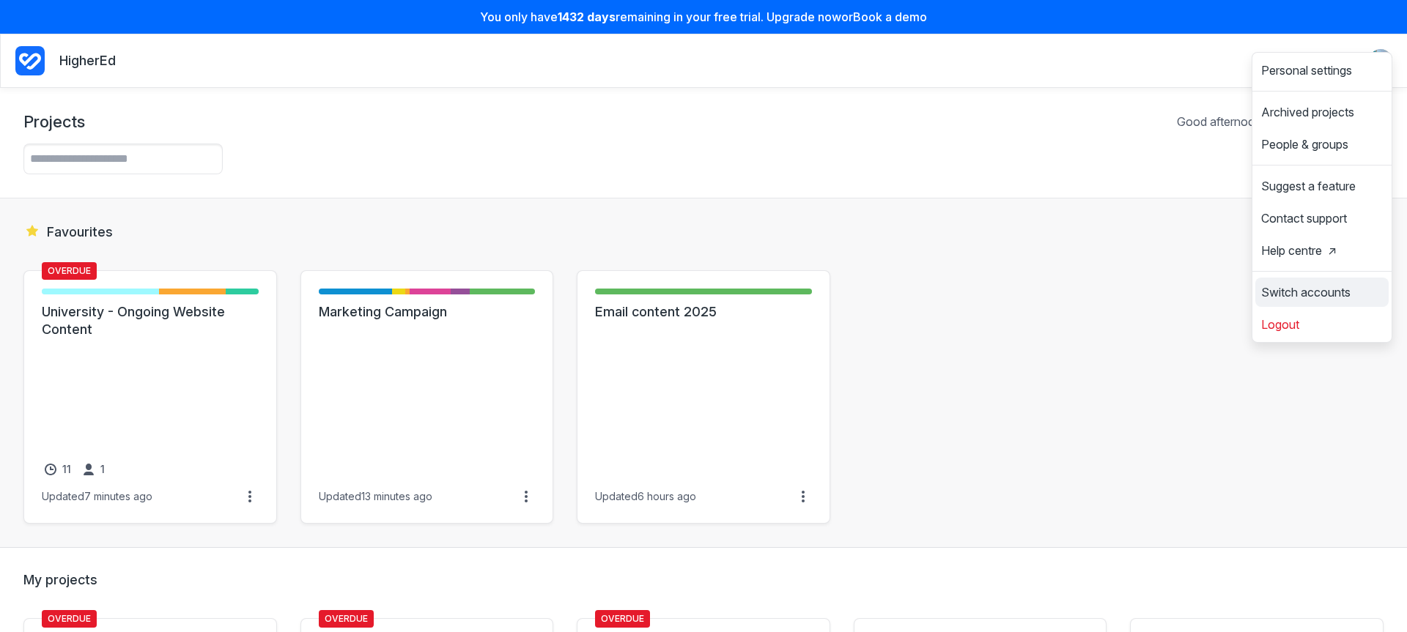
click at [1290, 292] on span "Switch accounts" at bounding box center [1305, 293] width 89 height 12
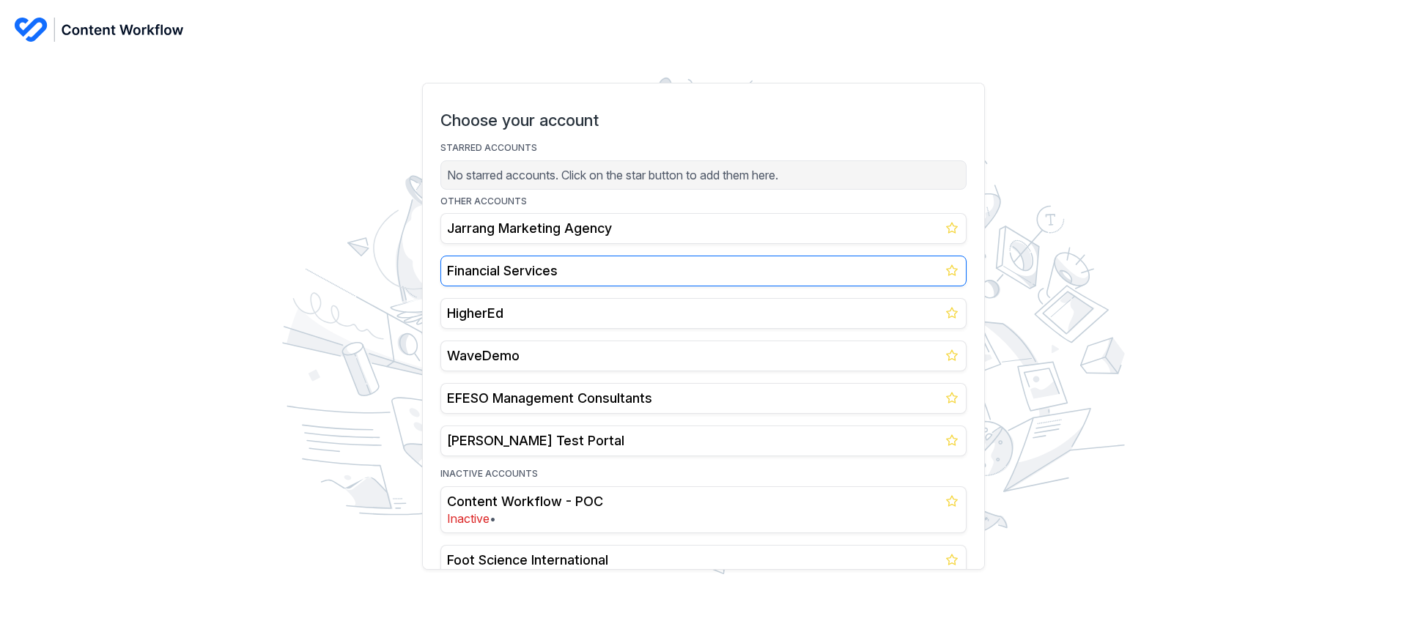
click at [548, 264] on h2 "Financial Services" at bounding box center [703, 271] width 513 height 18
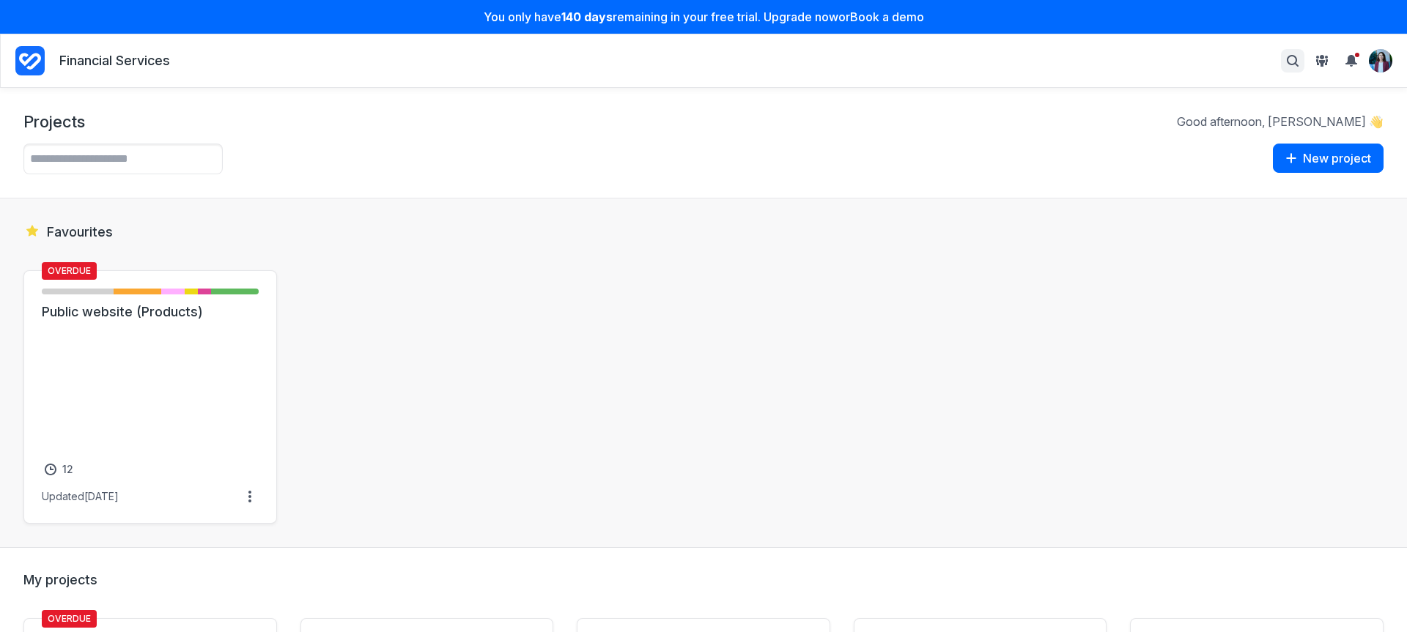
click at [1296, 53] on span "Toggle search bar" at bounding box center [1293, 61] width 18 height 18
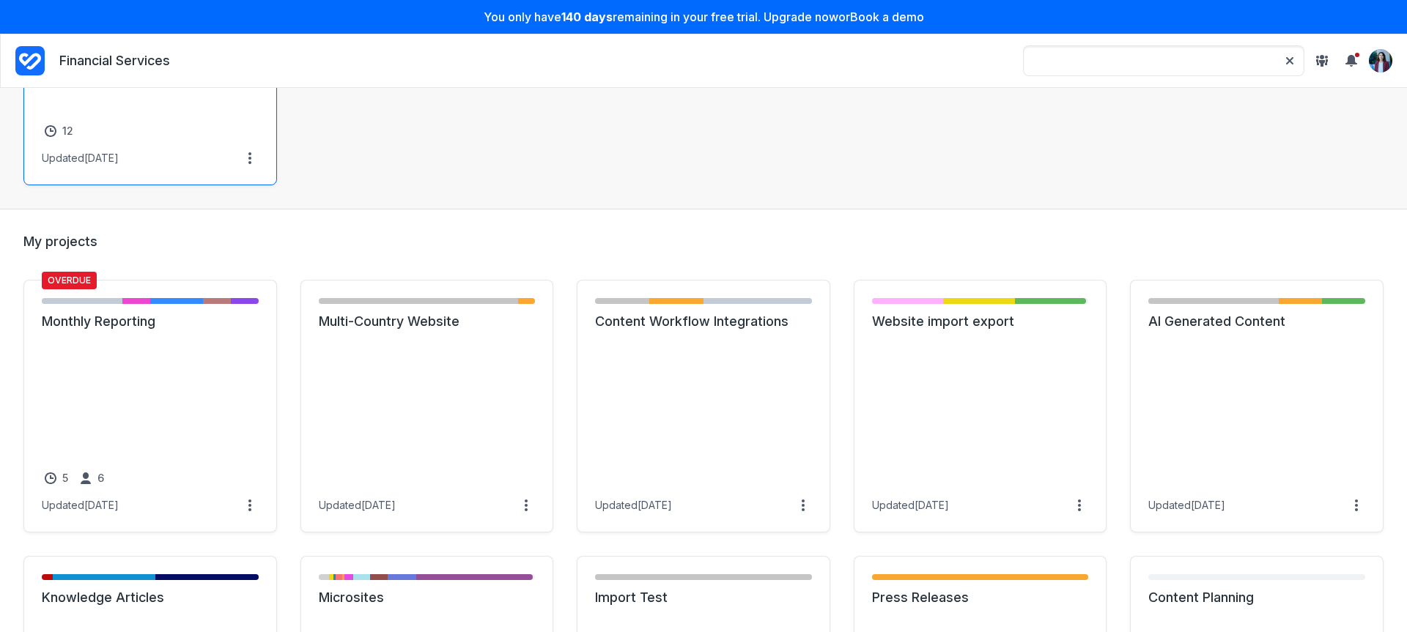
scroll to position [69, 0]
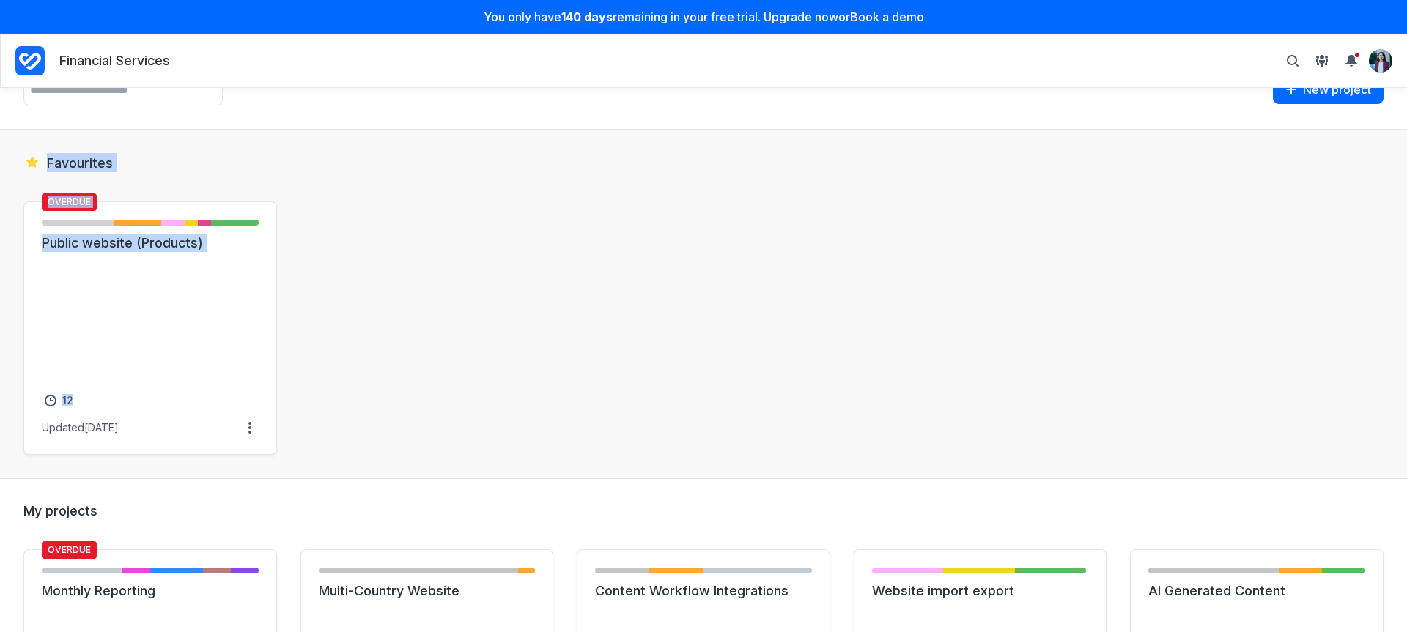
drag, startPoint x: 52, startPoint y: 141, endPoint x: 350, endPoint y: 409, distance: 400.1
click at [350, 409] on section "Favourites Overdue Not started - 6 items ( 33% ) Initial brief - 4 items ( 22% …" at bounding box center [703, 305] width 1407 height 350
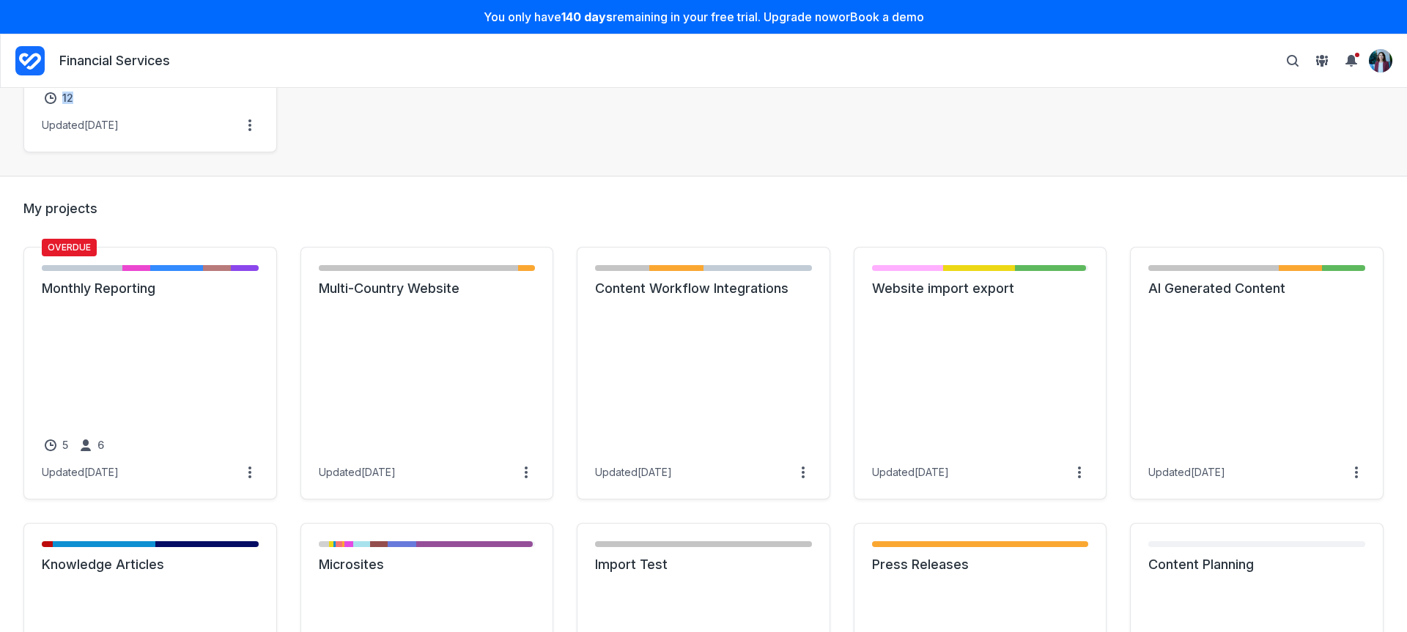
scroll to position [0, 0]
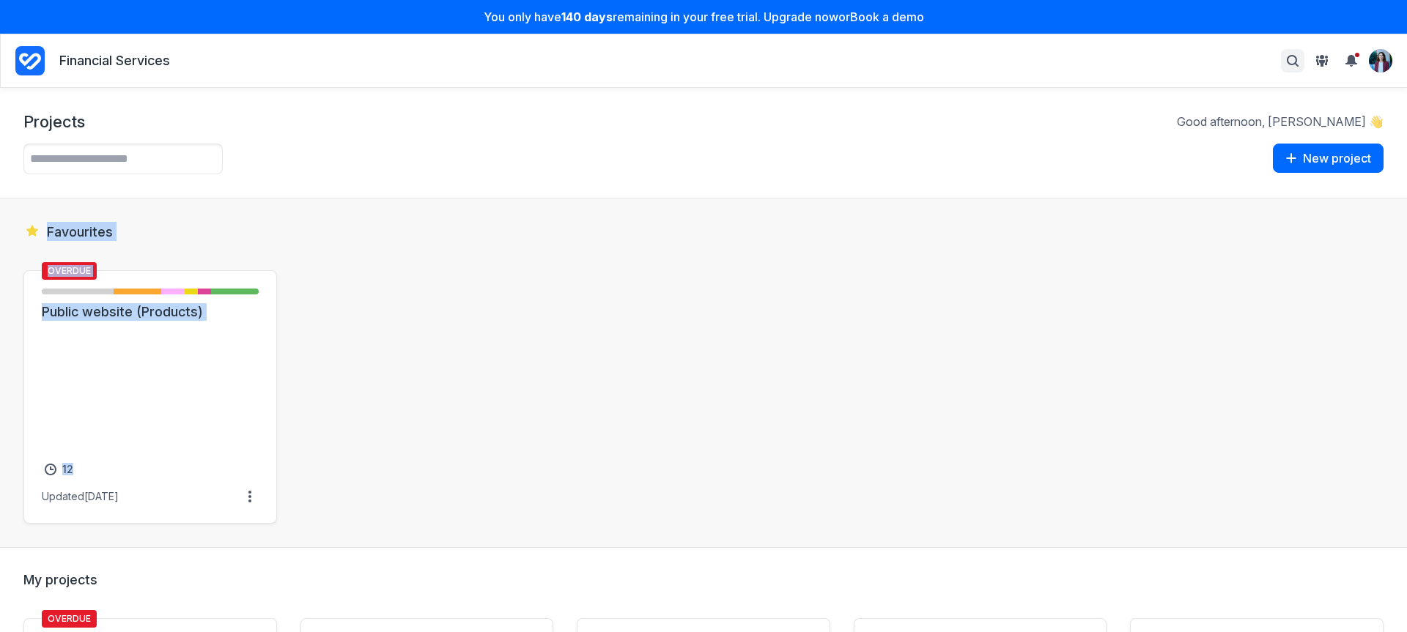
click at [1287, 62] on icon "Toggle search bar" at bounding box center [1293, 61] width 12 height 12
type input "*********"
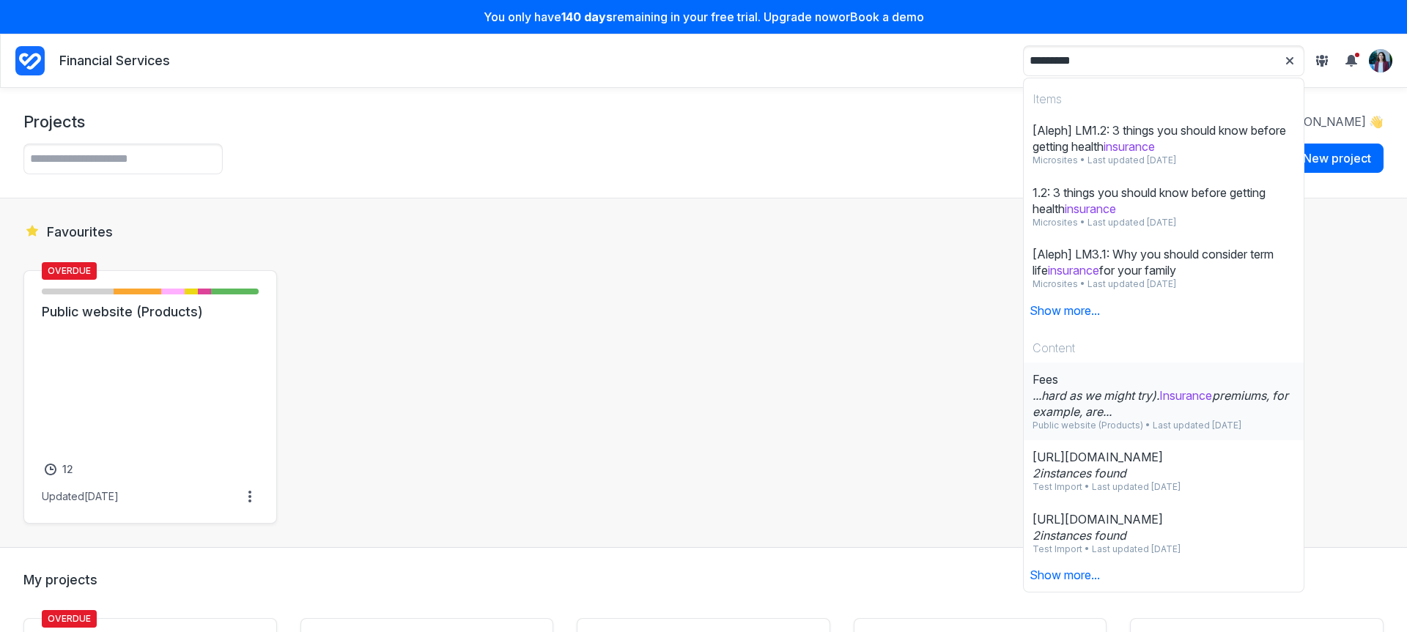
scroll to position [41, 0]
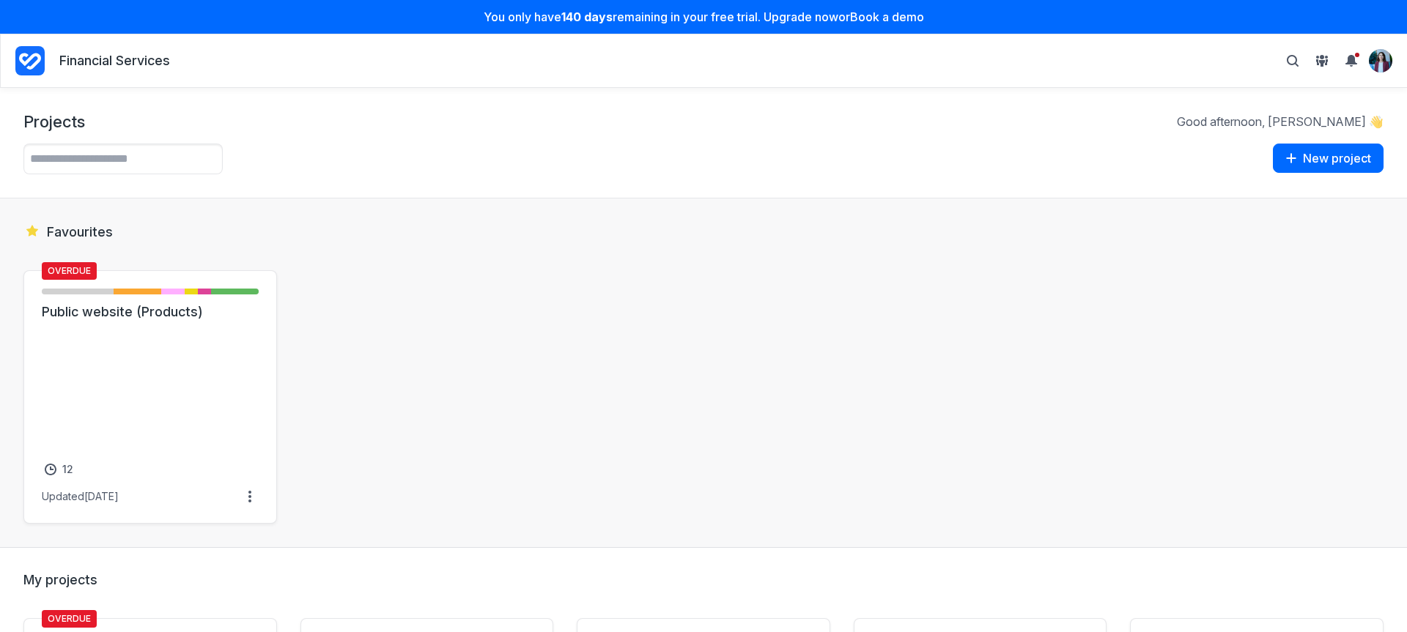
click at [502, 341] on div "Overdue Not started - 6 items ( 33% ) Initial brief - 4 items ( 22% ) Draft - 2…" at bounding box center [703, 397] width 1360 height 254
click at [198, 321] on link "Public website (Products)" at bounding box center [150, 312] width 217 height 18
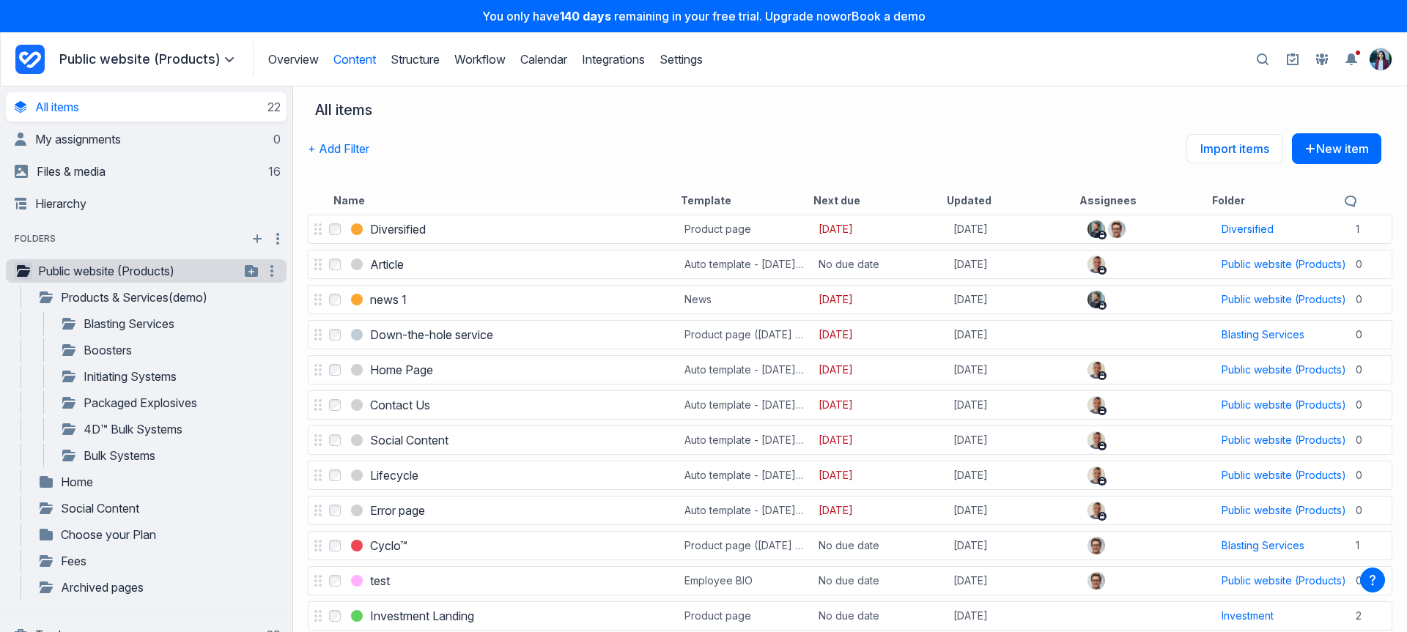
click at [18, 273] on icon "button" at bounding box center [23, 271] width 13 height 12
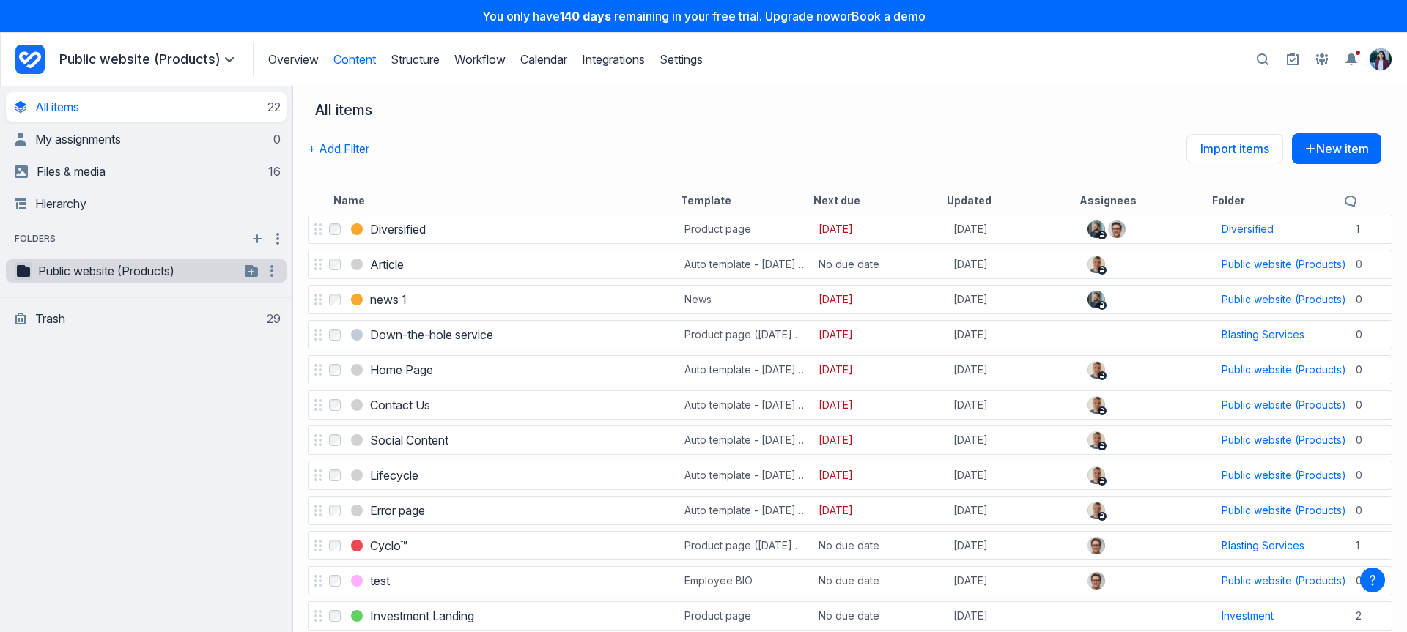
click at [17, 269] on icon "button" at bounding box center [23, 271] width 13 height 12
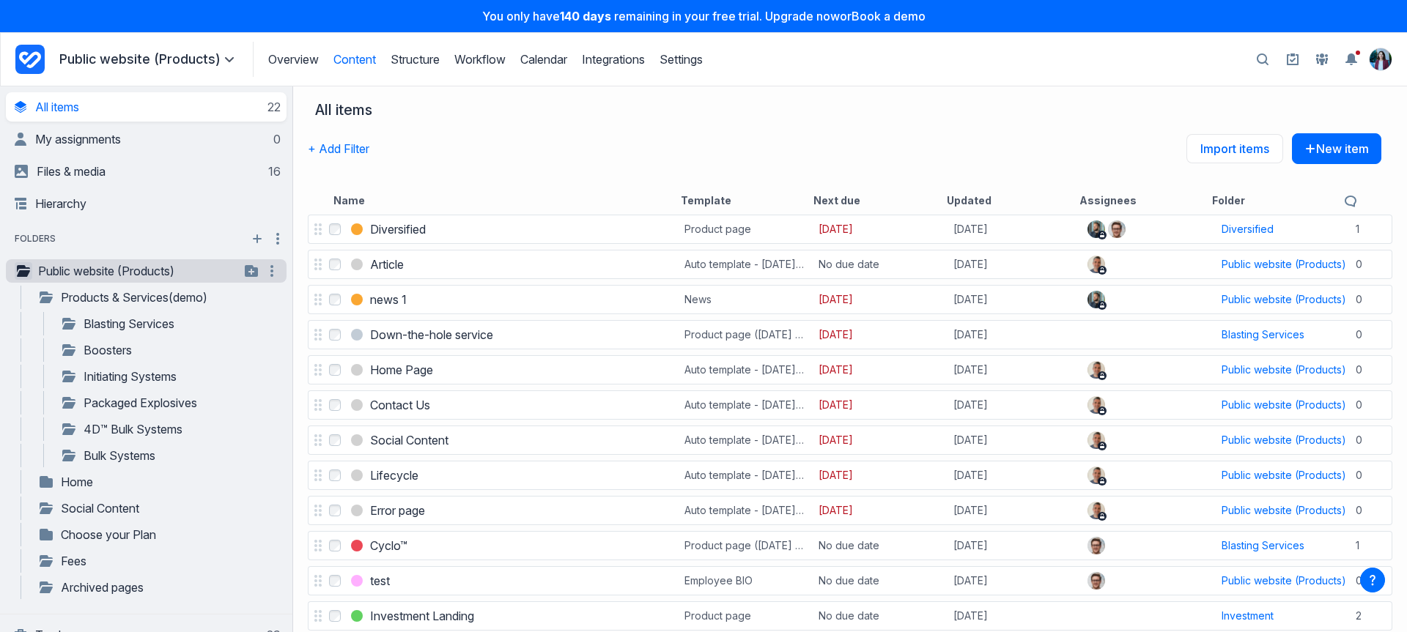
click at [1267, 62] on button "button" at bounding box center [1263, 59] width 26 height 27
click at [326, 147] on button "+ Add Filter" at bounding box center [339, 148] width 62 height 31
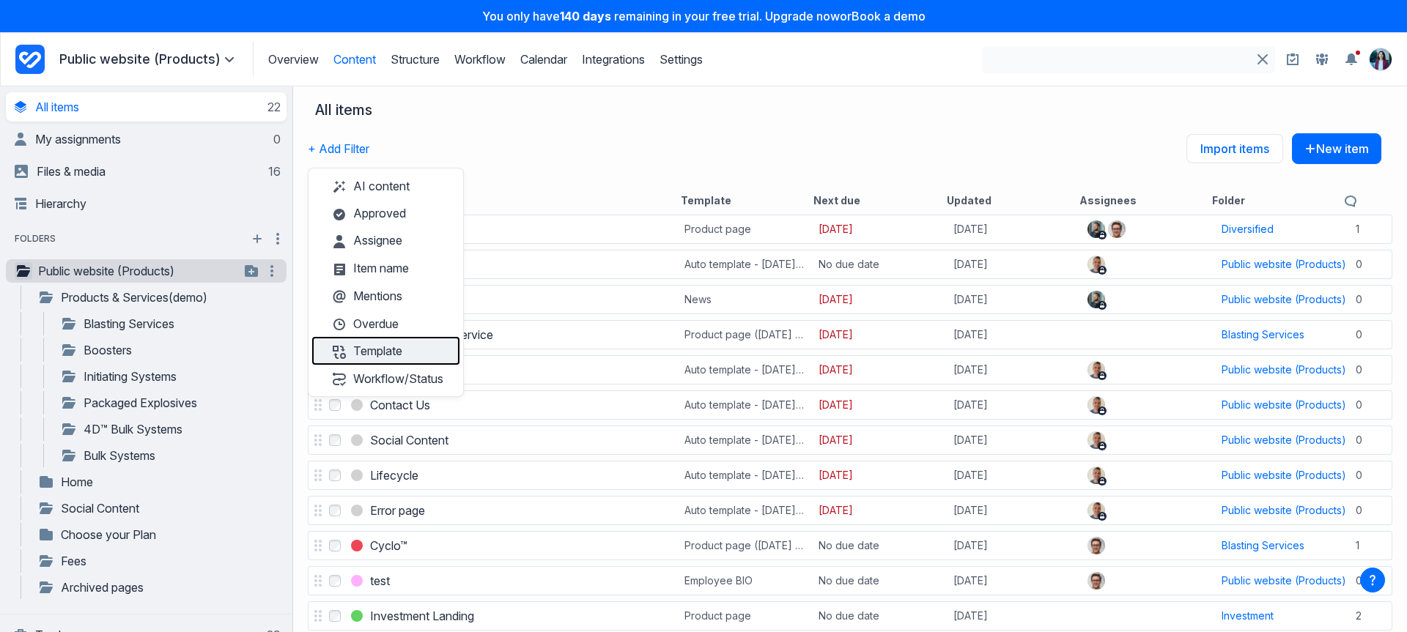
click at [429, 347] on button "Template" at bounding box center [385, 351] width 147 height 28
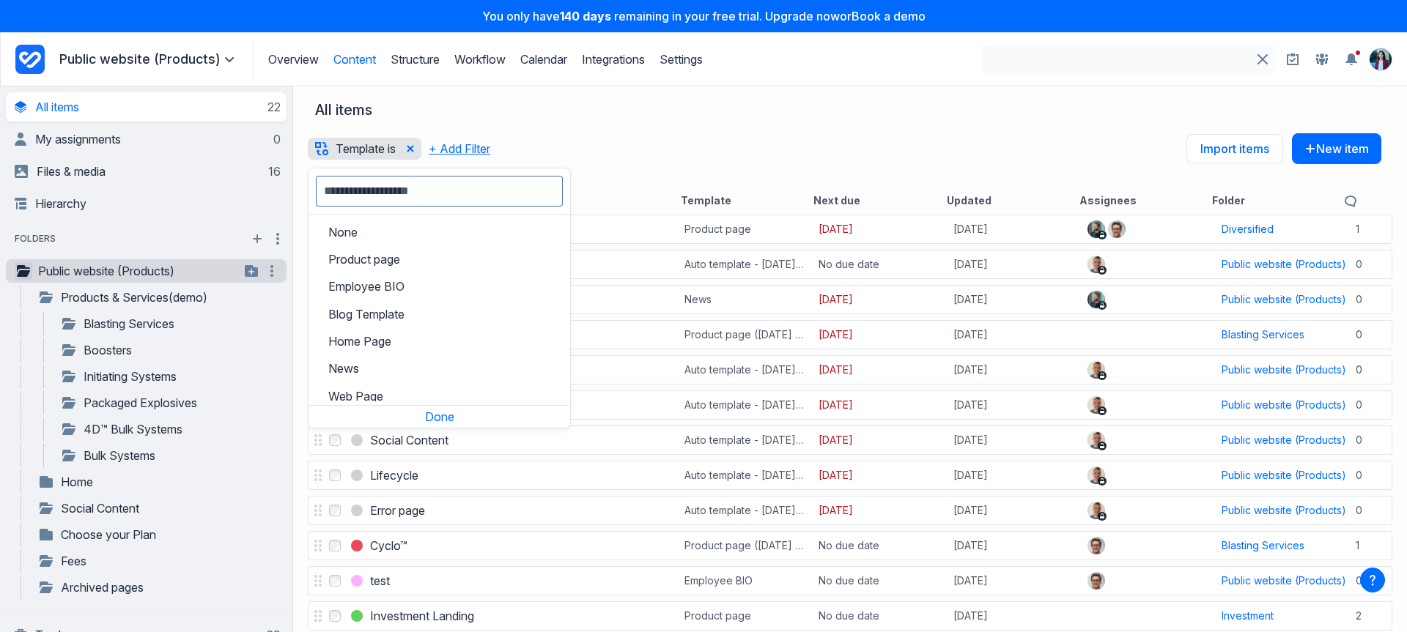
drag, startPoint x: 449, startPoint y: 152, endPoint x: 460, endPoint y: 165, distance: 16.6
click at [449, 152] on button "+ Add Filter" at bounding box center [460, 148] width 62 height 31
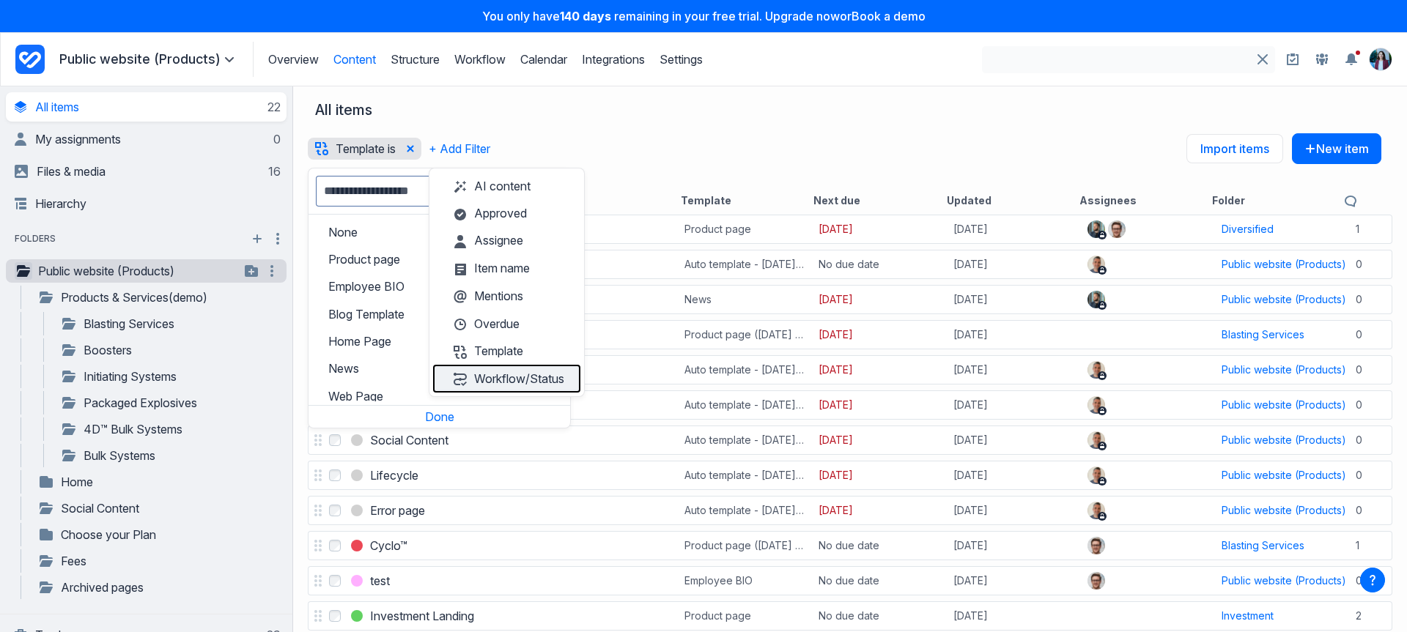
click at [540, 382] on button "Workflow/Status" at bounding box center [506, 379] width 147 height 28
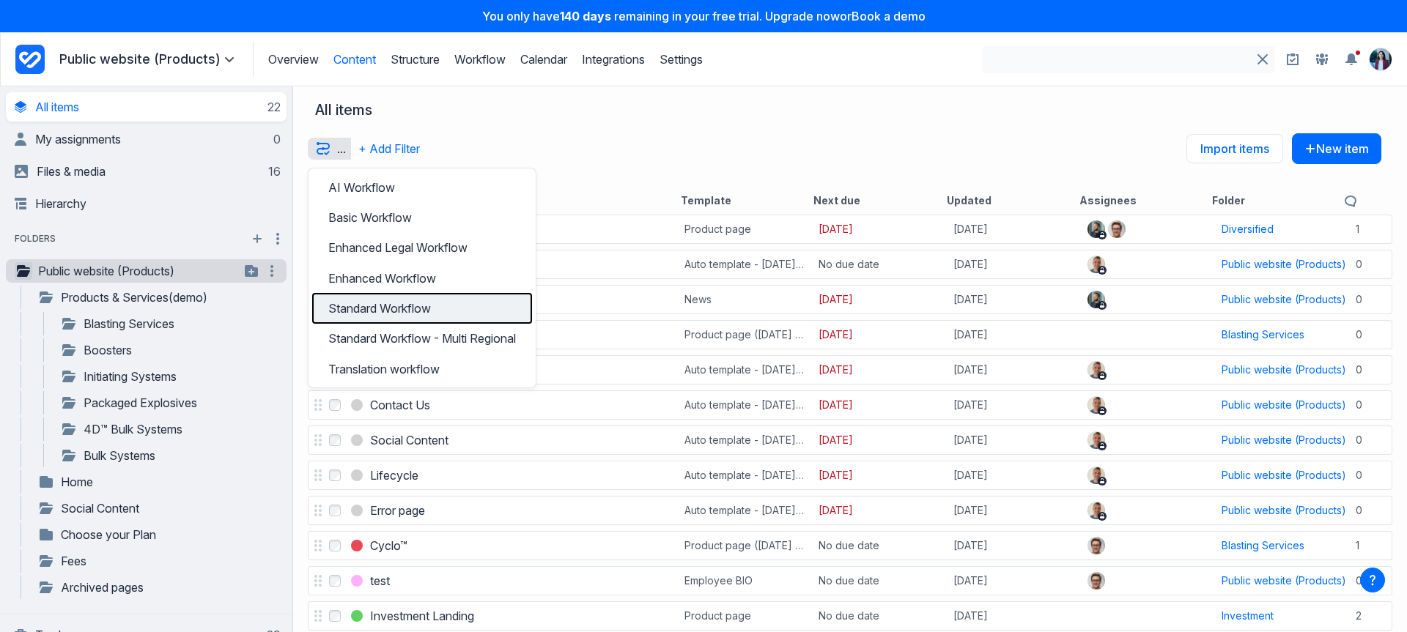
click at [452, 300] on h3 "Standard Workflow" at bounding box center [422, 309] width 188 height 18
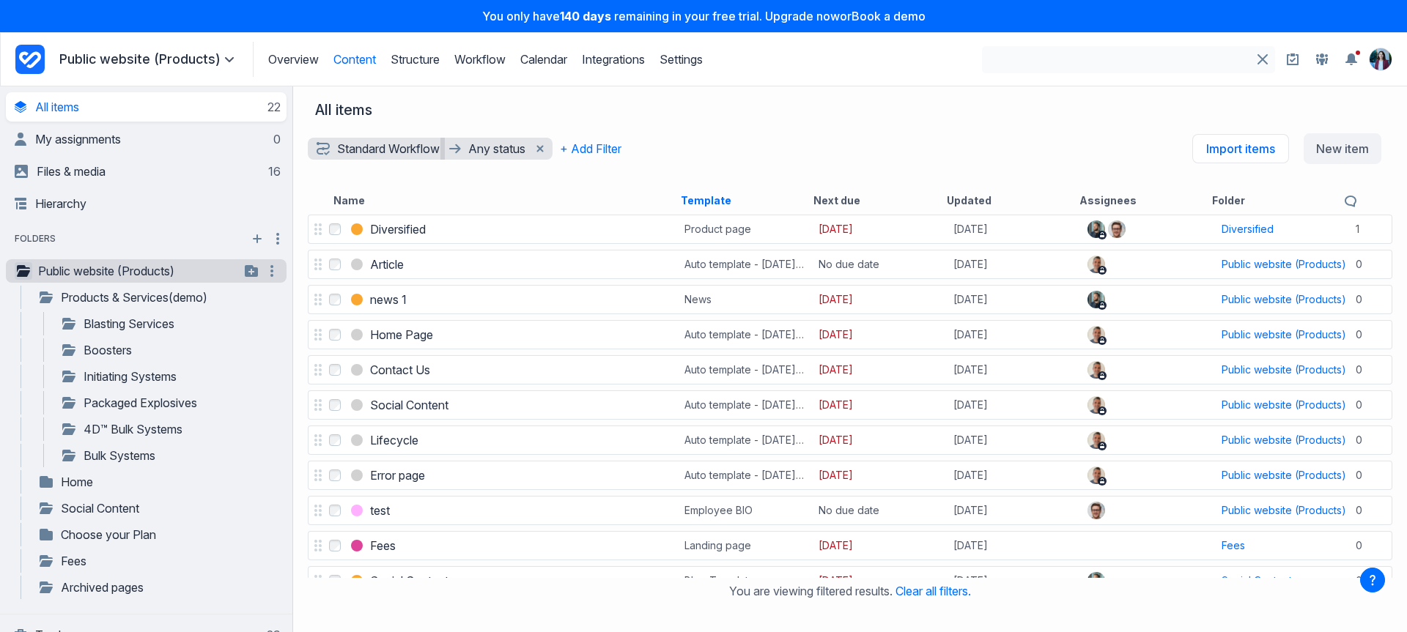
click at [708, 201] on button "Template" at bounding box center [706, 200] width 51 height 15
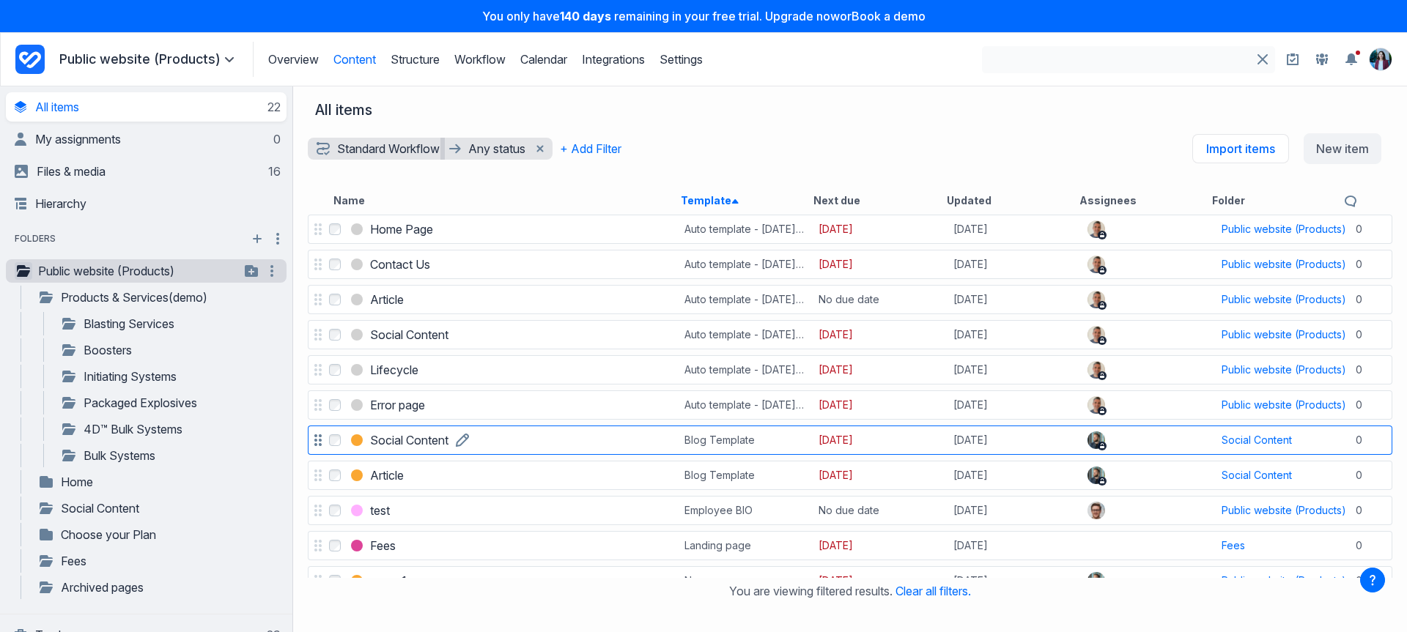
click at [410, 445] on h3 "Social Content" at bounding box center [409, 441] width 78 height 18
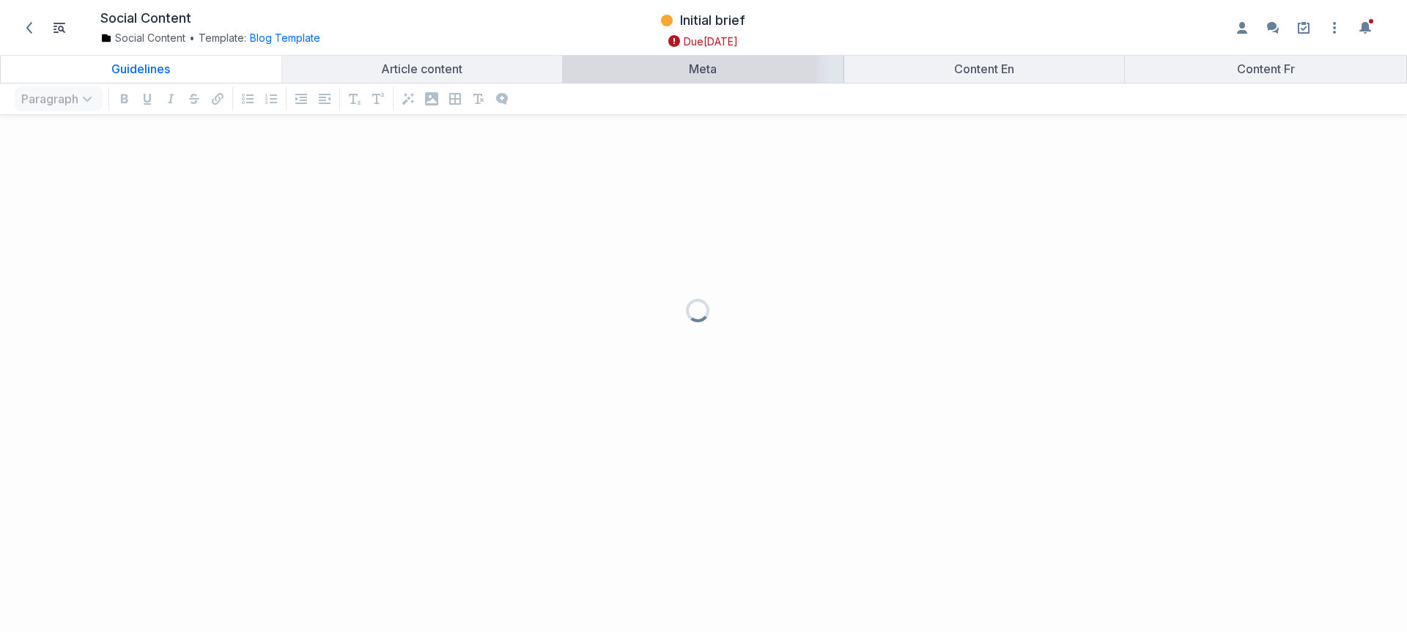
scroll to position [476, 1385]
click at [720, 81] on link "Meta" at bounding box center [703, 69] width 281 height 28
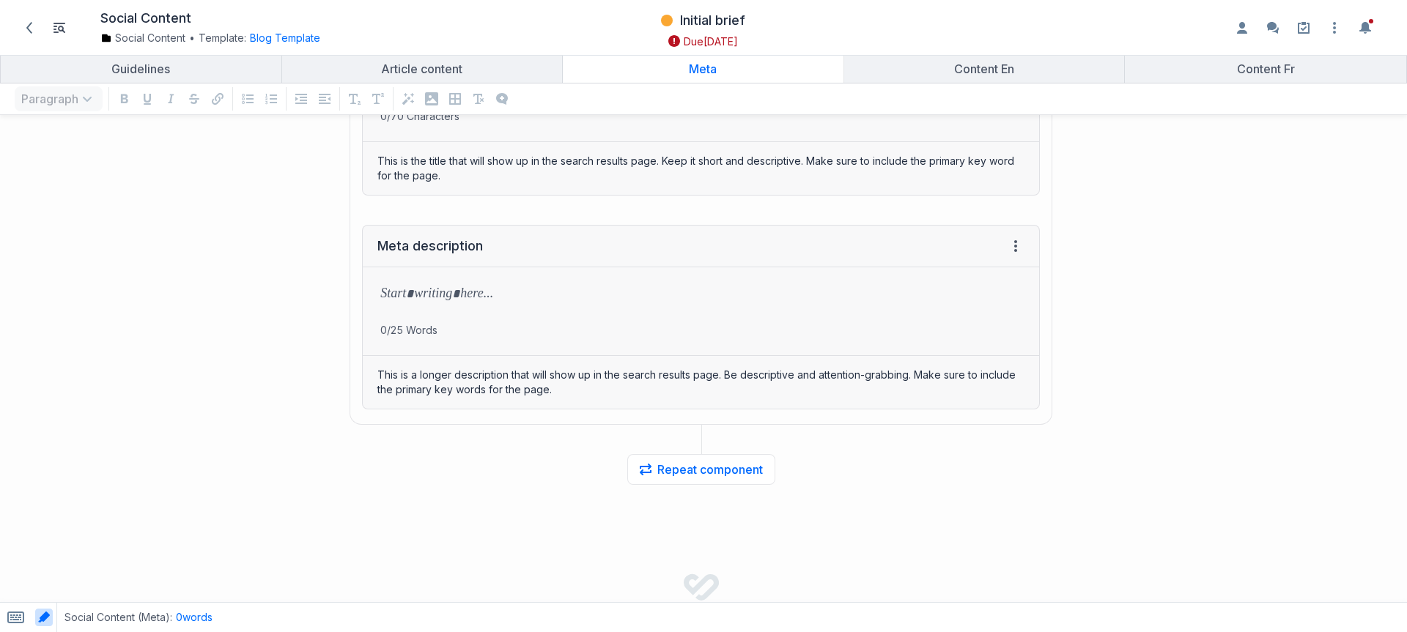
scroll to position [337, 0]
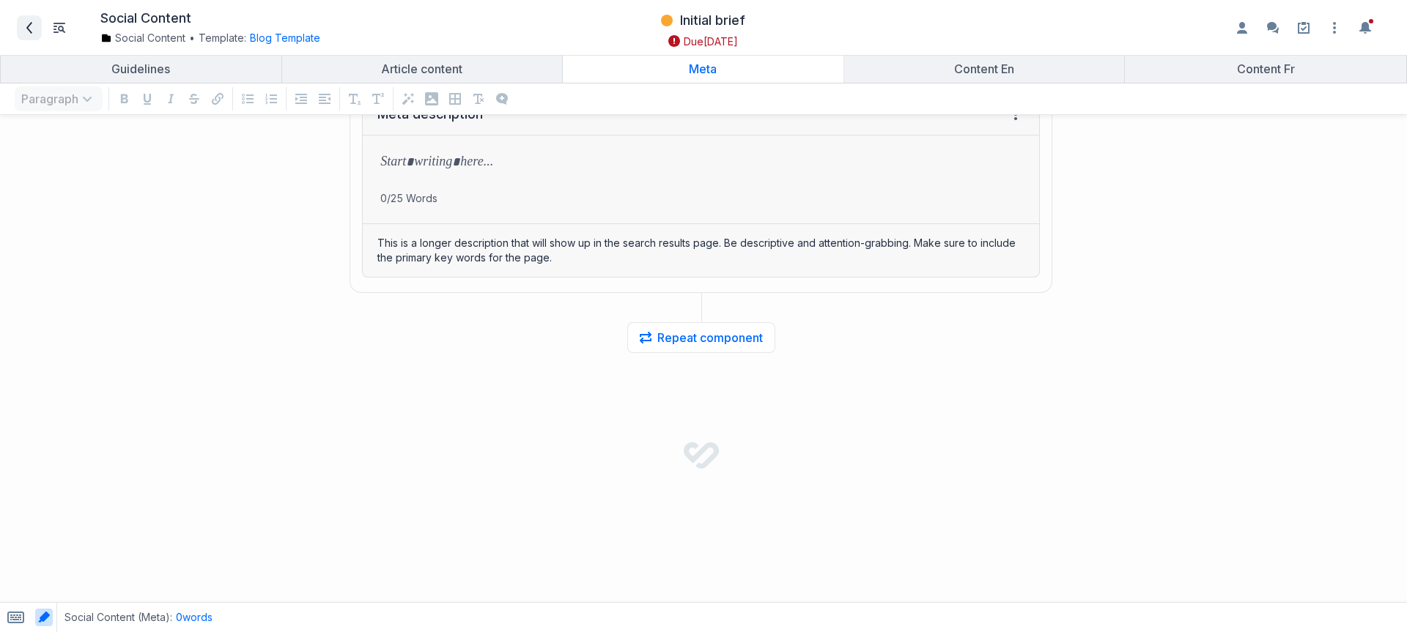
click at [29, 30] on icon at bounding box center [29, 28] width 6 height 12
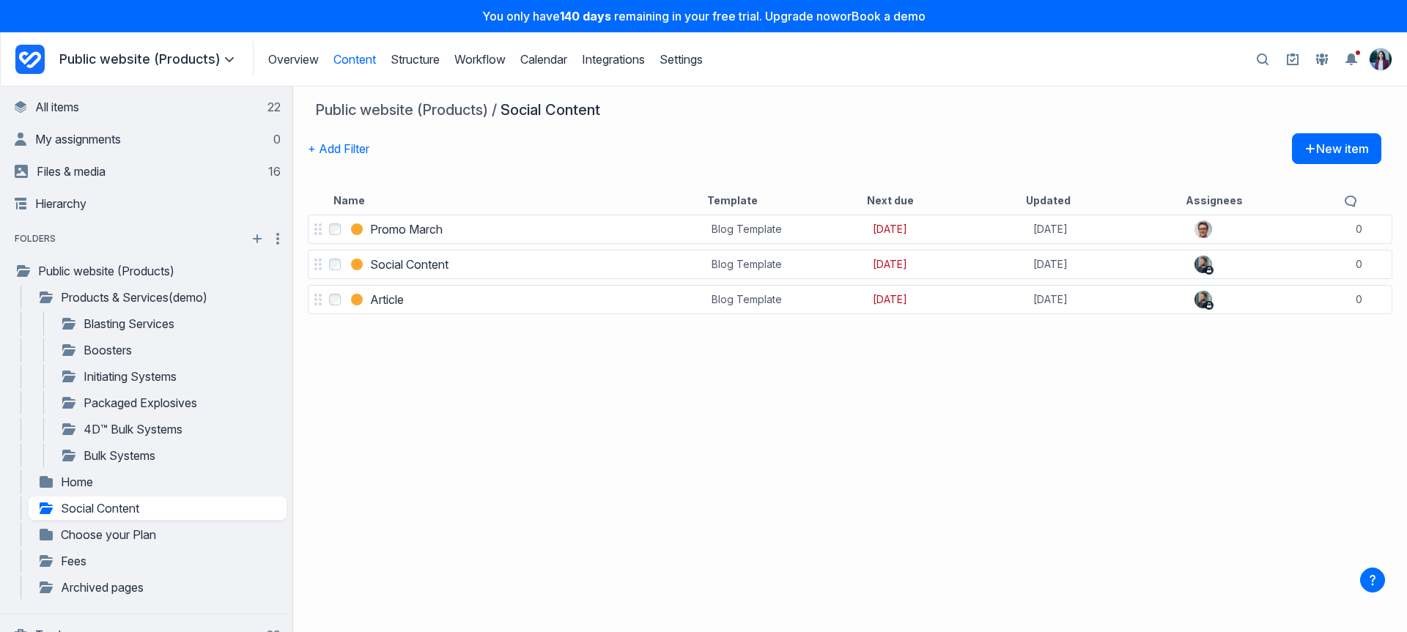
click at [969, 130] on div "Public website (Products) Social Content" at bounding box center [845, 117] width 1074 height 32
click at [1373, 62] on img "View profile menu" at bounding box center [1381, 59] width 22 height 22
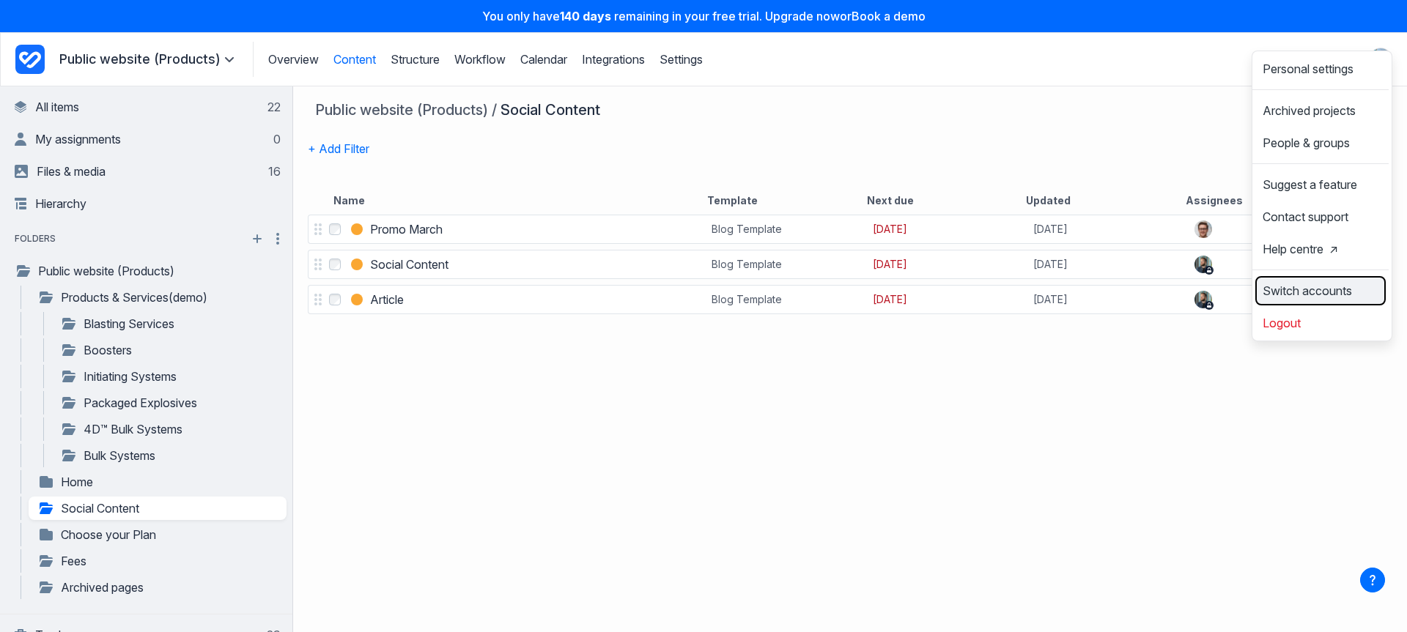
click at [1318, 297] on span "Switch accounts" at bounding box center [1307, 291] width 89 height 12
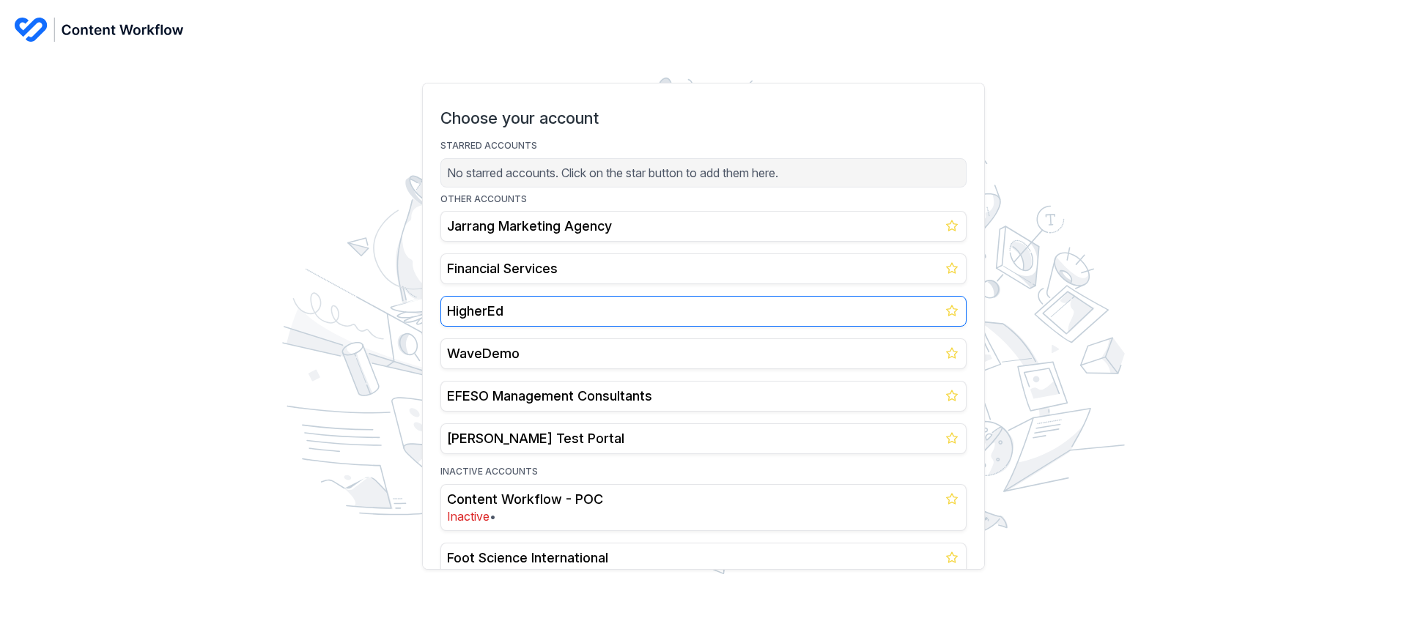
click at [479, 312] on h2 "HigherEd" at bounding box center [703, 312] width 513 height 18
click at [490, 308] on h2 "HigherEd" at bounding box center [703, 311] width 513 height 18
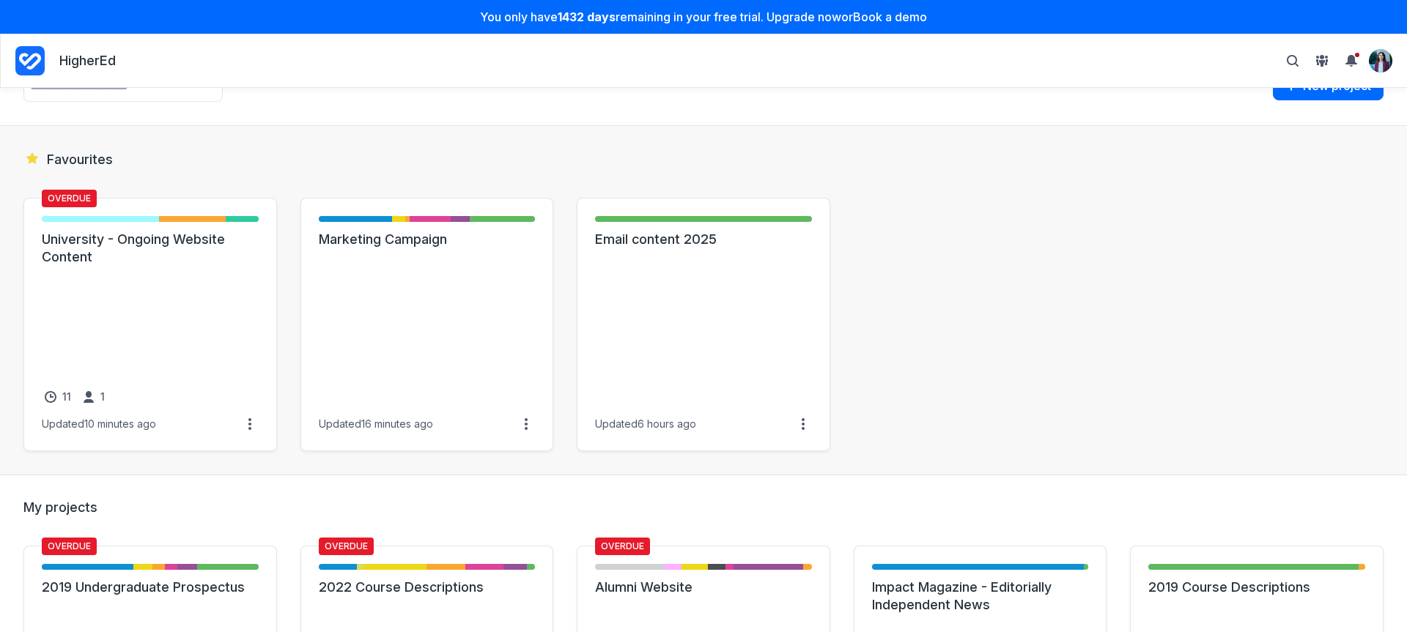
click at [598, 139] on section "Favourites Overdue New item - 7 items ( 54% ) Drafting - Writer - 4 items ( 31%…" at bounding box center [703, 301] width 1407 height 350
click at [719, 168] on h2 "Favourites" at bounding box center [703, 159] width 1360 height 19
